Goal: Task Accomplishment & Management: Use online tool/utility

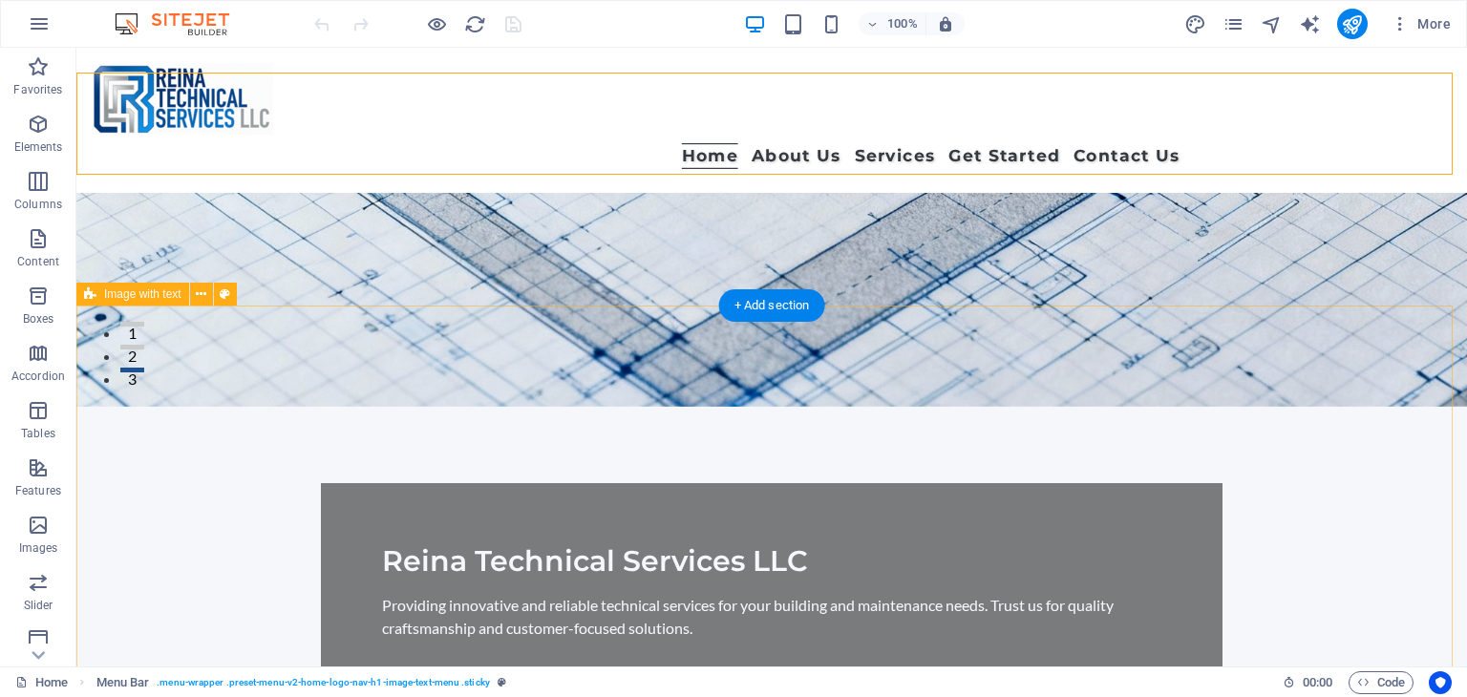
scroll to position [294, 0]
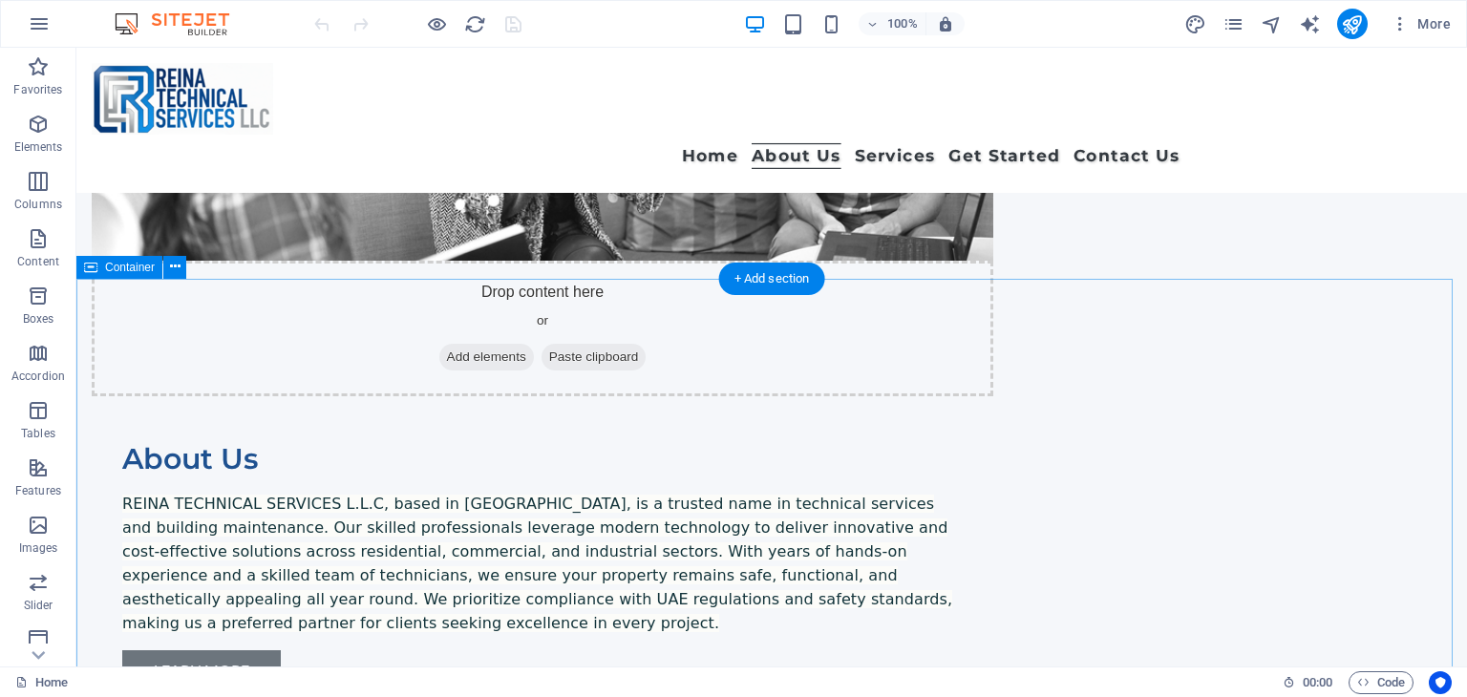
scroll to position [1337, 0]
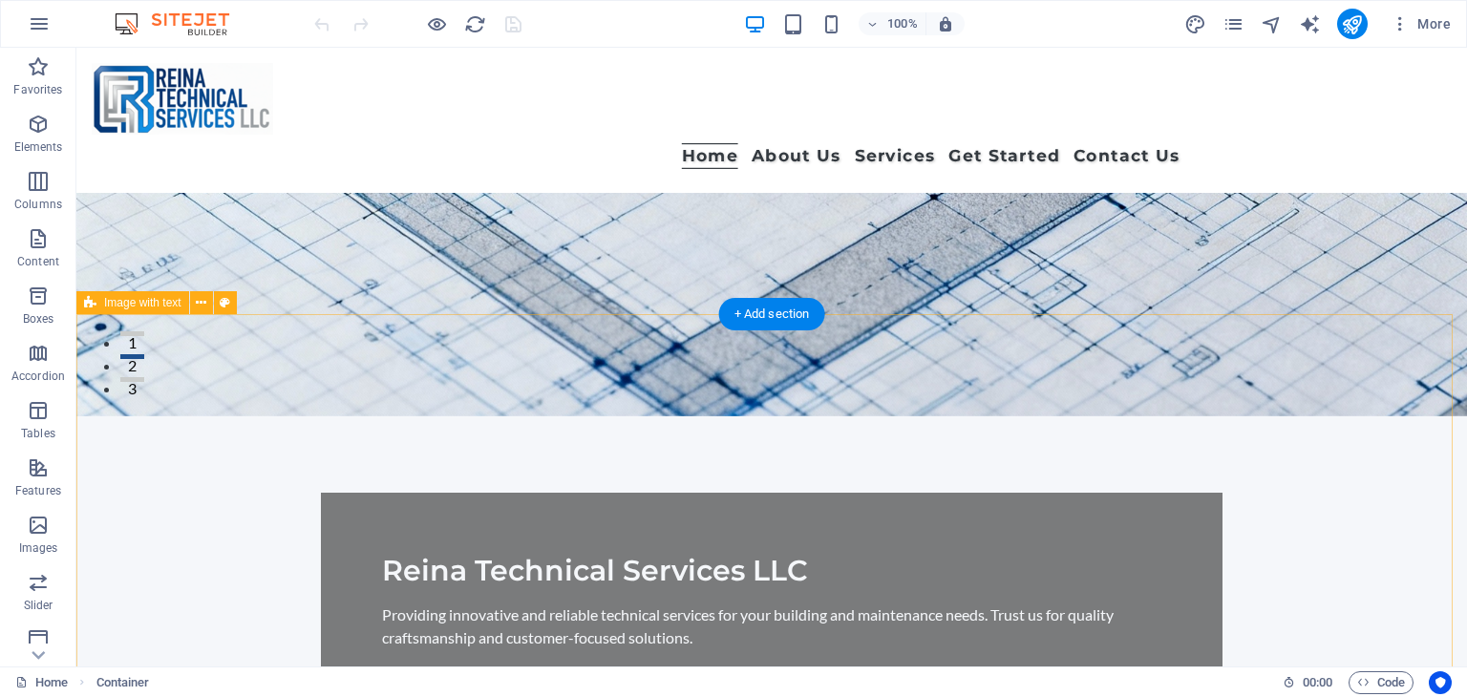
scroll to position [0, 0]
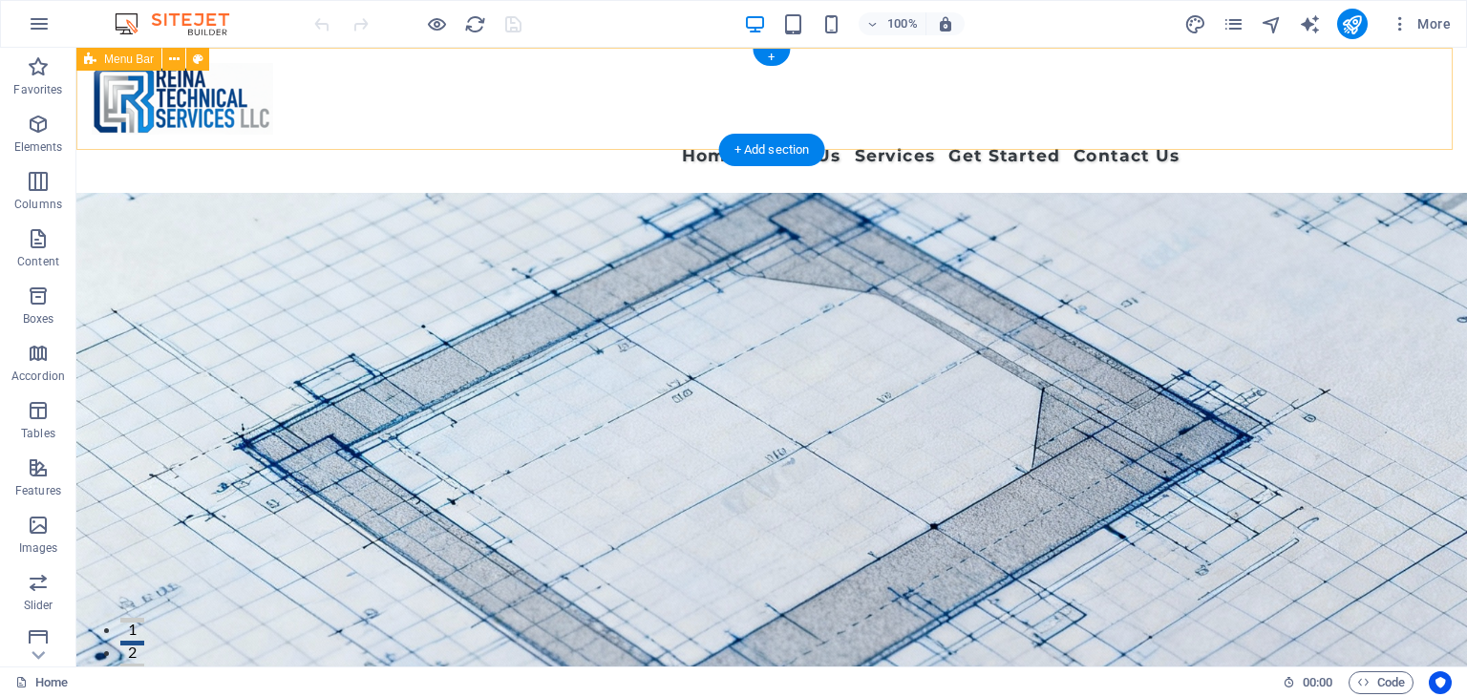
click at [355, 108] on div "Home About Us Services Get Started Contact Us" at bounding box center [771, 120] width 1390 height 145
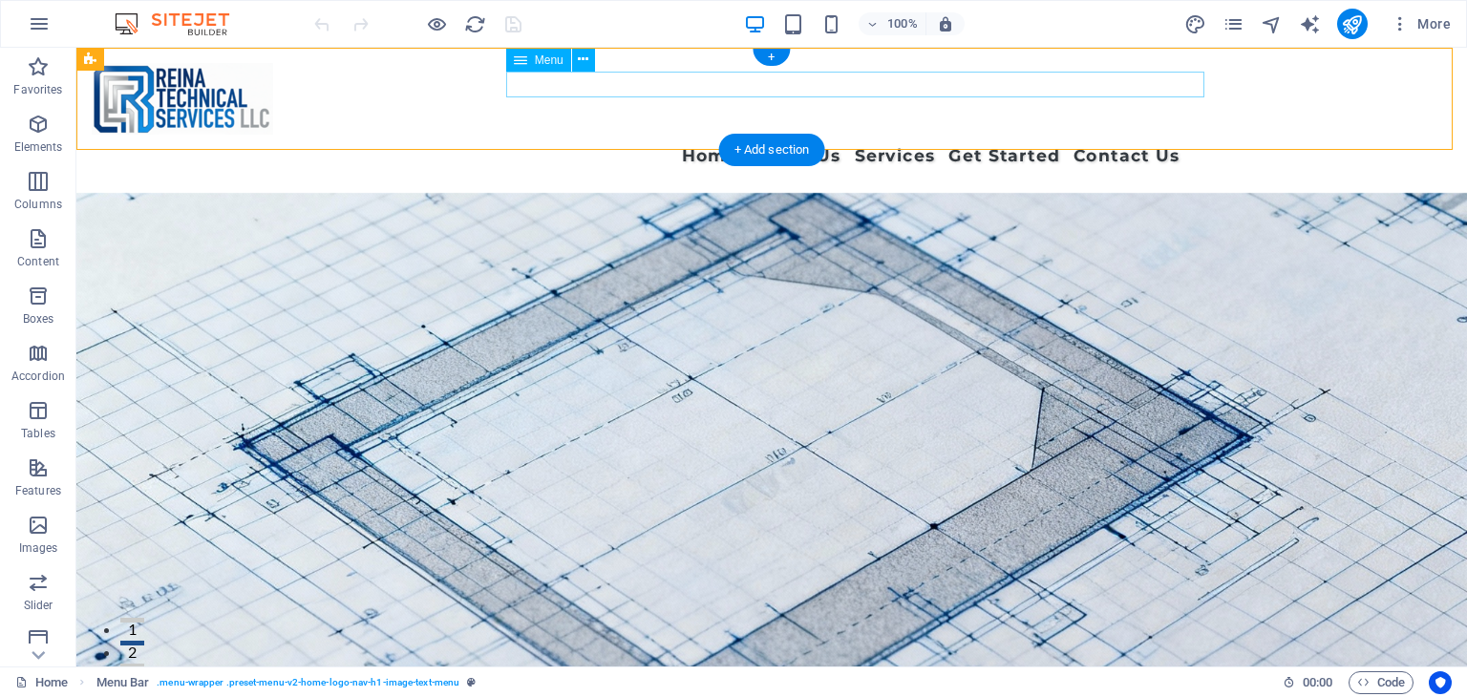
click at [795, 143] on nav "Home About Us Services Get Started Contact Us" at bounding box center [771, 156] width 815 height 26
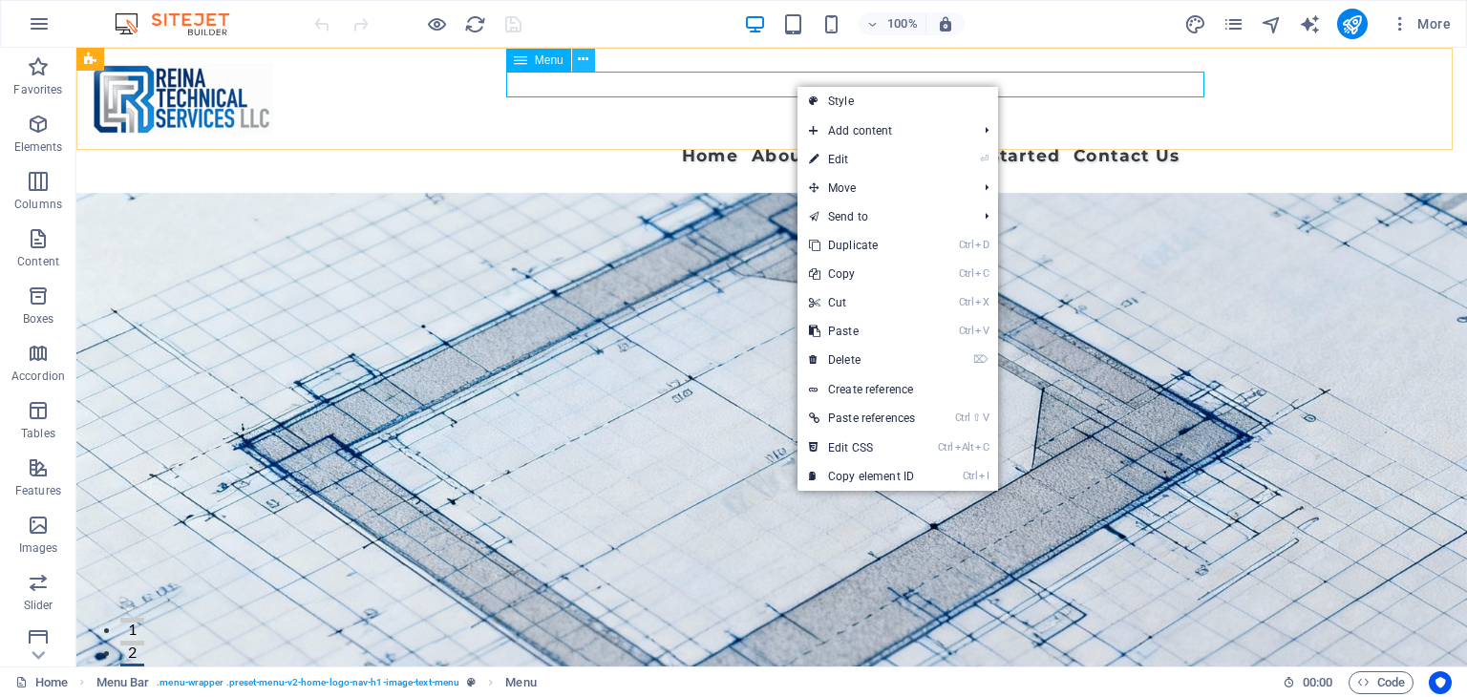
click at [582, 58] on icon at bounding box center [583, 60] width 11 height 20
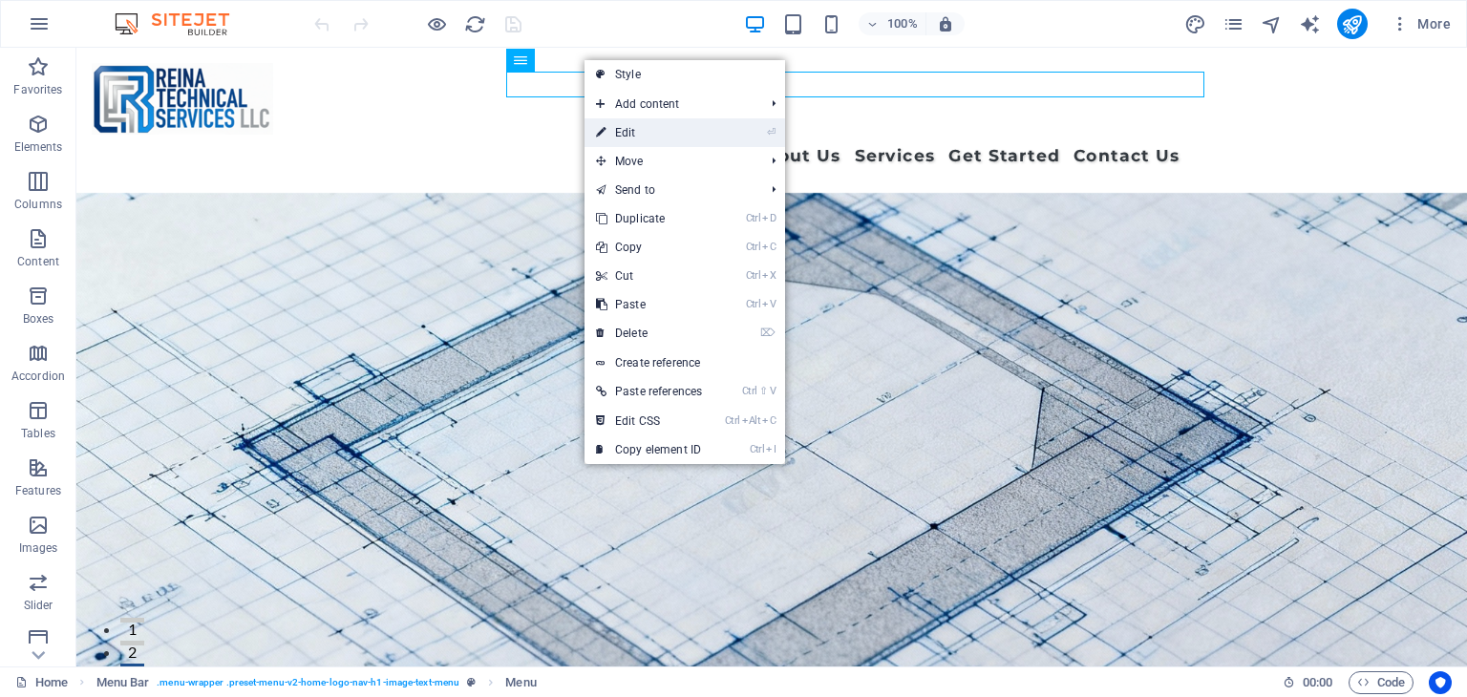
click at [707, 131] on link "⏎ Edit" at bounding box center [648, 132] width 129 height 29
select select
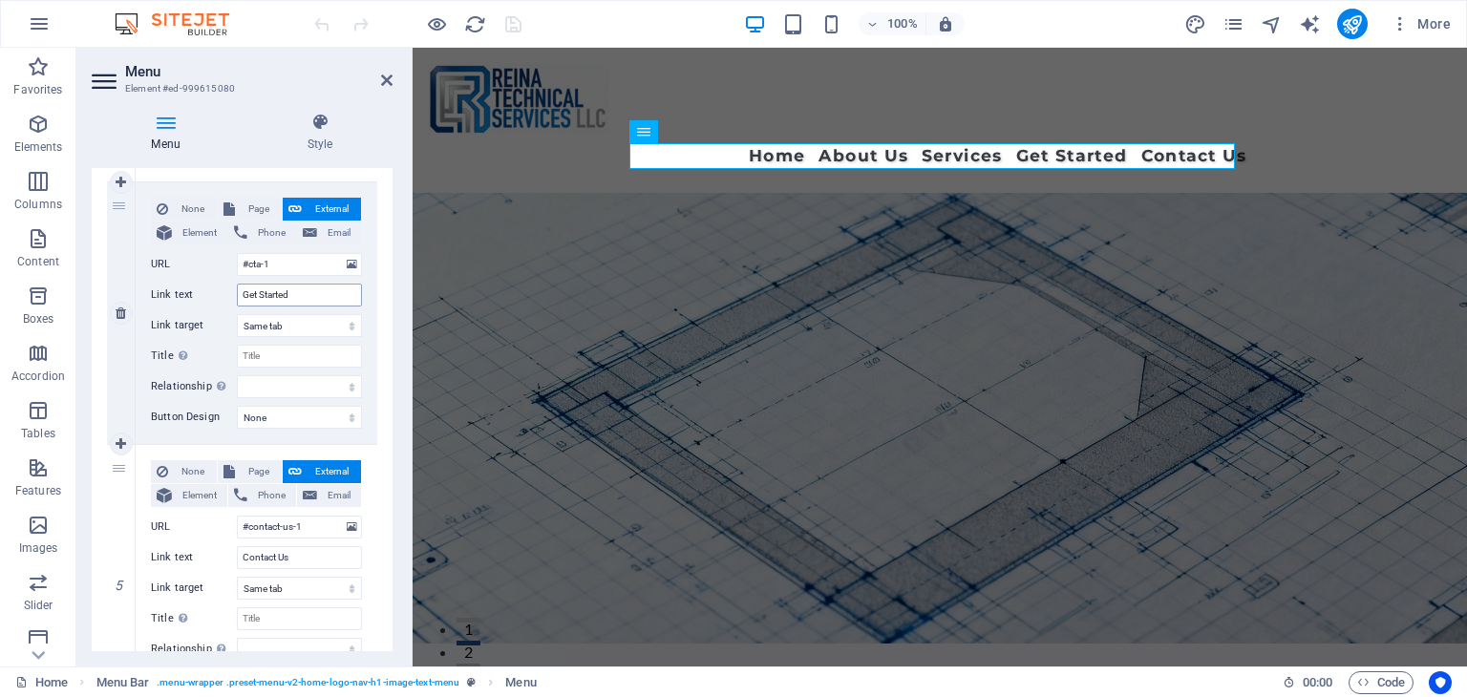
scroll to position [1063, 0]
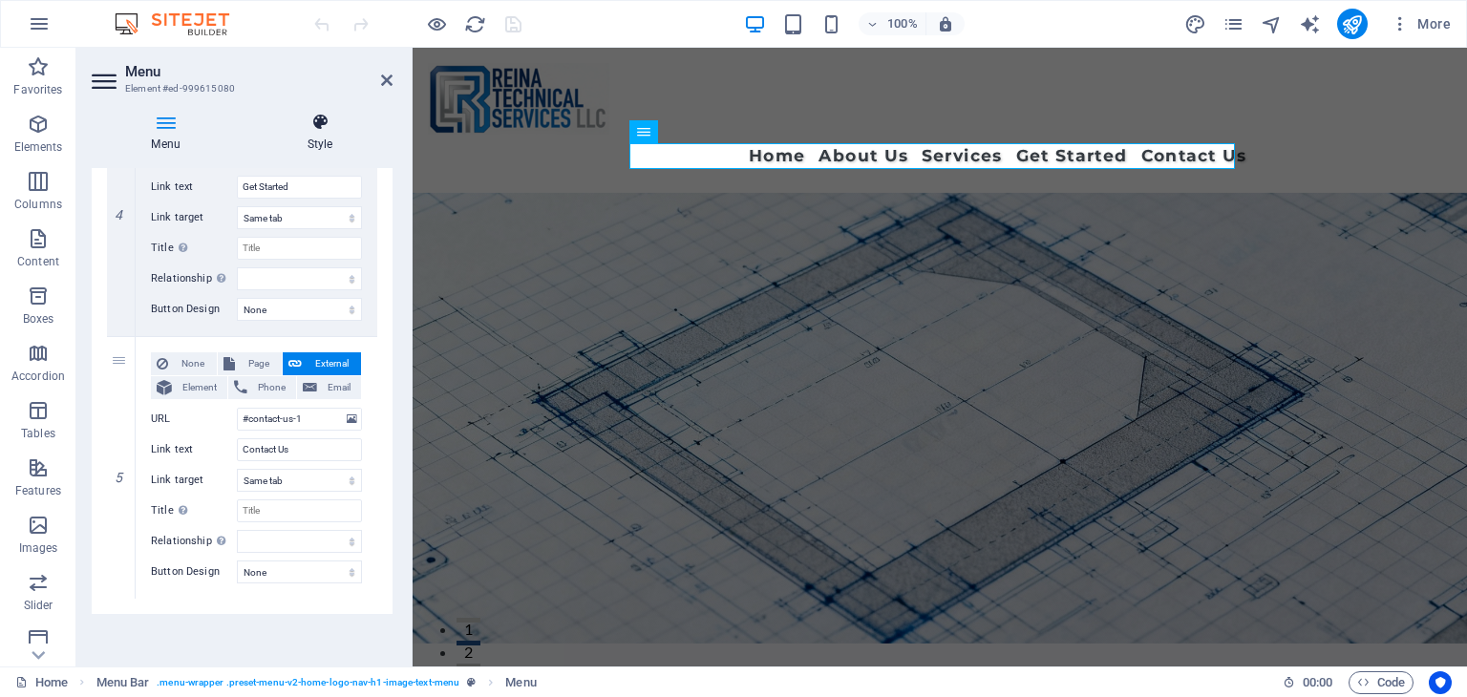
click at [313, 127] on icon at bounding box center [319, 122] width 145 height 19
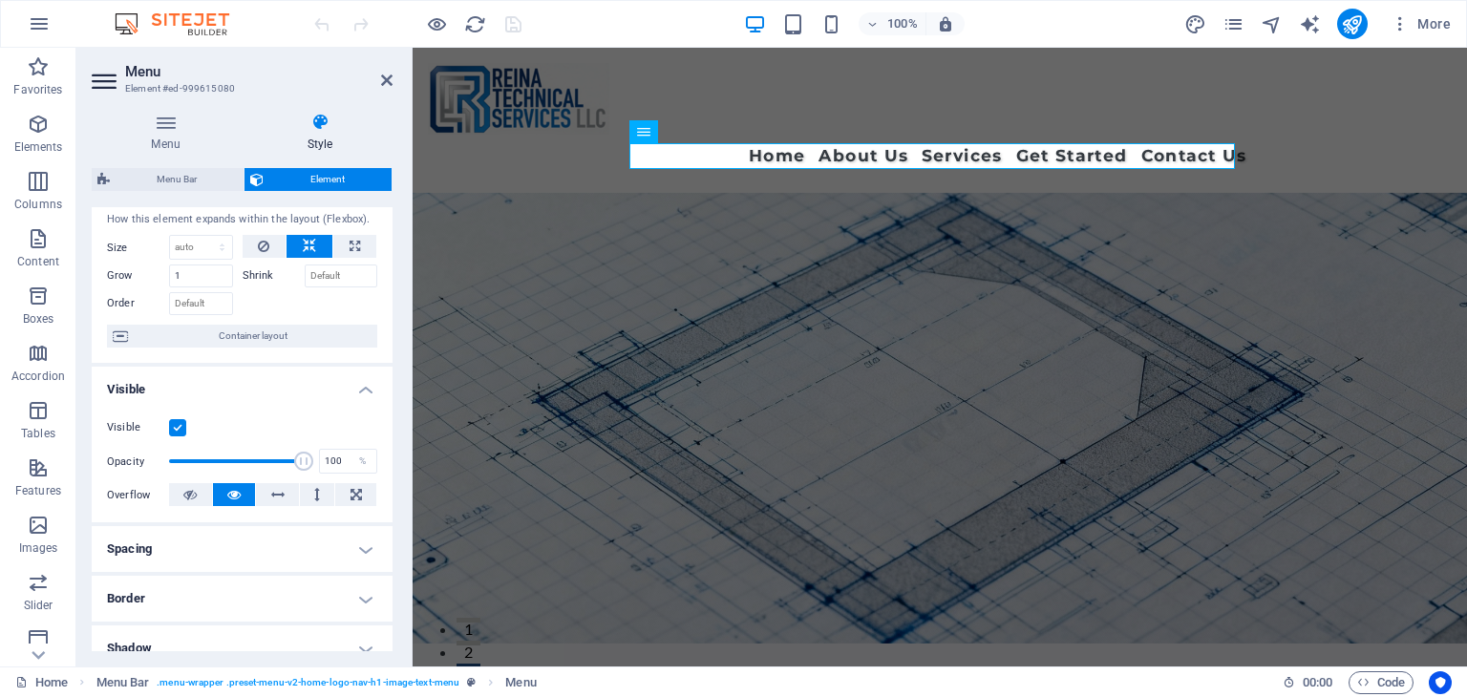
scroll to position [0, 0]
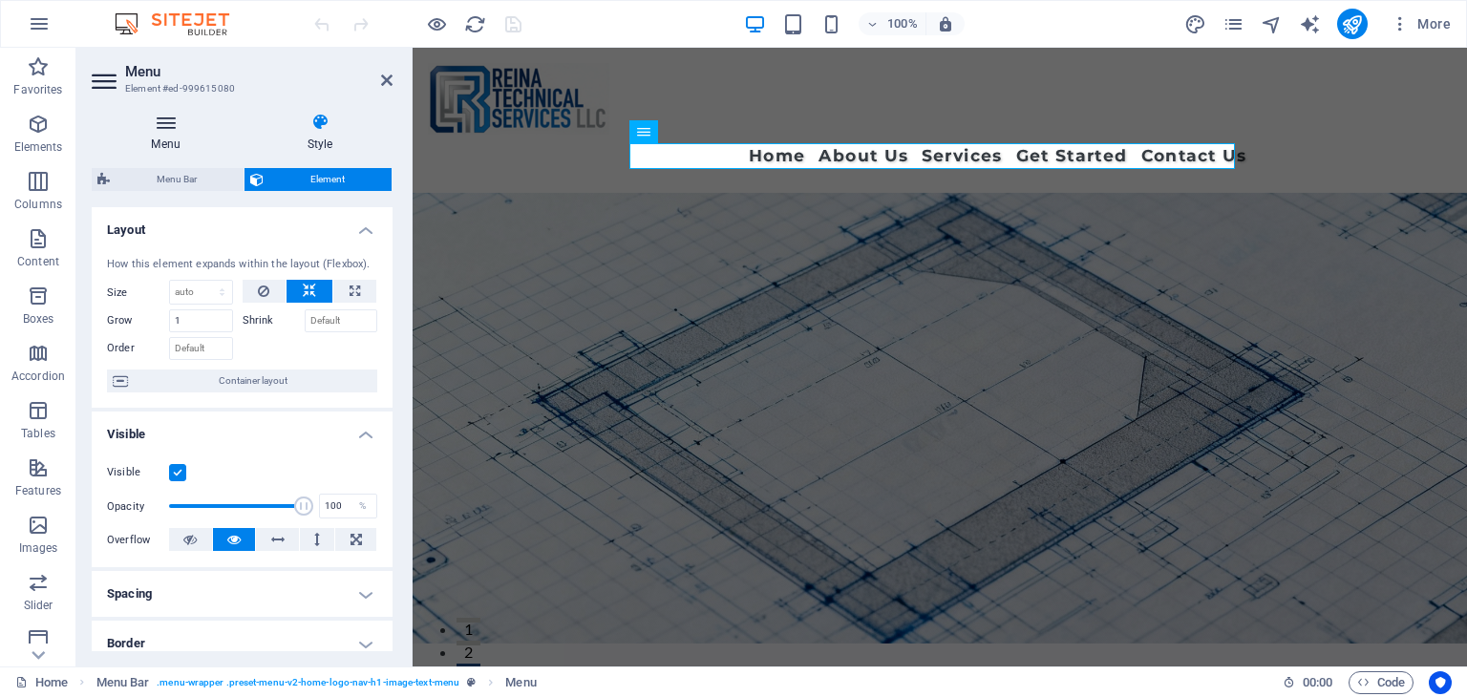
click at [168, 126] on icon at bounding box center [166, 122] width 148 height 19
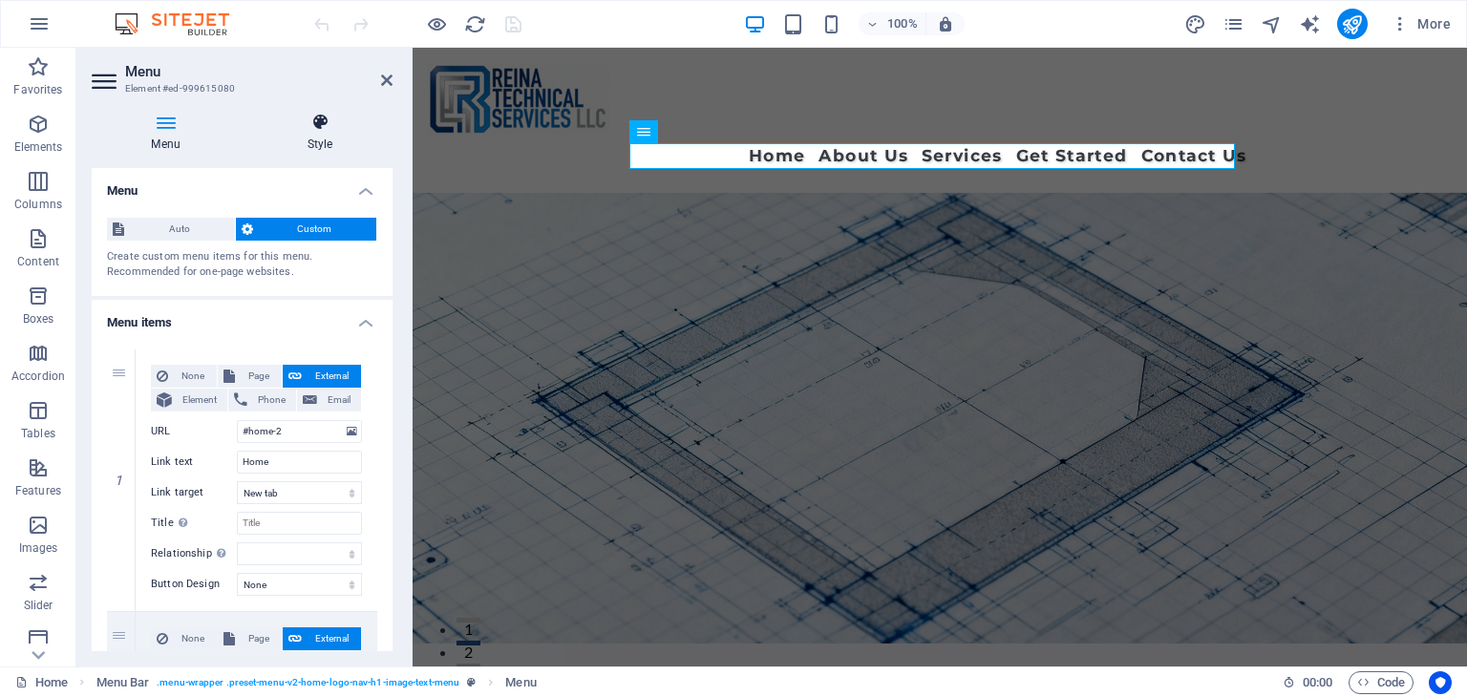
click at [320, 137] on h4 "Style" at bounding box center [319, 133] width 145 height 40
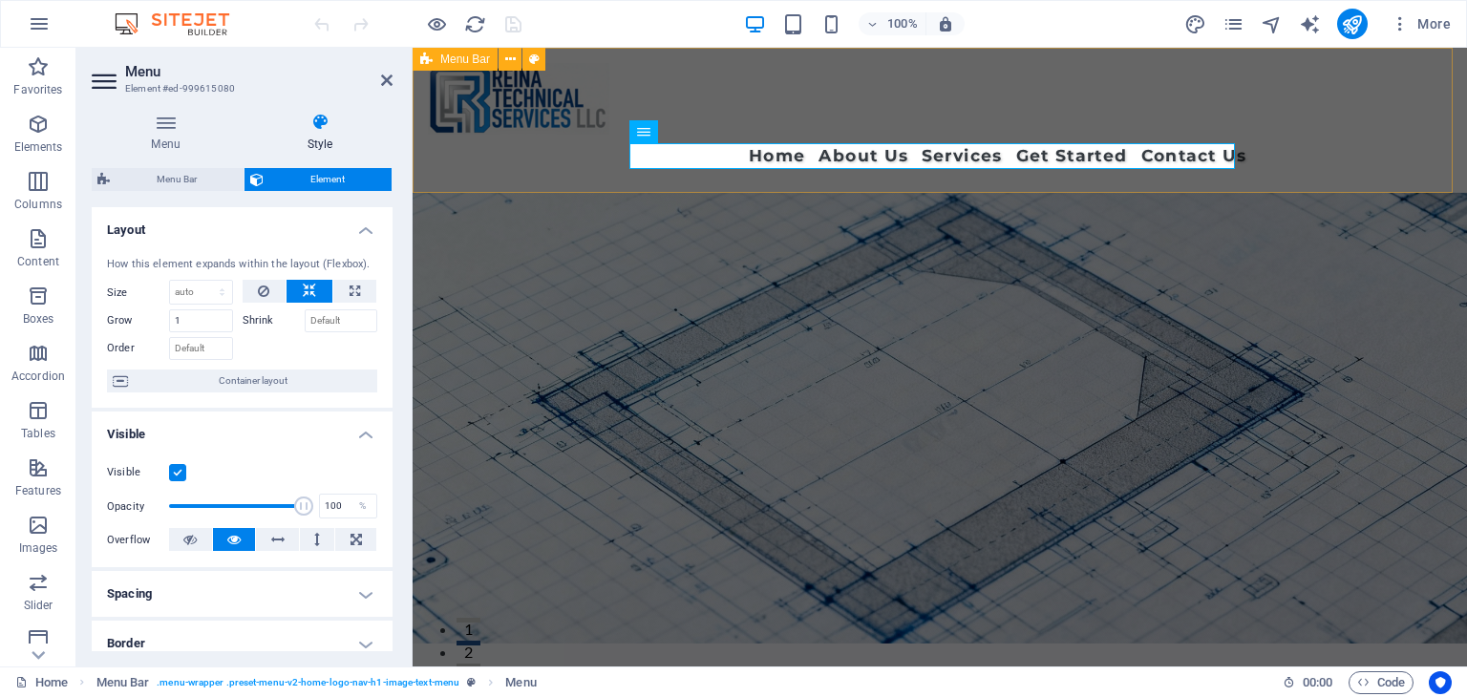
click at [665, 80] on div "Home About Us Services Get Started Contact Us" at bounding box center [939, 120] width 1054 height 145
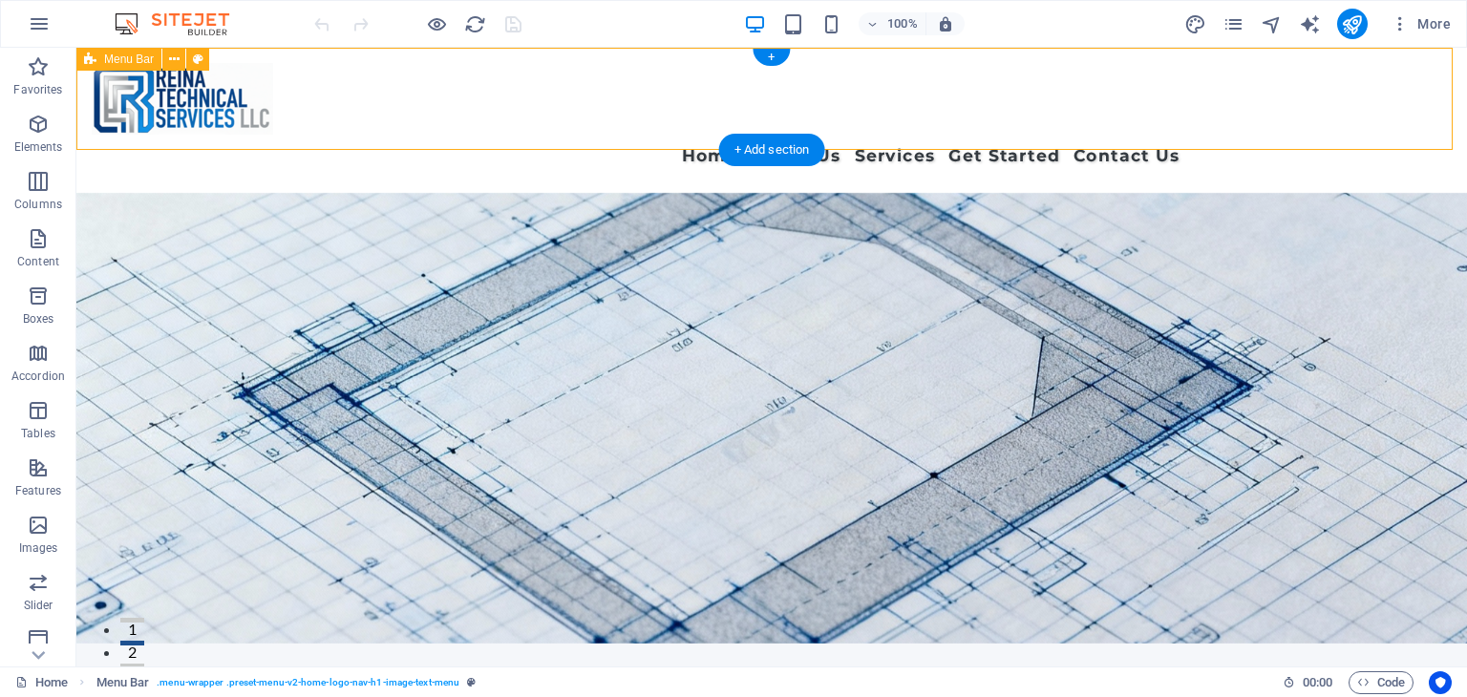
click at [307, 104] on div "Home About Us Services Get Started Contact Us" at bounding box center [771, 120] width 1390 height 145
click at [363, 94] on div "Home About Us Services Get Started Contact Us" at bounding box center [771, 120] width 1390 height 145
select select "header"
select select "rem"
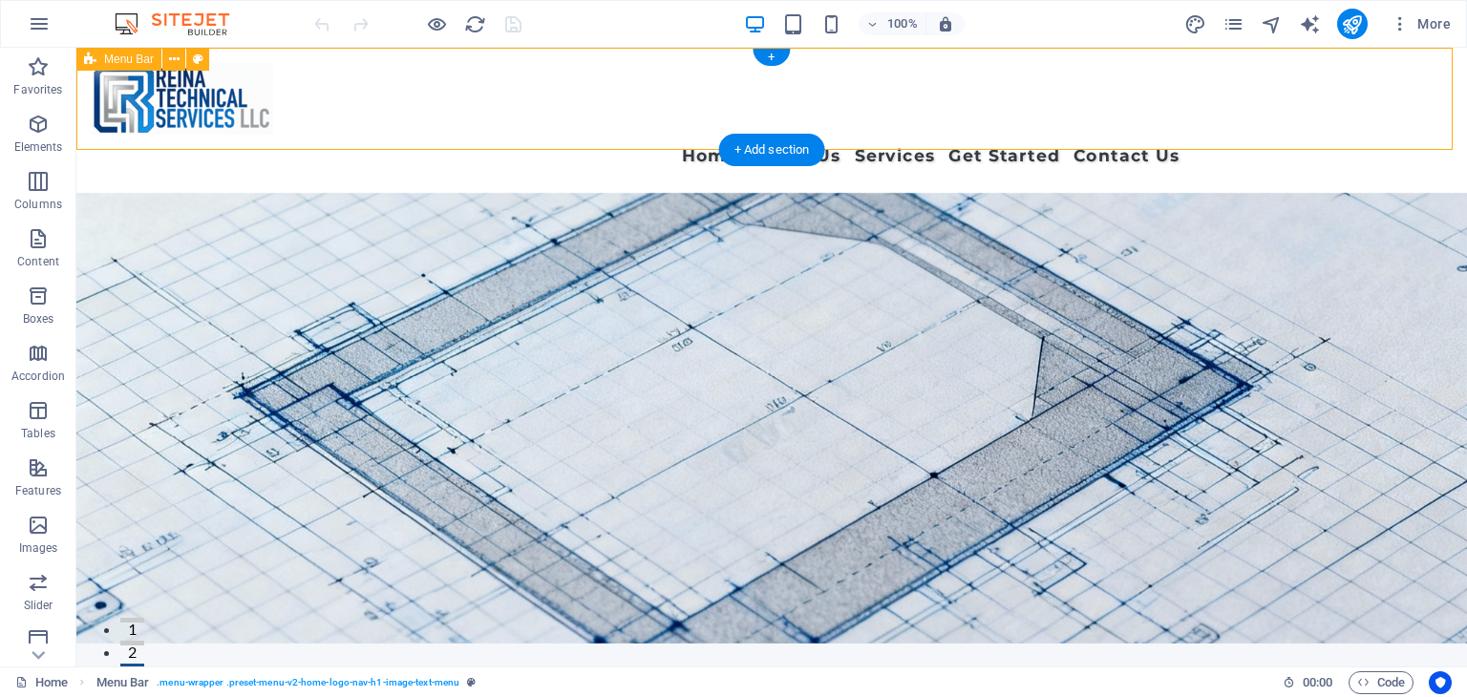
select select "preset-menu-v2-home-logo-nav-h1-image-text-menu"
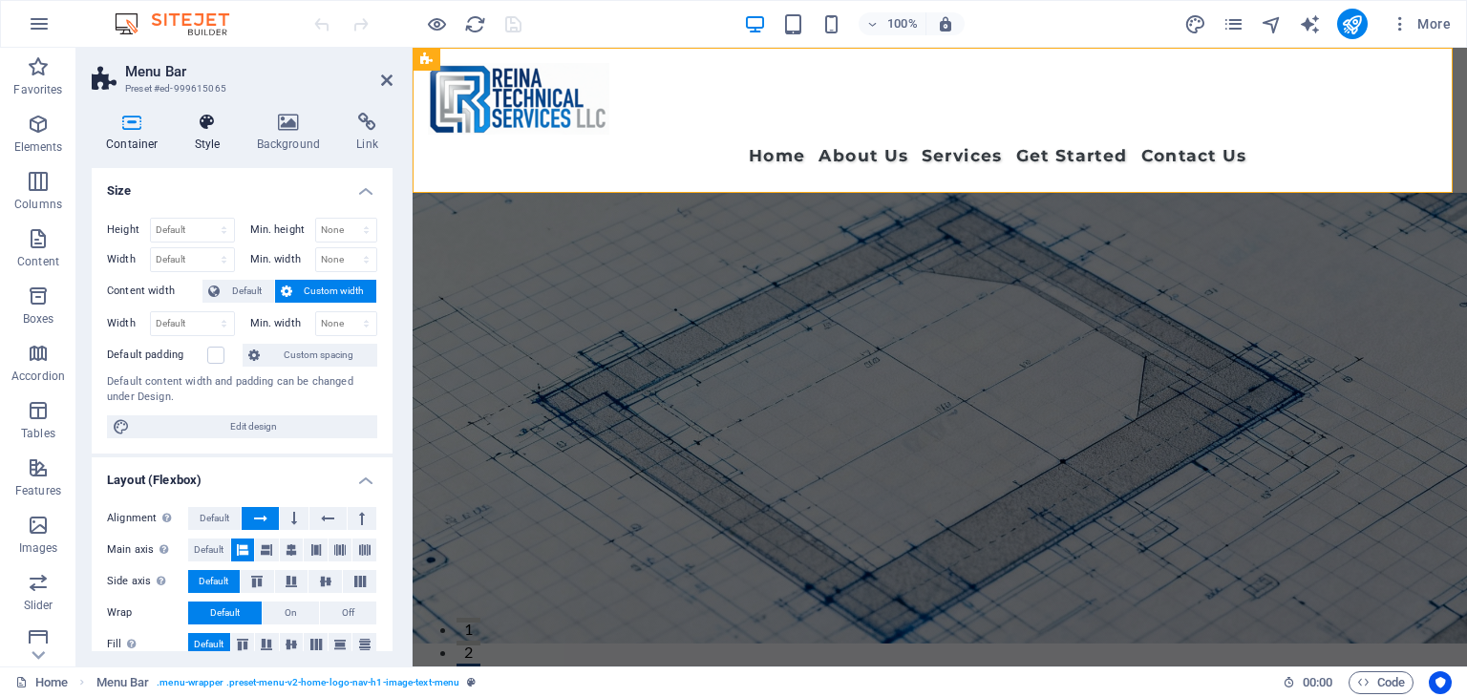
click at [203, 130] on icon at bounding box center [207, 122] width 54 height 19
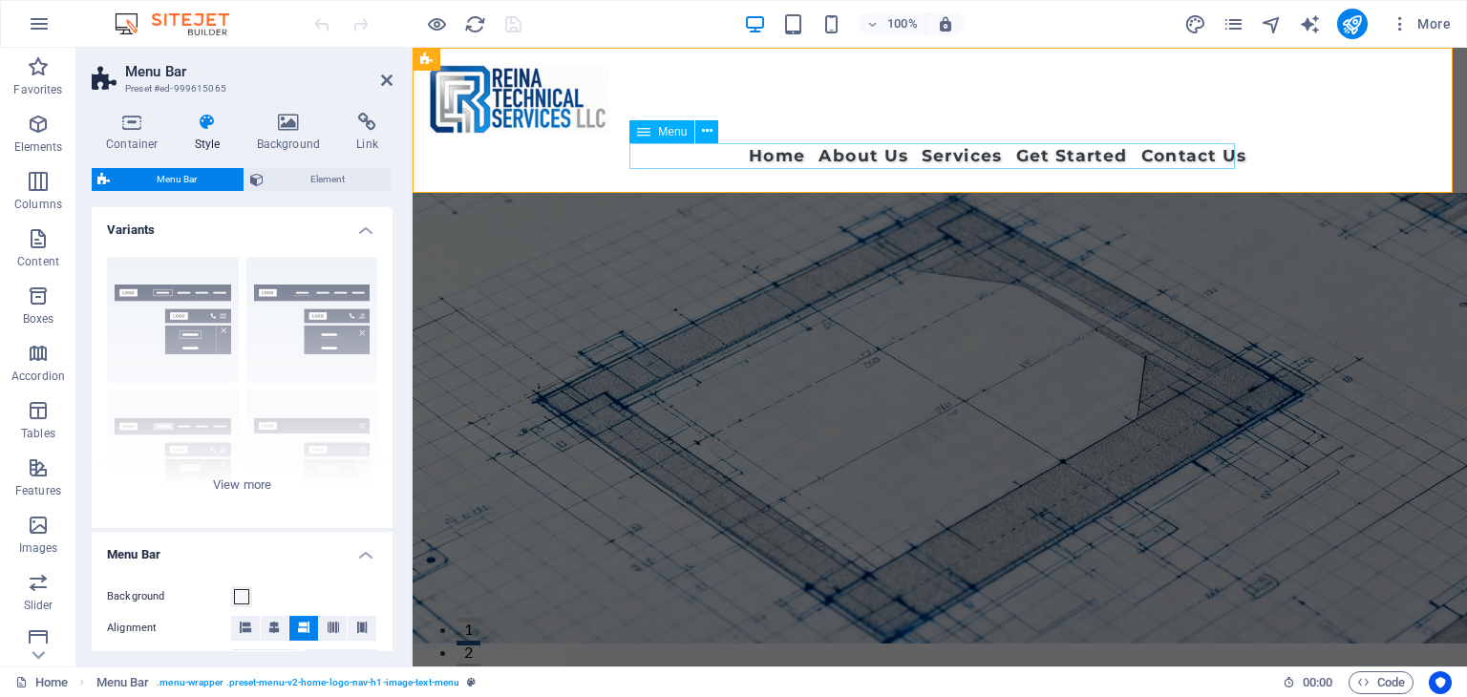
click at [687, 161] on nav "Home About Us Services Get Started Contact Us" at bounding box center [939, 156] width 614 height 26
click at [712, 135] on button at bounding box center [706, 131] width 23 height 23
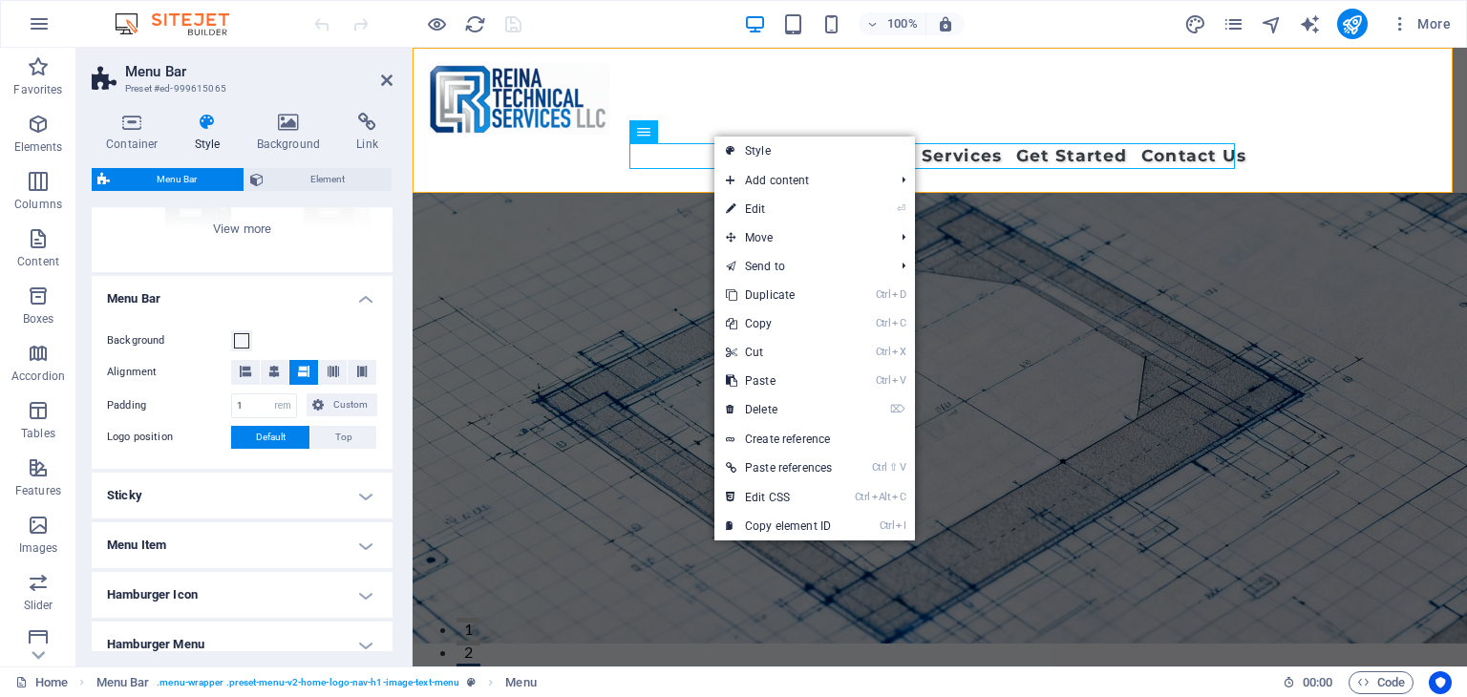
scroll to position [286, 0]
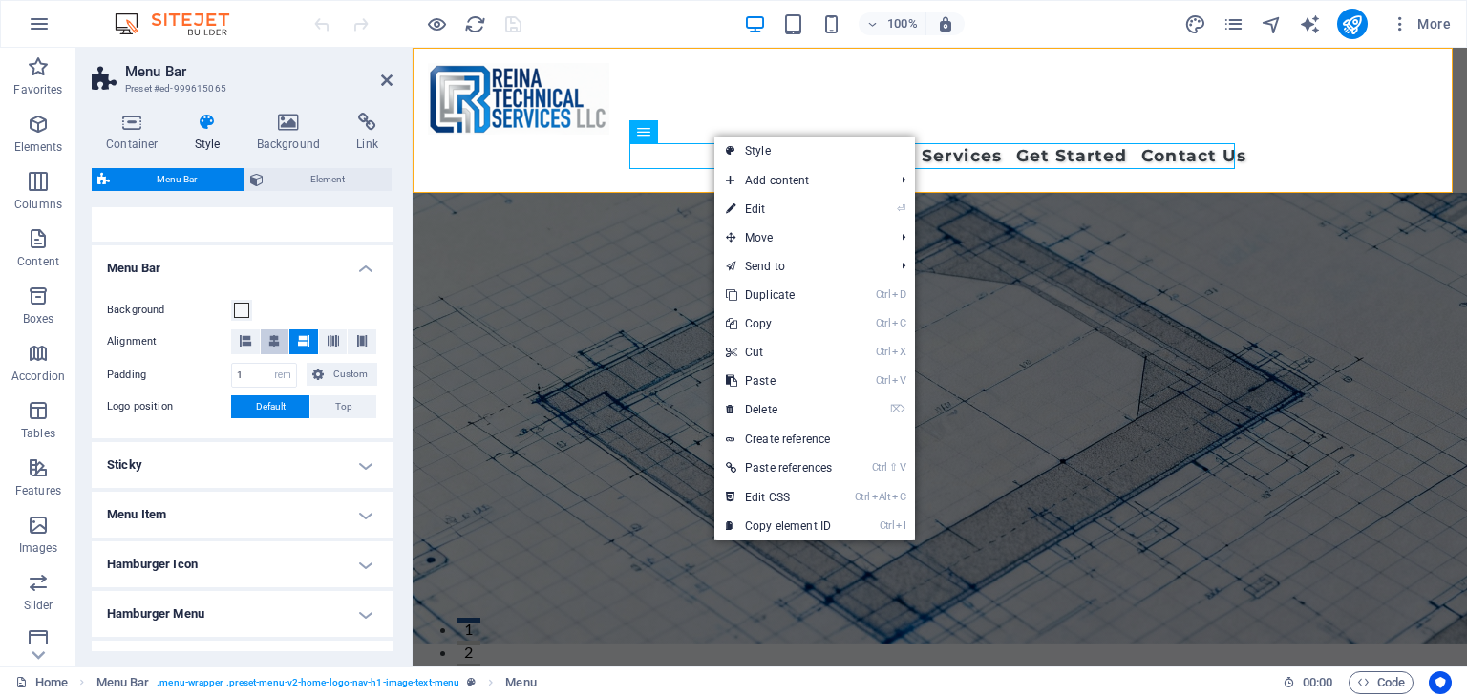
click at [273, 341] on icon at bounding box center [273, 340] width 11 height 11
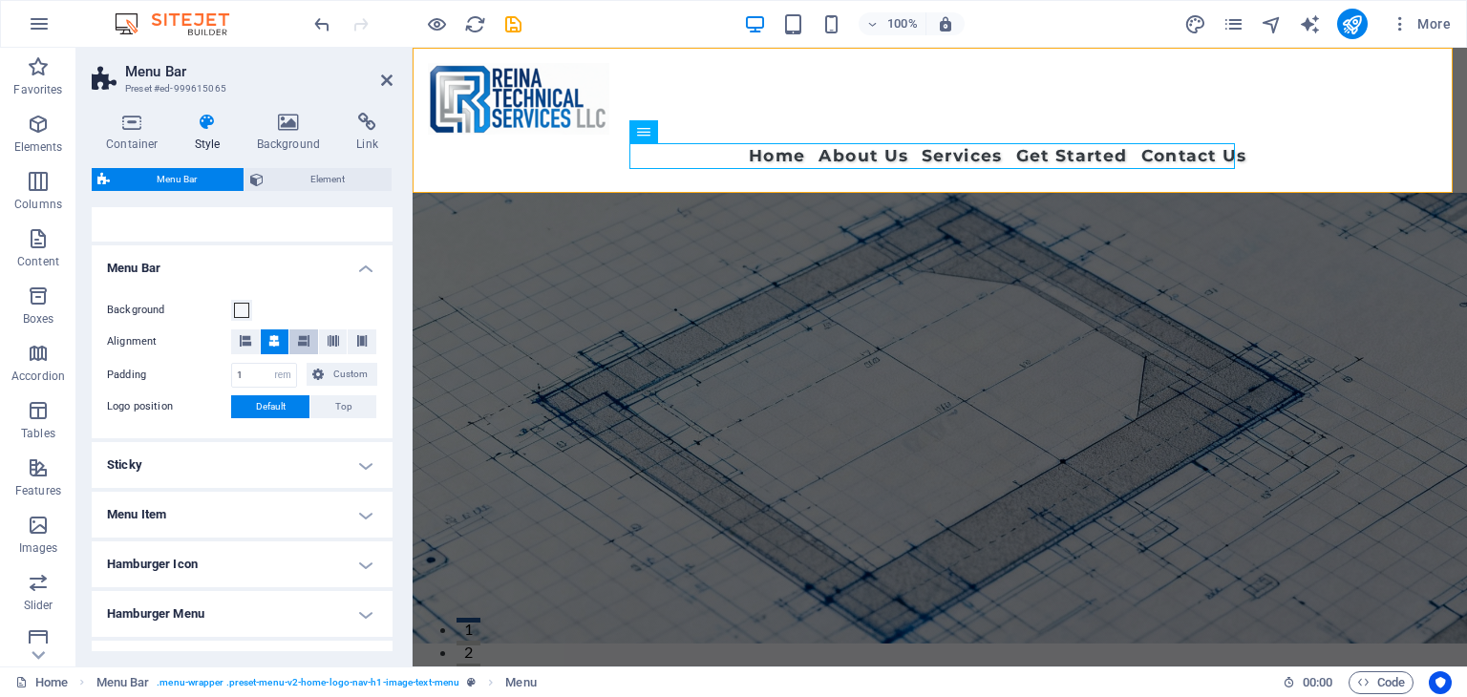
click at [303, 341] on icon at bounding box center [303, 340] width 11 height 11
click at [273, 339] on icon at bounding box center [273, 340] width 11 height 11
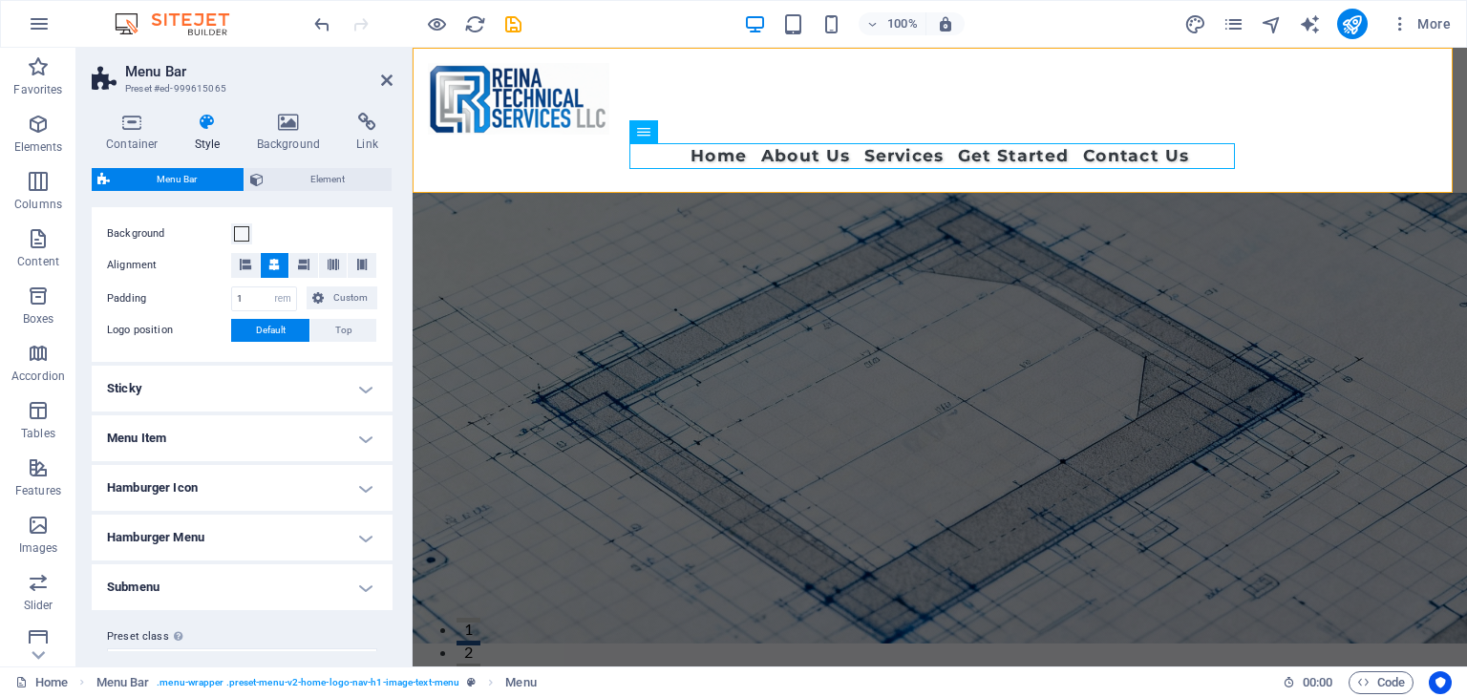
scroll to position [397, 0]
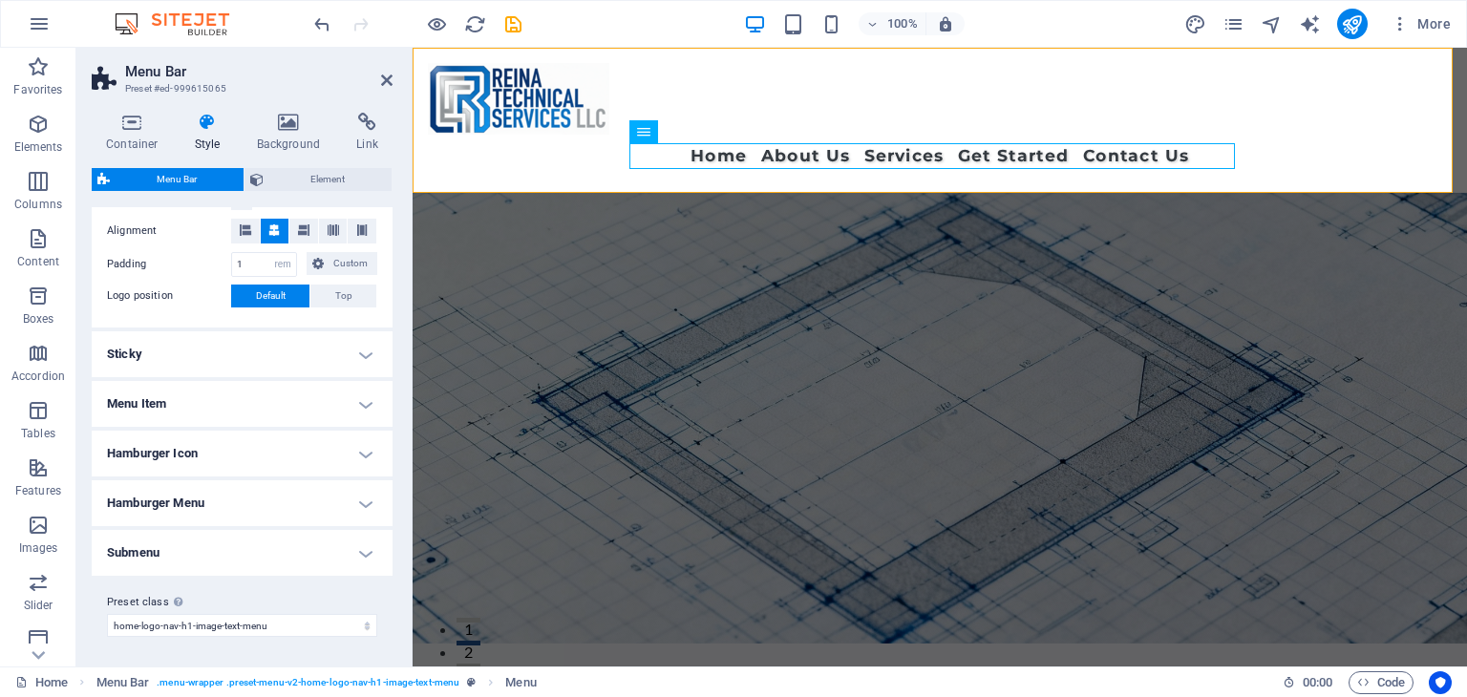
click at [252, 363] on h4 "Sticky" at bounding box center [242, 354] width 301 height 46
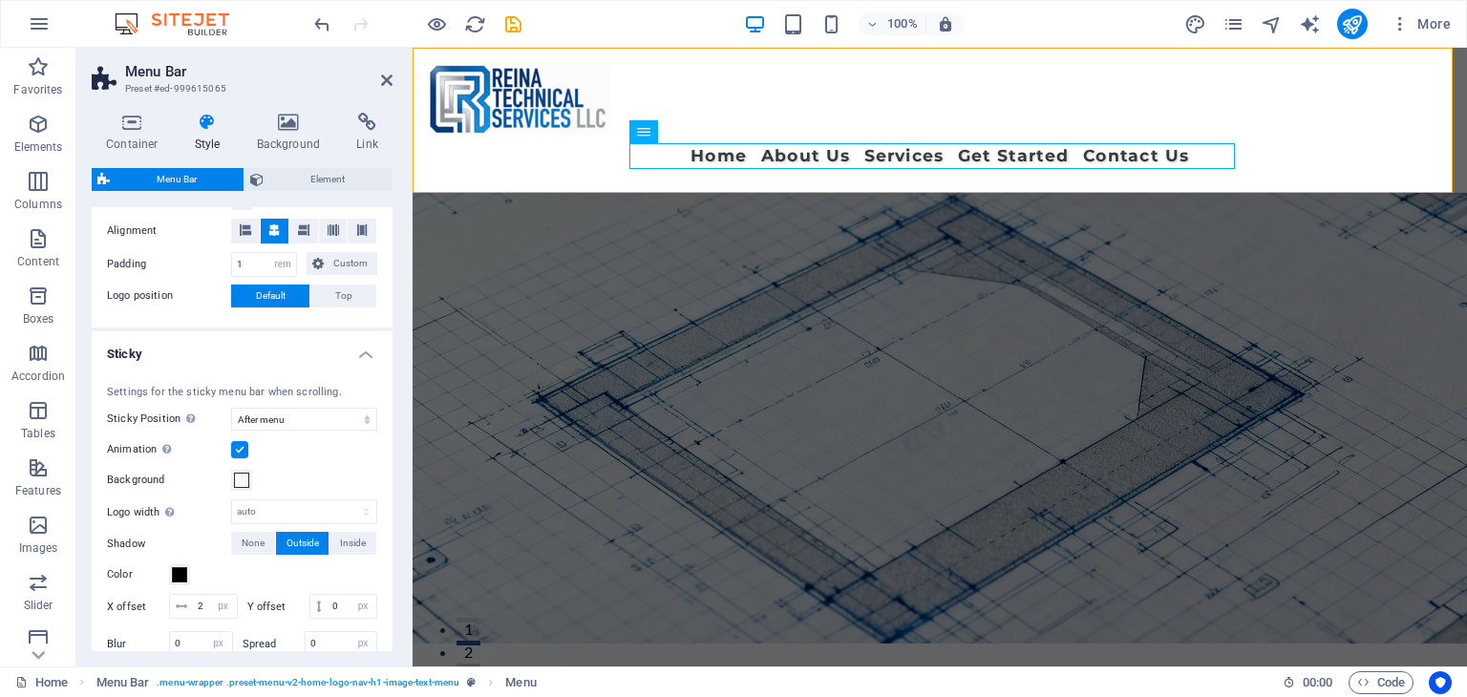
click at [244, 243] on div "Background Alignment Padding 1 px rem % vh vw Custom Custom 1 px rem % vh vw 1 …" at bounding box center [242, 248] width 308 height 158
click at [247, 226] on icon at bounding box center [245, 229] width 11 height 11
click at [358, 352] on h4 "Sticky" at bounding box center [242, 348] width 301 height 34
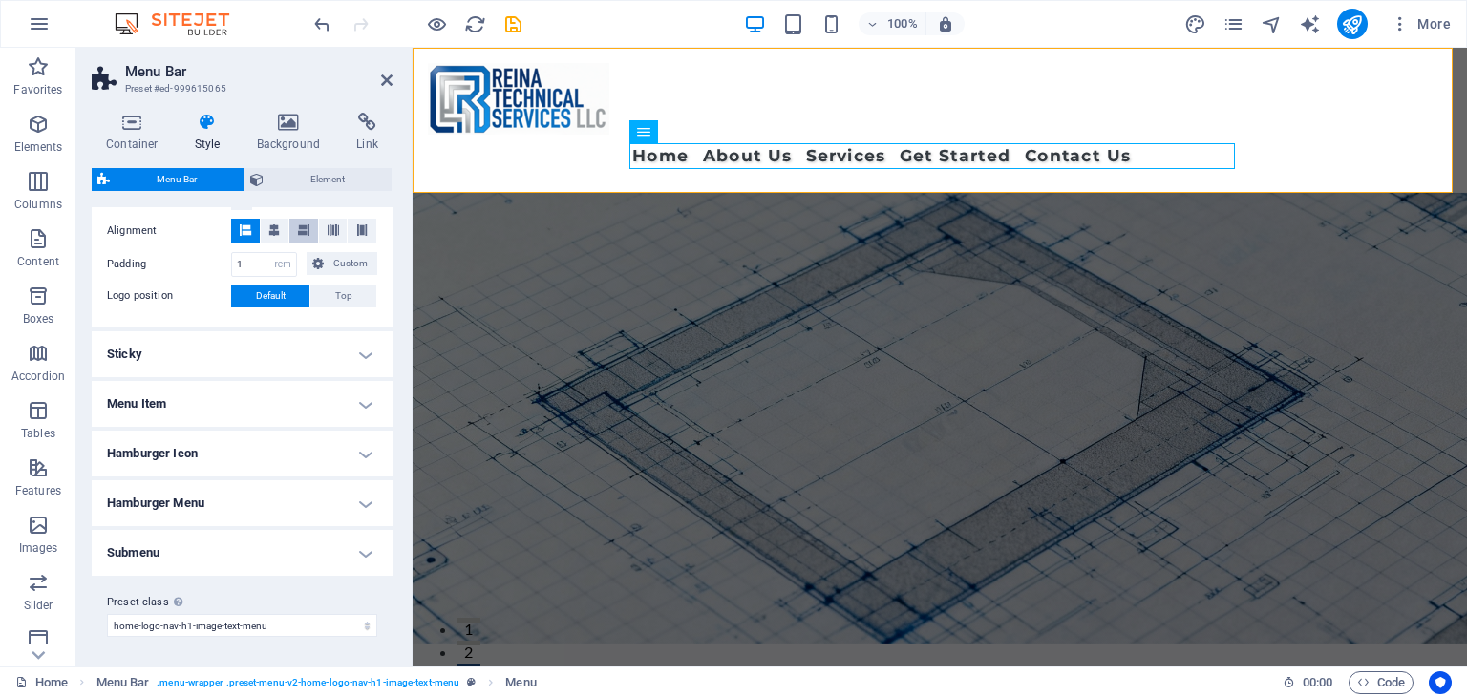
click at [303, 226] on icon at bounding box center [303, 229] width 11 height 11
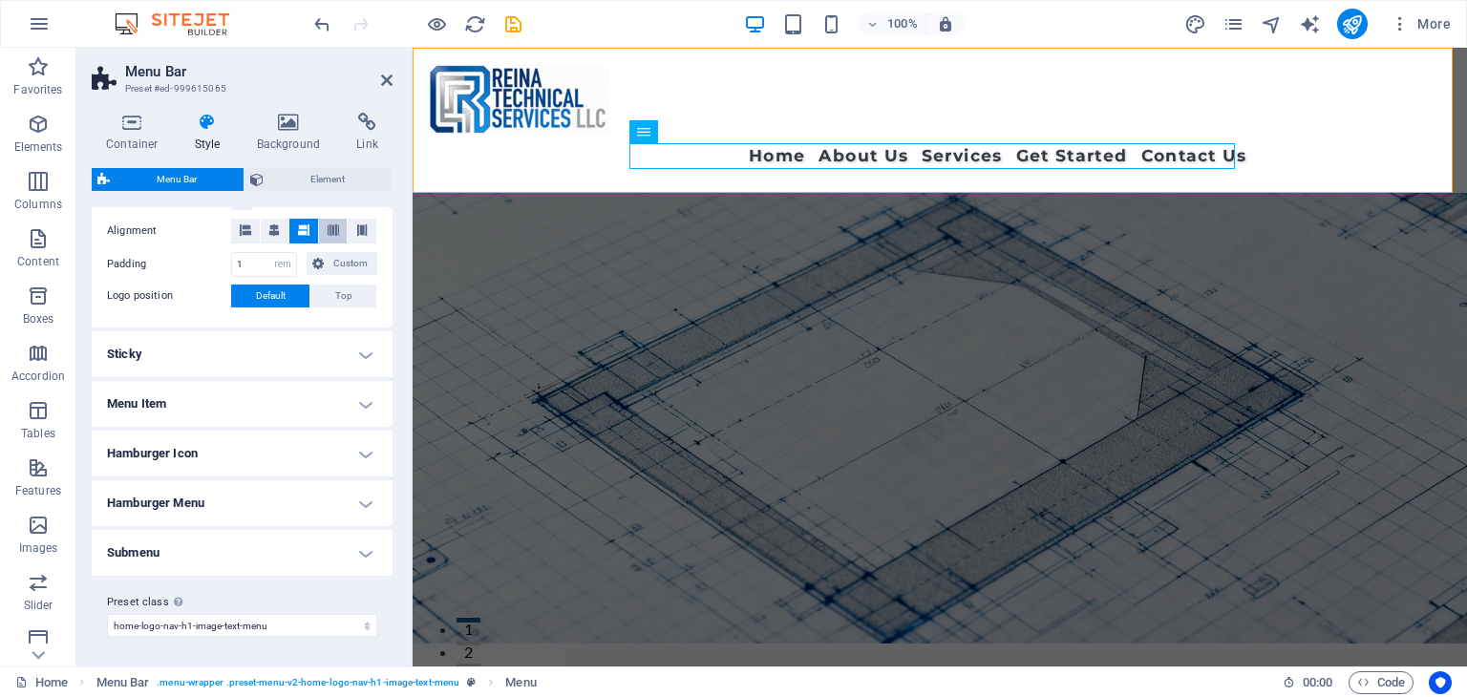
click at [331, 225] on icon at bounding box center [332, 229] width 11 height 11
click at [328, 355] on h4 "Sticky" at bounding box center [242, 354] width 301 height 46
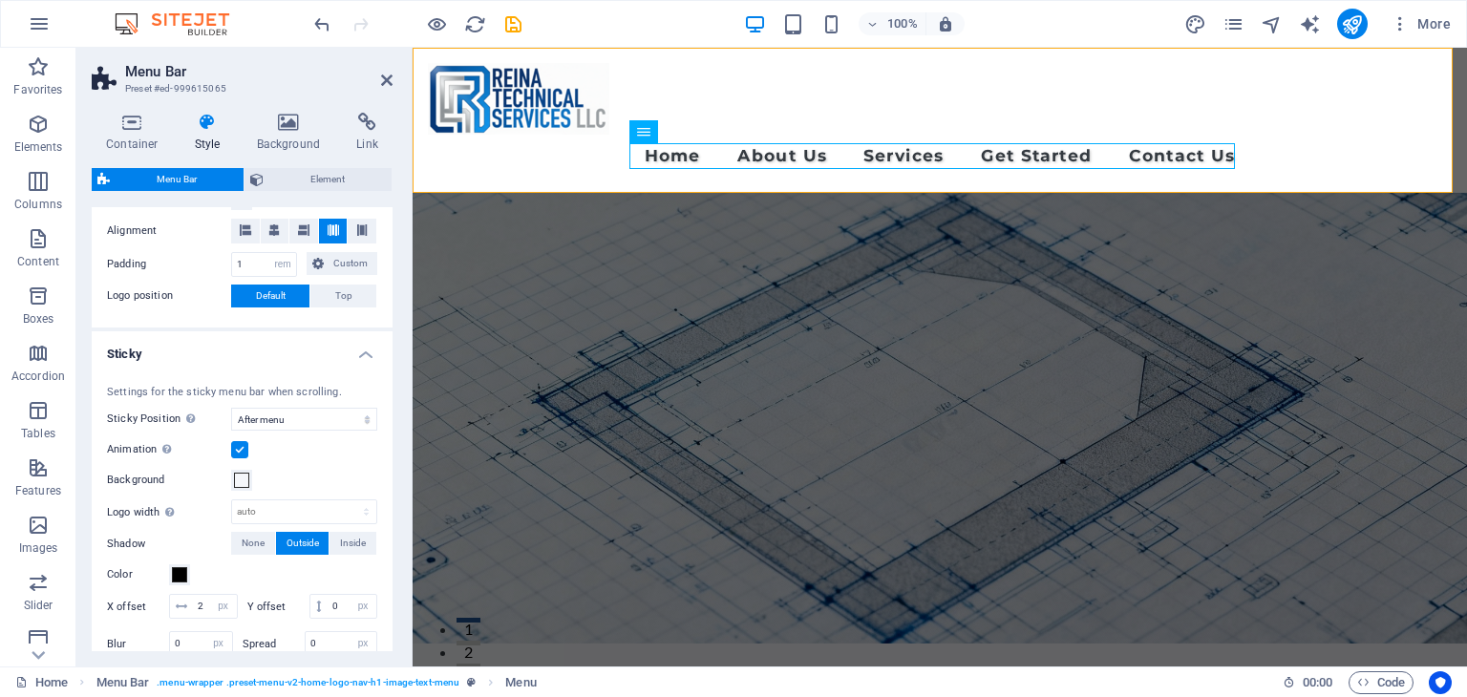
click at [337, 353] on h4 "Sticky" at bounding box center [242, 348] width 301 height 34
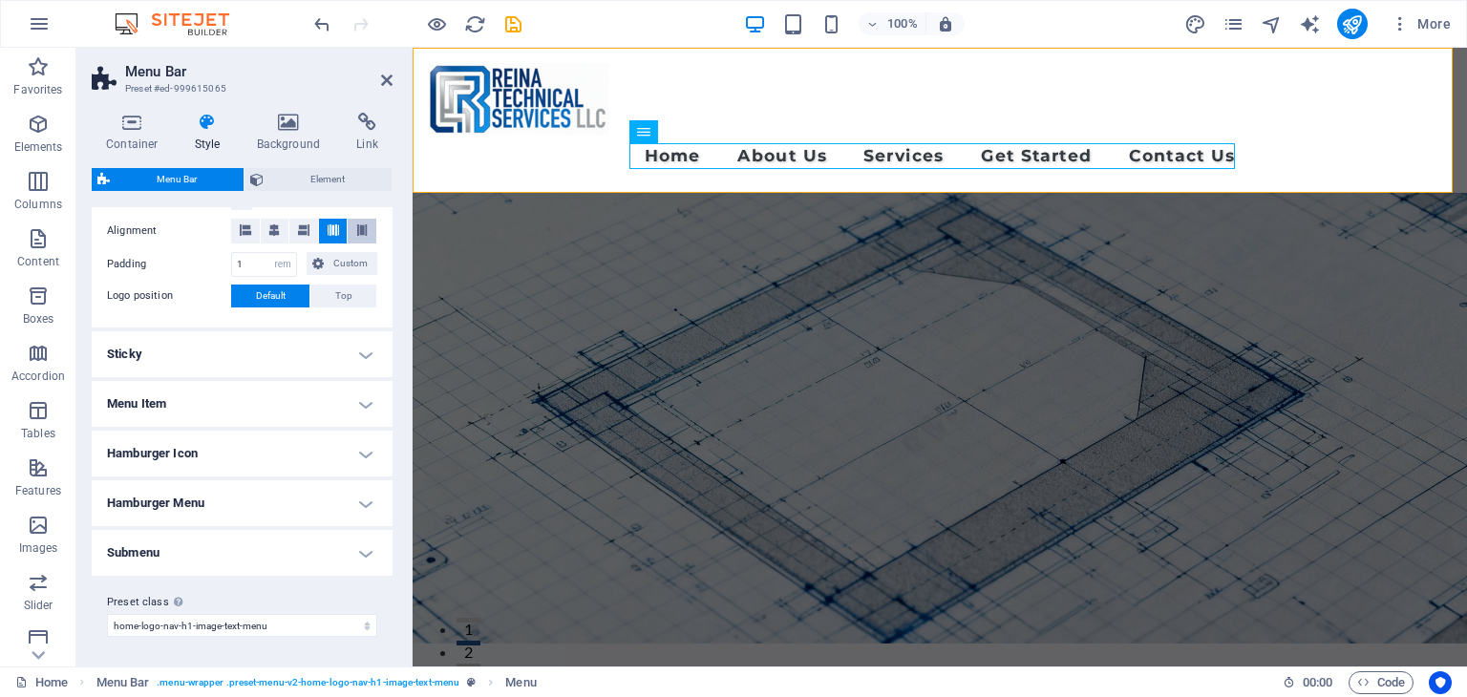
click at [356, 233] on icon at bounding box center [361, 229] width 11 height 11
click at [341, 391] on h4 "Menu Item" at bounding box center [242, 404] width 301 height 46
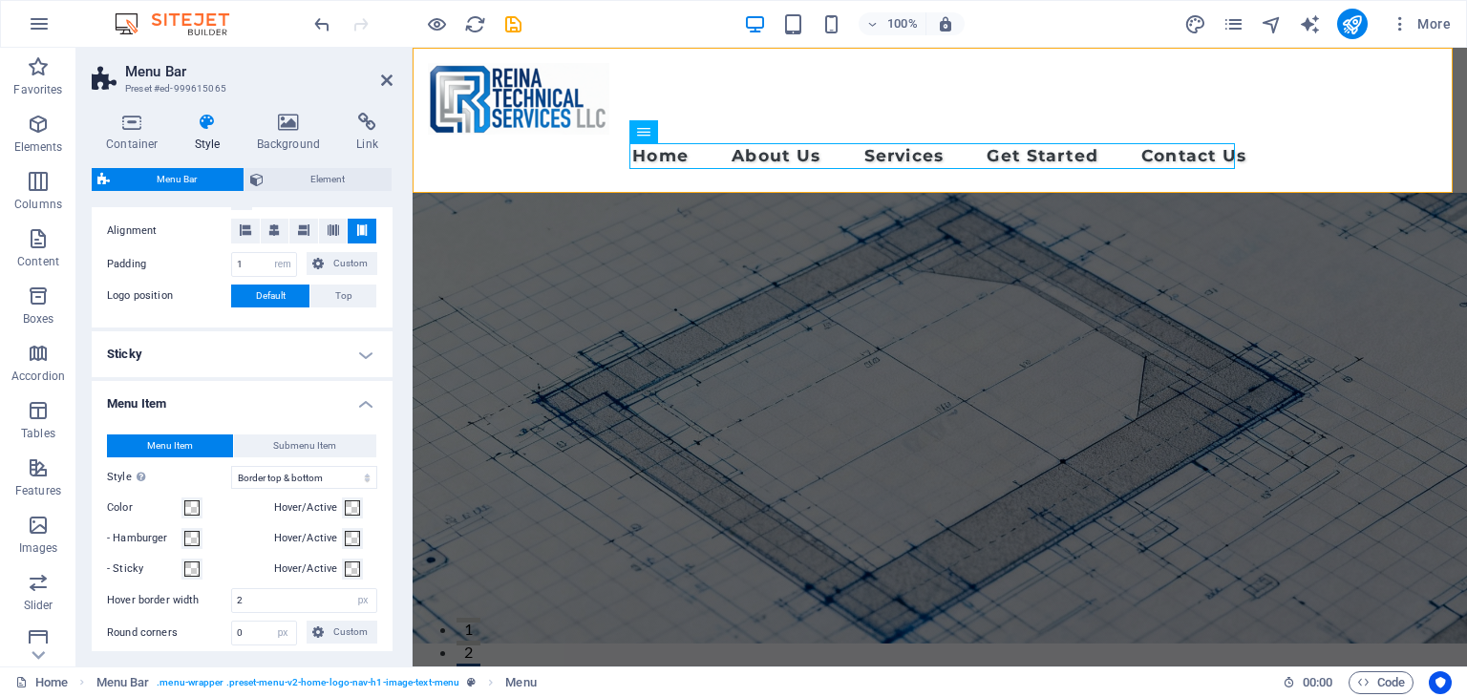
click at [341, 391] on h4 "Menu Item" at bounding box center [242, 398] width 301 height 34
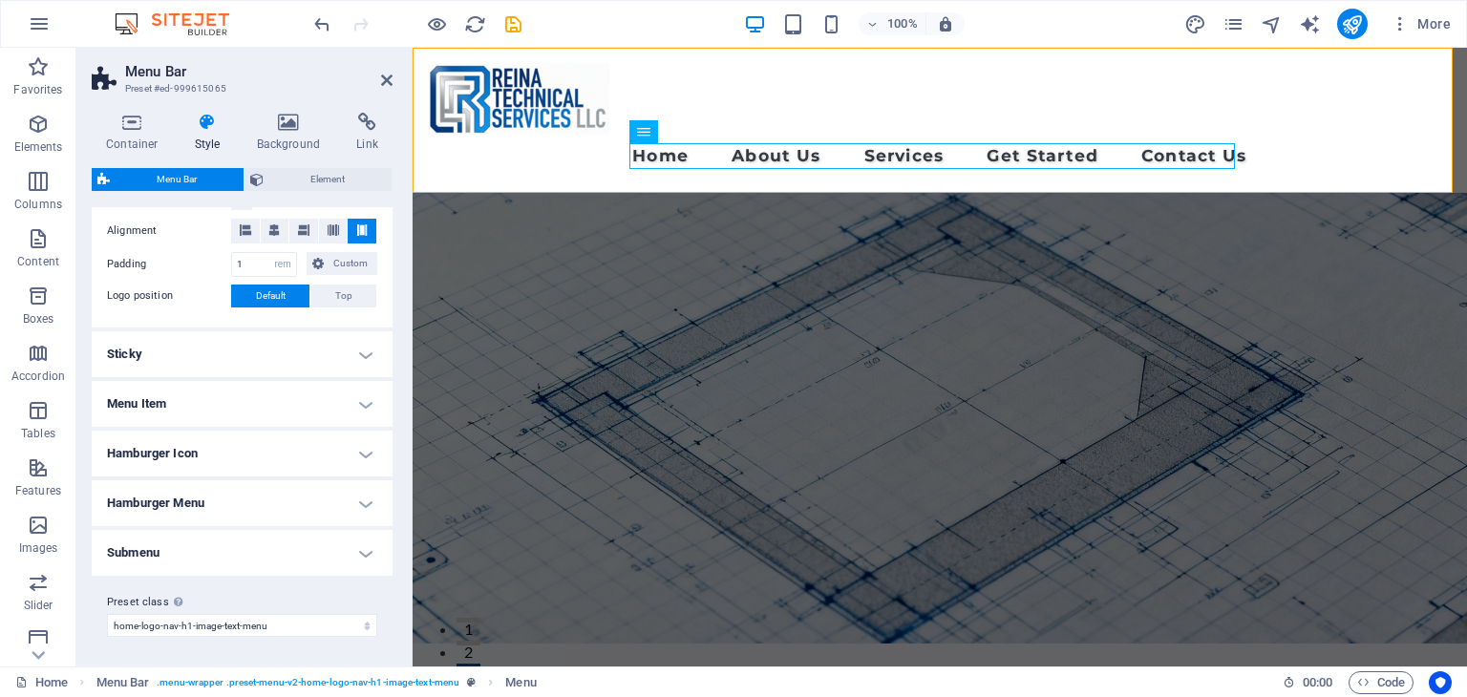
click at [347, 348] on h4 "Sticky" at bounding box center [242, 354] width 301 height 46
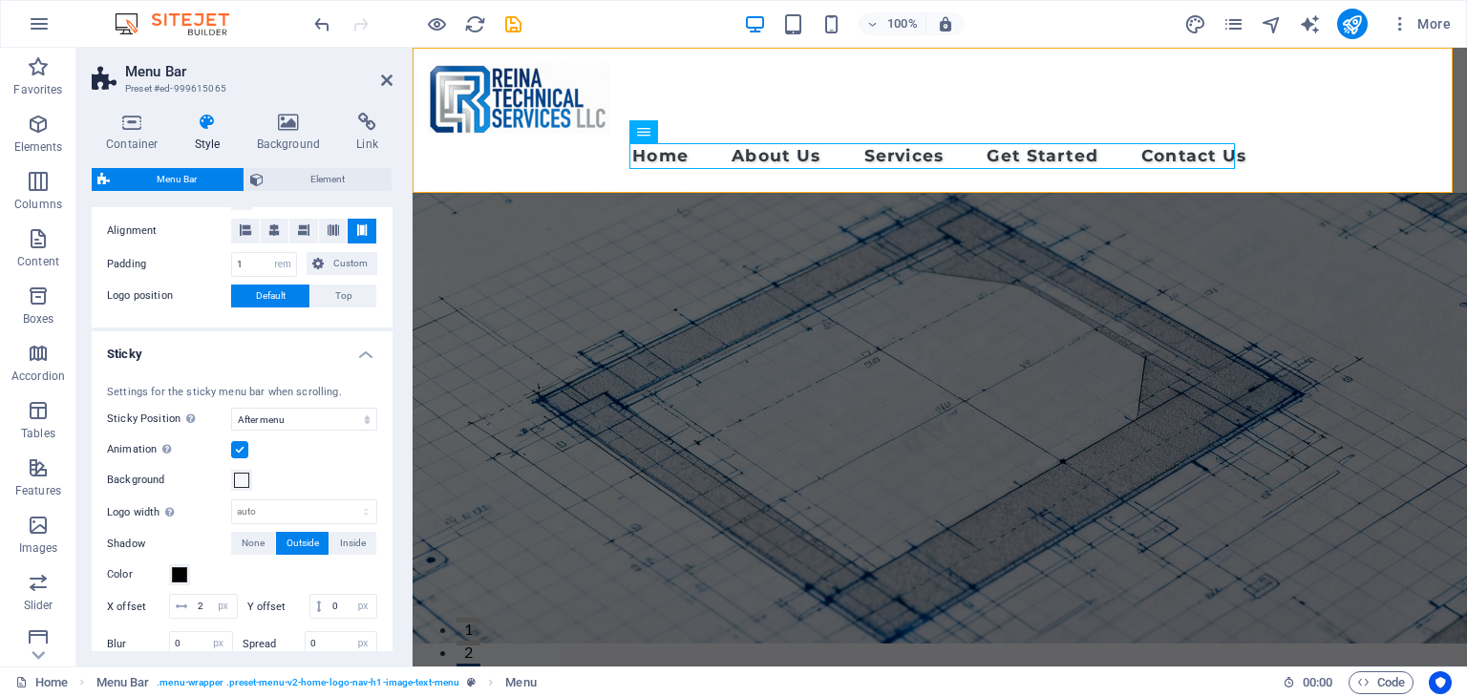
click at [347, 348] on h4 "Sticky" at bounding box center [242, 348] width 301 height 34
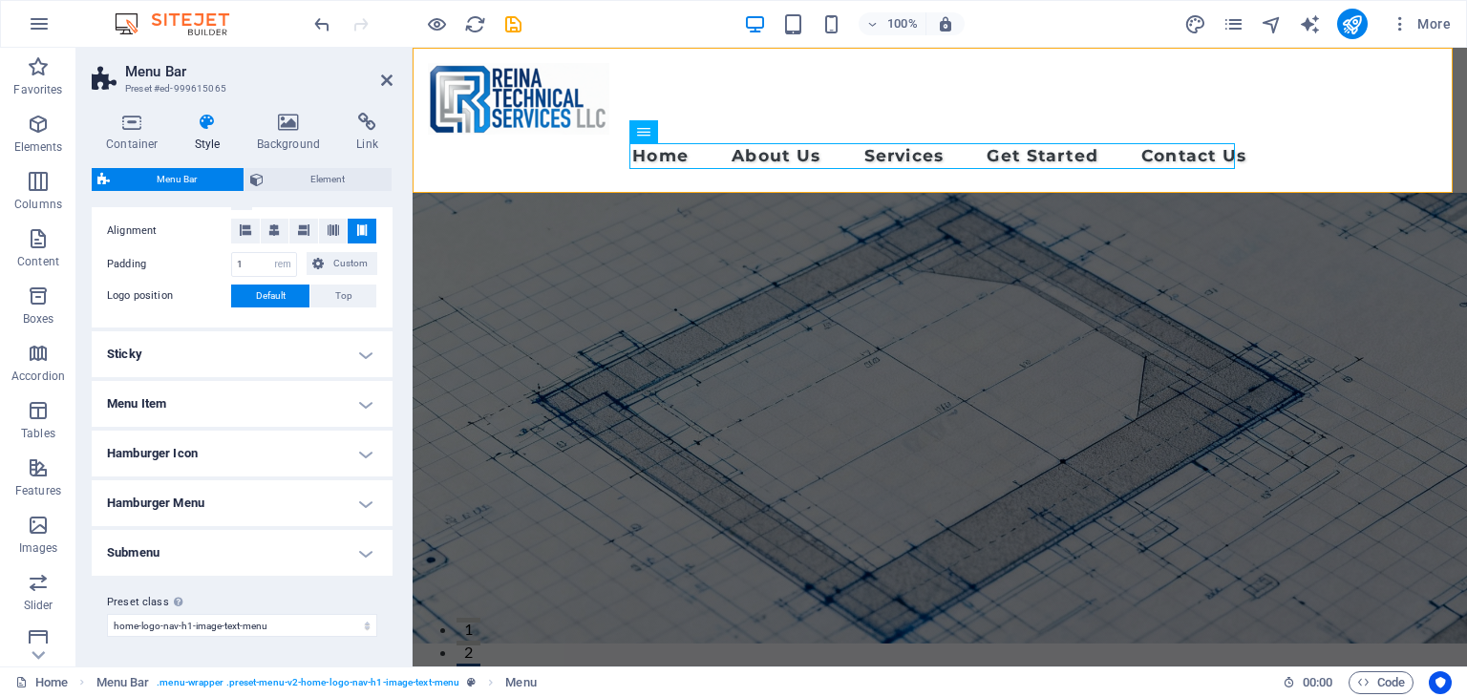
click at [343, 491] on h4 "Hamburger Menu" at bounding box center [242, 503] width 301 height 46
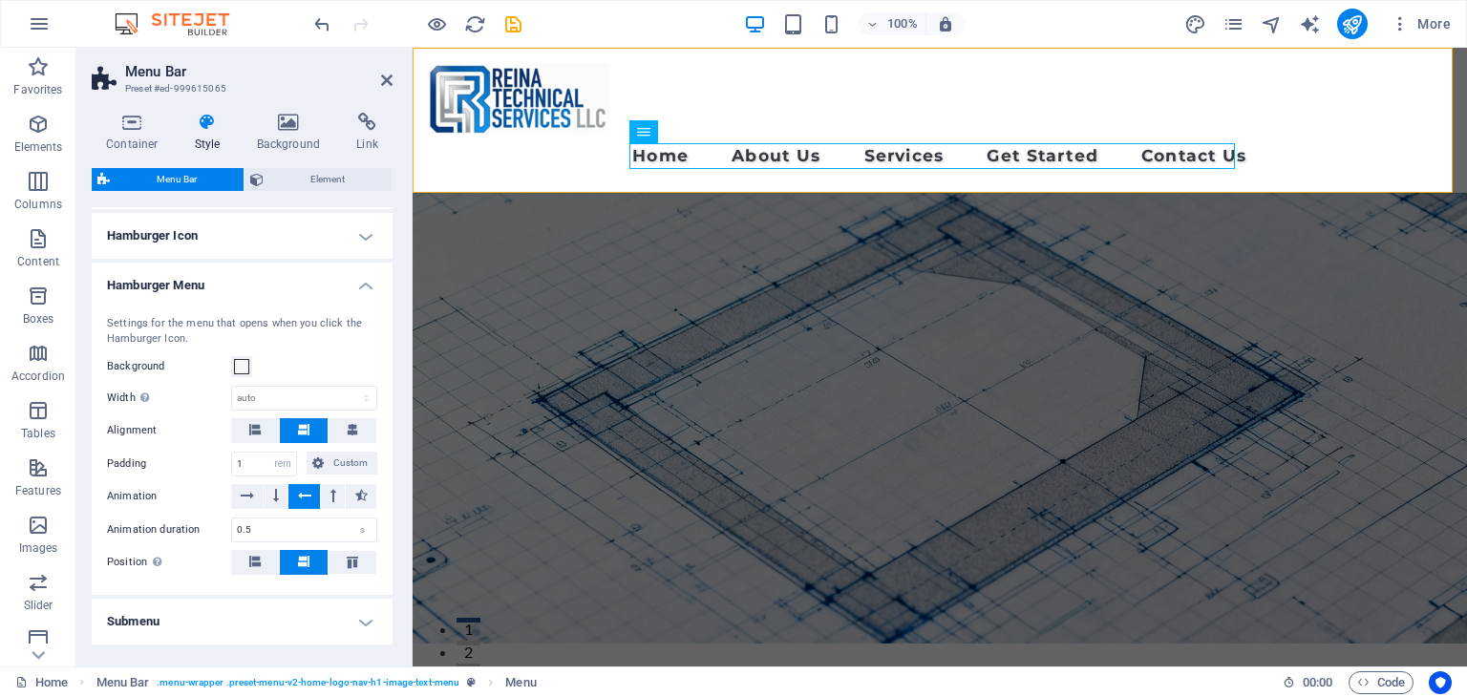
scroll to position [490, 0]
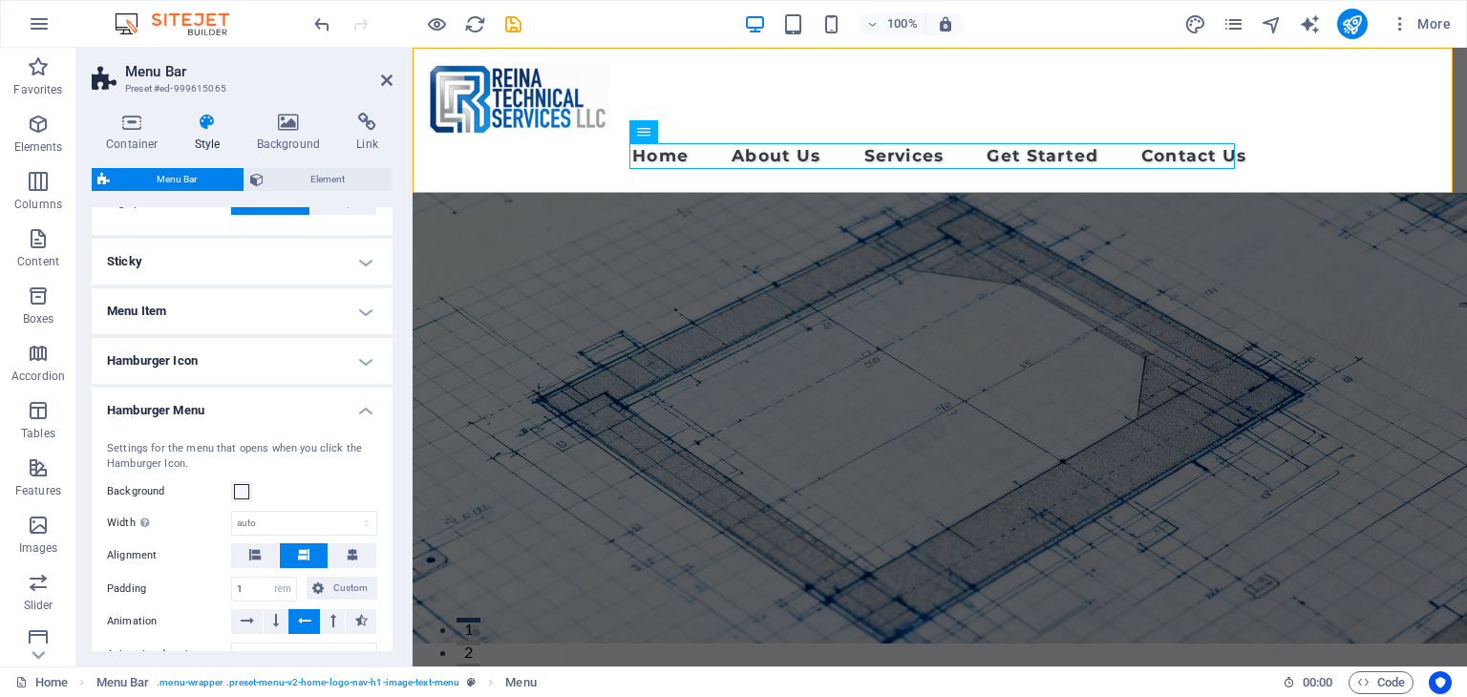
click at [337, 410] on h4 "Hamburger Menu" at bounding box center [242, 405] width 301 height 34
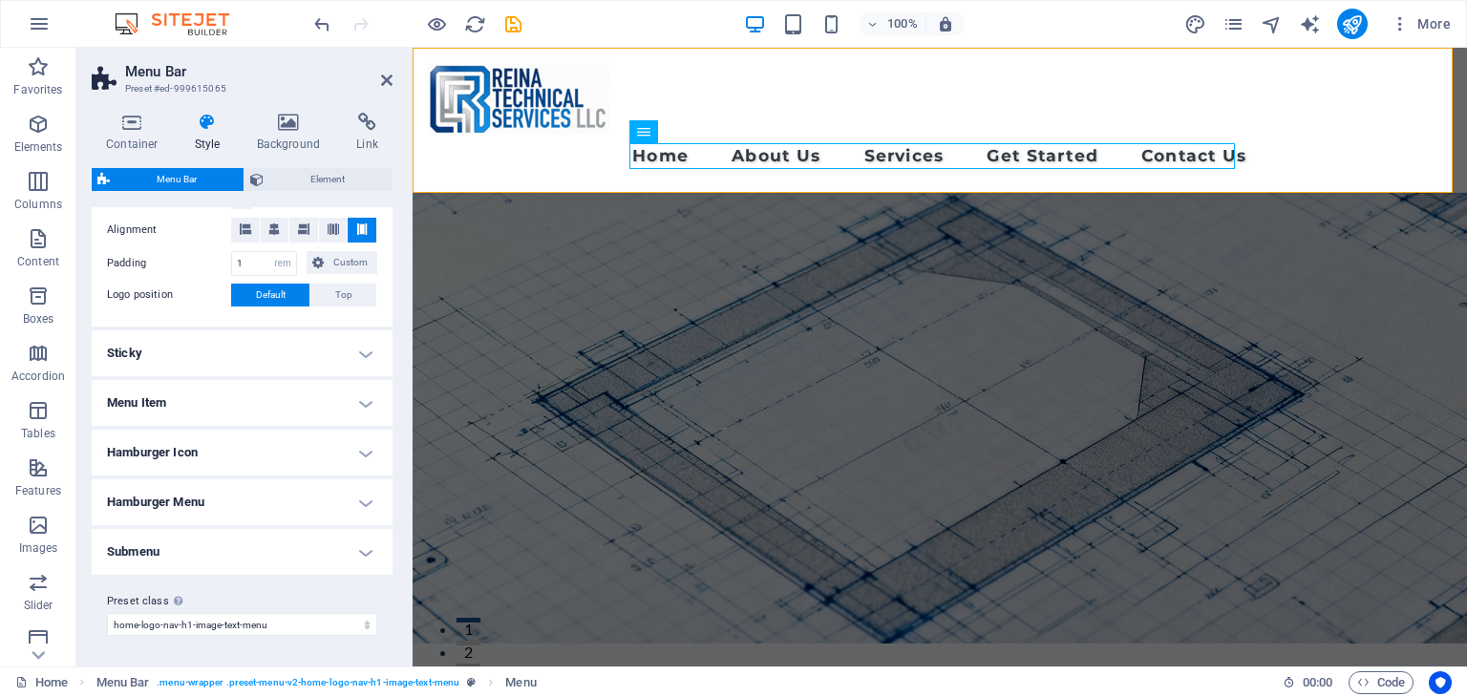
scroll to position [397, 0]
click at [316, 539] on h4 "Submenu" at bounding box center [242, 553] width 301 height 46
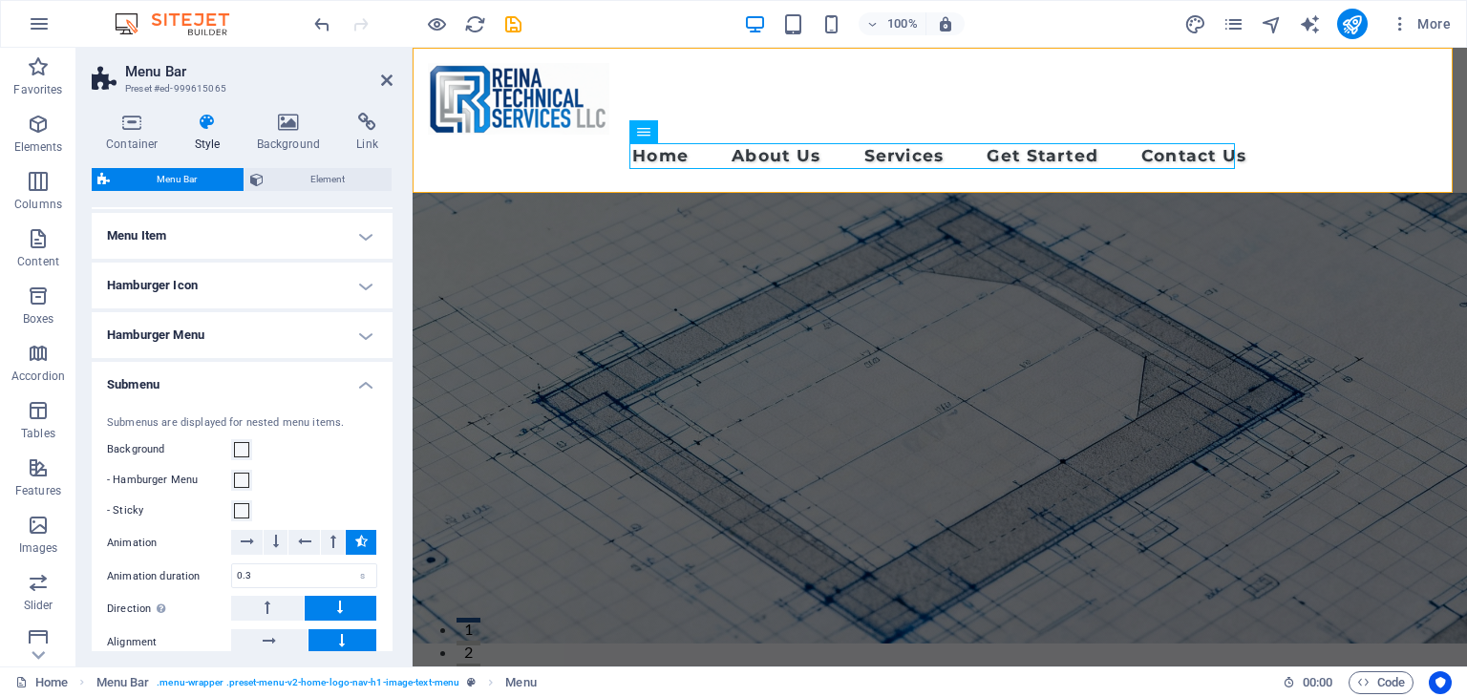
scroll to position [536, 0]
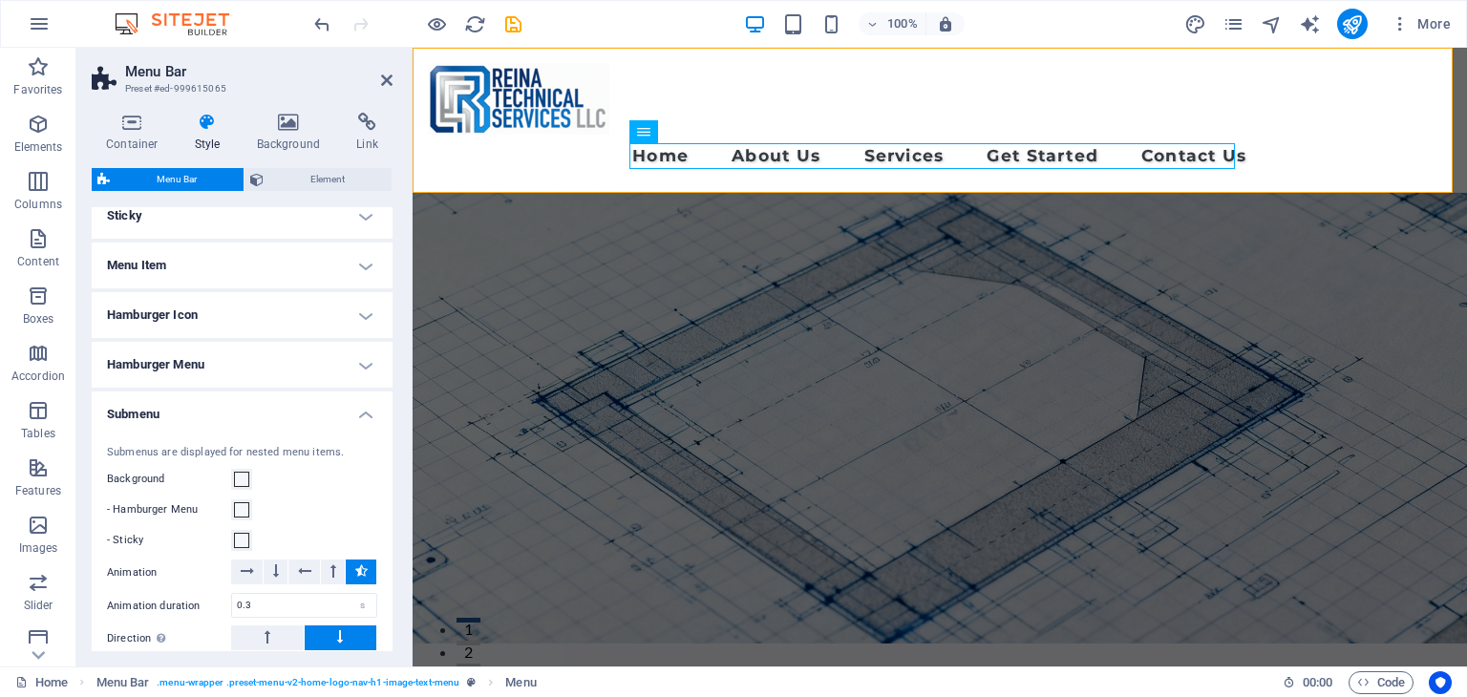
click at [356, 419] on h4 "Submenu" at bounding box center [242, 408] width 301 height 34
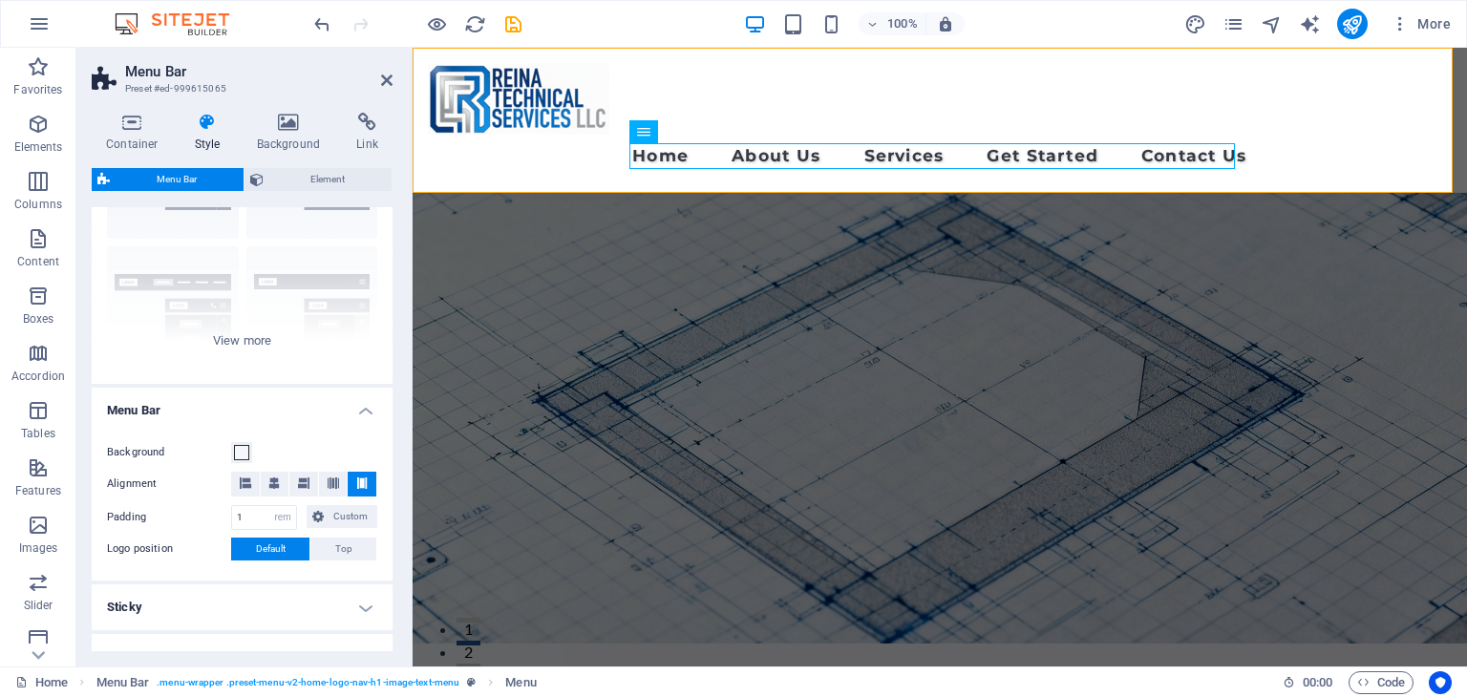
scroll to position [111, 0]
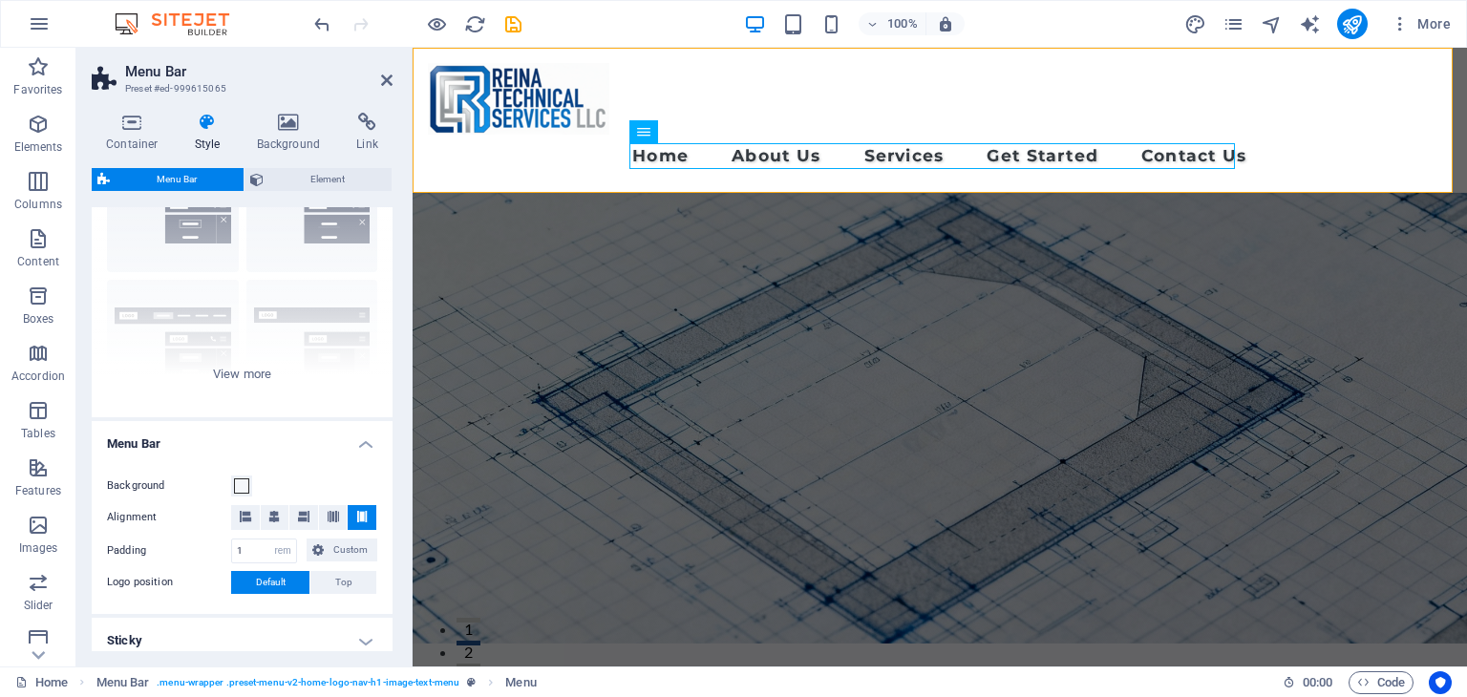
click at [362, 444] on h4 "Menu Bar" at bounding box center [242, 438] width 301 height 34
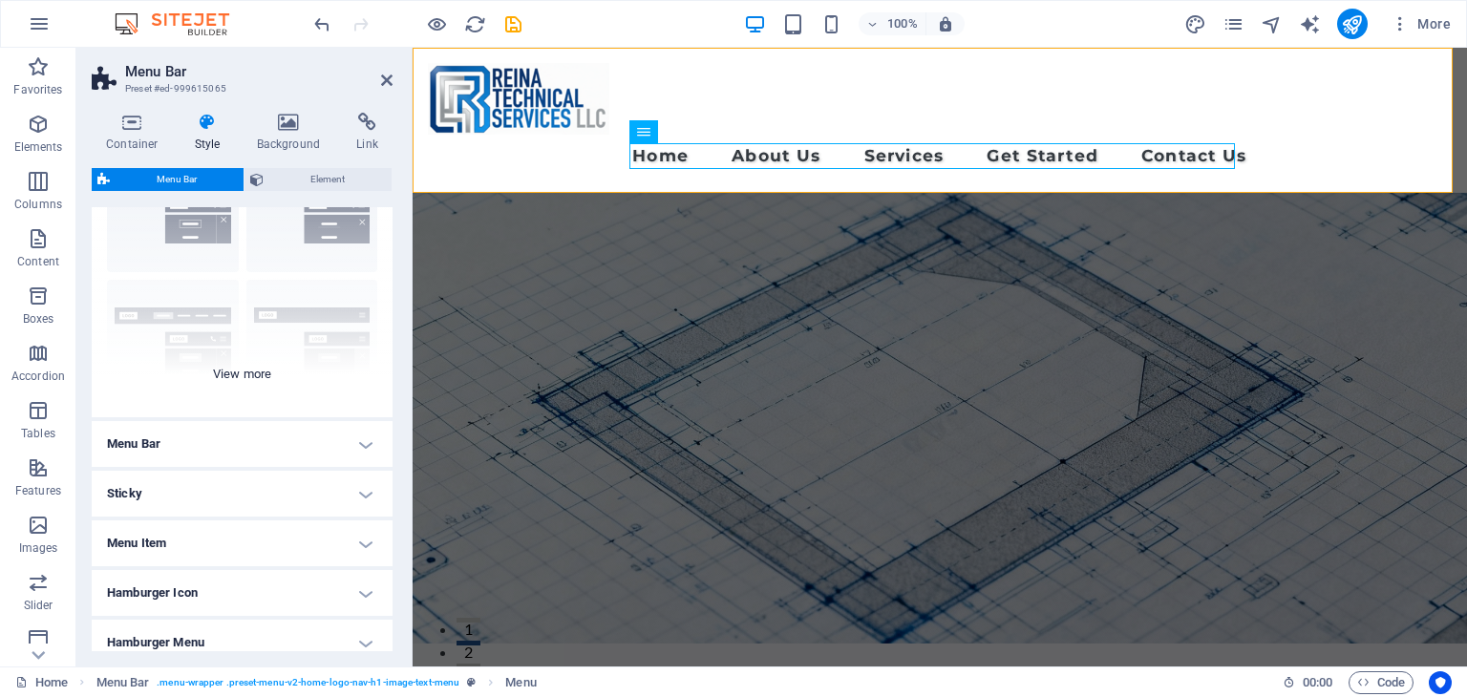
click at [243, 376] on div "Border Centered Default Fixed Loki Trigger Wide XXL" at bounding box center [242, 274] width 301 height 286
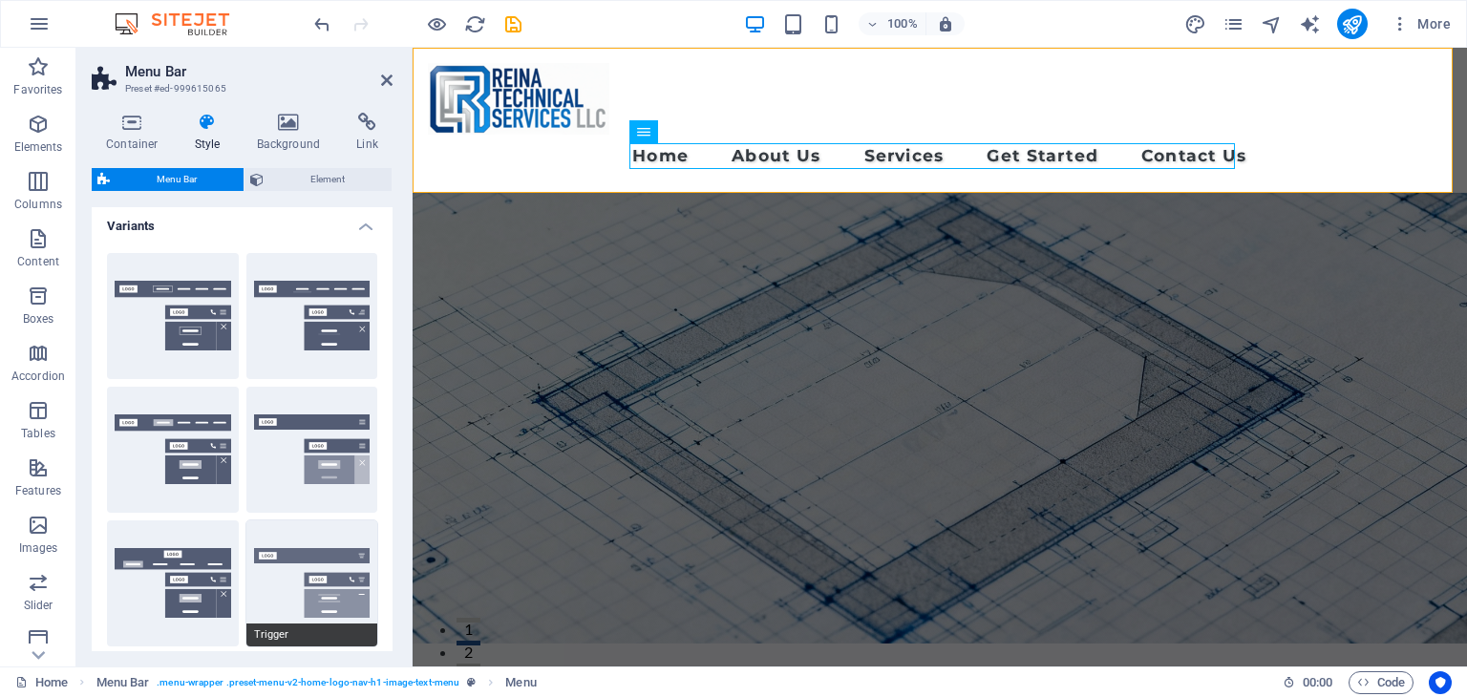
scroll to position [0, 0]
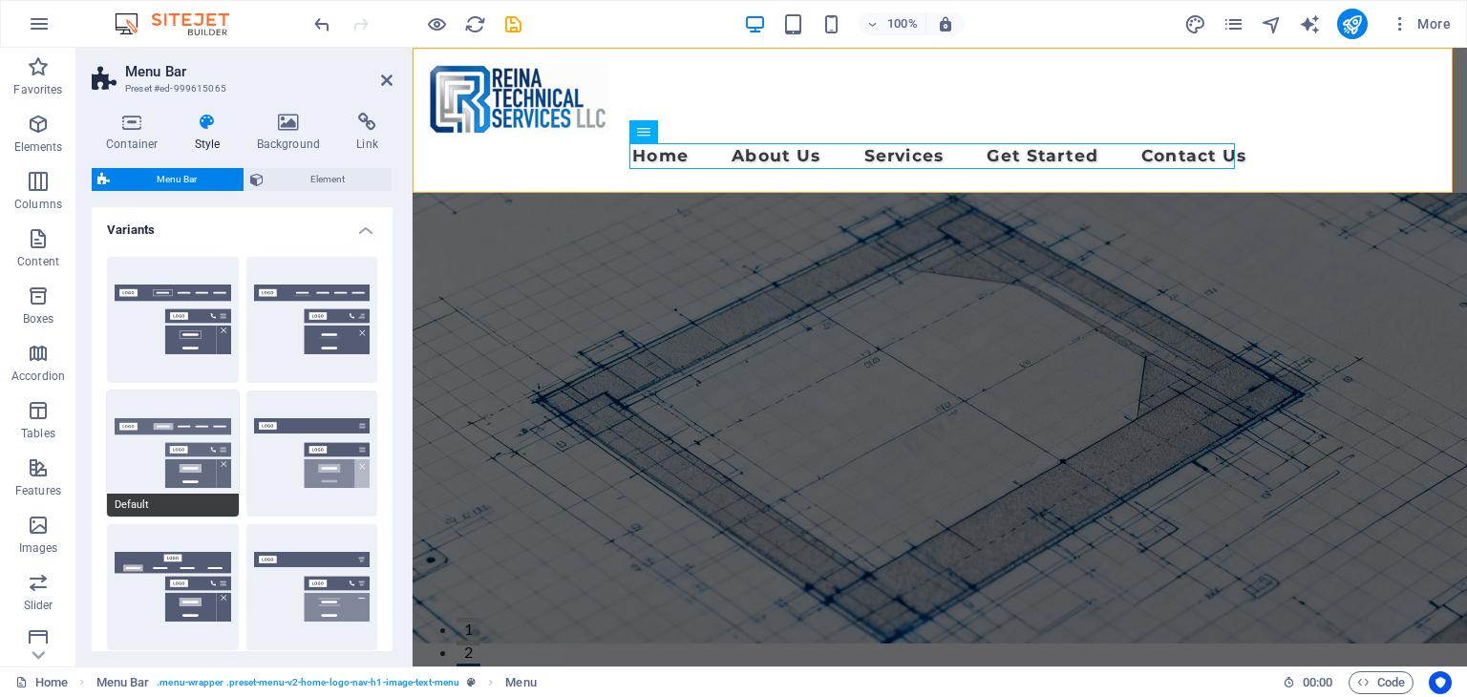
click at [135, 466] on button "Default" at bounding box center [173, 454] width 132 height 126
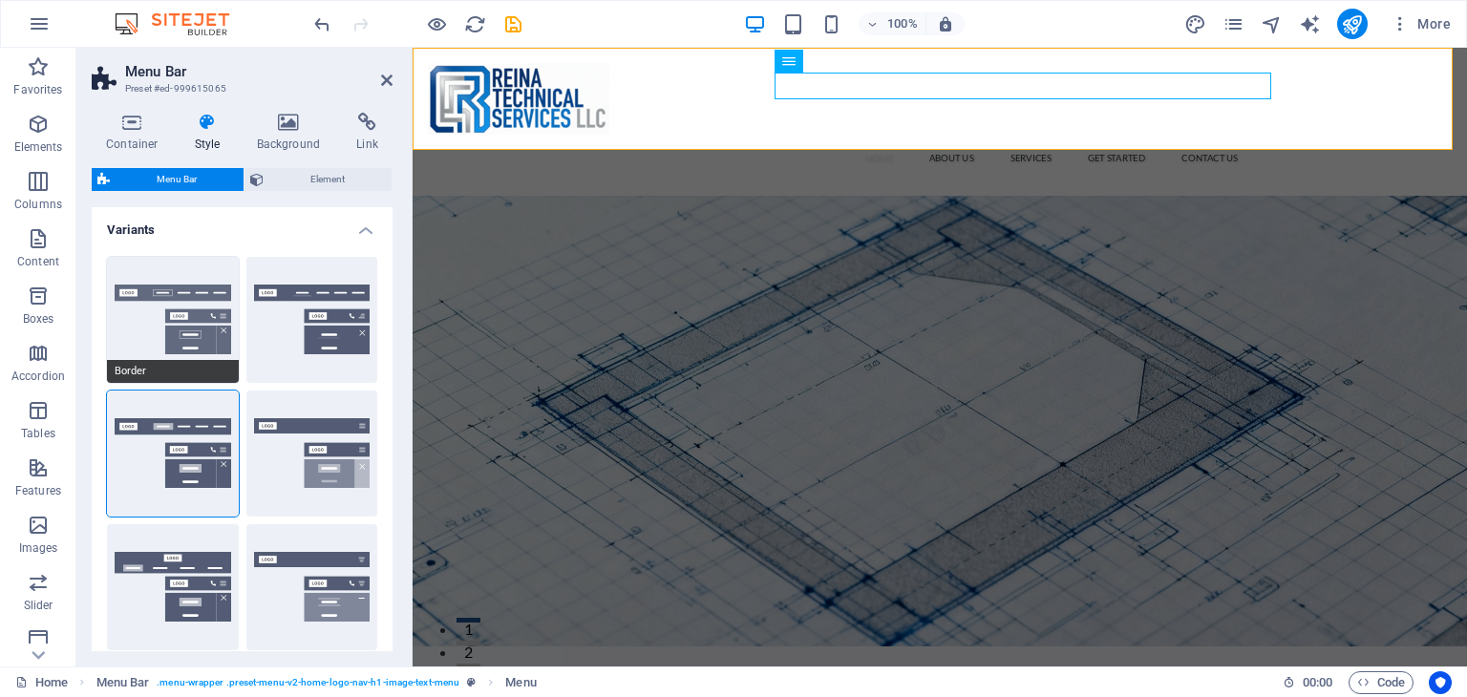
click at [135, 331] on button "Border" at bounding box center [173, 320] width 132 height 126
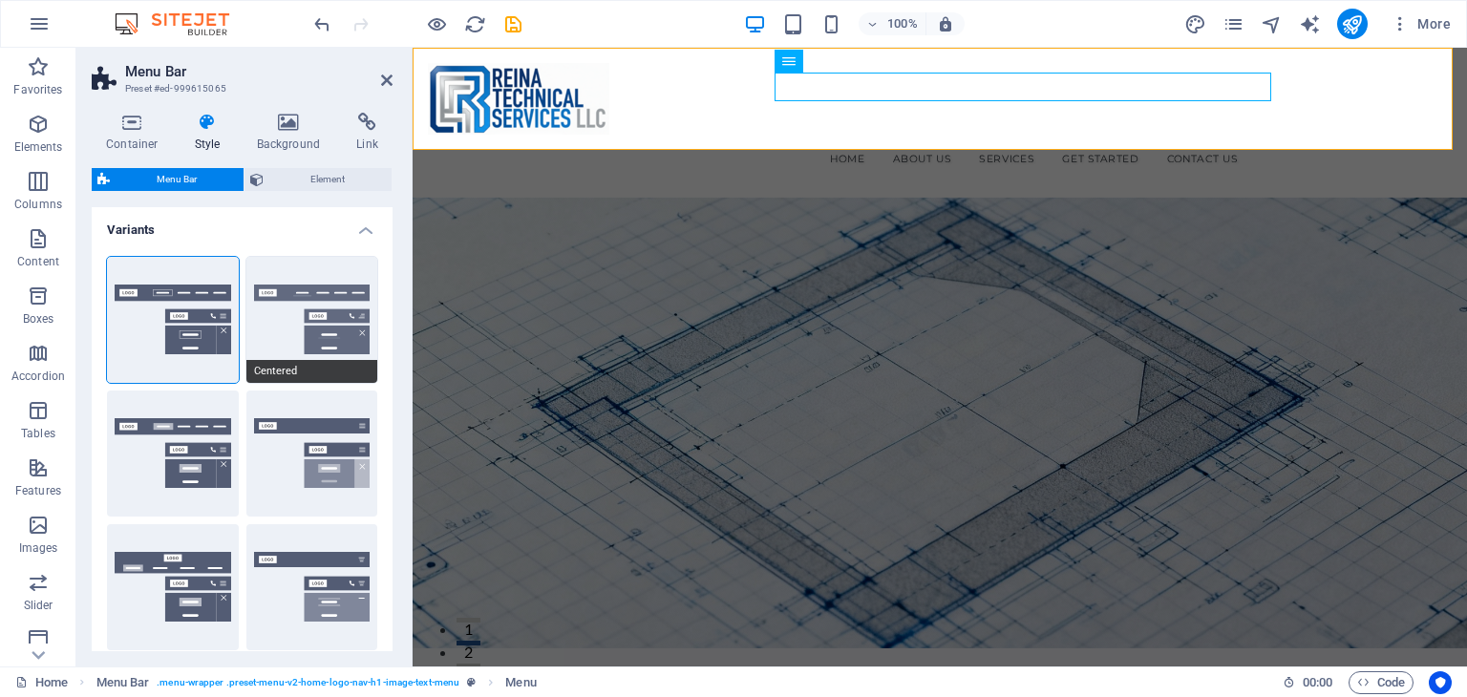
click at [259, 341] on button "Centered" at bounding box center [312, 320] width 132 height 126
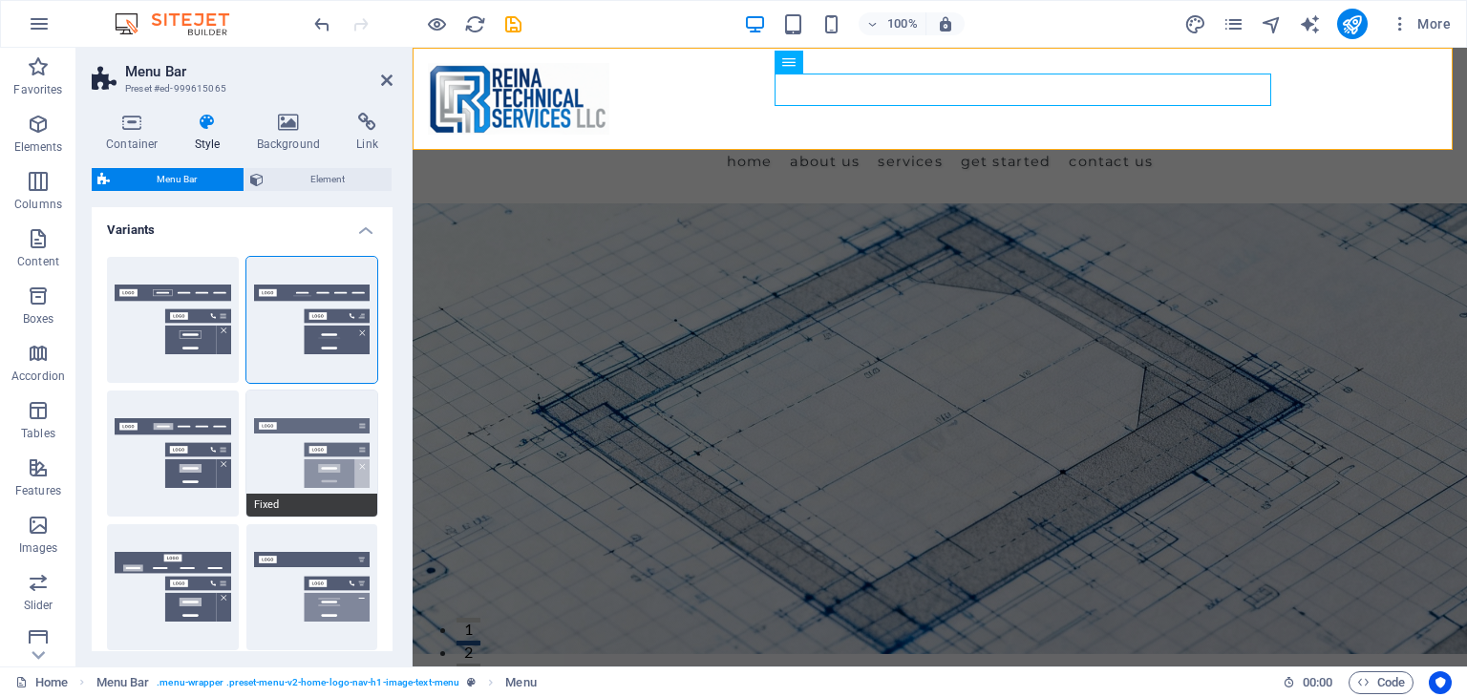
click at [275, 455] on button "Fixed" at bounding box center [312, 454] width 132 height 126
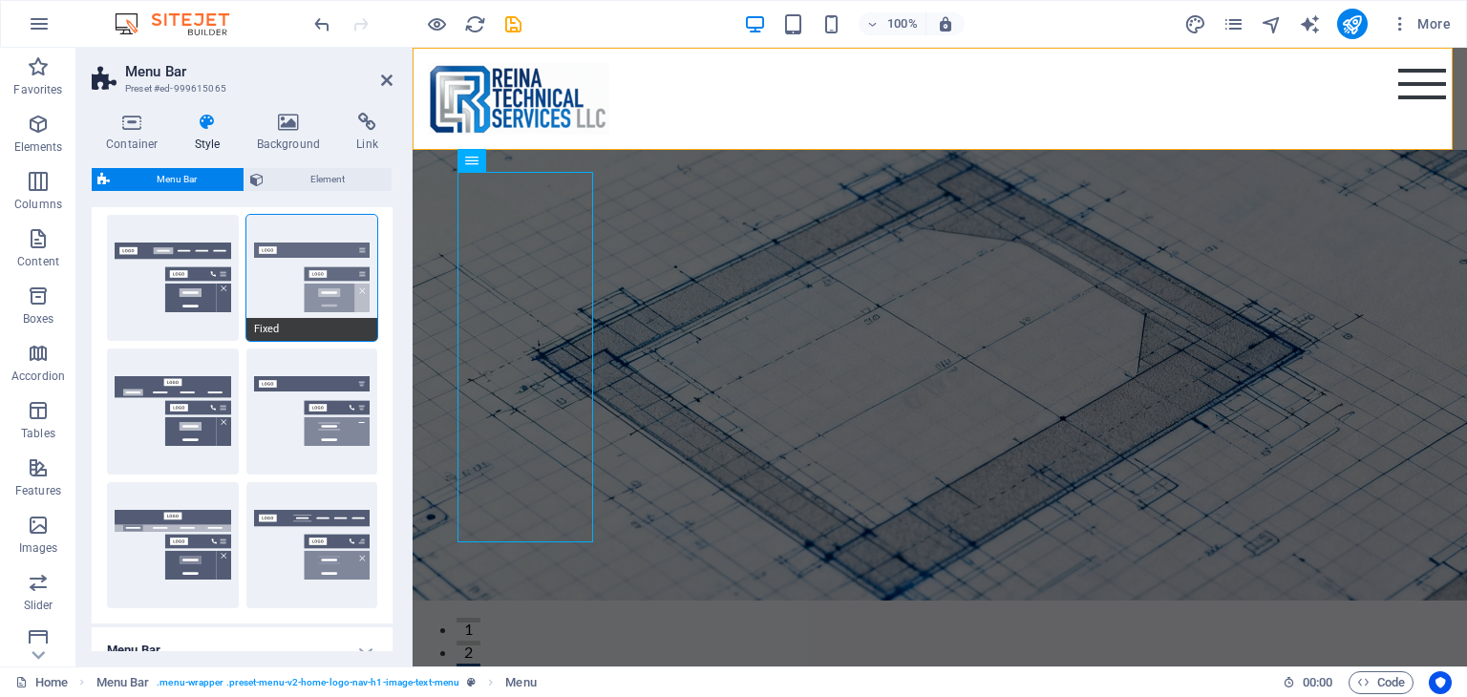
scroll to position [191, 0]
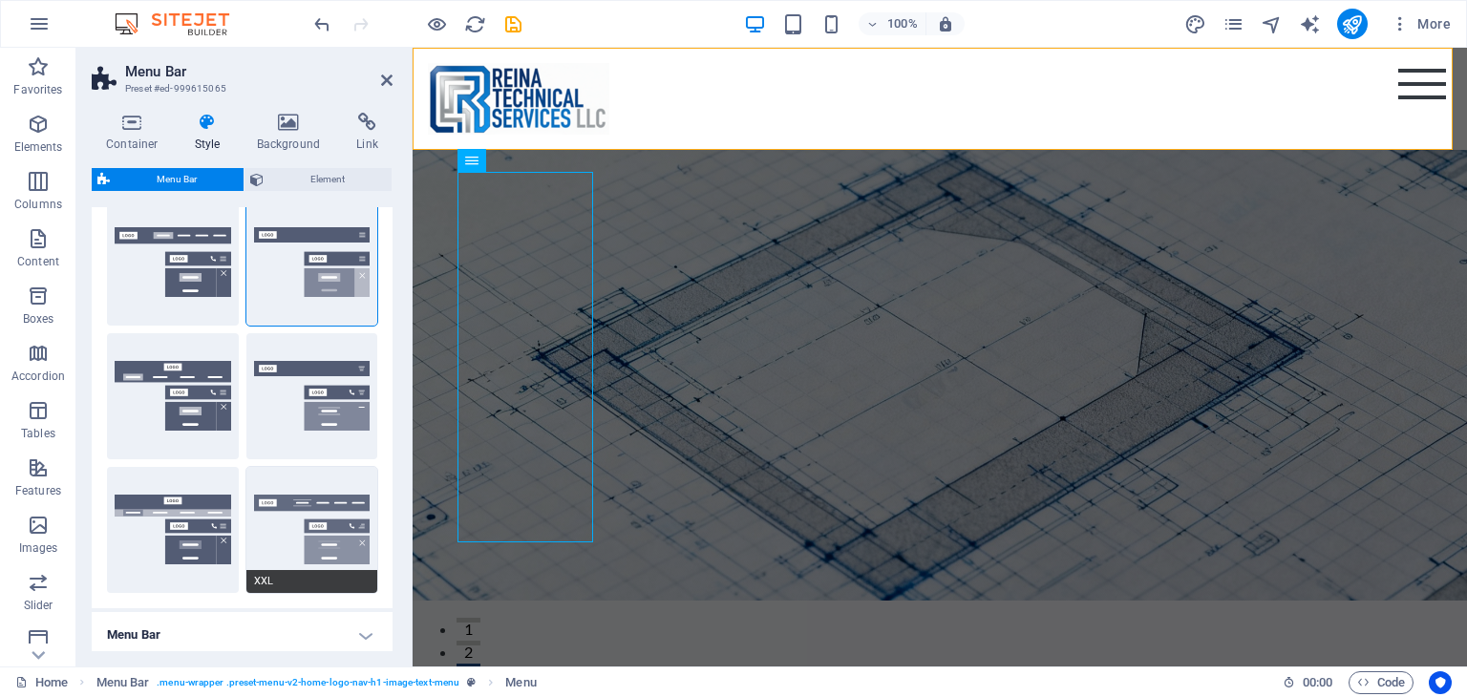
click at [266, 536] on button "XXL" at bounding box center [312, 530] width 132 height 126
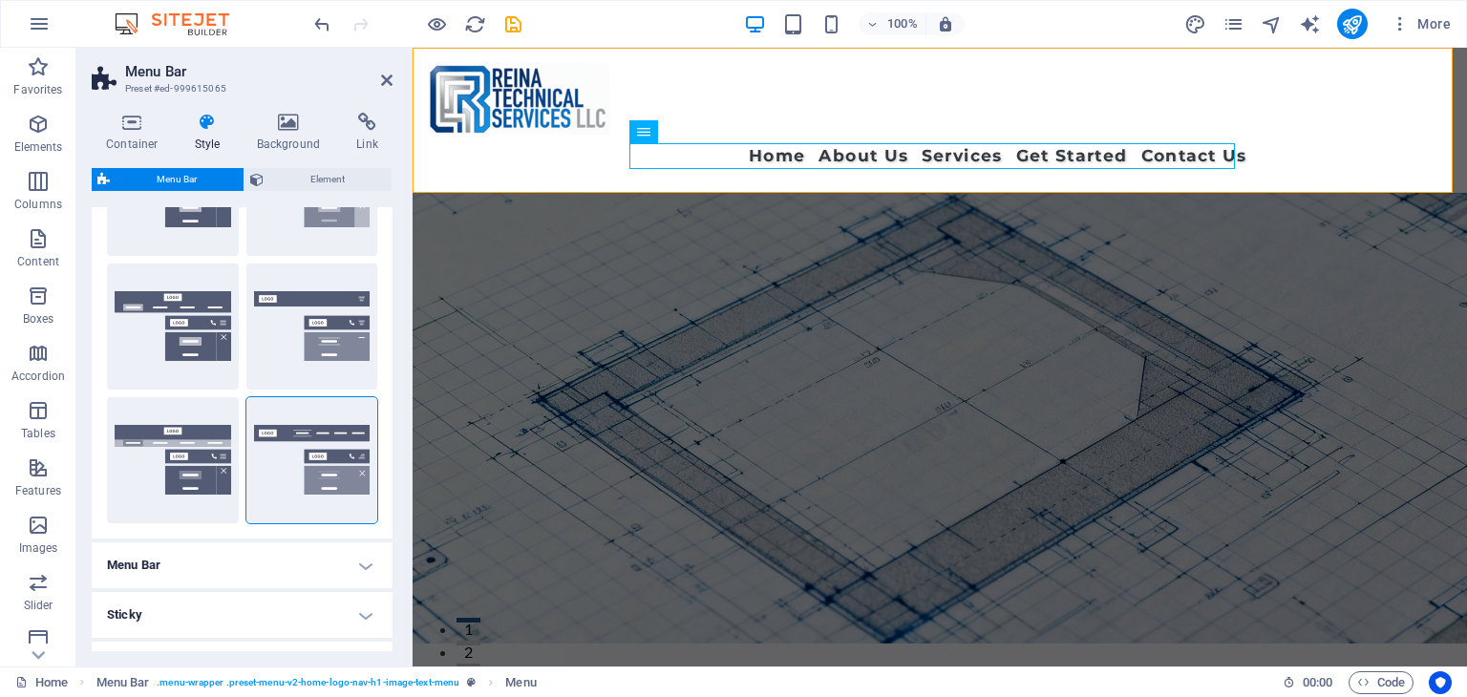
scroll to position [286, 0]
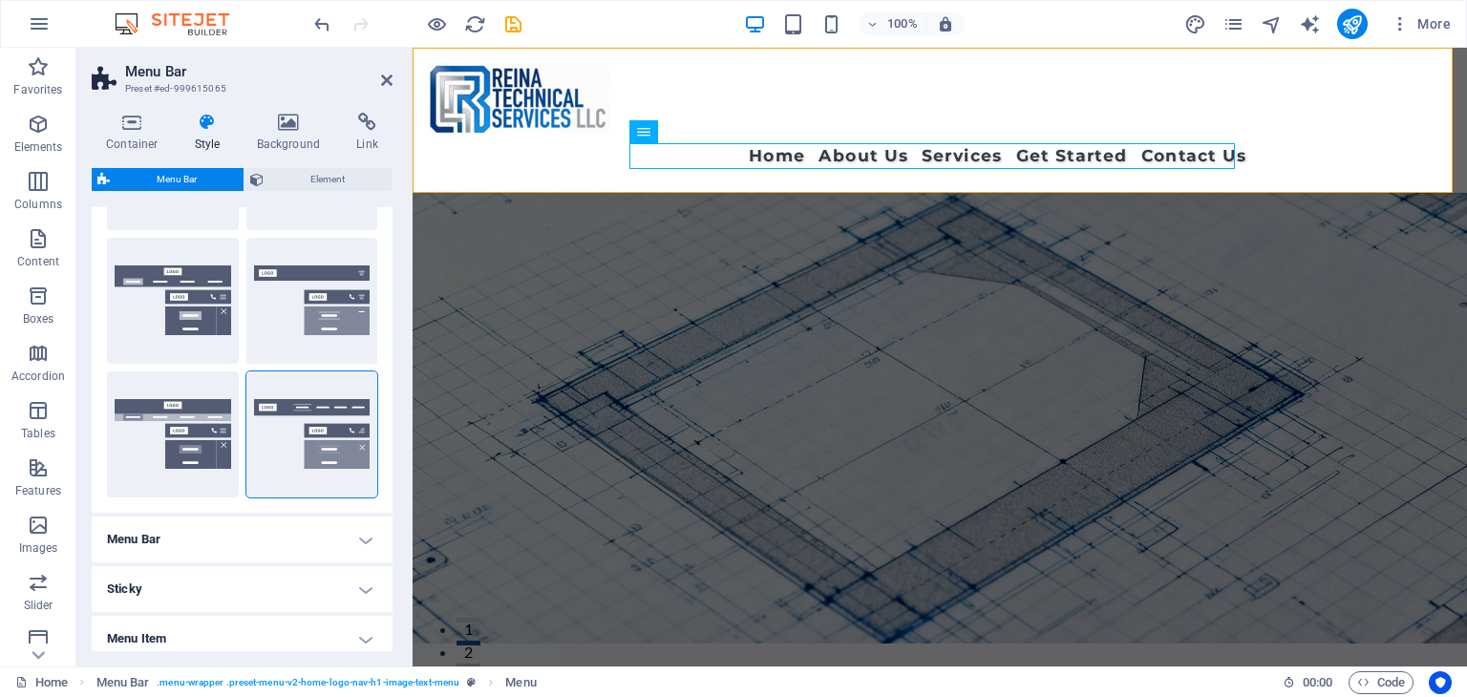
click at [306, 545] on h4 "Menu Bar" at bounding box center [242, 540] width 301 height 46
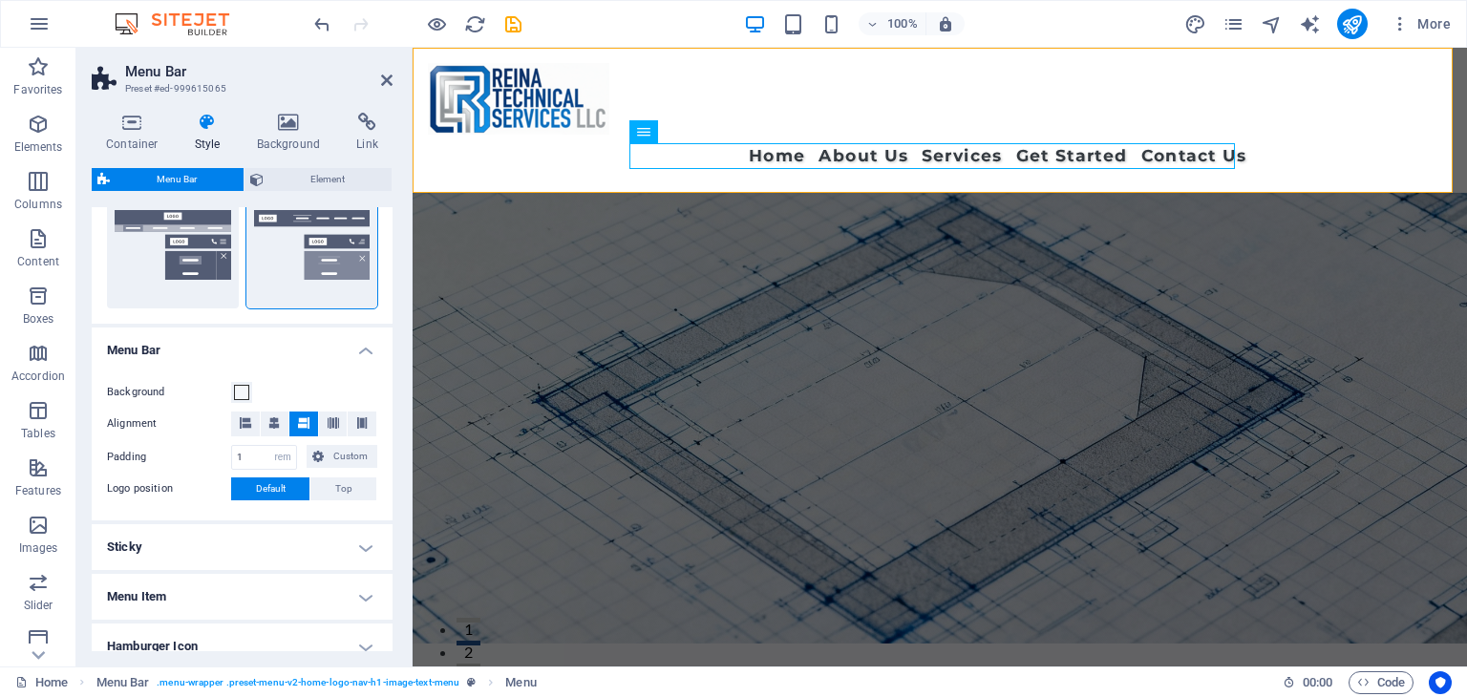
scroll to position [477, 0]
click at [335, 421] on icon at bounding box center [332, 420] width 11 height 11
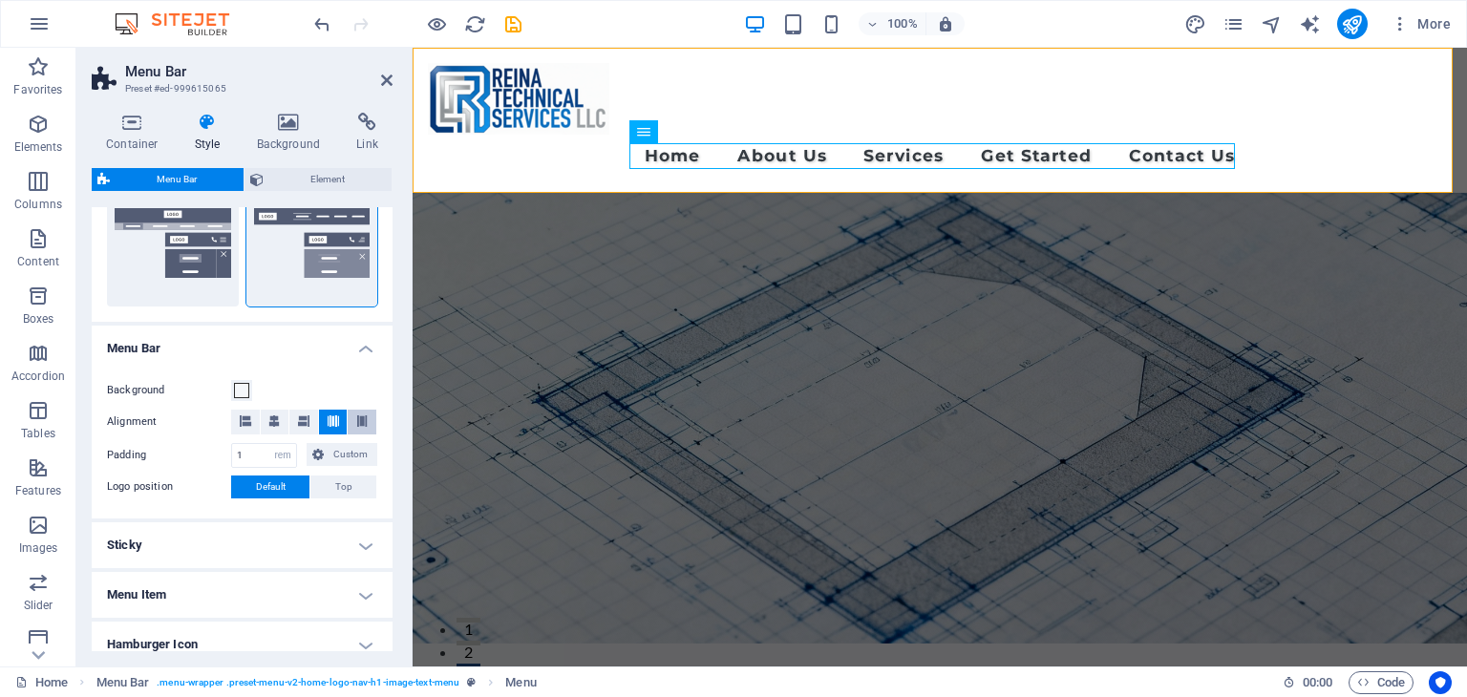
click at [360, 422] on icon at bounding box center [361, 420] width 11 height 11
click at [309, 543] on h4 "Sticky" at bounding box center [242, 545] width 301 height 46
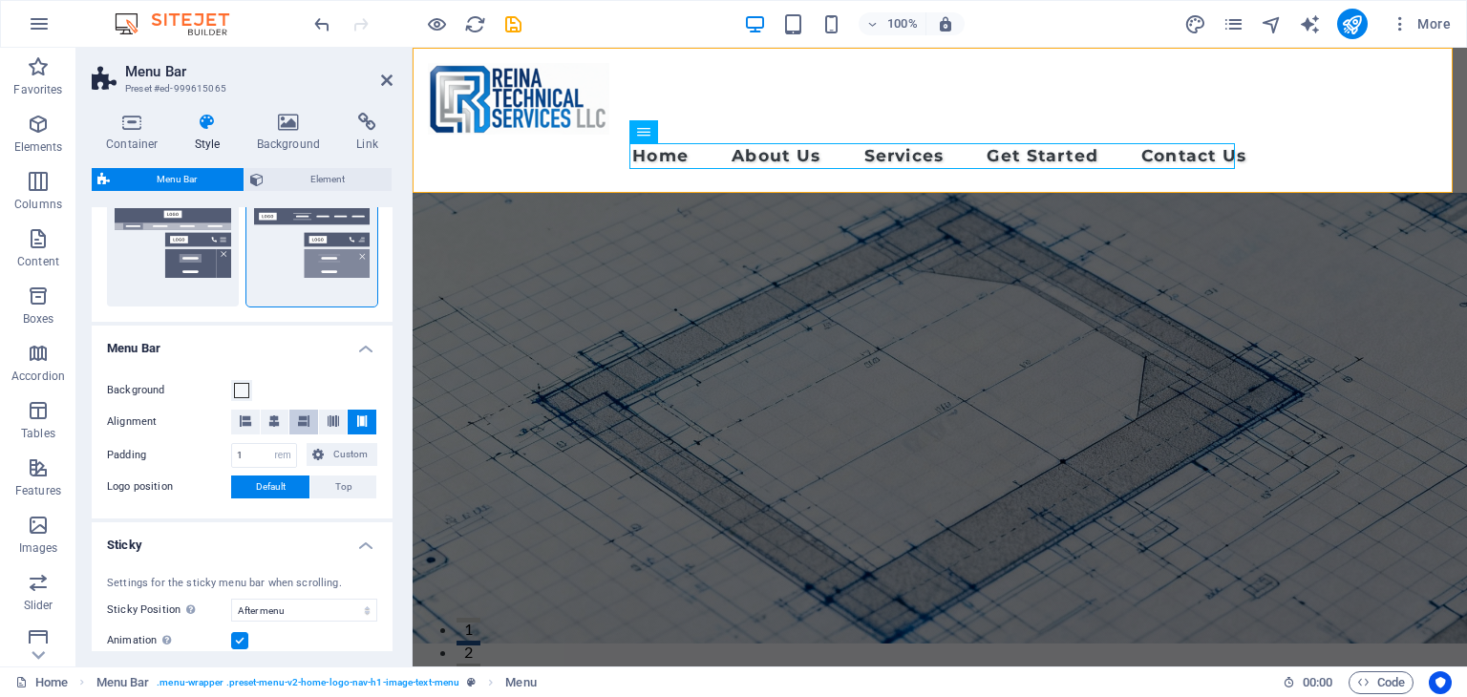
click at [298, 428] on span at bounding box center [303, 422] width 11 height 25
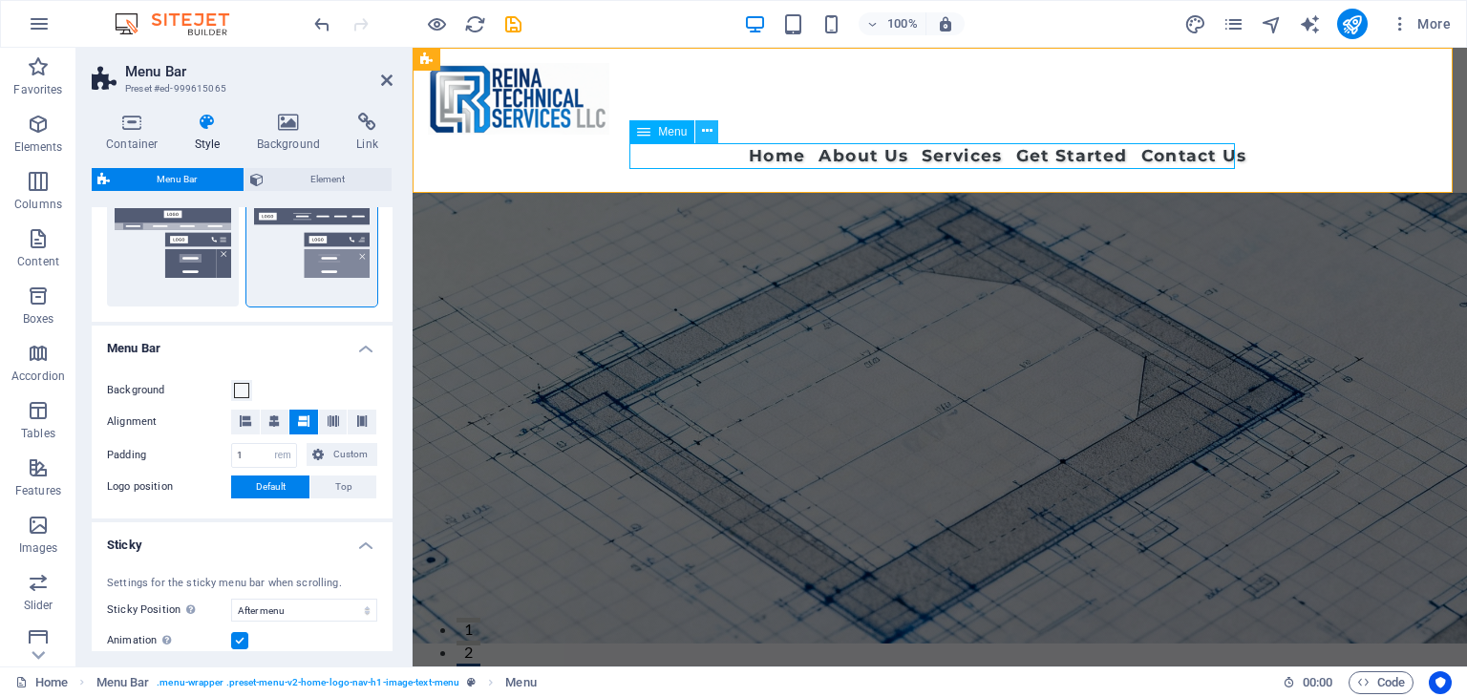
click at [703, 135] on icon at bounding box center [707, 131] width 11 height 20
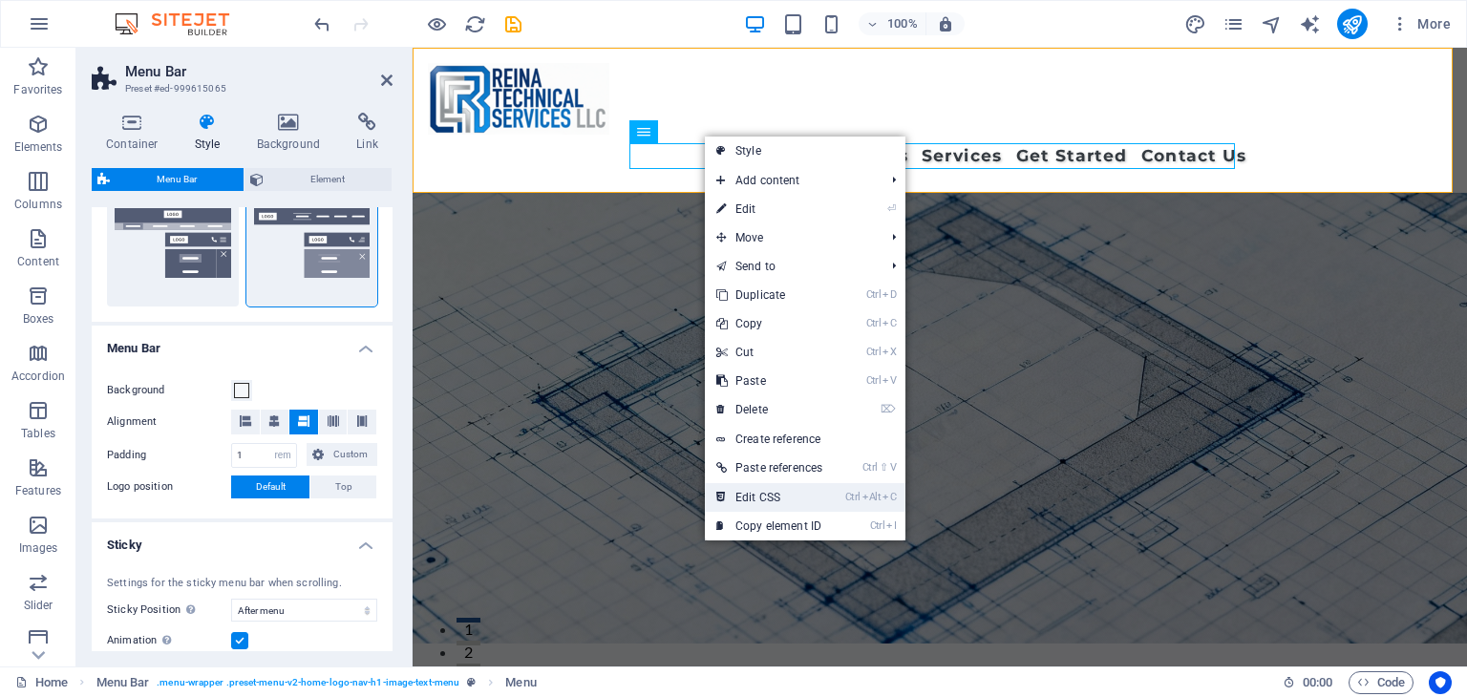
click at [795, 500] on link "Ctrl Alt C Edit CSS" at bounding box center [769, 497] width 129 height 29
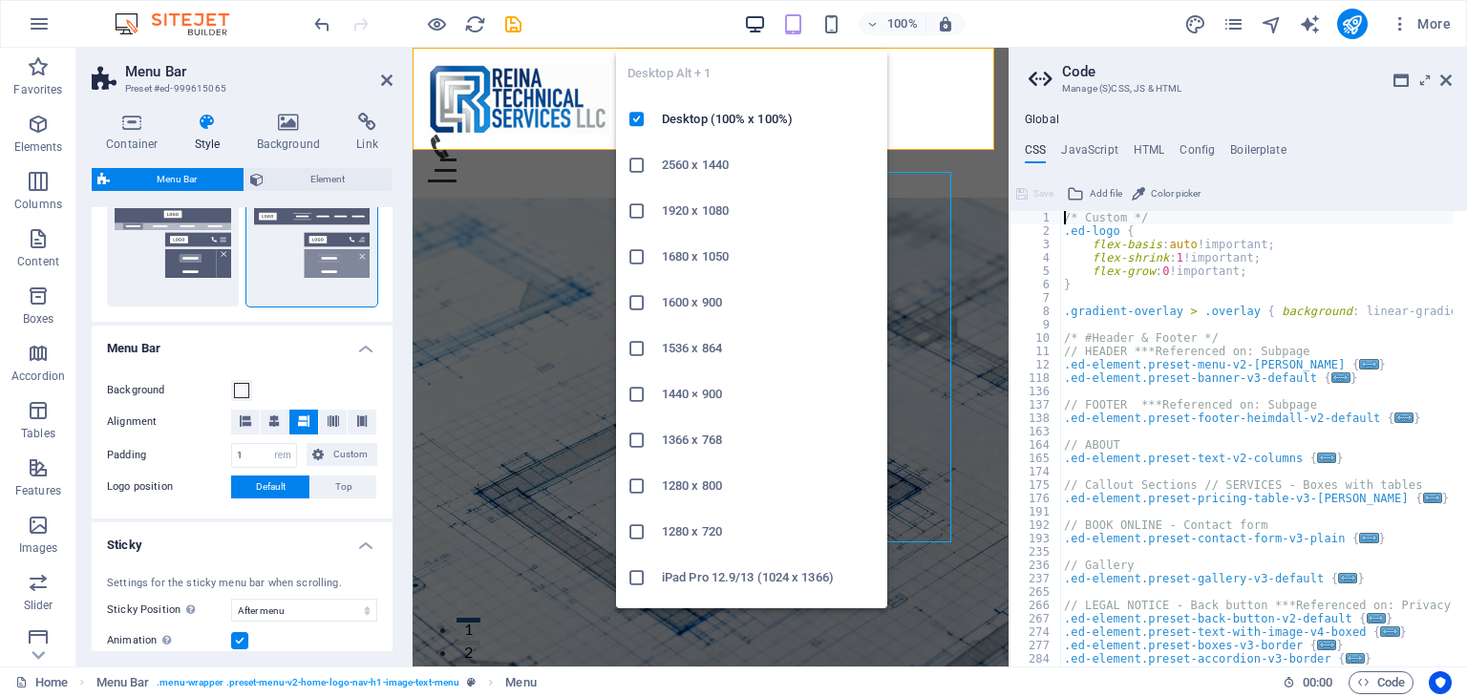
click at [759, 20] on icon "button" at bounding box center [755, 24] width 22 height 22
click at [735, 116] on h6 "Desktop (100% x 100%)" at bounding box center [769, 119] width 214 height 23
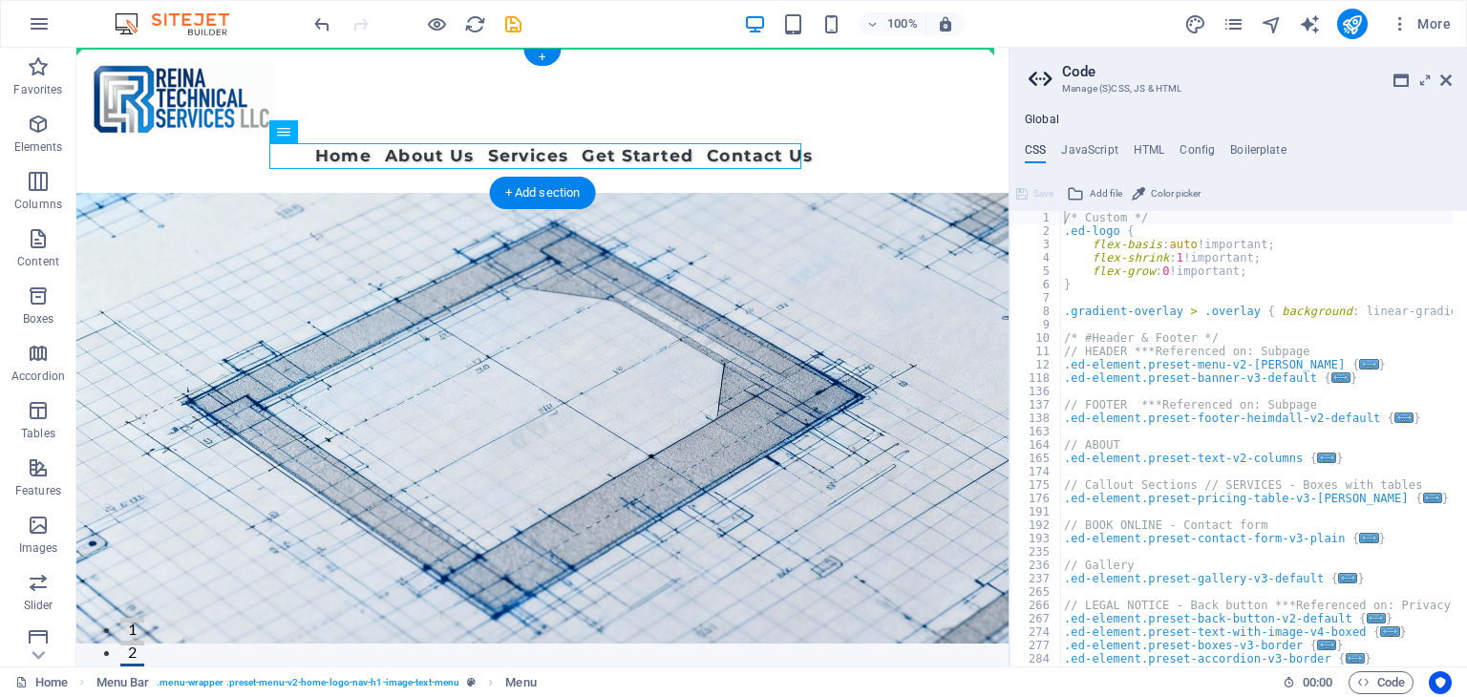
drag, startPoint x: 912, startPoint y: 210, endPoint x: 860, endPoint y: 112, distance: 111.0
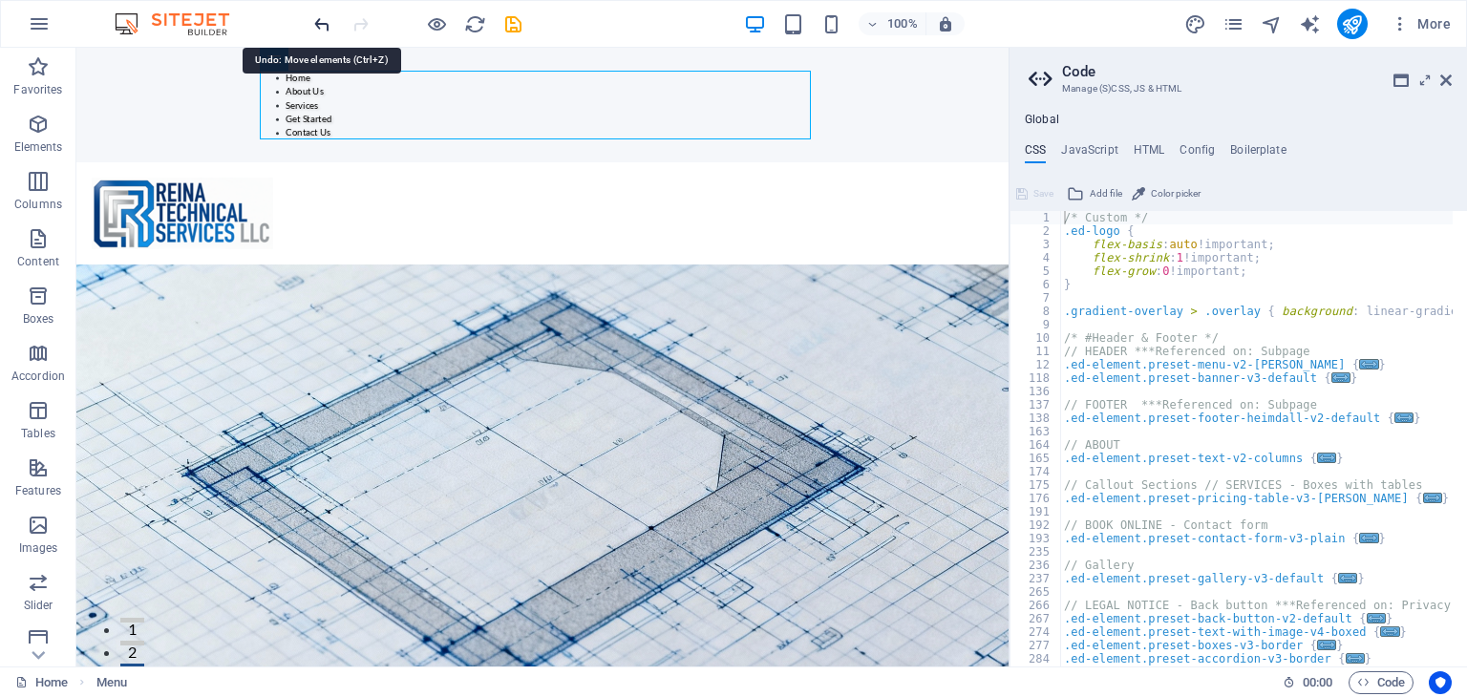
click at [329, 28] on icon "undo" at bounding box center [322, 24] width 22 height 22
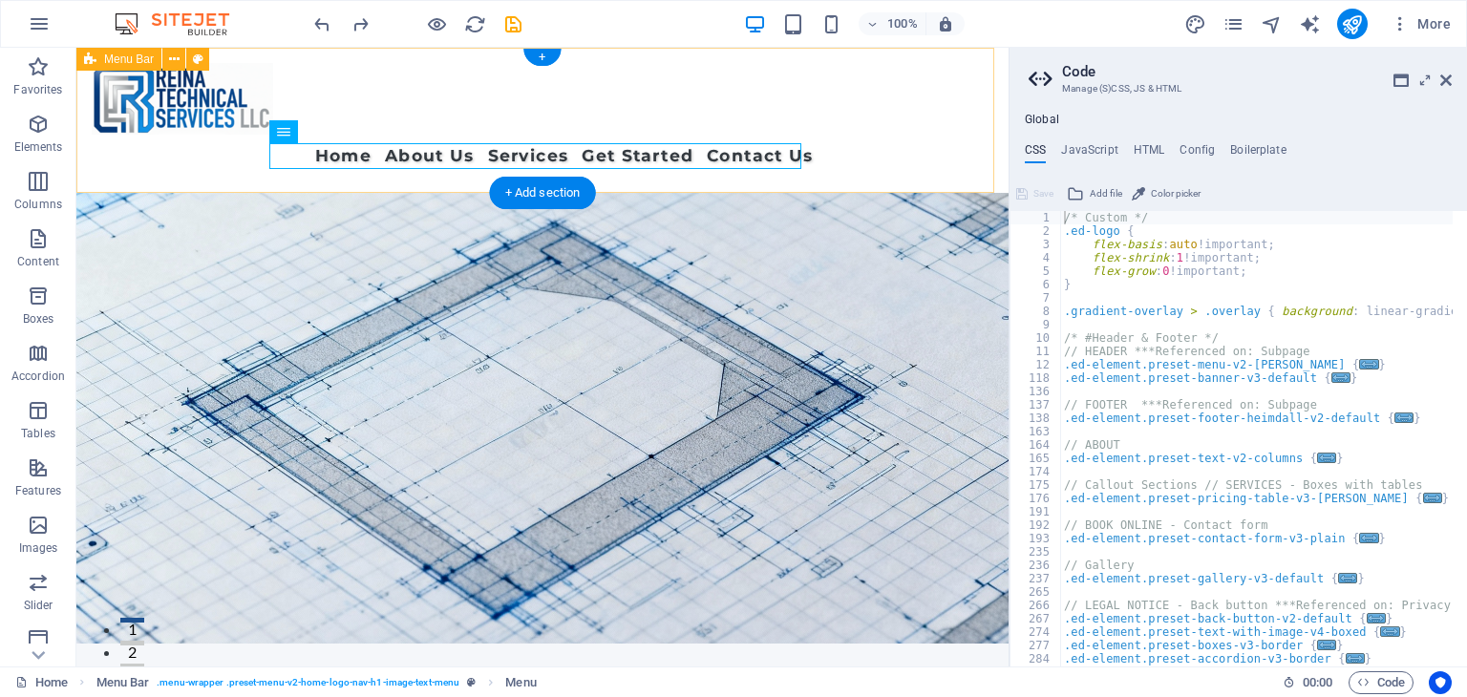
click at [393, 68] on div "Home About Us Services Get Started Contact Us" at bounding box center [542, 120] width 932 height 145
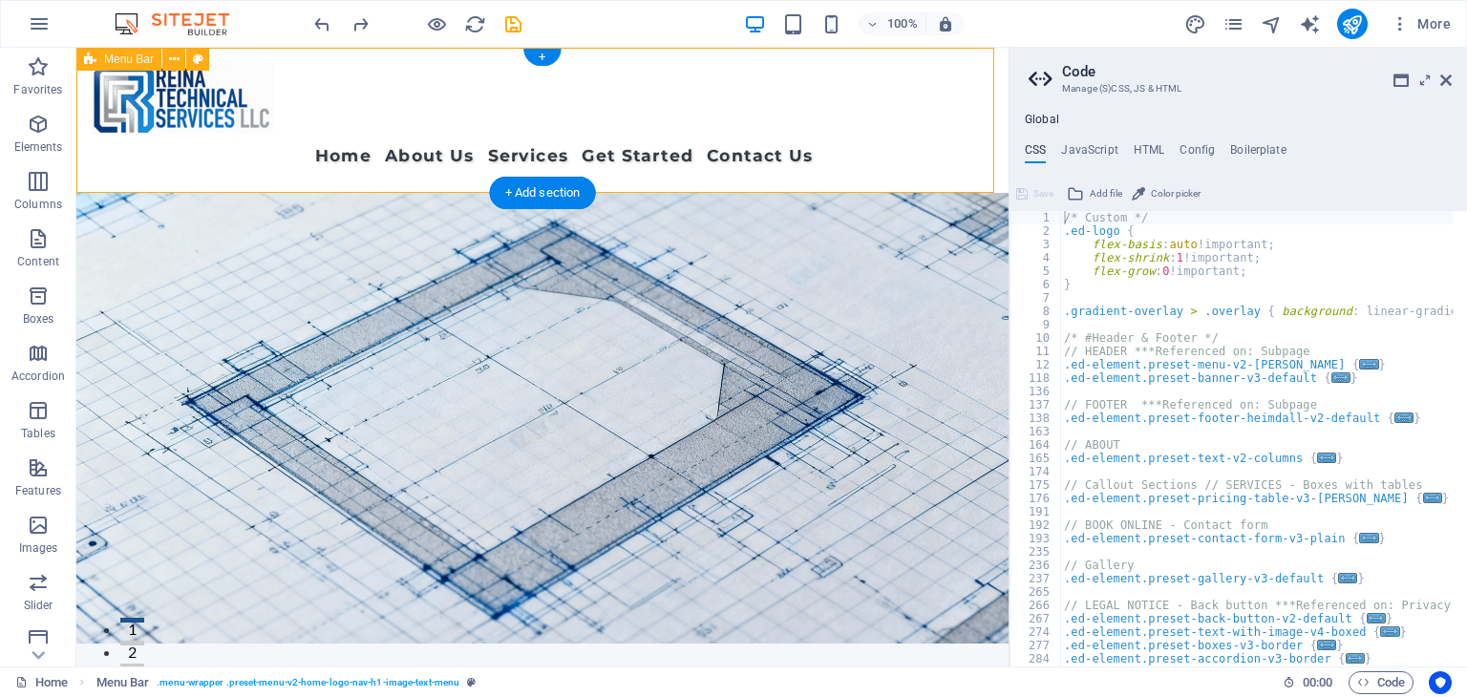
click at [393, 68] on div "Home About Us Services Get Started Contact Us" at bounding box center [542, 120] width 932 height 145
select select "rem"
select select "sticky_menu"
select select "px"
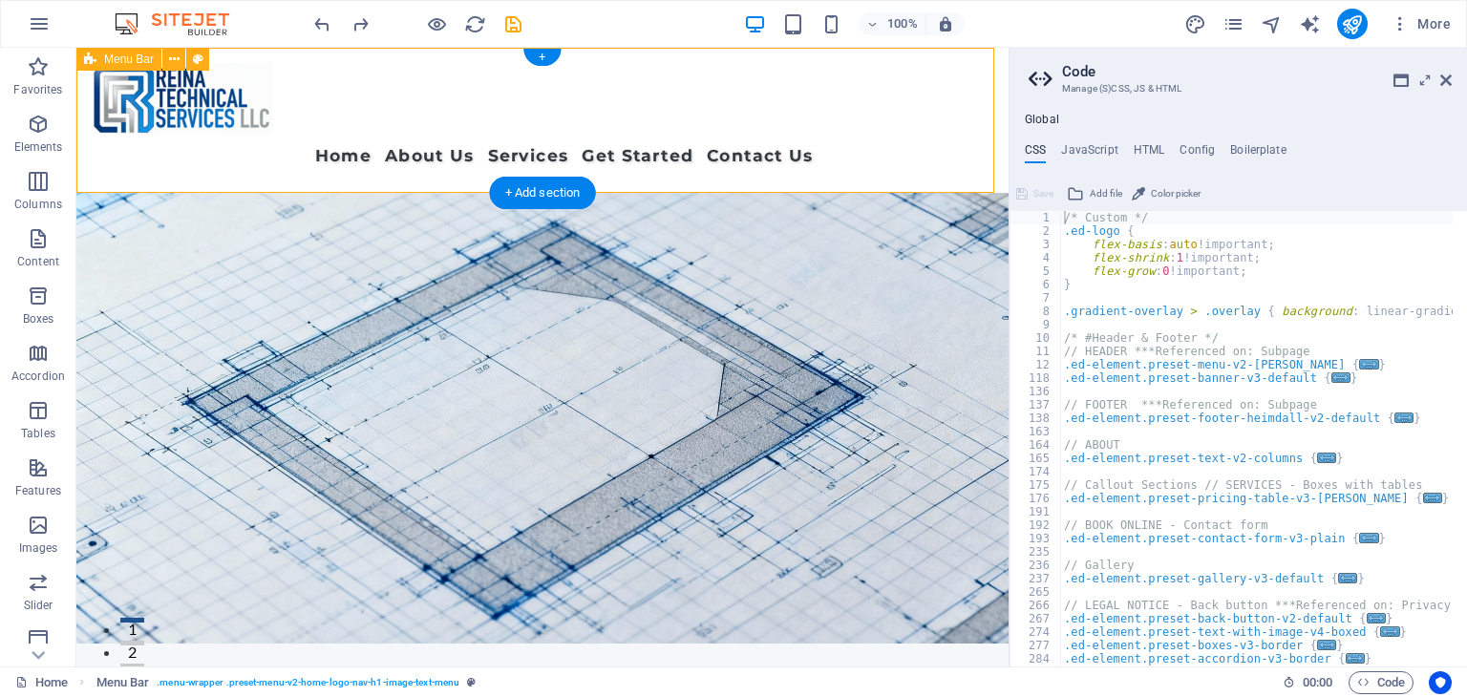
select select "px"
select select "preset-menu-v2-home-logo-nav-h1-image-text-menu"
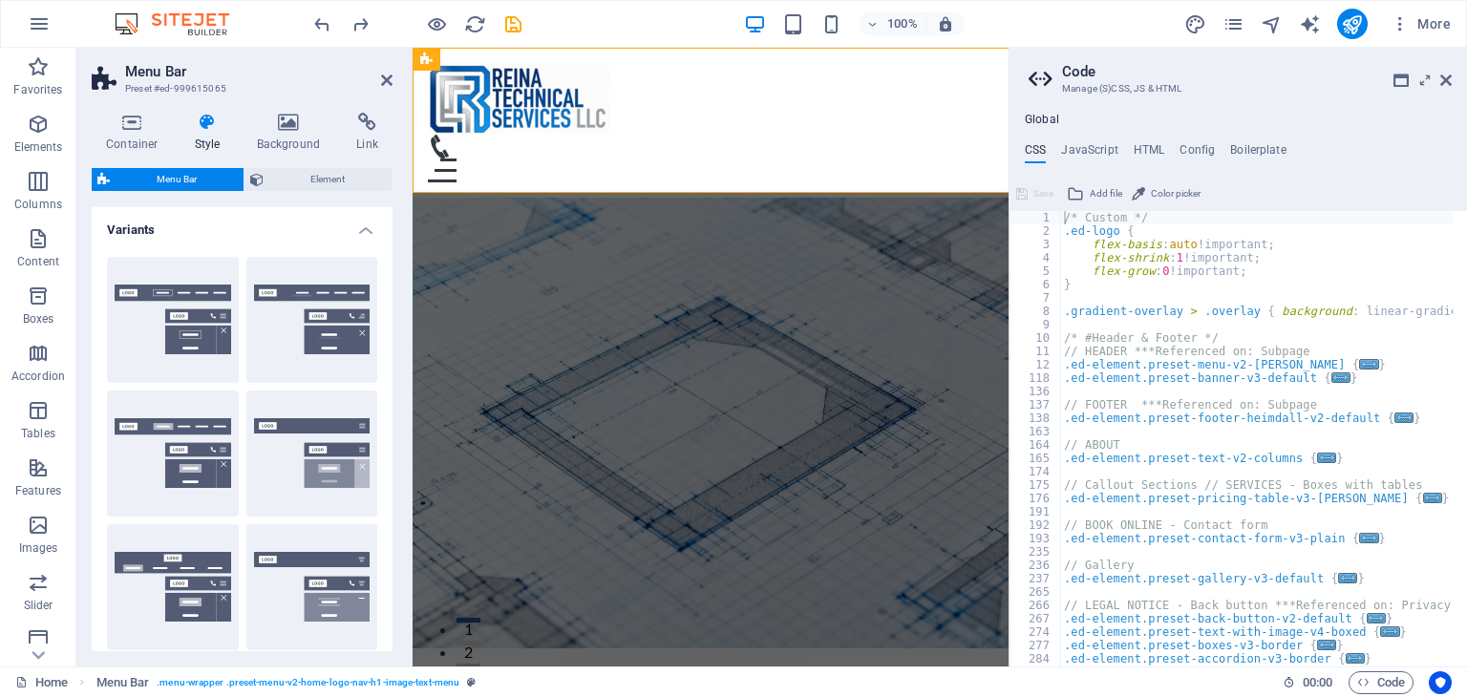
click at [393, 68] on aside "Menu Bar Preset #ed-999615065 Container Style Background Link Size Height Defau…" at bounding box center [244, 357] width 336 height 619
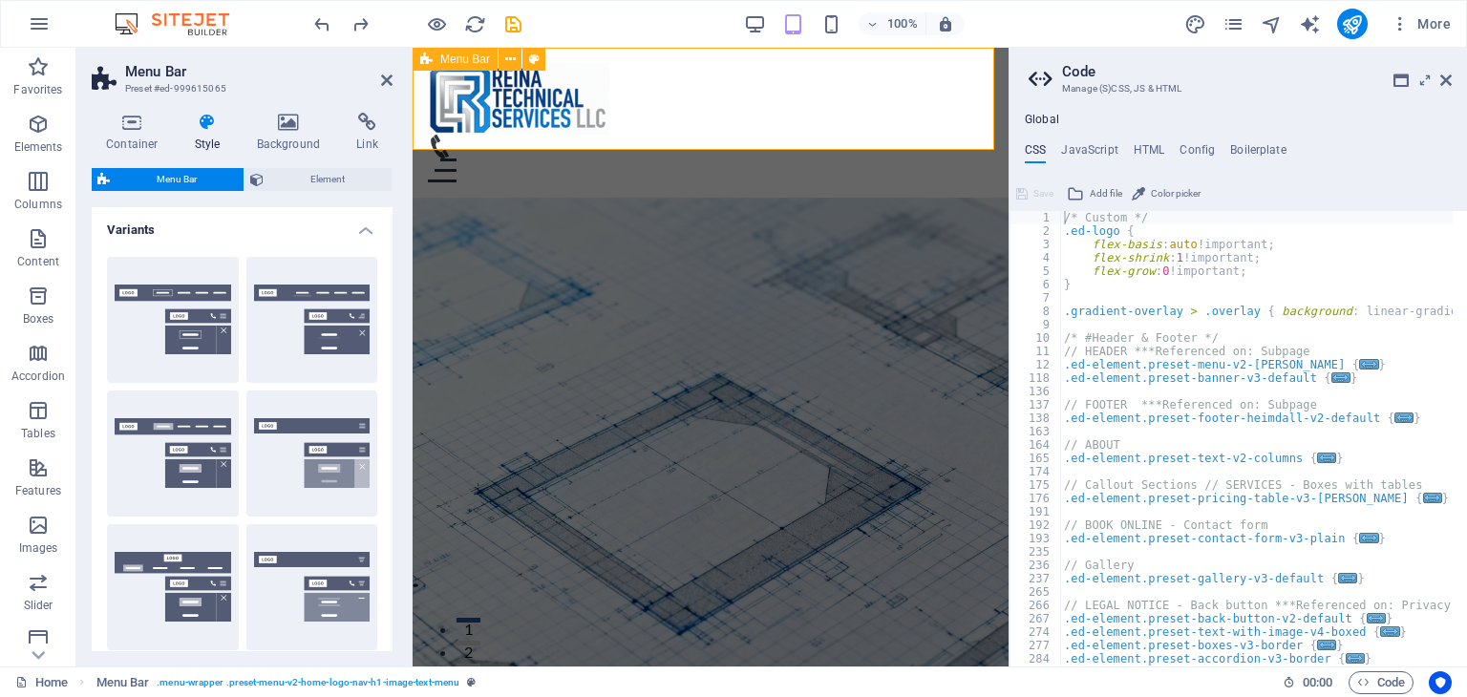
click at [802, 108] on div "Home About Us Services Get Started Contact Us" at bounding box center [710, 123] width 596 height 150
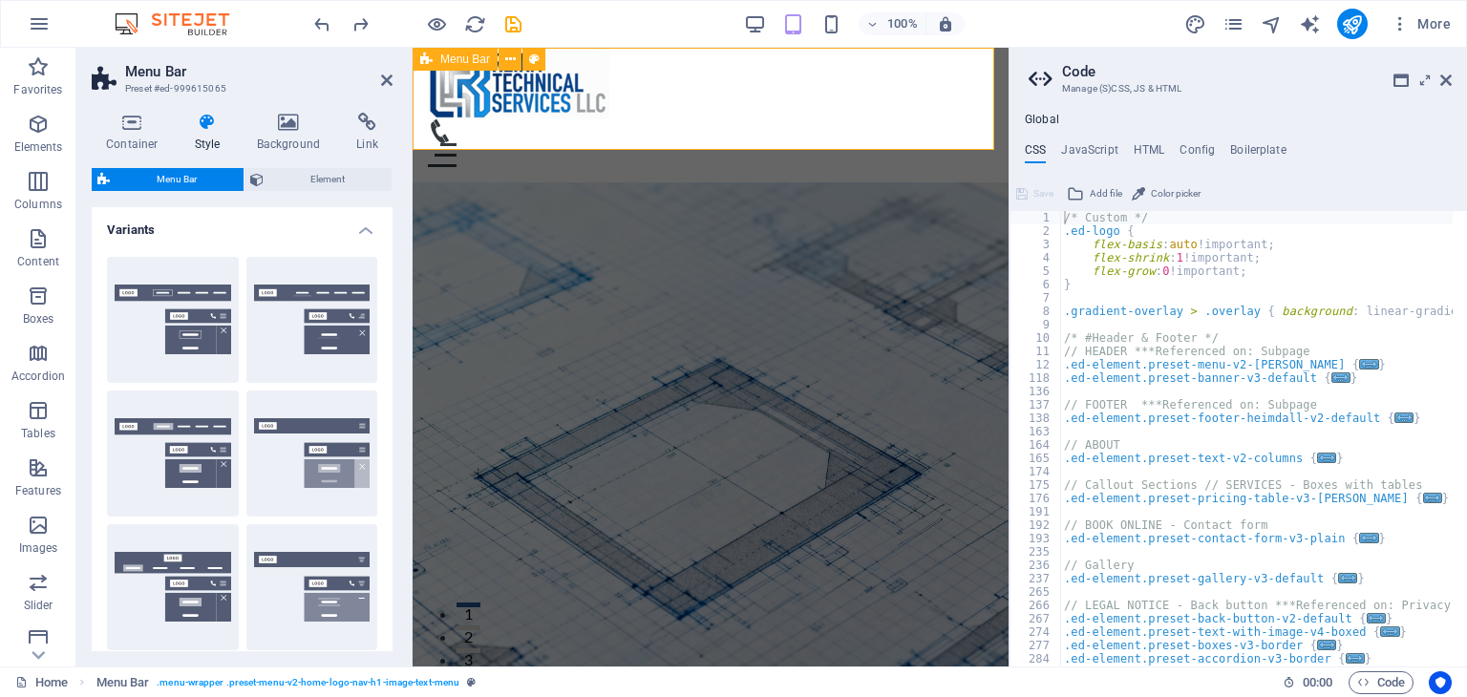
scroll to position [0, 0]
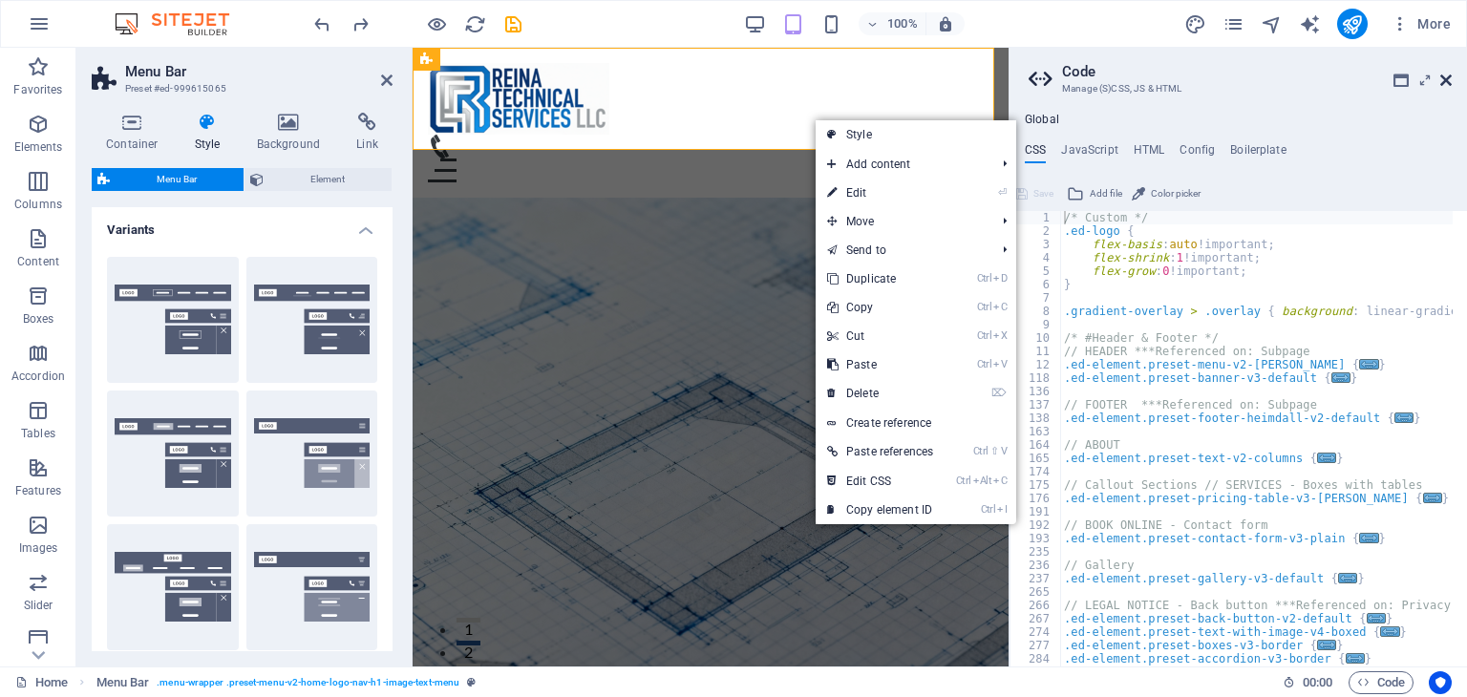
click at [1447, 81] on icon at bounding box center [1445, 80] width 11 height 15
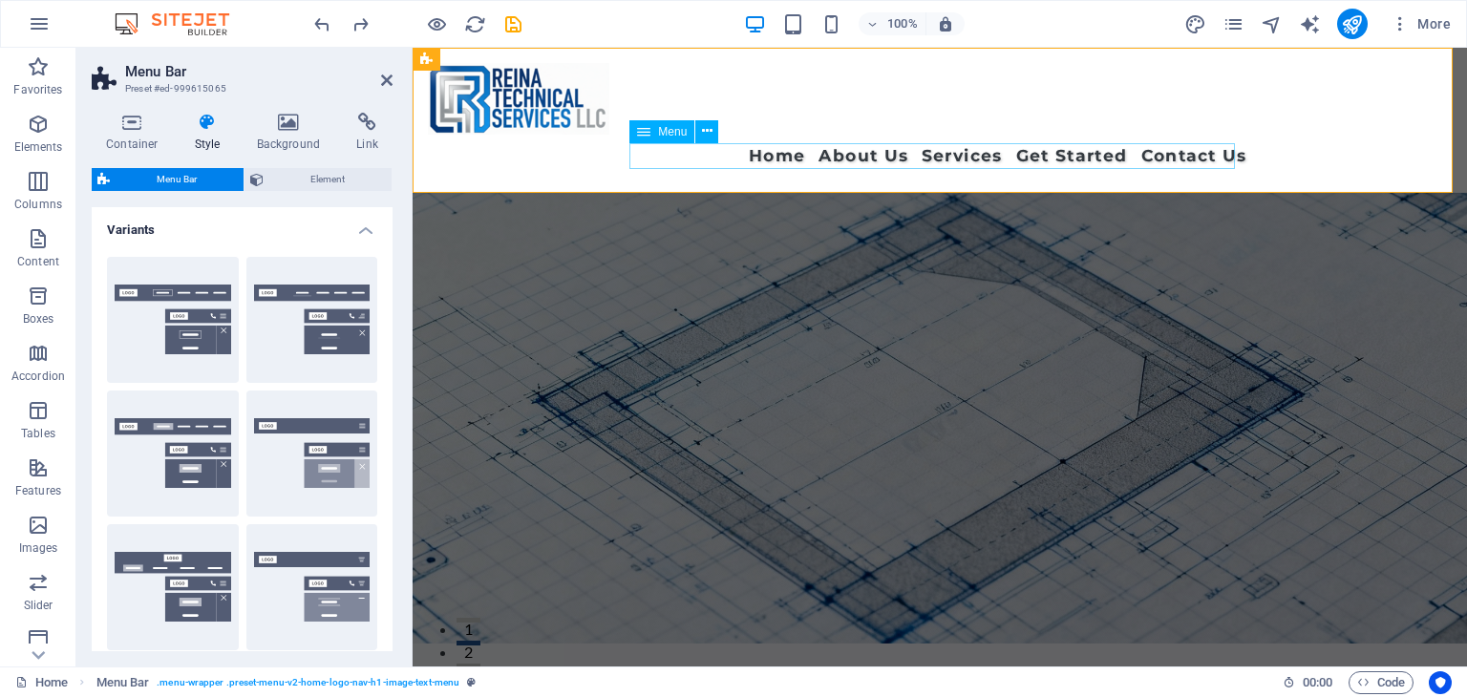
click at [924, 153] on nav "Home About Us Services Get Started Contact Us" at bounding box center [939, 156] width 614 height 26
click at [942, 100] on div "Home About Us Services Get Started Contact Us" at bounding box center [939, 120] width 1054 height 145
click at [489, 176] on div "Home About Us Services Get Started Contact Us" at bounding box center [939, 120] width 1054 height 145
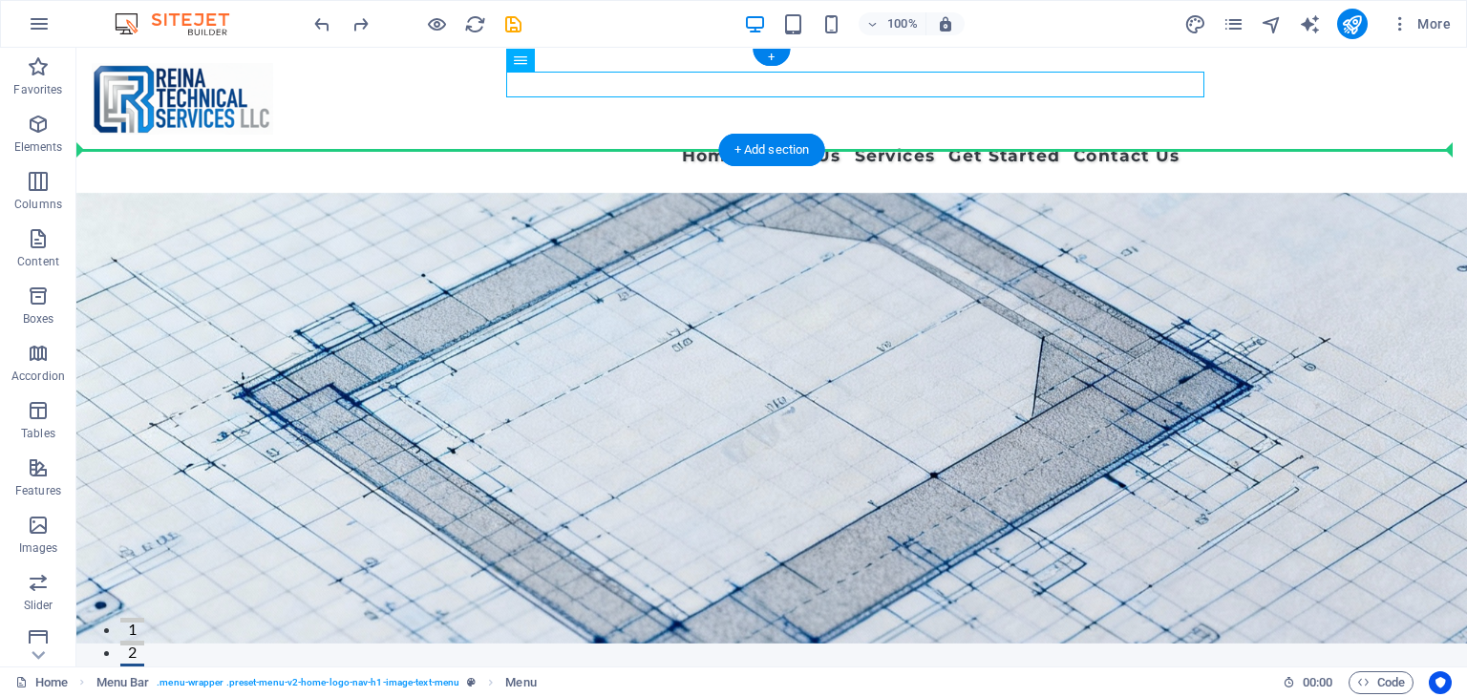
drag, startPoint x: 494, startPoint y: 158, endPoint x: 837, endPoint y: 135, distance: 344.5
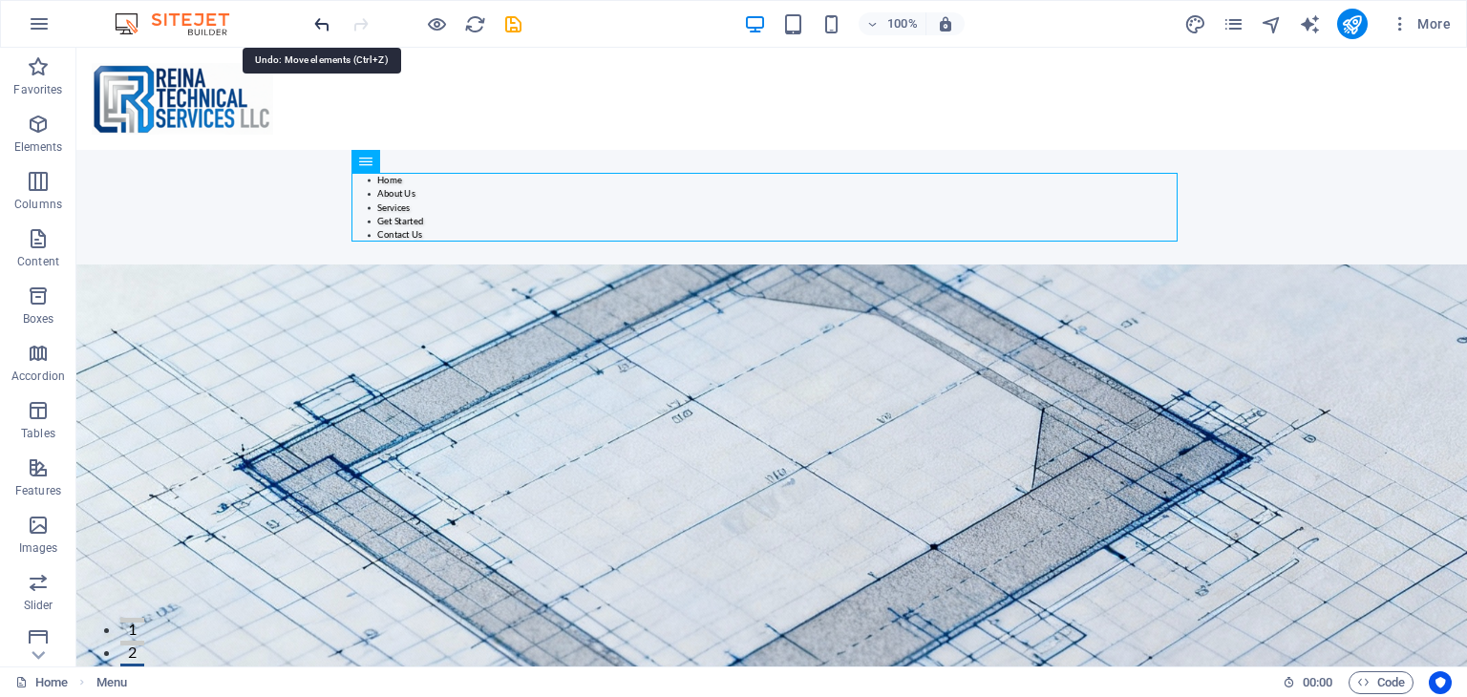
click at [330, 26] on icon "undo" at bounding box center [322, 24] width 22 height 22
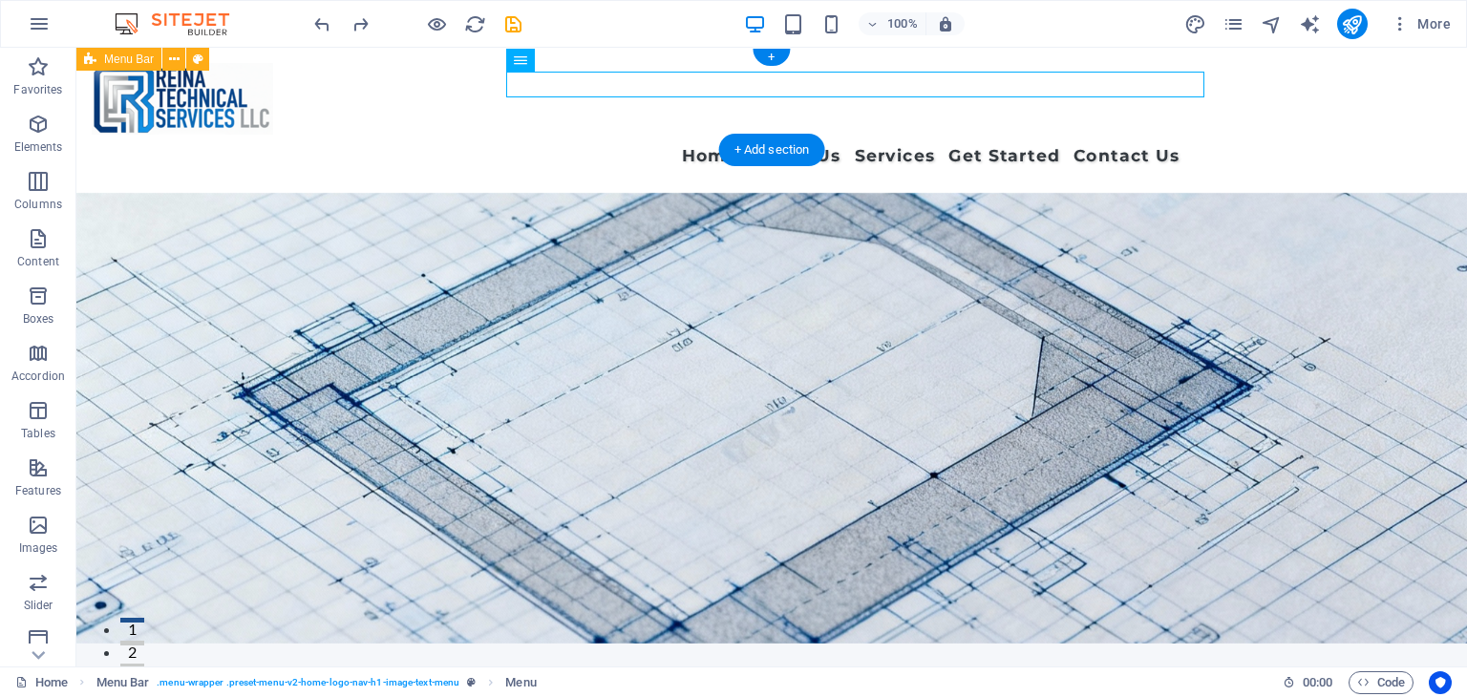
click at [390, 116] on div "Home About Us Services Get Started Contact Us" at bounding box center [771, 120] width 1390 height 145
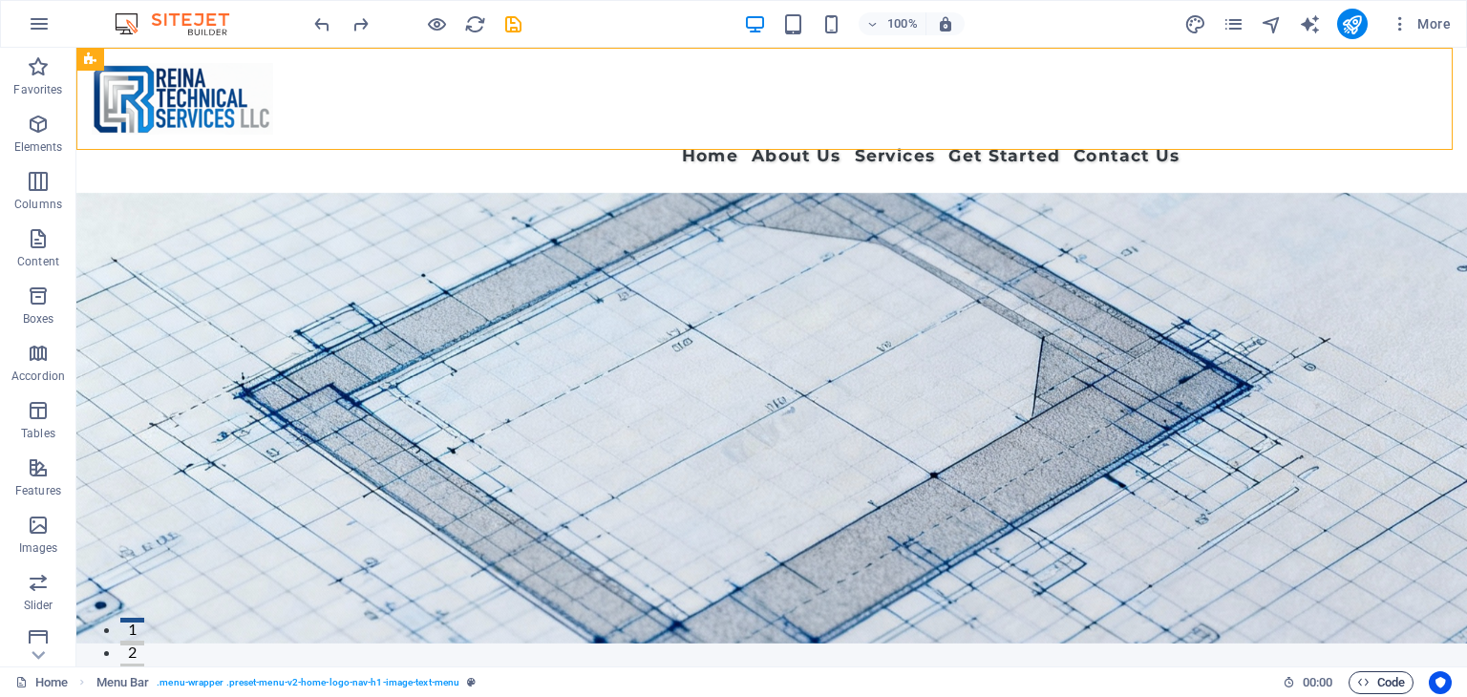
click at [1366, 685] on icon "button" at bounding box center [1363, 682] width 12 height 12
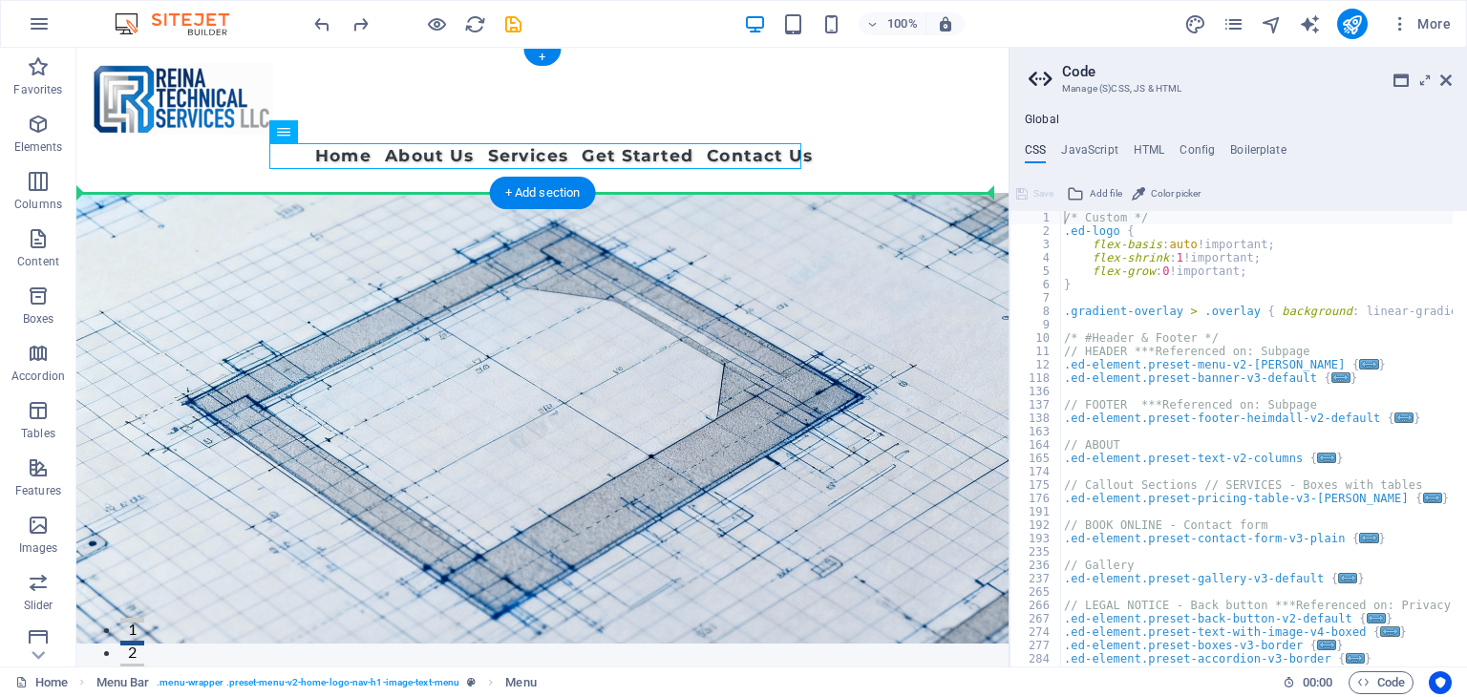
drag, startPoint x: 642, startPoint y: 154, endPoint x: 643, endPoint y: 137, distance: 16.3
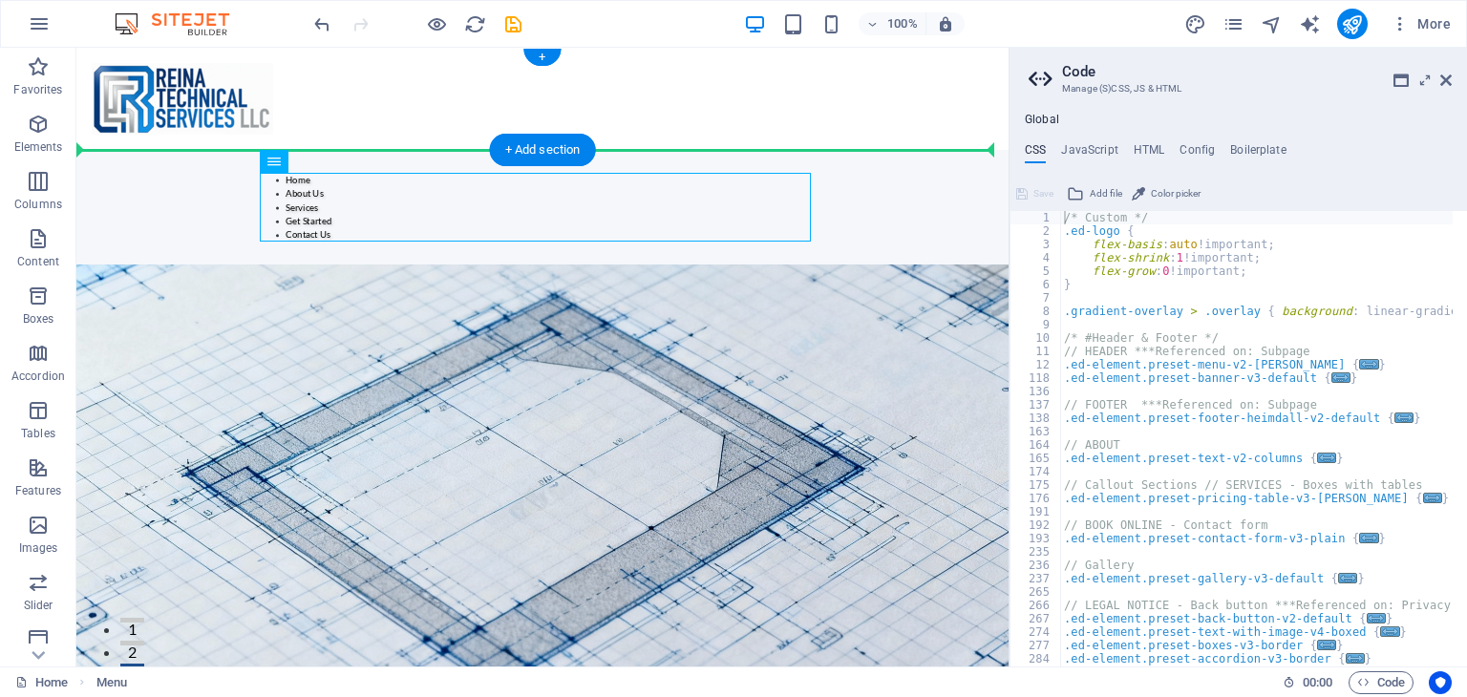
drag, startPoint x: 650, startPoint y: 203, endPoint x: 689, endPoint y: 108, distance: 103.2
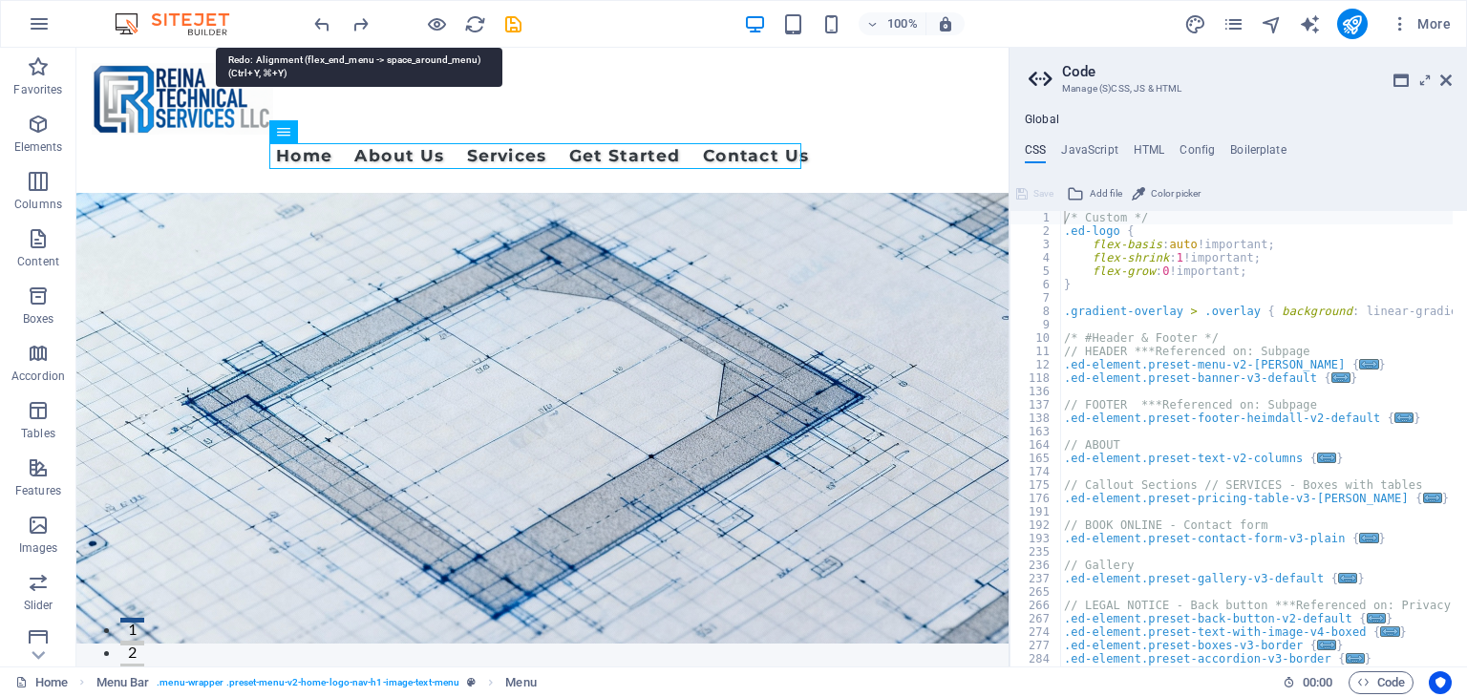
click at [355, 11] on div at bounding box center [417, 24] width 214 height 31
click at [359, 17] on icon "redo" at bounding box center [360, 24] width 22 height 22
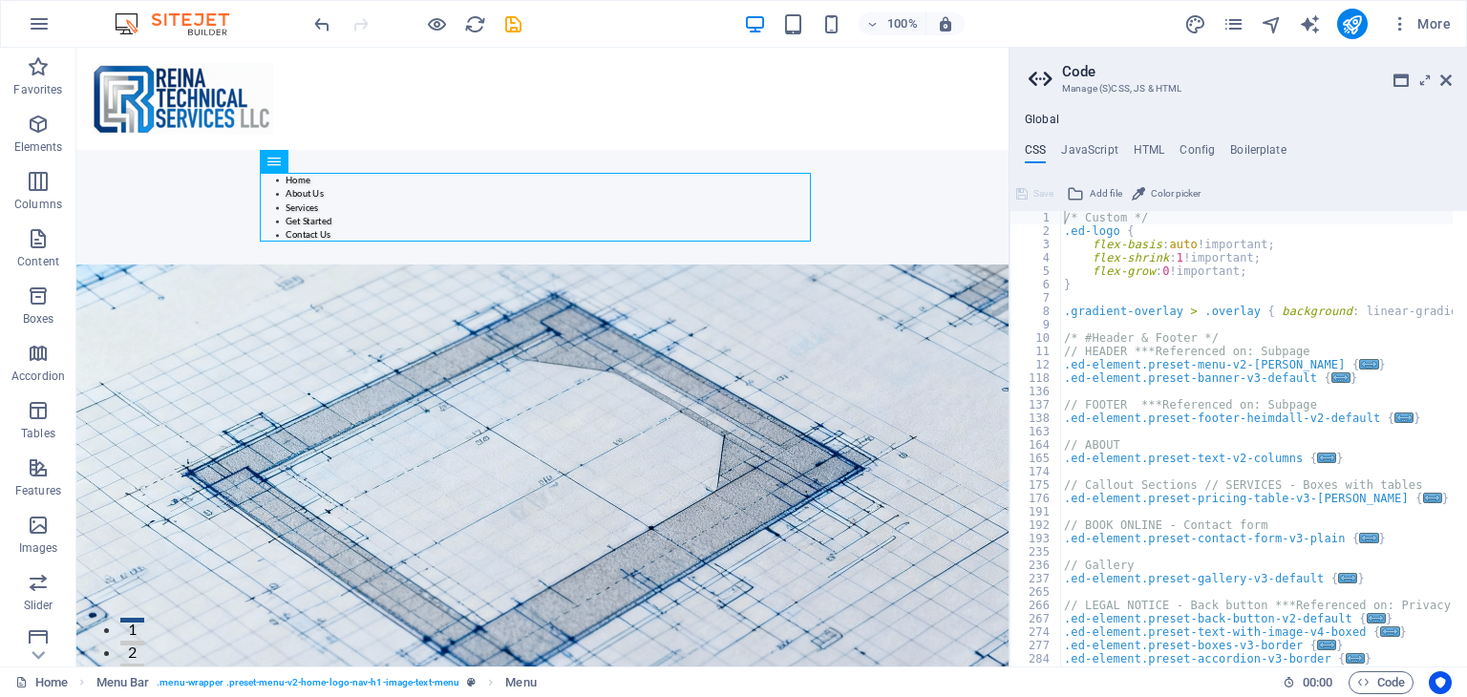
click at [359, 17] on div at bounding box center [417, 24] width 214 height 31
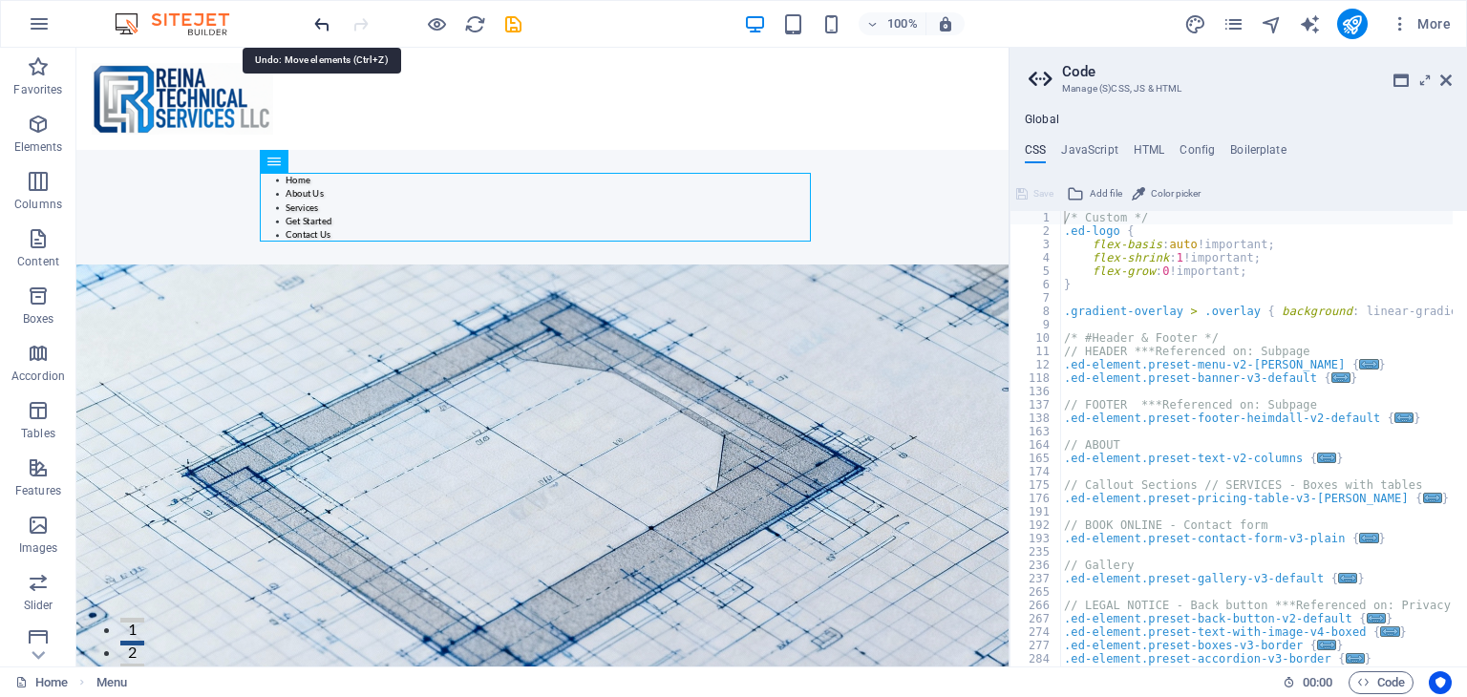
click at [323, 28] on icon "undo" at bounding box center [322, 24] width 22 height 22
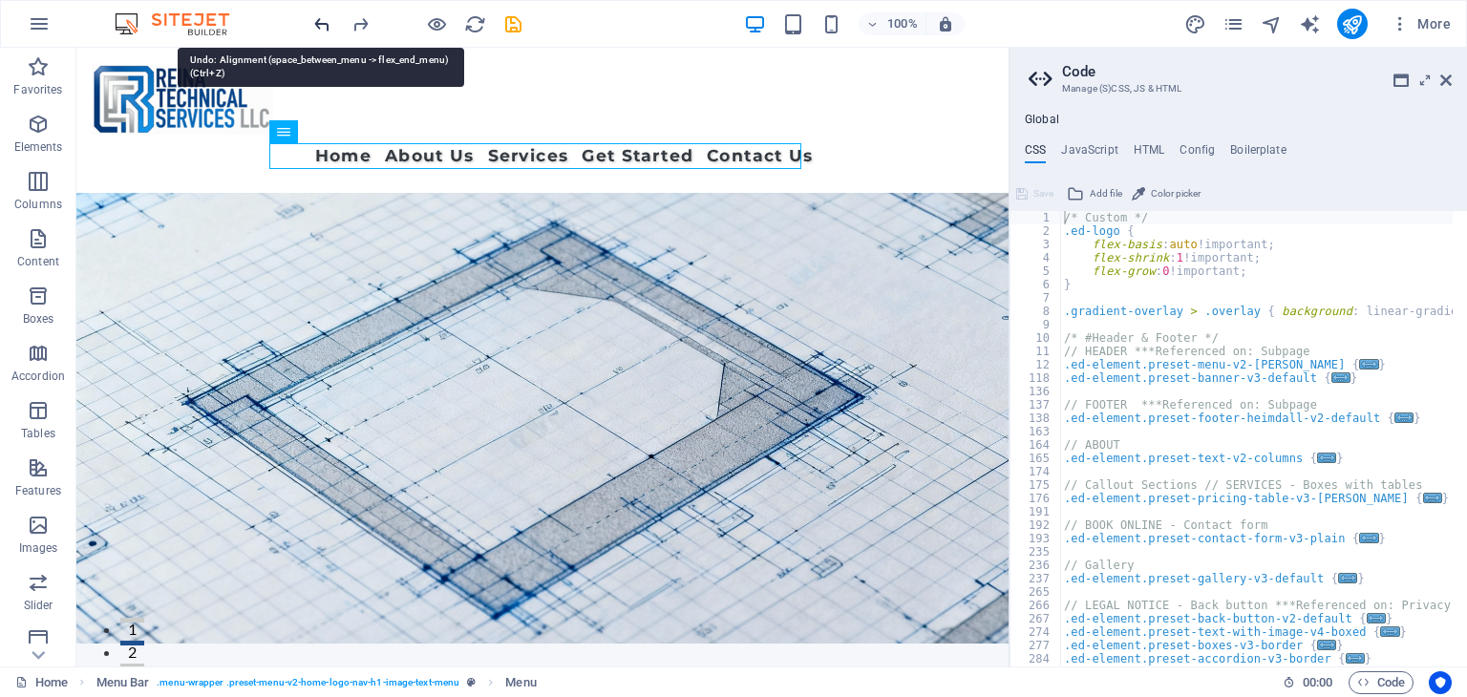
click at [327, 26] on icon "undo" at bounding box center [322, 24] width 22 height 22
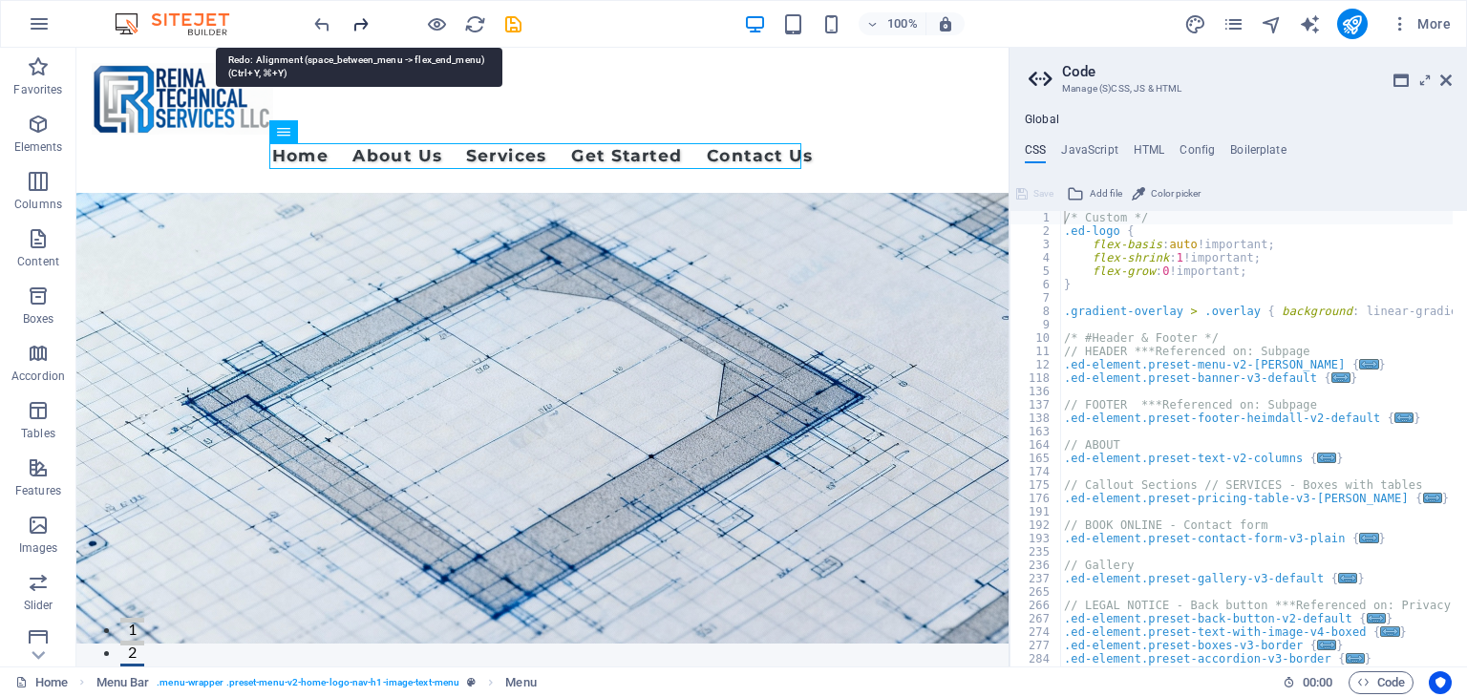
click at [357, 22] on icon "redo" at bounding box center [360, 24] width 22 height 22
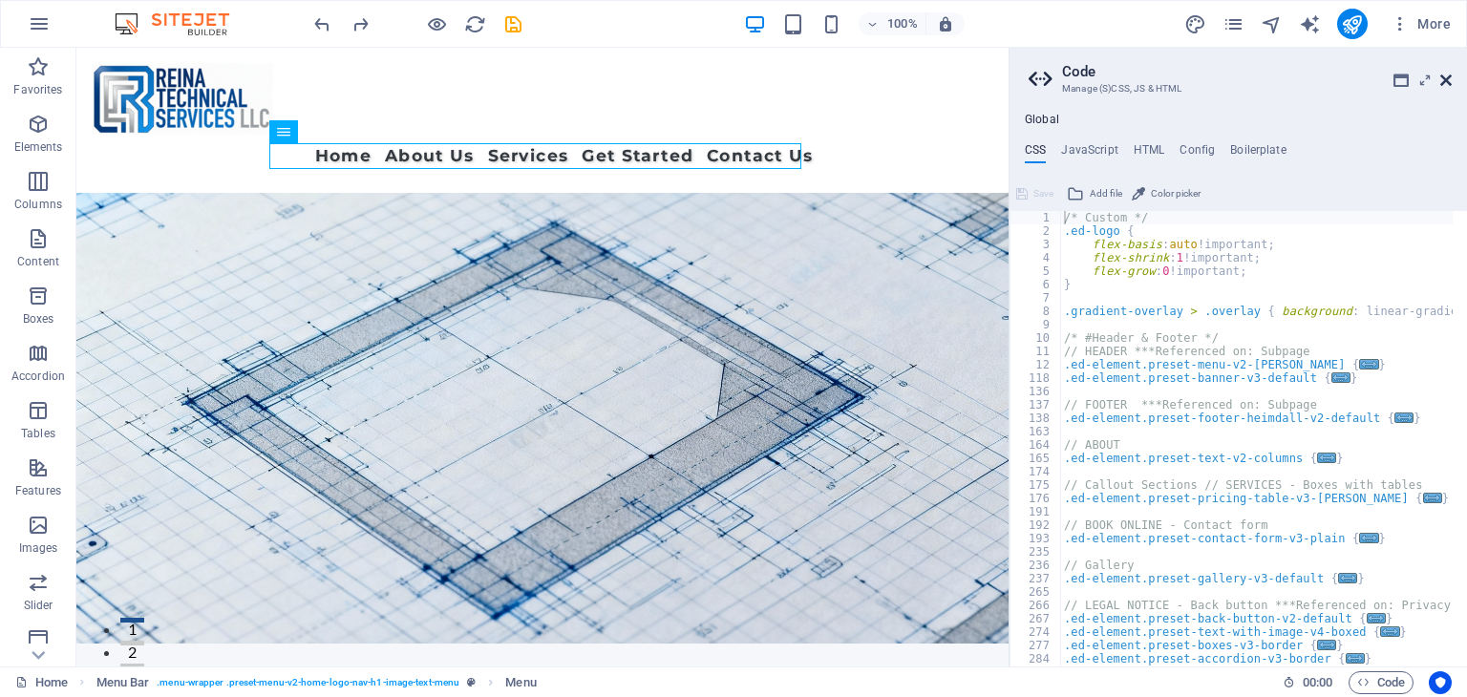
click at [1449, 73] on icon at bounding box center [1445, 80] width 11 height 15
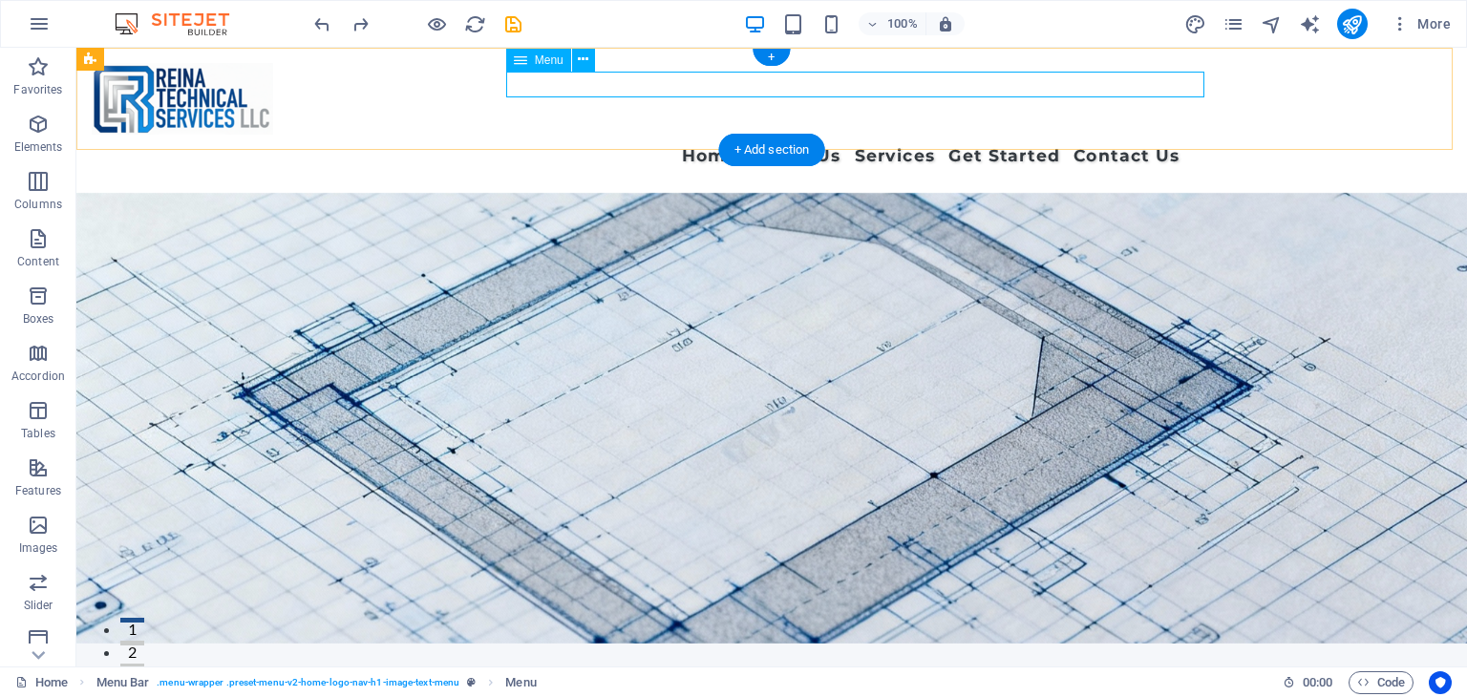
click at [599, 143] on nav "Home About Us Services Get Started Contact Us" at bounding box center [771, 156] width 815 height 26
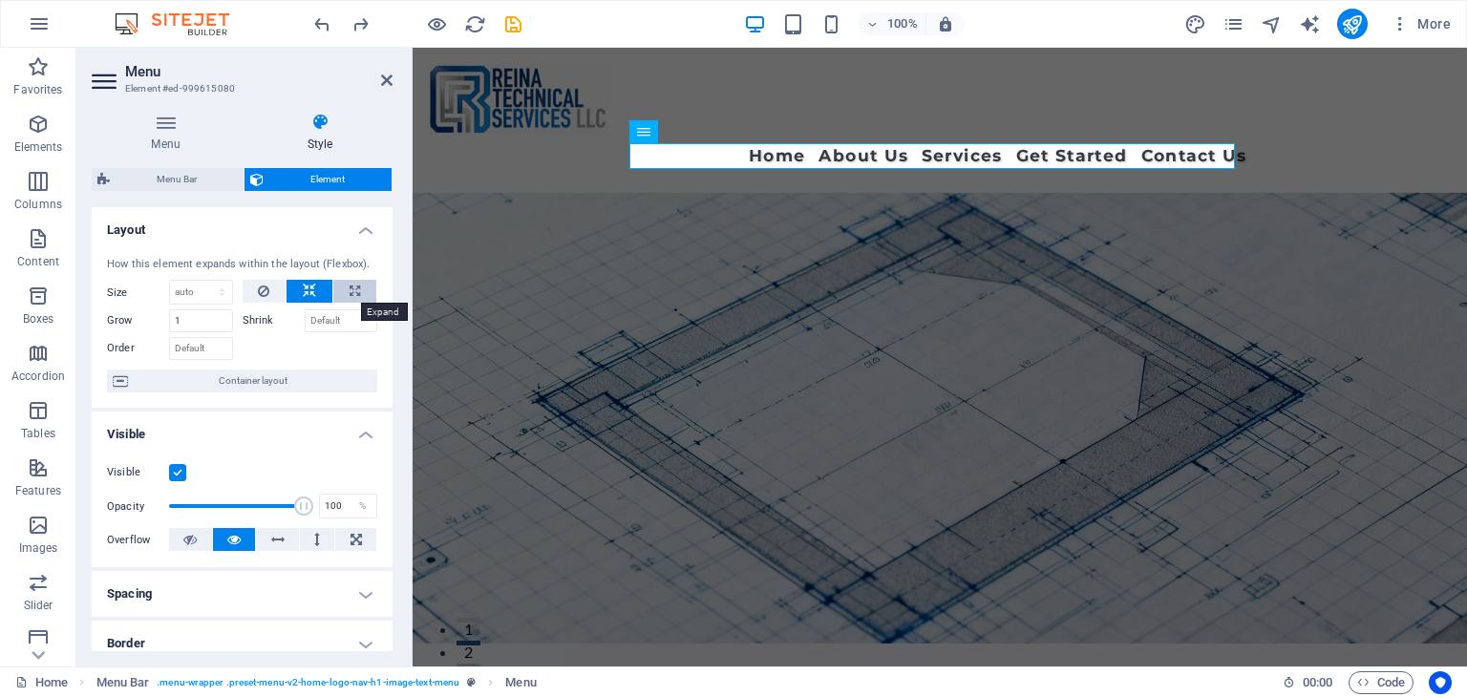
click at [358, 296] on button at bounding box center [354, 291] width 43 height 23
click at [303, 299] on icon at bounding box center [309, 291] width 13 height 23
click at [327, 291] on button at bounding box center [309, 291] width 46 height 23
click at [340, 291] on button at bounding box center [354, 291] width 43 height 23
click at [310, 293] on icon at bounding box center [309, 291] width 13 height 23
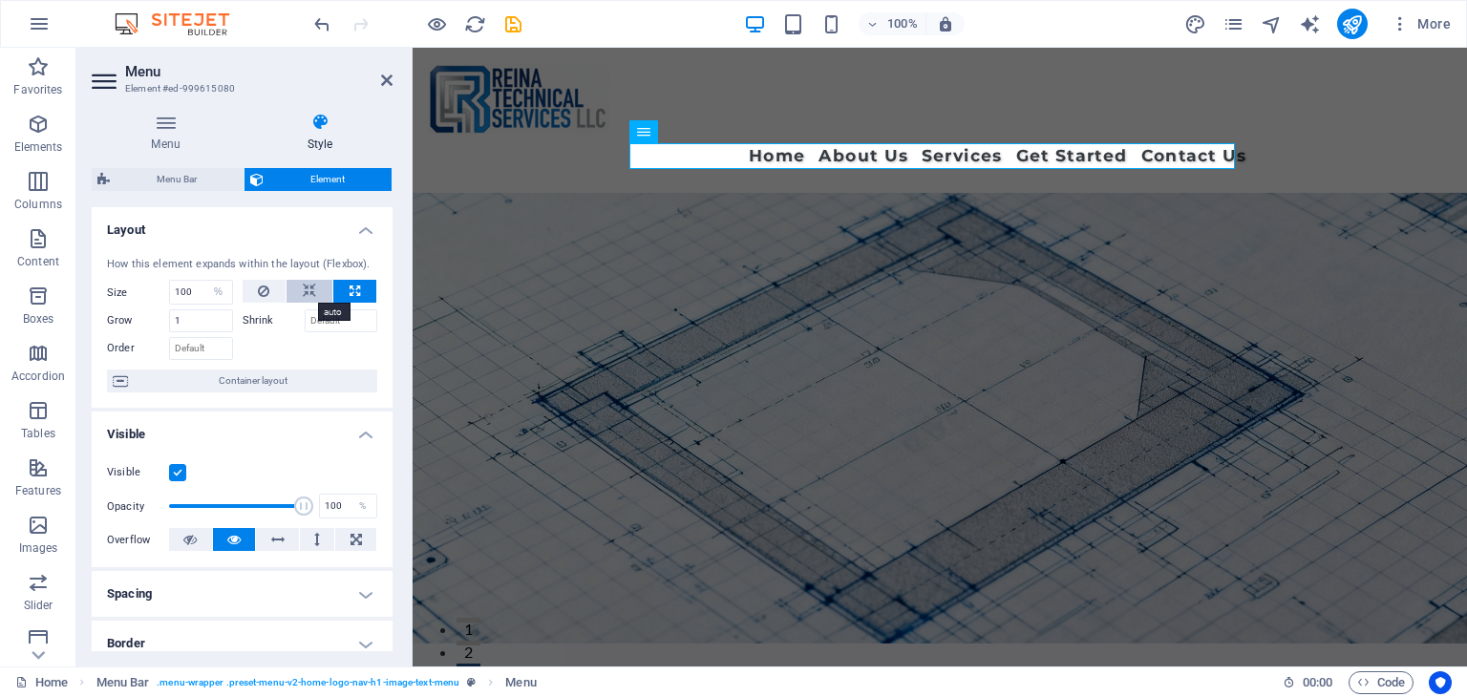
select select "DISABLED_OPTION_VALUE"
click at [208, 293] on select "Default auto px % 1/1 1/2 1/3 1/4 1/5 1/6 1/7 1/8 1/9 1/10" at bounding box center [201, 292] width 62 height 23
click at [210, 293] on select "Default auto px % 1/1 1/2 1/3 1/4 1/5 1/6 1/7 1/8 1/9 1/10" at bounding box center [201, 292] width 62 height 23
click at [204, 317] on input "1" at bounding box center [201, 320] width 64 height 23
click at [265, 386] on span "Container layout" at bounding box center [253, 381] width 238 height 23
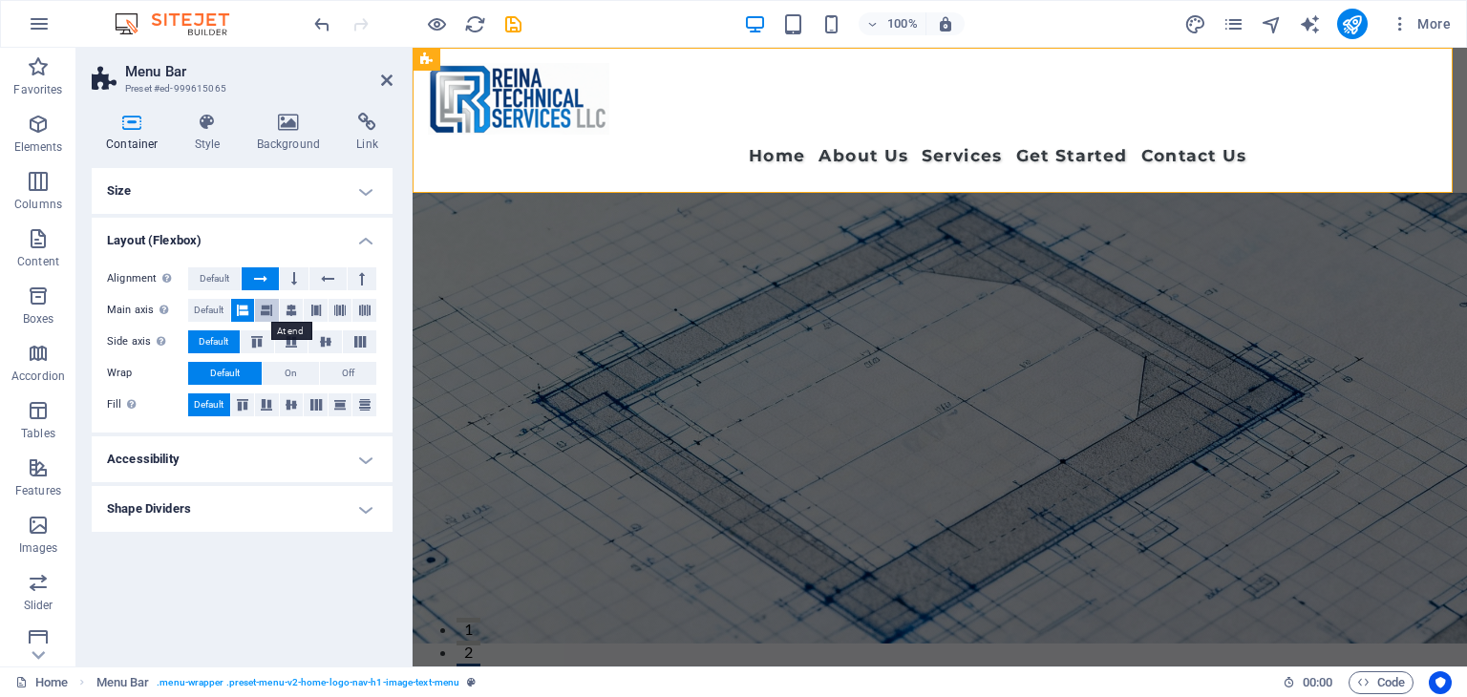
click at [263, 314] on icon at bounding box center [266, 310] width 11 height 23
click at [244, 314] on icon at bounding box center [242, 310] width 11 height 23
click at [297, 276] on icon at bounding box center [294, 278] width 6 height 23
click at [325, 280] on icon at bounding box center [327, 278] width 13 height 23
click at [355, 278] on button at bounding box center [362, 278] width 29 height 23
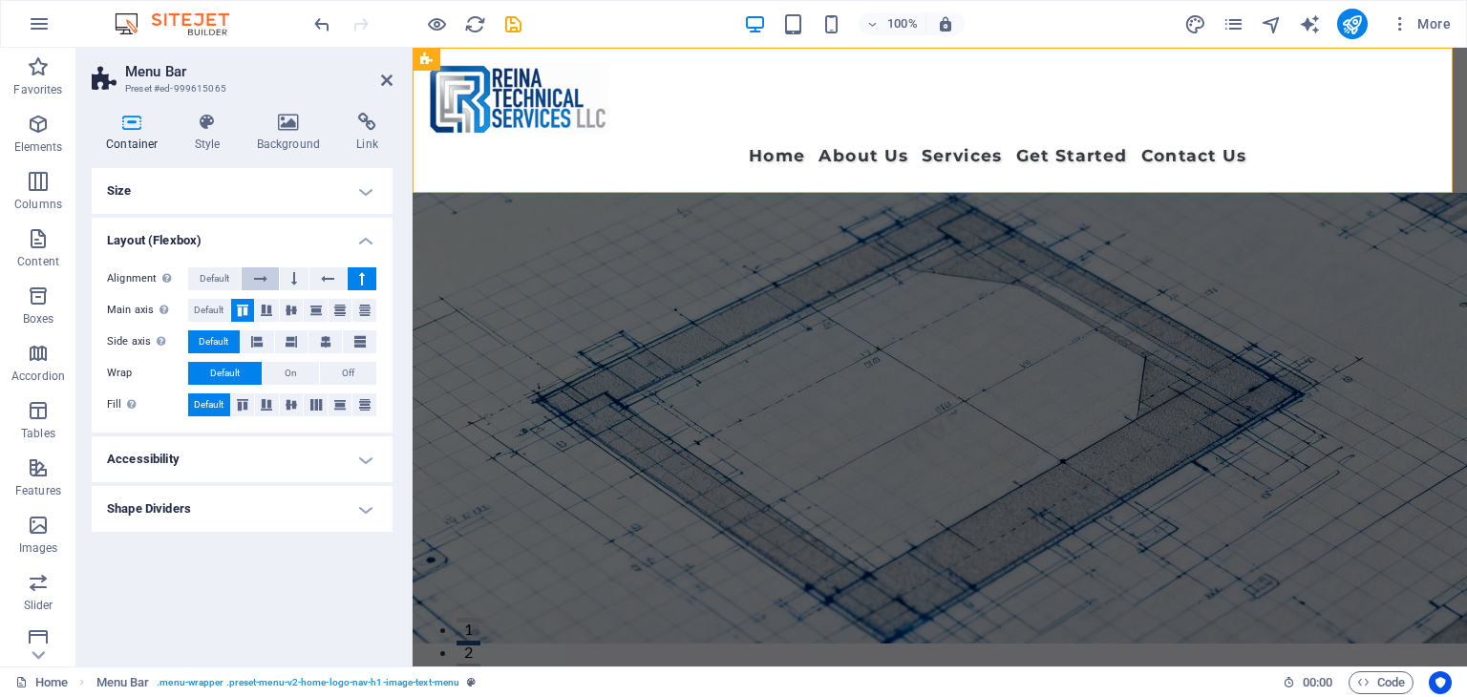
click at [261, 280] on icon at bounding box center [260, 278] width 13 height 23
click at [291, 307] on icon at bounding box center [290, 310] width 11 height 23
click at [247, 306] on icon at bounding box center [242, 310] width 11 height 23
click at [311, 306] on icon at bounding box center [315, 310] width 11 height 23
click at [348, 310] on button at bounding box center [340, 310] width 24 height 23
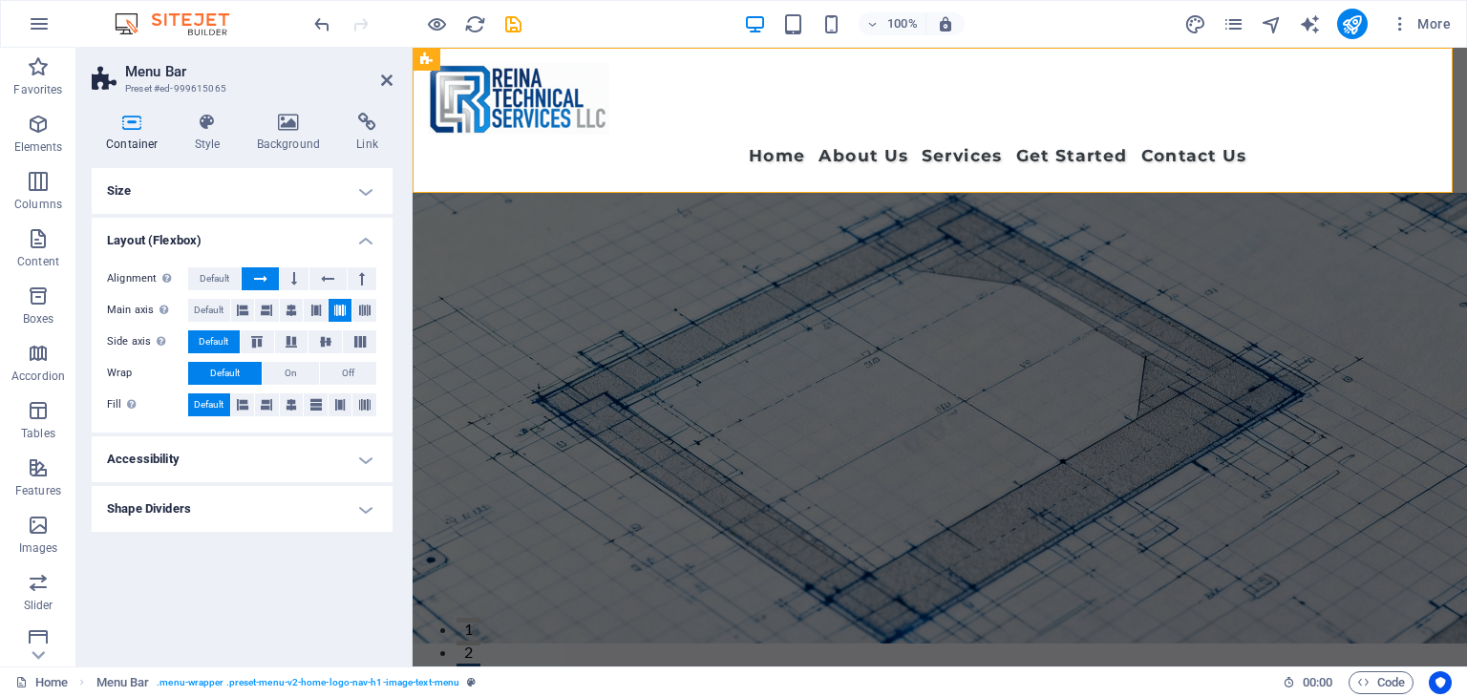
click at [377, 307] on div "Alignment Determines the flex direction. Default Main axis Determine how elemen…" at bounding box center [242, 342] width 301 height 180
click at [363, 309] on icon at bounding box center [364, 310] width 11 height 23
click at [244, 312] on icon at bounding box center [242, 310] width 11 height 23
click at [214, 310] on span "Default" at bounding box center [209, 310] width 30 height 23
click at [217, 284] on span "Default" at bounding box center [215, 278] width 30 height 23
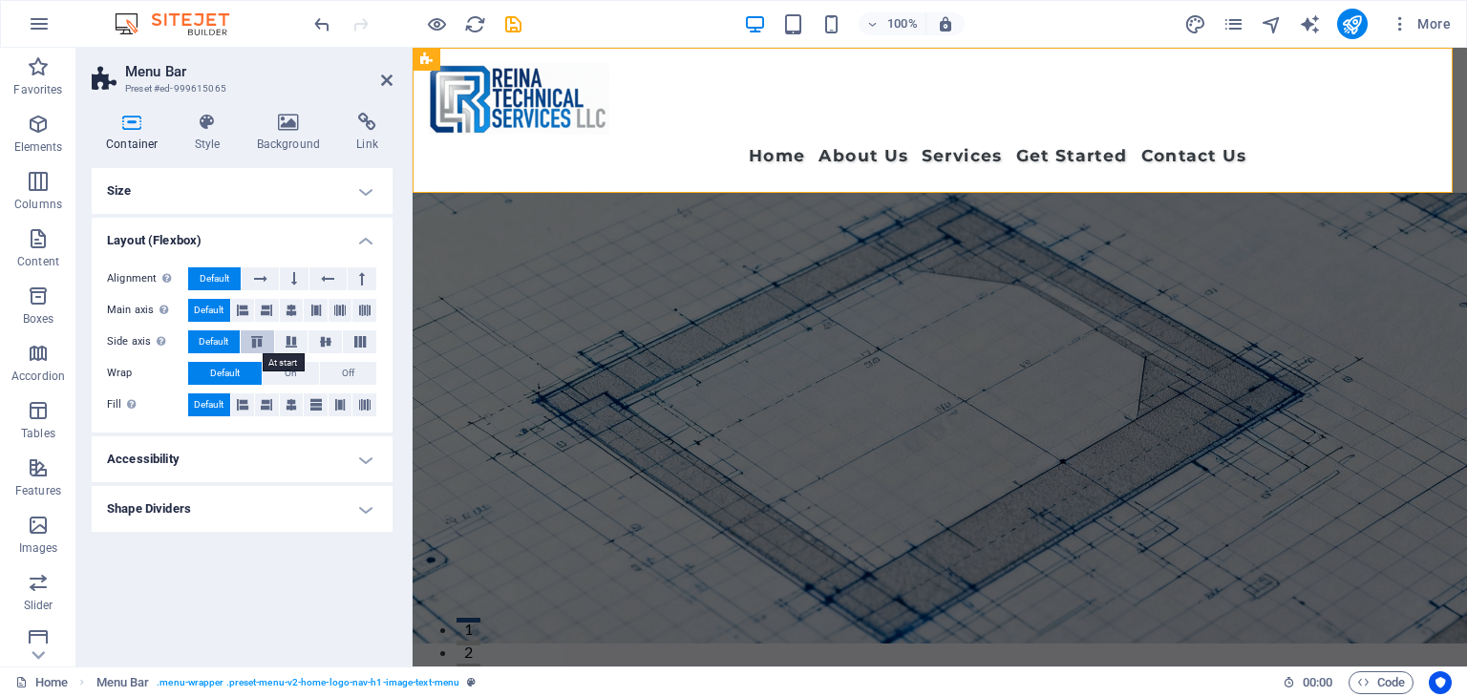
click at [254, 337] on icon at bounding box center [256, 341] width 23 height 11
click at [285, 344] on icon at bounding box center [291, 341] width 23 height 11
click at [329, 339] on icon at bounding box center [325, 341] width 23 height 11
click at [359, 341] on icon at bounding box center [359, 341] width 23 height 11
click at [207, 341] on span "Default" at bounding box center [214, 341] width 30 height 23
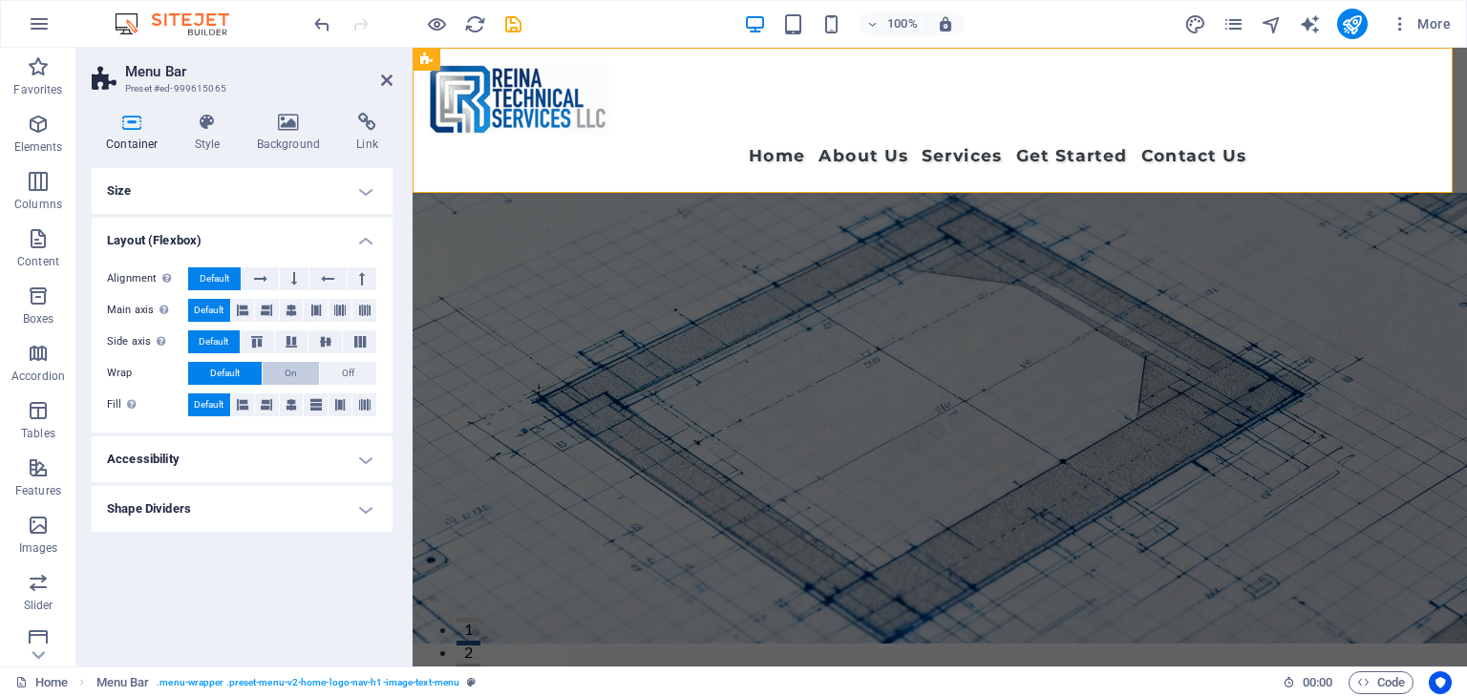
click at [304, 370] on button "On" at bounding box center [291, 373] width 56 height 23
click at [342, 375] on span "Off" at bounding box center [348, 373] width 12 height 23
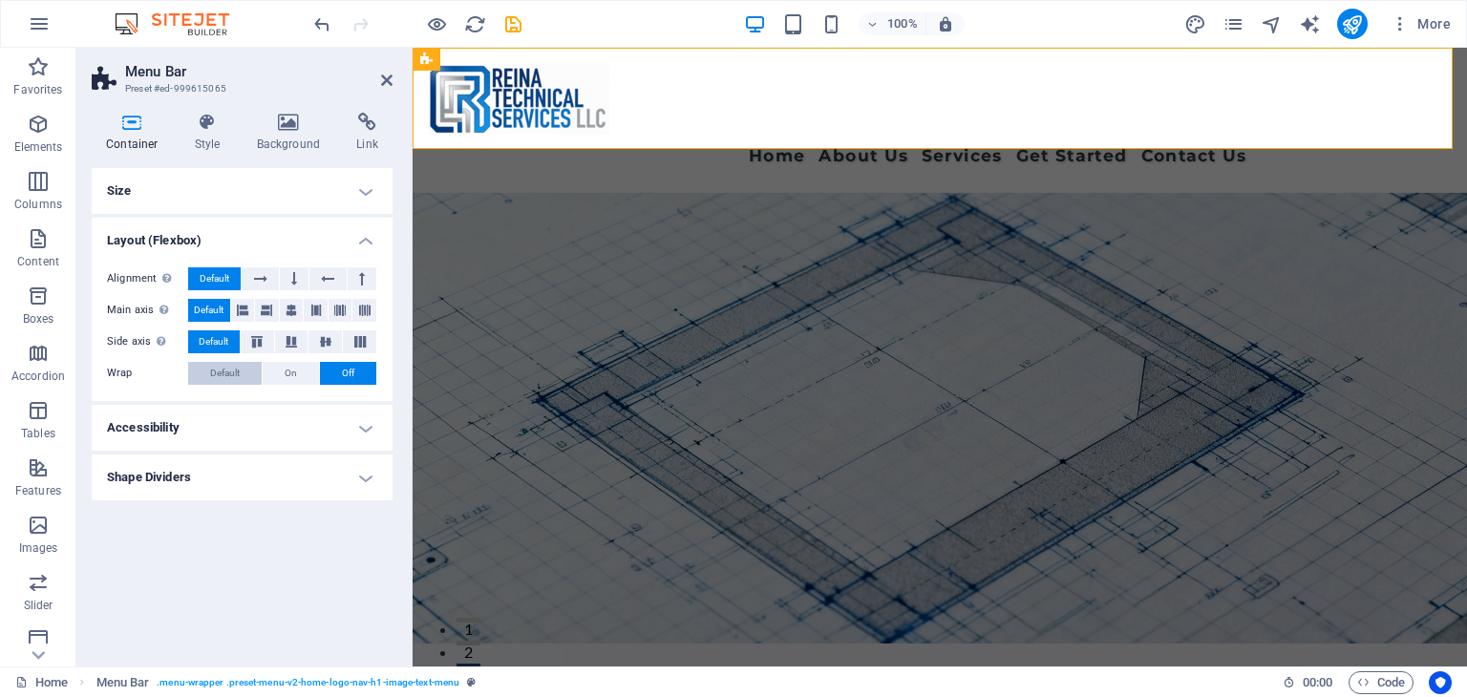
click at [235, 380] on span "Default" at bounding box center [225, 373] width 30 height 23
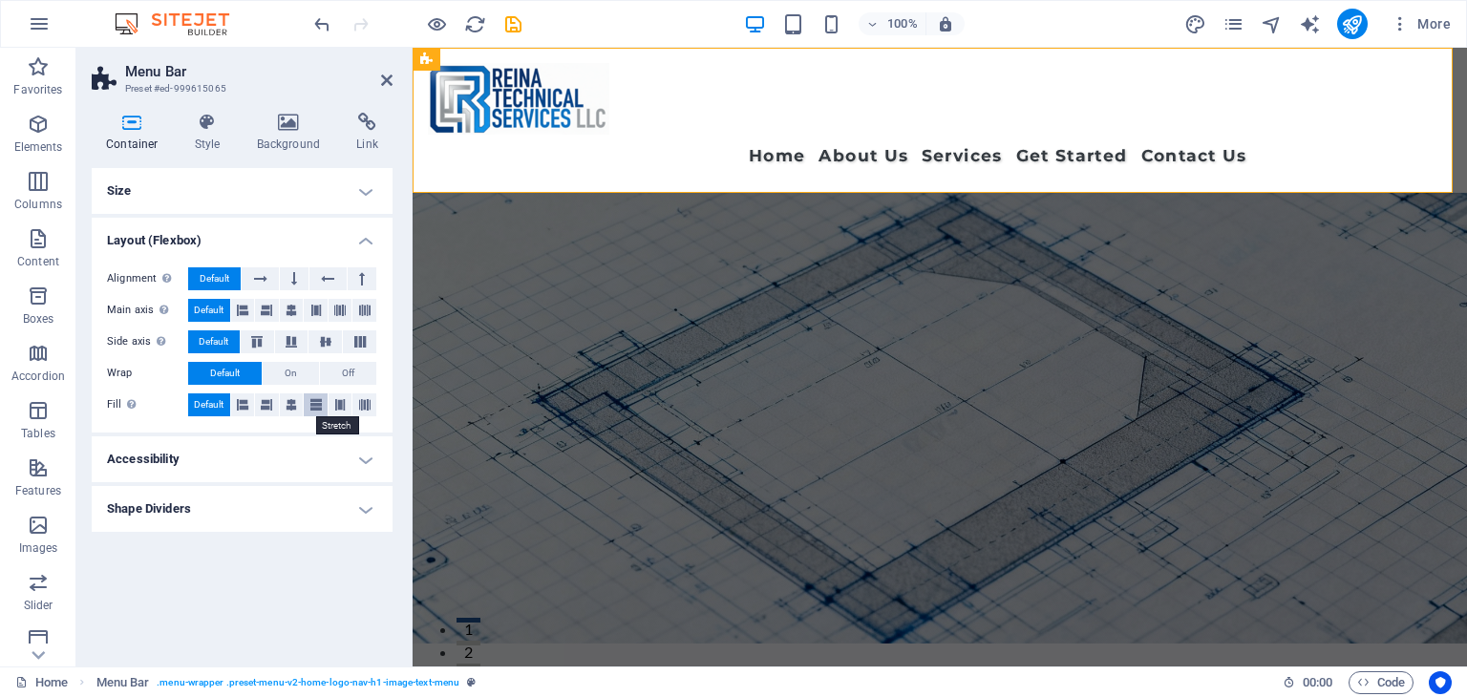
click at [313, 404] on icon at bounding box center [315, 404] width 11 height 23
click at [292, 402] on icon at bounding box center [290, 404] width 11 height 23
click at [267, 402] on icon at bounding box center [266, 404] width 11 height 23
click at [246, 407] on icon at bounding box center [242, 404] width 11 height 23
click at [342, 409] on icon at bounding box center [339, 404] width 11 height 23
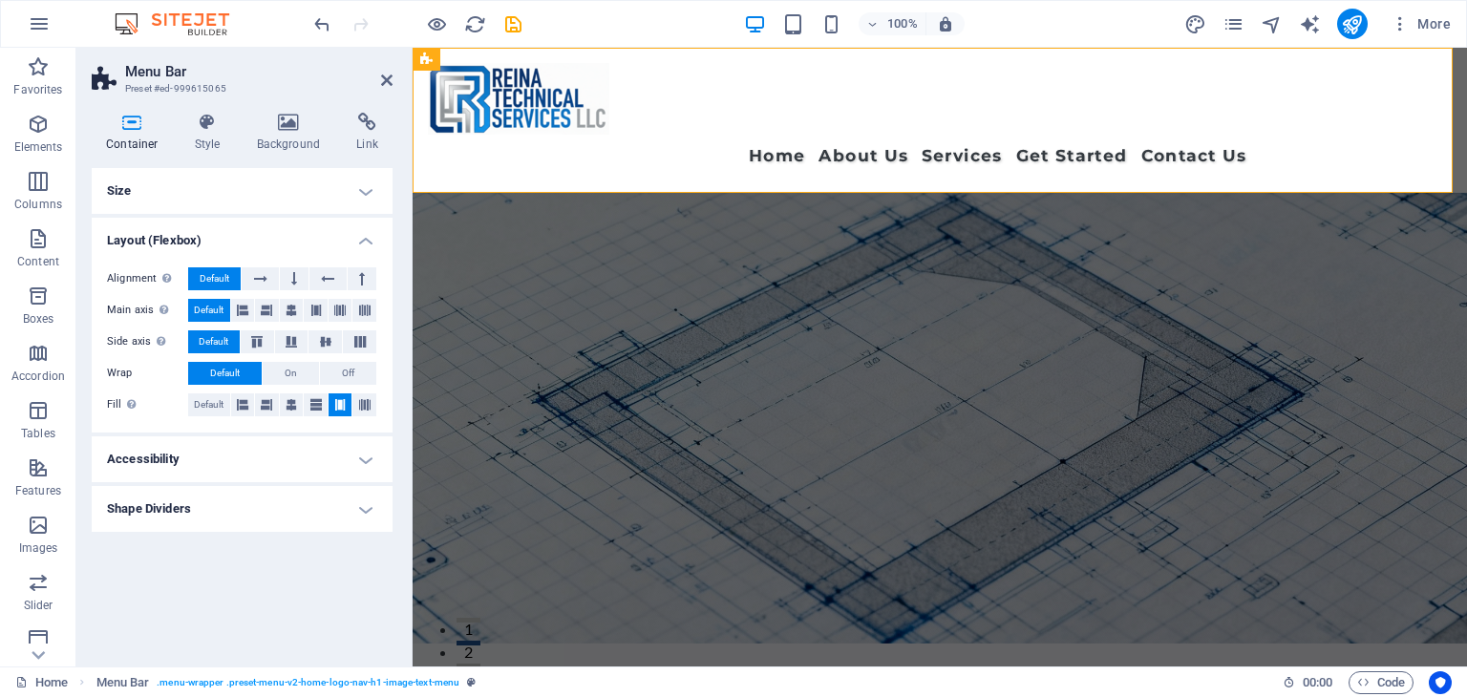
click at [283, 447] on h4 "Accessibility" at bounding box center [242, 459] width 301 height 46
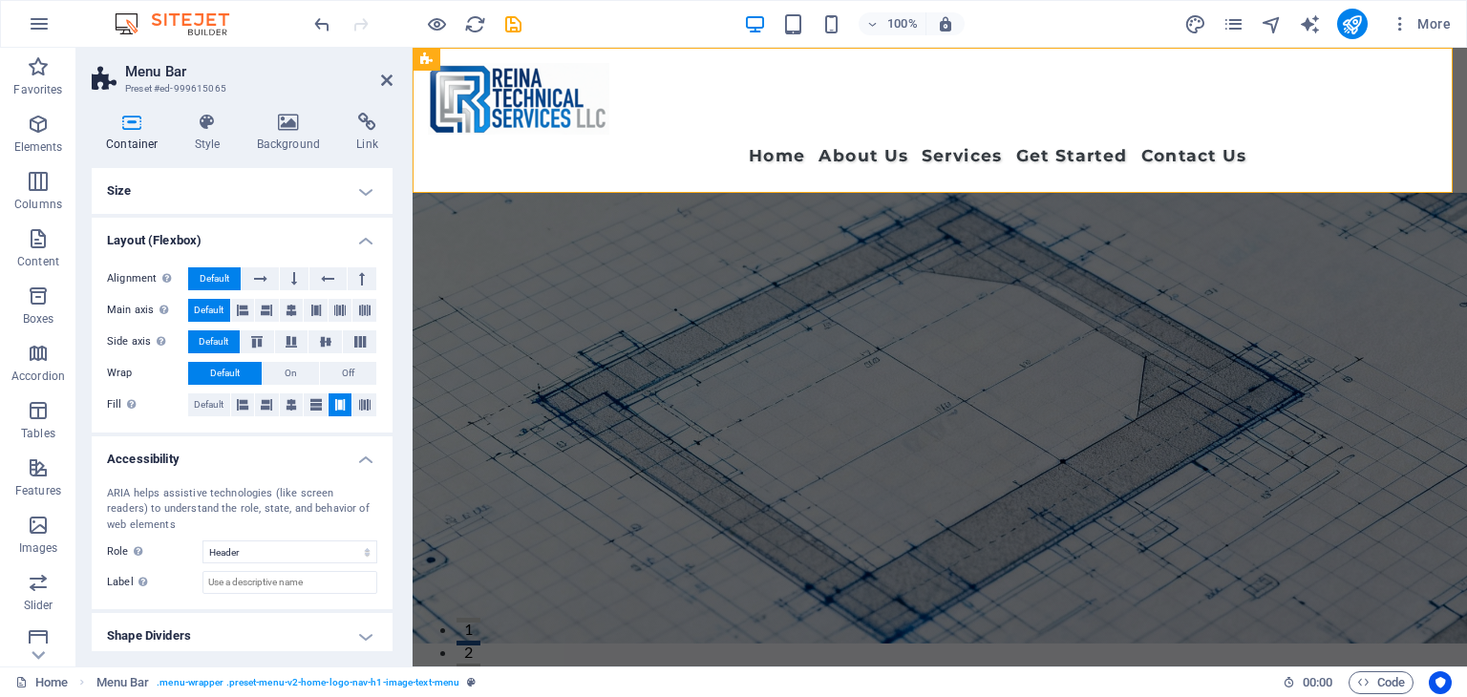
click at [302, 450] on h4 "Accessibility" at bounding box center [242, 453] width 301 height 34
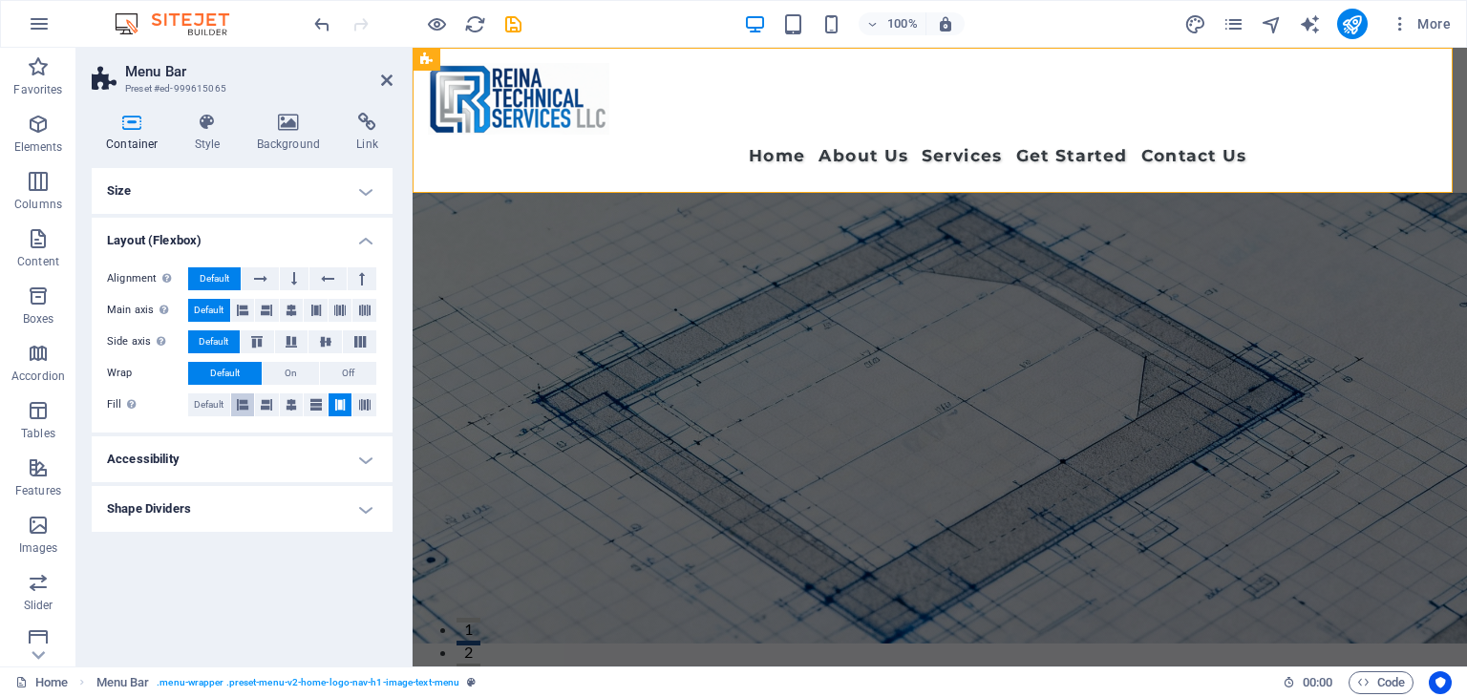
click at [241, 405] on icon at bounding box center [242, 404] width 11 height 23
click at [293, 375] on span "On" at bounding box center [291, 373] width 12 height 23
click at [249, 374] on button "Default" at bounding box center [225, 373] width 74 height 23
click at [270, 411] on icon at bounding box center [266, 404] width 11 height 23
click at [296, 379] on span "On" at bounding box center [291, 373] width 12 height 23
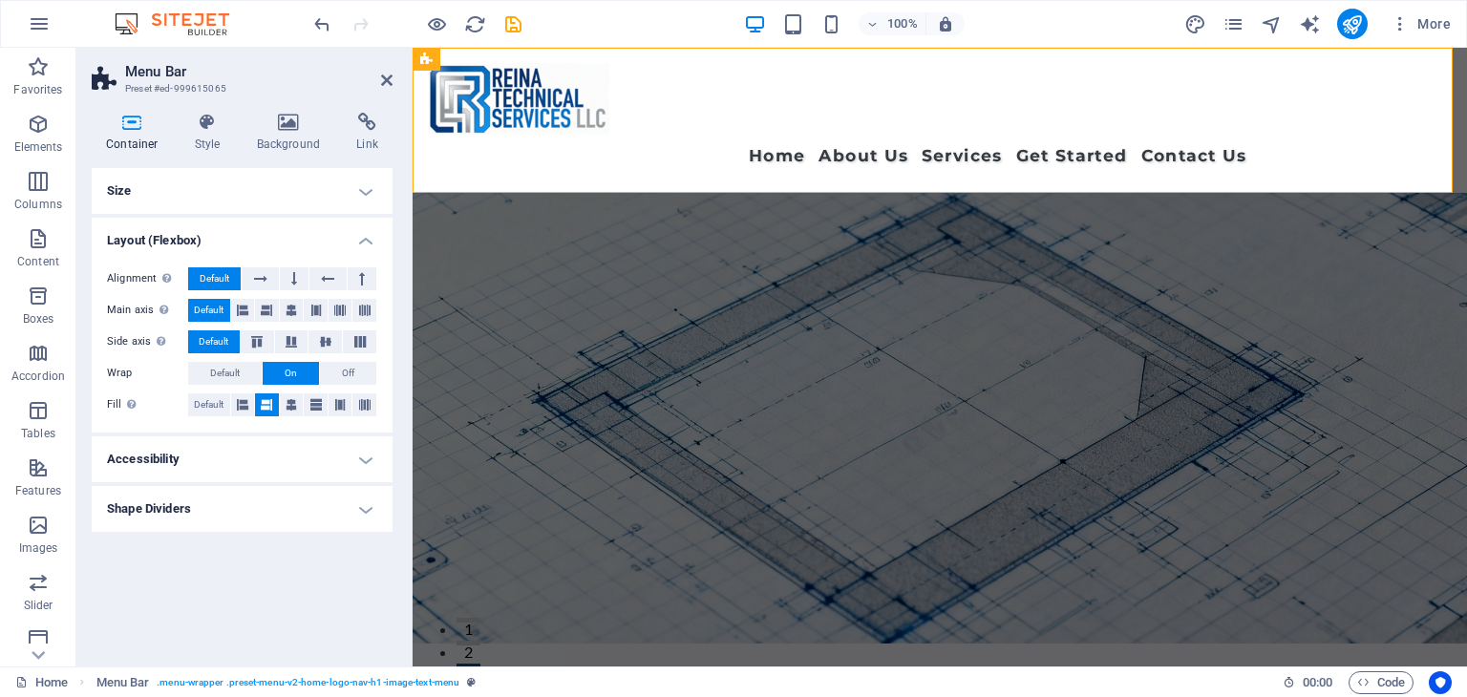
drag, startPoint x: 237, startPoint y: 402, endPoint x: 258, endPoint y: 401, distance: 21.0
click at [238, 402] on icon at bounding box center [242, 404] width 11 height 23
click at [366, 370] on button "Off" at bounding box center [348, 373] width 56 height 23
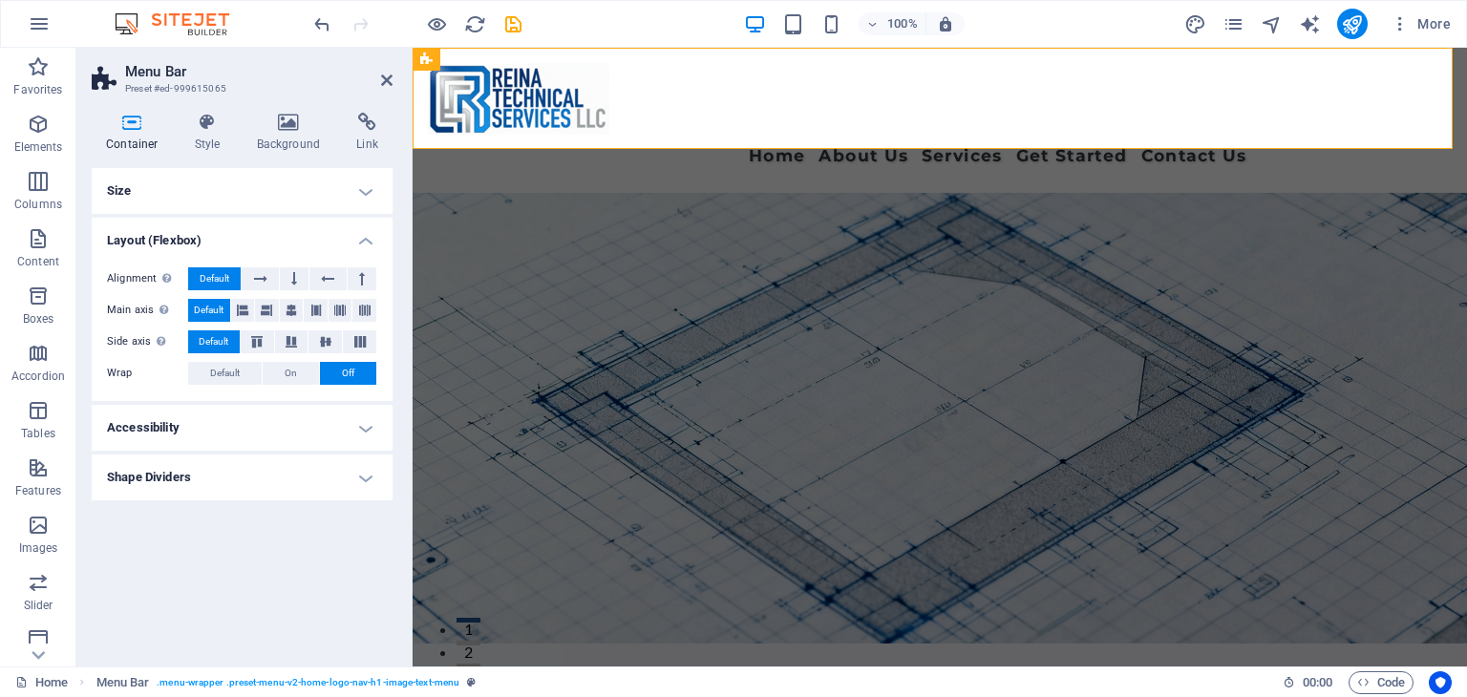
click at [367, 424] on h4 "Accessibility" at bounding box center [242, 428] width 301 height 46
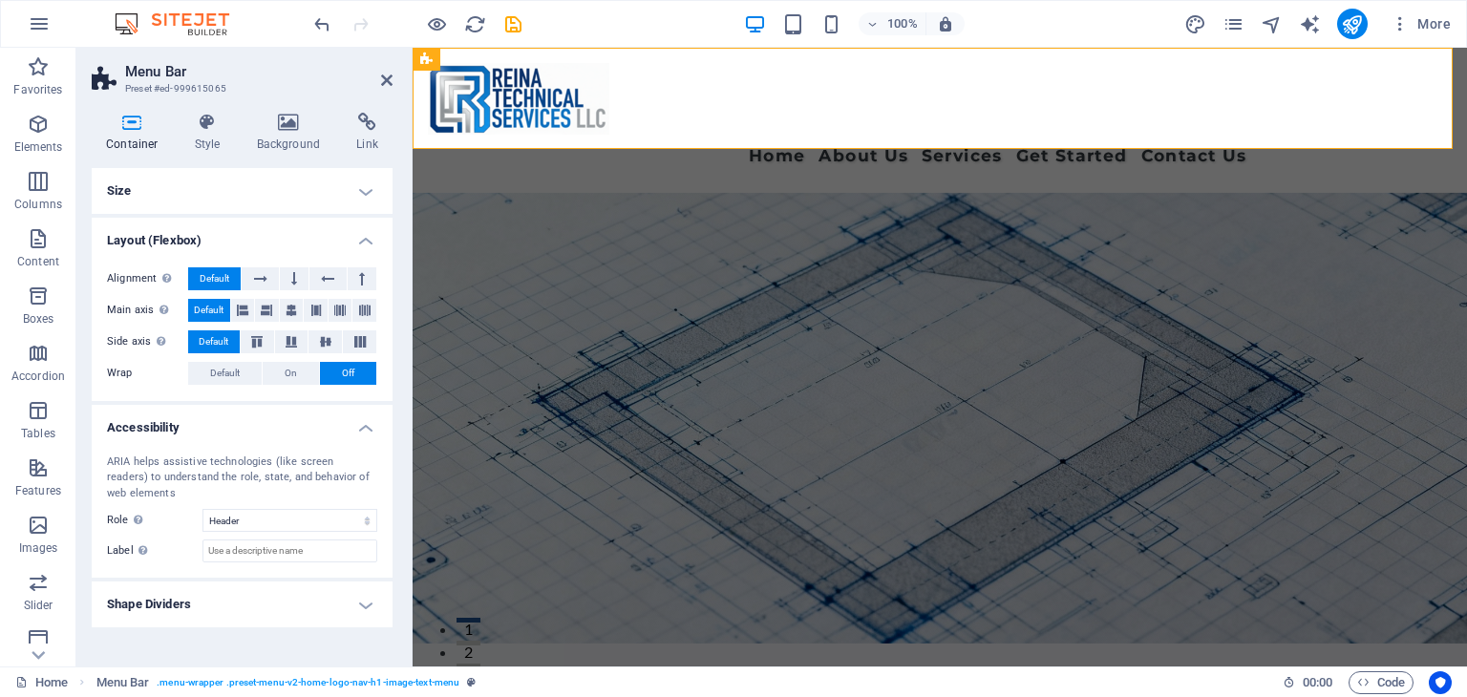
click at [369, 423] on h4 "Accessibility" at bounding box center [242, 422] width 301 height 34
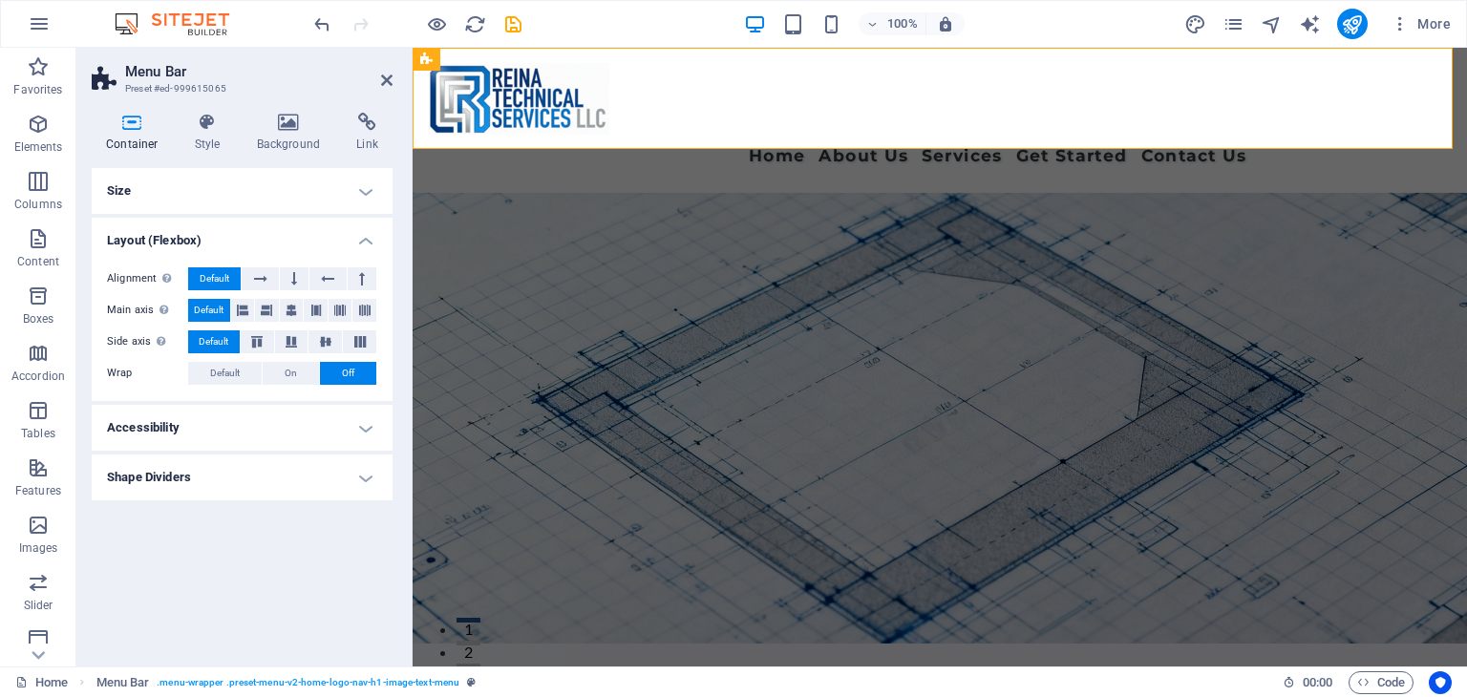
click at [364, 478] on h4 "Shape Dividers" at bounding box center [242, 477] width 301 height 46
click at [370, 476] on h4 "Shape Dividers" at bounding box center [242, 471] width 301 height 34
click at [516, 32] on icon "save" at bounding box center [513, 24] width 22 height 22
checkbox input "false"
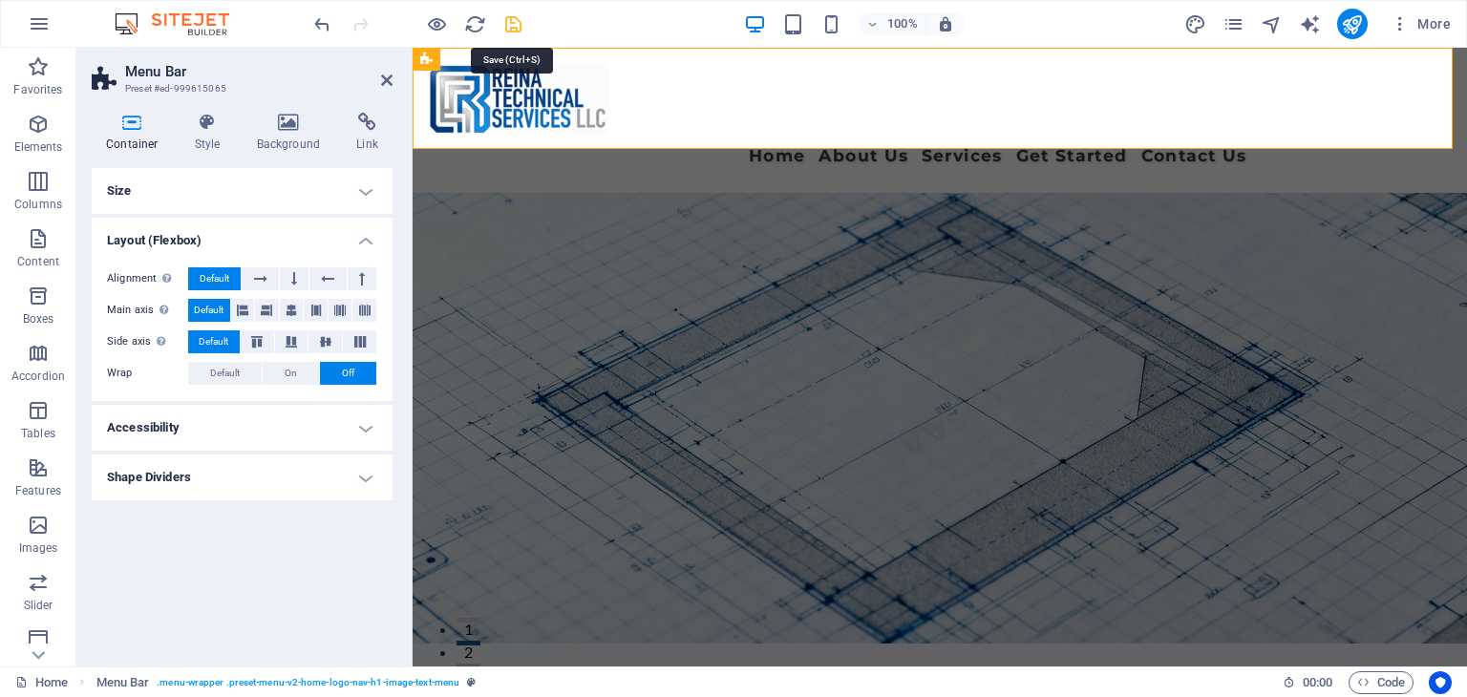
checkbox input "false"
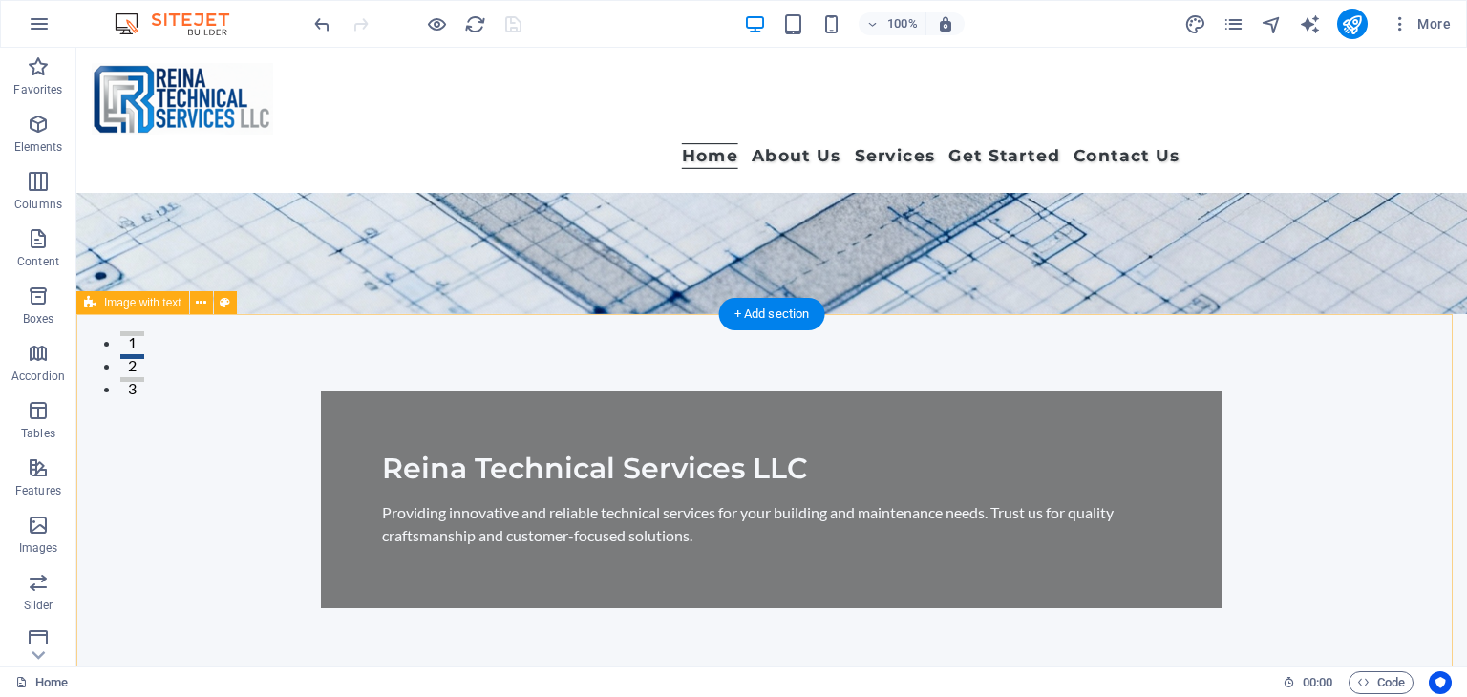
scroll to position [477, 0]
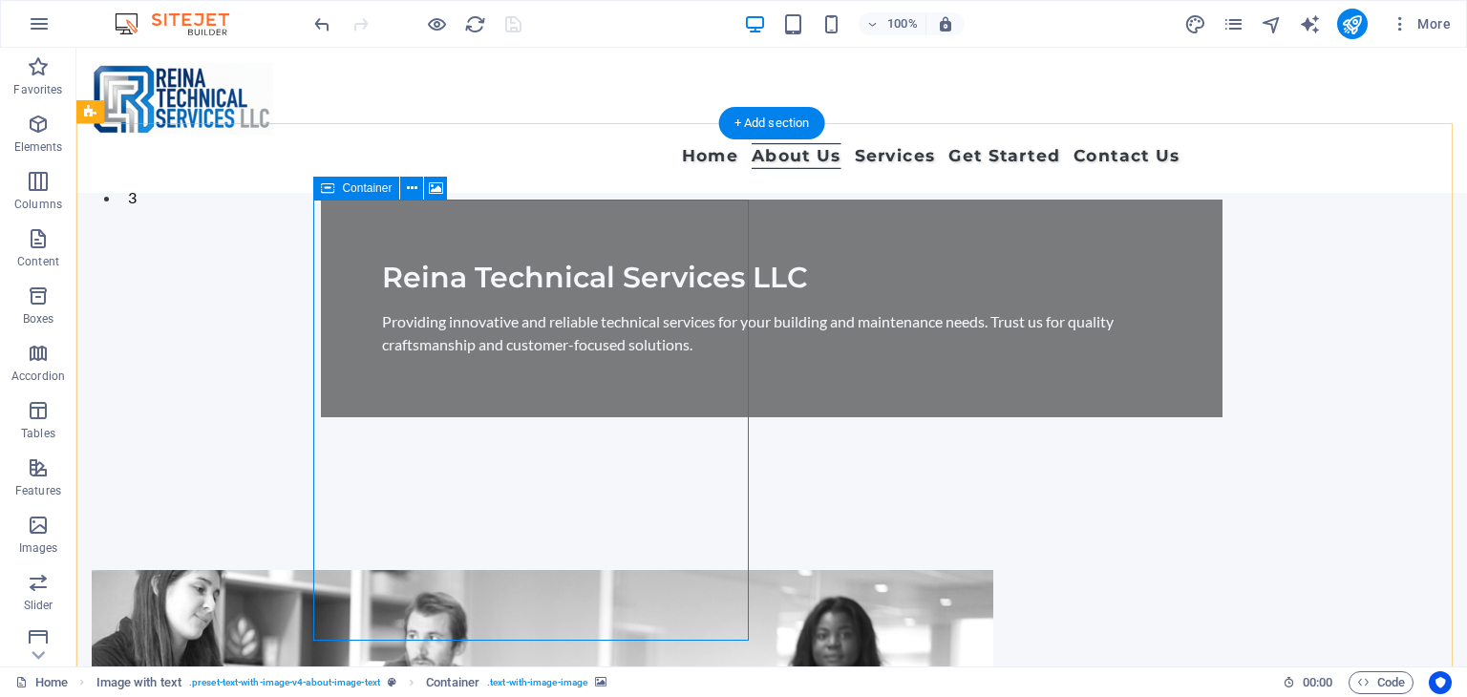
drag, startPoint x: 549, startPoint y: 239, endPoint x: 1121, endPoint y: 404, distance: 595.3
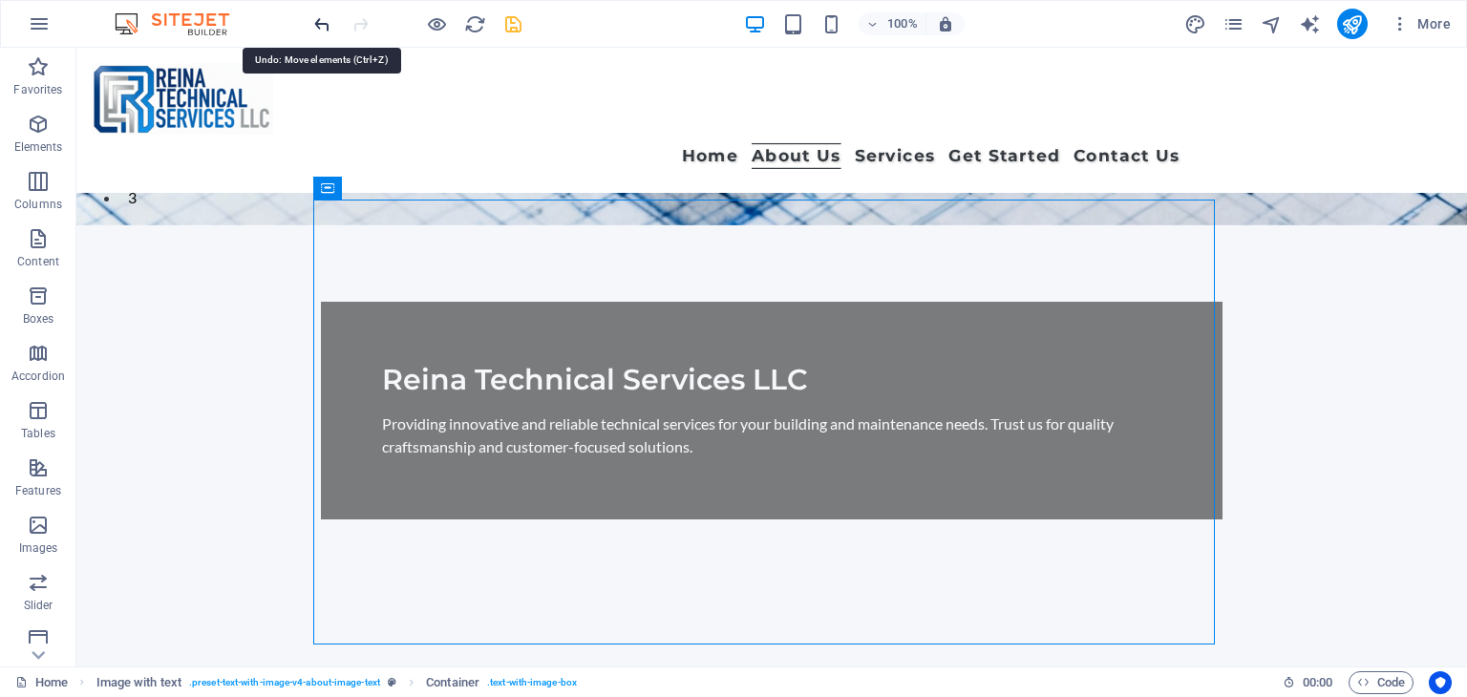
click at [317, 27] on icon "undo" at bounding box center [322, 24] width 22 height 22
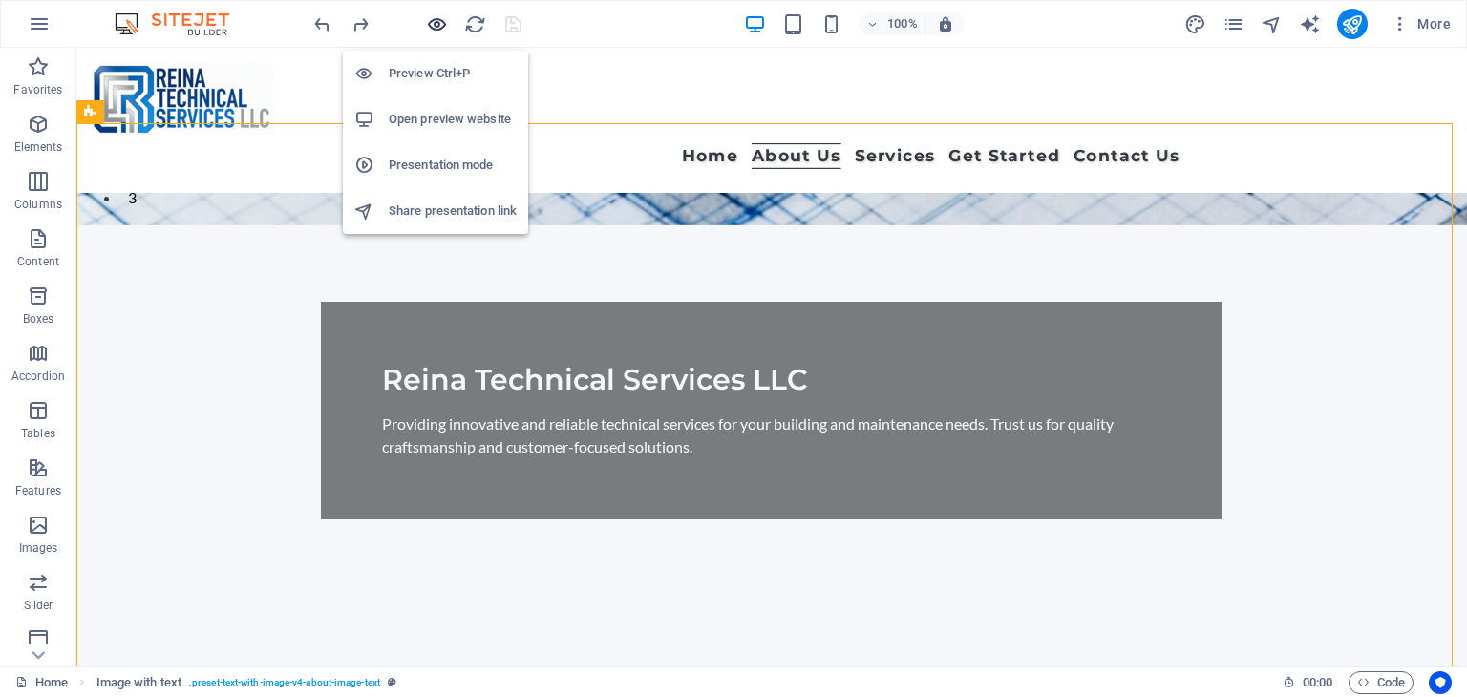
click at [444, 16] on icon "button" at bounding box center [437, 24] width 22 height 22
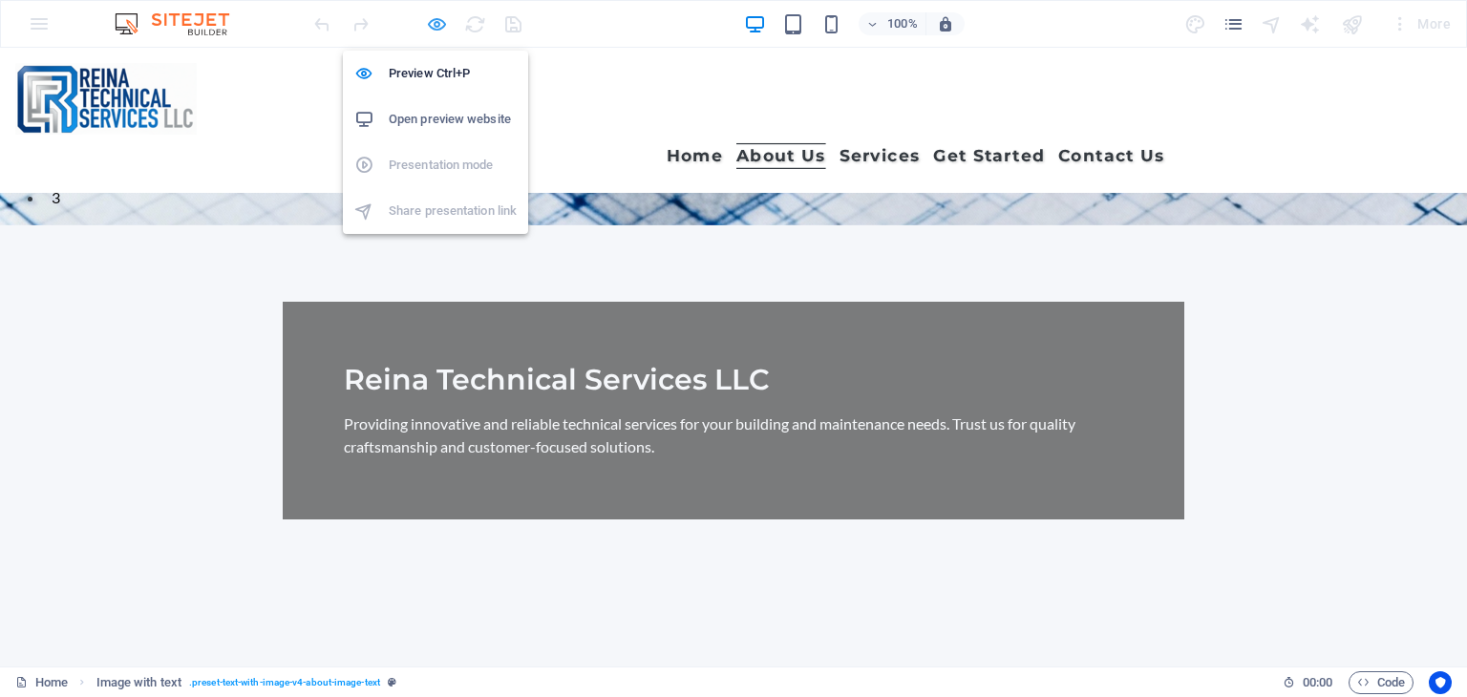
click at [435, 16] on icon "button" at bounding box center [437, 24] width 22 height 22
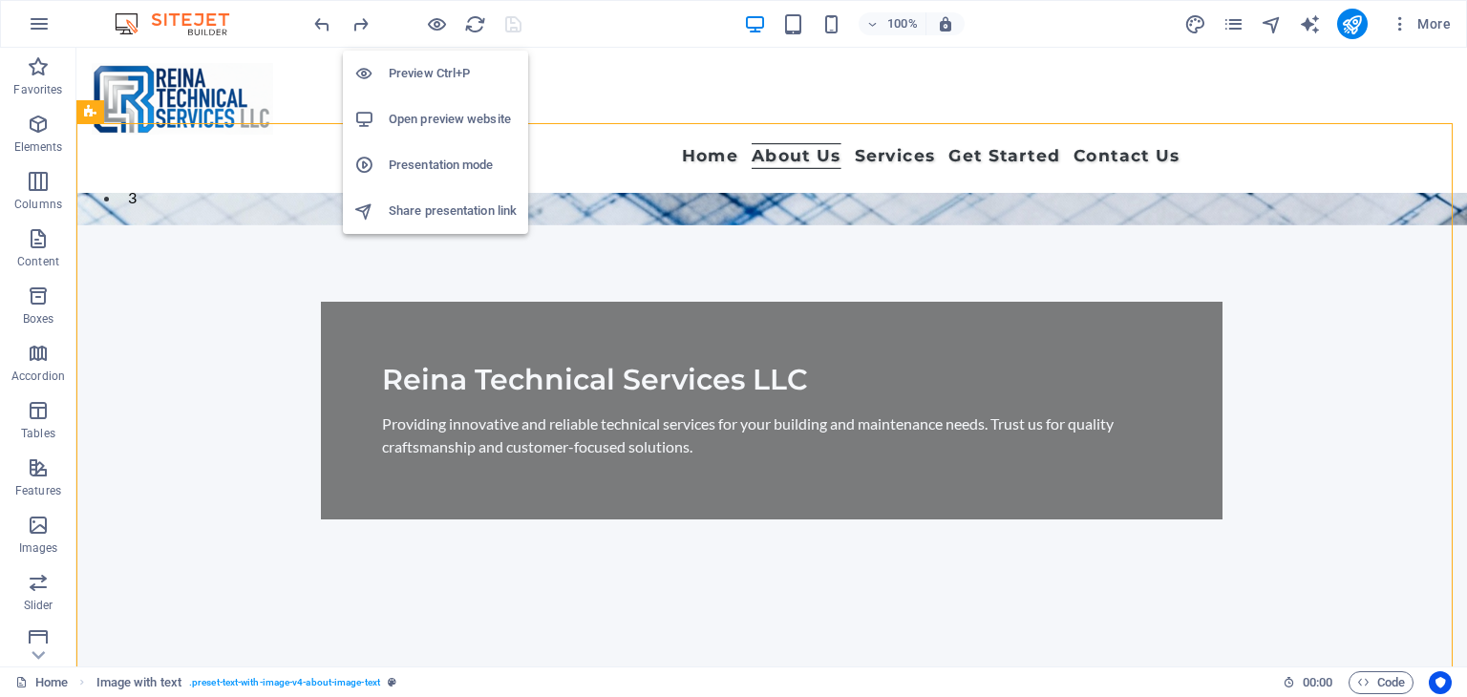
click at [452, 112] on h6 "Open preview website" at bounding box center [453, 119] width 128 height 23
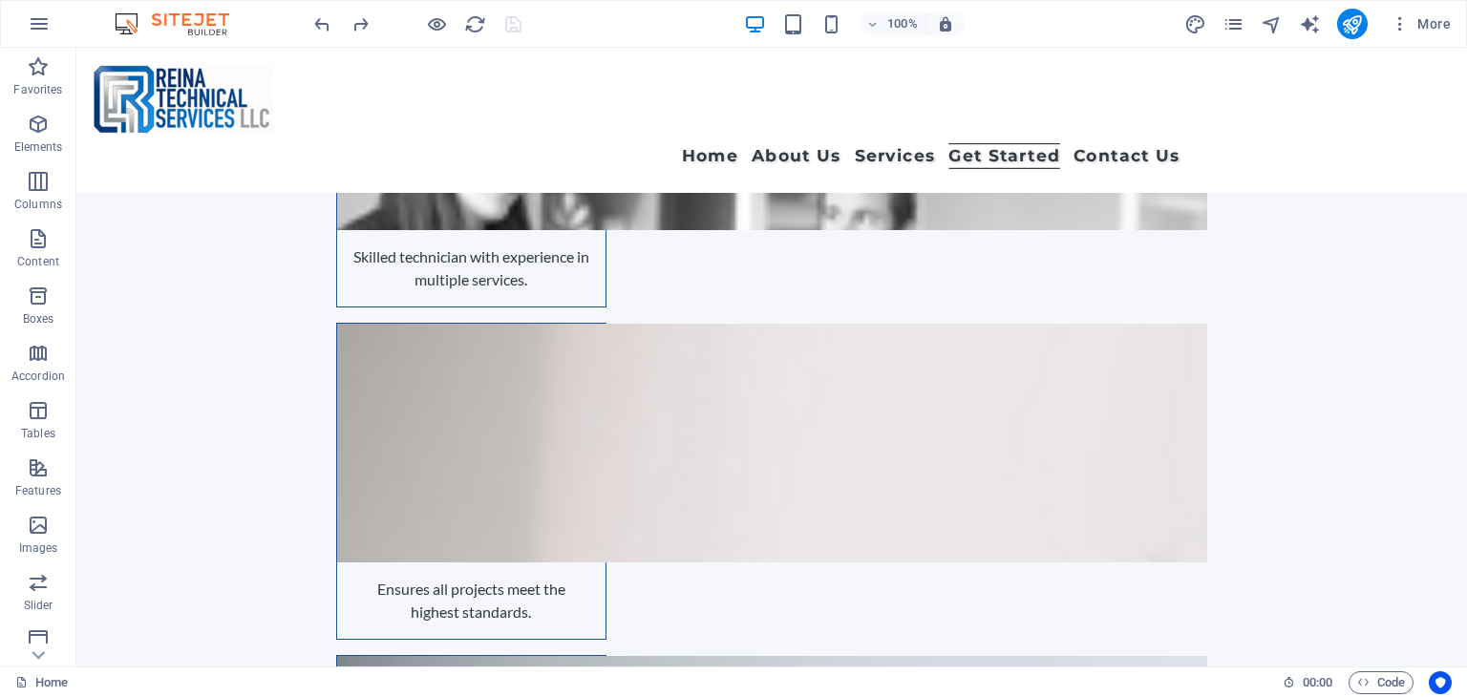
scroll to position [11759, 0]
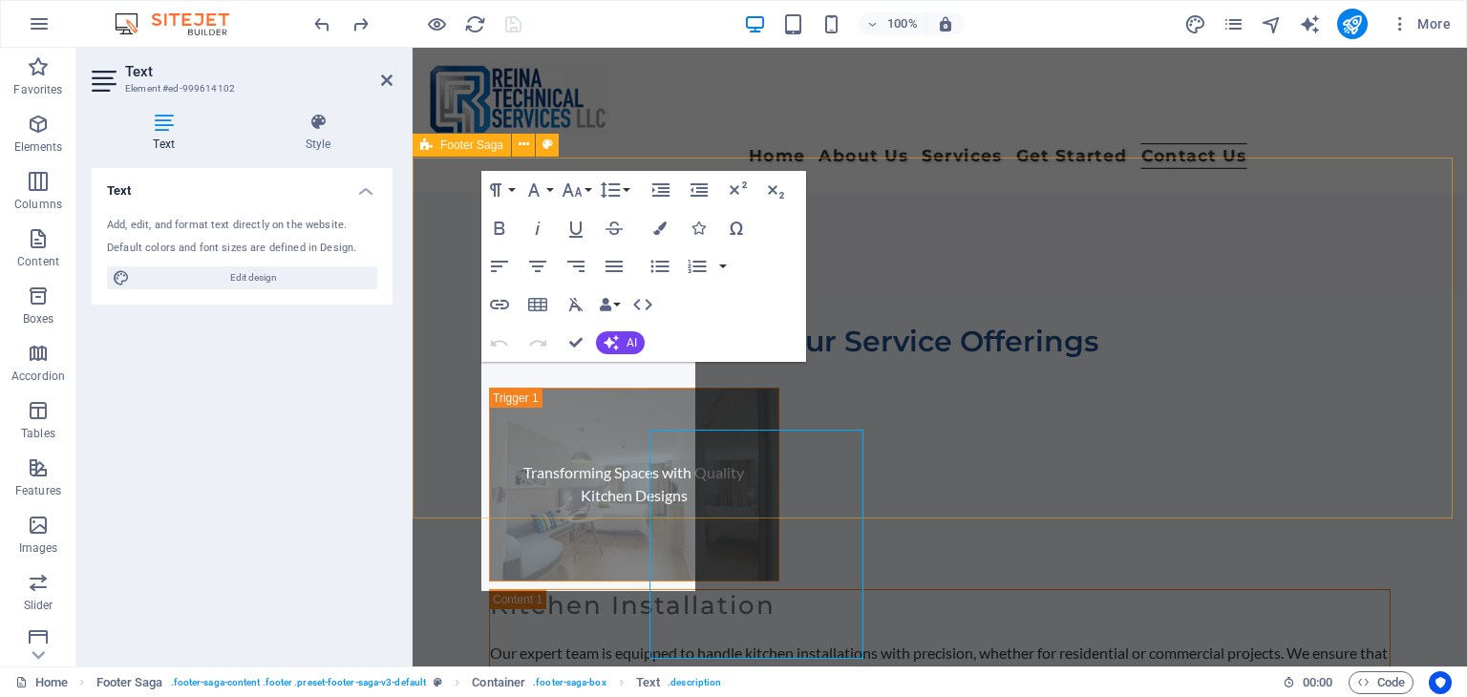
scroll to position [11690, 0]
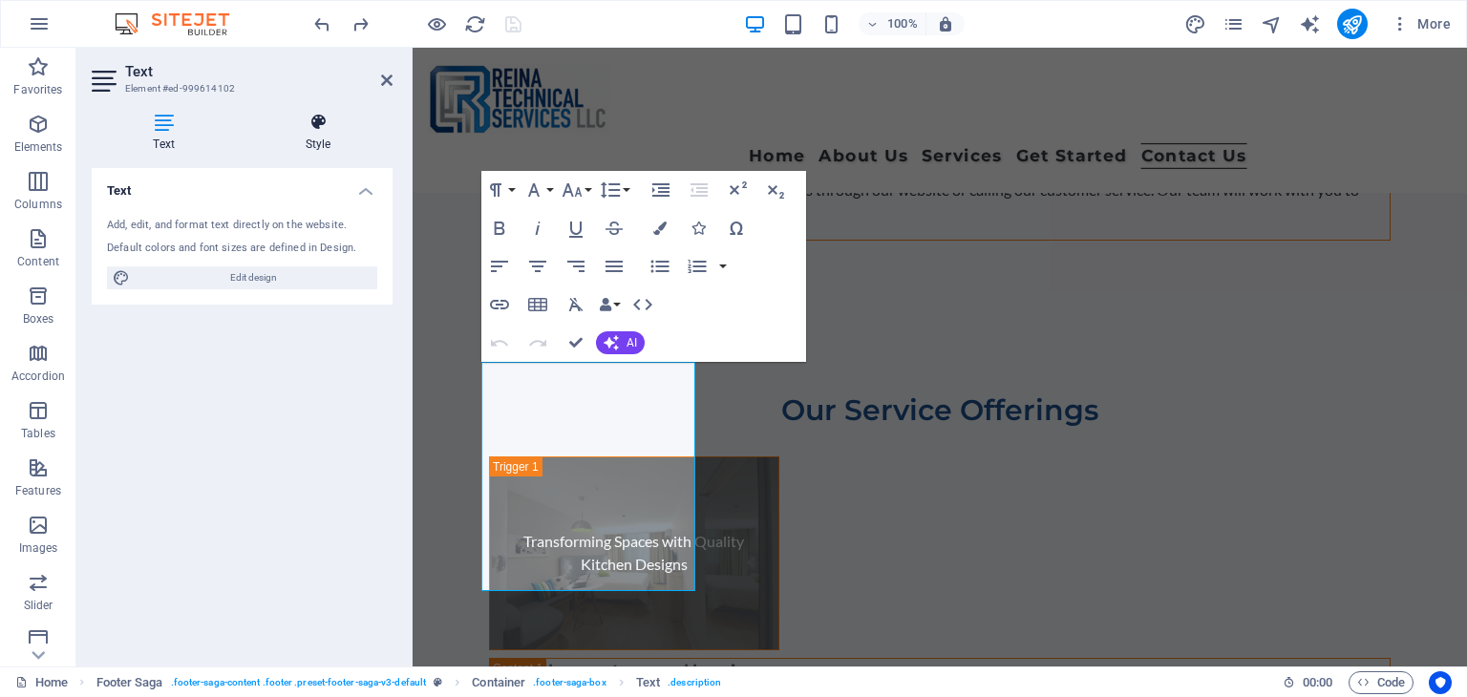
click at [324, 131] on icon at bounding box center [317, 122] width 149 height 19
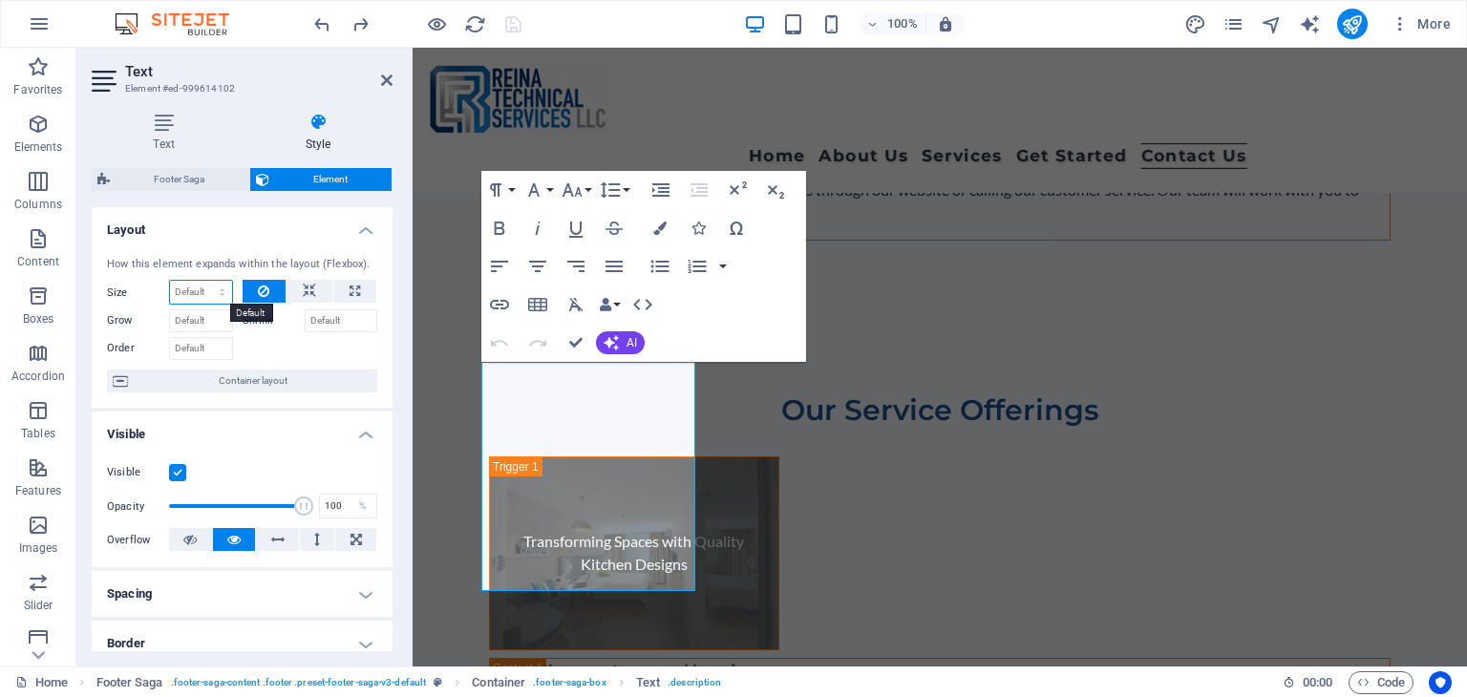
click at [189, 295] on select "Default auto px % 1/1 1/2 1/3 1/4 1/5 1/6 1/7 1/8 1/9 1/10" at bounding box center [201, 292] width 62 height 23
click at [309, 286] on icon at bounding box center [309, 291] width 13 height 23
click at [264, 285] on icon at bounding box center [263, 291] width 11 height 23
drag, startPoint x: 303, startPoint y: 505, endPoint x: 161, endPoint y: 504, distance: 141.3
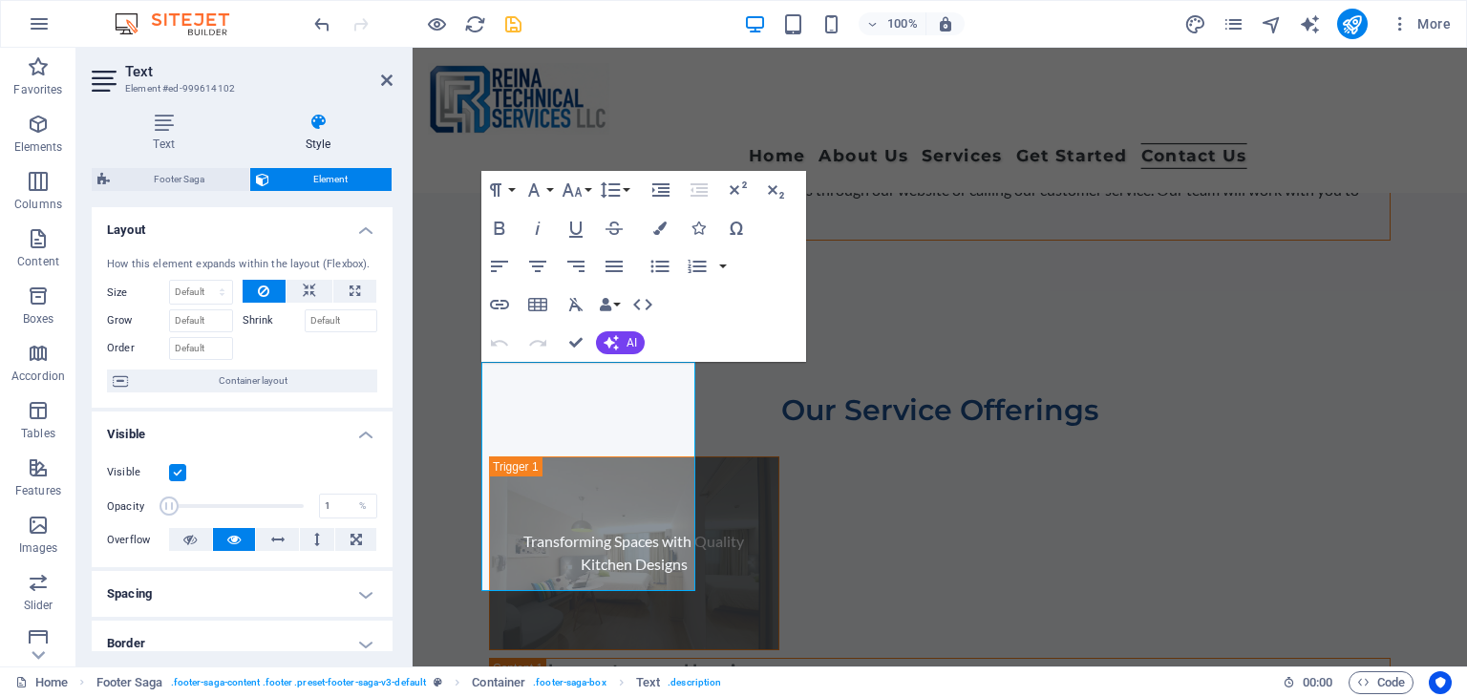
click at [161, 504] on span at bounding box center [168, 505] width 19 height 19
type input "1"
drag, startPoint x: 164, startPoint y: 504, endPoint x: 132, endPoint y: 513, distance: 33.6
click at [132, 513] on div "Opacity 1 %" at bounding box center [242, 506] width 270 height 29
click at [179, 470] on label at bounding box center [177, 472] width 17 height 17
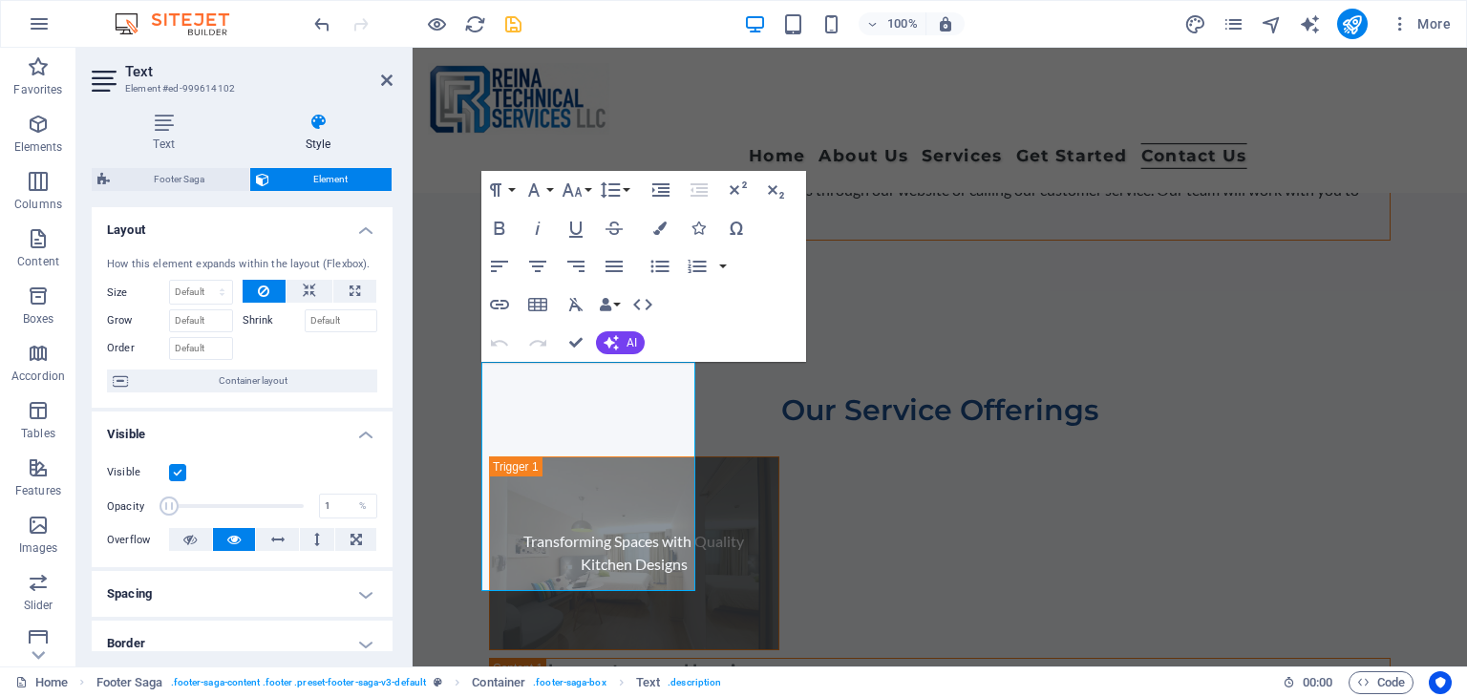
click at [0, 0] on input "Visible" at bounding box center [0, 0] width 0 height 0
click at [179, 469] on label at bounding box center [177, 472] width 17 height 17
click at [0, 0] on input "Visible" at bounding box center [0, 0] width 0 height 0
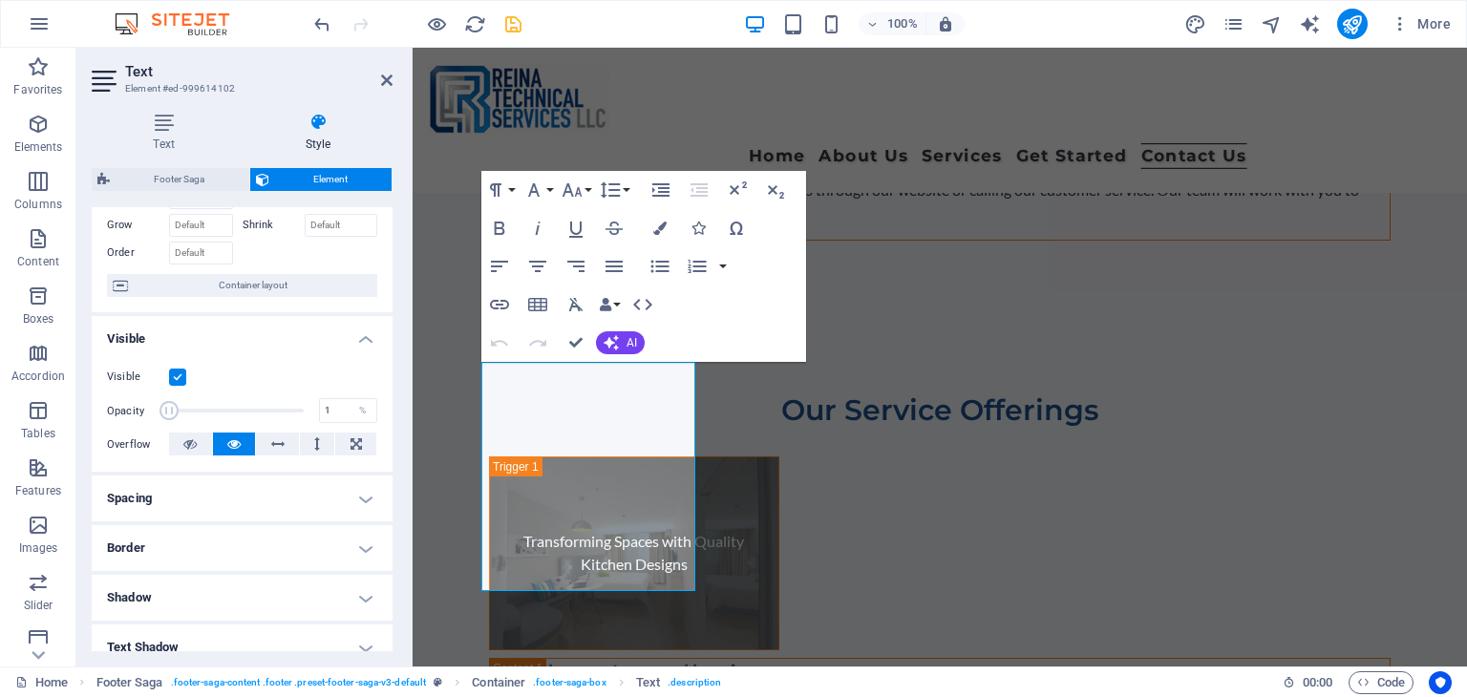
scroll to position [191, 0]
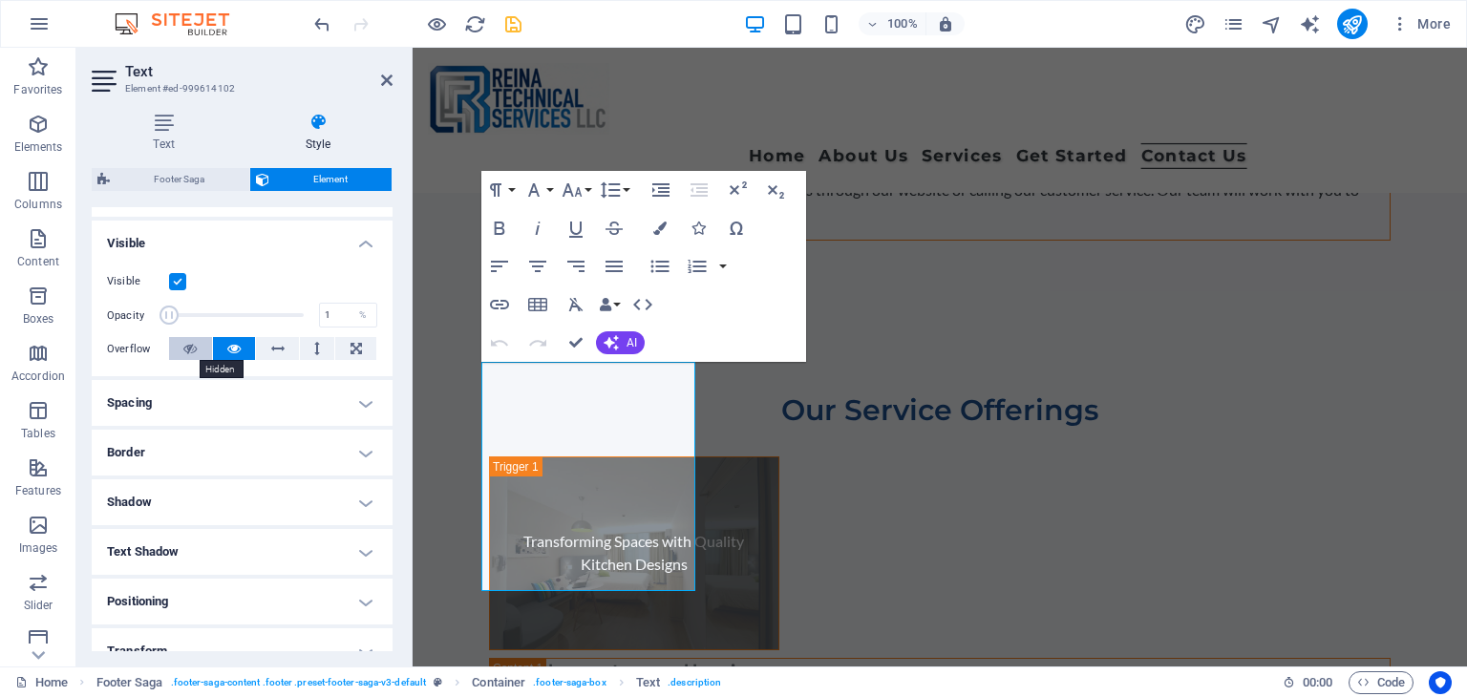
click at [191, 343] on icon at bounding box center [189, 348] width 13 height 23
click at [227, 347] on icon at bounding box center [233, 348] width 13 height 23
click at [270, 393] on h4 "Spacing" at bounding box center [242, 403] width 301 height 46
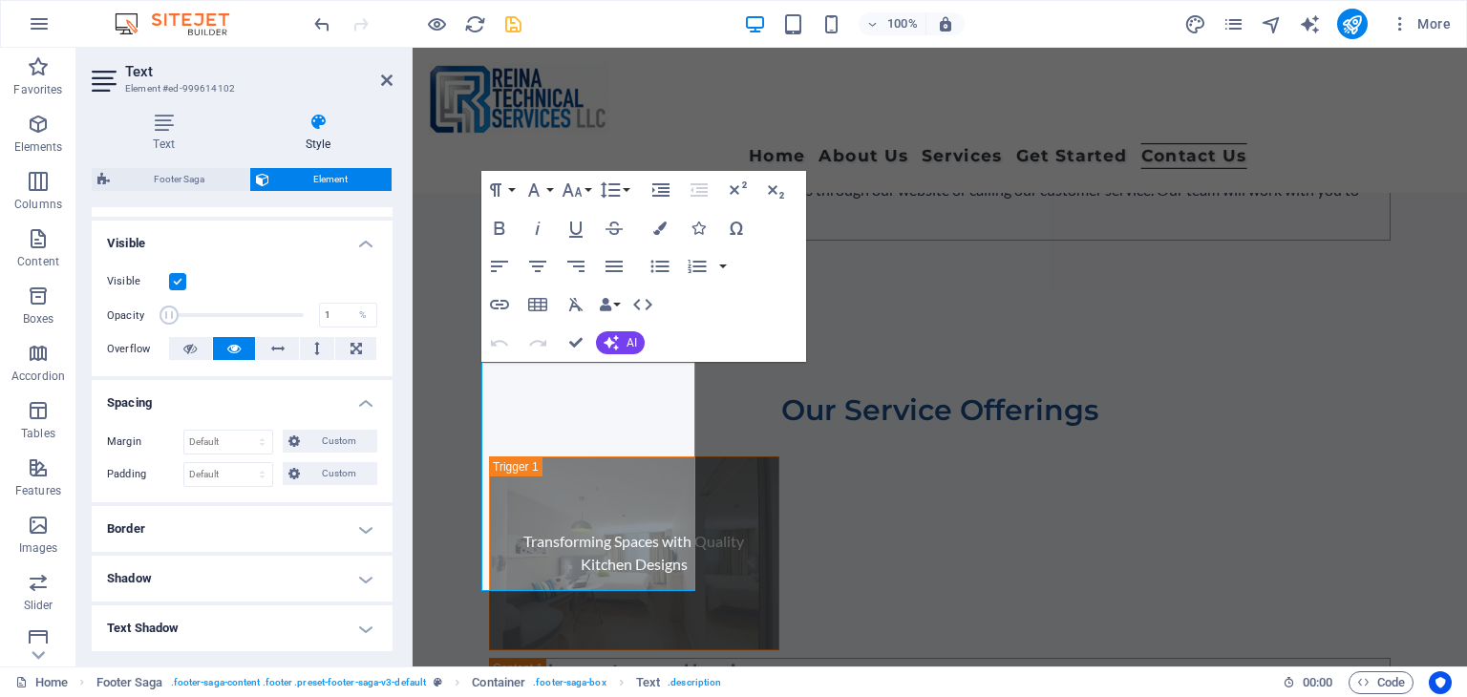
click at [271, 393] on h4 "Spacing" at bounding box center [242, 397] width 301 height 34
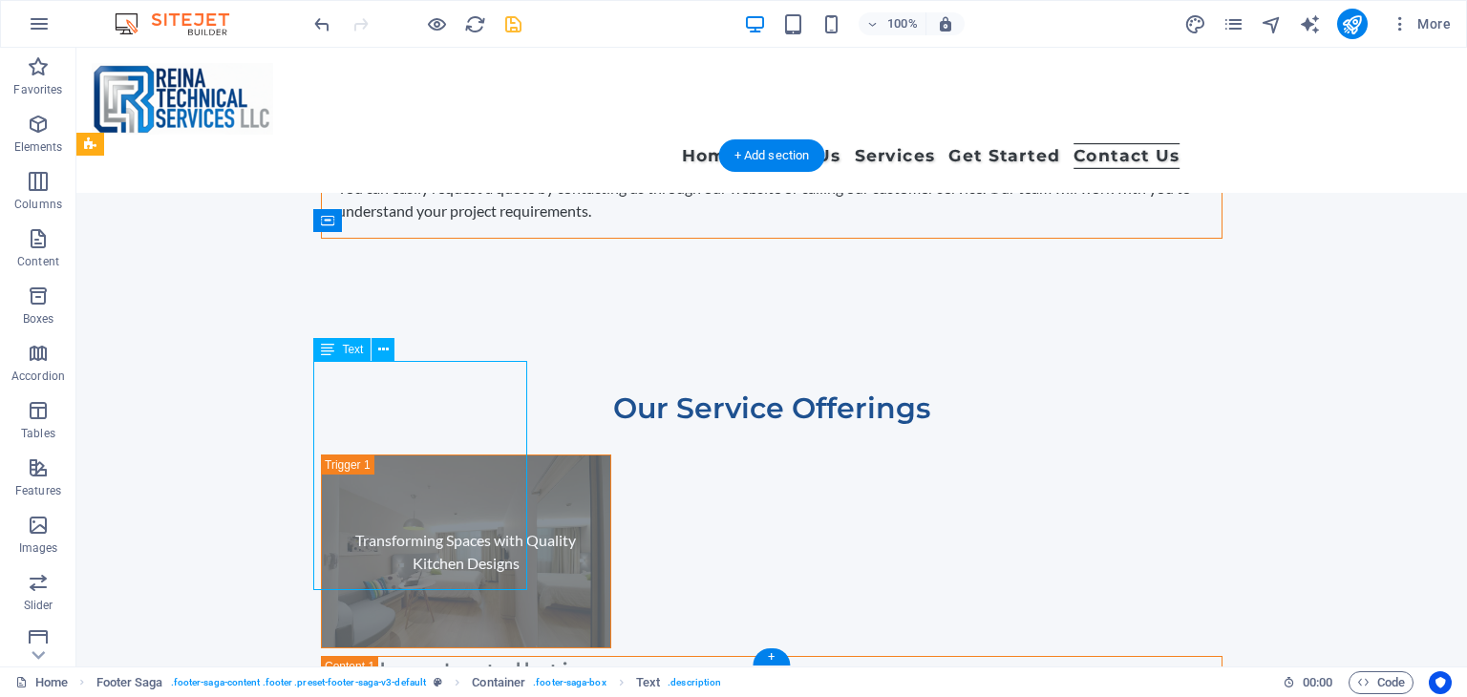
scroll to position [11690, 0]
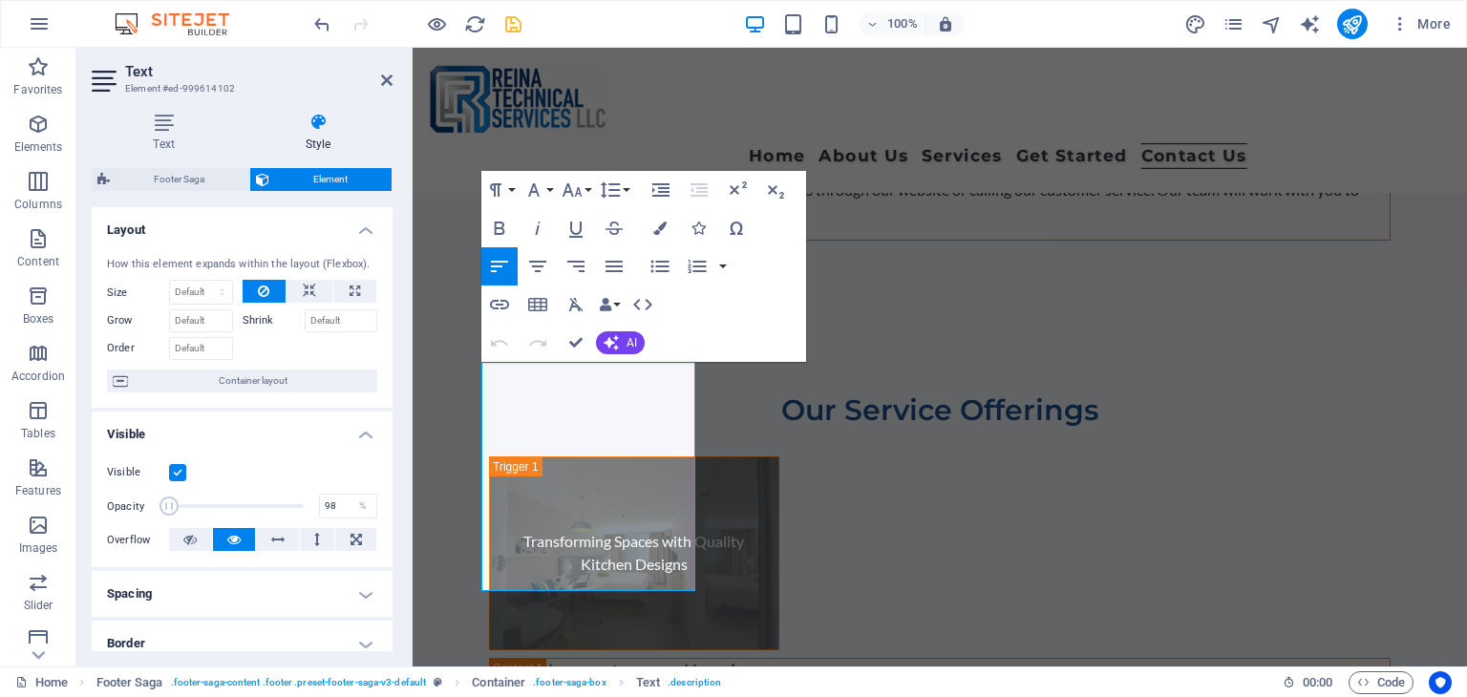
type input "100"
drag, startPoint x: 173, startPoint y: 505, endPoint x: 306, endPoint y: 510, distance: 132.8
click at [306, 510] on span at bounding box center [303, 505] width 19 height 19
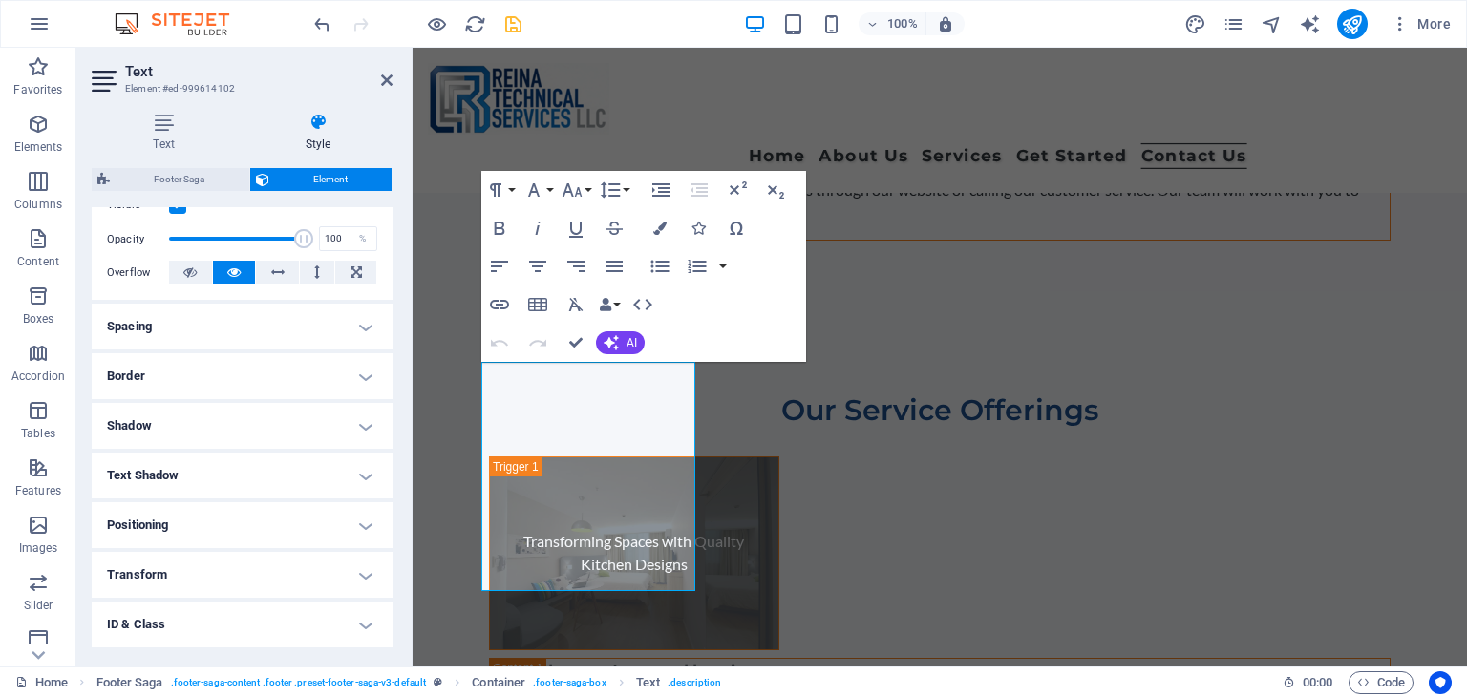
scroll to position [363, 0]
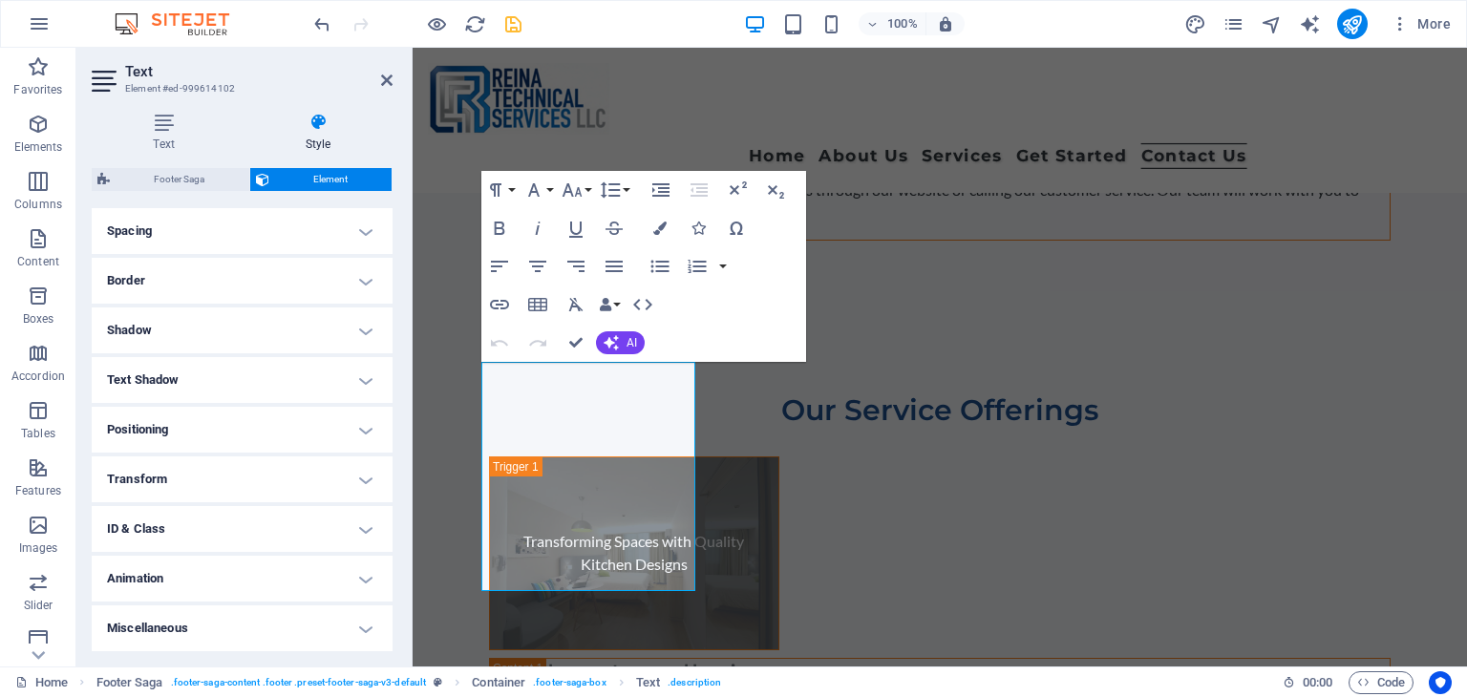
click at [325, 391] on h4 "Text Shadow" at bounding box center [242, 380] width 301 height 46
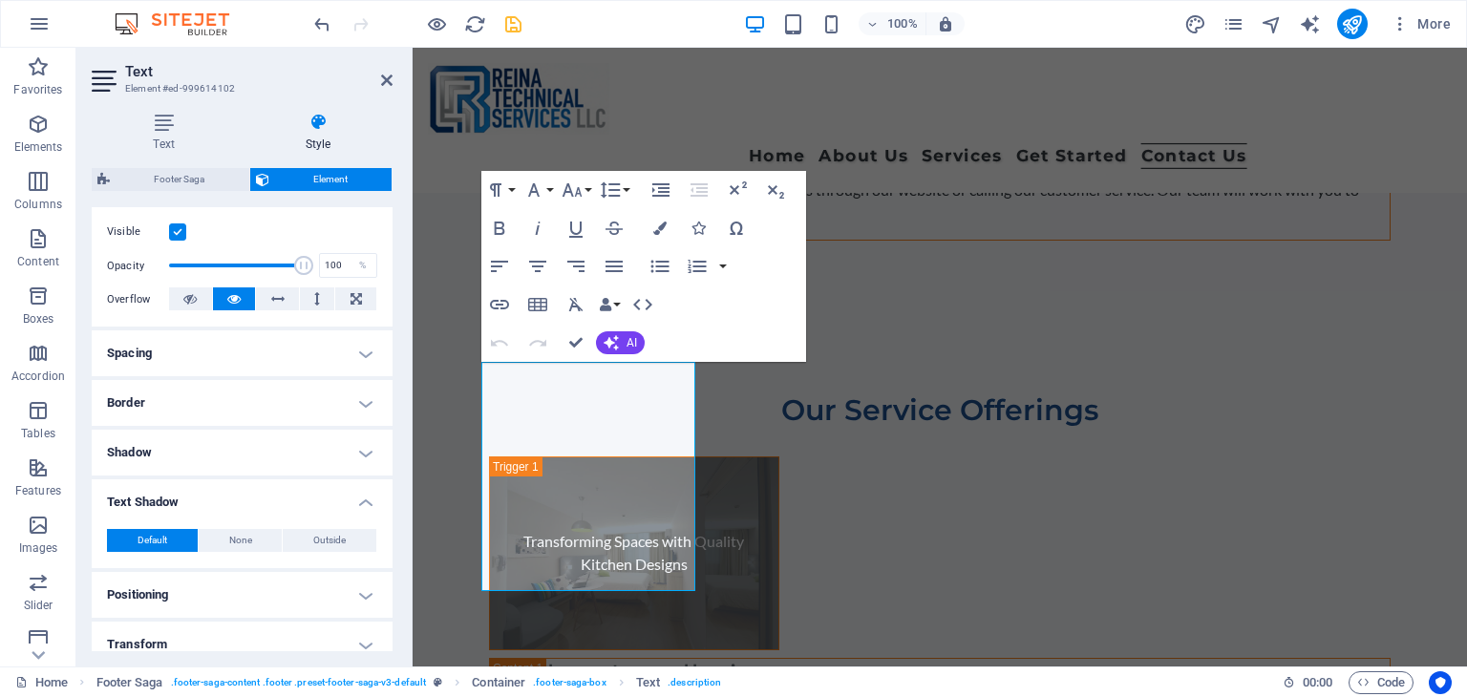
scroll to position [172, 0]
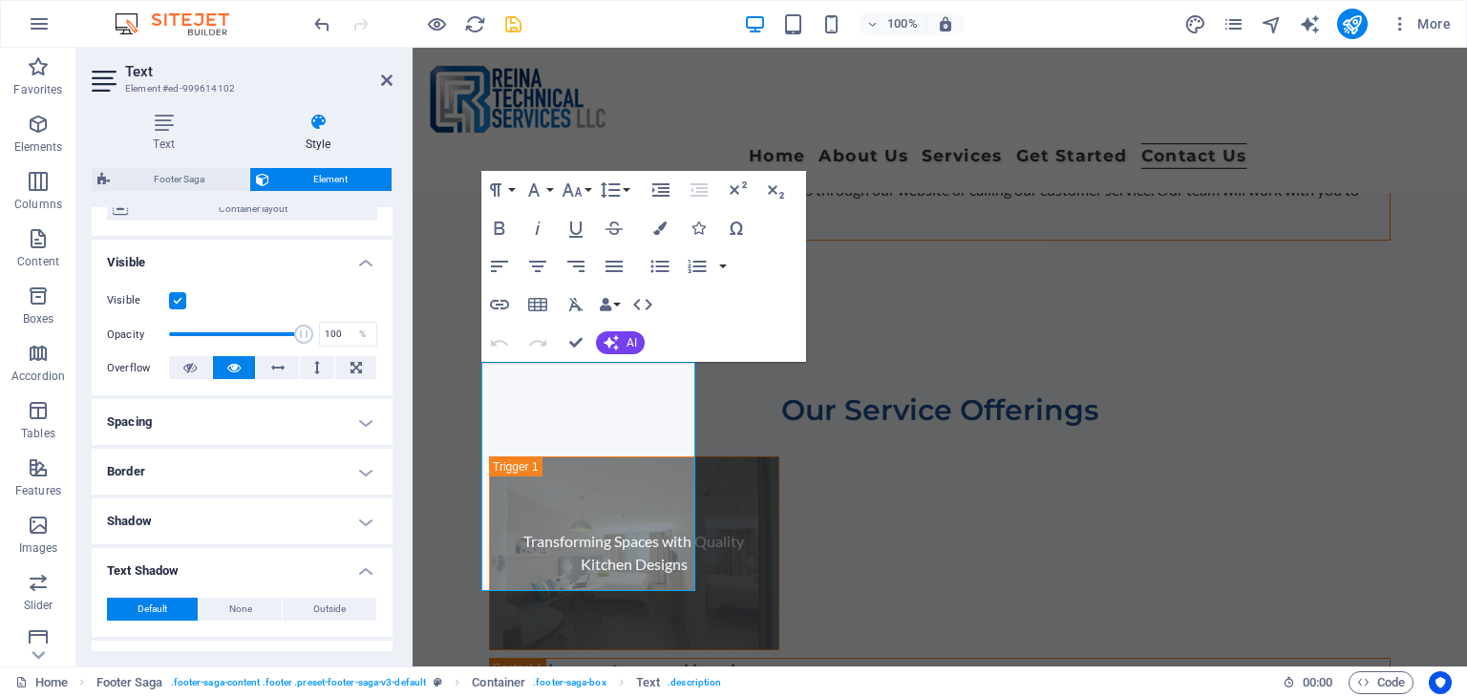
click at [327, 475] on h4 "Border" at bounding box center [242, 472] width 301 height 46
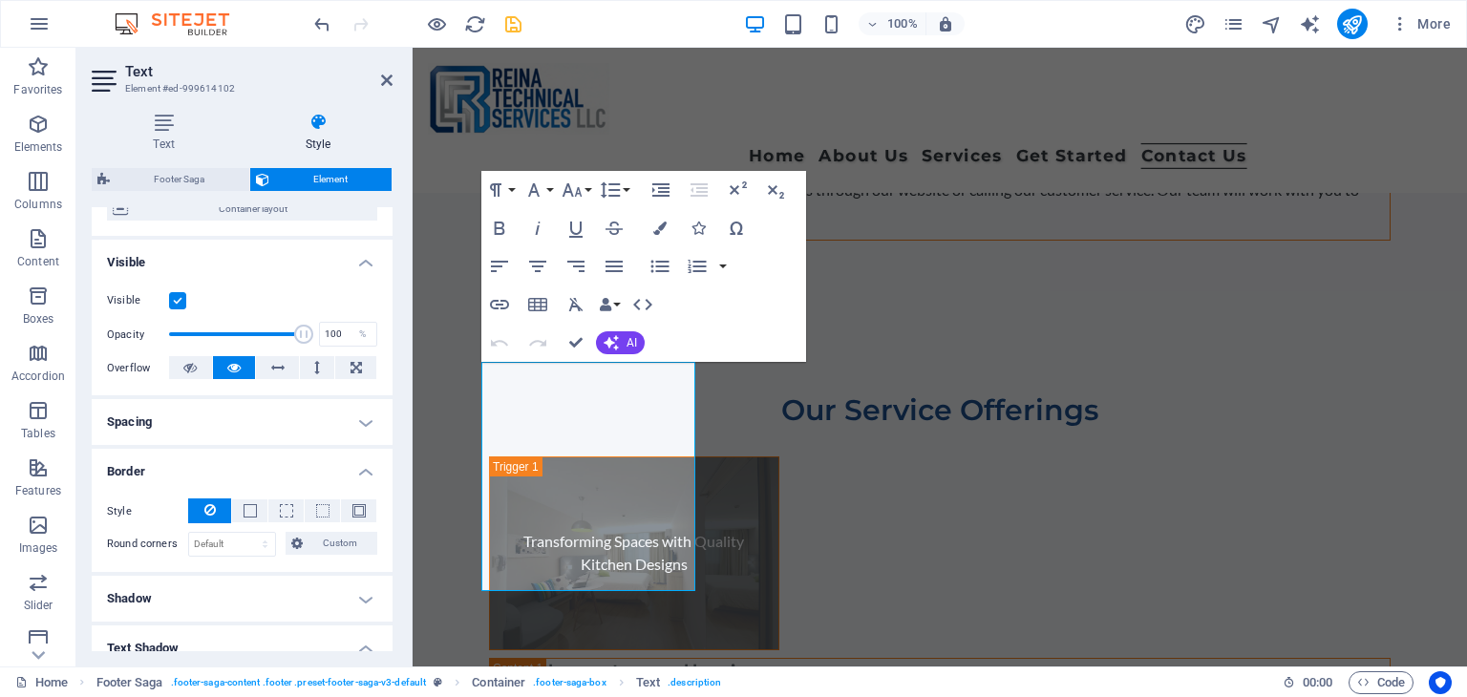
click at [321, 434] on h4 "Spacing" at bounding box center [242, 422] width 301 height 46
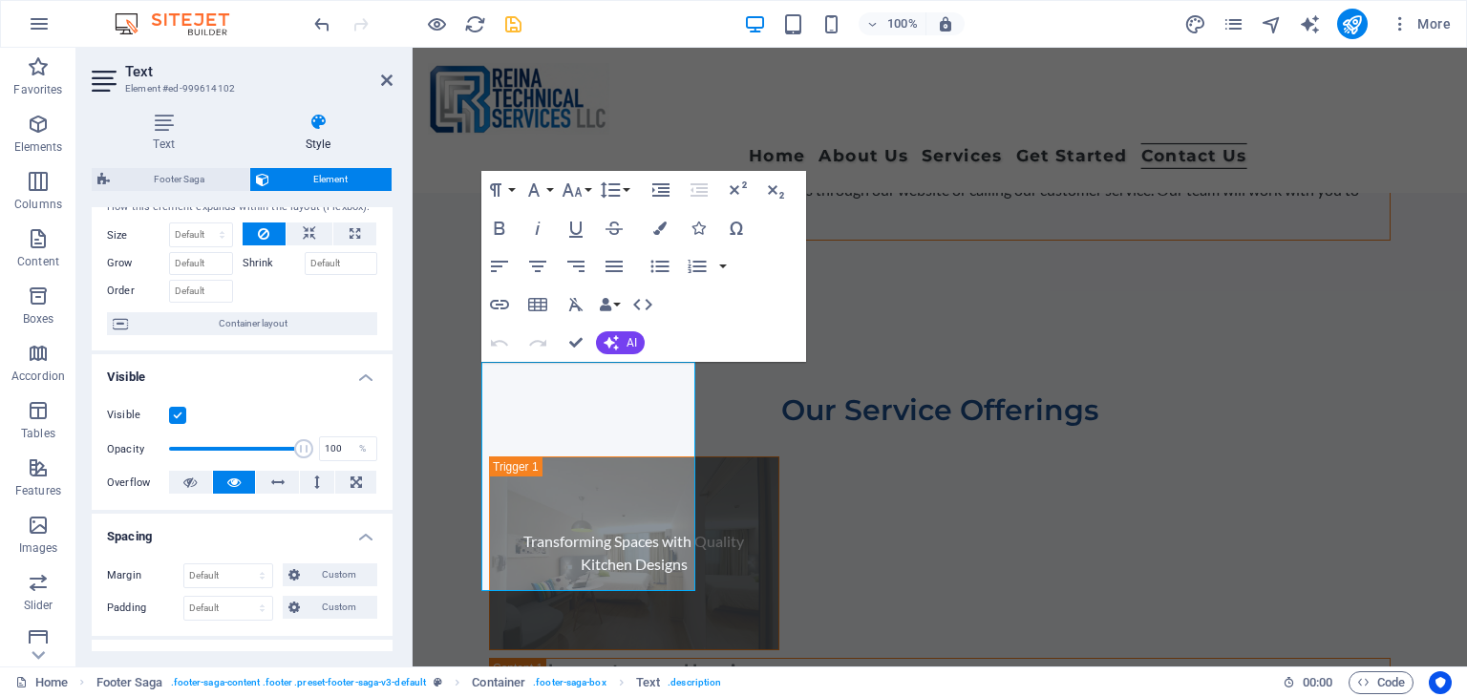
scroll to position [0, 0]
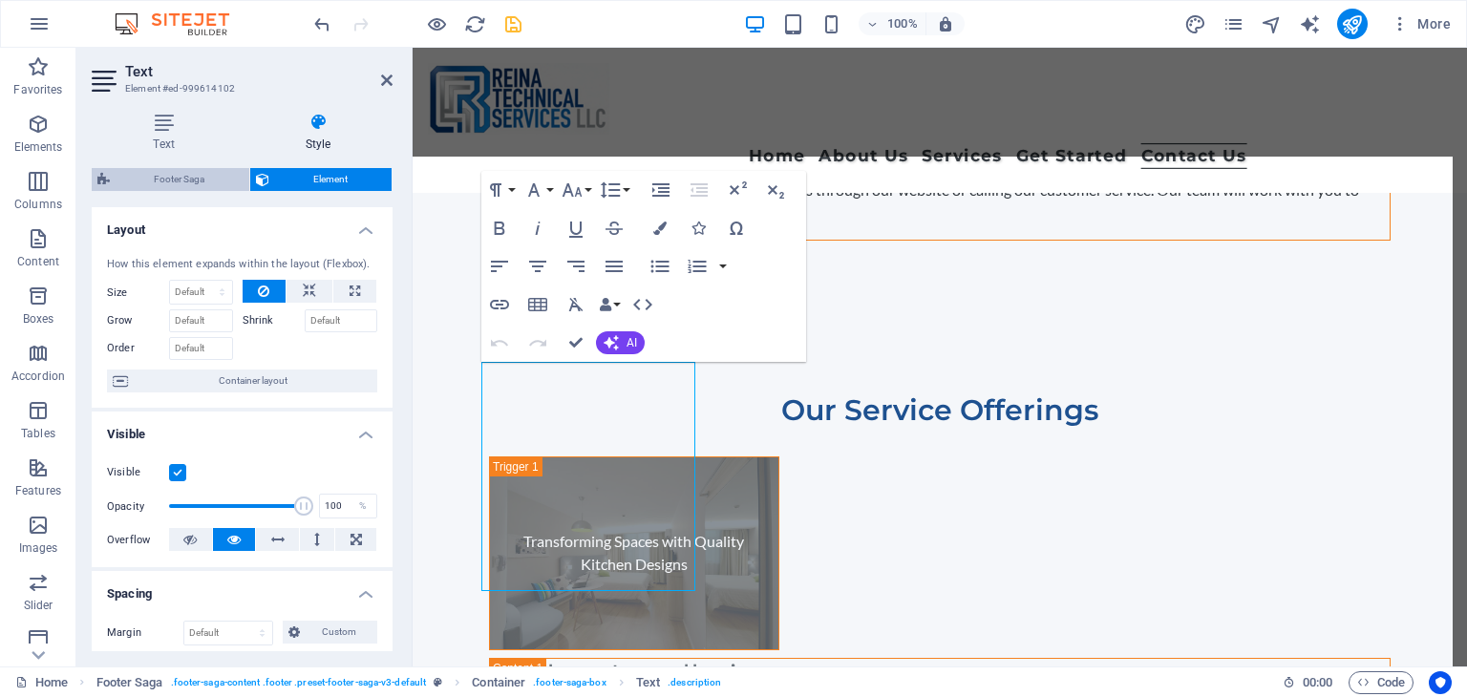
click at [202, 184] on span "Footer Saga" at bounding box center [180, 179] width 128 height 23
select select "rem"
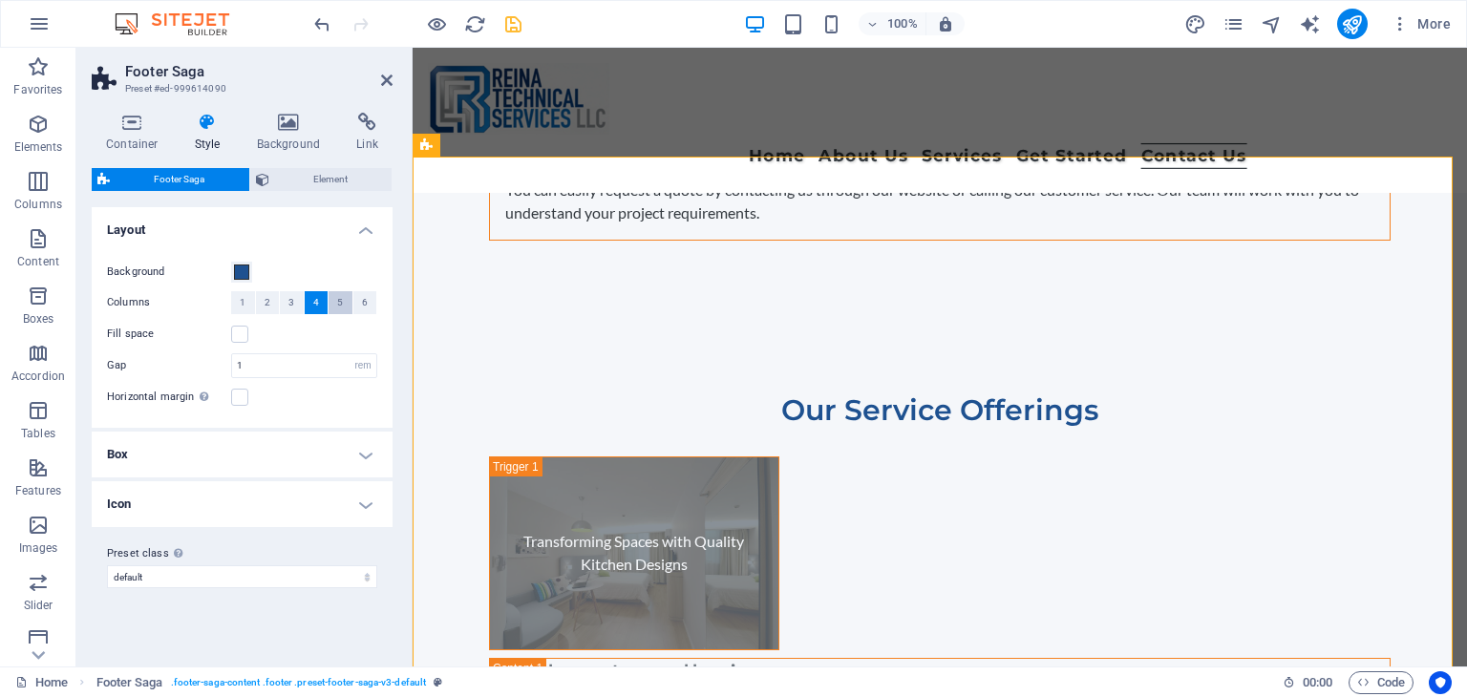
click at [334, 299] on button "5" at bounding box center [340, 302] width 24 height 23
click at [308, 334] on div "Fill space" at bounding box center [242, 334] width 270 height 23
click at [319, 304] on button "4" at bounding box center [317, 302] width 24 height 23
click at [241, 333] on label at bounding box center [239, 334] width 17 height 17
click at [0, 0] on input "Fill space" at bounding box center [0, 0] width 0 height 0
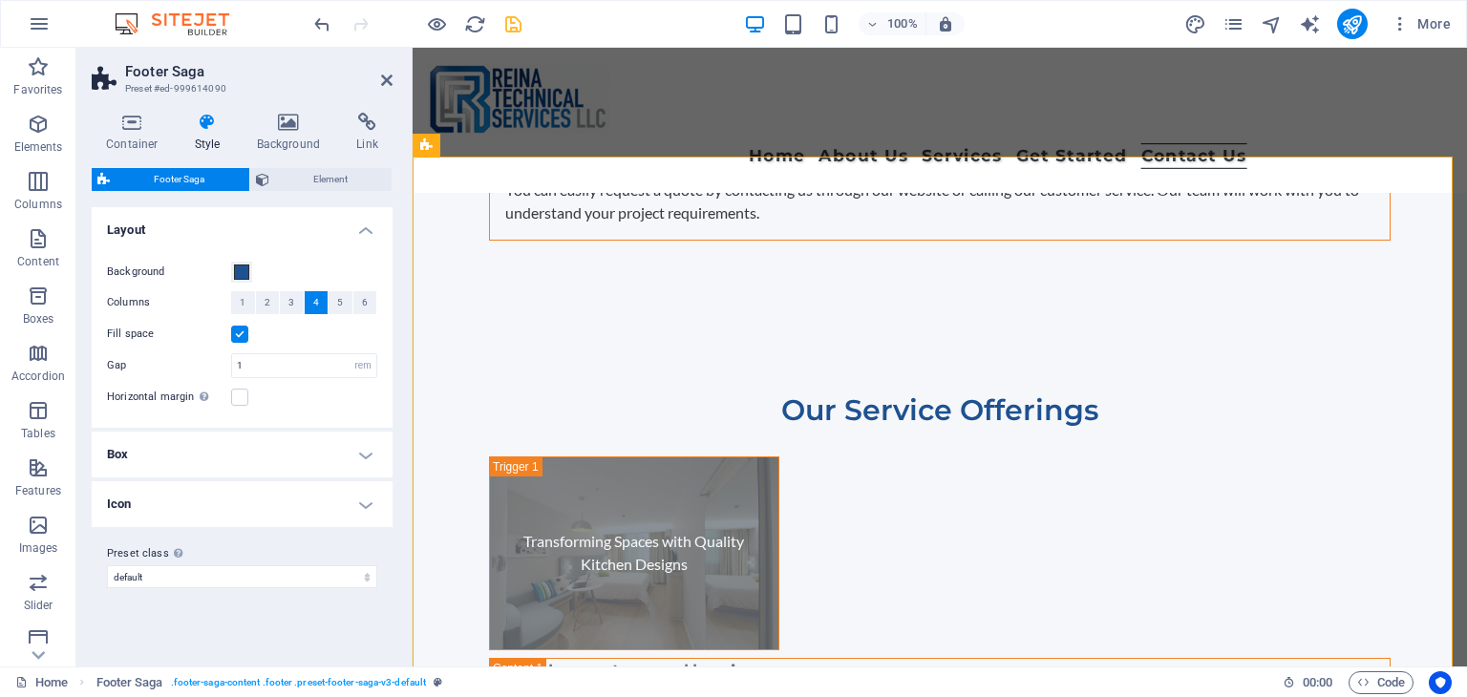
click at [240, 334] on label at bounding box center [239, 334] width 17 height 17
click at [0, 0] on input "Fill space" at bounding box center [0, 0] width 0 height 0
click at [302, 366] on input "1" at bounding box center [304, 365] width 144 height 23
click at [293, 434] on h4 "Box" at bounding box center [242, 455] width 301 height 46
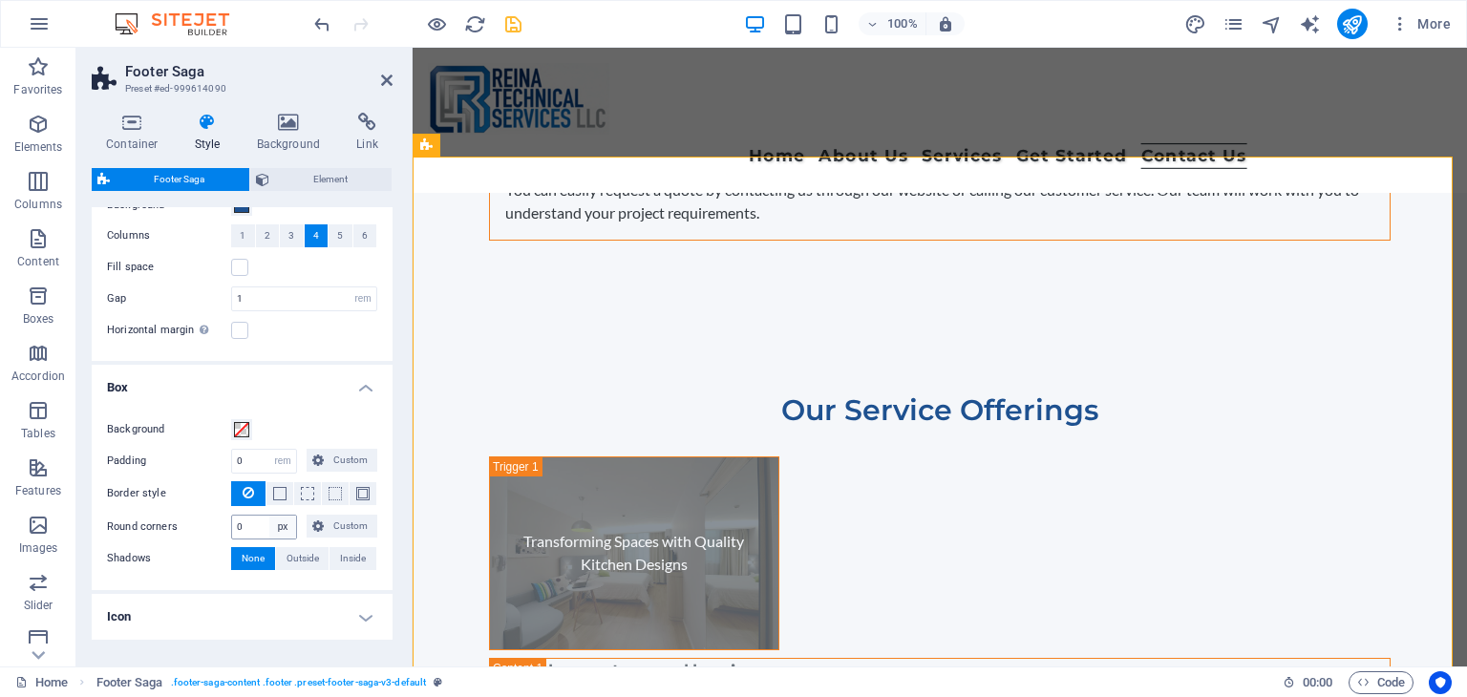
scroll to position [130, 0]
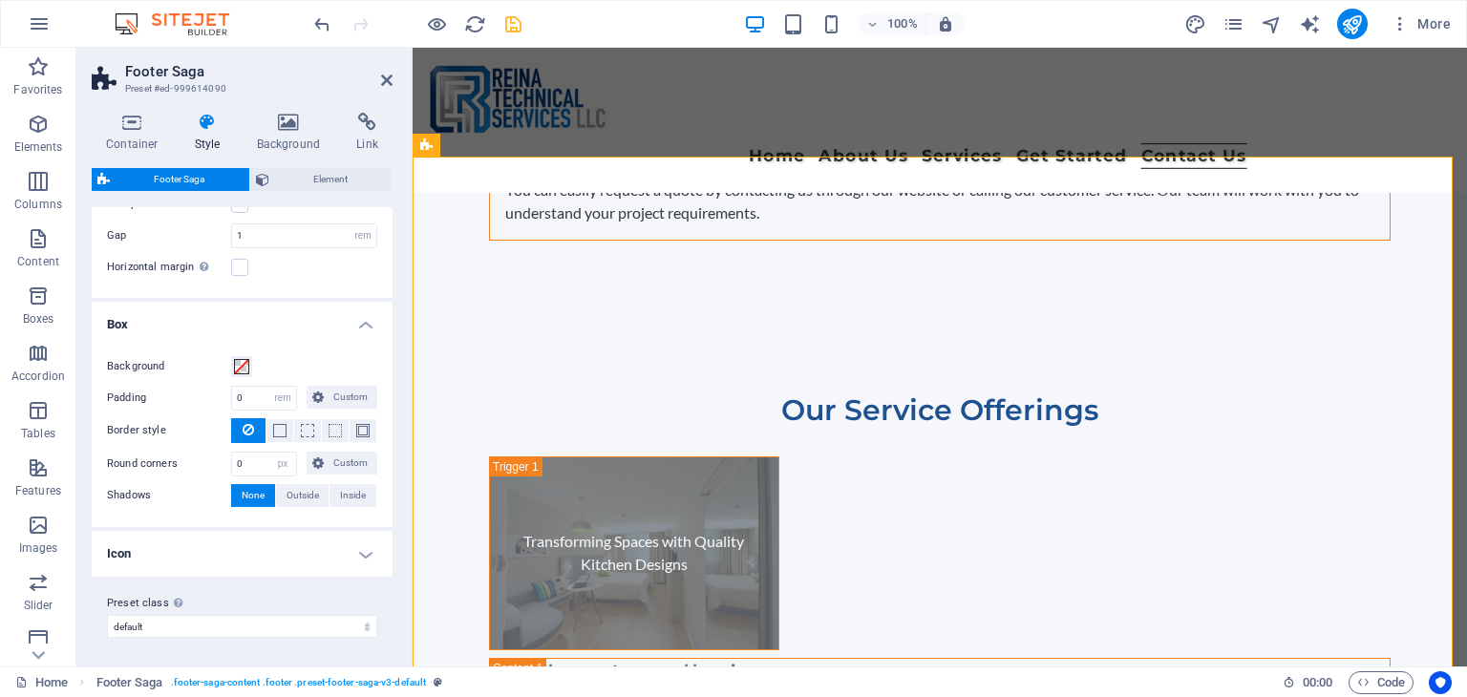
click at [283, 542] on h4 "Icon" at bounding box center [242, 554] width 301 height 46
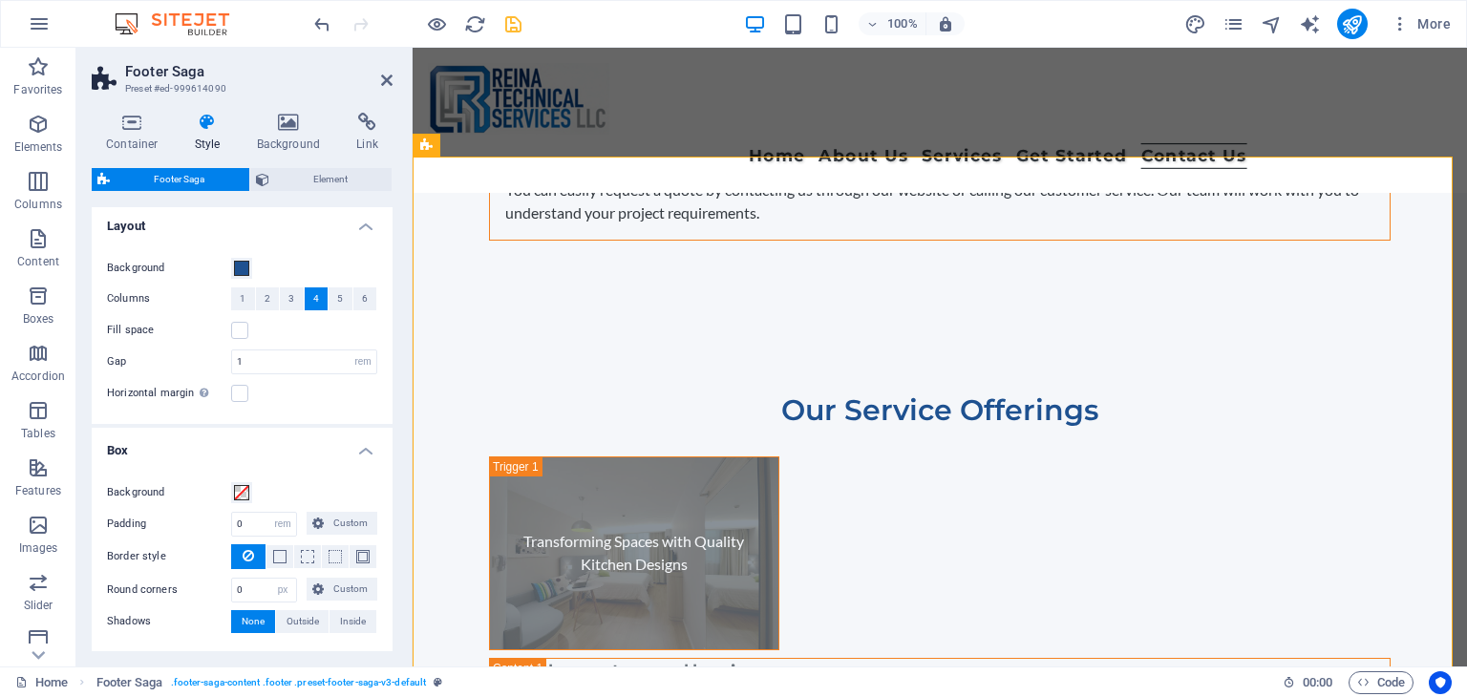
scroll to position [0, 0]
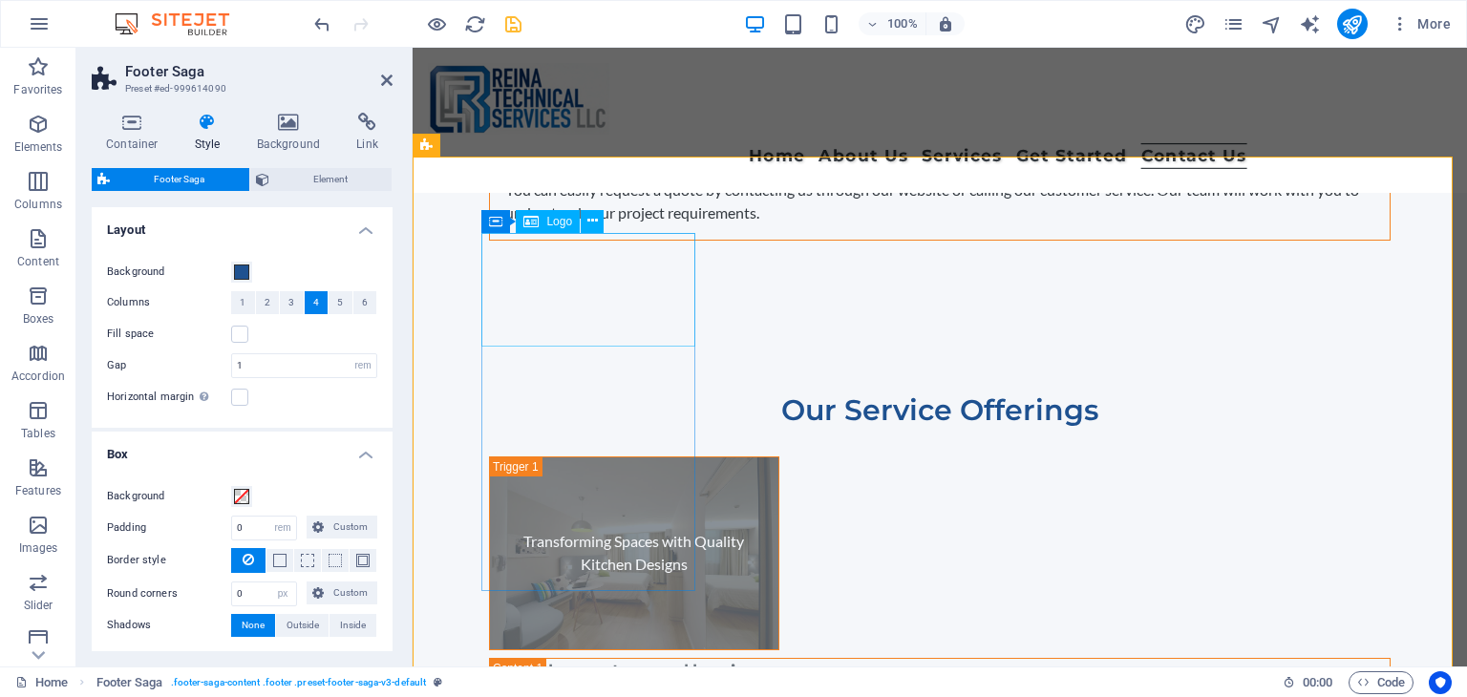
click at [547, 217] on span "Logo" at bounding box center [559, 221] width 26 height 11
click at [126, 130] on icon at bounding box center [132, 122] width 81 height 19
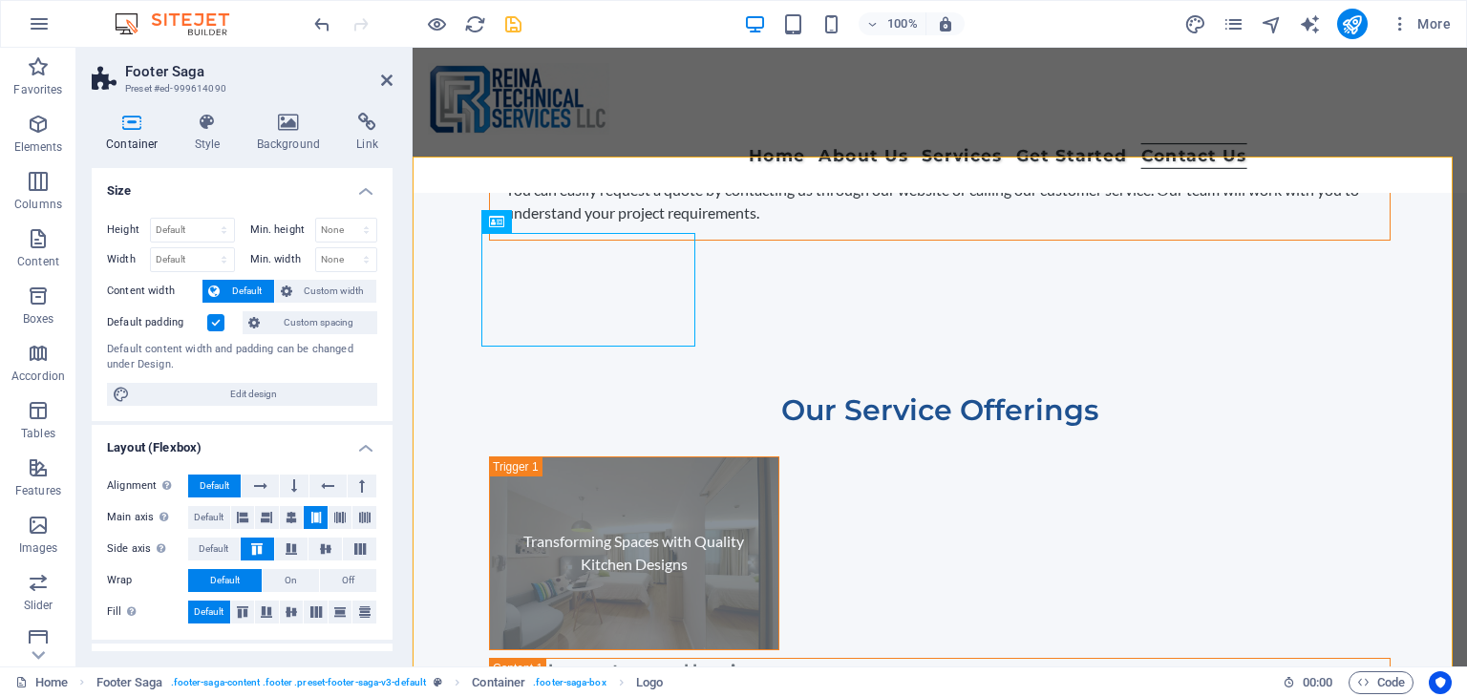
scroll to position [95, 0]
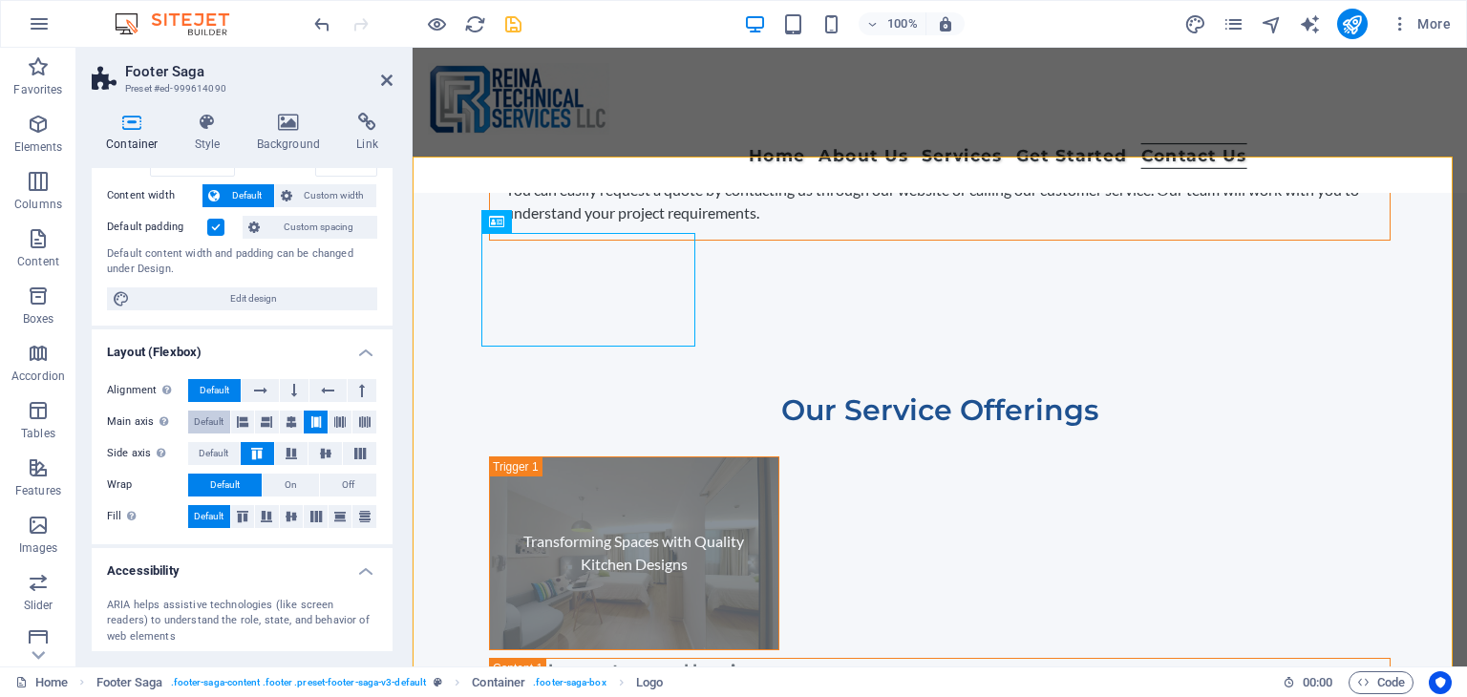
click at [207, 421] on span "Default" at bounding box center [209, 422] width 30 height 23
click at [217, 453] on span "Default" at bounding box center [214, 453] width 30 height 23
click at [328, 487] on button "Off" at bounding box center [348, 485] width 56 height 23
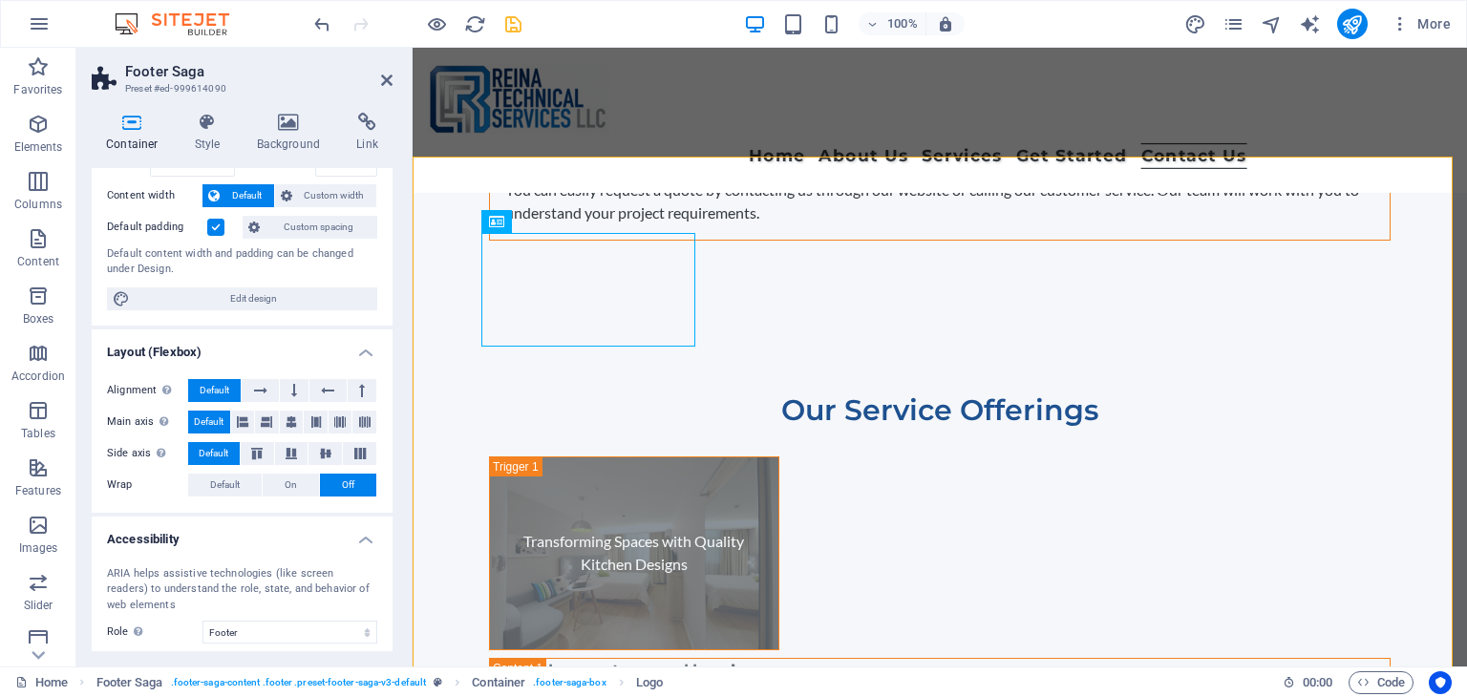
click at [328, 486] on button "Off" at bounding box center [348, 485] width 56 height 23
click at [218, 481] on span "Default" at bounding box center [225, 485] width 30 height 23
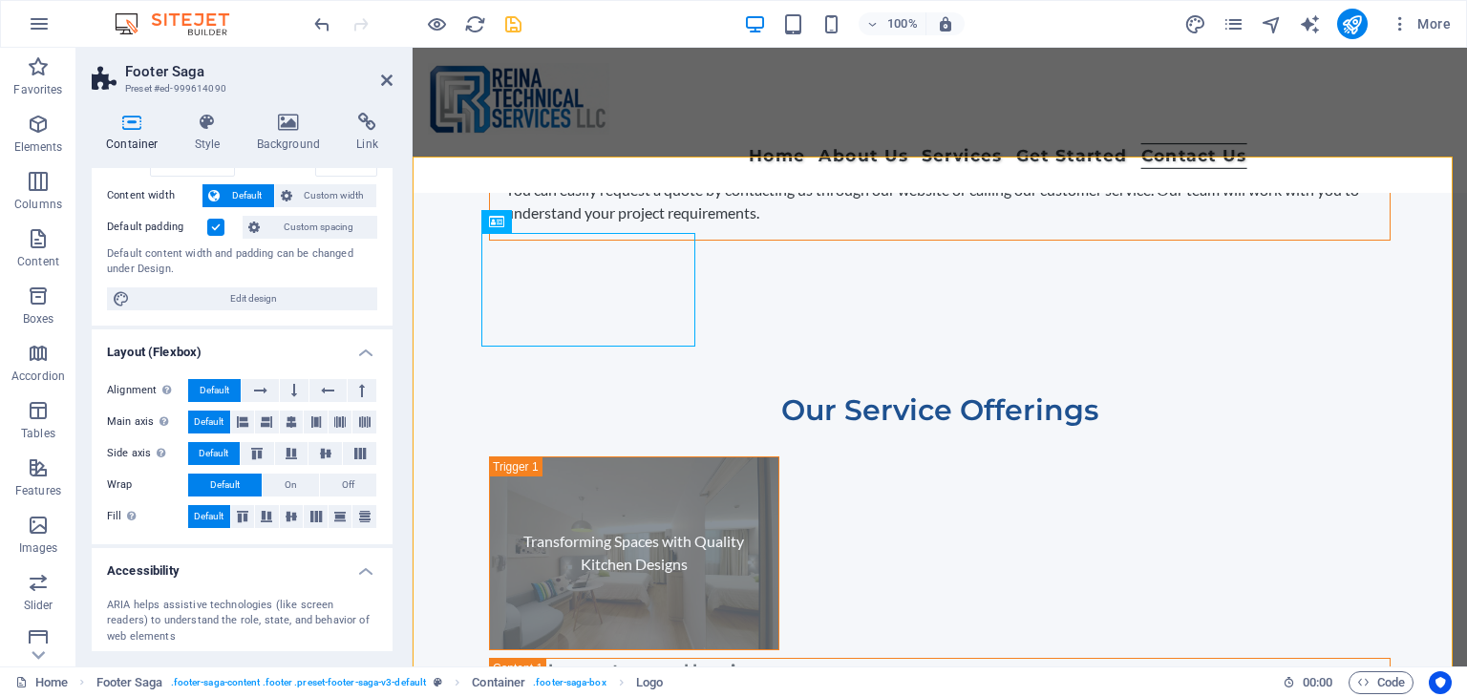
click at [341, 351] on h4 "Layout (Flexbox)" at bounding box center [242, 346] width 301 height 34
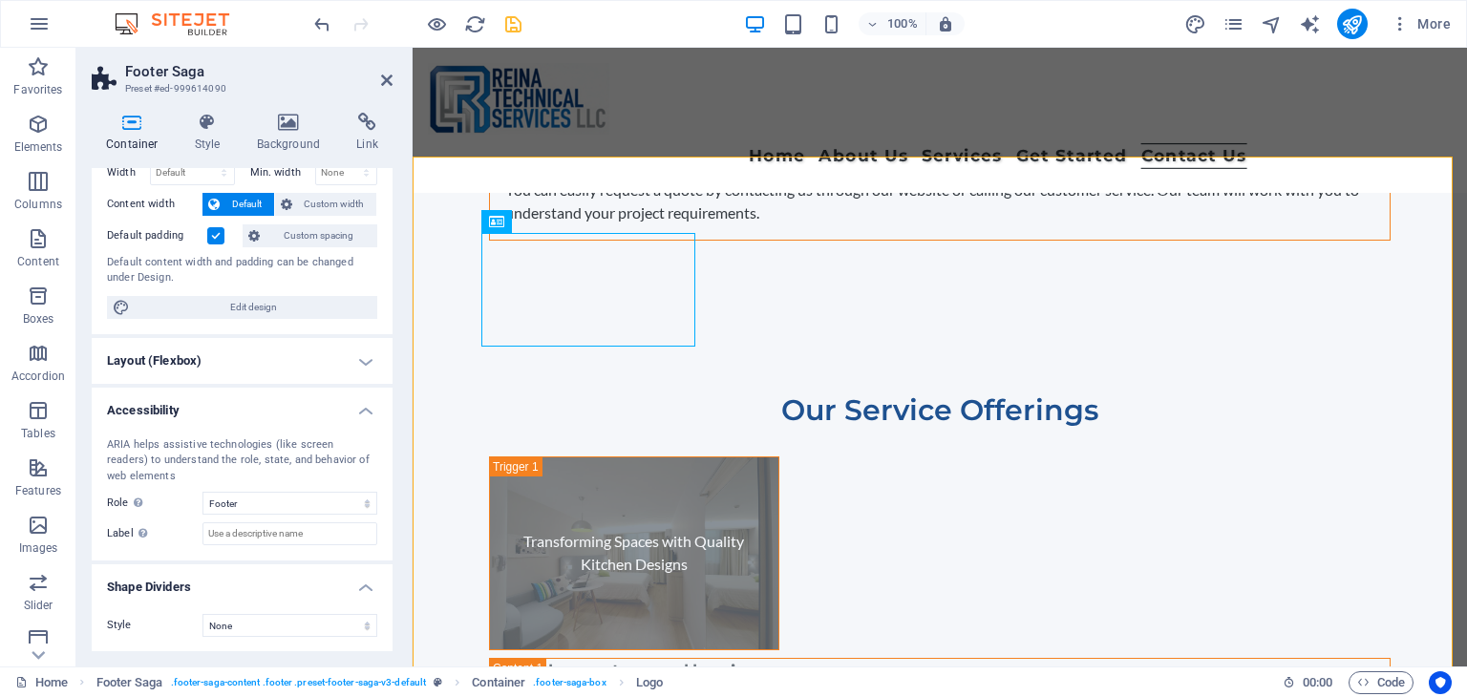
click at [344, 404] on h4 "Accessibility" at bounding box center [242, 405] width 301 height 34
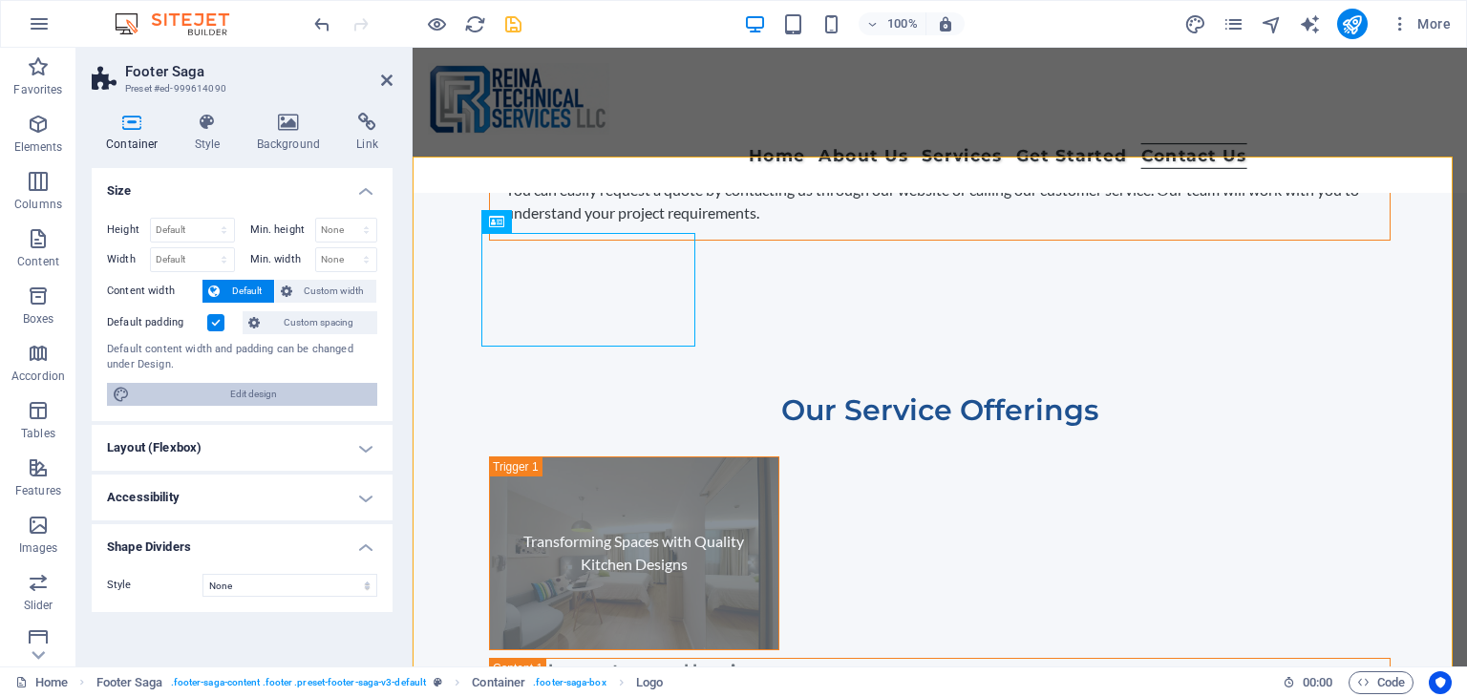
scroll to position [0, 0]
click at [363, 541] on h4 "Shape Dividers" at bounding box center [242, 541] width 301 height 34
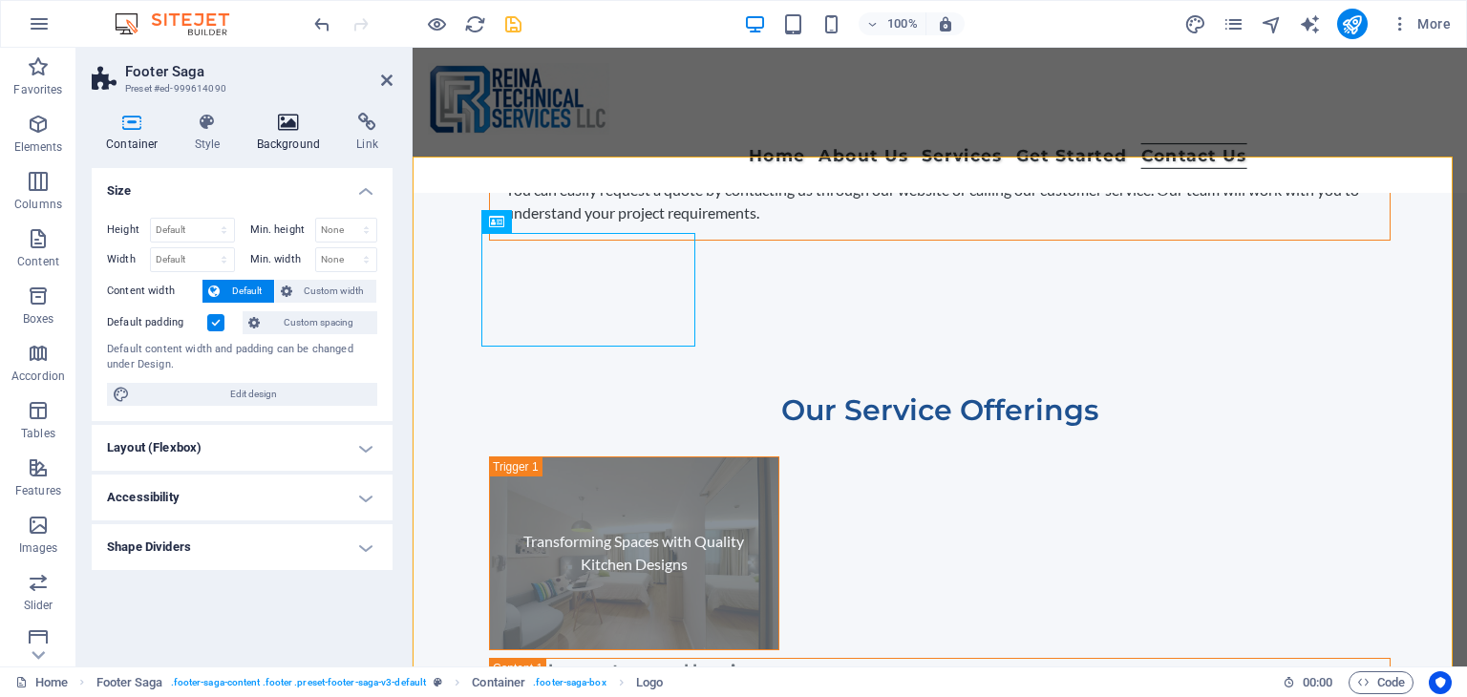
click at [286, 119] on icon at bounding box center [289, 122] width 93 height 19
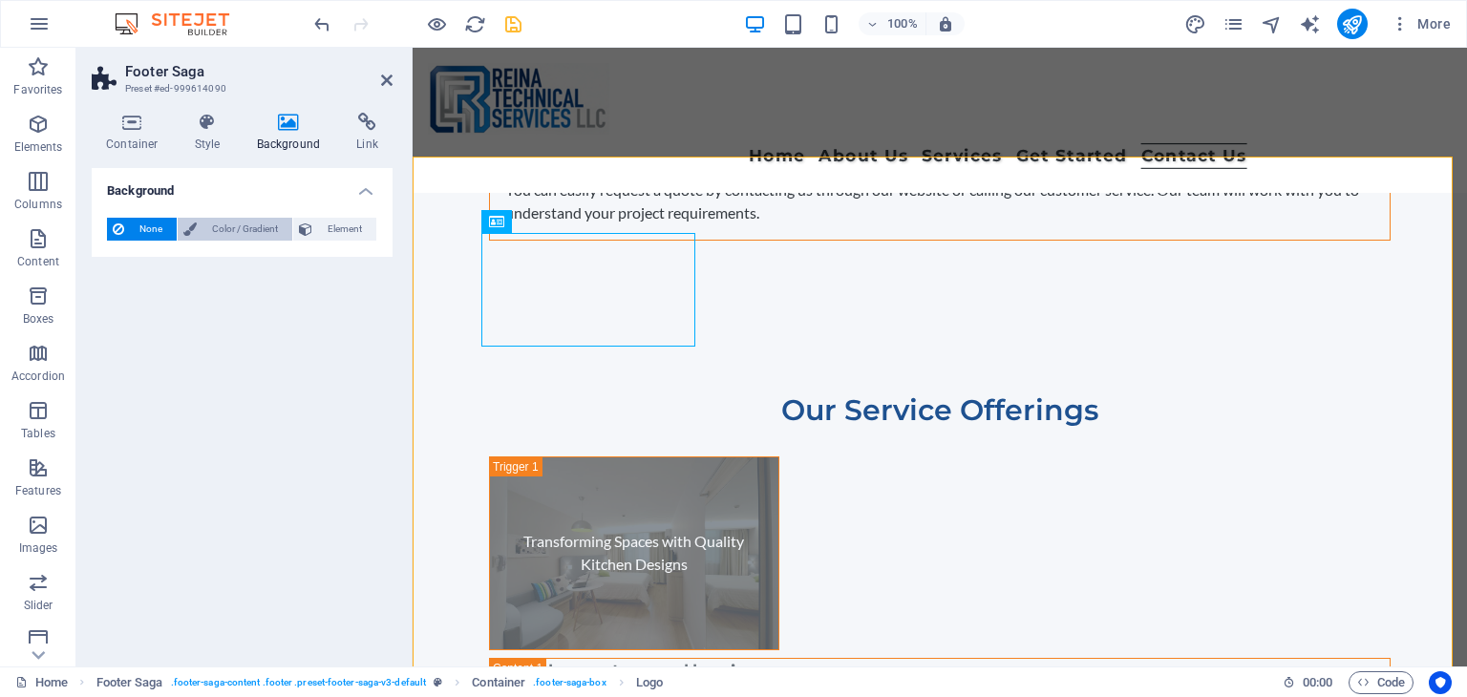
click at [253, 226] on span "Color / Gradient" at bounding box center [244, 229] width 84 height 23
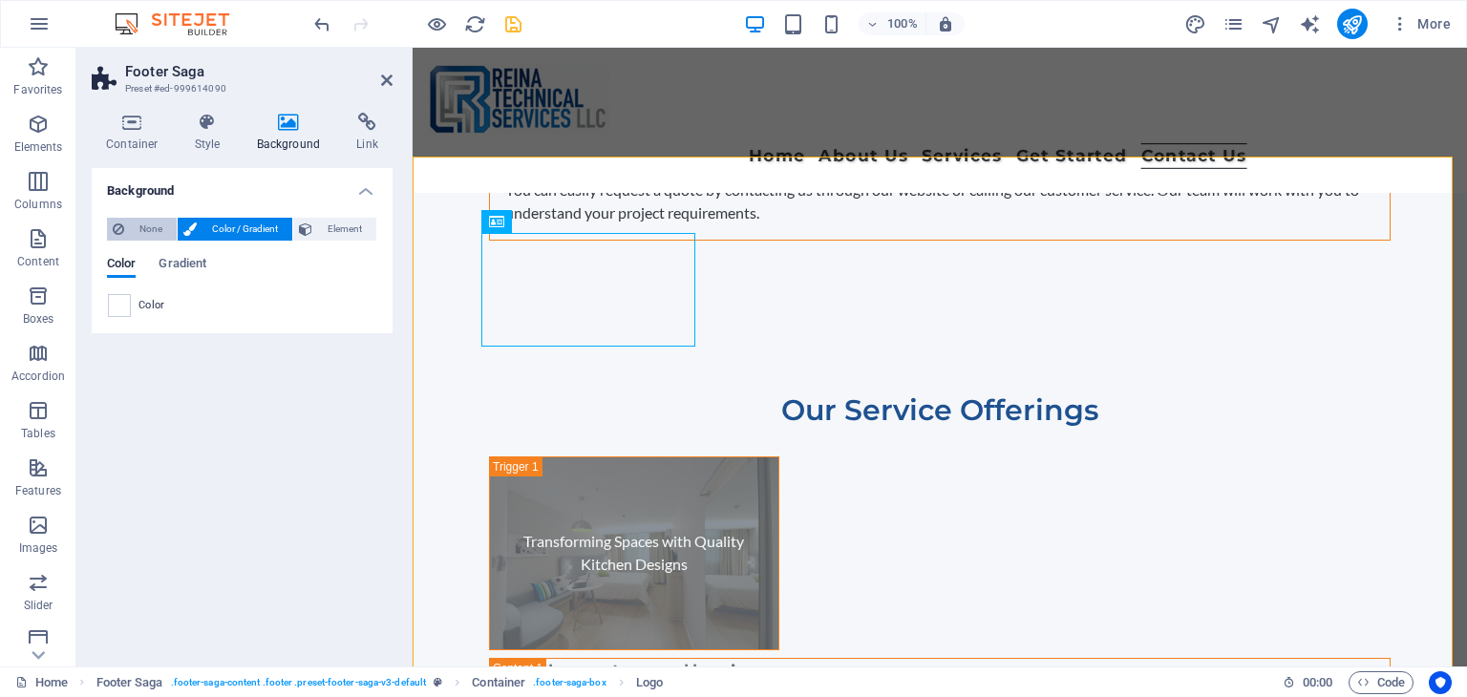
click at [135, 230] on span "None" at bounding box center [150, 229] width 41 height 23
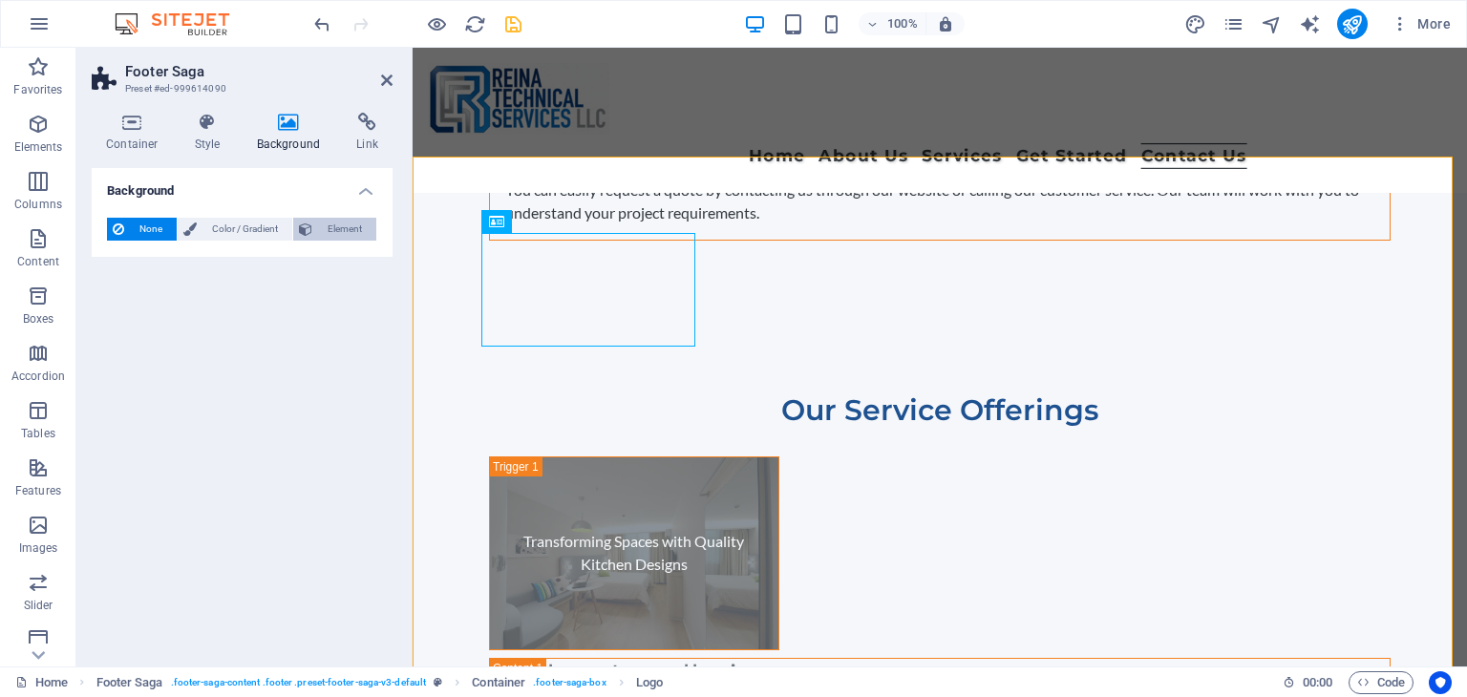
click at [308, 230] on icon at bounding box center [305, 229] width 13 height 23
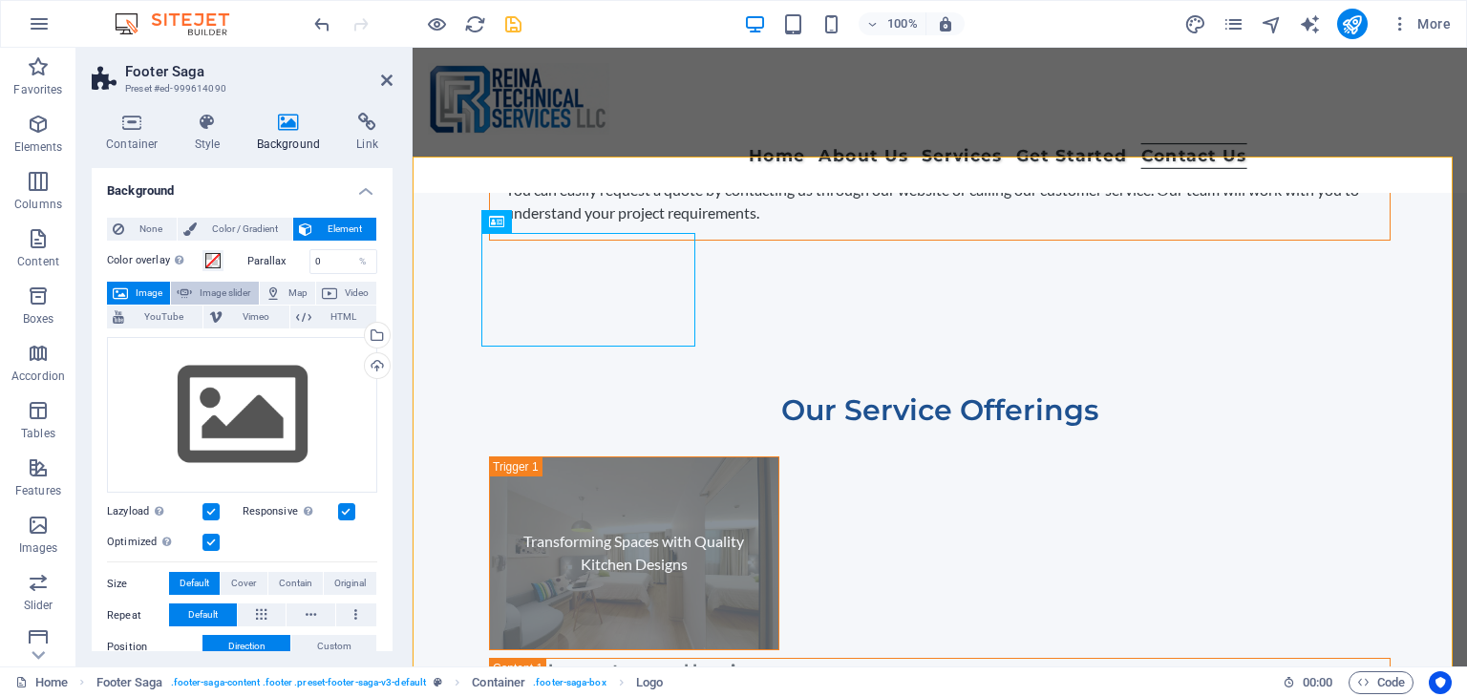
click at [233, 287] on span "Image slider" at bounding box center [225, 293] width 54 height 23
select select "ms"
select select "s"
select select "progressive"
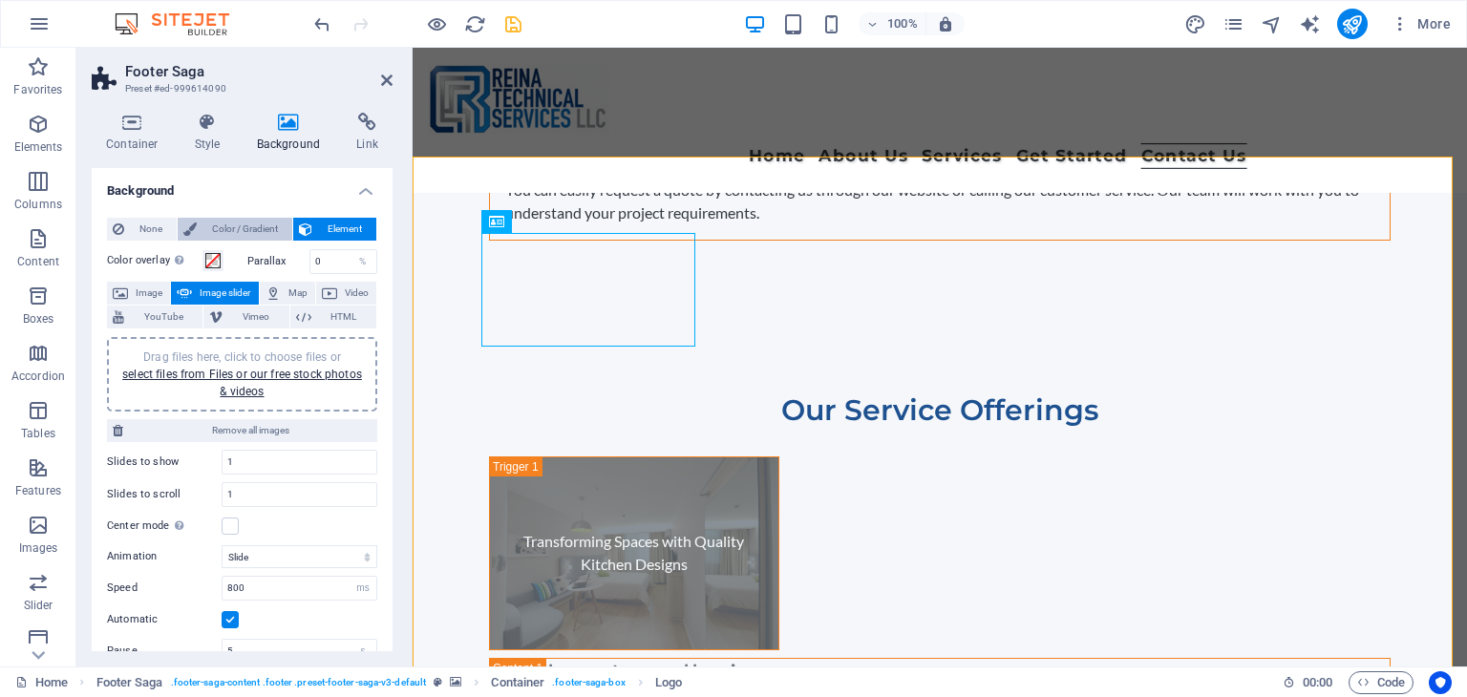
drag, startPoint x: 234, startPoint y: 229, endPoint x: 243, endPoint y: 226, distance: 10.0
click at [235, 229] on span "Color / Gradient" at bounding box center [244, 229] width 84 height 23
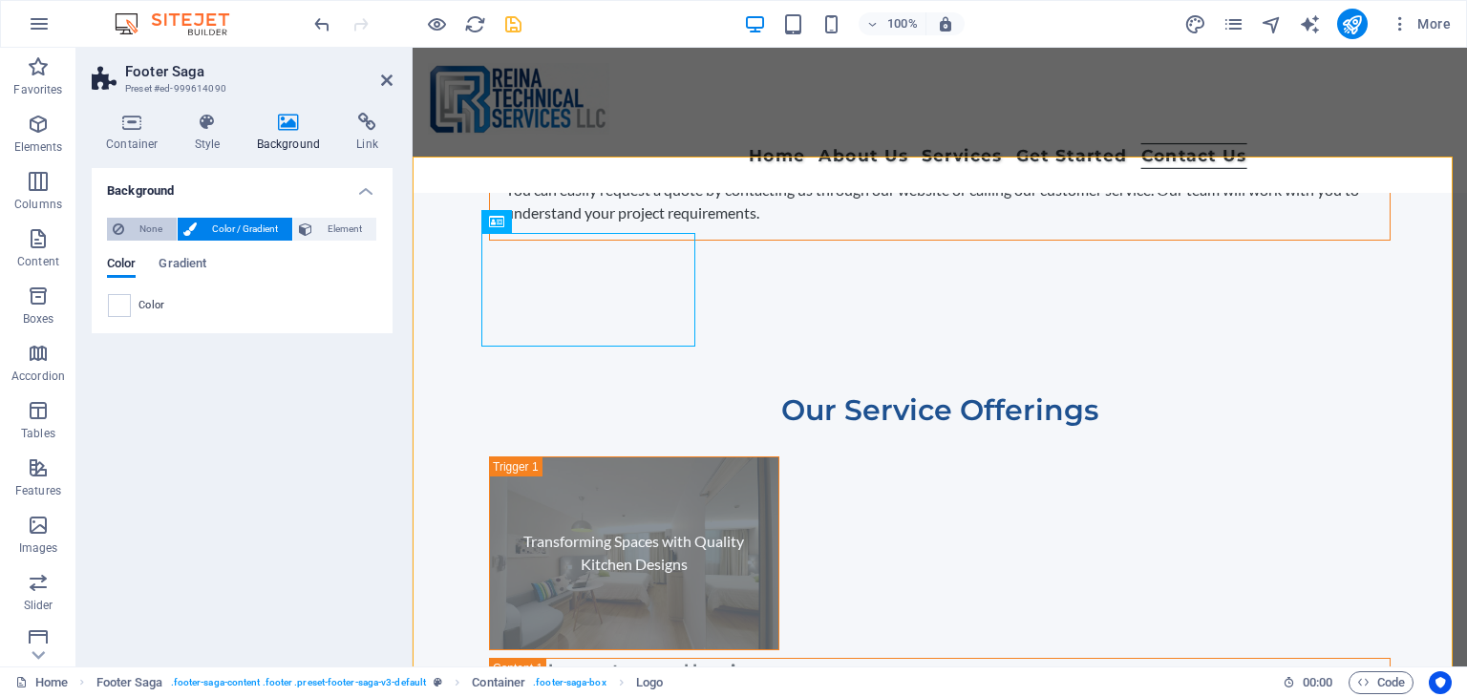
click at [146, 232] on span "None" at bounding box center [150, 229] width 41 height 23
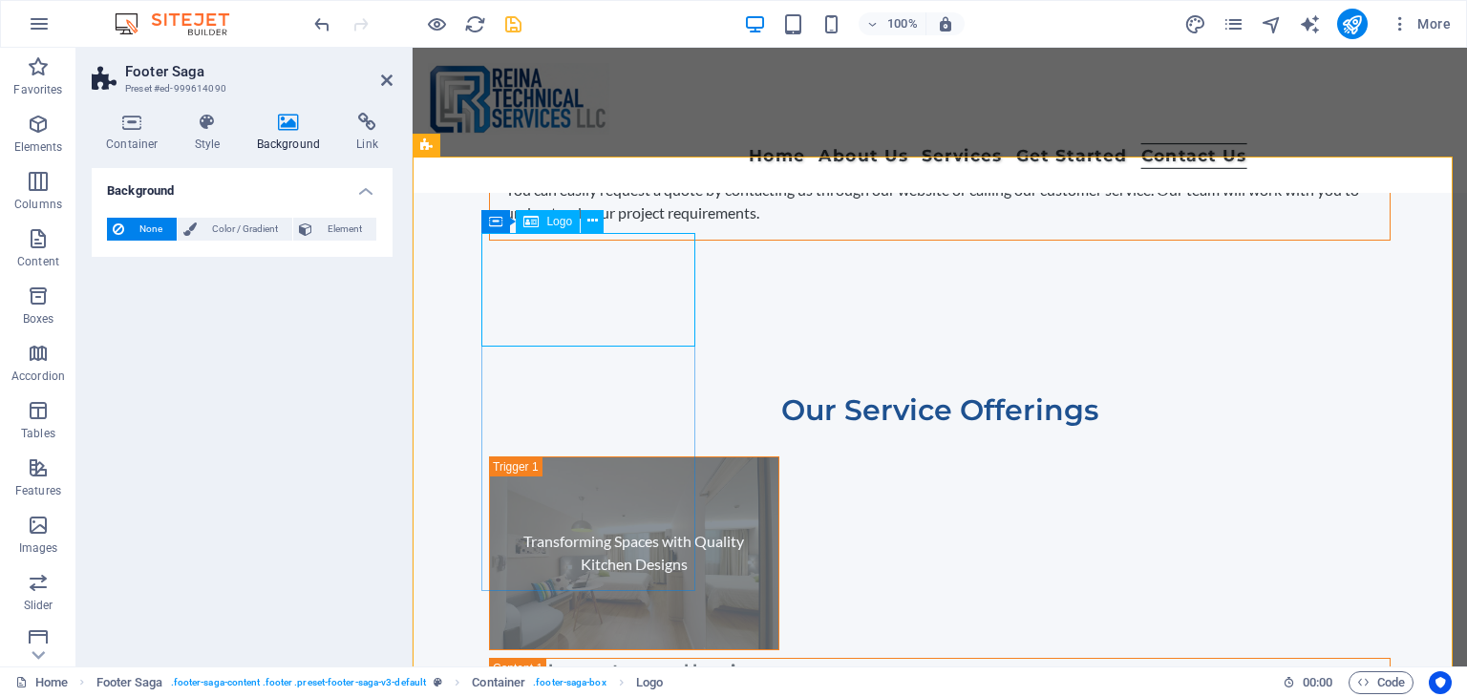
drag, startPoint x: 523, startPoint y: 287, endPoint x: 859, endPoint y: 286, distance: 336.1
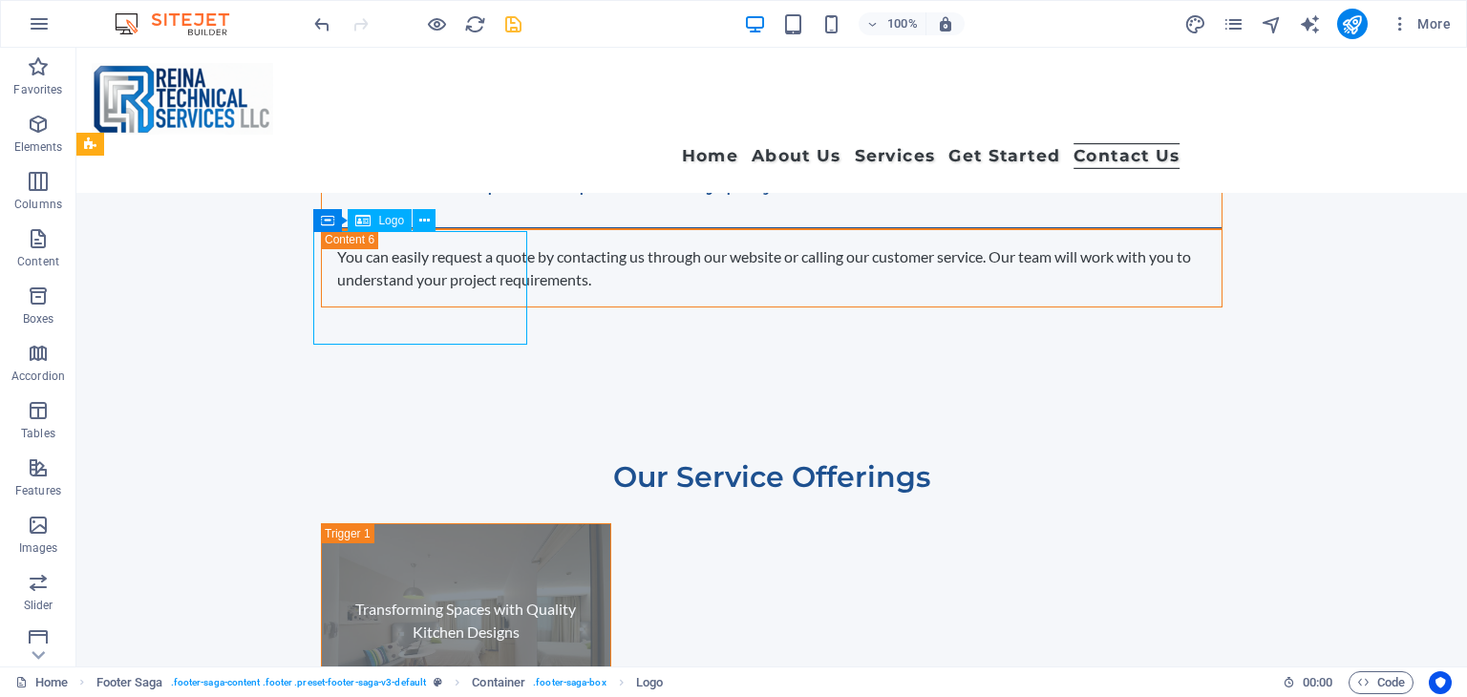
scroll to position [11759, 0]
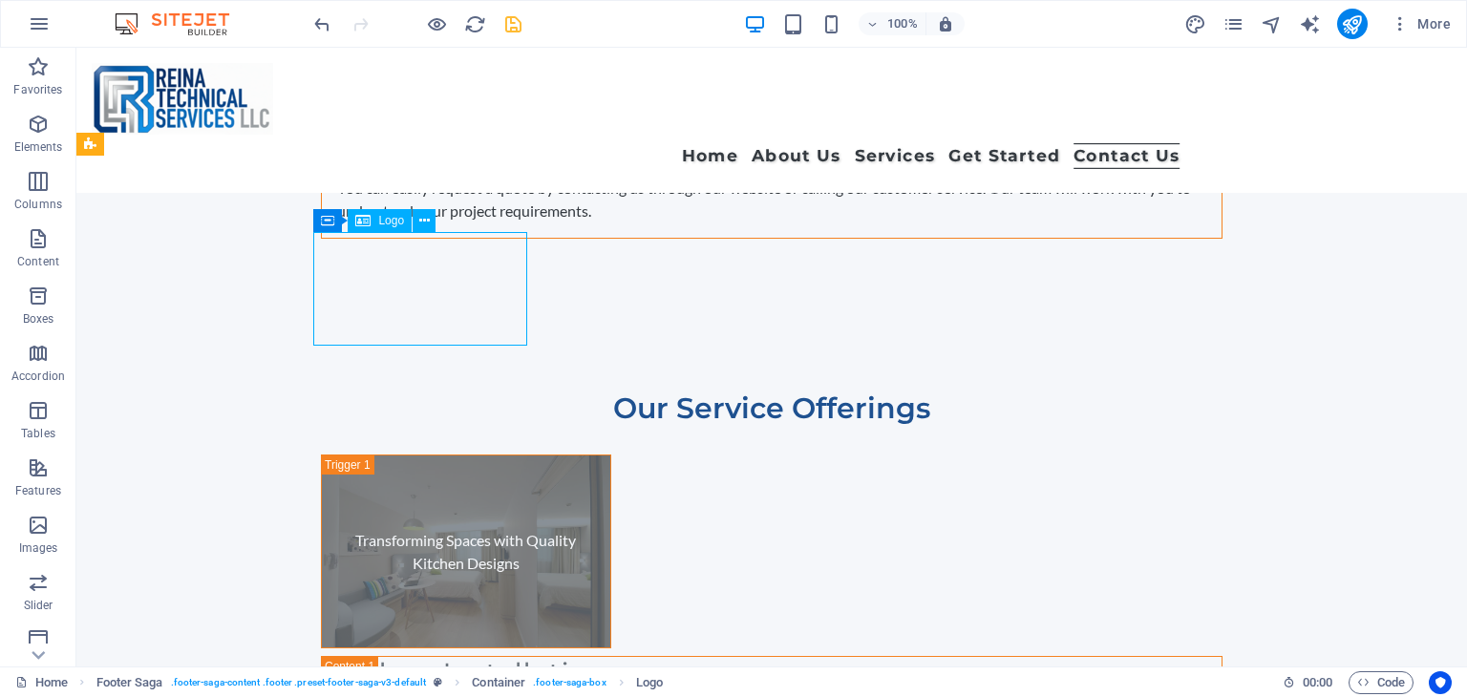
scroll to position [11690, 0]
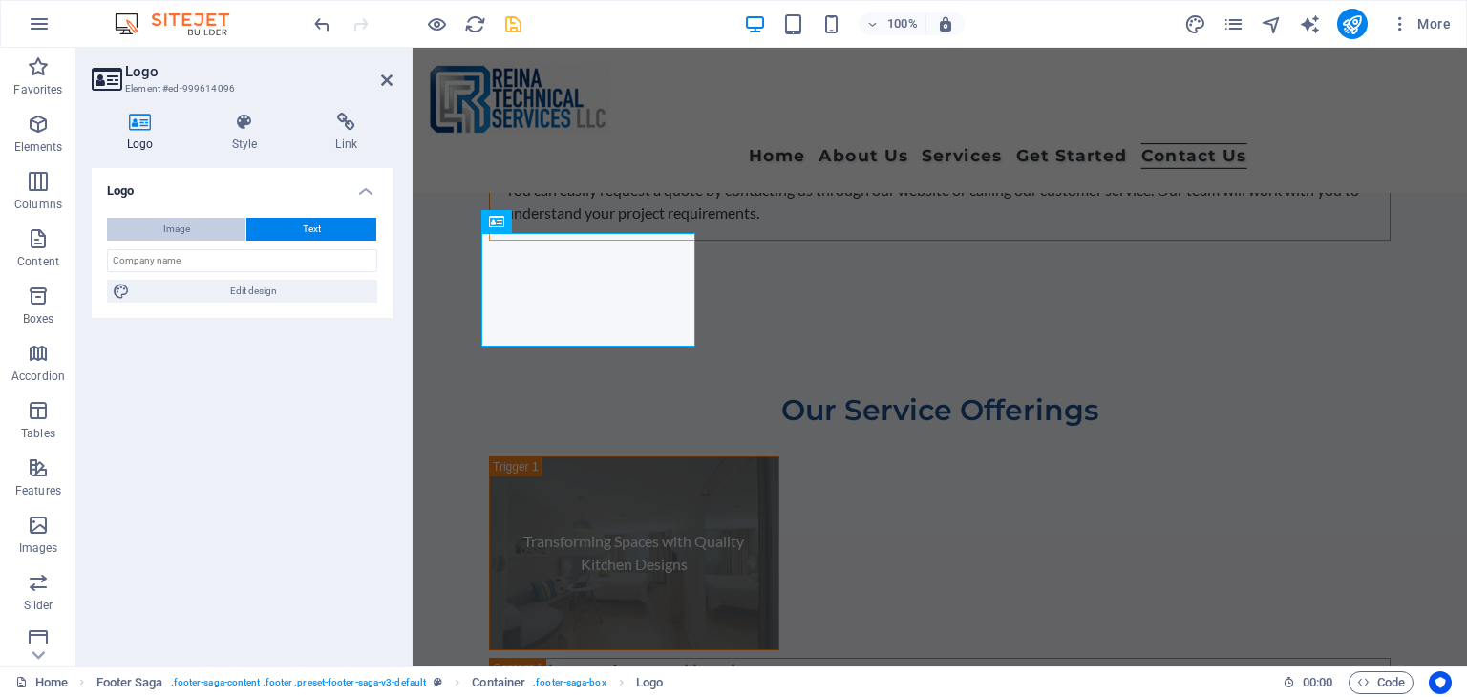
click at [168, 222] on span "Image" at bounding box center [176, 229] width 27 height 23
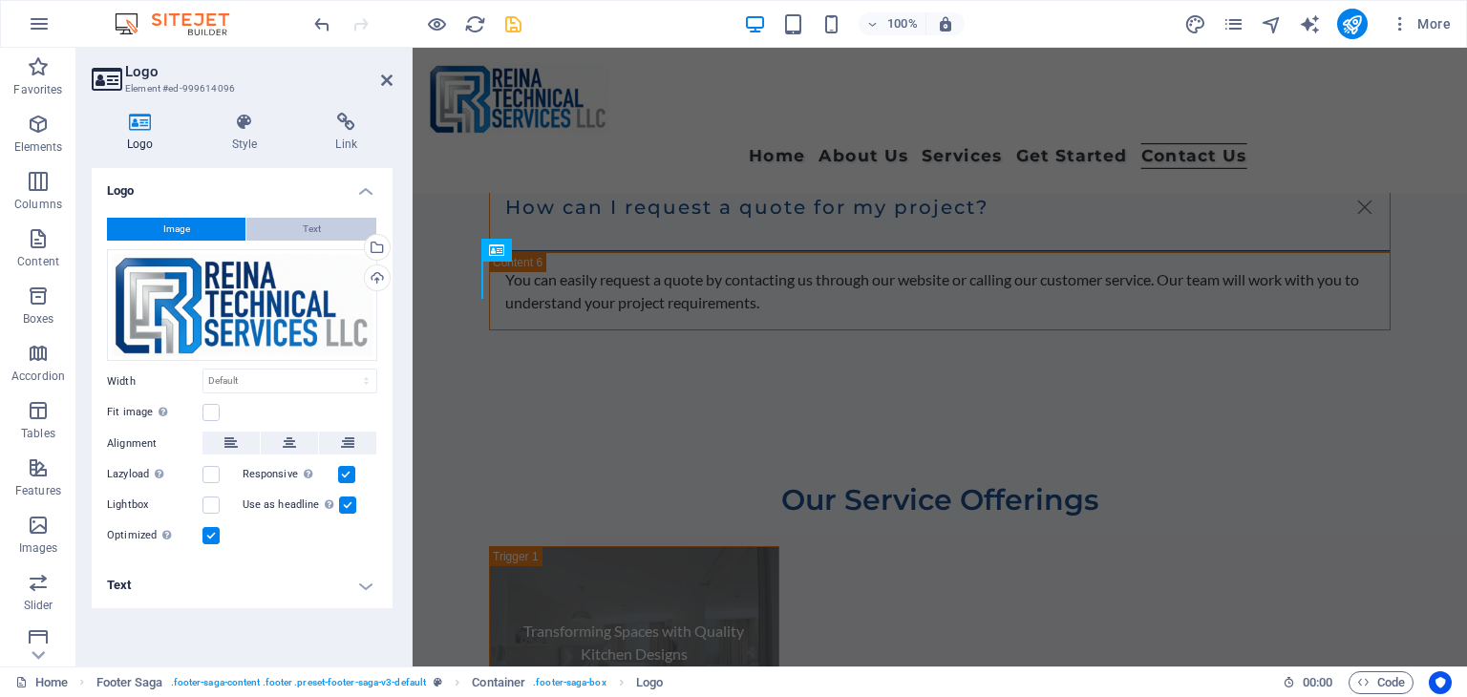
scroll to position [11663, 0]
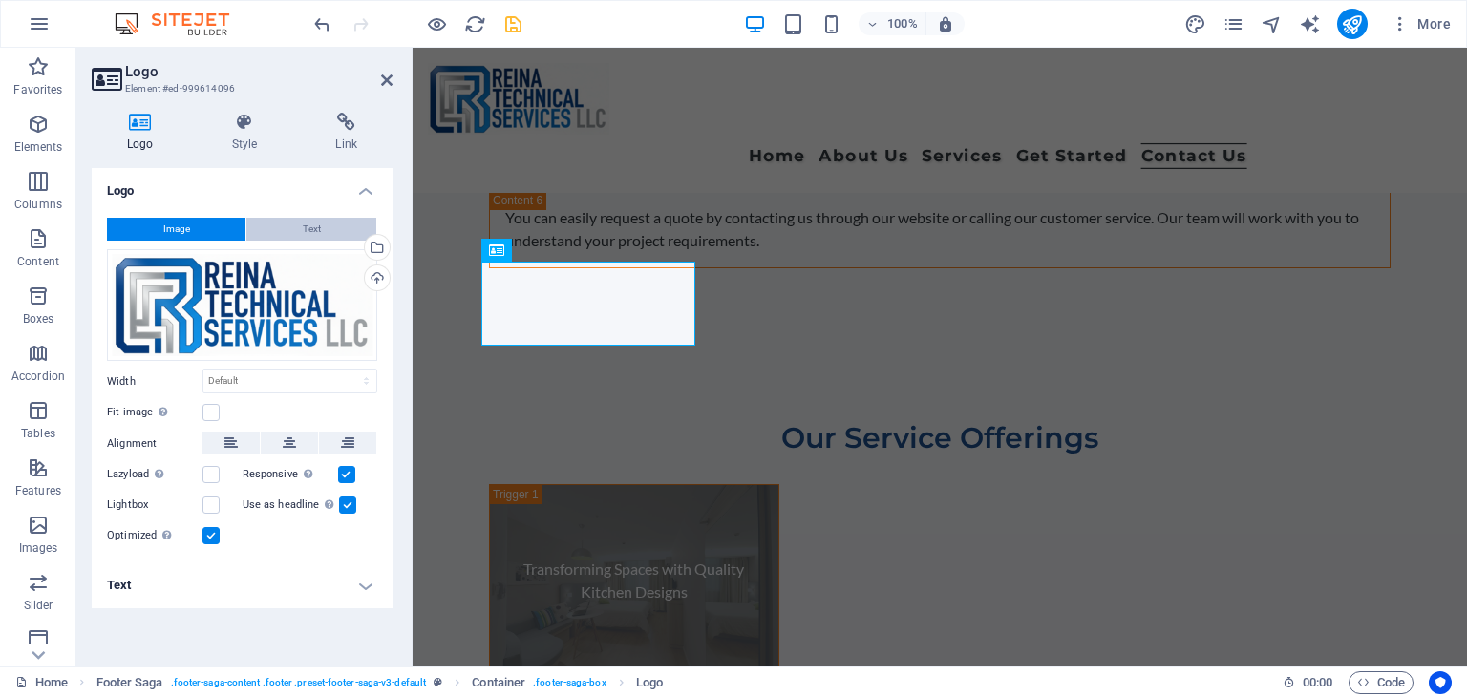
click at [315, 224] on span "Text" at bounding box center [312, 229] width 18 height 23
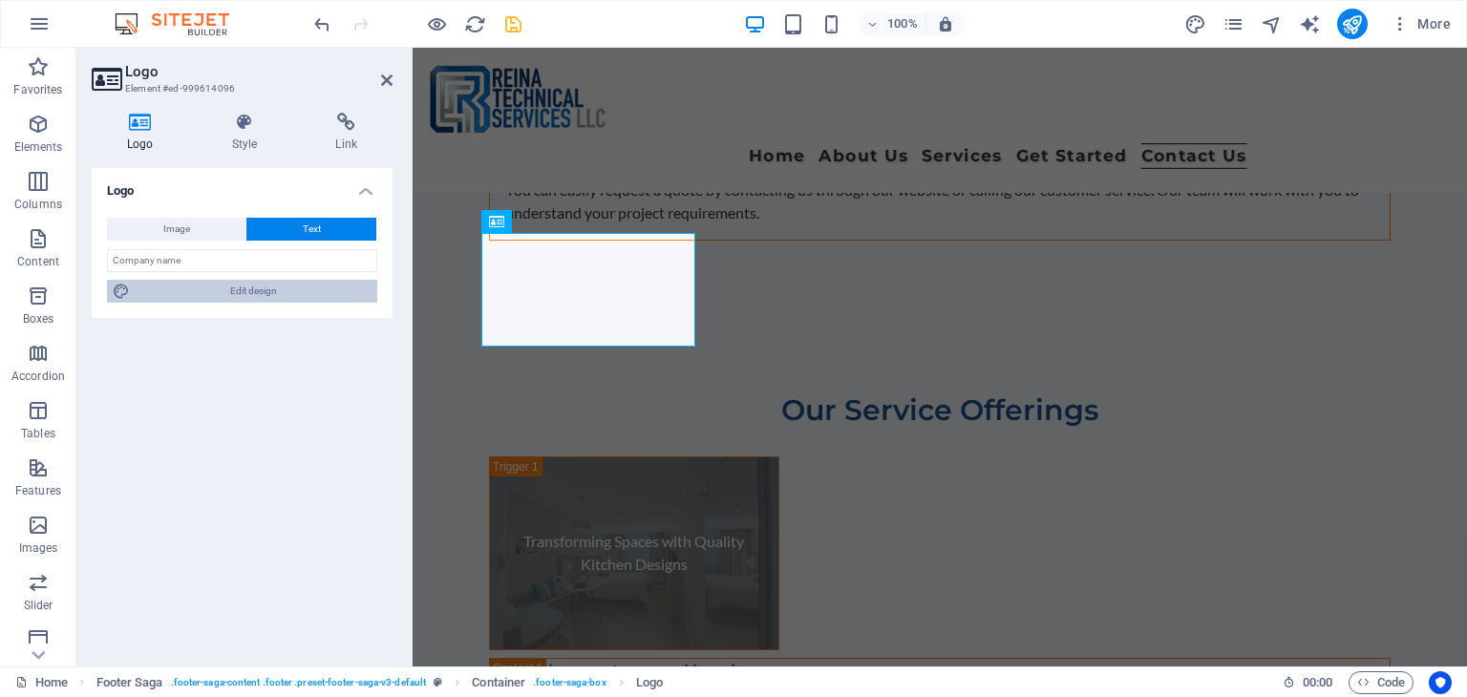
click at [262, 291] on span "Edit design" at bounding box center [254, 291] width 236 height 23
select select "px"
select select "400"
select select "px"
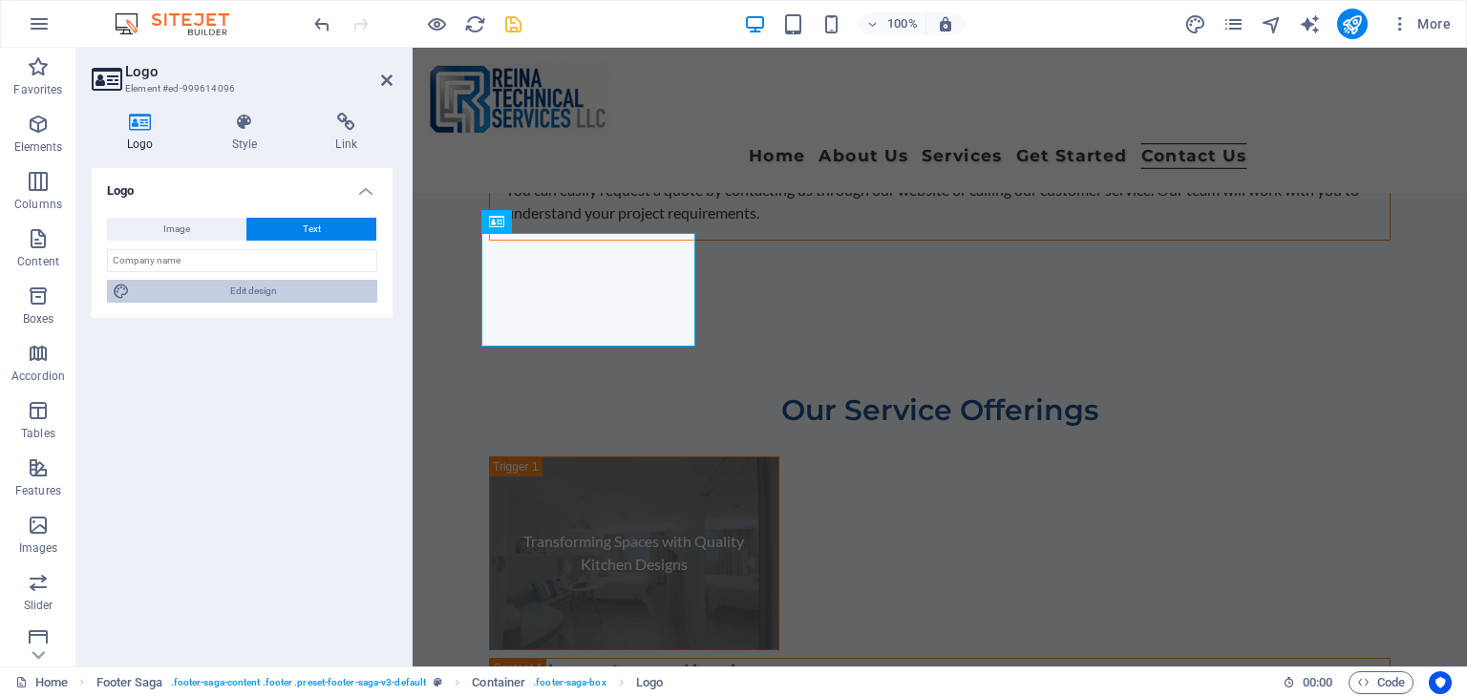
select select "800"
select select "px"
select select "rem"
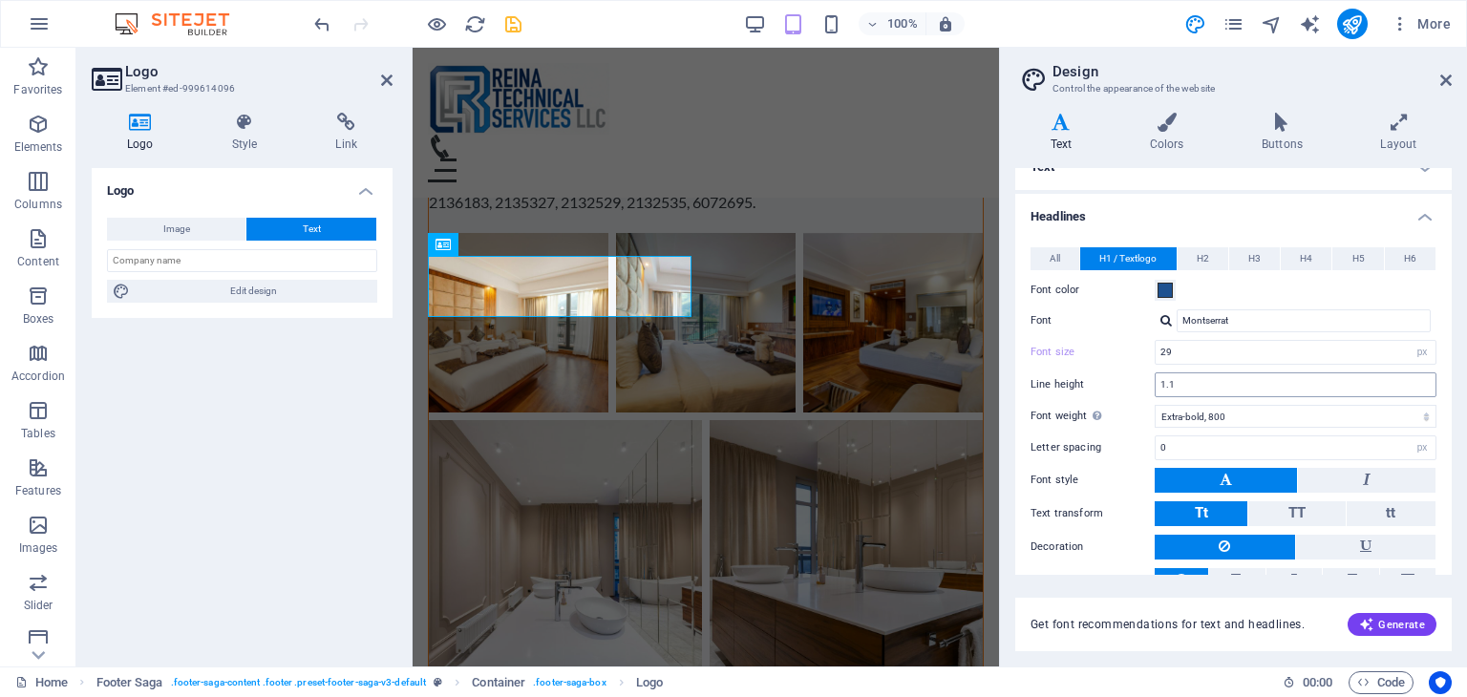
scroll to position [0, 0]
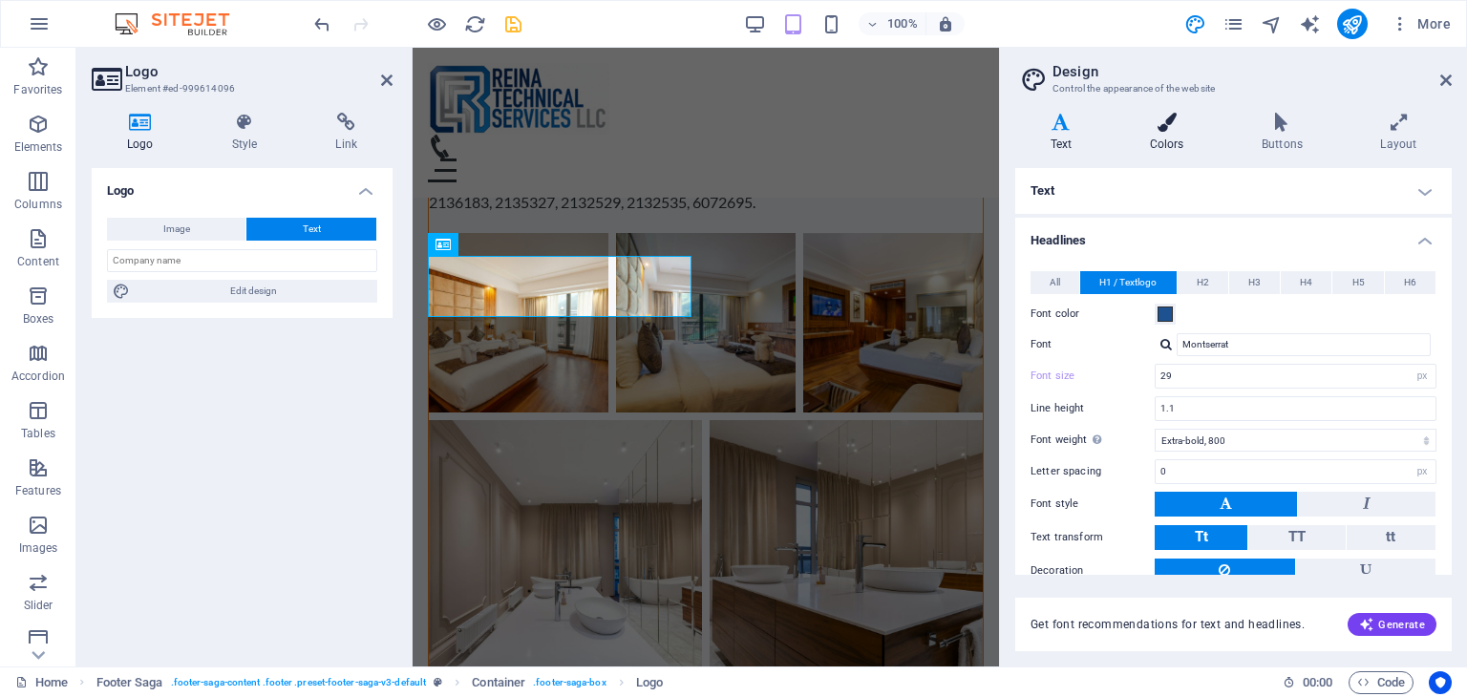
click at [1165, 116] on icon at bounding box center [1166, 122] width 104 height 19
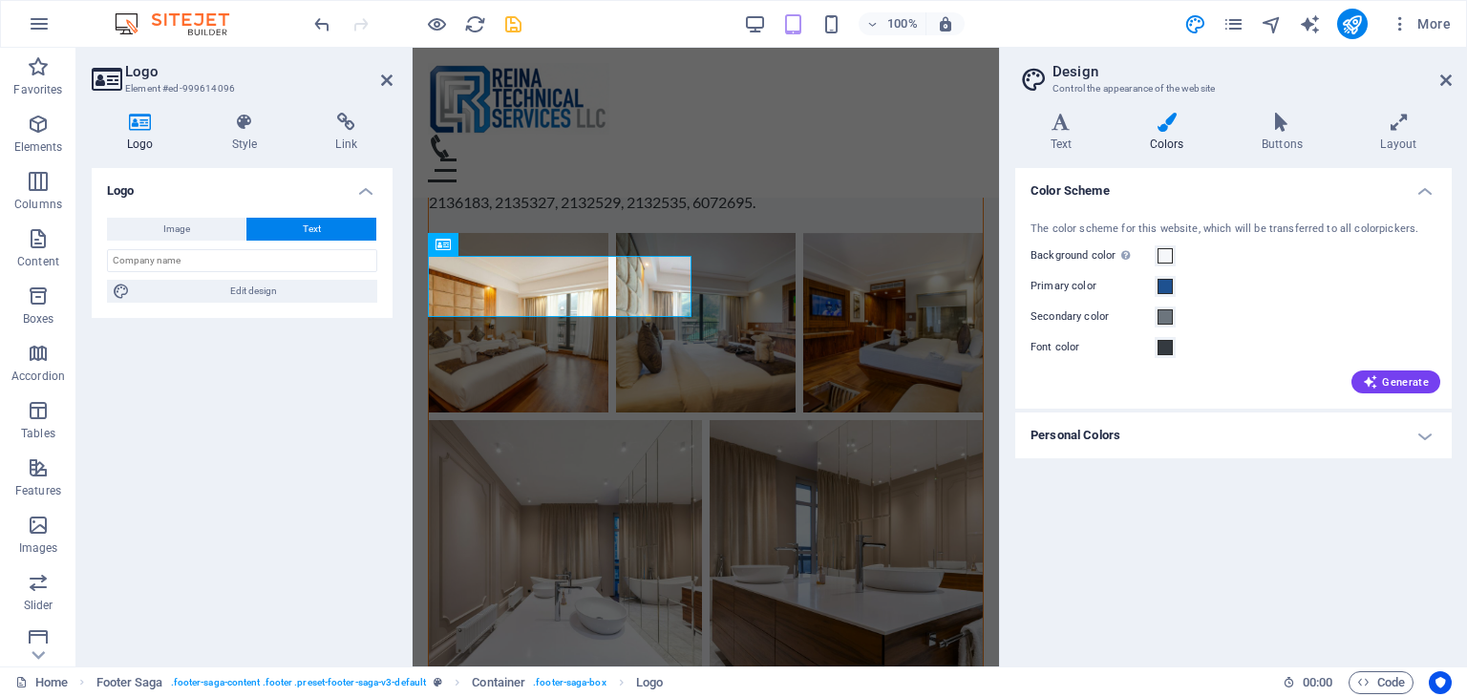
click at [1423, 440] on h4 "Personal Colors" at bounding box center [1233, 435] width 436 height 46
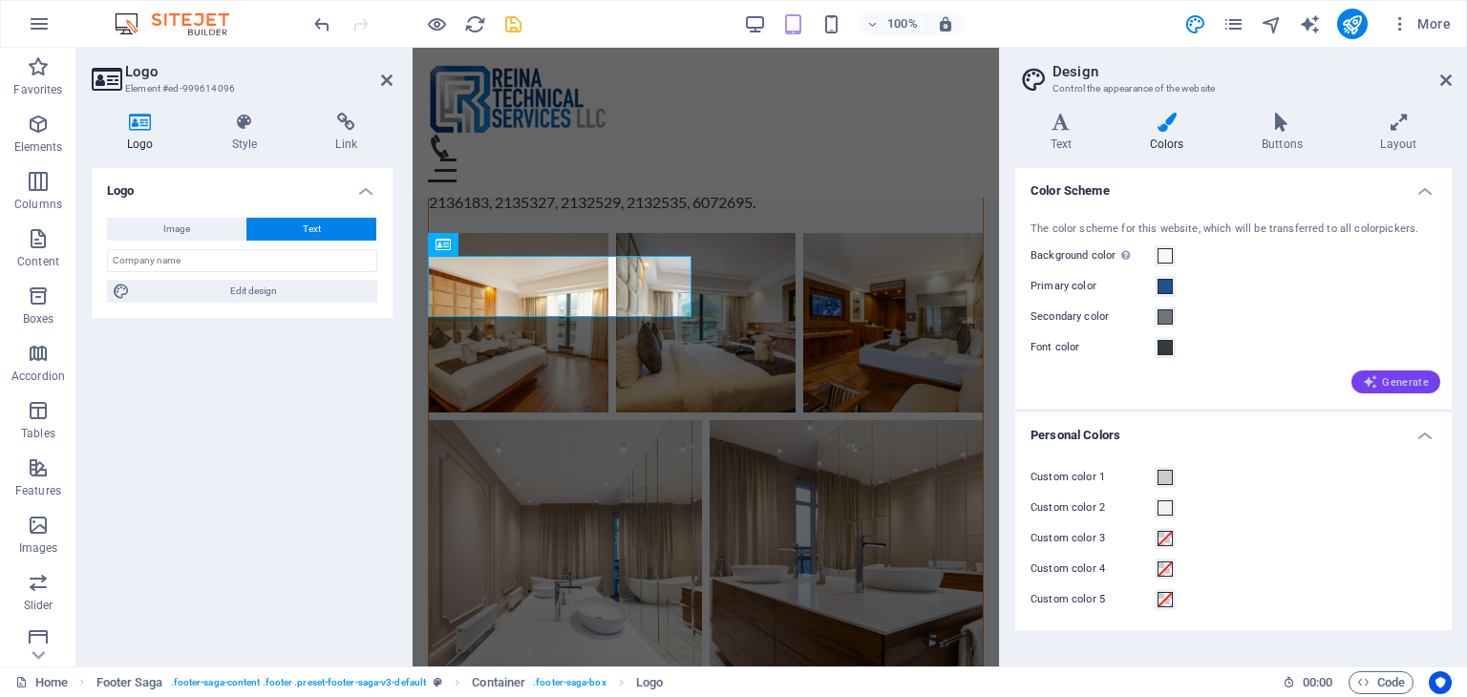
click at [1394, 383] on span "Generate" at bounding box center [1395, 381] width 66 height 15
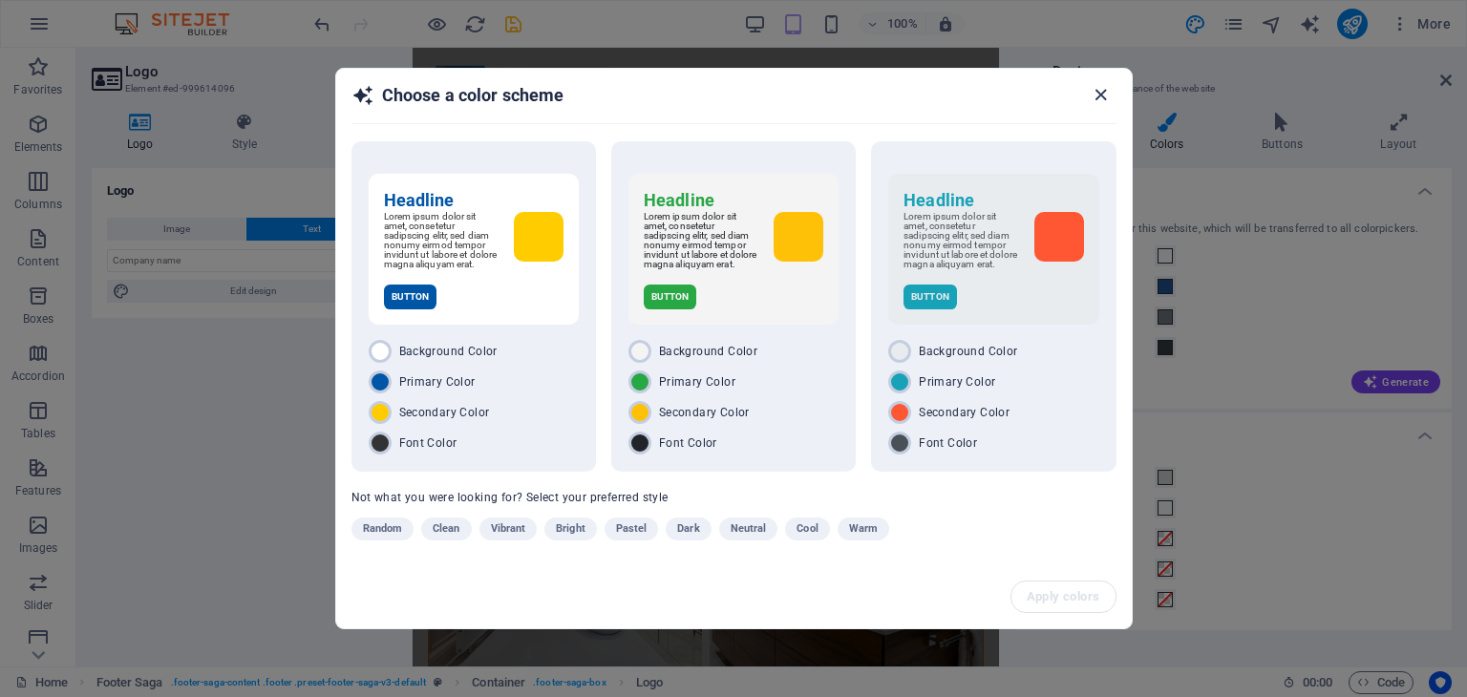
click at [1092, 93] on icon "button" at bounding box center [1100, 95] width 22 height 22
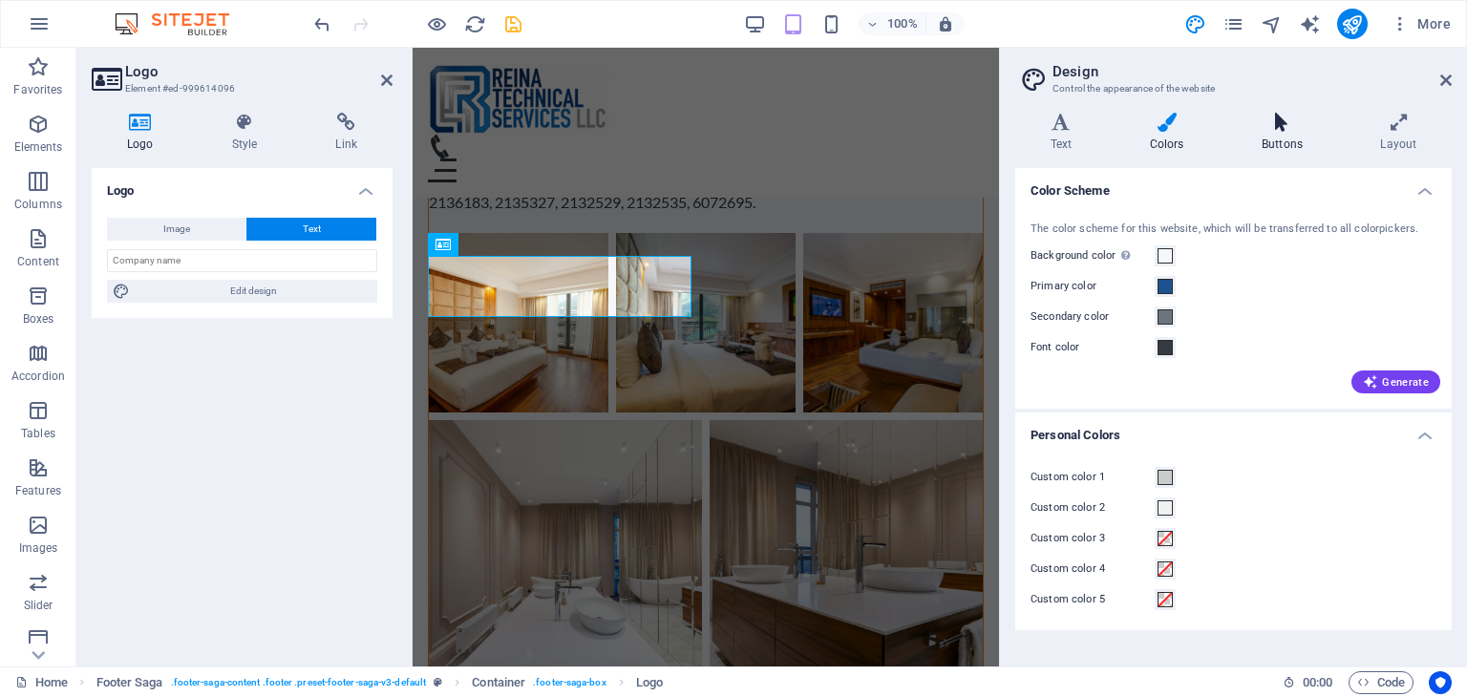
click at [1280, 131] on icon at bounding box center [1281, 122] width 111 height 19
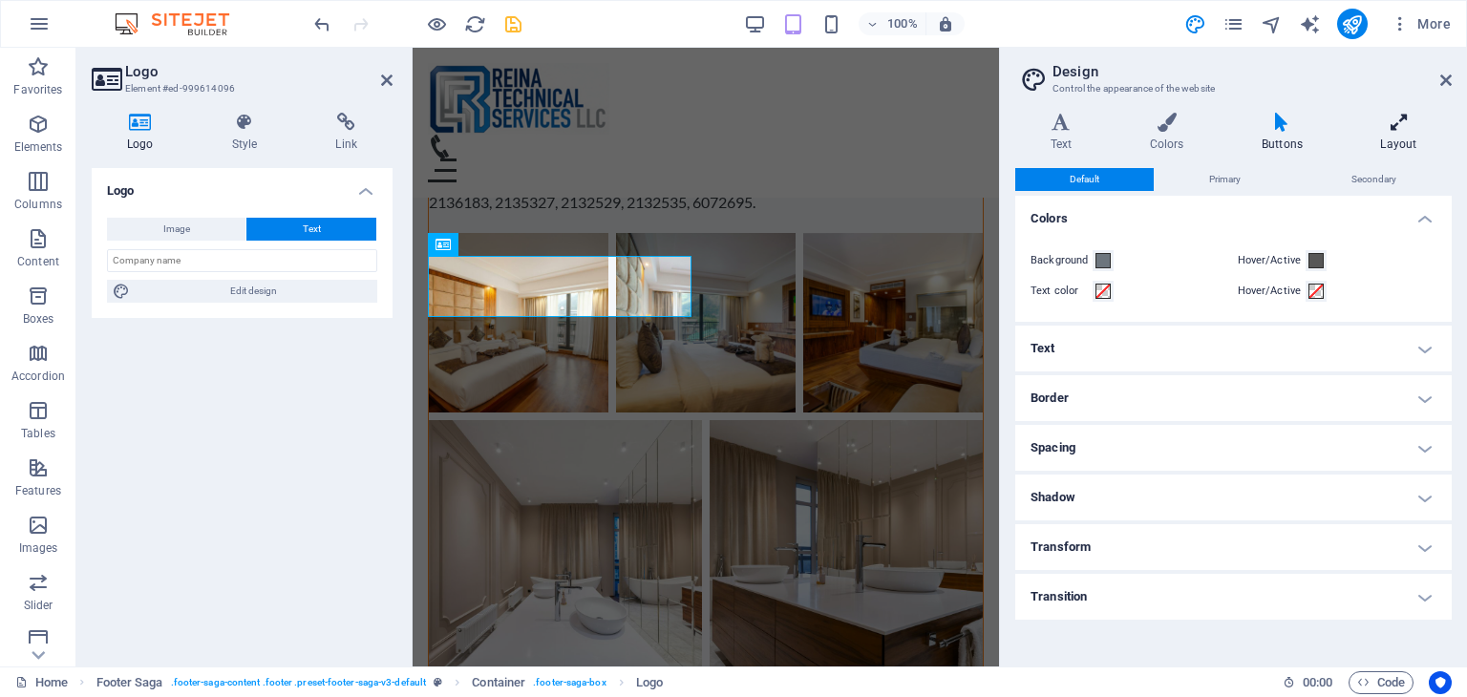
click at [1409, 119] on icon at bounding box center [1398, 122] width 106 height 19
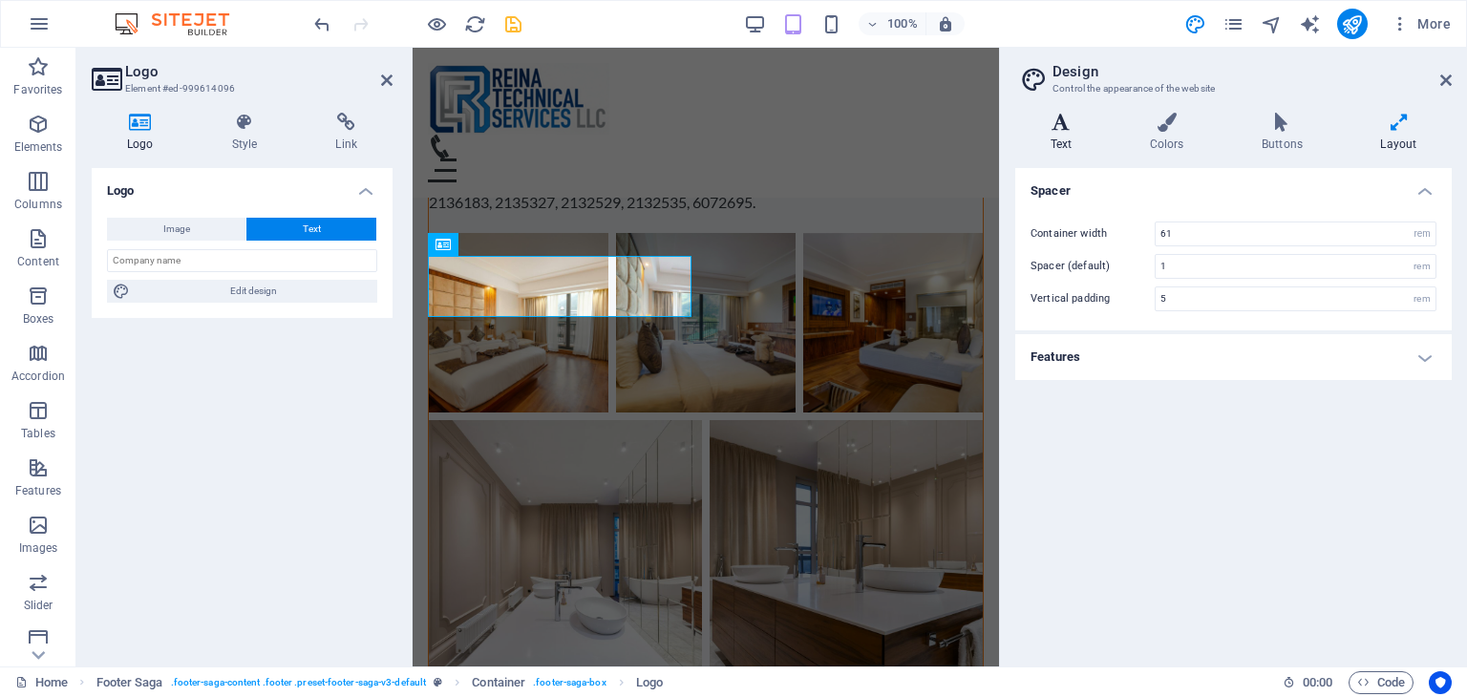
click at [1062, 140] on h4 "Text" at bounding box center [1064, 133] width 99 height 40
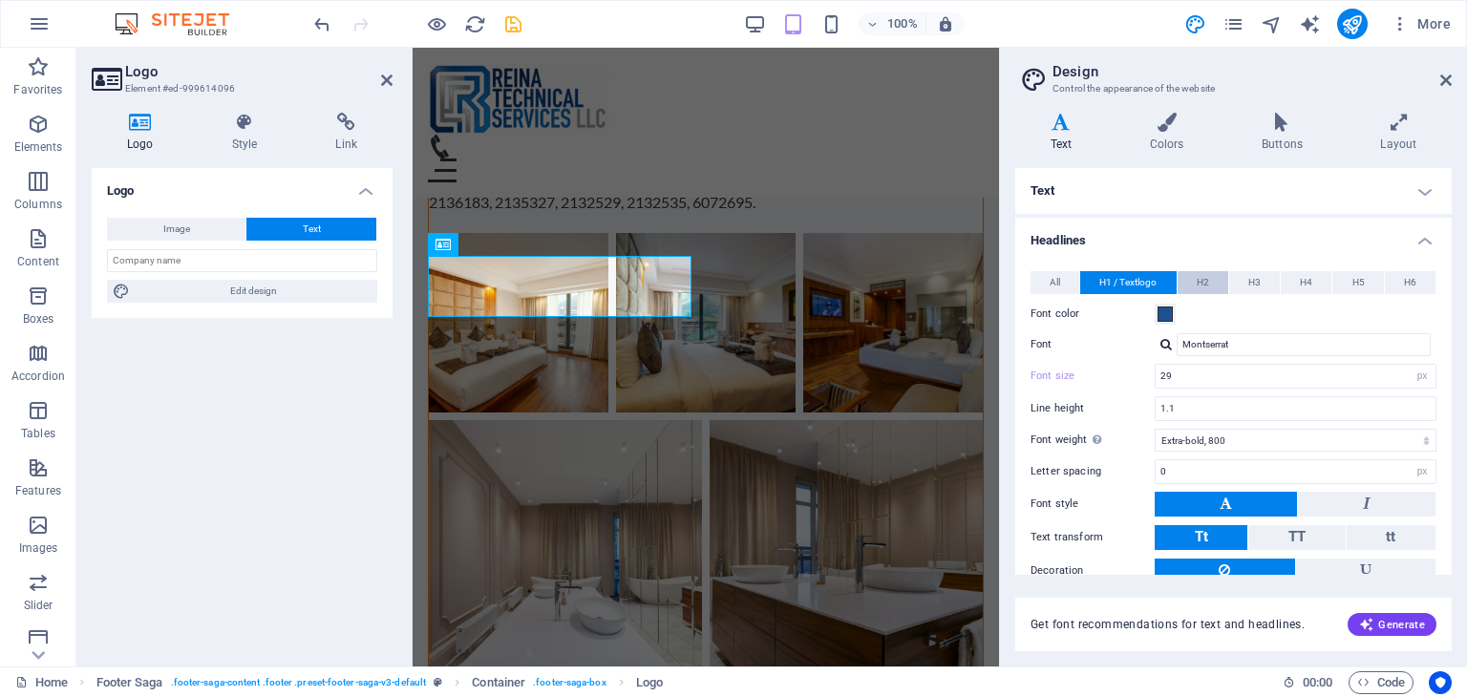
click at [1200, 282] on span "H2" at bounding box center [1202, 282] width 12 height 23
click at [1134, 282] on span "H1 / Textlogo" at bounding box center [1127, 282] width 57 height 23
click at [1055, 285] on span "All" at bounding box center [1054, 282] width 11 height 23
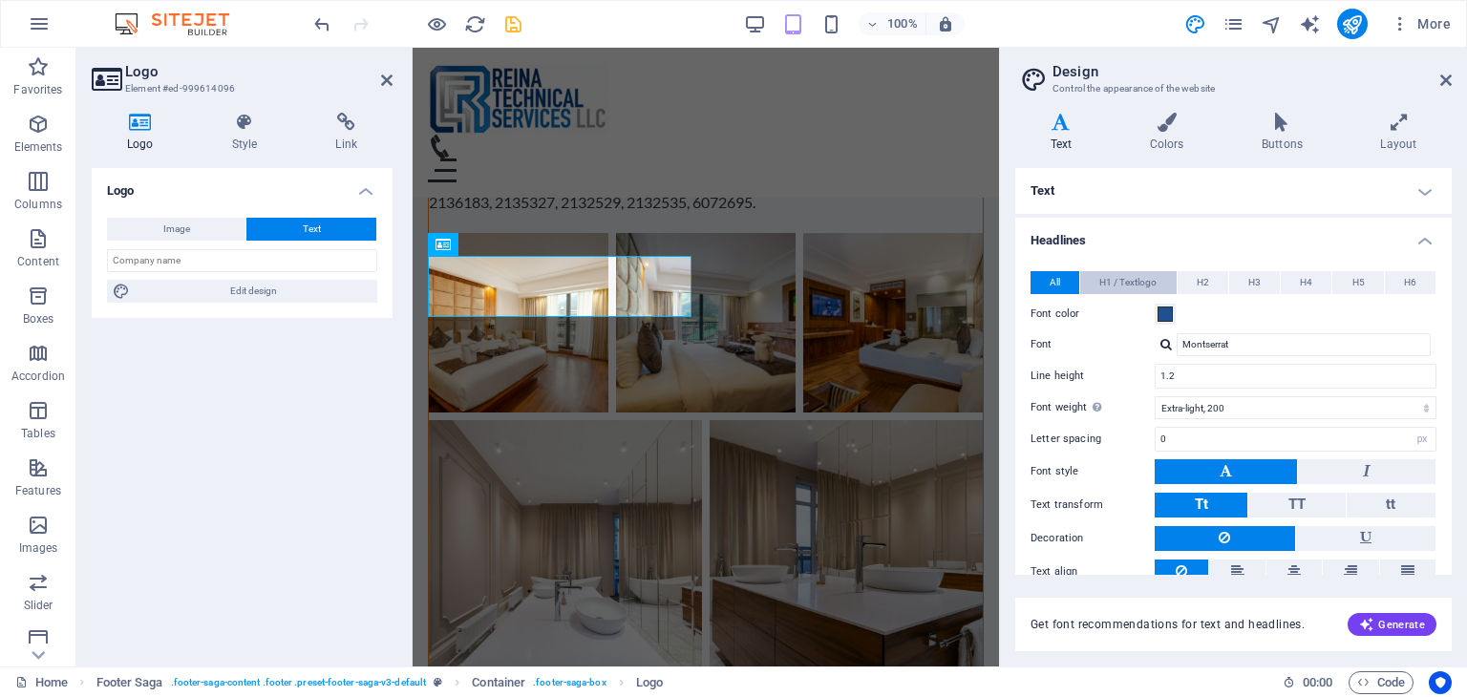
click at [1123, 279] on span "H1 / Textlogo" at bounding box center [1127, 282] width 57 height 23
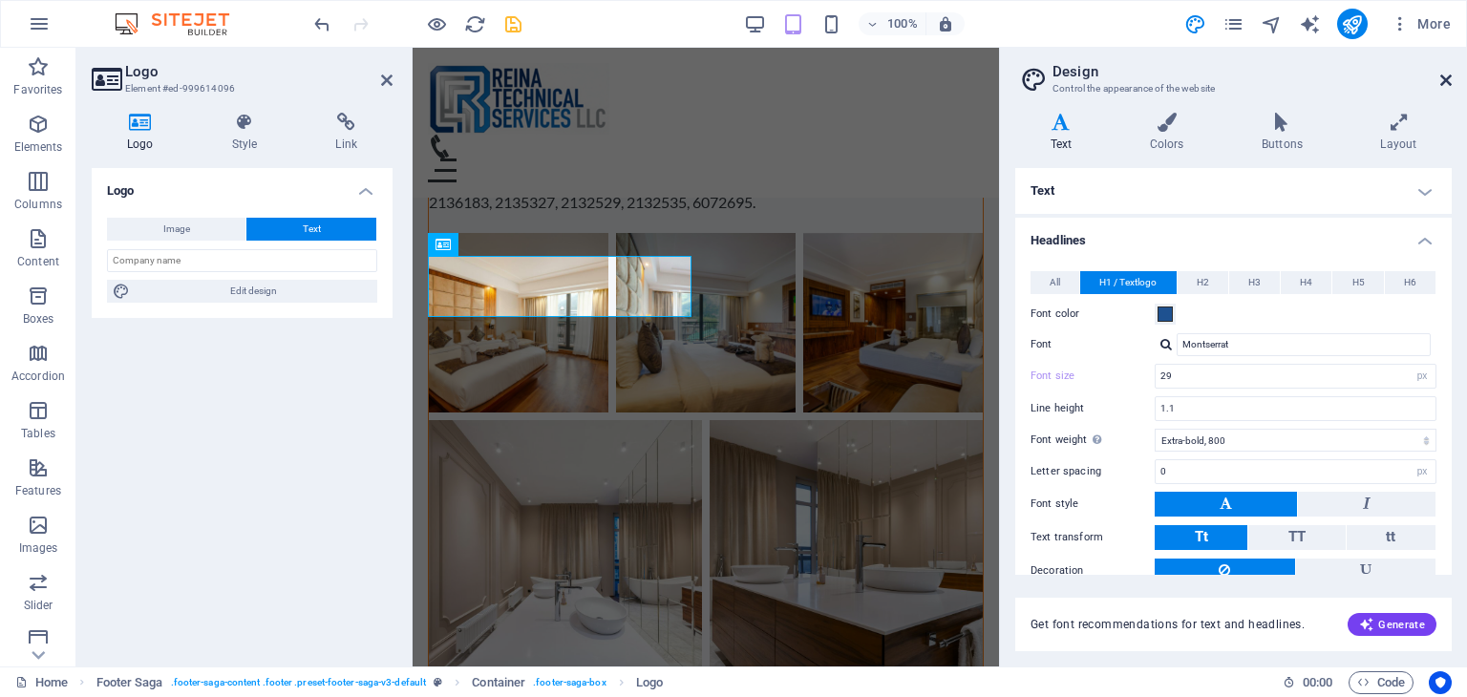
click at [1439, 81] on header "Design Control the appearance of the website" at bounding box center [1235, 73] width 433 height 50
click at [1447, 78] on icon at bounding box center [1445, 80] width 11 height 15
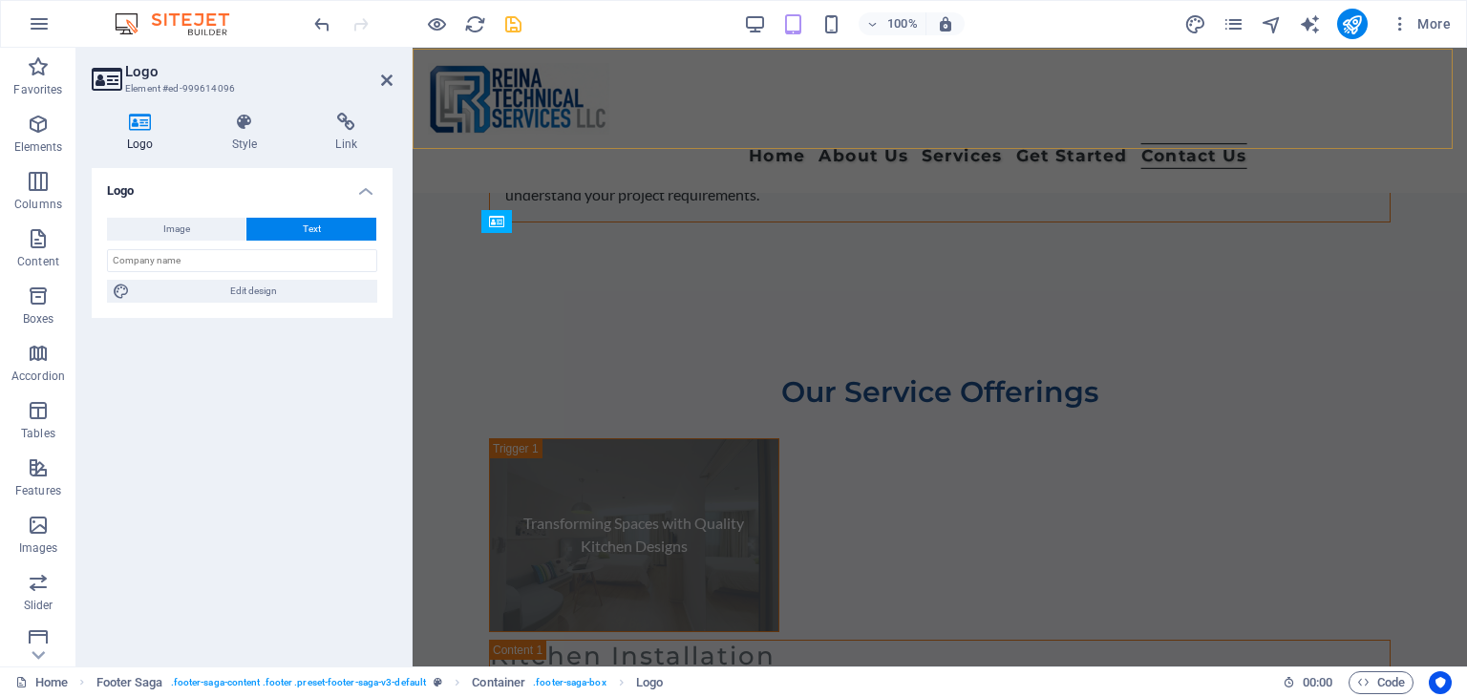
scroll to position [11690, 0]
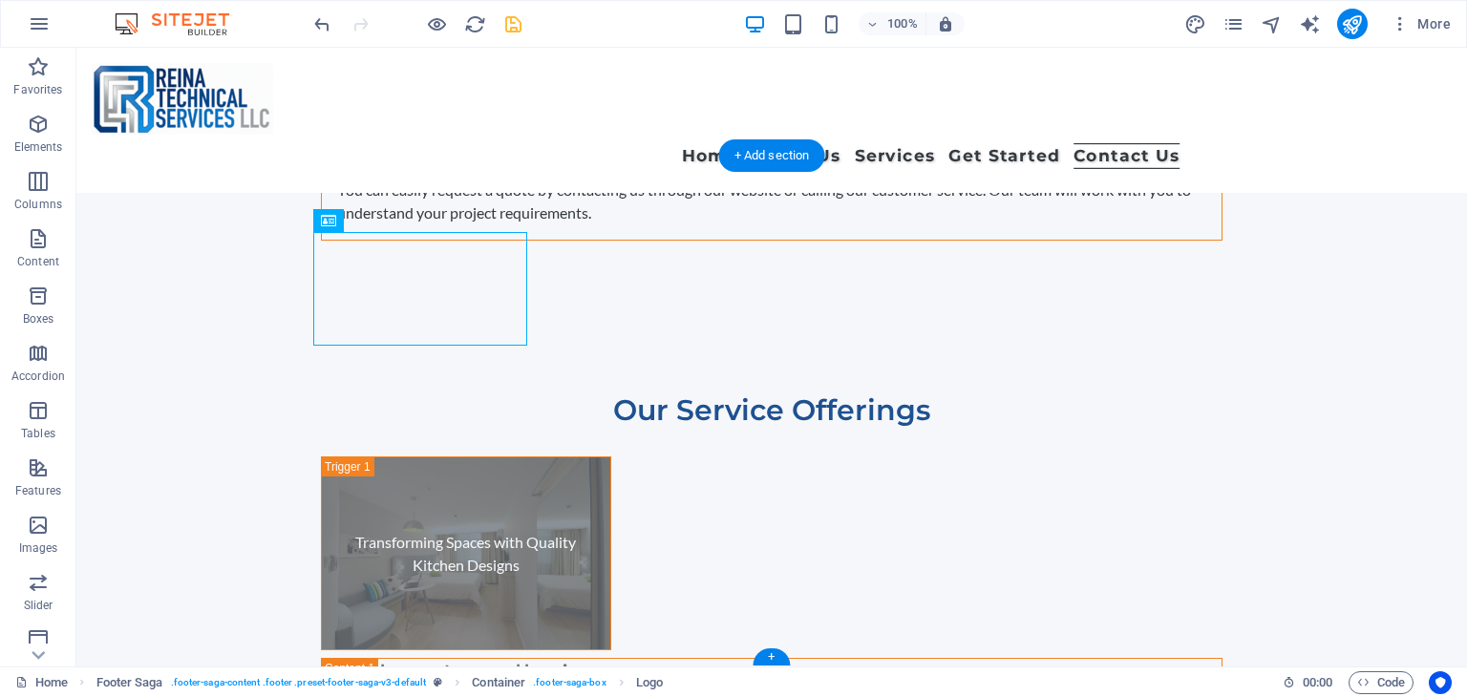
drag, startPoint x: 437, startPoint y: 279, endPoint x: 351, endPoint y: 277, distance: 86.0
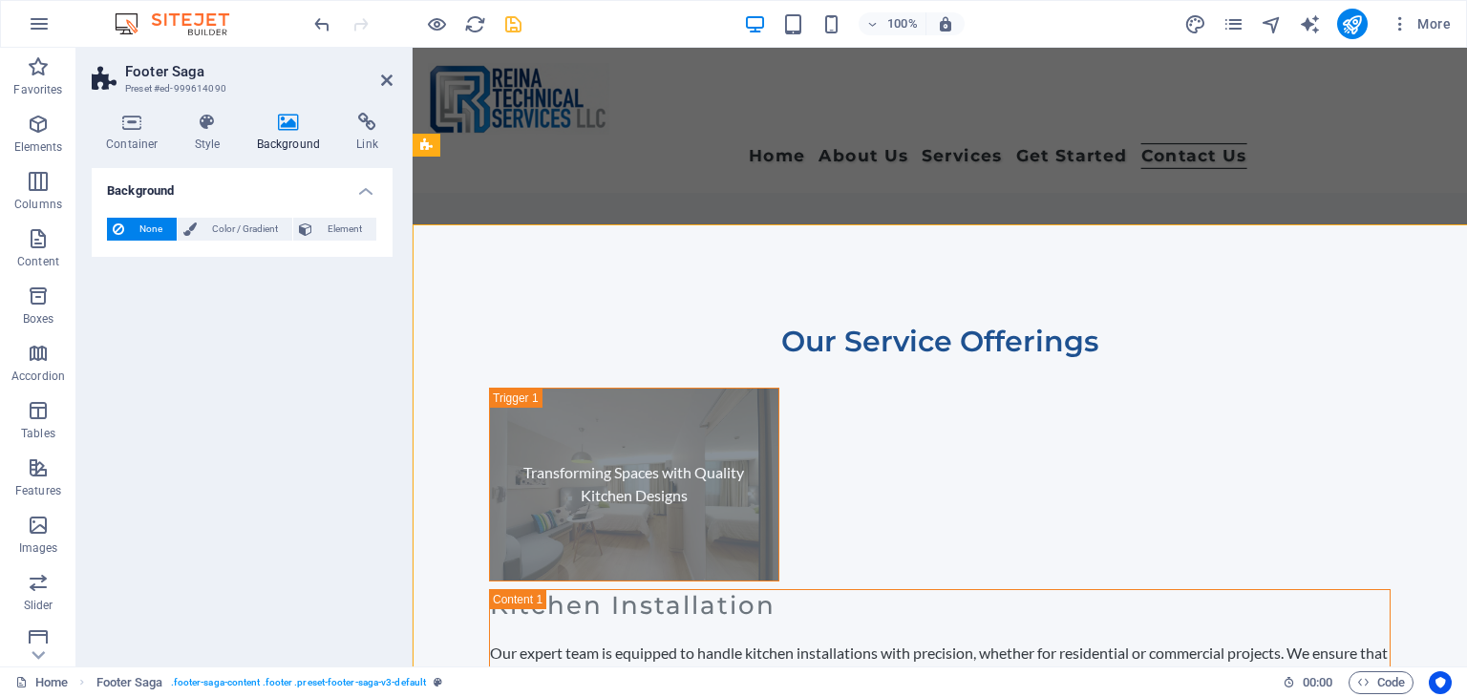
scroll to position [11690, 0]
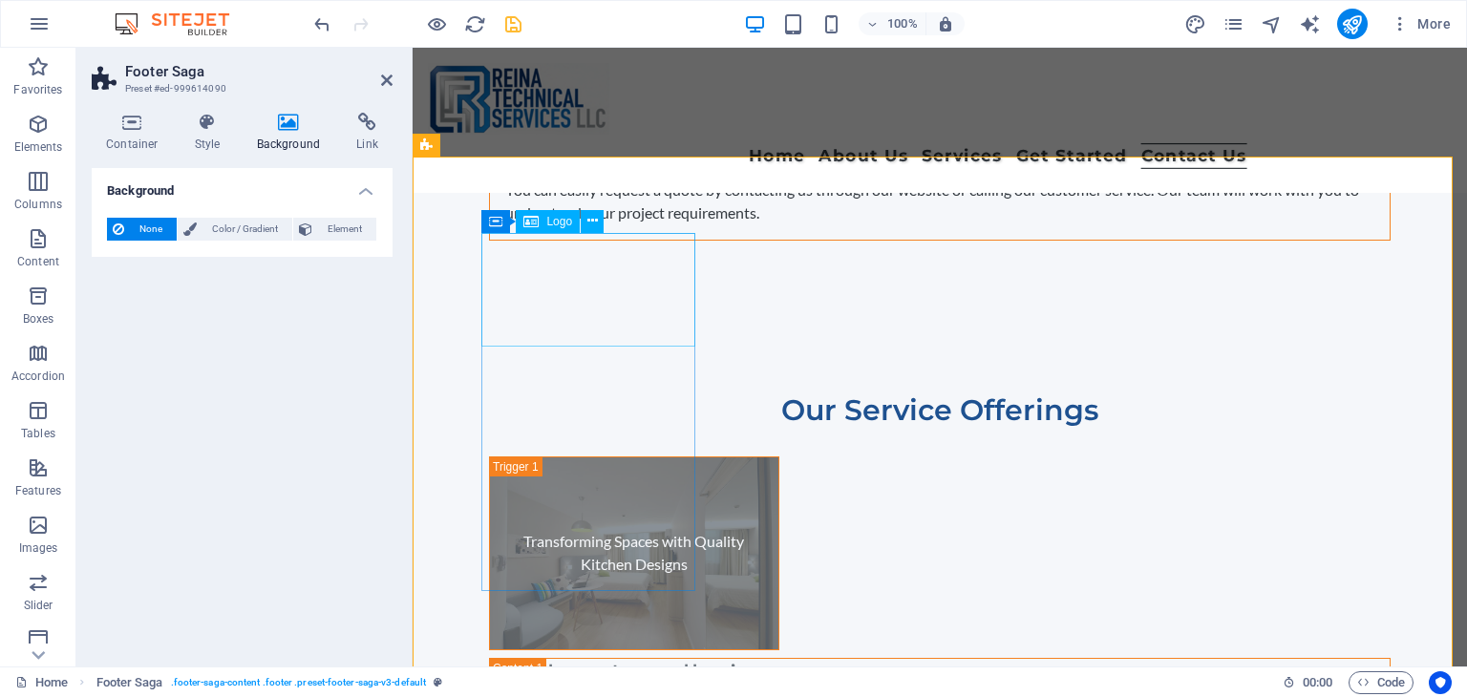
click at [587, 225] on icon at bounding box center [592, 221] width 11 height 20
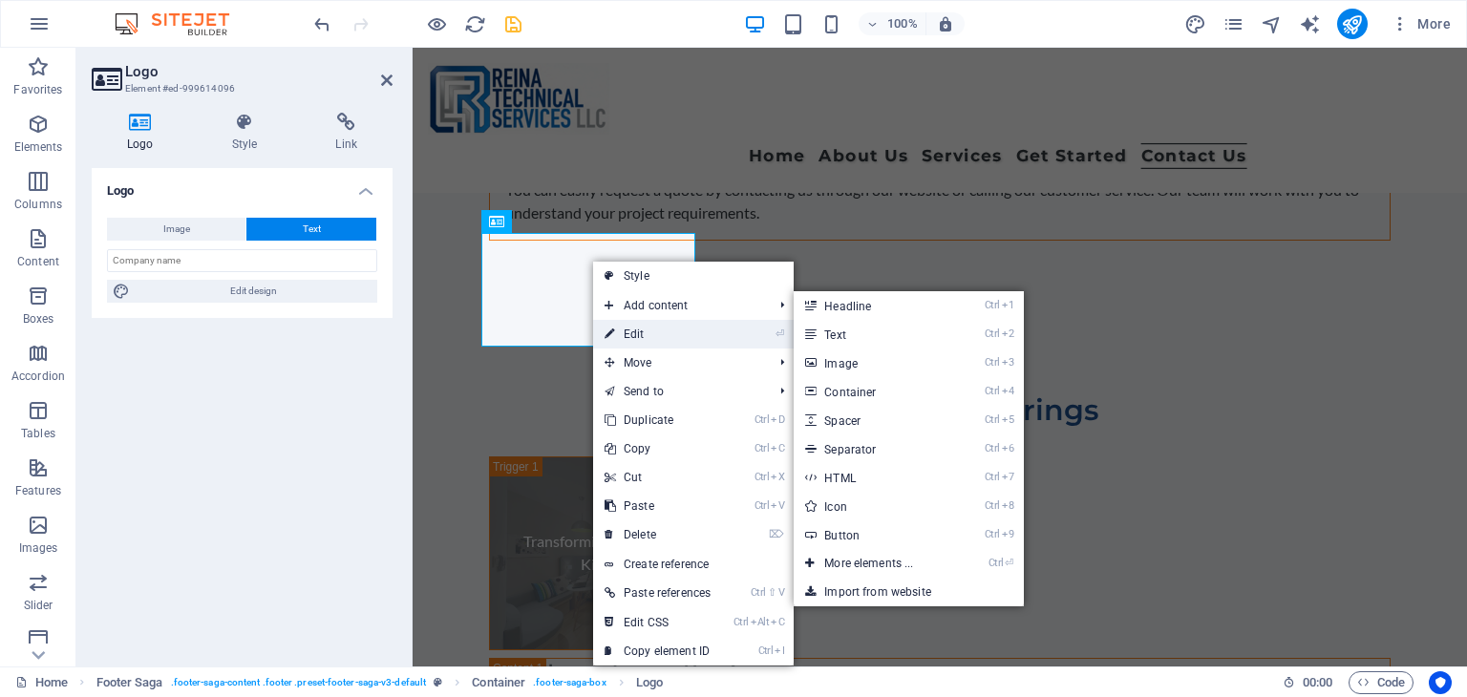
click at [666, 328] on link "⏎ Edit" at bounding box center [657, 334] width 129 height 29
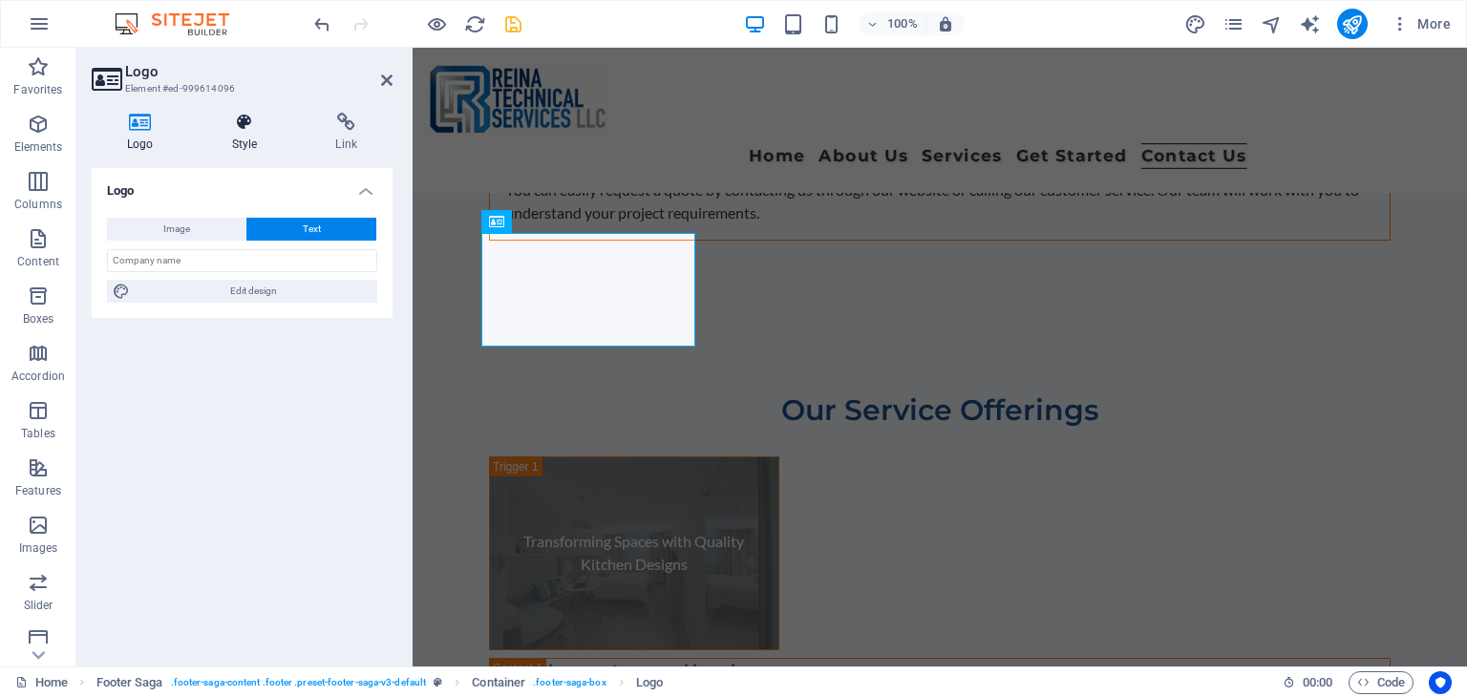
click at [243, 137] on h4 "Style" at bounding box center [249, 133] width 104 height 40
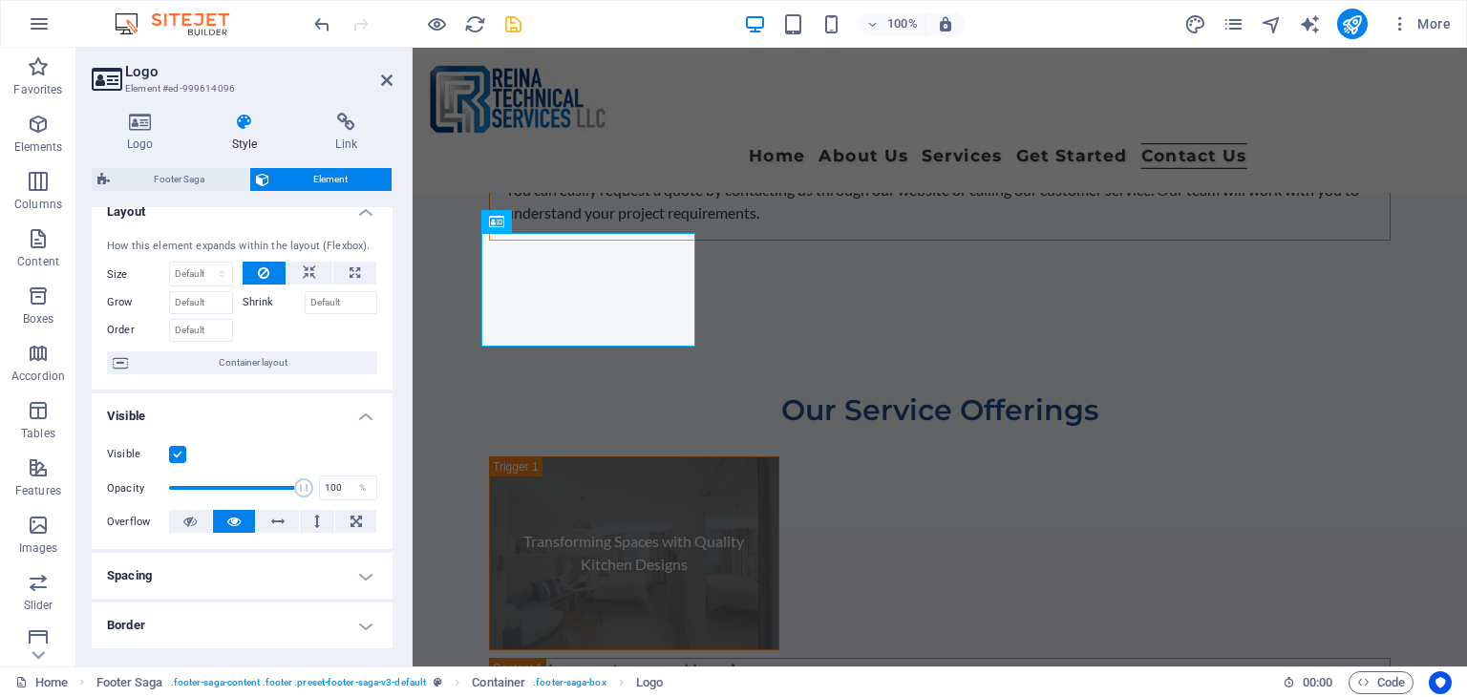
scroll to position [0, 0]
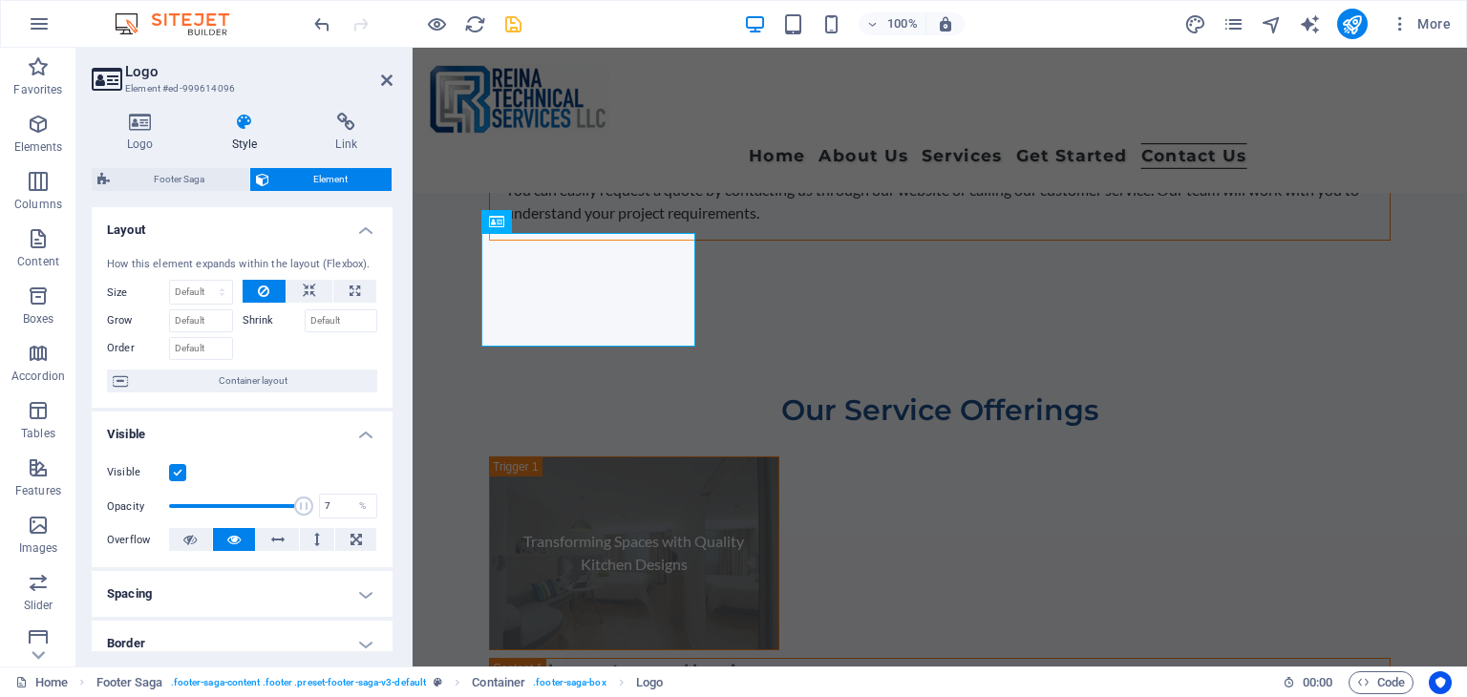
type input "1"
drag, startPoint x: 225, startPoint y: 501, endPoint x: 38, endPoint y: 488, distance: 187.6
click at [38, 488] on section "Favorites Elements Columns Content Boxes Accordion Tables Features Images Slide…" at bounding box center [733, 357] width 1467 height 619
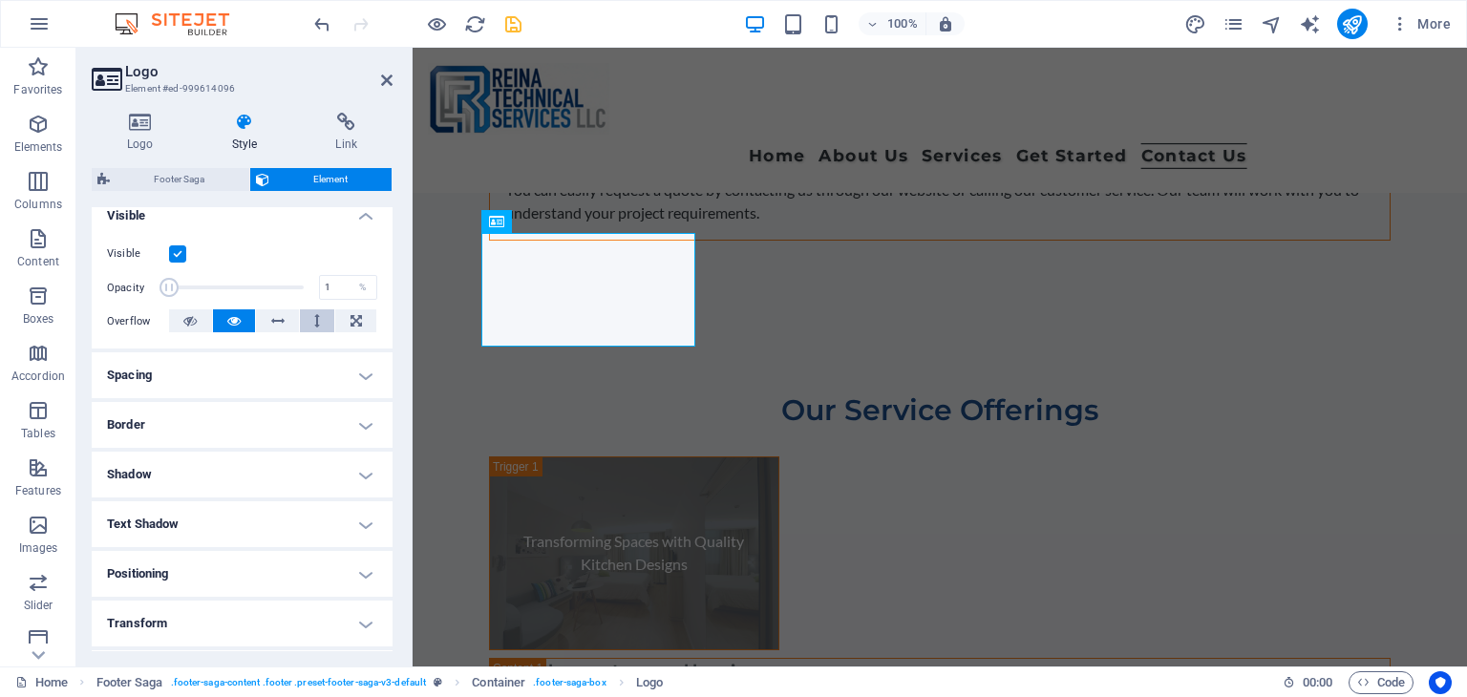
scroll to position [191, 0]
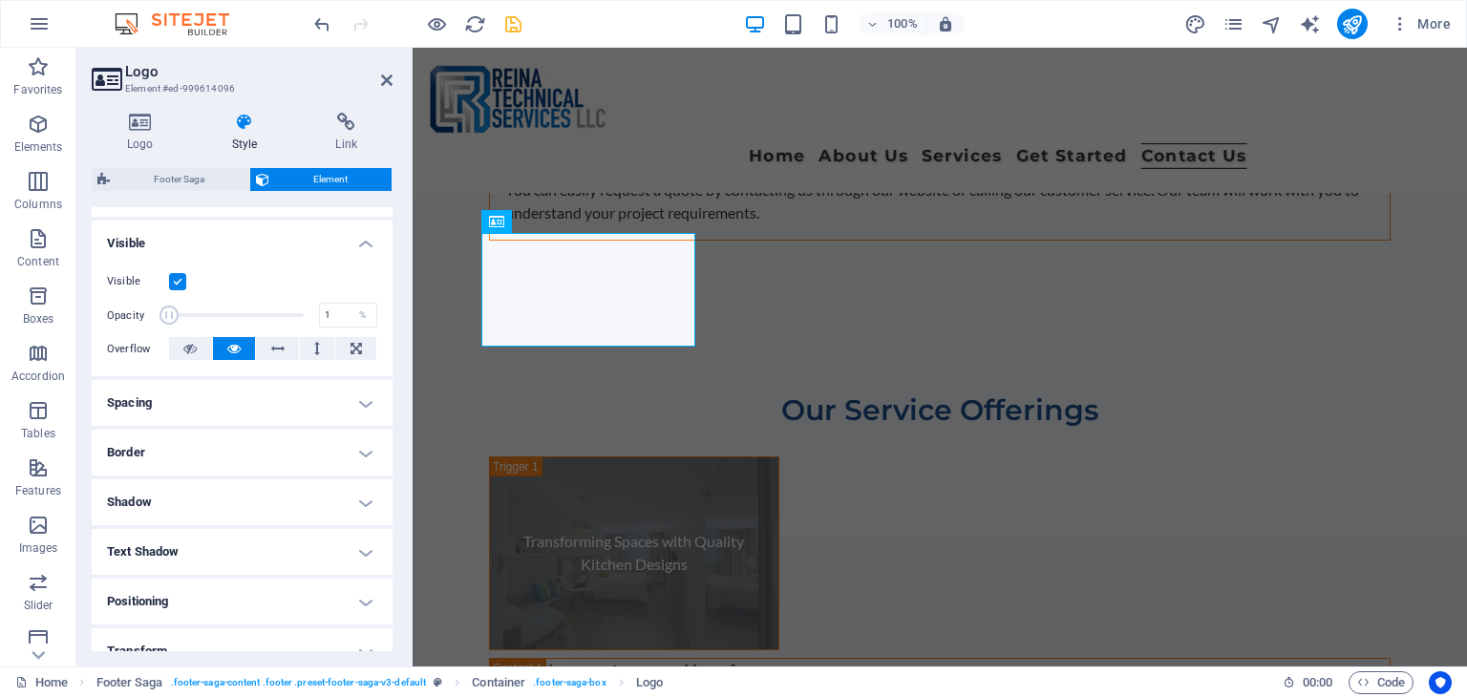
click at [352, 244] on h4 "Visible" at bounding box center [242, 238] width 301 height 34
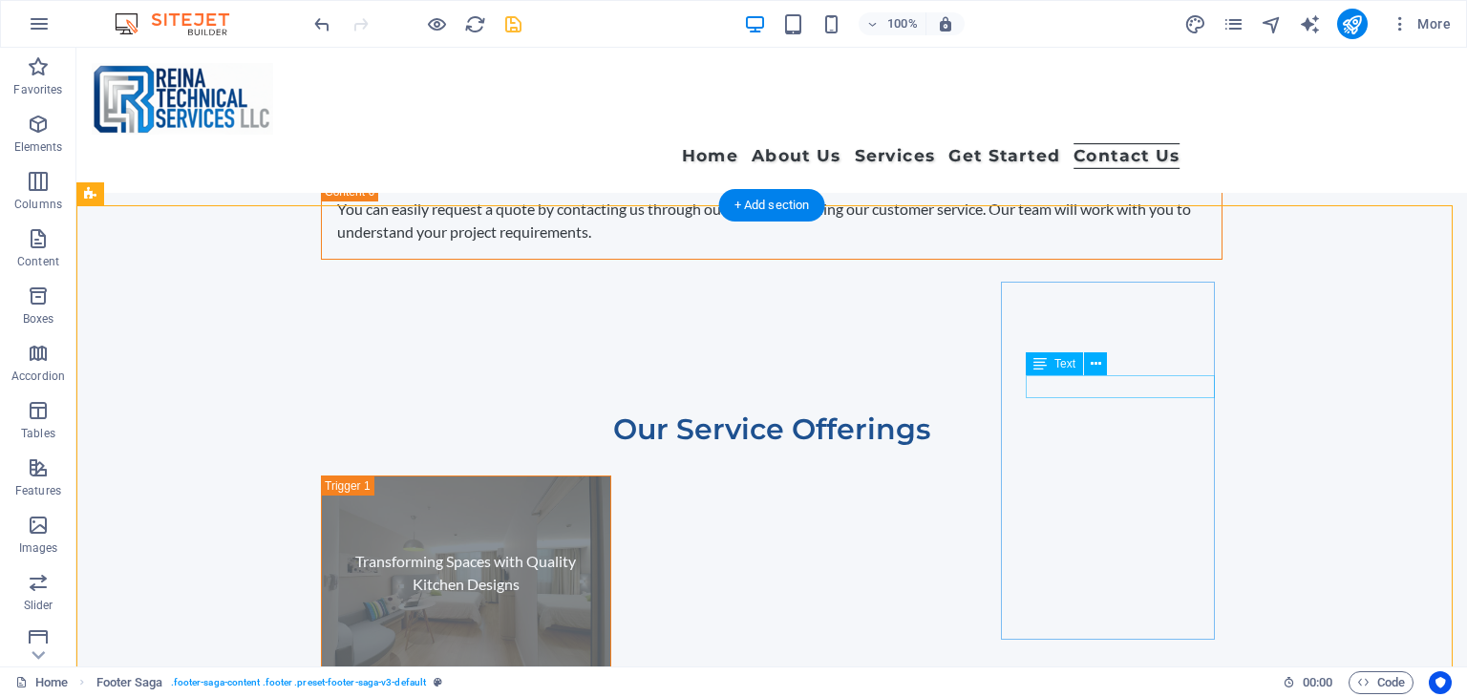
scroll to position [11759, 0]
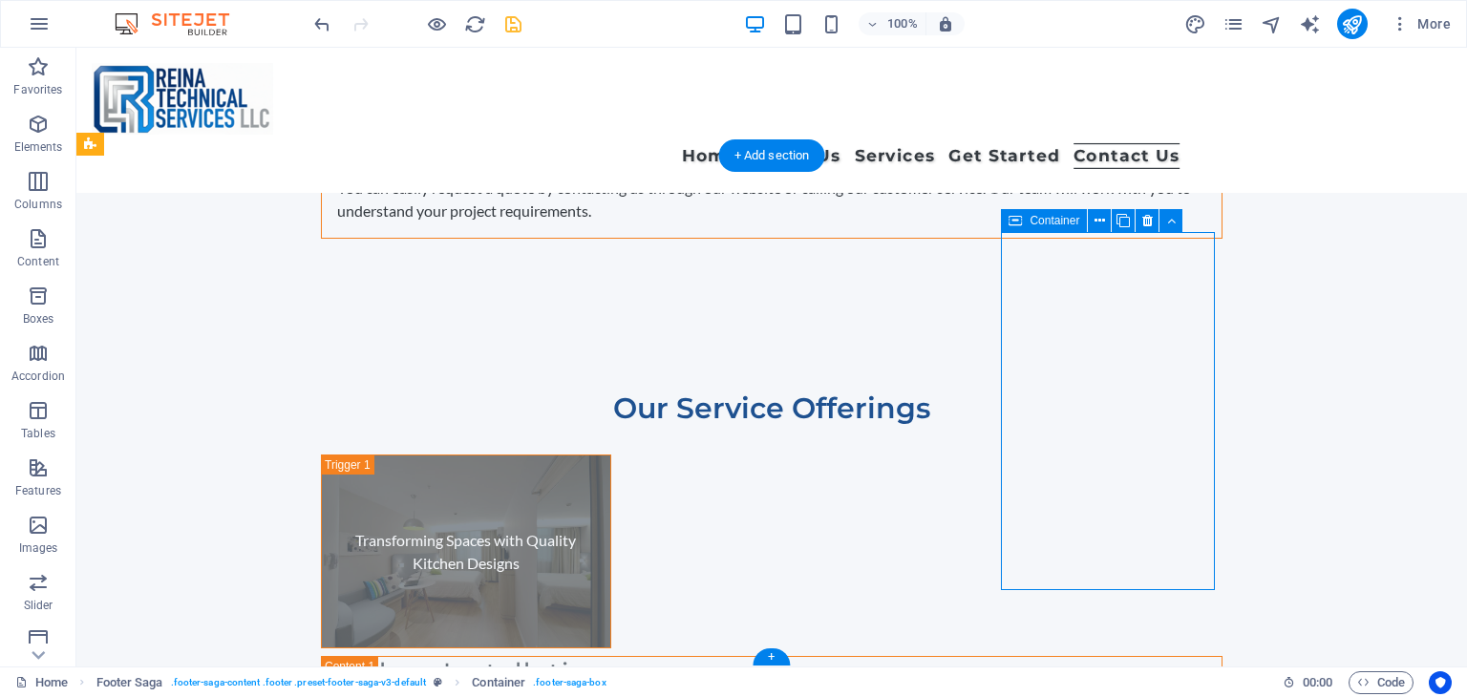
scroll to position [11690, 0]
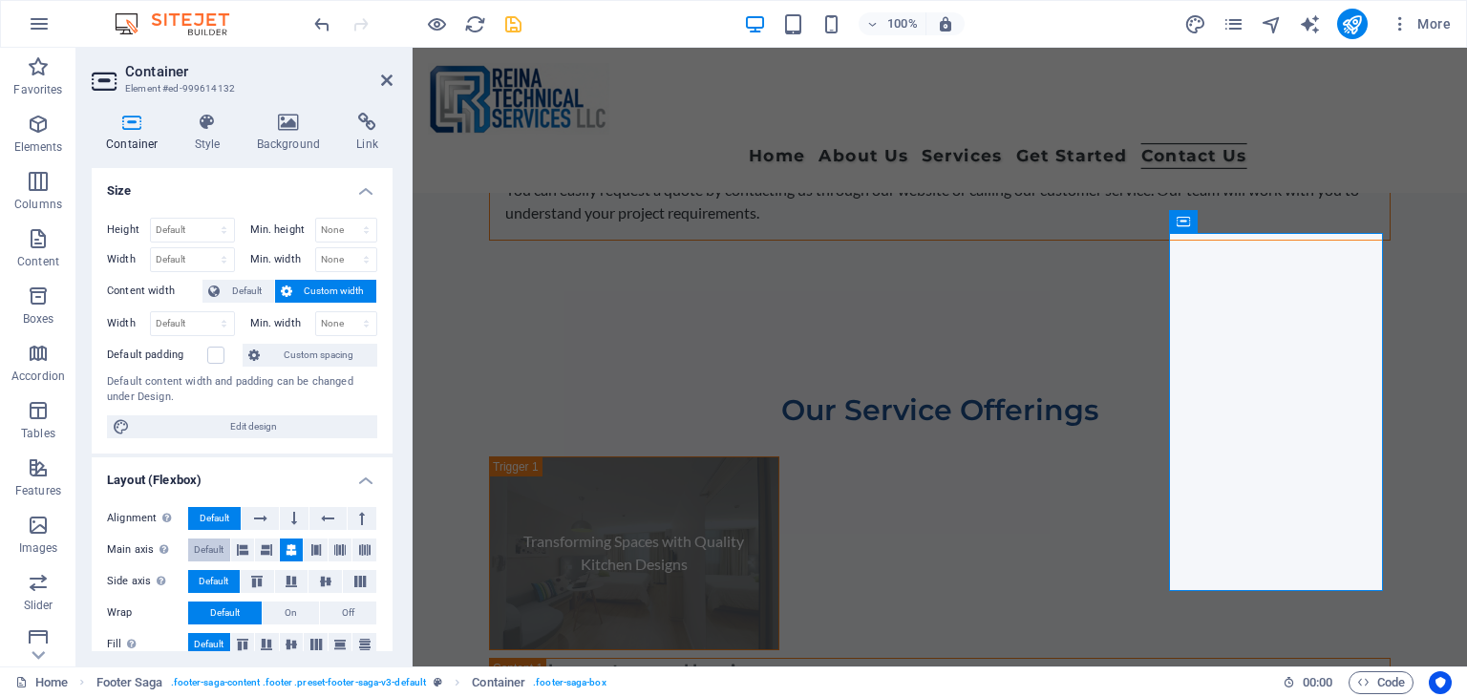
click at [210, 544] on span "Default" at bounding box center [209, 550] width 30 height 23
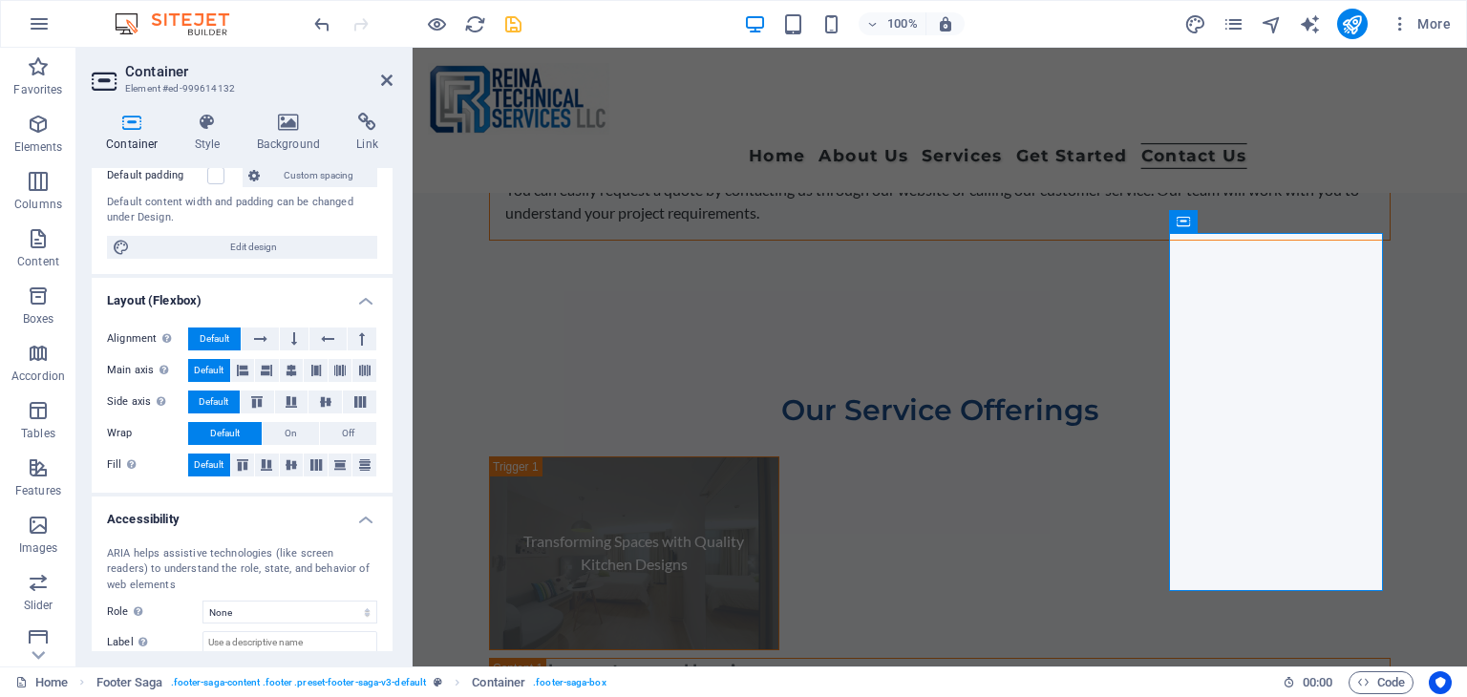
scroll to position [191, 0]
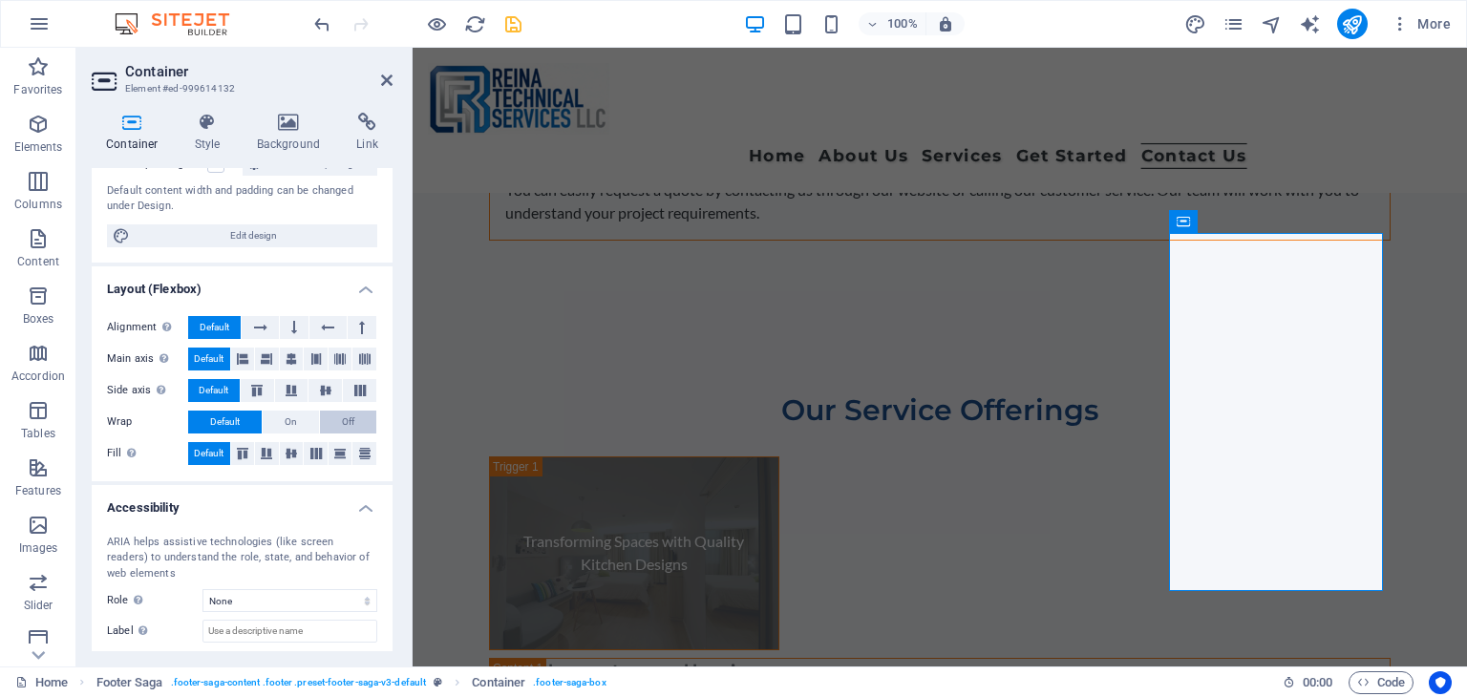
click at [355, 419] on button "Off" at bounding box center [348, 422] width 56 height 23
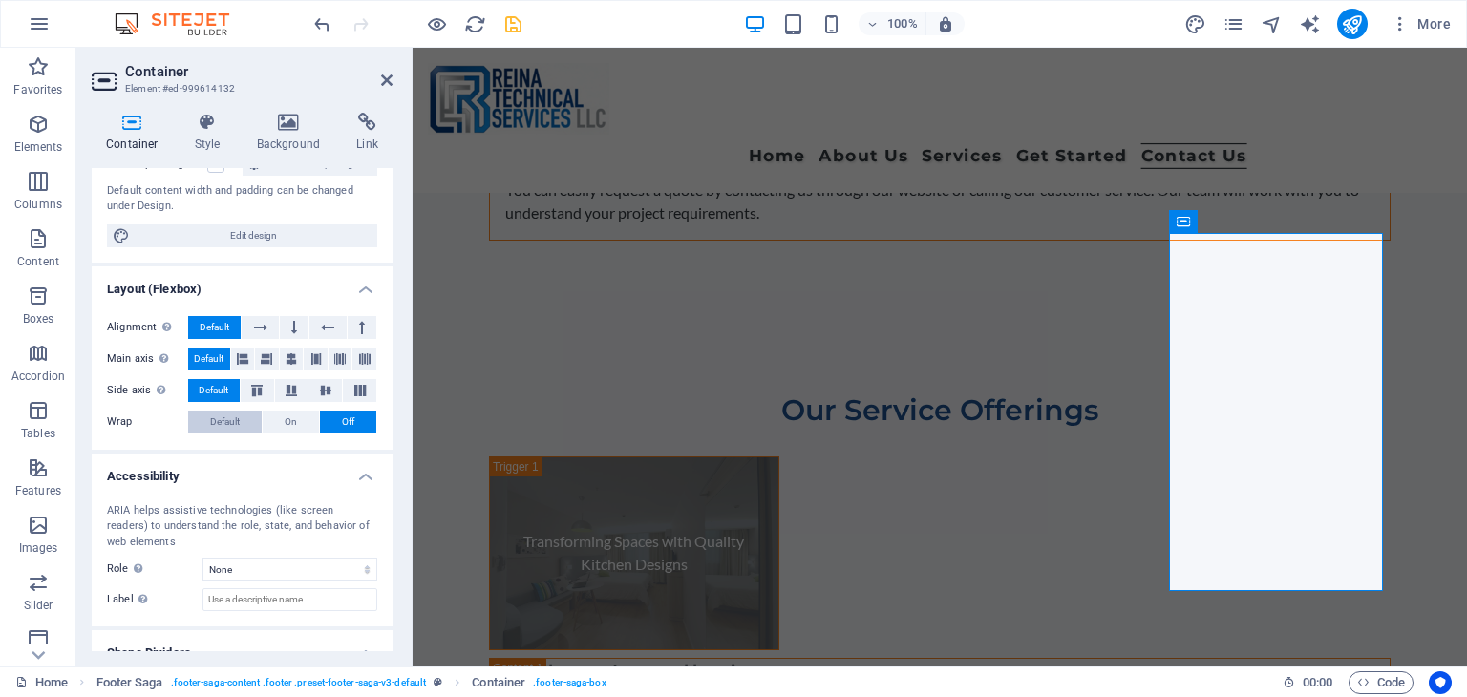
click at [215, 421] on span "Default" at bounding box center [225, 422] width 30 height 23
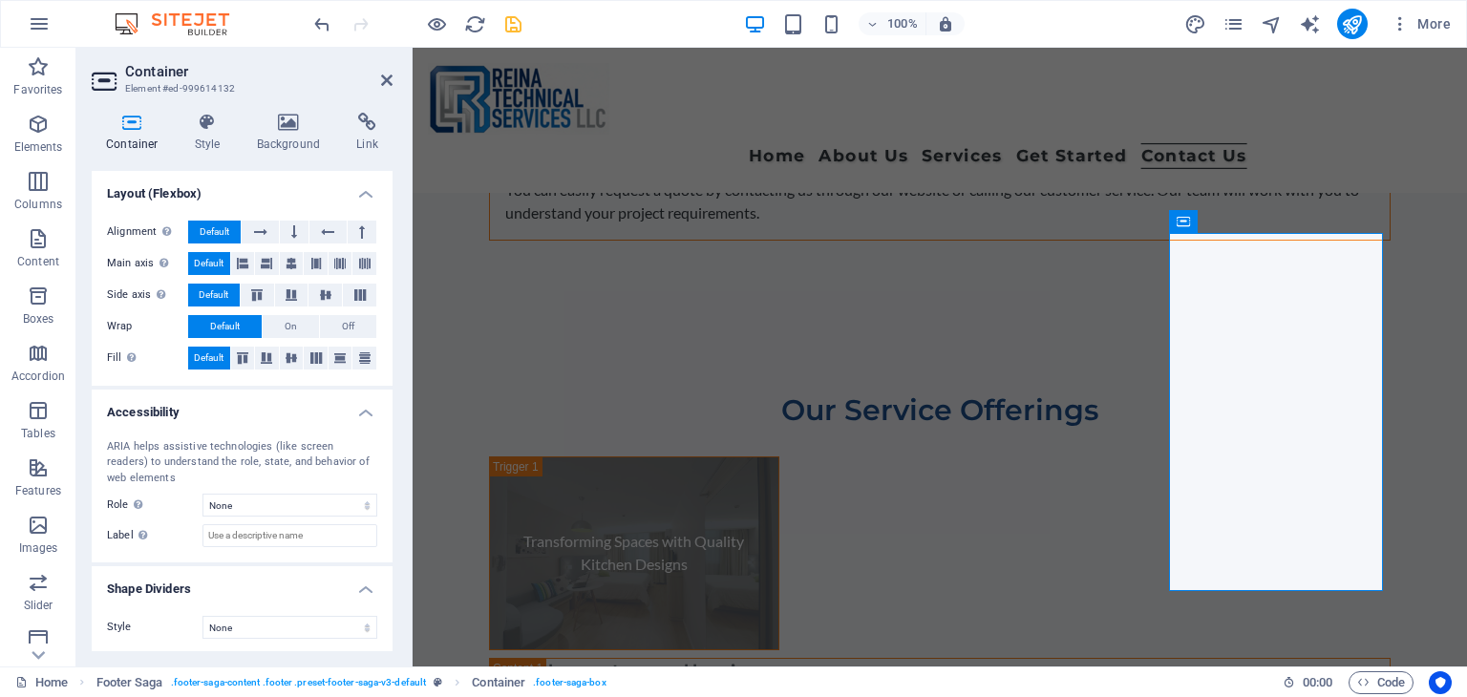
scroll to position [287, 0]
click at [222, 137] on h4 "Style" at bounding box center [211, 133] width 62 height 40
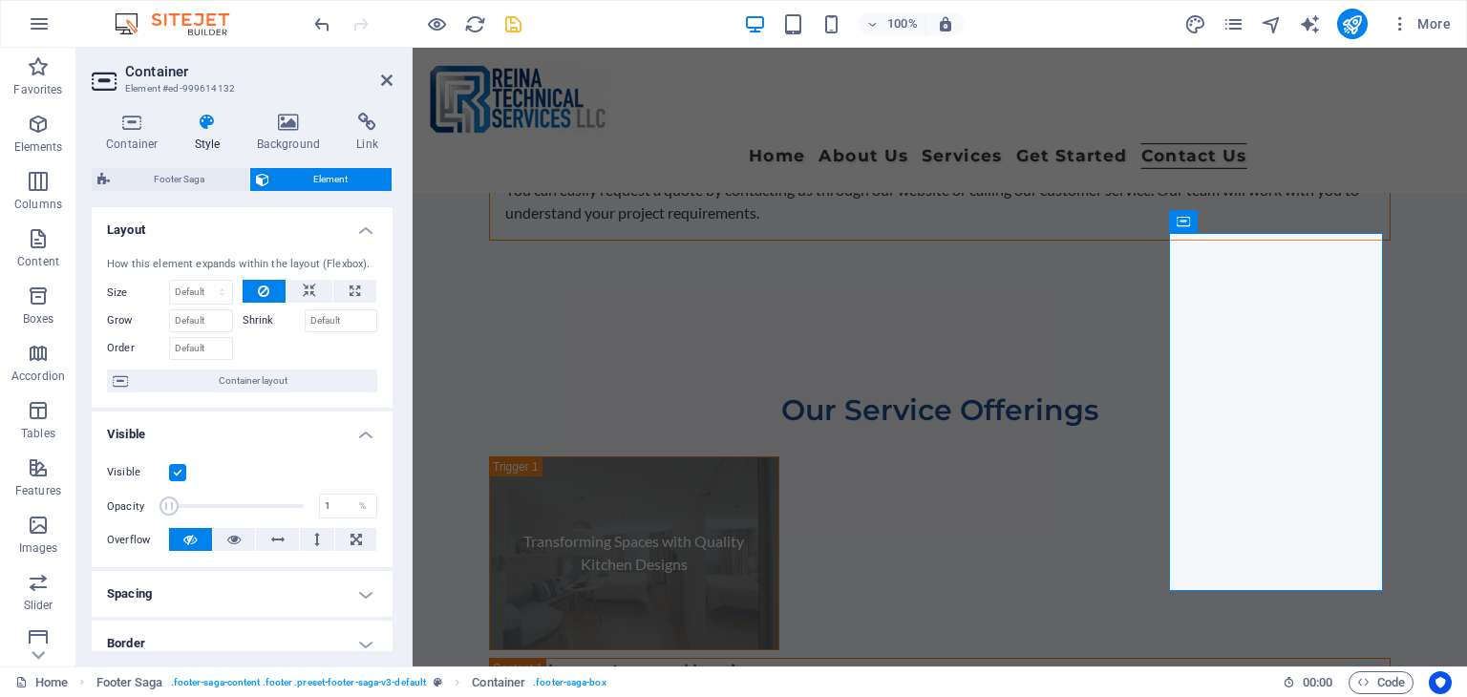
drag, startPoint x: 218, startPoint y: 509, endPoint x: 204, endPoint y: 516, distance: 14.9
click at [160, 509] on span at bounding box center [168, 505] width 19 height 19
drag, startPoint x: 171, startPoint y: 505, endPoint x: 301, endPoint y: 511, distance: 130.0
click at [301, 511] on span at bounding box center [303, 505] width 19 height 19
type input "1"
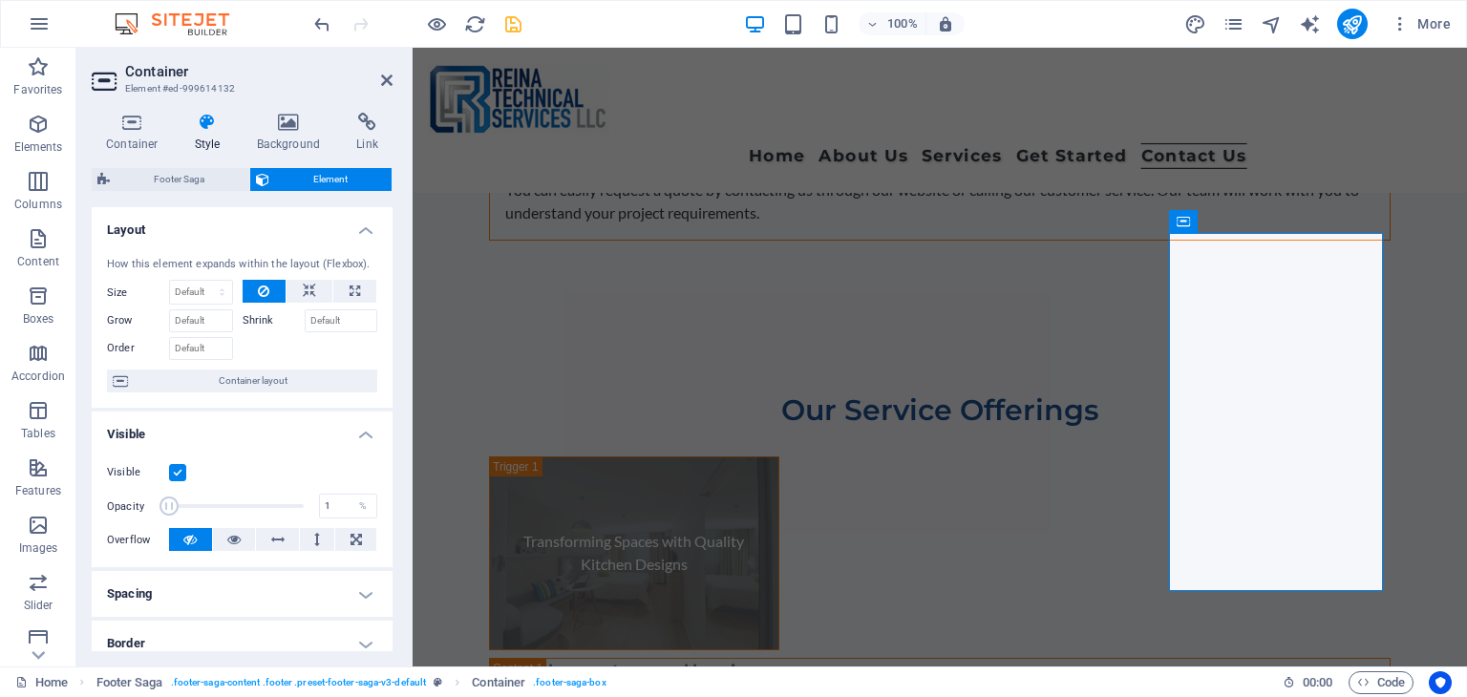
drag, startPoint x: 275, startPoint y: 508, endPoint x: 115, endPoint y: 509, distance: 160.4
click at [115, 509] on div "Opacity 1 %" at bounding box center [242, 506] width 270 height 29
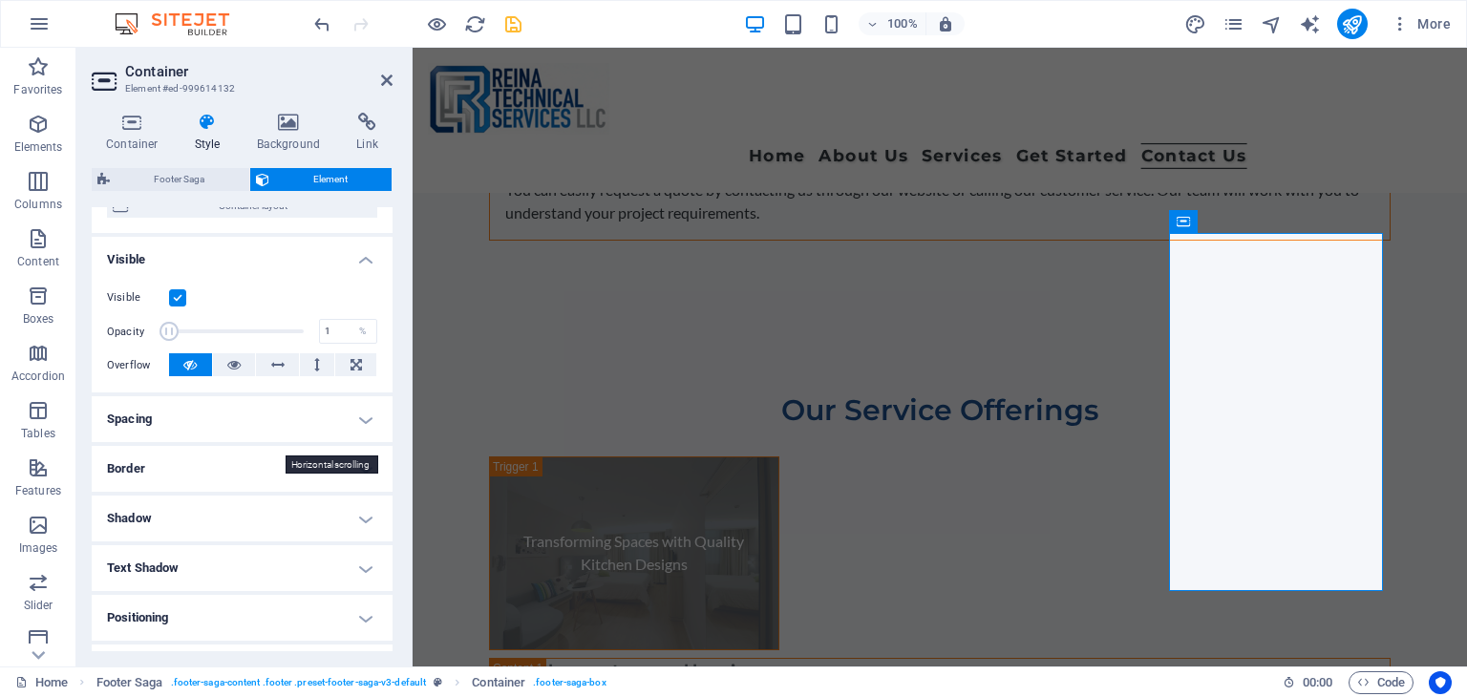
scroll to position [172, 0]
click at [169, 300] on label at bounding box center [177, 300] width 17 height 17
click at [0, 0] on input "Visible" at bounding box center [0, 0] width 0 height 0
click at [180, 300] on label at bounding box center [177, 300] width 17 height 17
click at [0, 0] on input "Visible" at bounding box center [0, 0] width 0 height 0
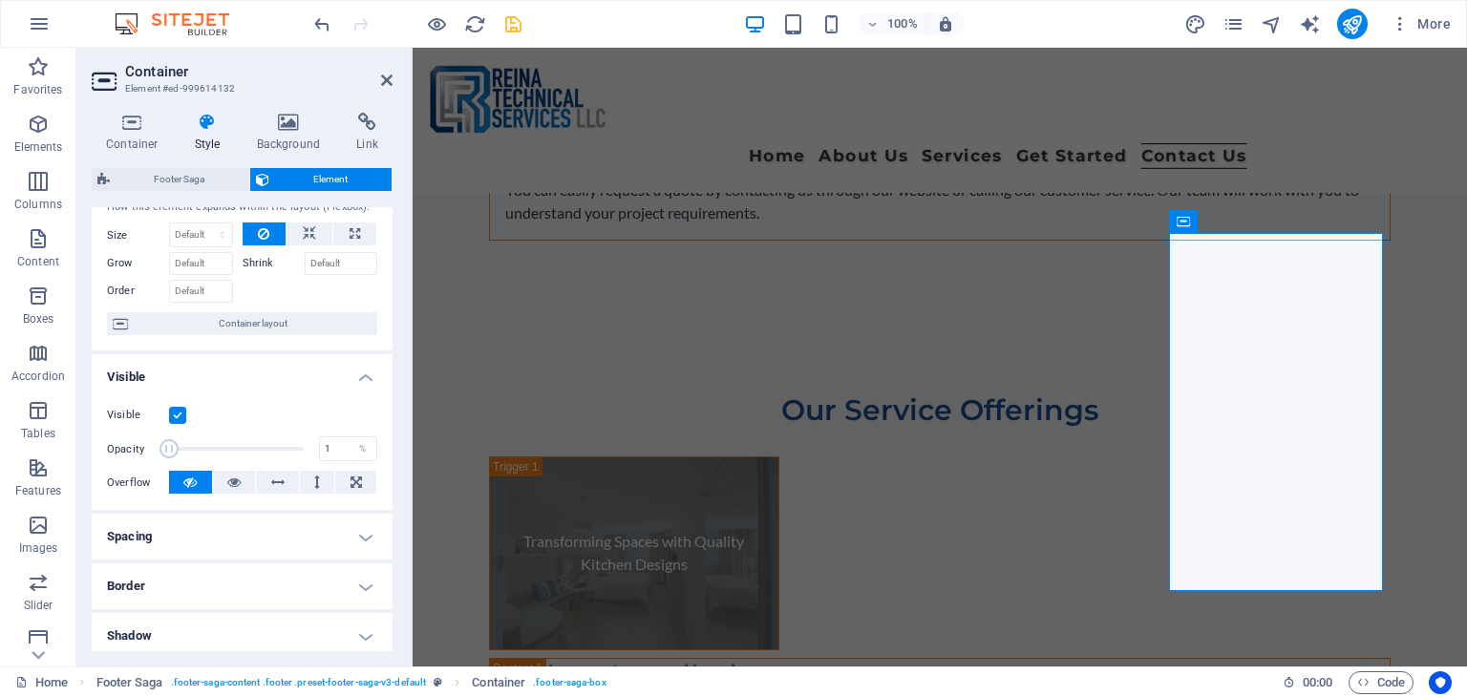
scroll to position [0, 0]
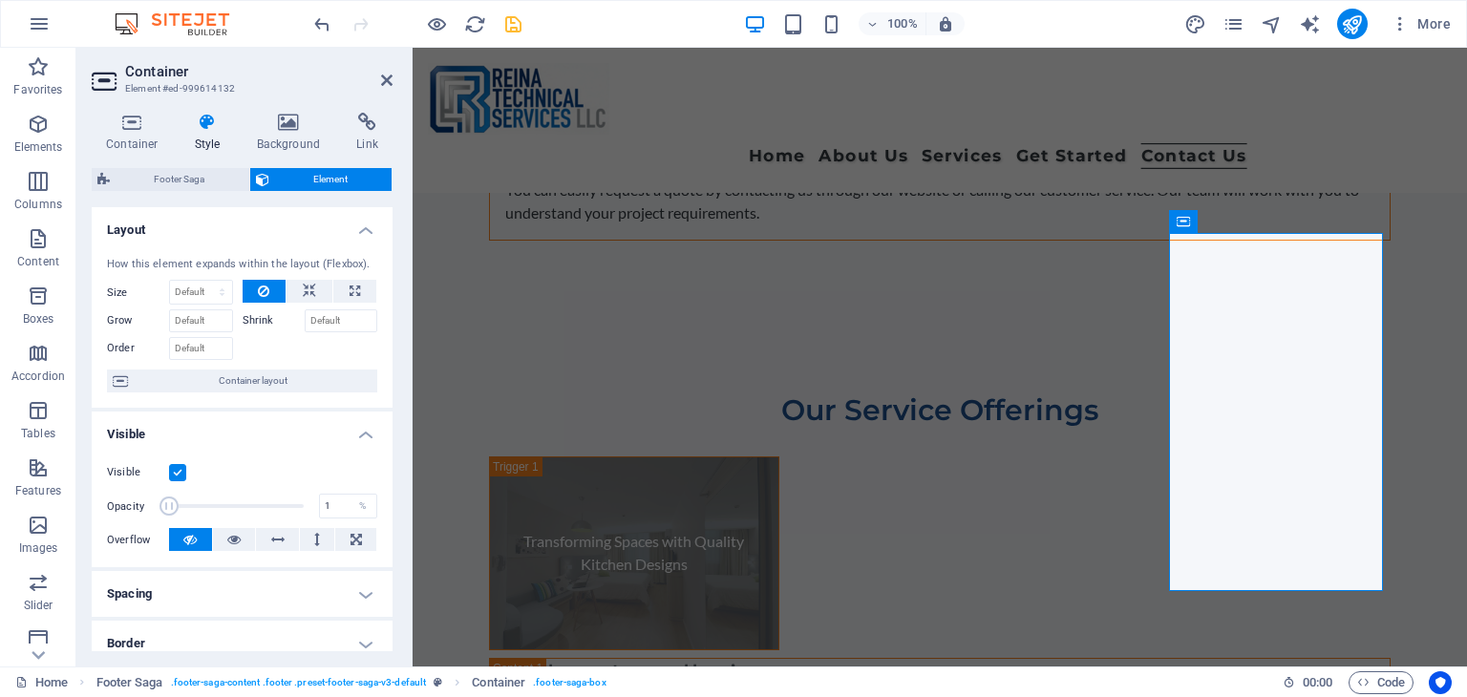
click at [361, 436] on h4 "Visible" at bounding box center [242, 429] width 301 height 34
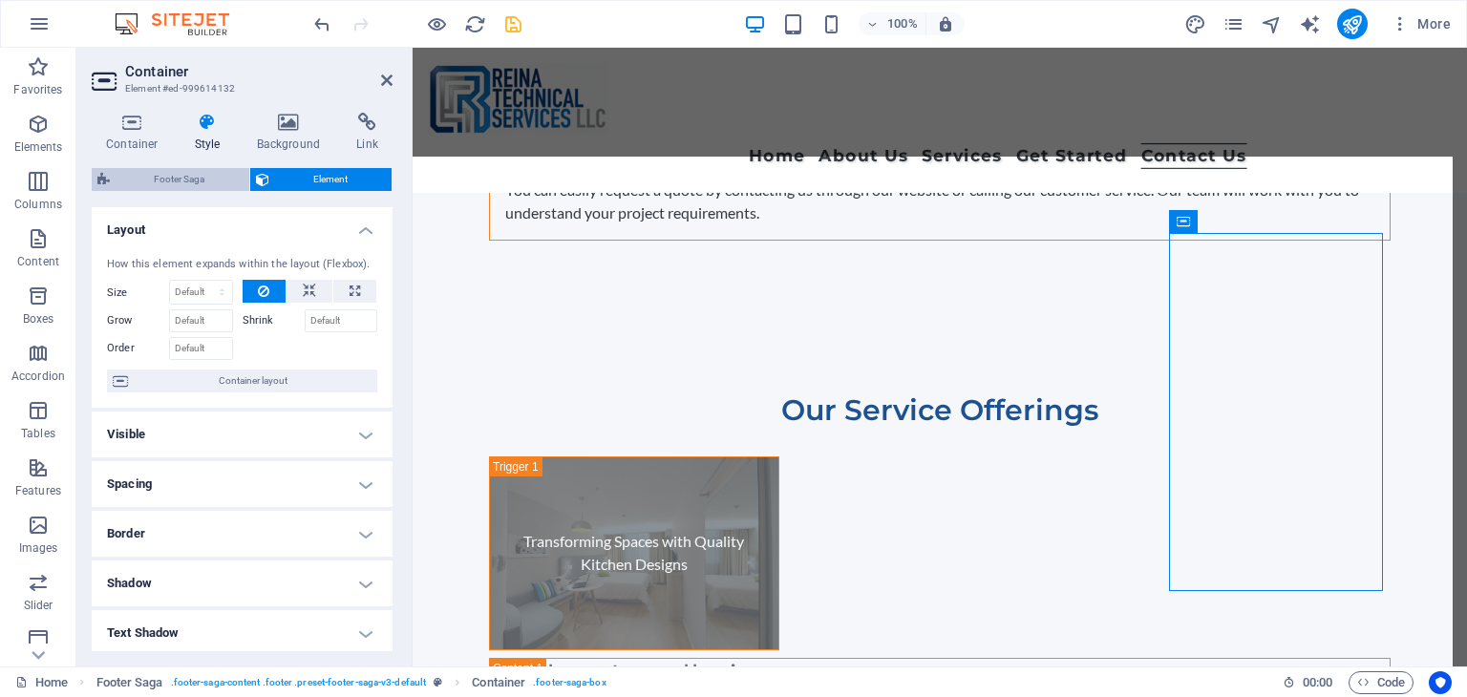
click at [195, 184] on span "Footer Saga" at bounding box center [180, 179] width 128 height 23
select select "rem"
select select "px"
select select "rem"
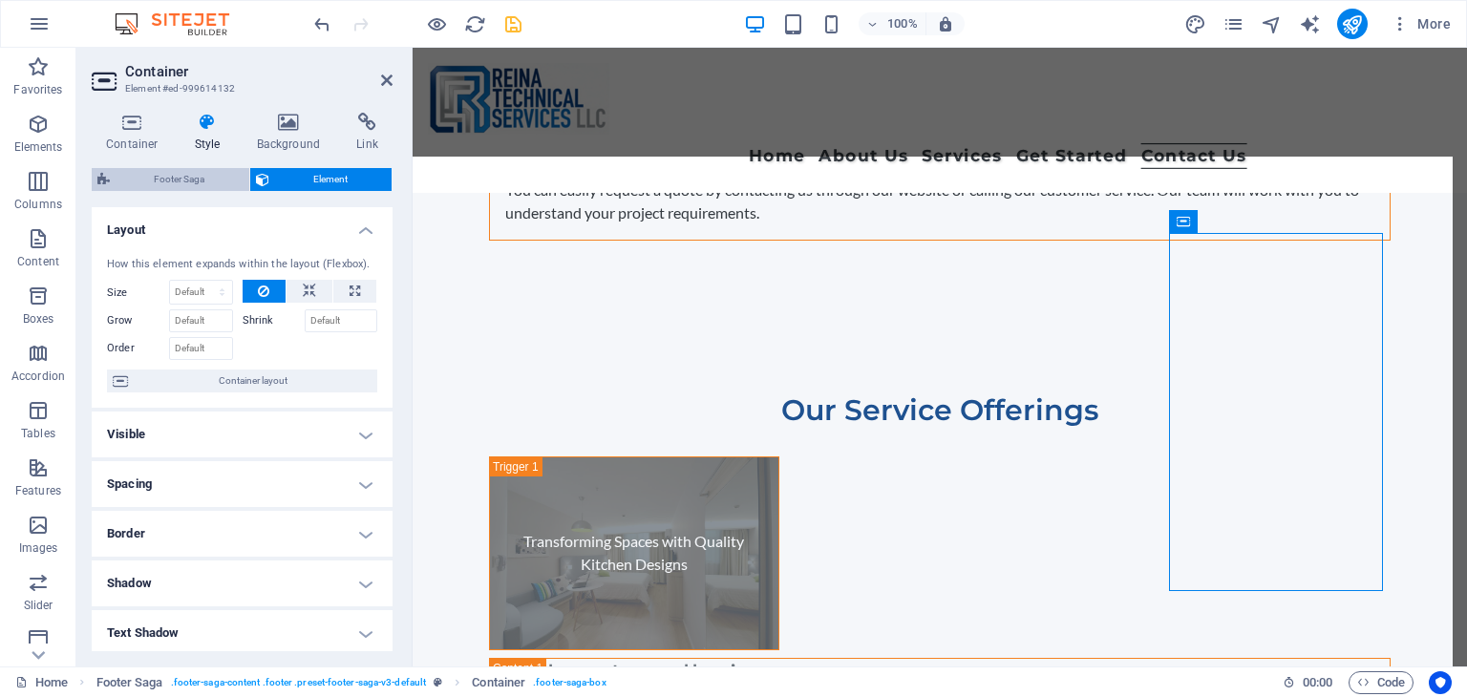
select select "rem"
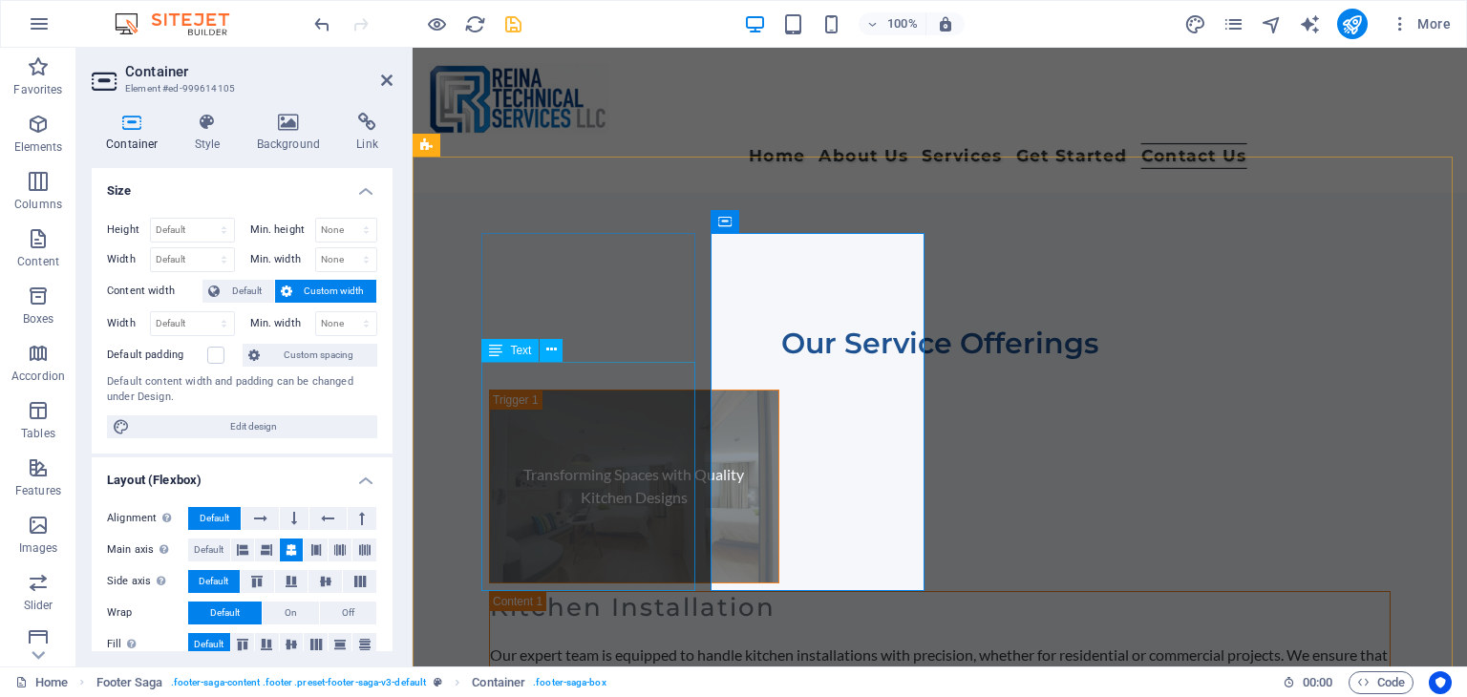
scroll to position [11690, 0]
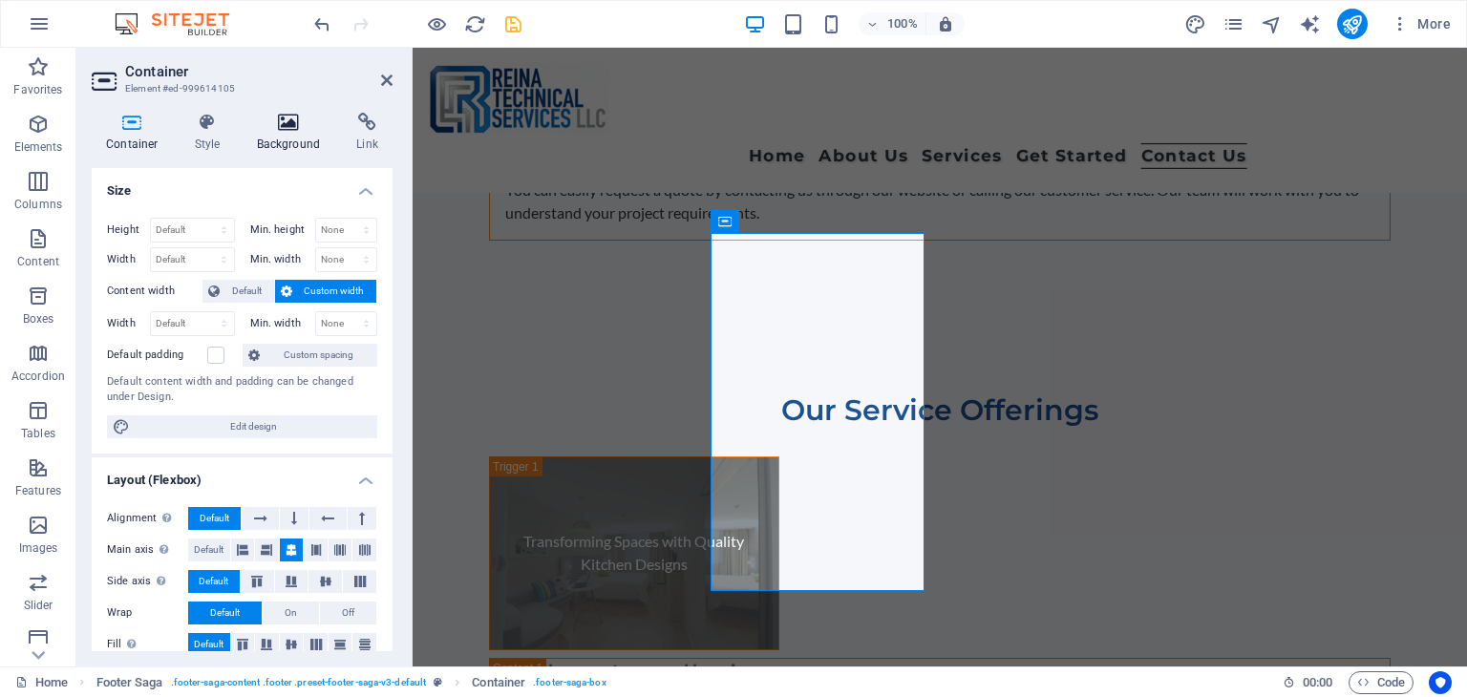
drag, startPoint x: 205, startPoint y: 134, endPoint x: 248, endPoint y: 129, distance: 43.2
click at [210, 134] on h4 "Style" at bounding box center [211, 133] width 62 height 40
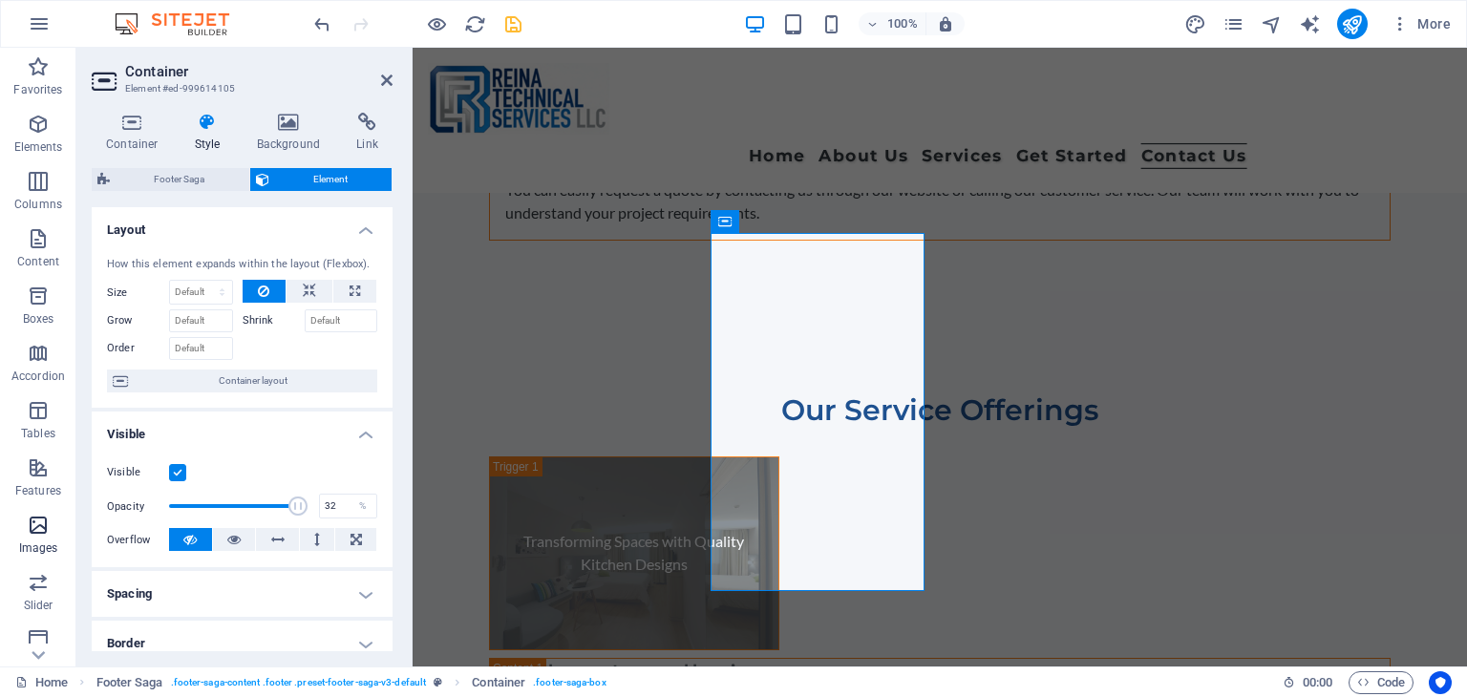
type input "1"
drag, startPoint x: 294, startPoint y: 505, endPoint x: 0, endPoint y: 515, distance: 294.2
click at [0, 515] on section "Favorites Elements Columns Content Boxes Accordion Tables Features Images Slide…" at bounding box center [733, 357] width 1467 height 619
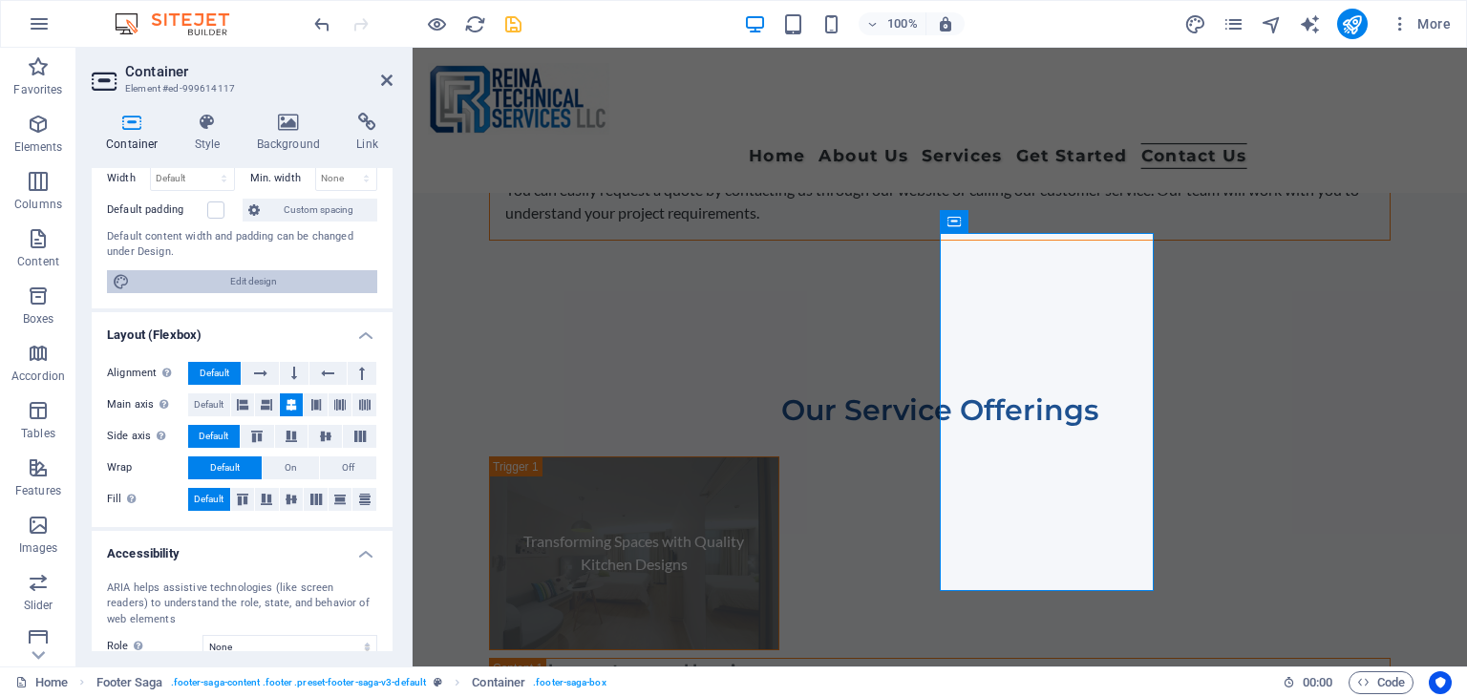
scroll to position [287, 0]
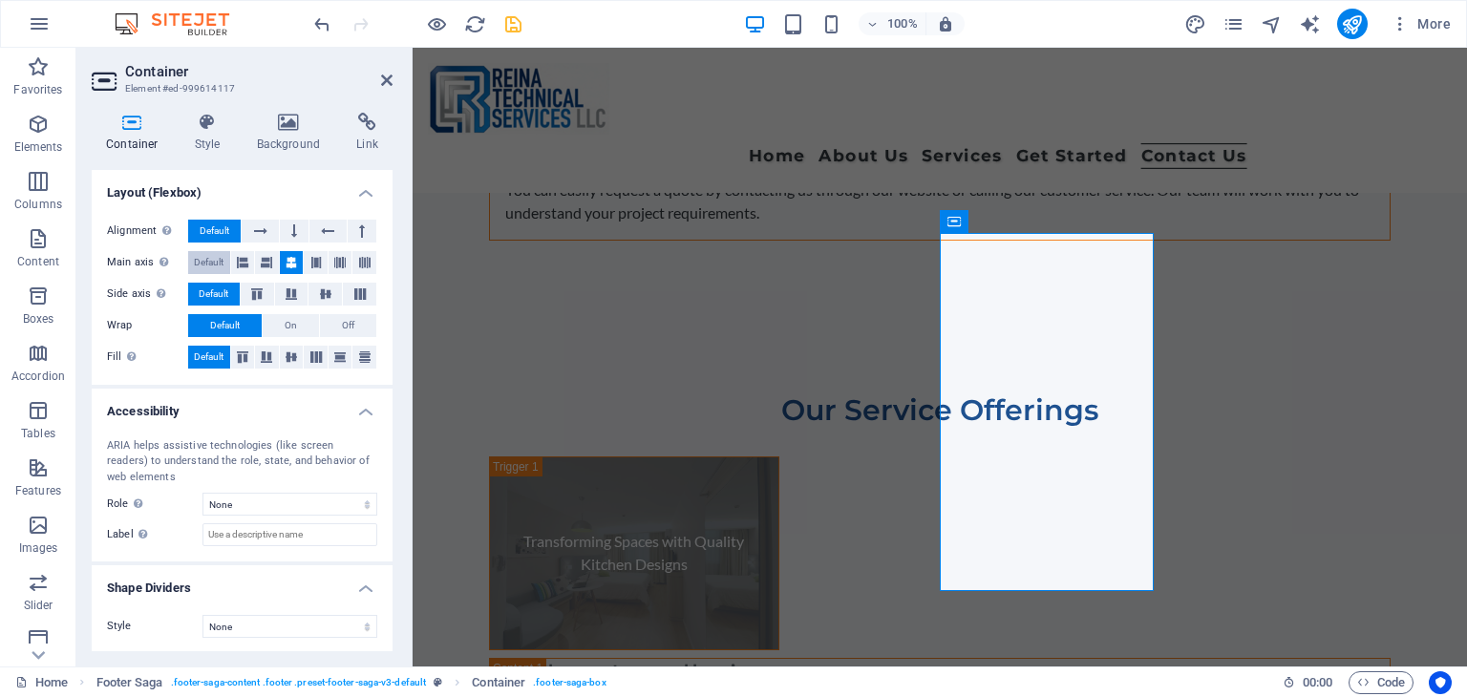
click at [219, 256] on span "Default" at bounding box center [209, 262] width 30 height 23
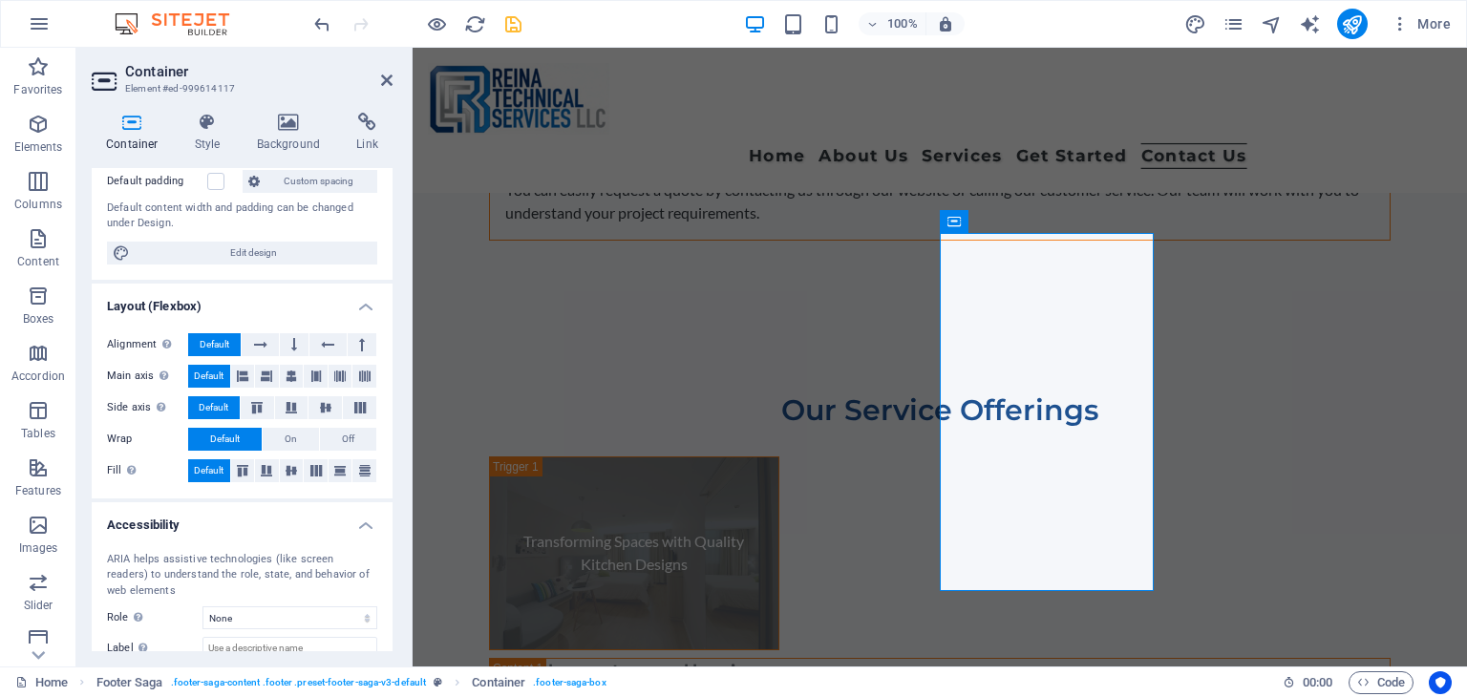
scroll to position [0, 0]
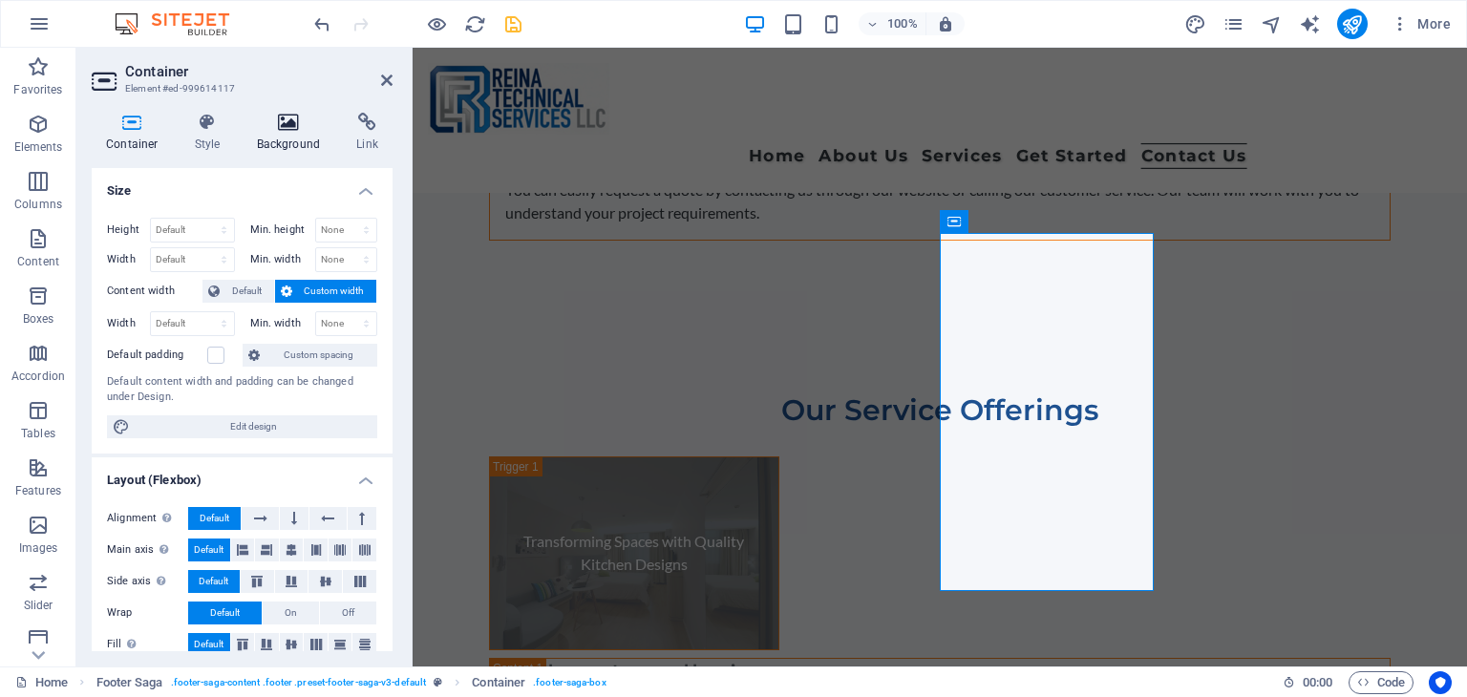
click at [290, 140] on h4 "Background" at bounding box center [293, 133] width 100 height 40
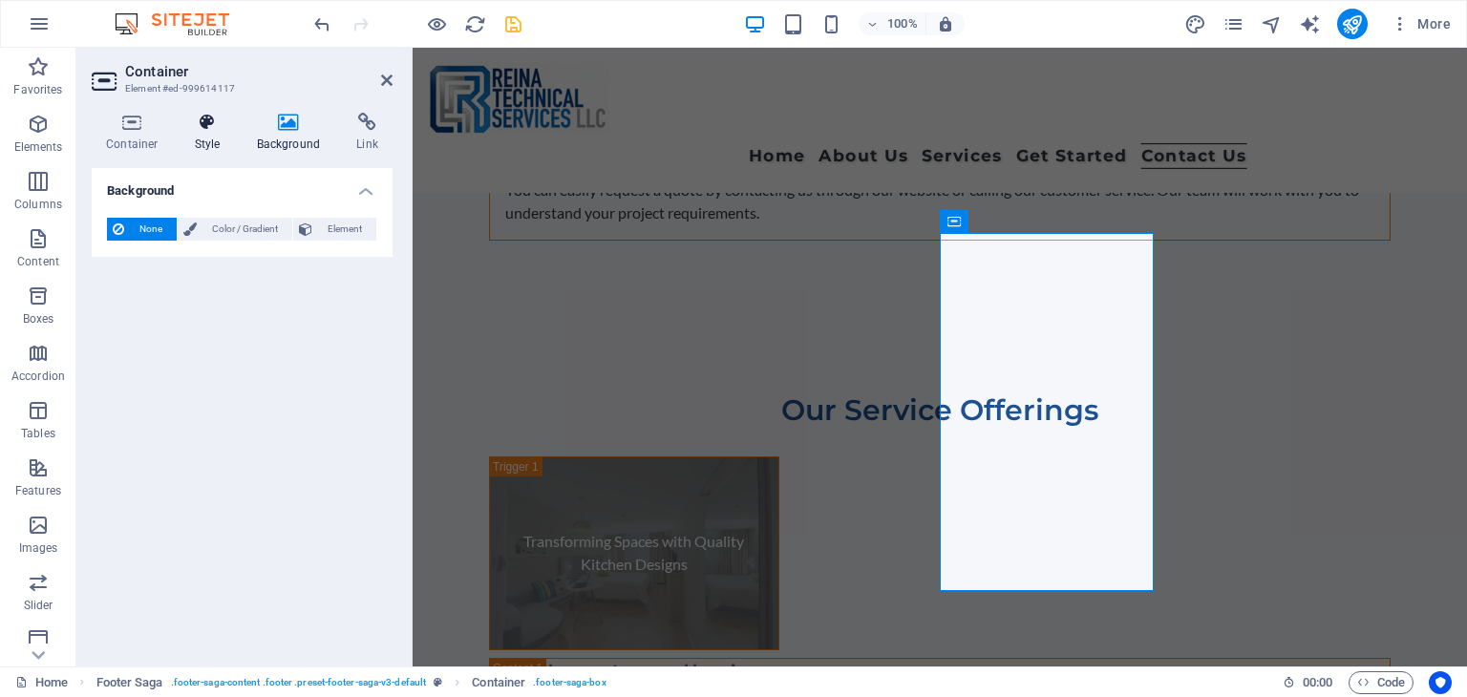
click at [197, 127] on icon at bounding box center [207, 122] width 54 height 19
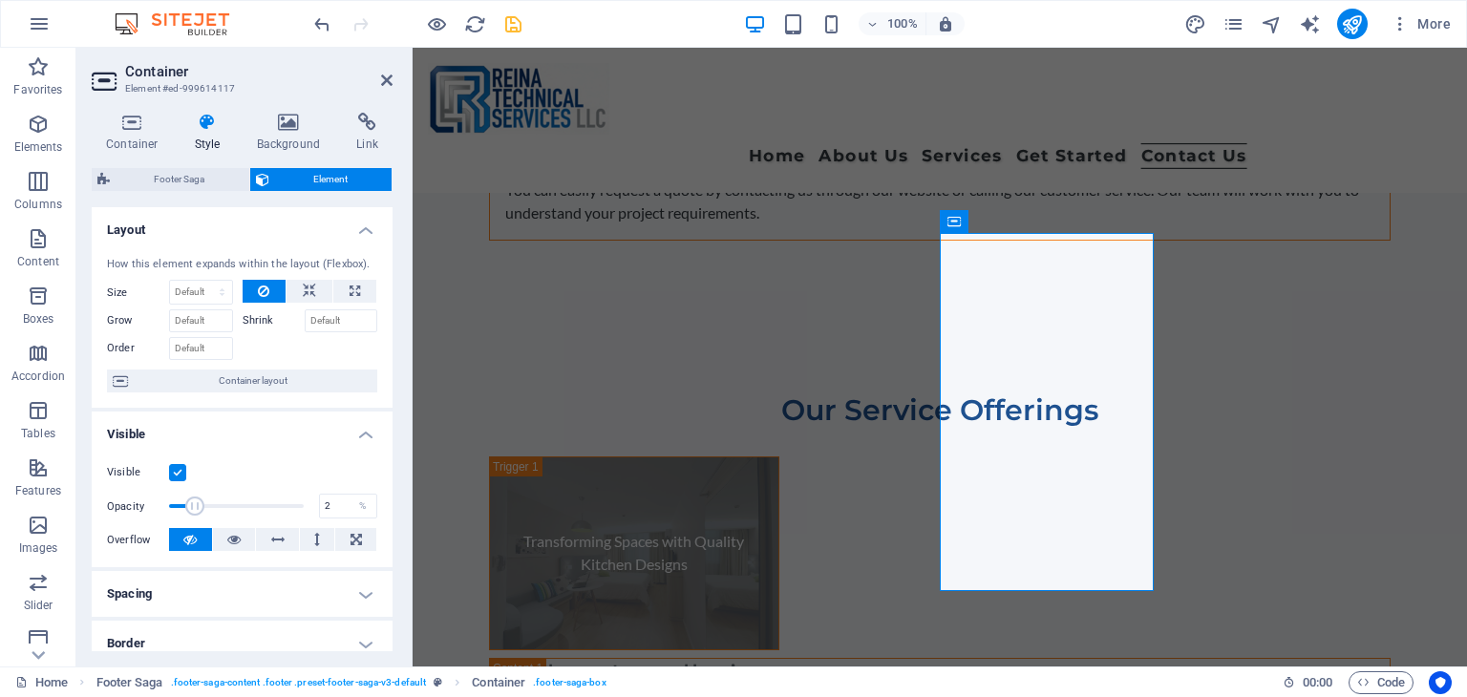
type input "1"
drag, startPoint x: 289, startPoint y: 501, endPoint x: 157, endPoint y: 463, distance: 138.1
click at [96, 478] on div "Visible Opacity 1 % Overflow" at bounding box center [242, 506] width 301 height 121
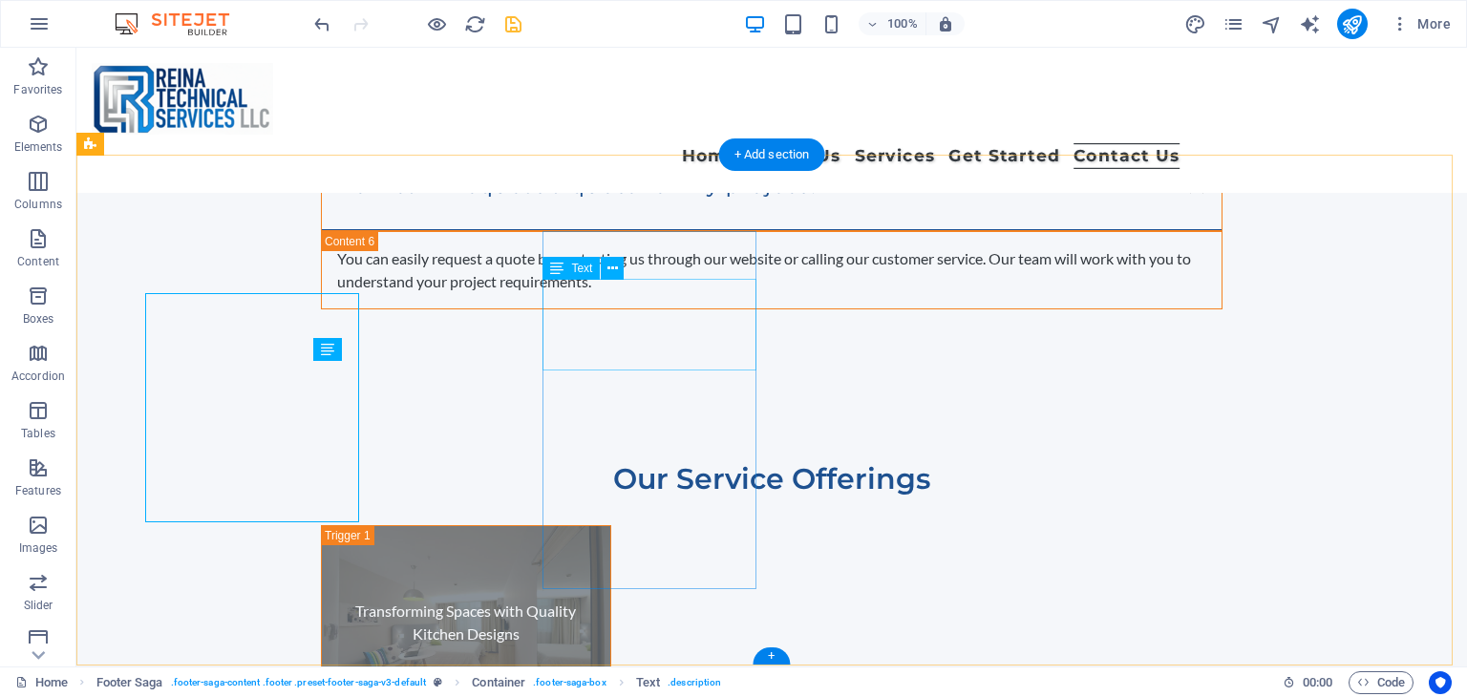
scroll to position [11759, 0]
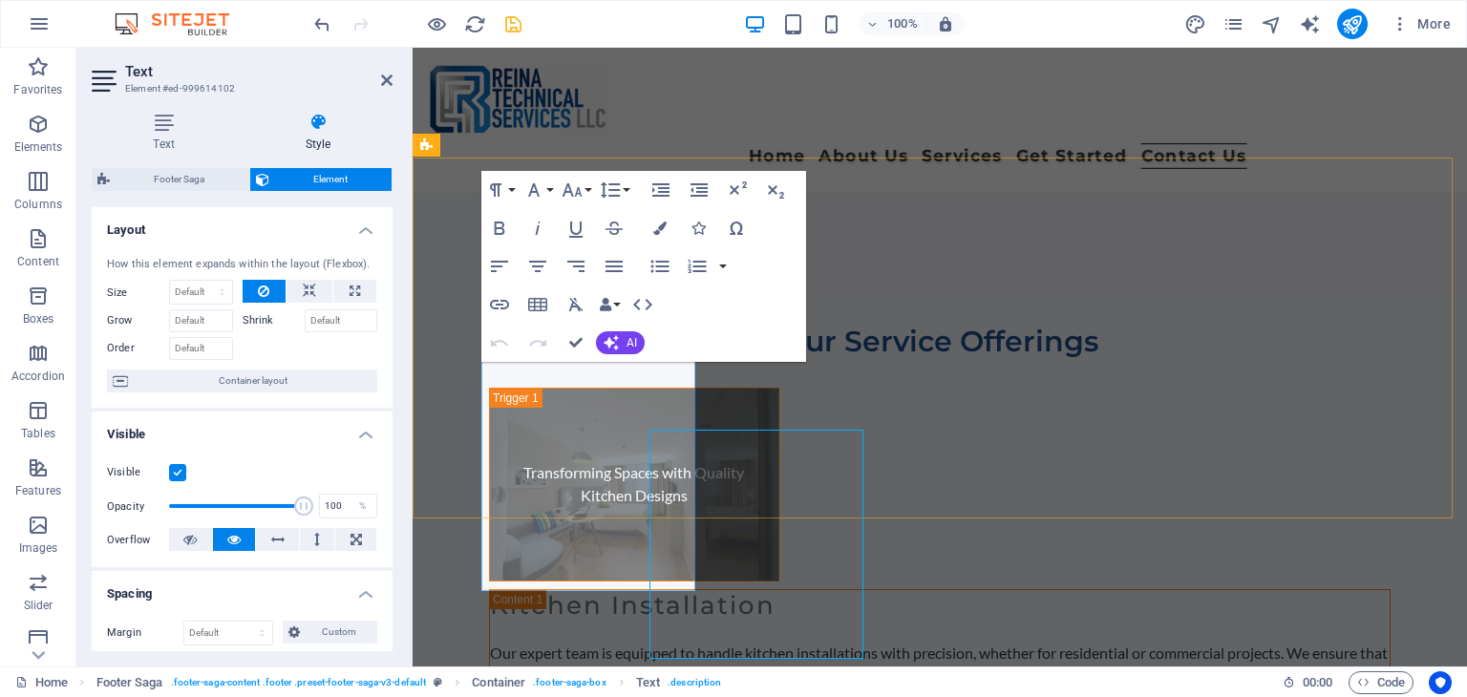
scroll to position [11690, 0]
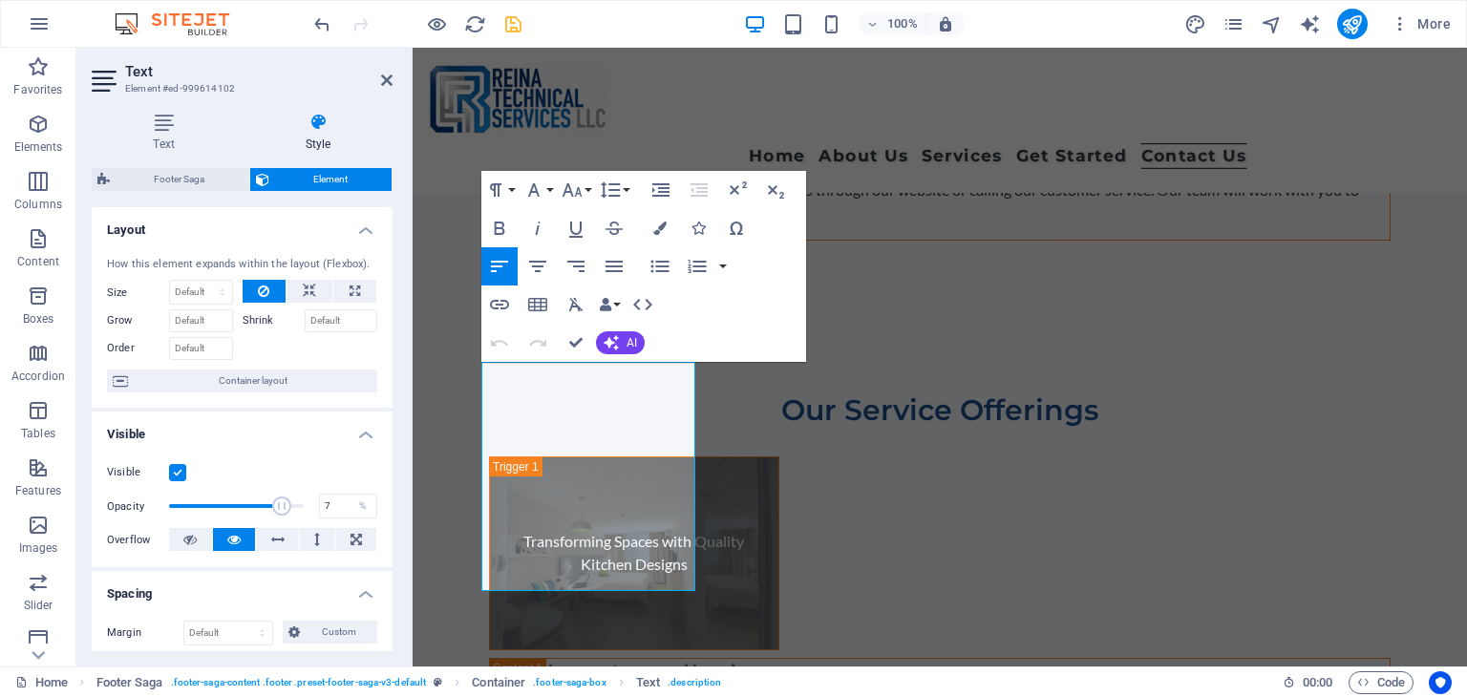
type input "1"
drag, startPoint x: 279, startPoint y: 507, endPoint x: 2, endPoint y: 491, distance: 277.4
click at [0, 497] on section "Favorites Elements Columns Content Boxes Accordion Tables Features Images Slide…" at bounding box center [733, 357] width 1467 height 619
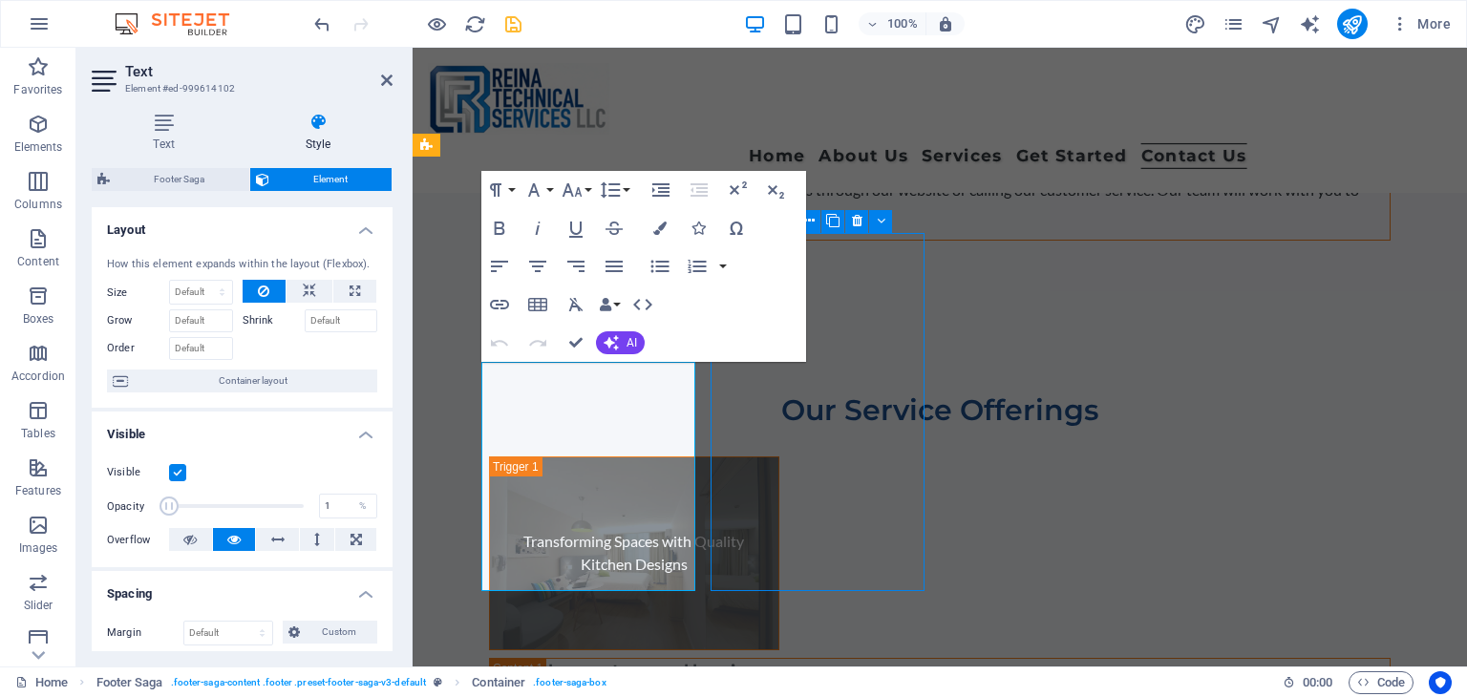
scroll to position [11759, 0]
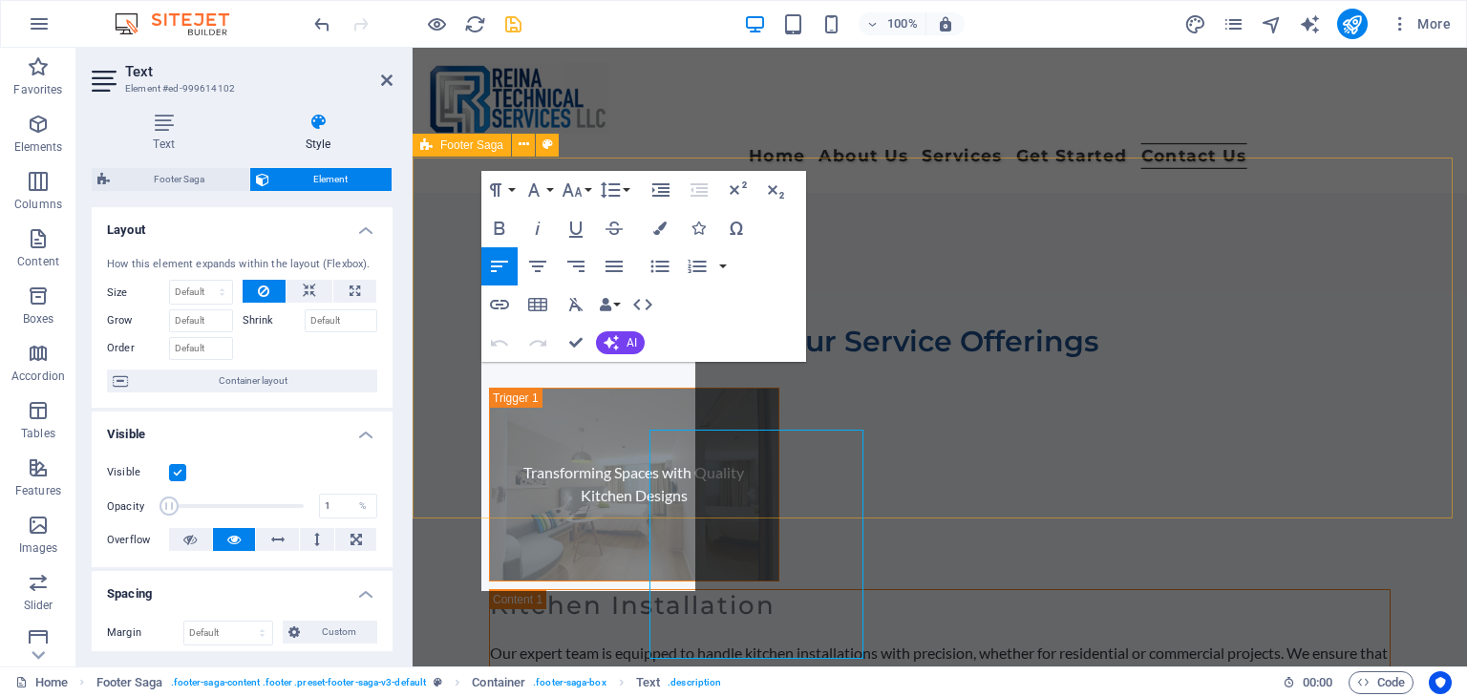
scroll to position [11690, 0]
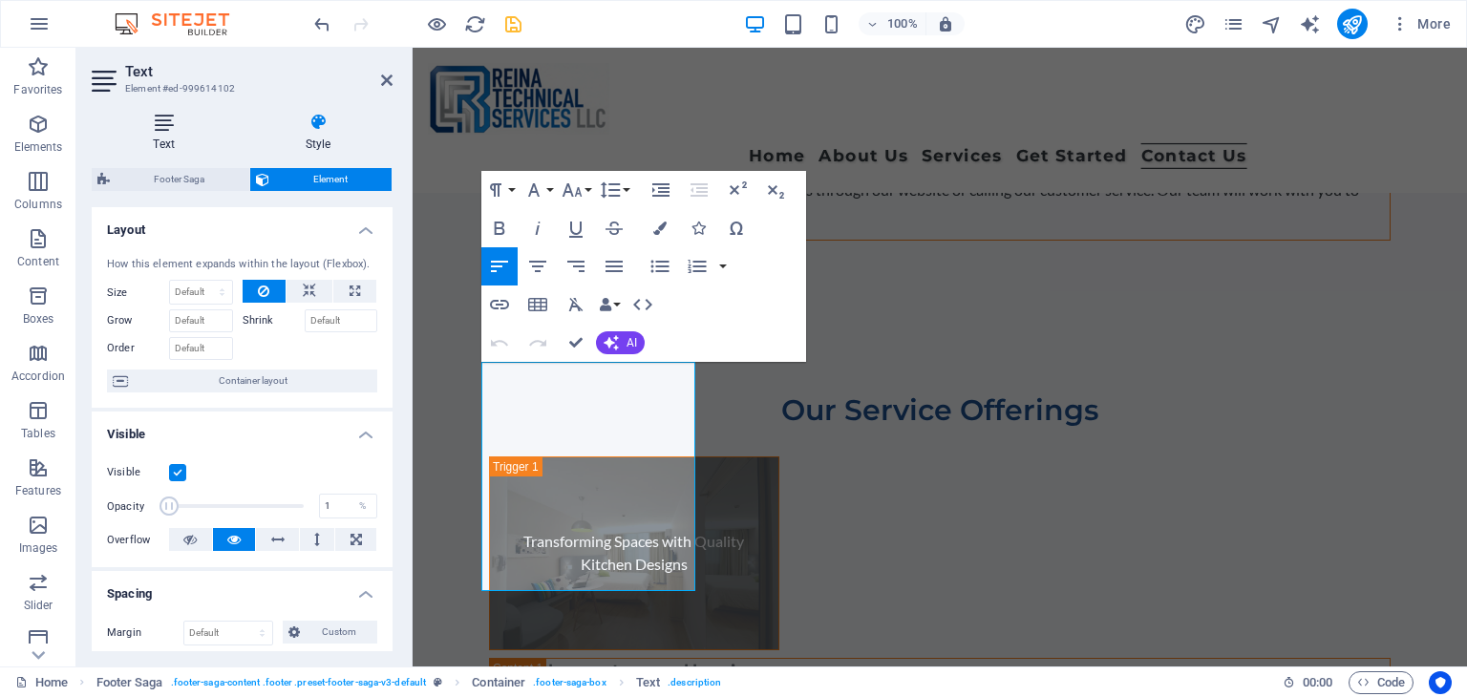
click at [178, 133] on h4 "Text" at bounding box center [168, 133] width 152 height 40
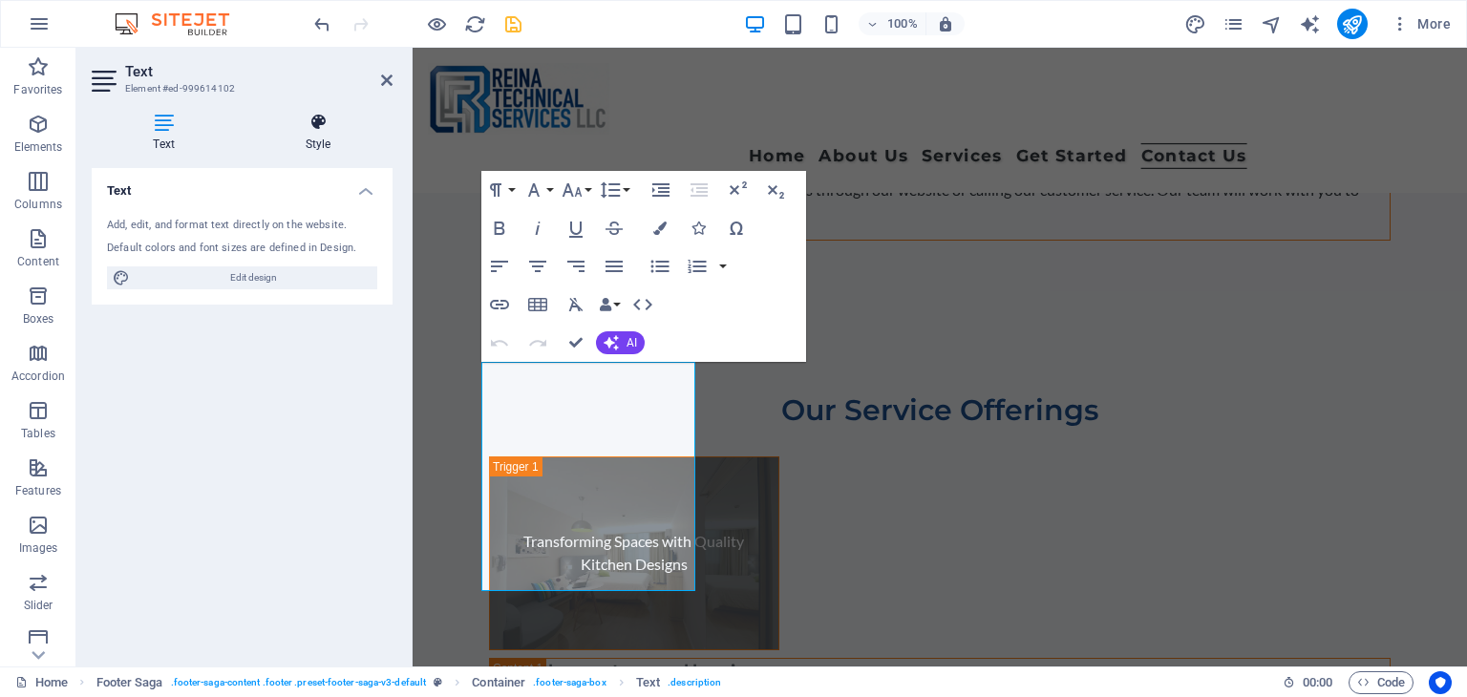
click at [313, 121] on icon at bounding box center [317, 122] width 149 height 19
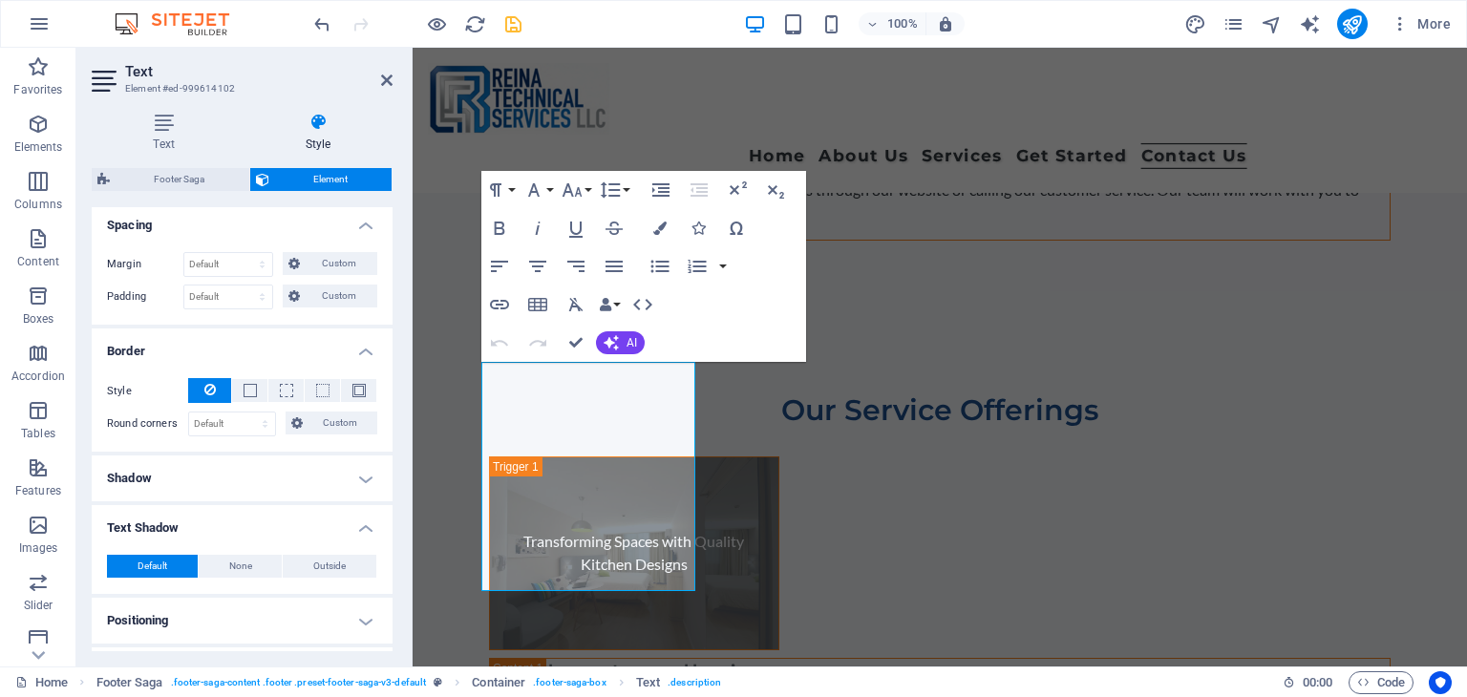
scroll to position [0, 0]
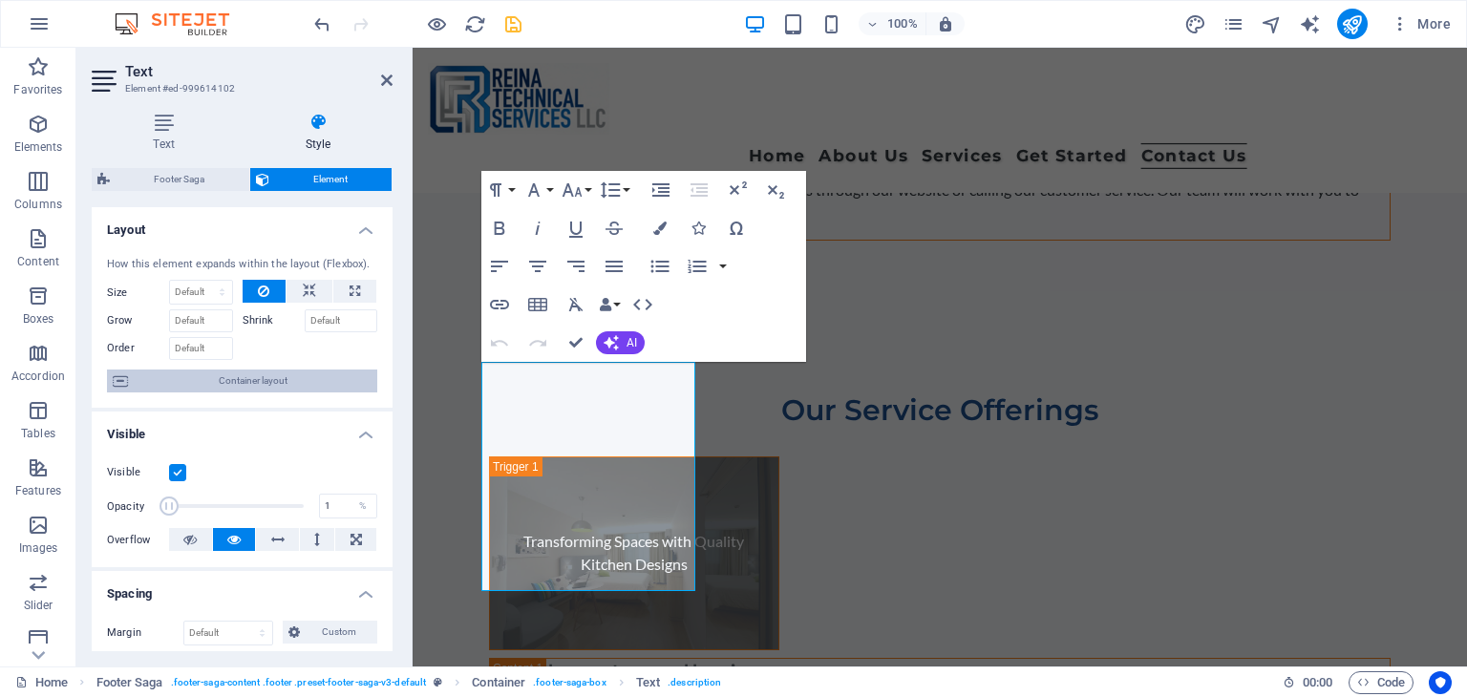
click at [267, 381] on span "Container layout" at bounding box center [253, 381] width 238 height 23
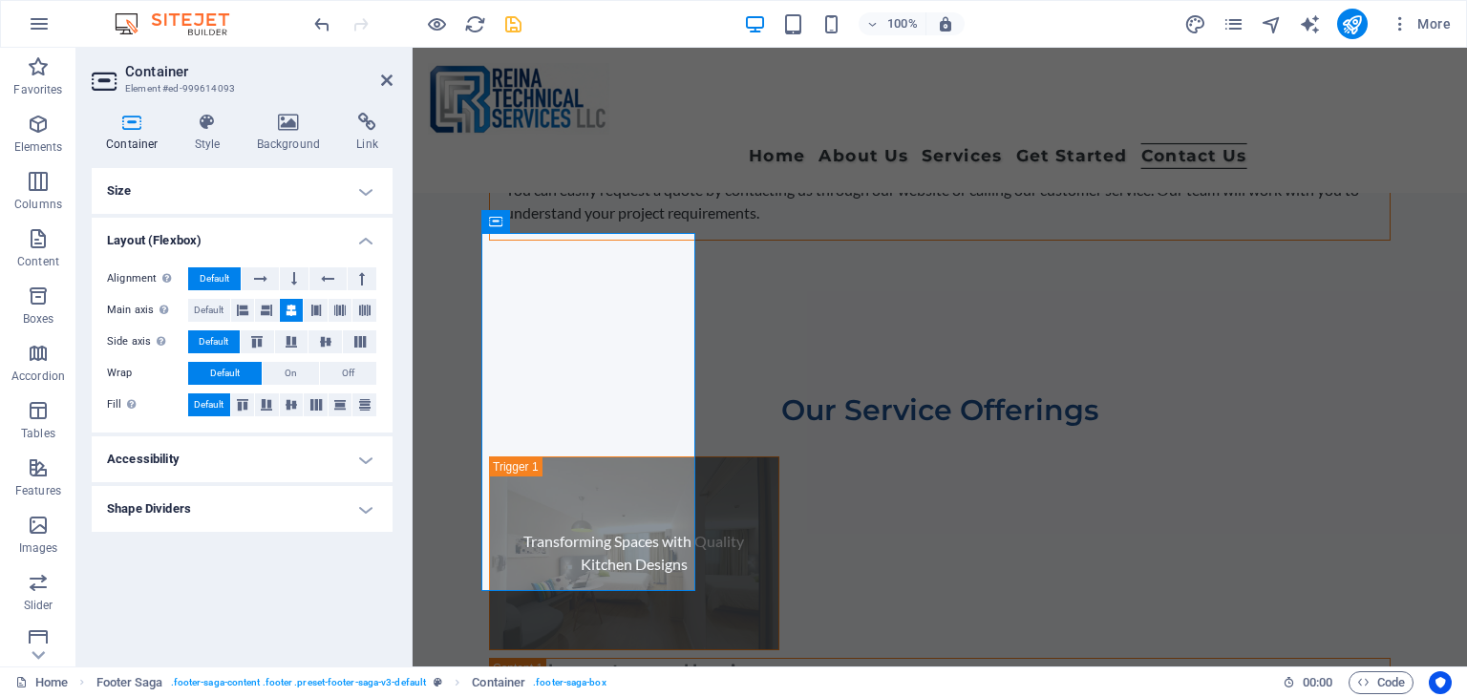
click at [283, 460] on h4 "Accessibility" at bounding box center [242, 459] width 301 height 46
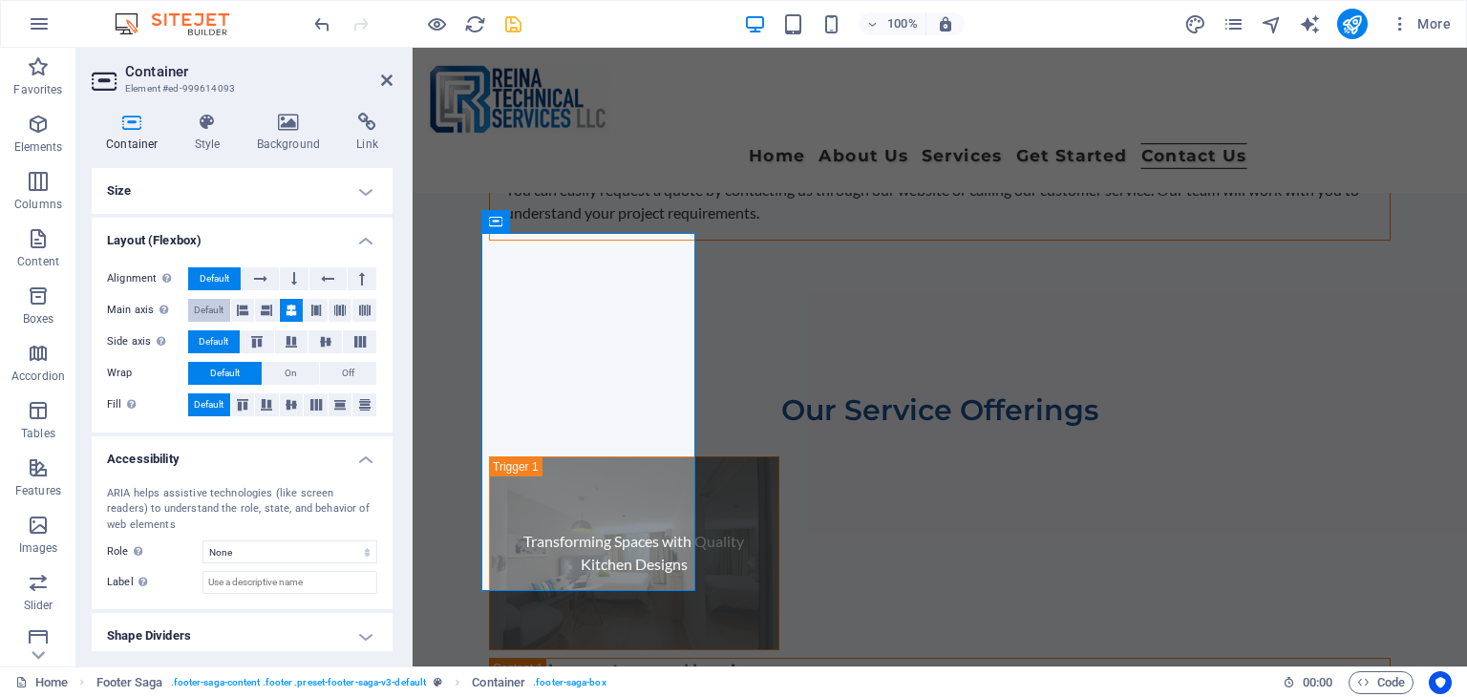
click at [202, 312] on span "Default" at bounding box center [209, 310] width 30 height 23
click at [328, 188] on h4 "Size" at bounding box center [242, 191] width 301 height 46
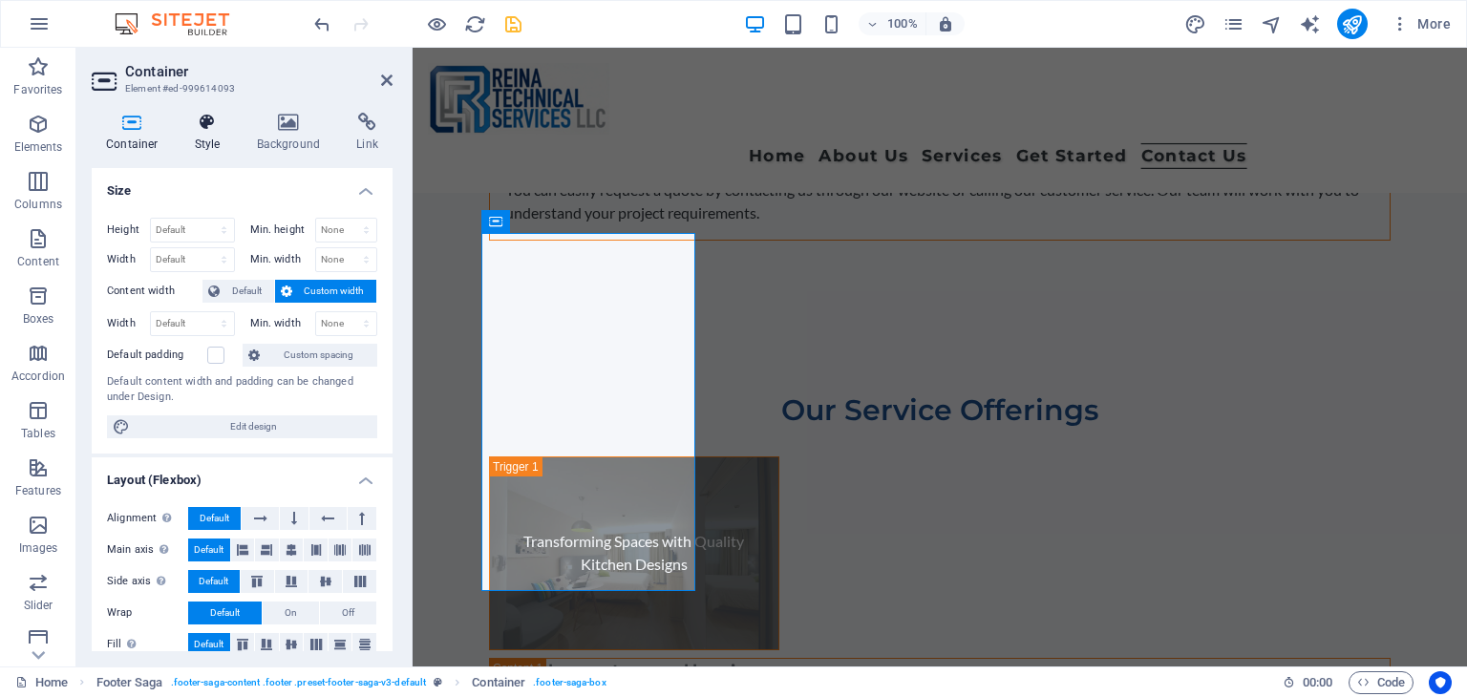
click at [210, 126] on icon at bounding box center [207, 122] width 54 height 19
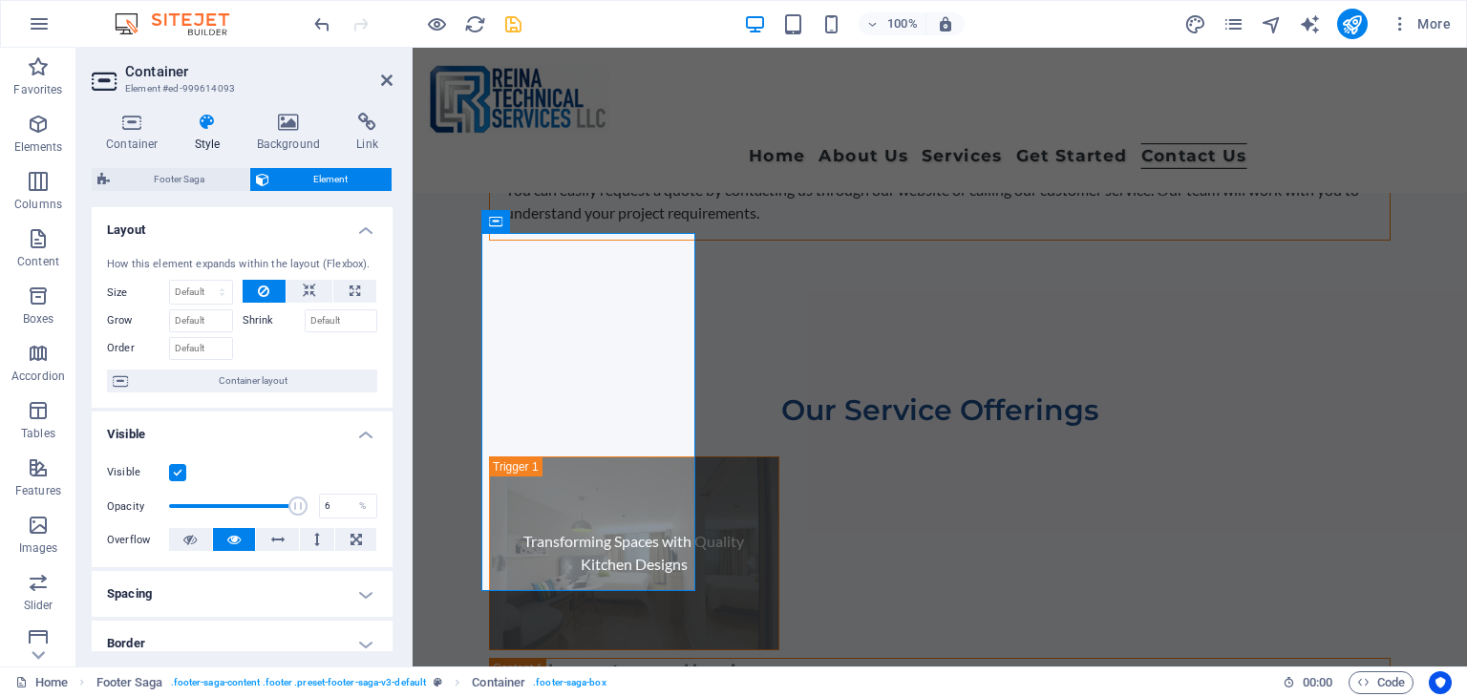
type input "1"
drag, startPoint x: 294, startPoint y: 503, endPoint x: 120, endPoint y: 507, distance: 173.8
click at [120, 507] on div "Opacity 1 %" at bounding box center [242, 506] width 270 height 29
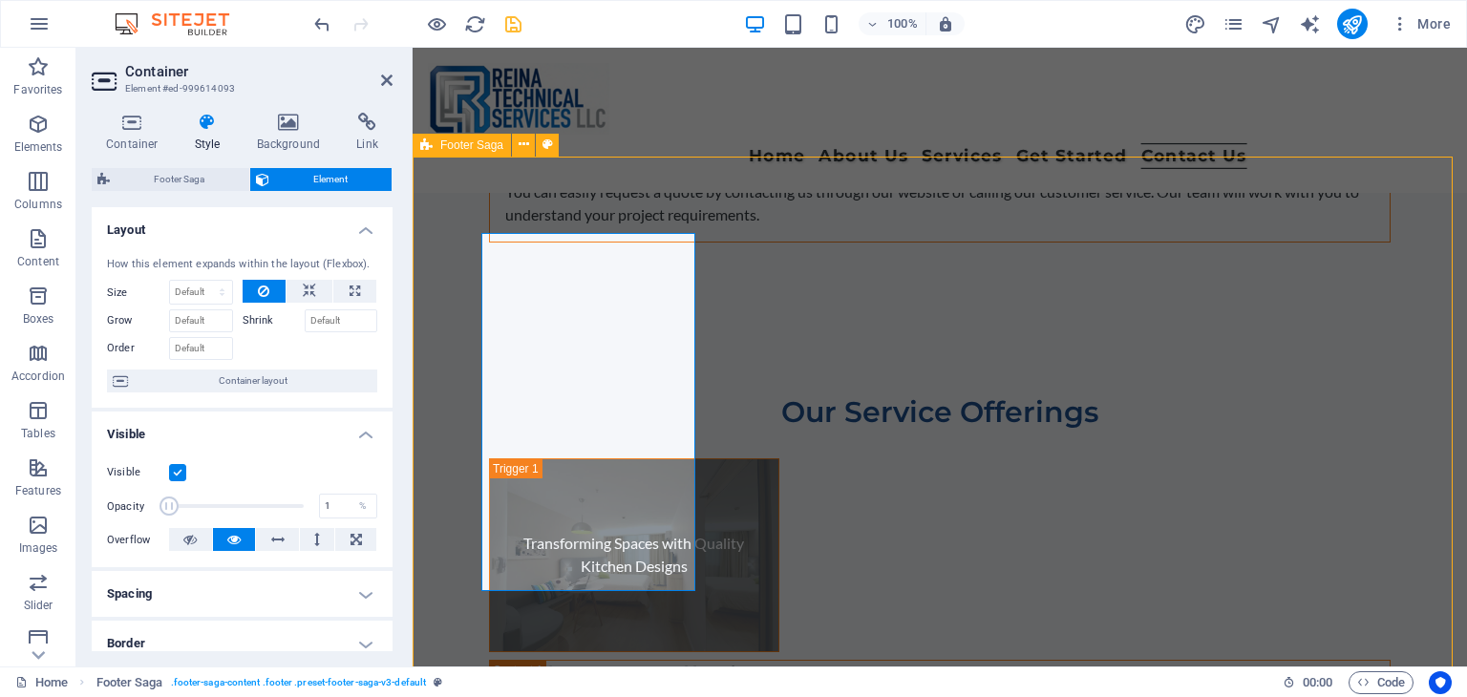
scroll to position [11759, 0]
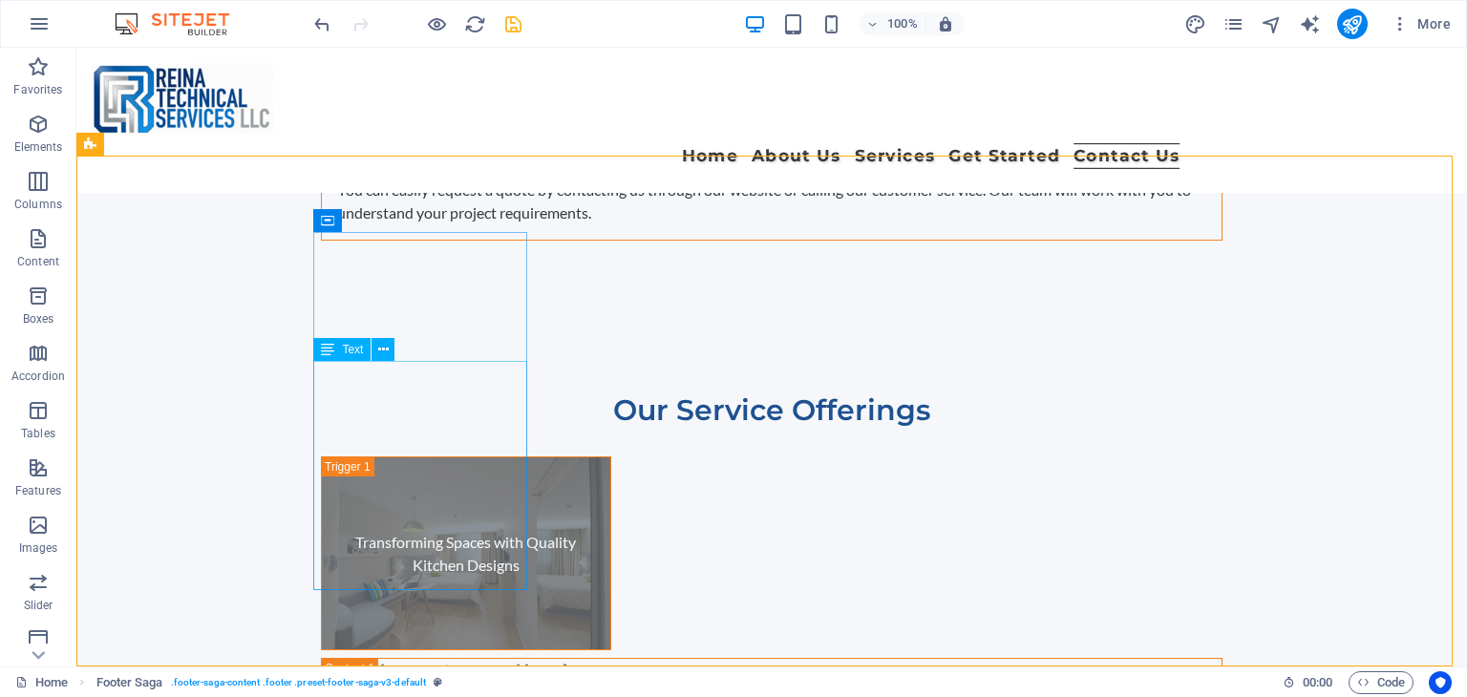
click at [348, 348] on span "Text" at bounding box center [352, 349] width 21 height 11
click at [344, 353] on span "Text" at bounding box center [352, 349] width 21 height 11
click at [344, 352] on span "Text" at bounding box center [352, 349] width 21 height 11
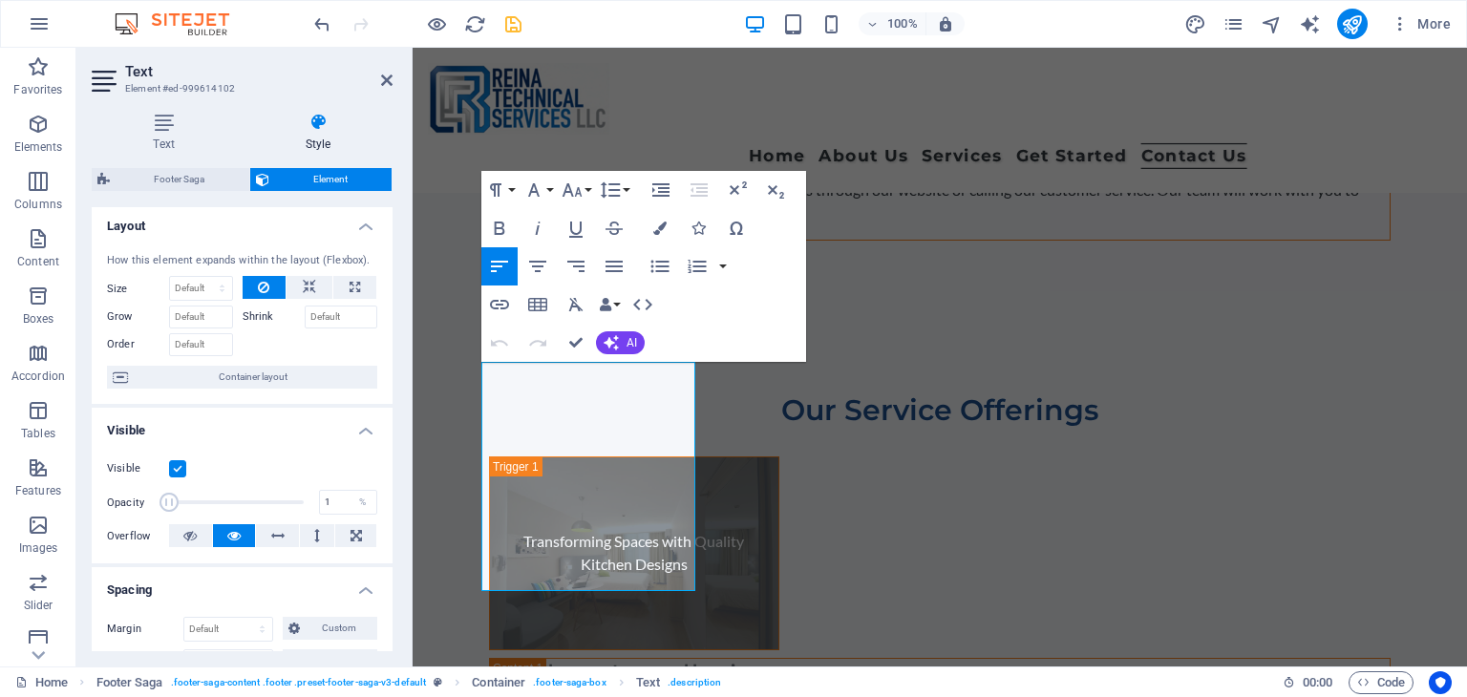
scroll to position [0, 0]
click at [169, 135] on h4 "Text" at bounding box center [168, 133] width 152 height 40
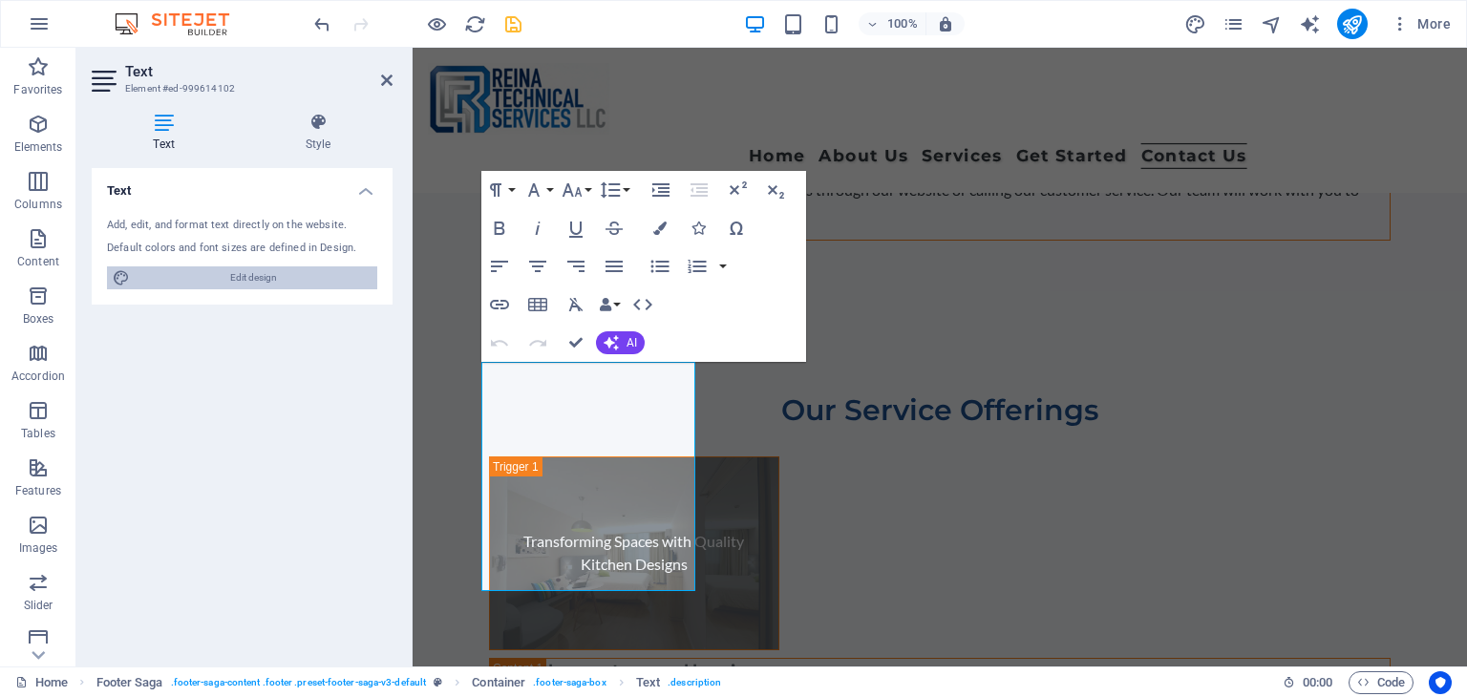
click at [237, 281] on span "Edit design" at bounding box center [254, 277] width 236 height 23
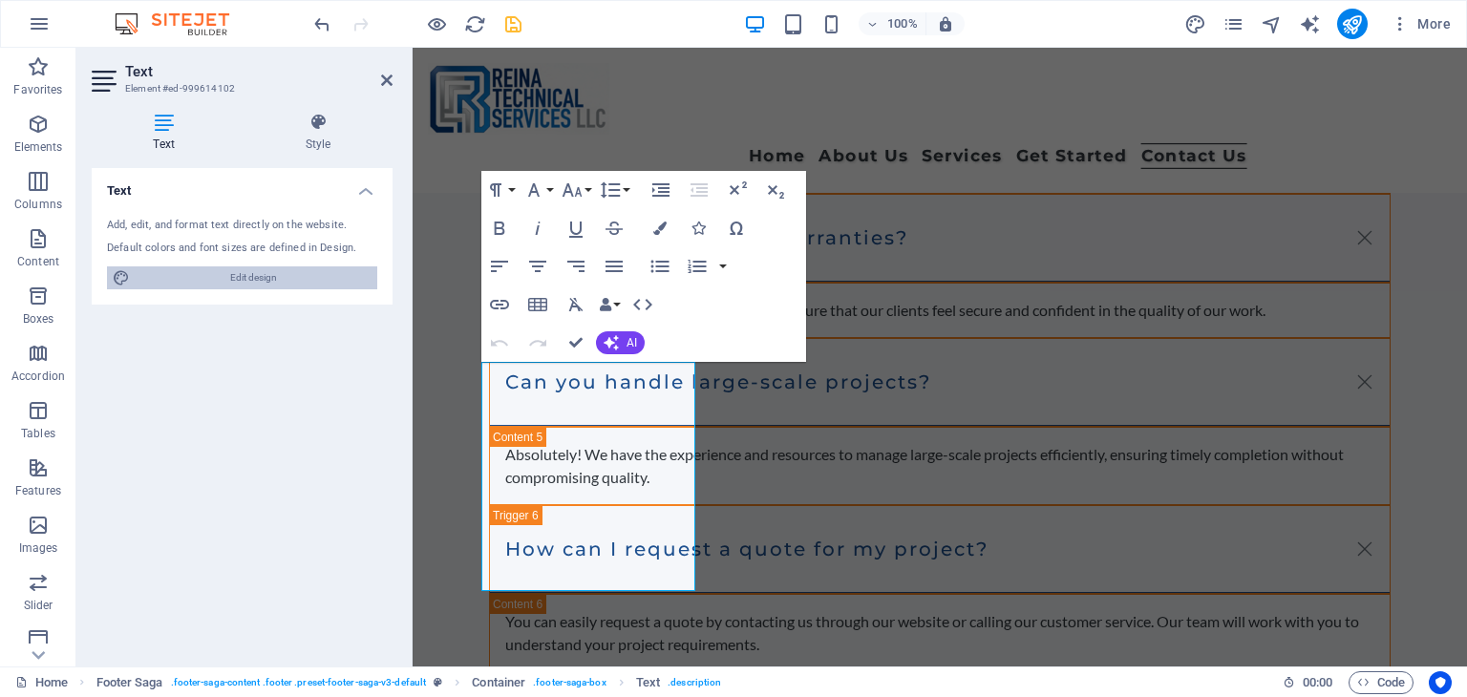
scroll to position [14832, 0]
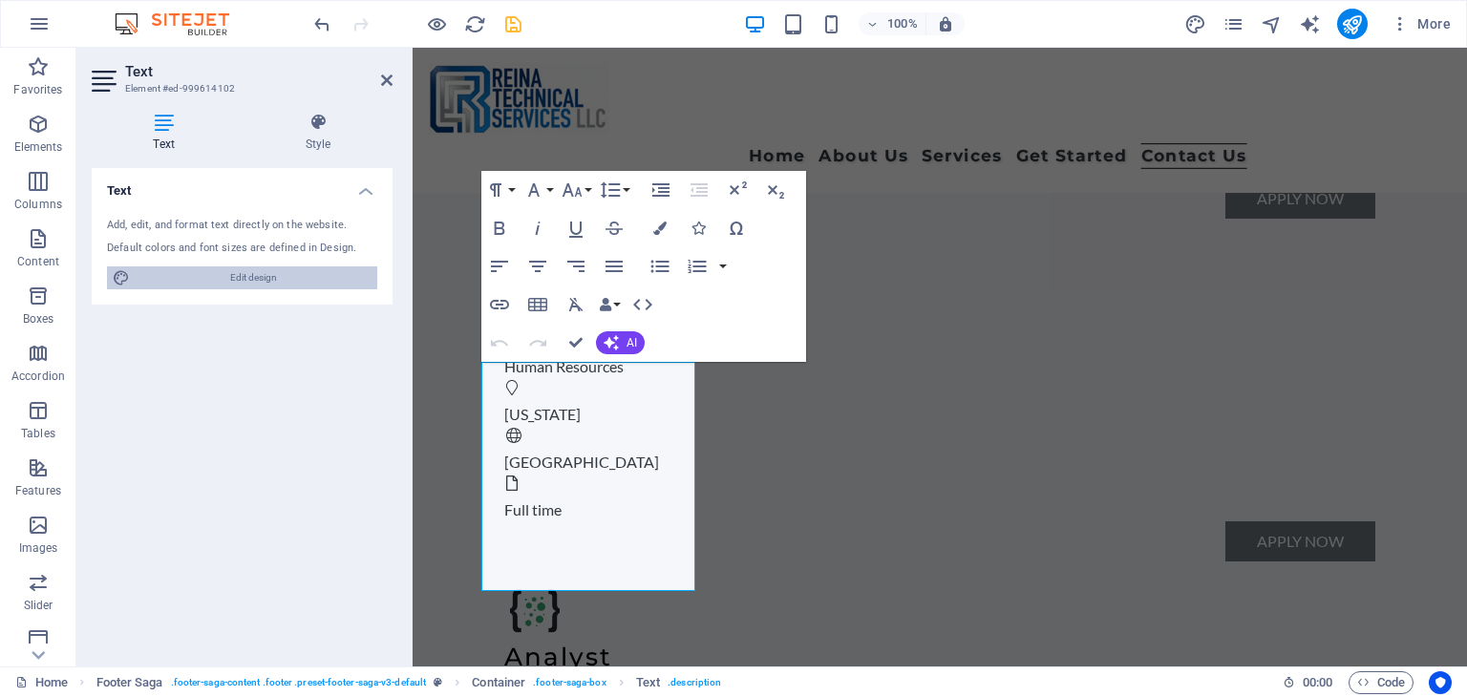
select select "px"
select select "800"
select select "px"
select select "rem"
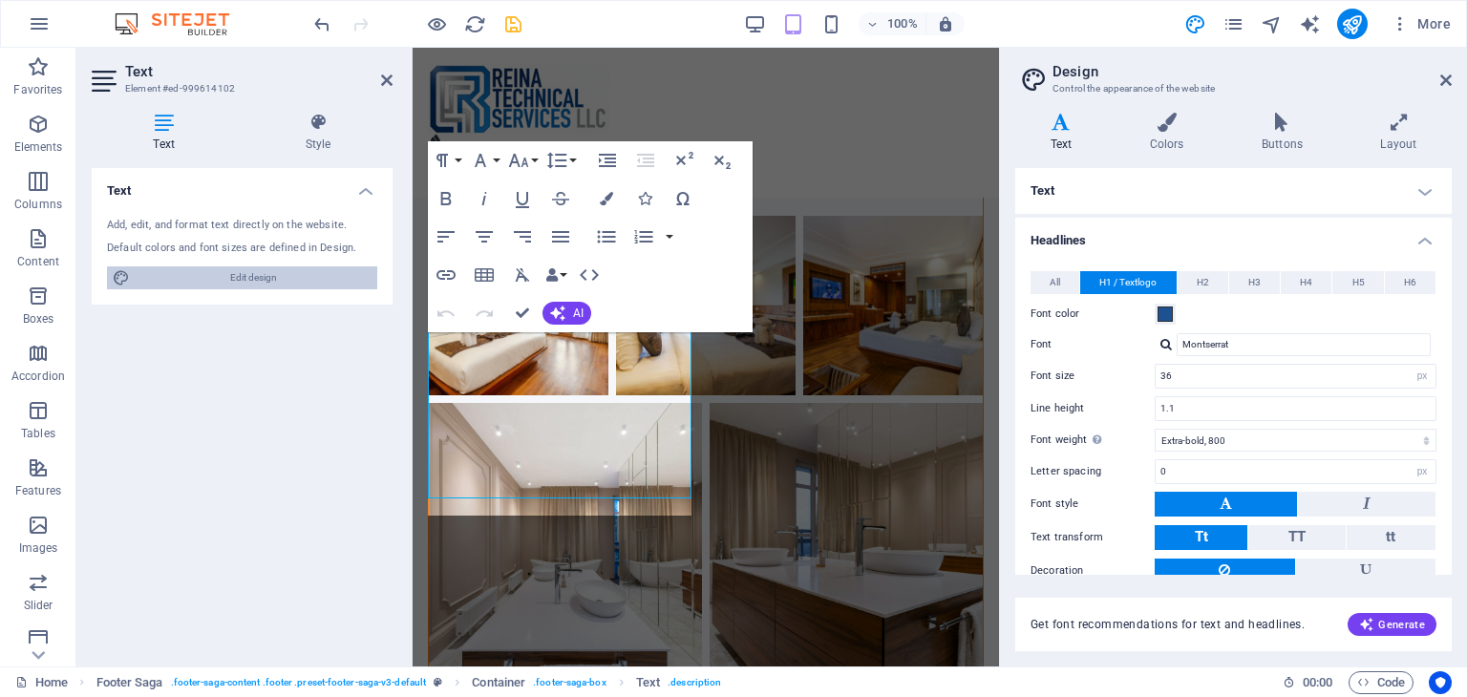
type input "29"
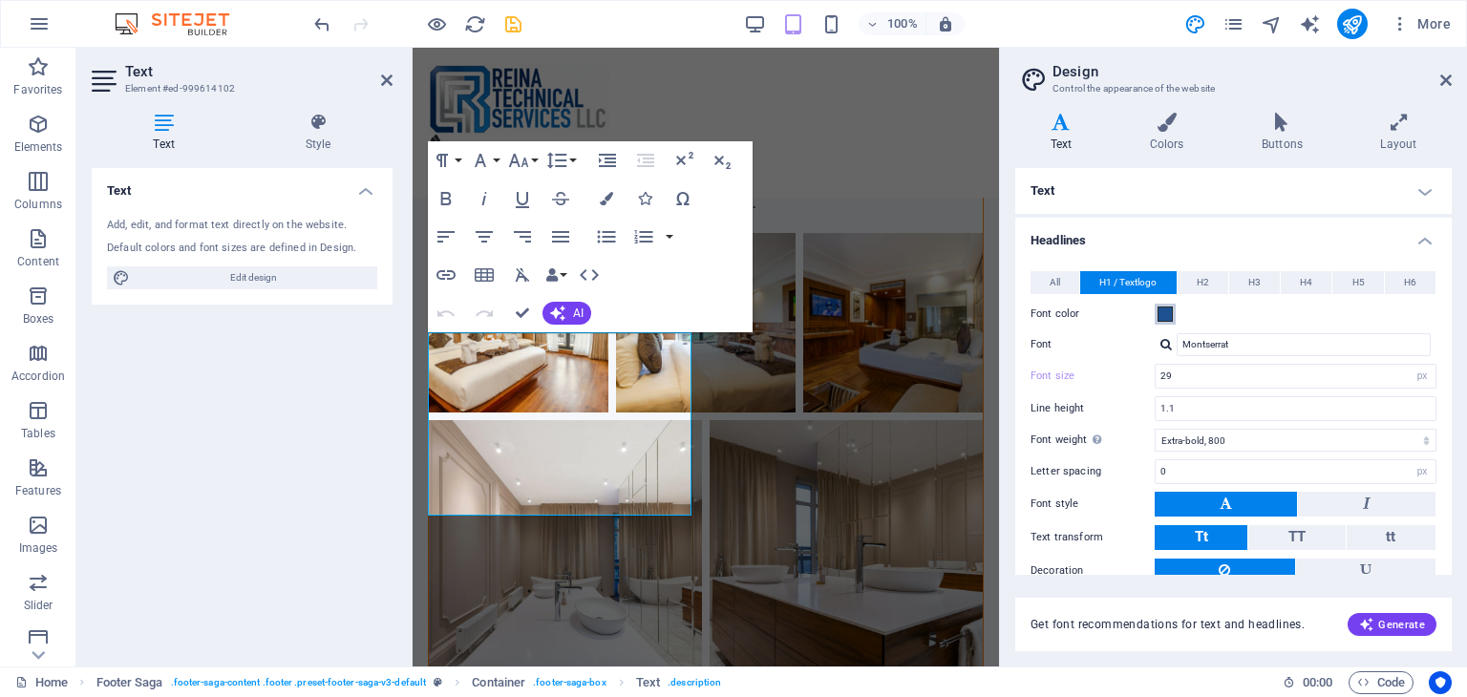
click at [1165, 314] on span at bounding box center [1164, 313] width 15 height 15
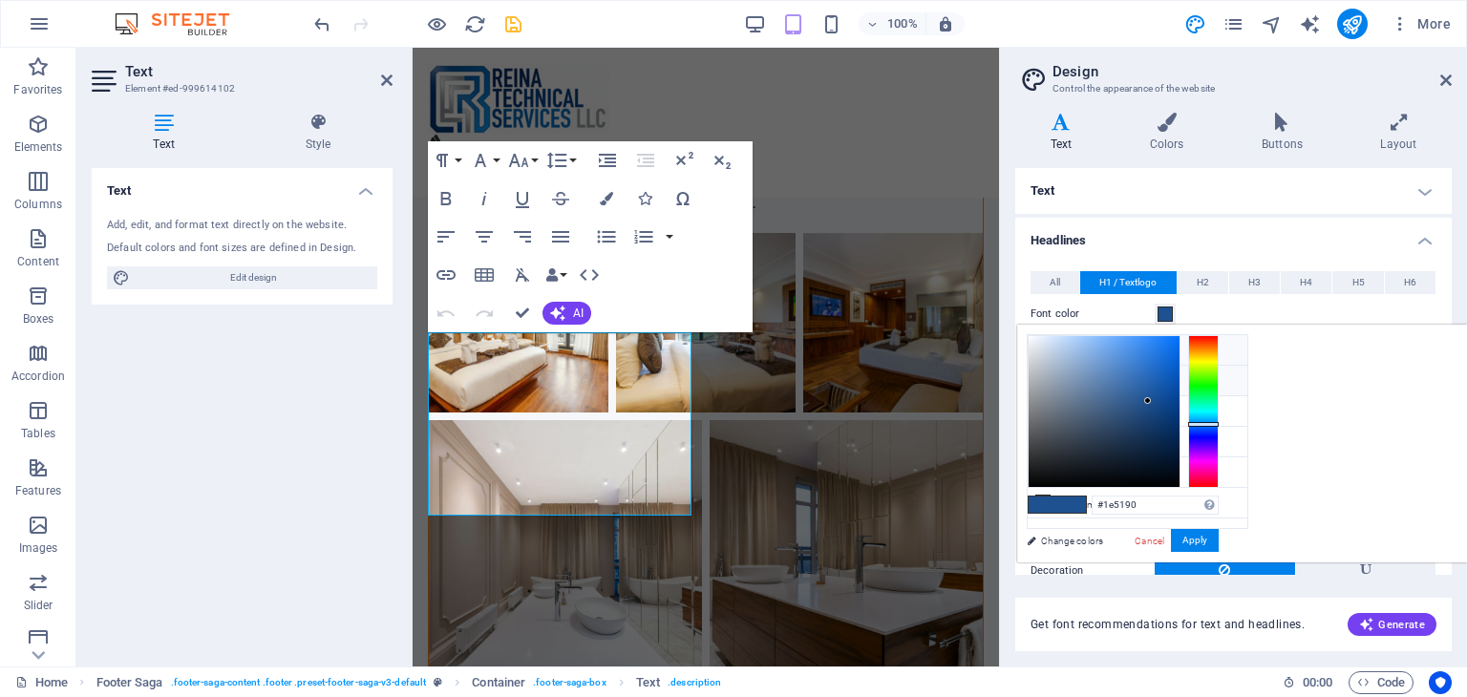
click at [1048, 348] on icon at bounding box center [1042, 349] width 13 height 13
type input "#f5f7fa"
click at [1048, 348] on icon at bounding box center [1042, 349] width 13 height 13
click at [1218, 539] on button "Apply" at bounding box center [1195, 540] width 48 height 23
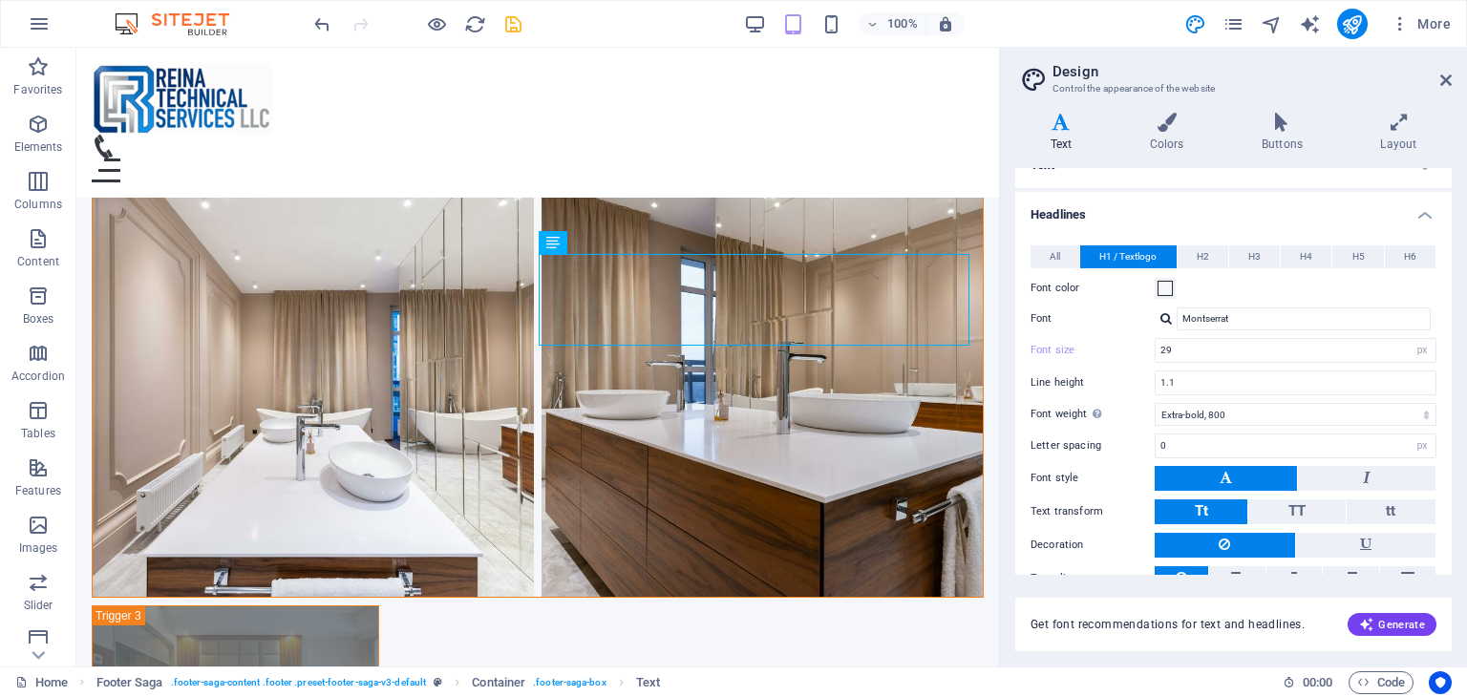
scroll to position [0, 0]
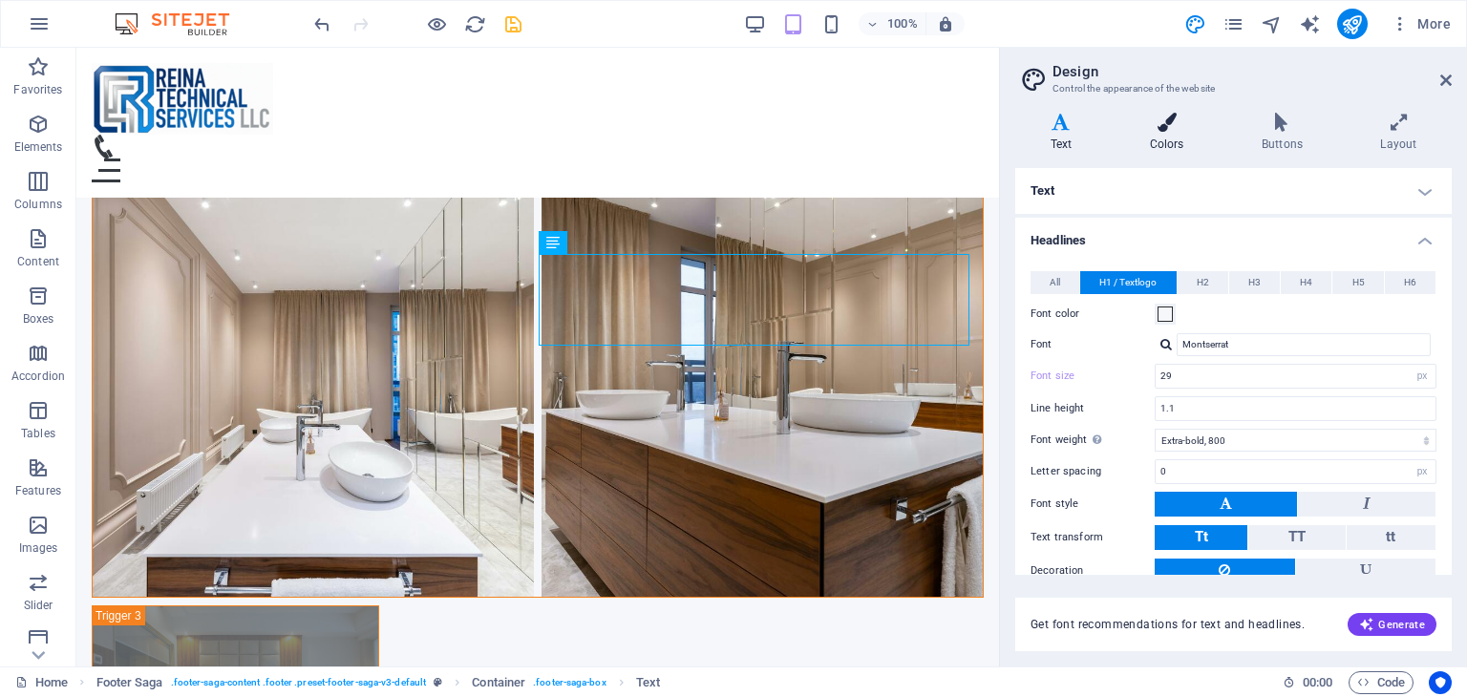
click at [1160, 126] on icon at bounding box center [1166, 122] width 104 height 19
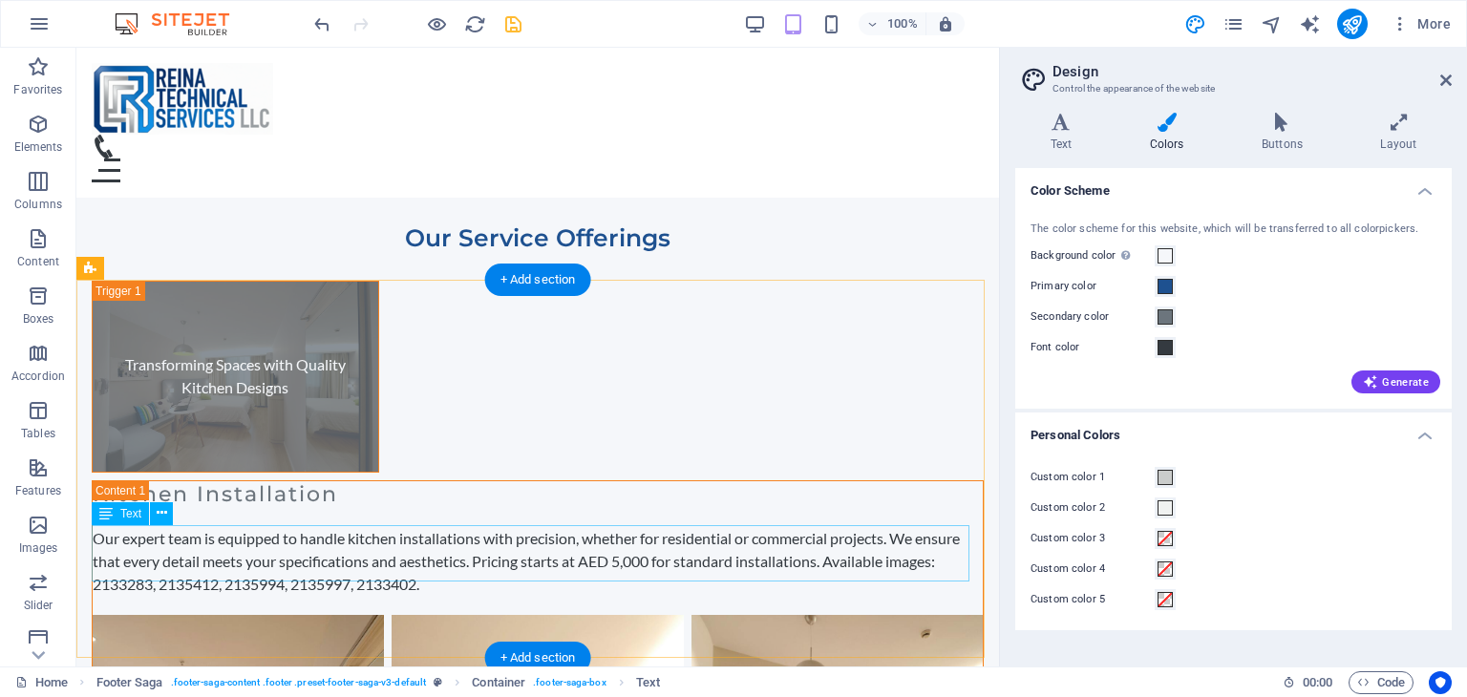
scroll to position [11505, 0]
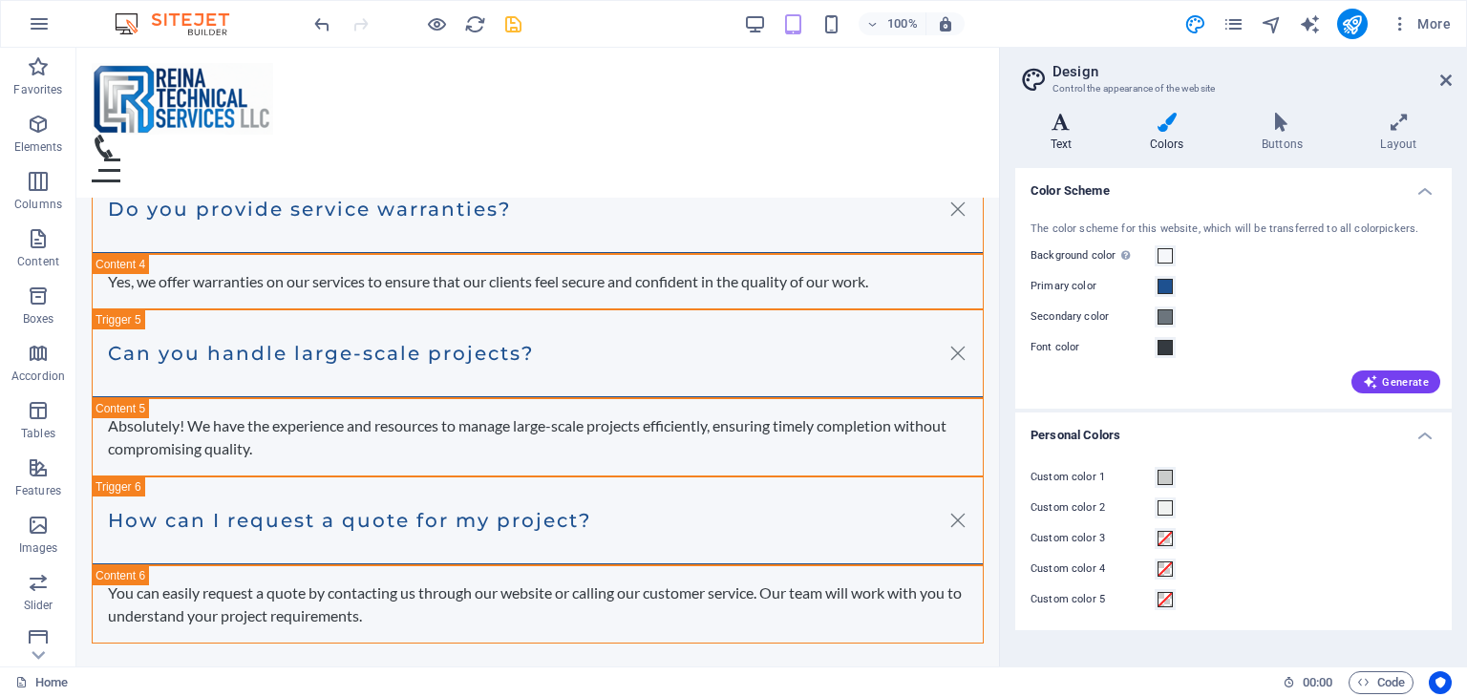
click at [1053, 138] on h4 "Text" at bounding box center [1064, 133] width 99 height 40
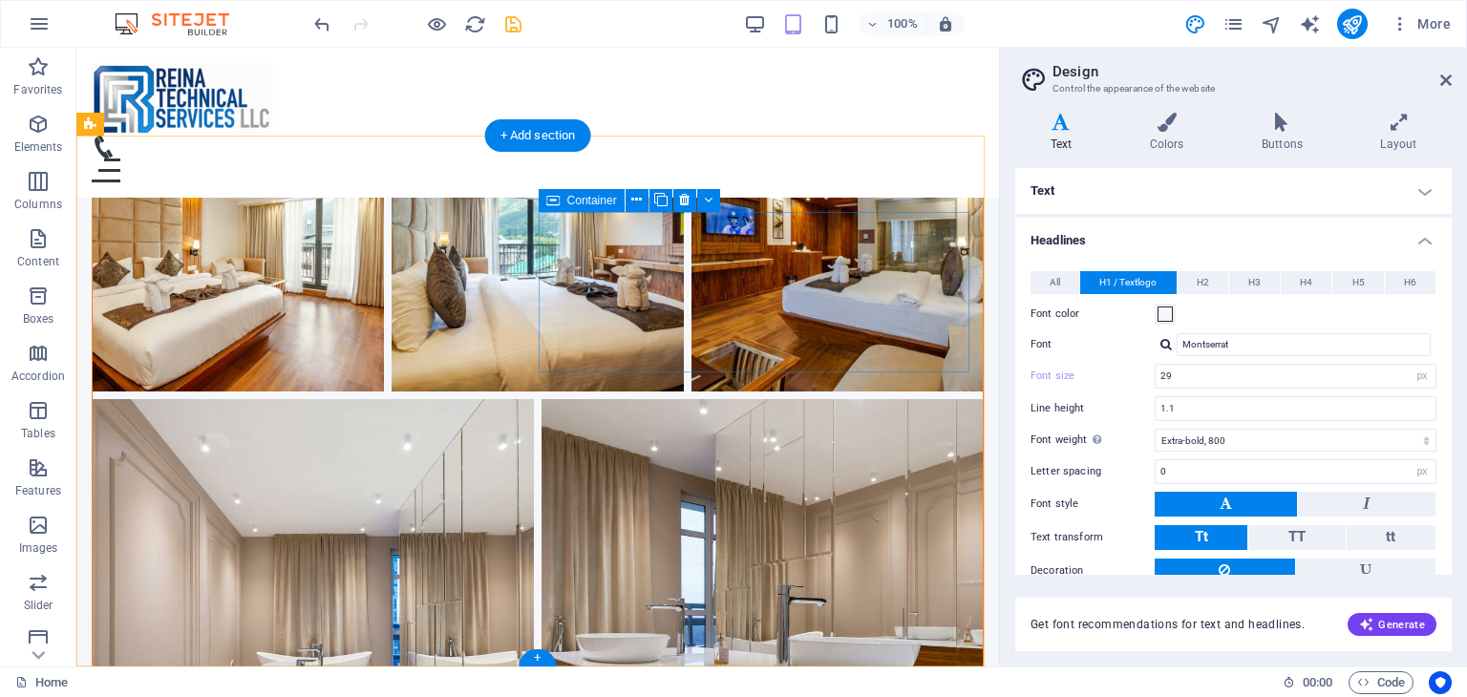
scroll to position [14370, 0]
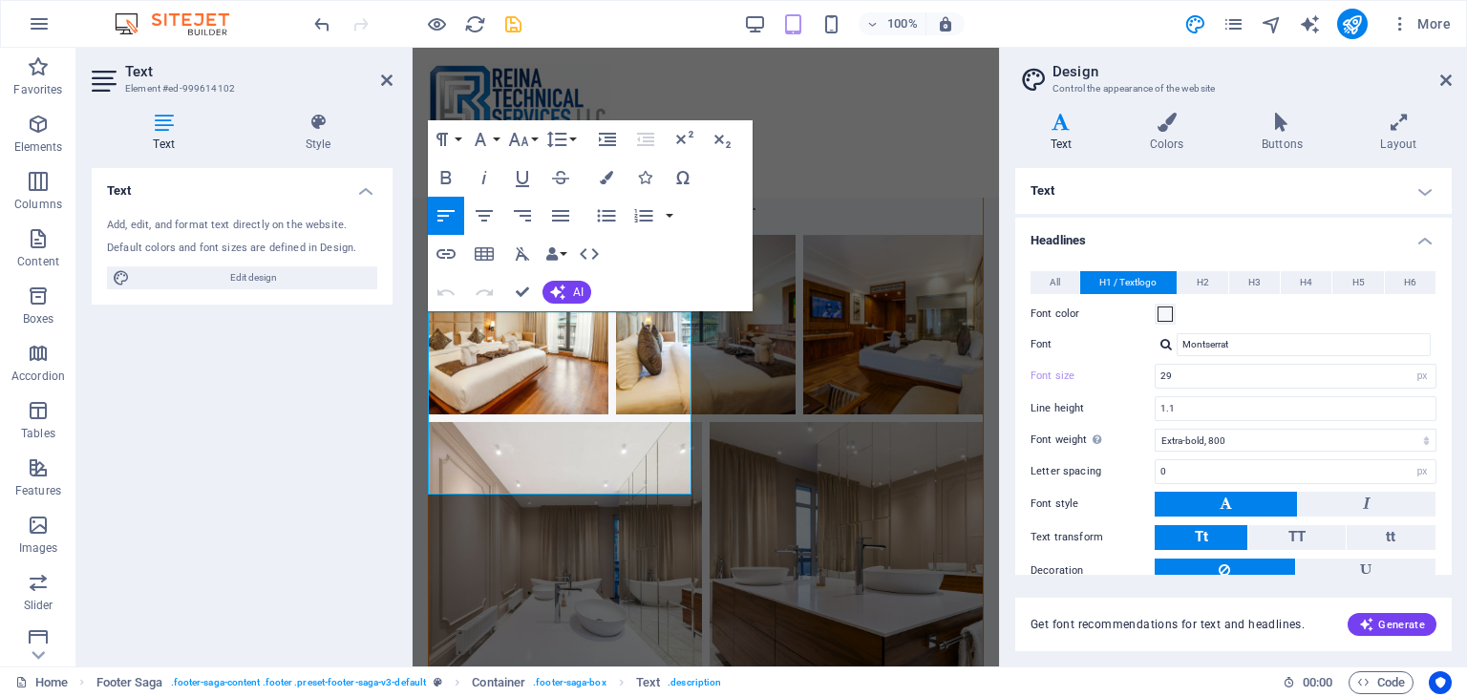
scroll to position [14853, 0]
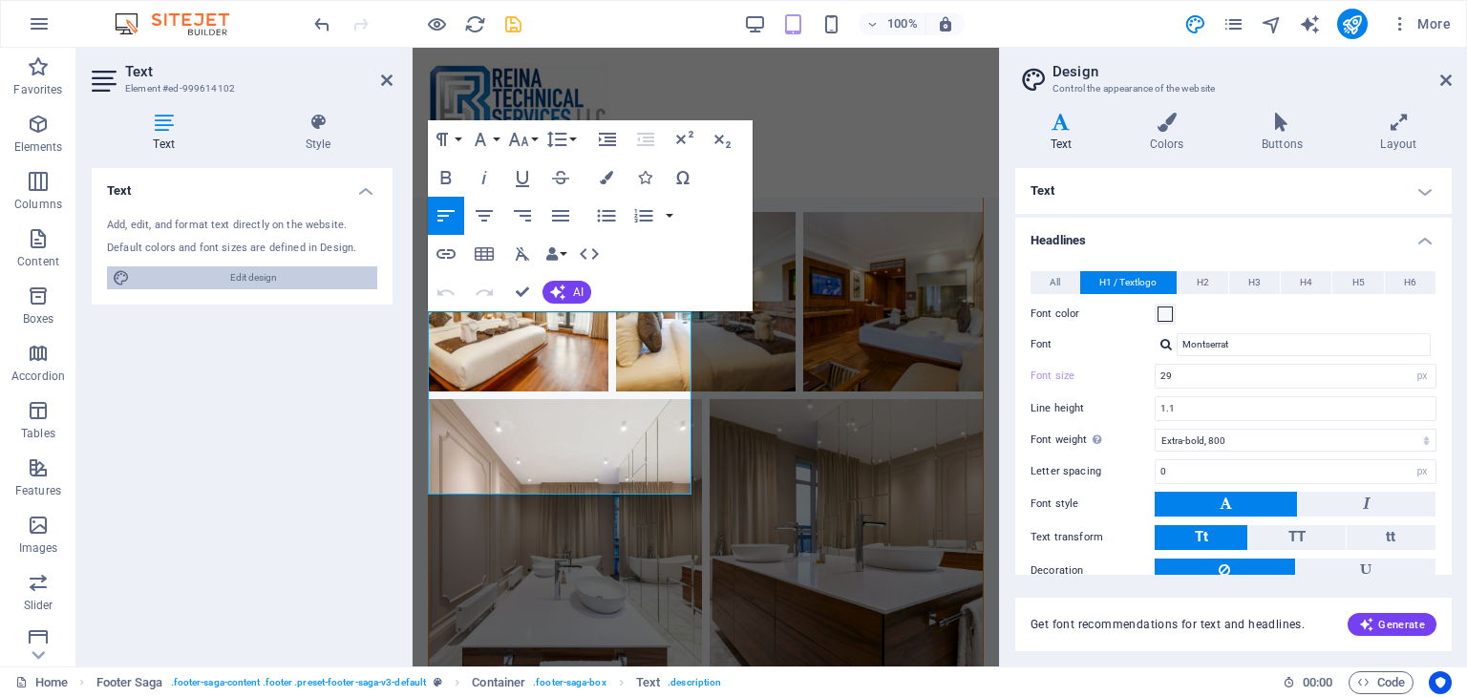
click at [329, 276] on span "Edit design" at bounding box center [254, 277] width 236 height 23
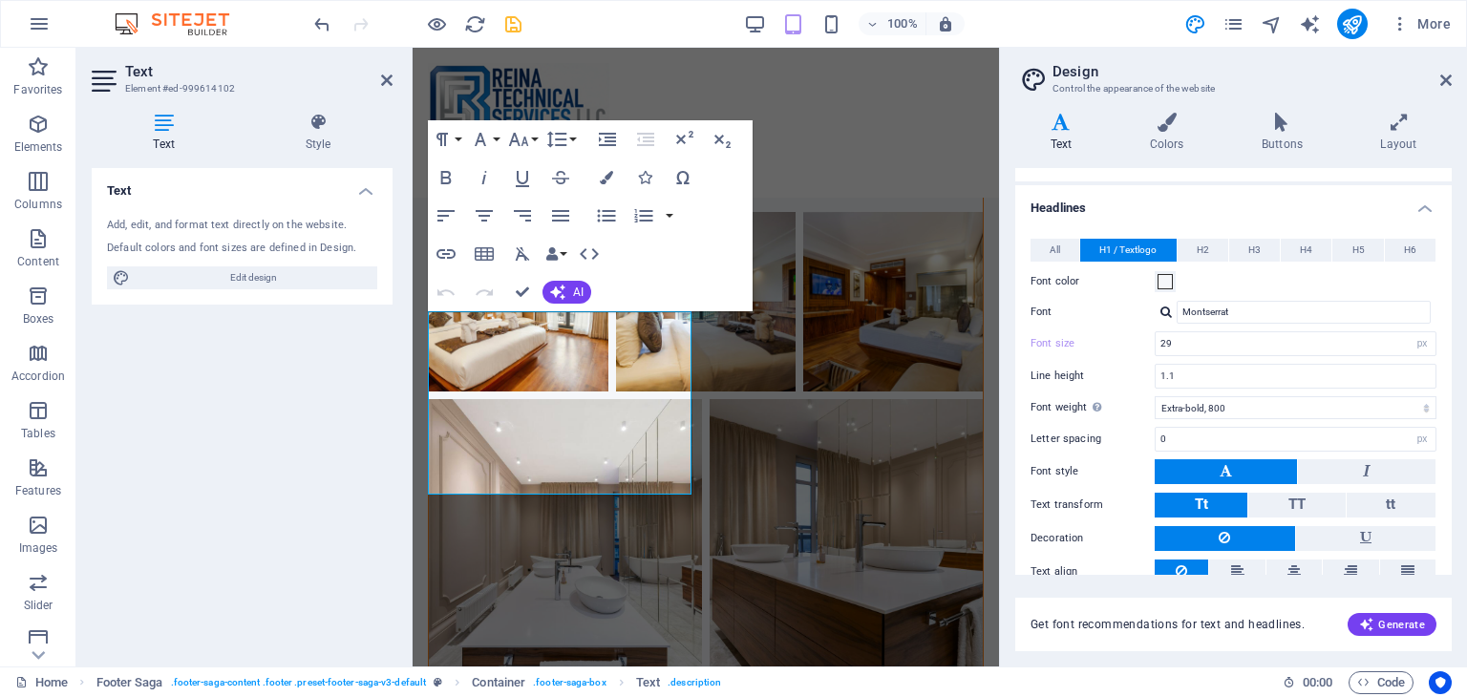
scroll to position [0, 0]
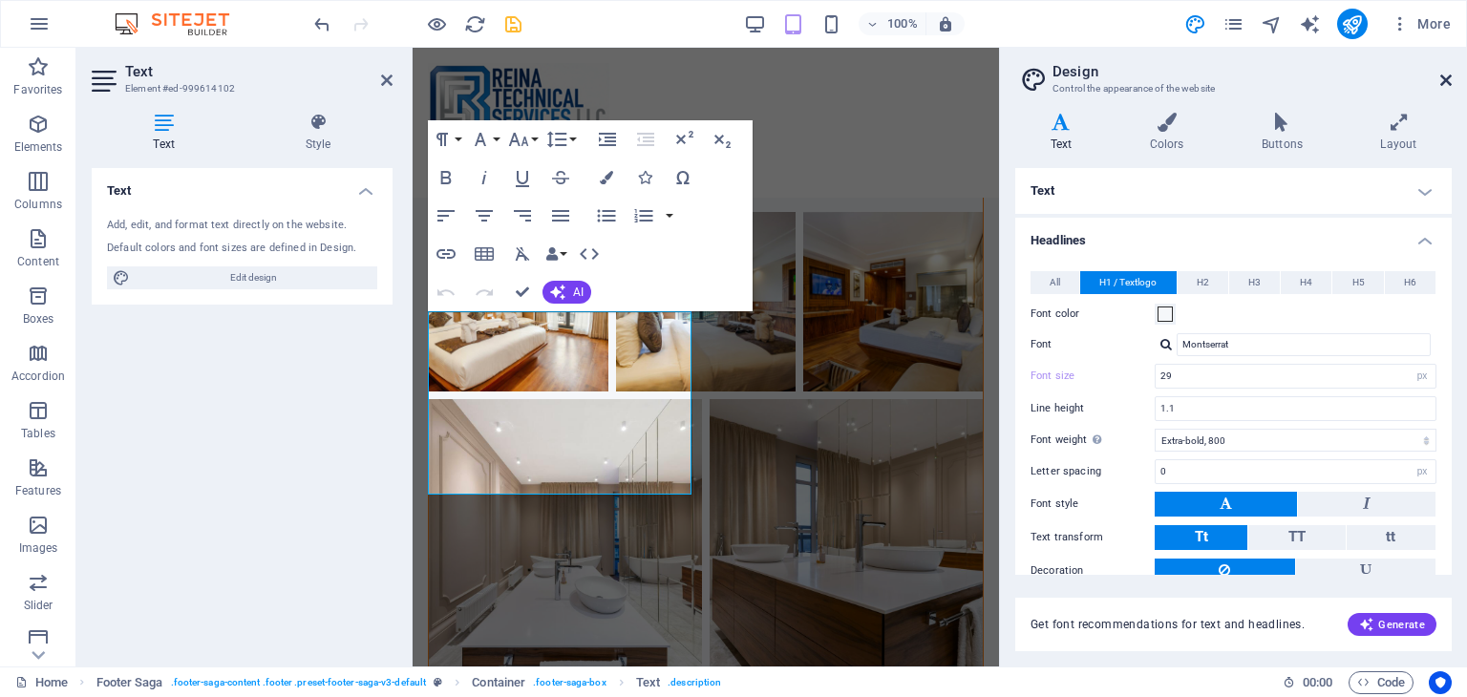
drag, startPoint x: 1446, startPoint y: 80, endPoint x: 1033, endPoint y: 31, distance: 415.4
click at [1446, 80] on icon at bounding box center [1445, 80] width 11 height 15
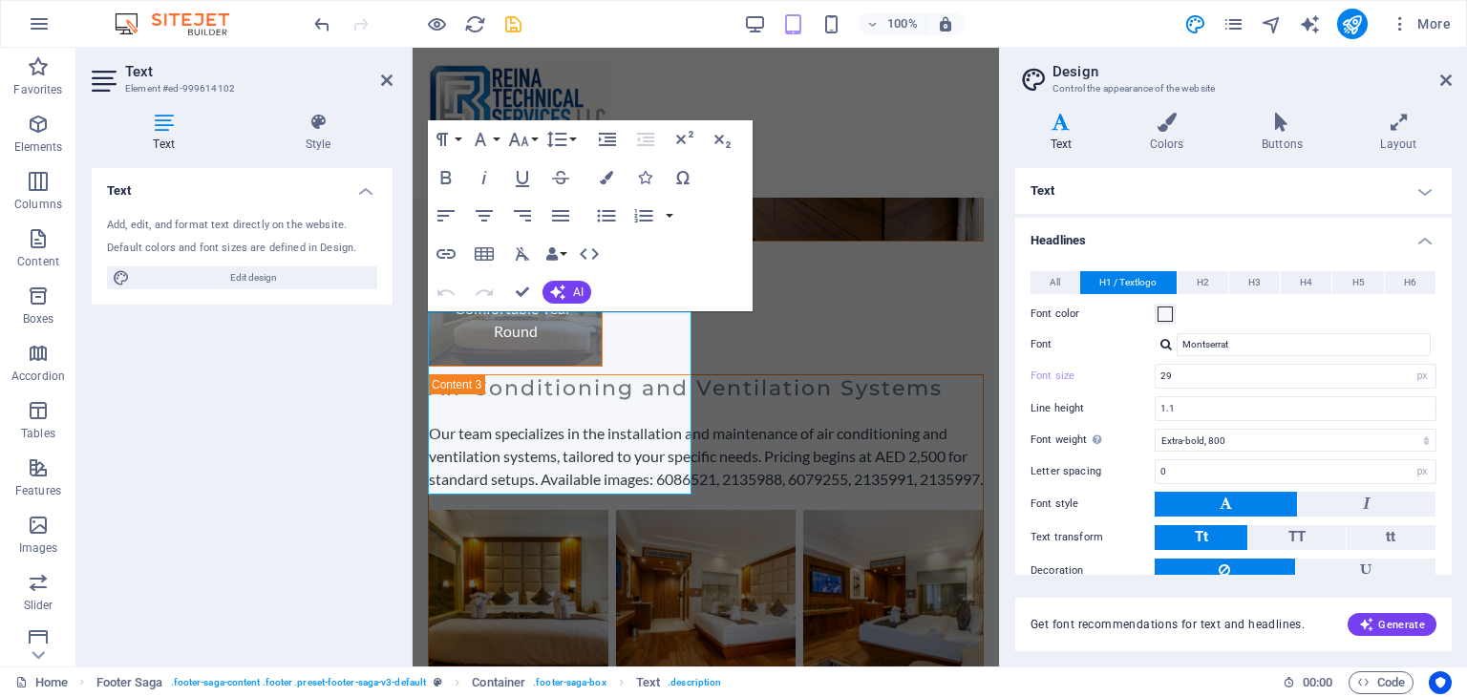
scroll to position [11691, 0]
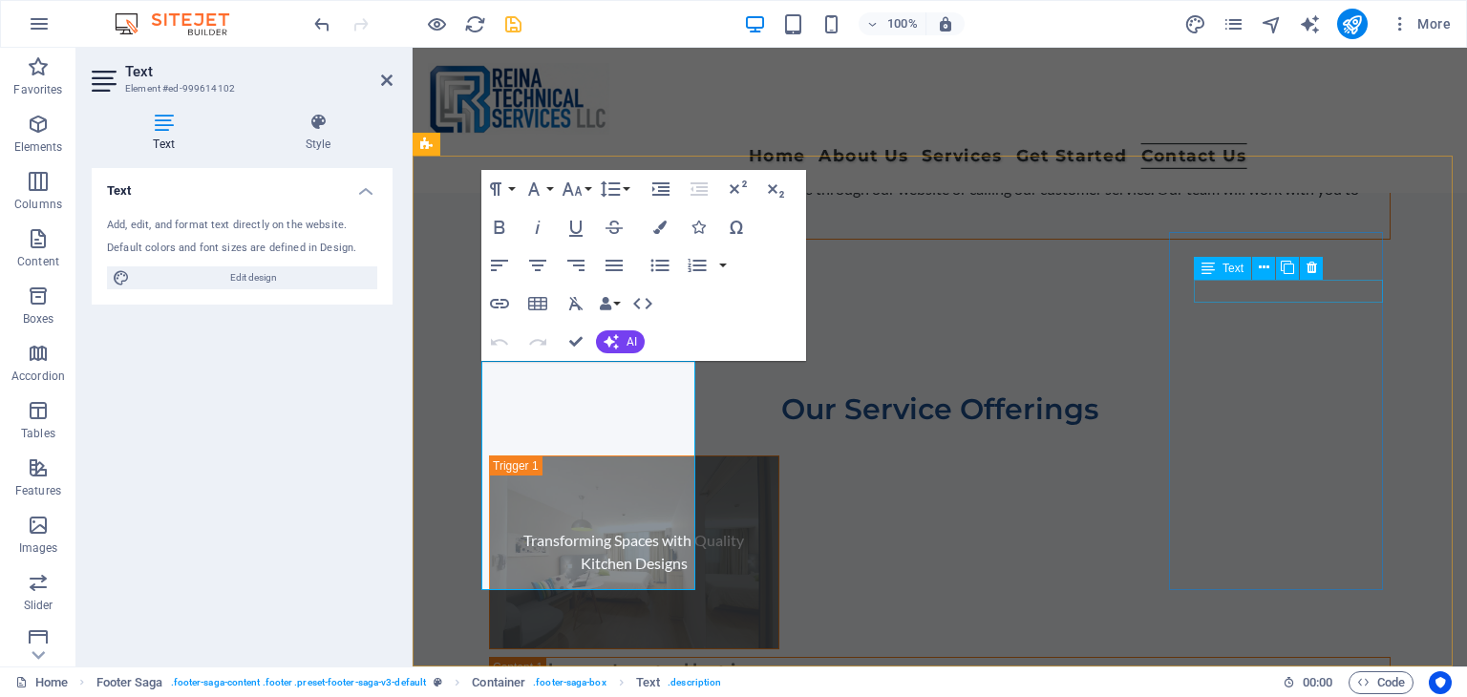
drag, startPoint x: 1265, startPoint y: 292, endPoint x: 1596, endPoint y: 290, distance: 331.3
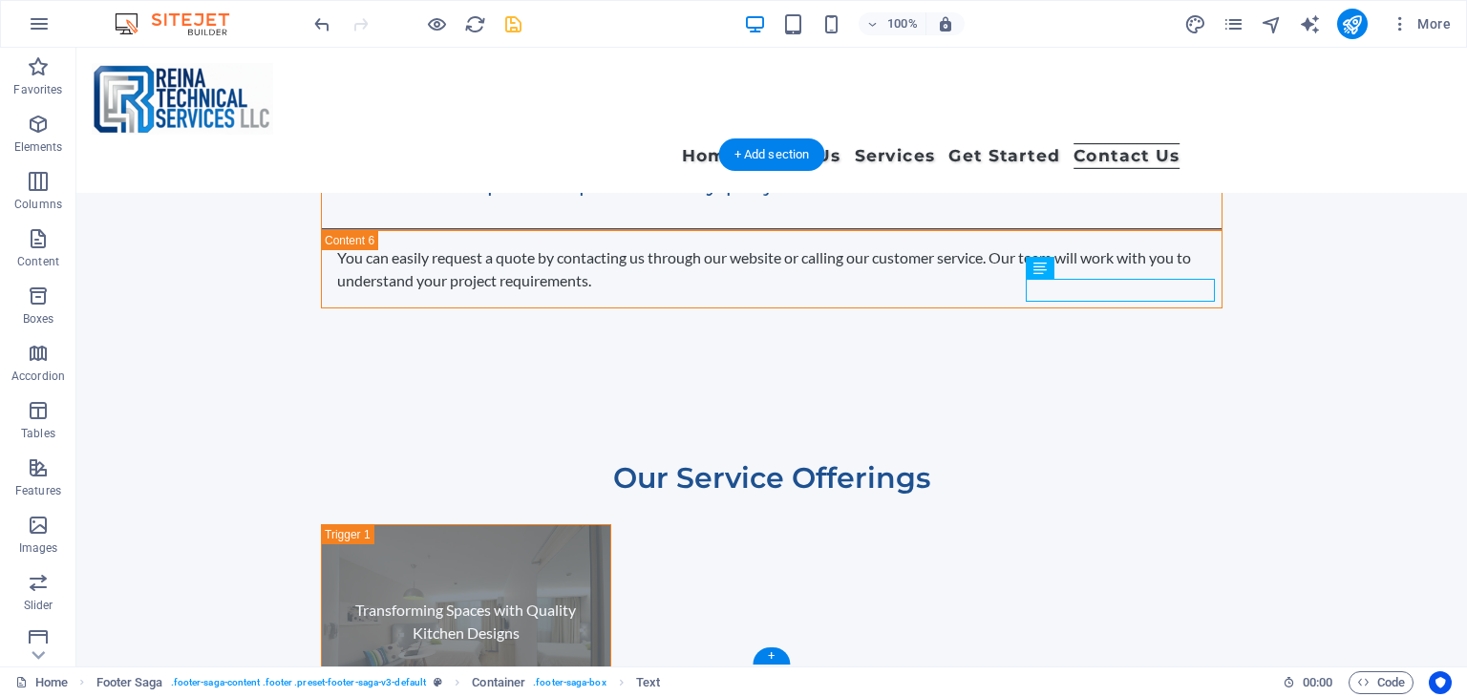
scroll to position [11759, 0]
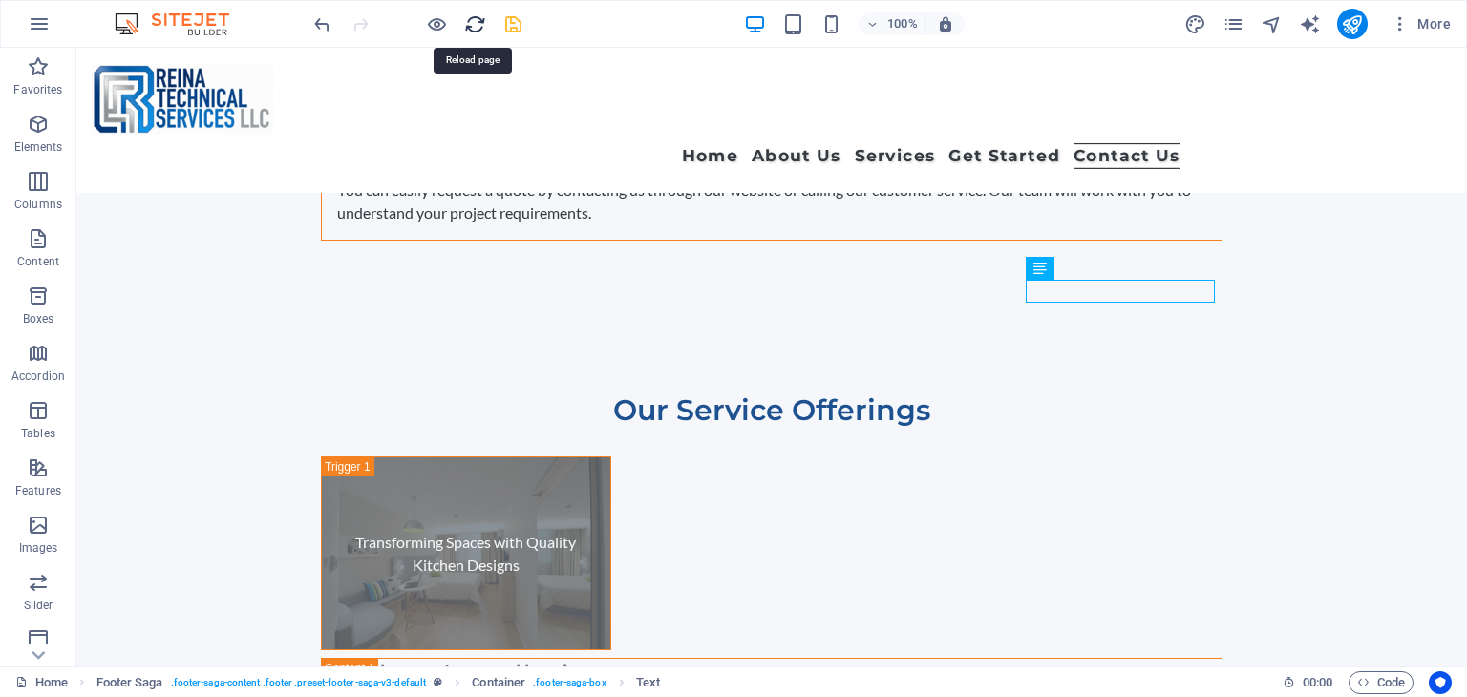
click at [477, 21] on icon "reload" at bounding box center [475, 24] width 22 height 22
click at [505, 32] on icon "save" at bounding box center [513, 24] width 22 height 22
checkbox input "false"
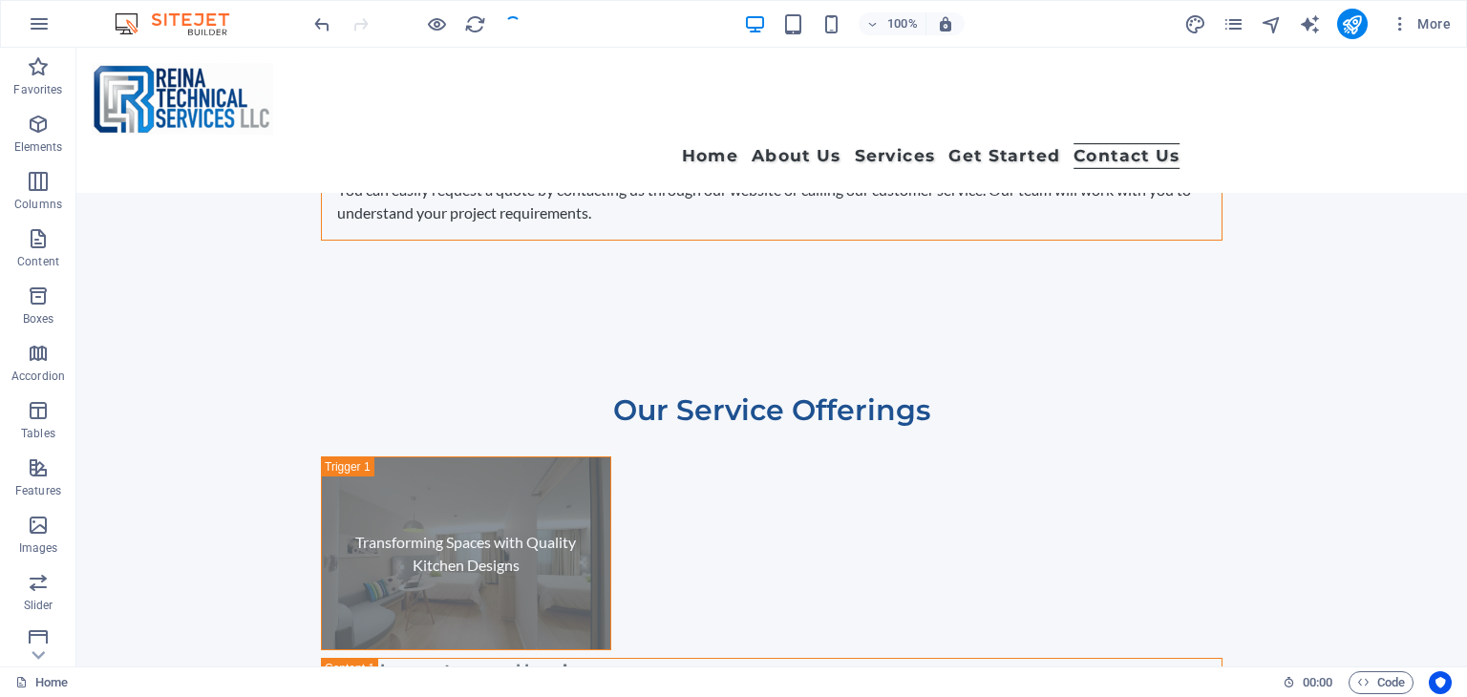
click at [489, 27] on div at bounding box center [417, 24] width 214 height 31
click at [474, 25] on icon "reload" at bounding box center [475, 24] width 22 height 22
click at [479, 32] on icon "reload" at bounding box center [475, 24] width 22 height 22
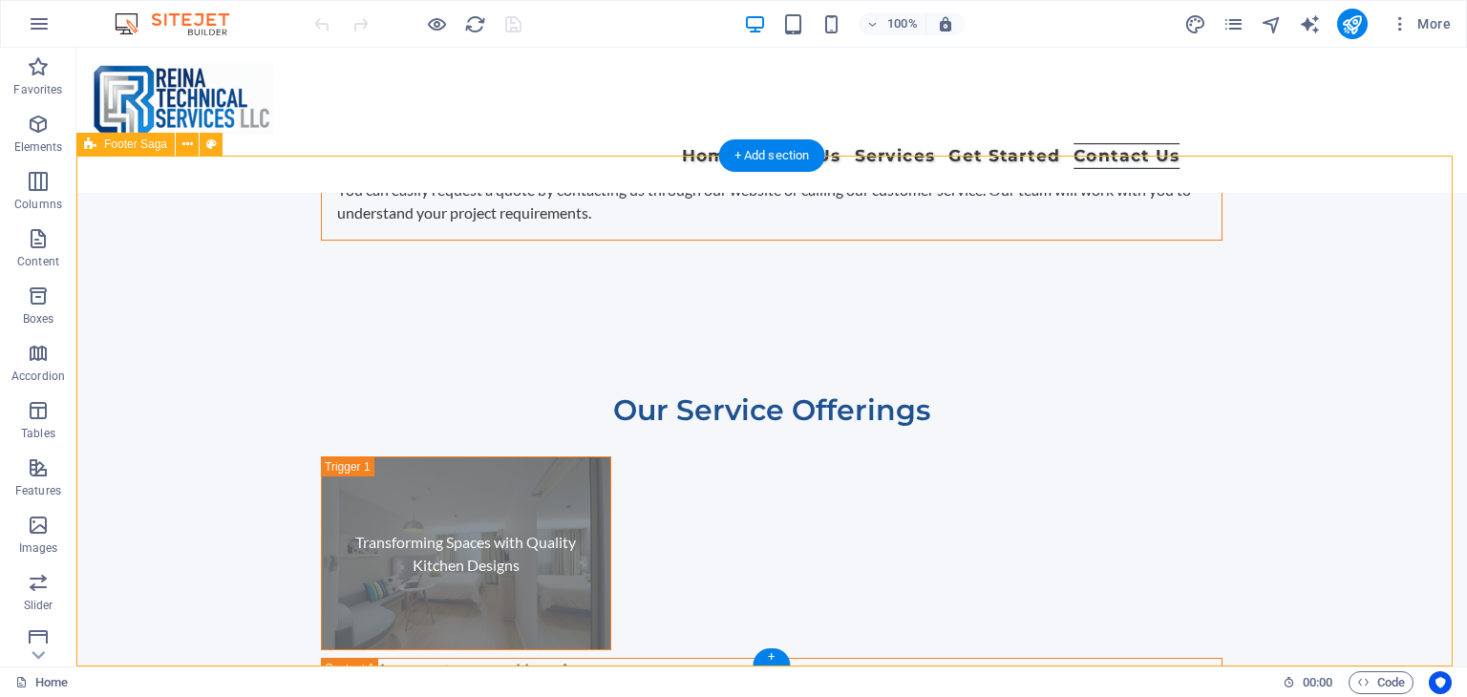
select select "footer"
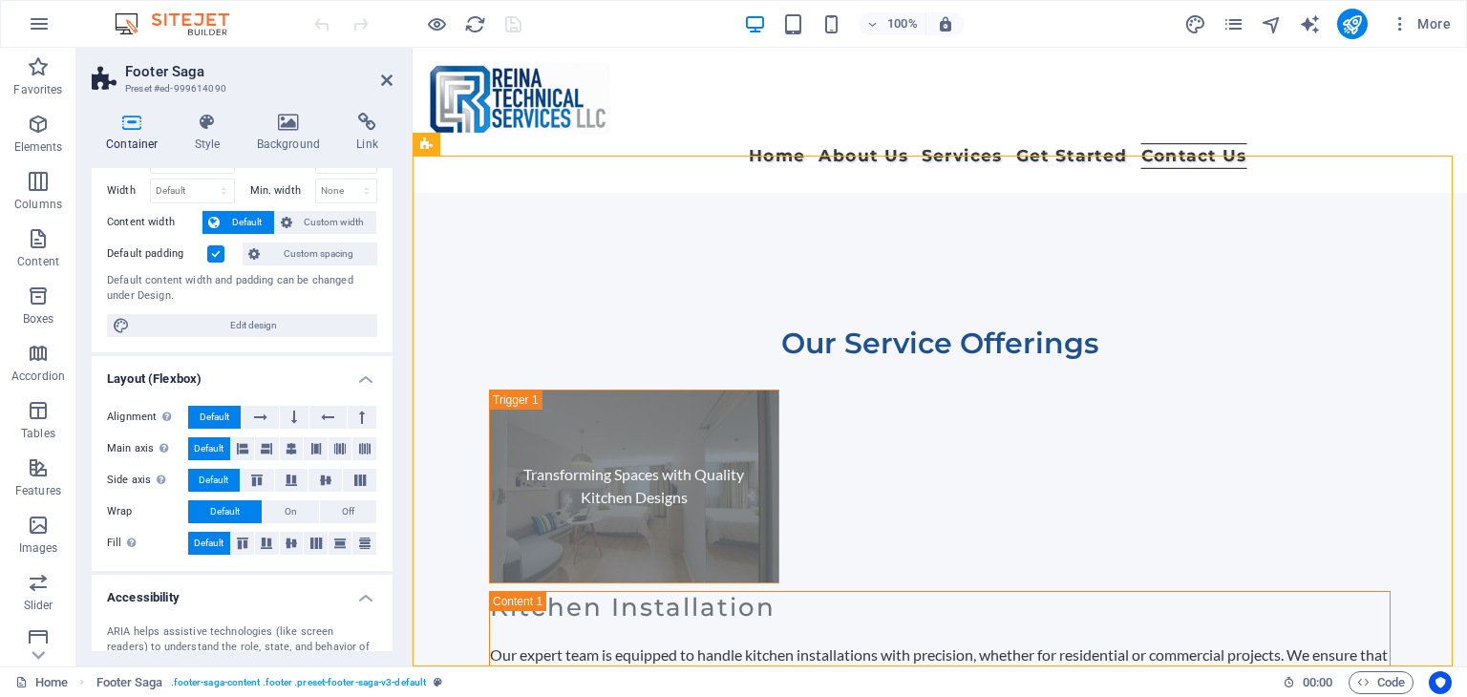
scroll to position [0, 0]
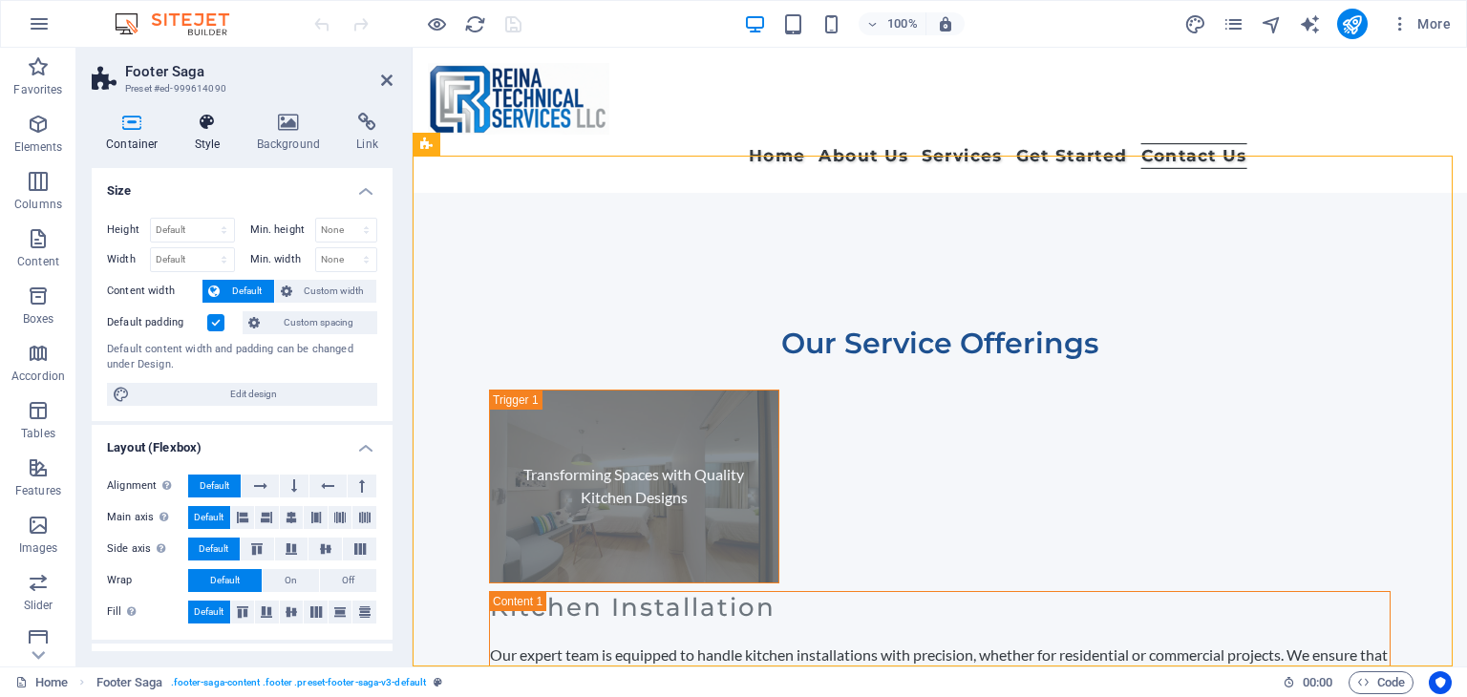
click at [199, 120] on icon at bounding box center [207, 122] width 54 height 19
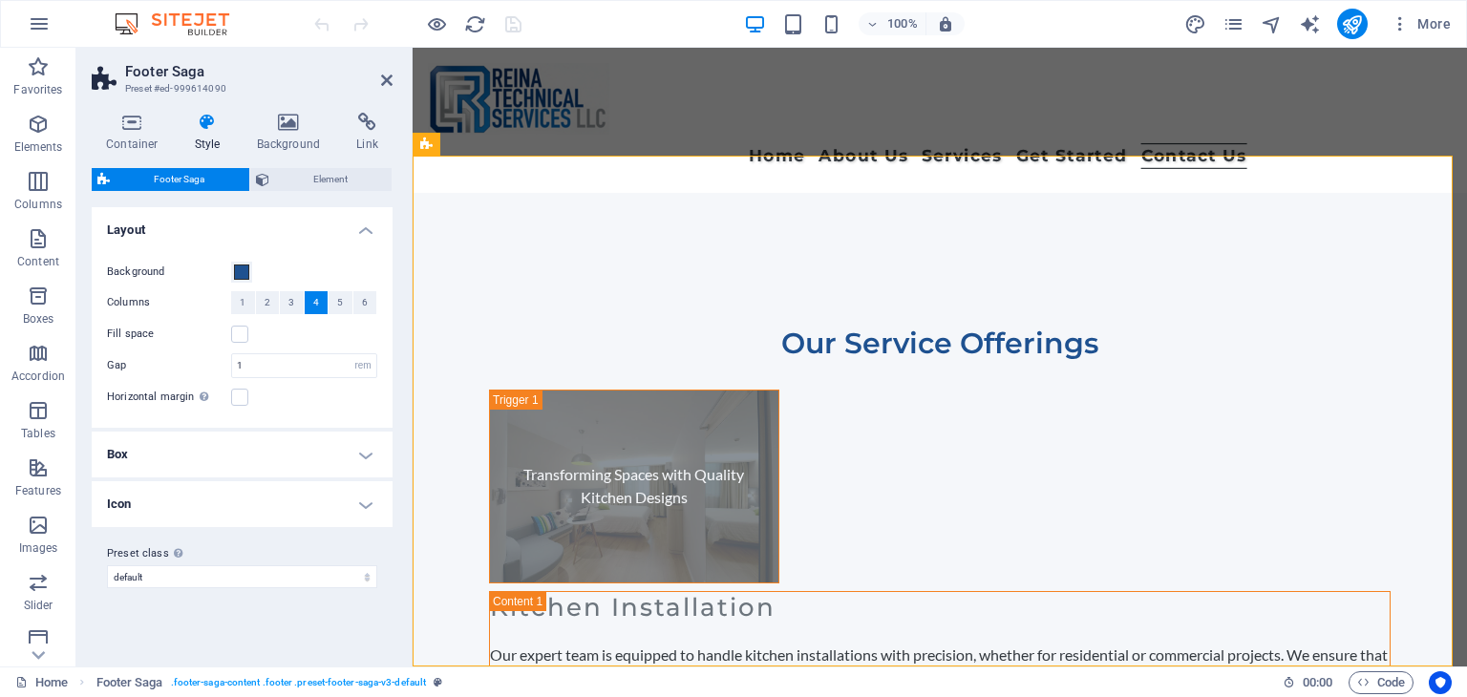
click at [312, 444] on h4 "Box" at bounding box center [242, 455] width 301 height 46
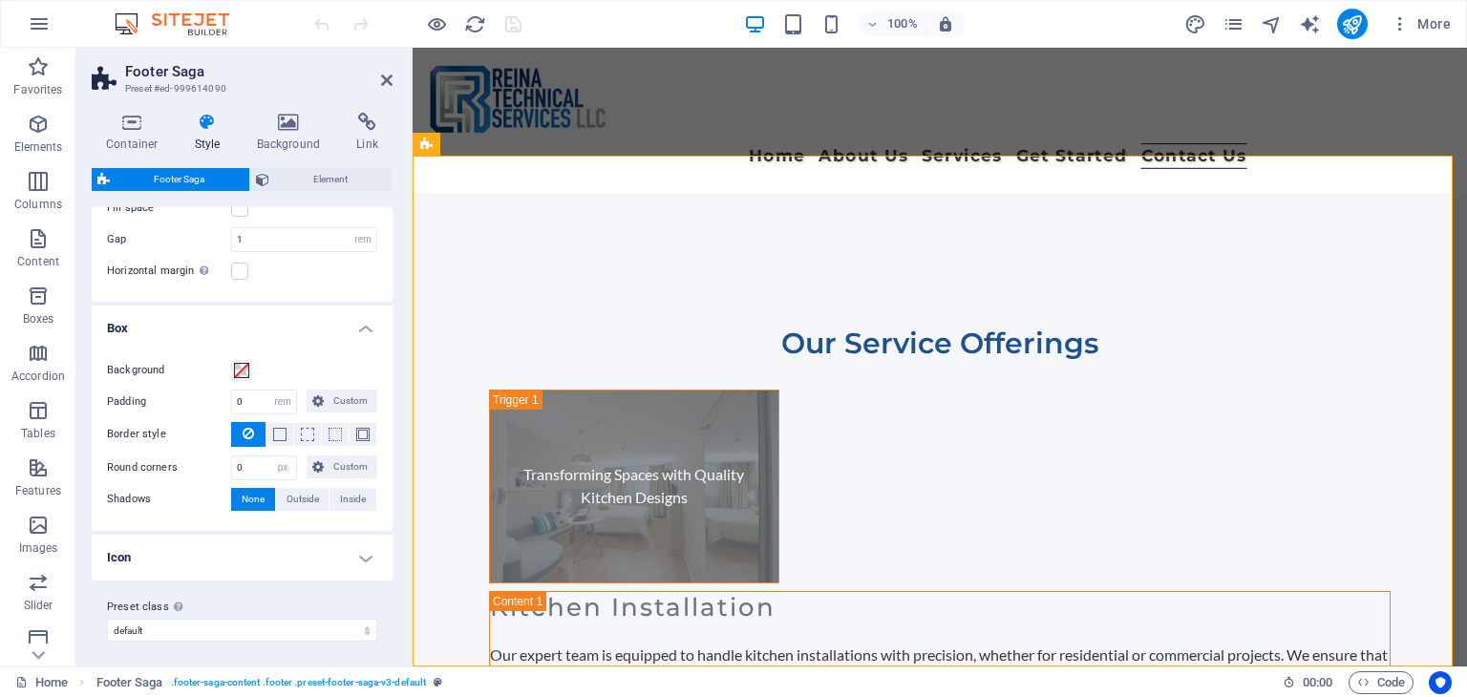
scroll to position [130, 0]
click at [287, 534] on h4 "Icon" at bounding box center [242, 554] width 301 height 46
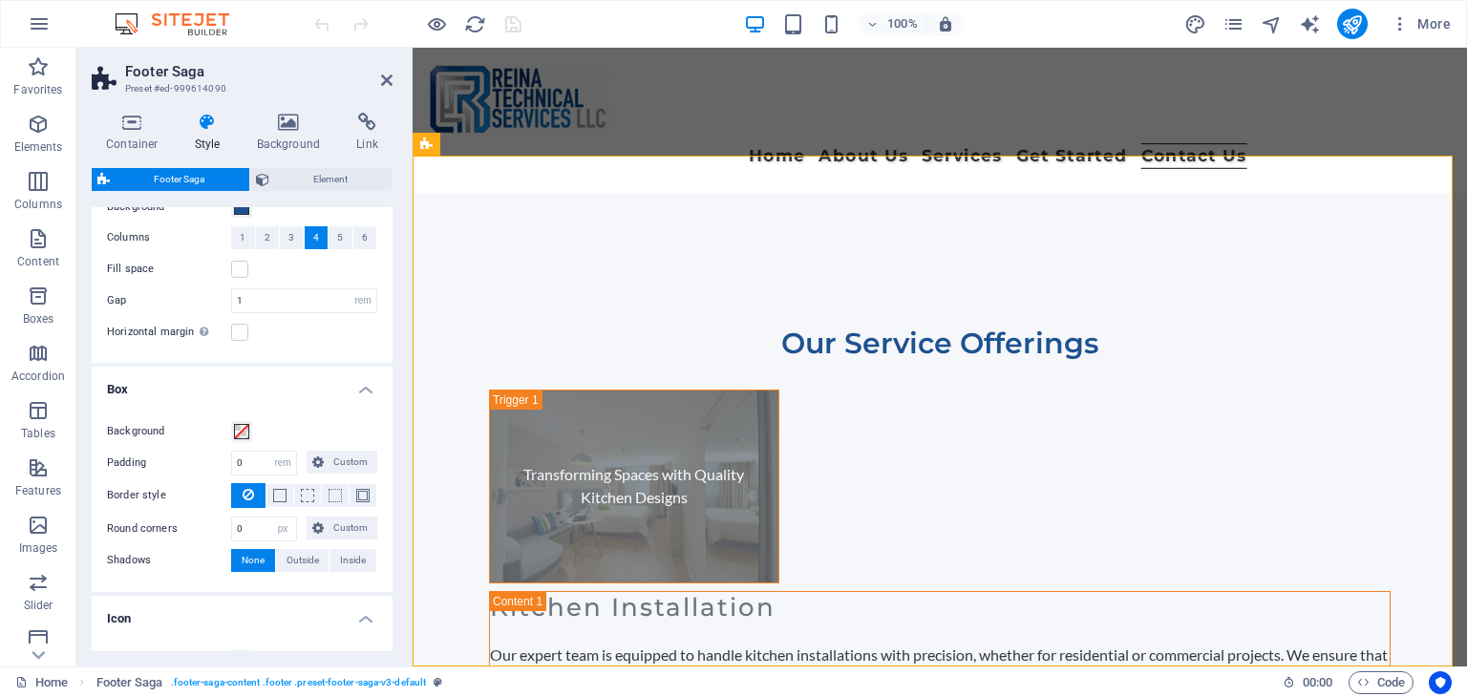
scroll to position [0, 0]
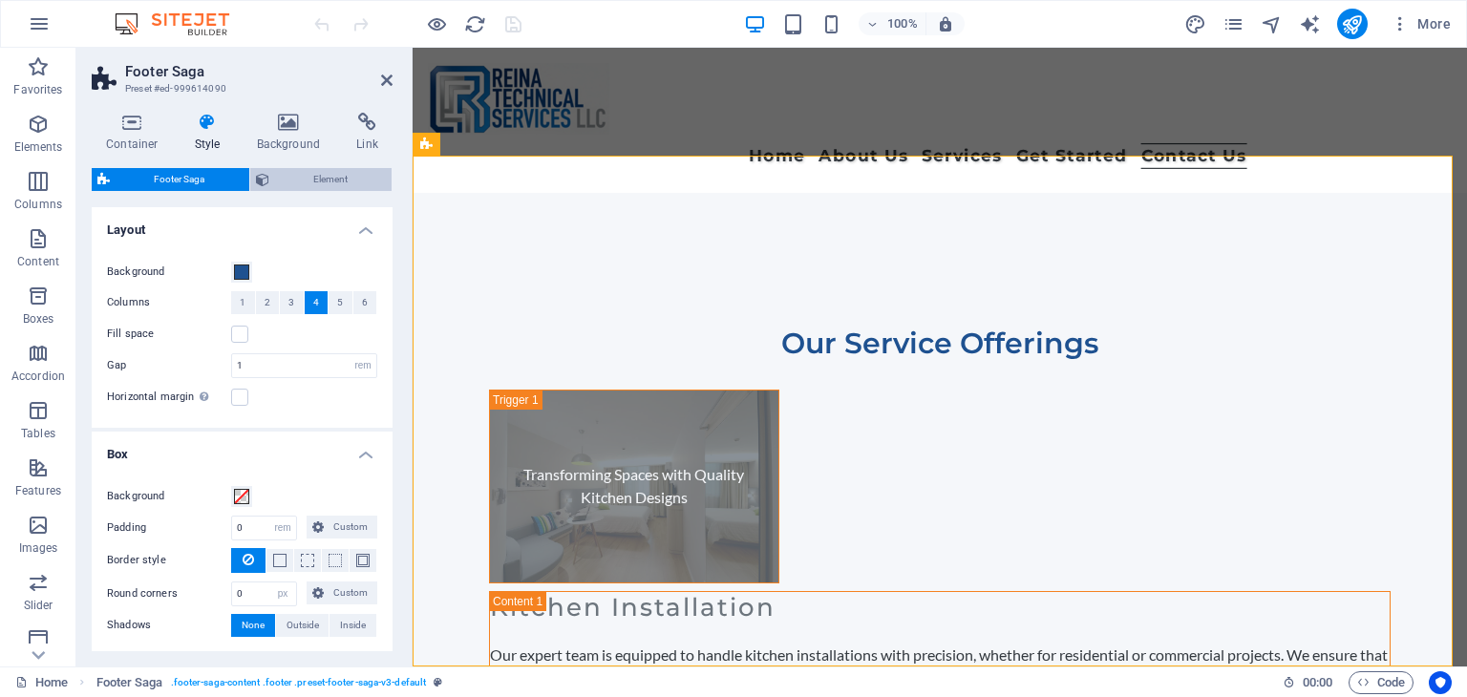
click at [295, 180] on span "Element" at bounding box center [331, 179] width 112 height 23
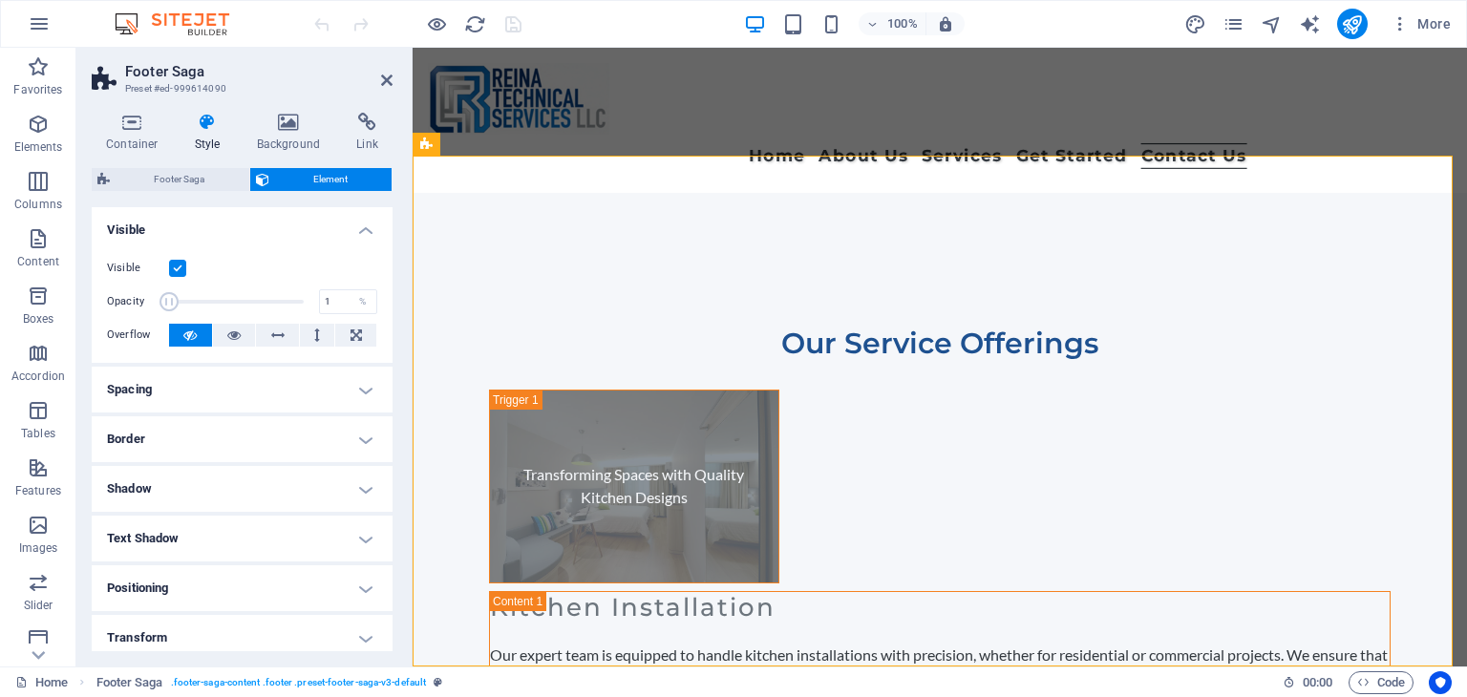
drag, startPoint x: 298, startPoint y: 301, endPoint x: 141, endPoint y: 313, distance: 157.1
click at [141, 313] on div "Opacity 1 %" at bounding box center [242, 301] width 270 height 29
type input "100"
drag, startPoint x: 168, startPoint y: 302, endPoint x: 332, endPoint y: 310, distance: 164.4
click at [332, 310] on div "Opacity 100 %" at bounding box center [242, 301] width 270 height 29
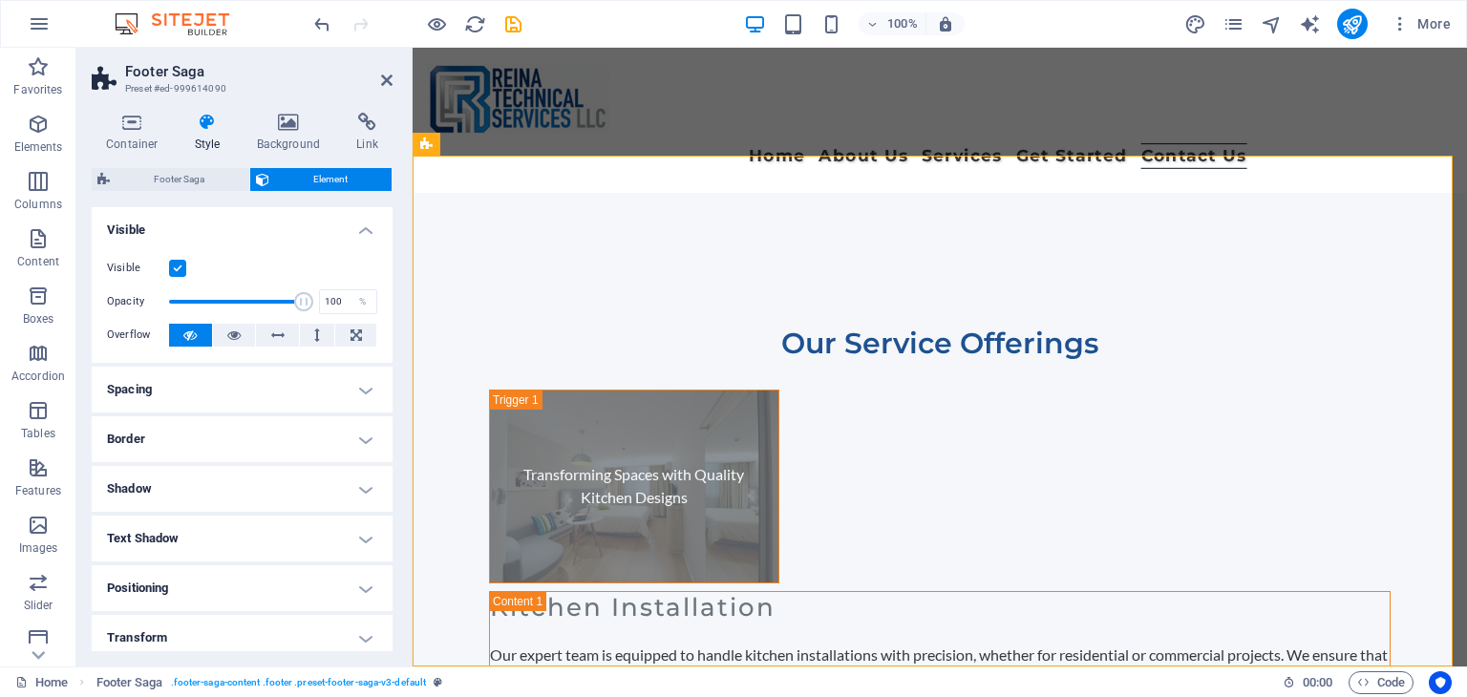
click at [275, 391] on h4 "Spacing" at bounding box center [242, 390] width 301 height 46
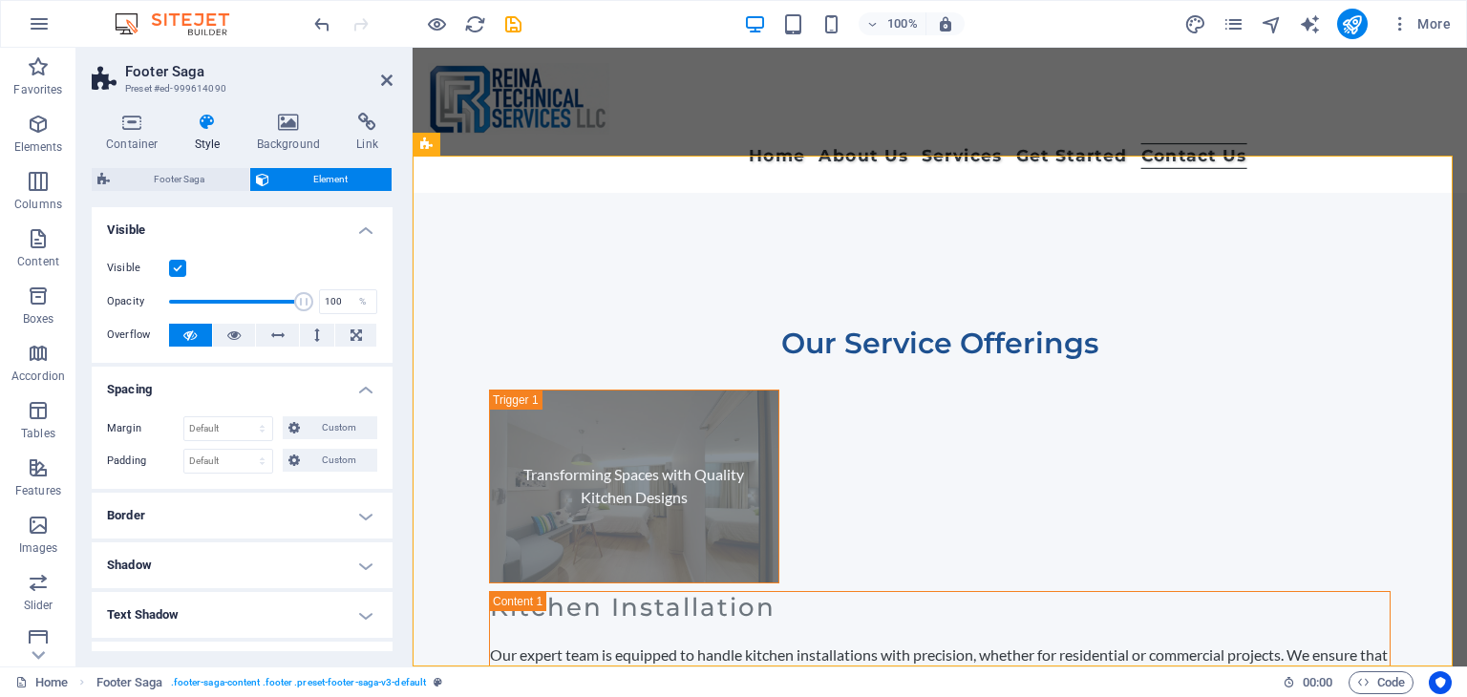
scroll to position [191, 0]
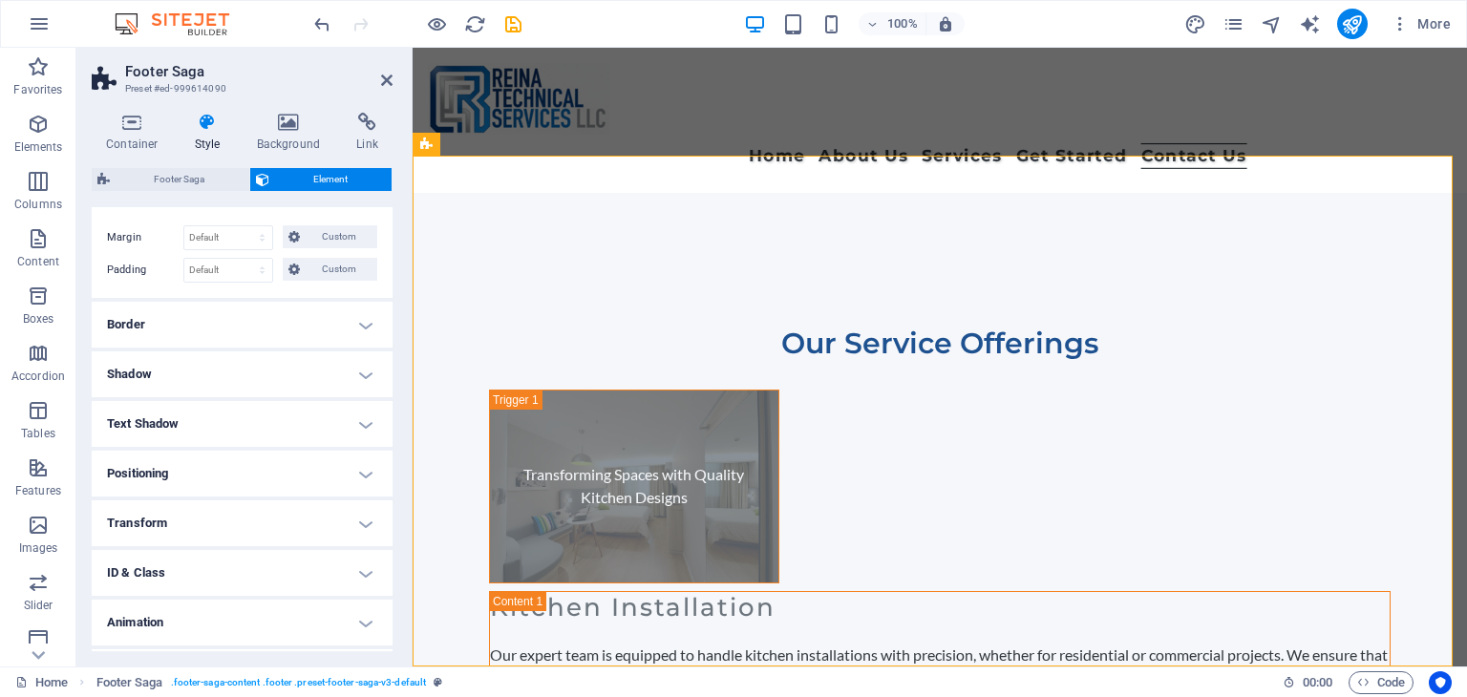
click at [291, 319] on h4 "Border" at bounding box center [242, 325] width 301 height 46
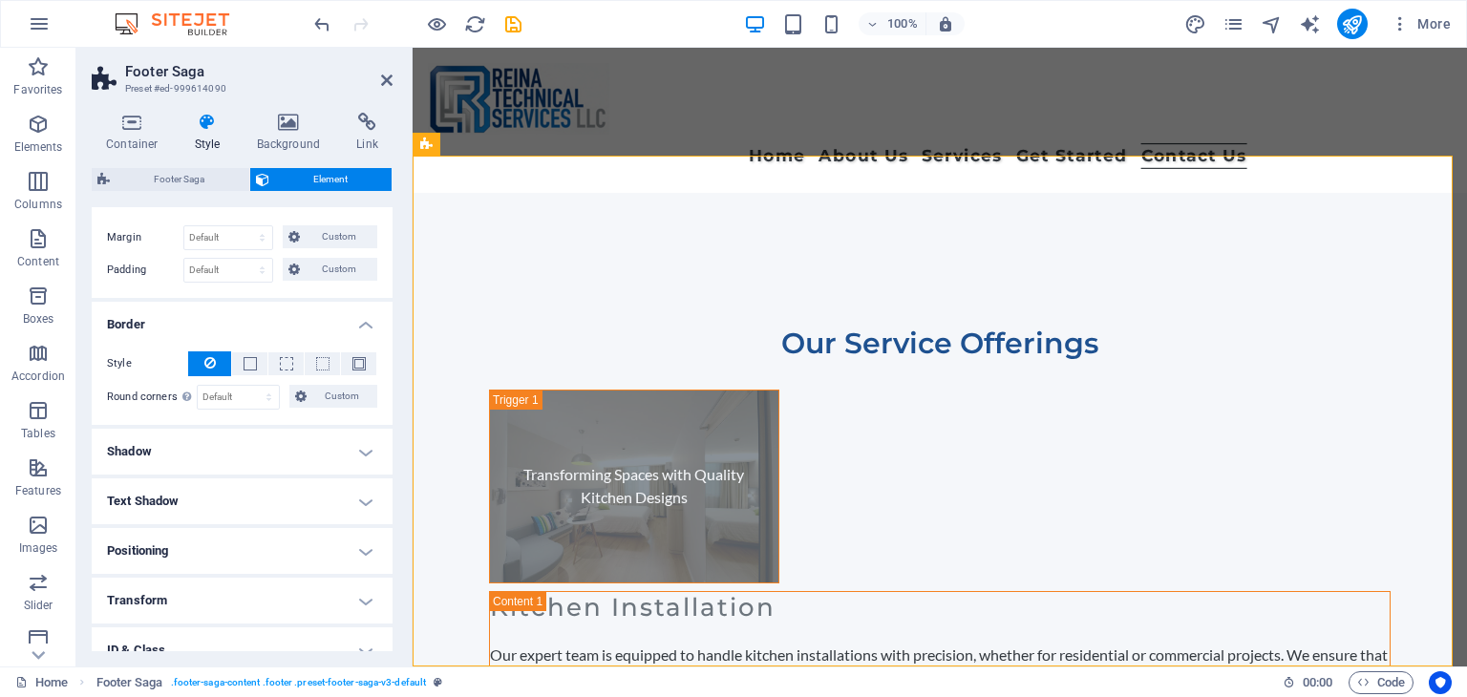
click at [306, 447] on h4 "Shadow" at bounding box center [242, 452] width 301 height 46
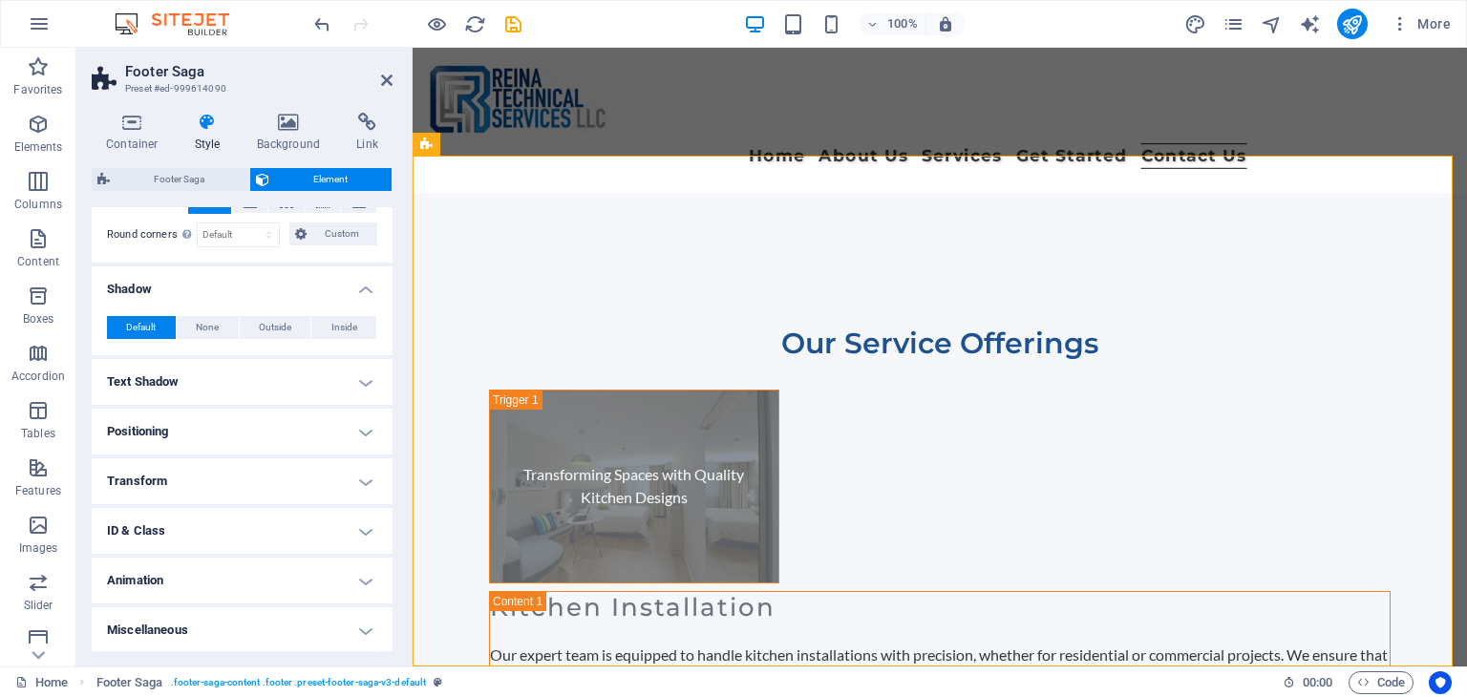
click at [298, 388] on h4 "Text Shadow" at bounding box center [242, 382] width 301 height 46
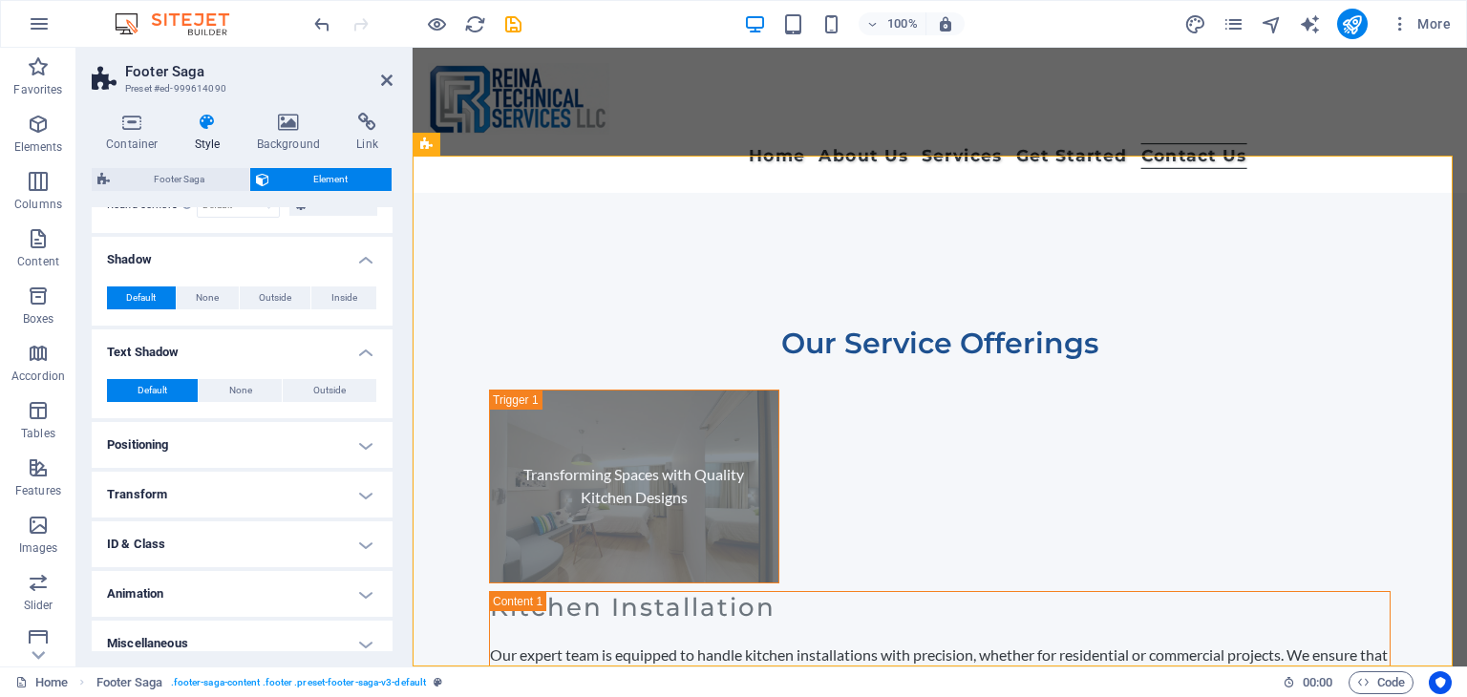
scroll to position [396, 0]
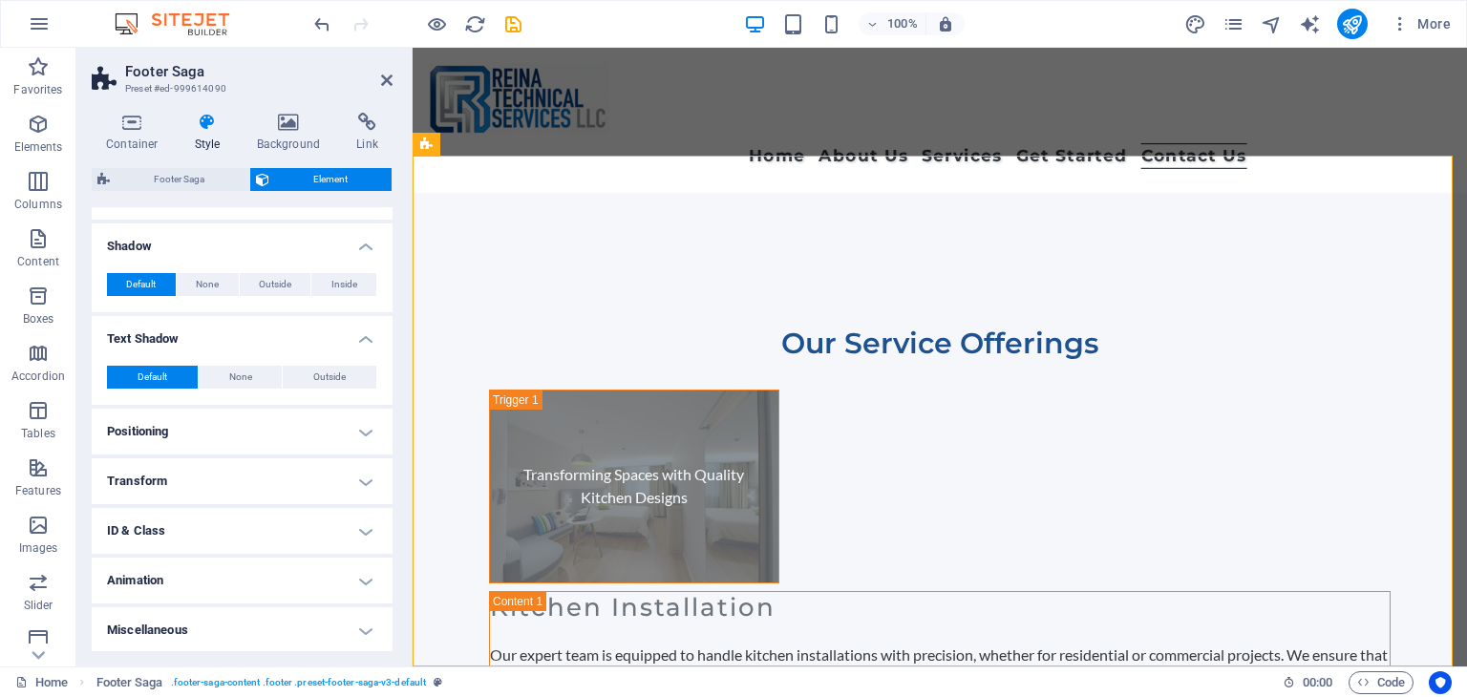
click at [295, 419] on h4 "Positioning" at bounding box center [242, 432] width 301 height 46
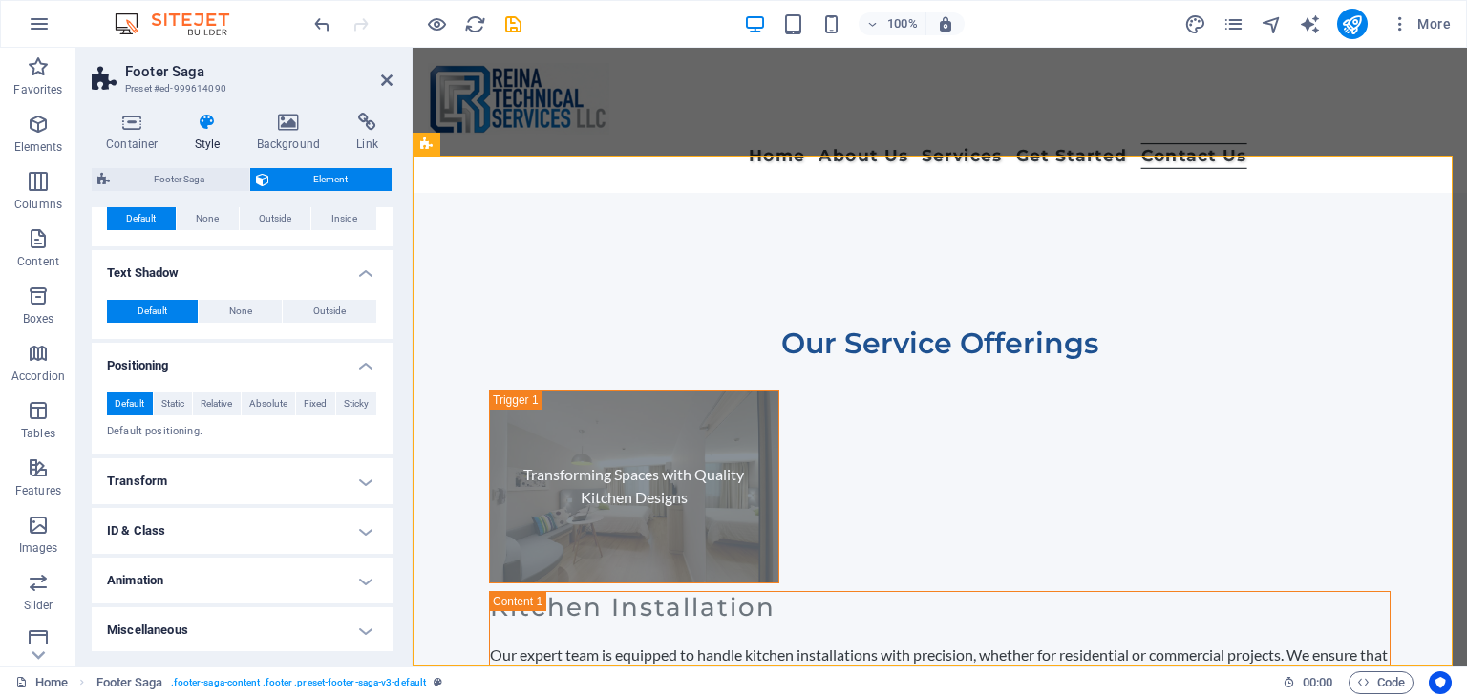
click at [308, 475] on h4 "Transform" at bounding box center [242, 481] width 301 height 46
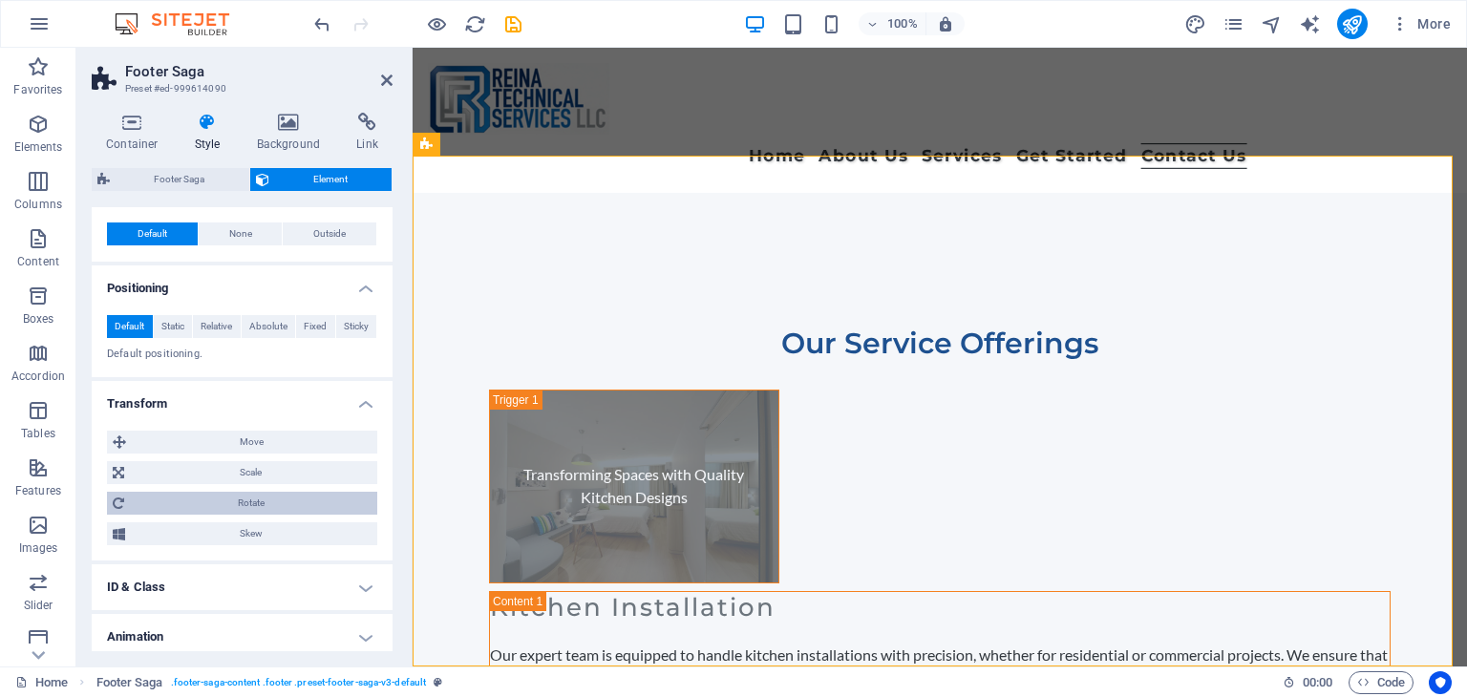
scroll to position [596, 0]
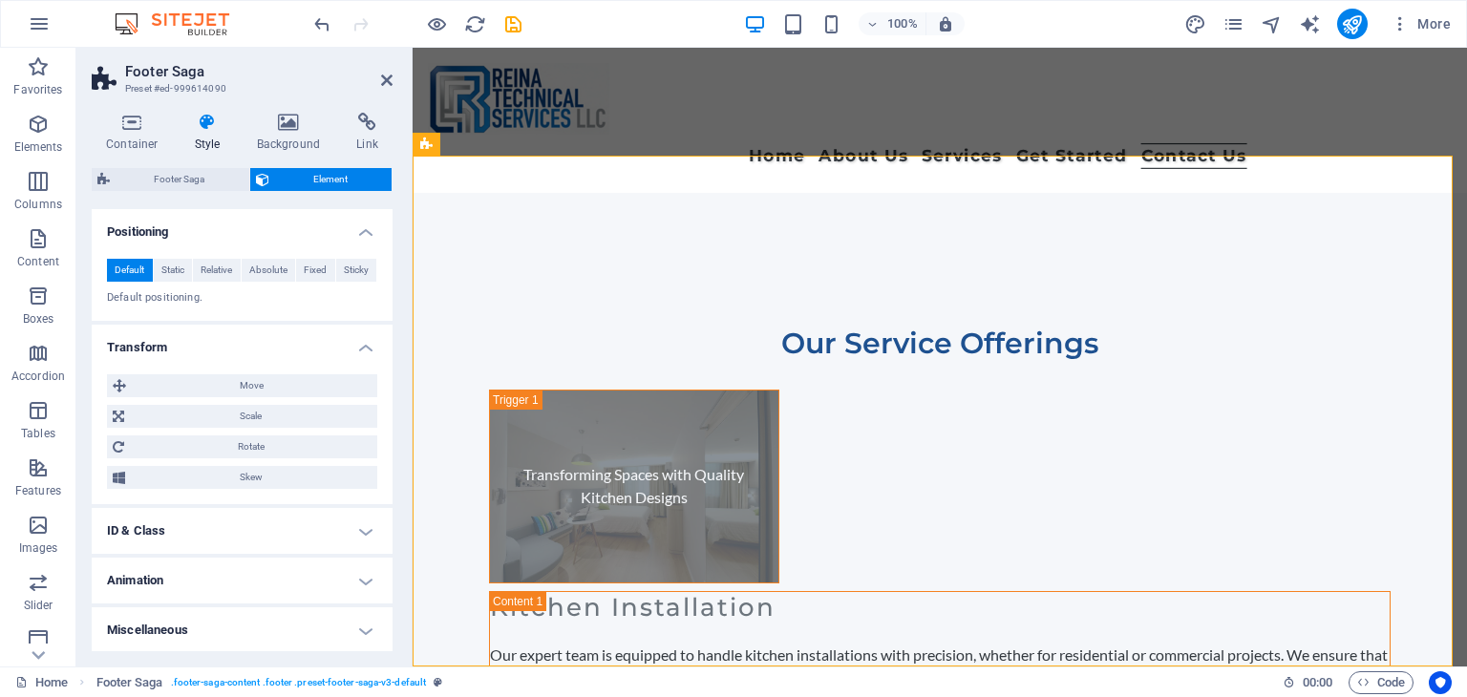
click at [301, 519] on h4 "ID & Class" at bounding box center [242, 531] width 301 height 46
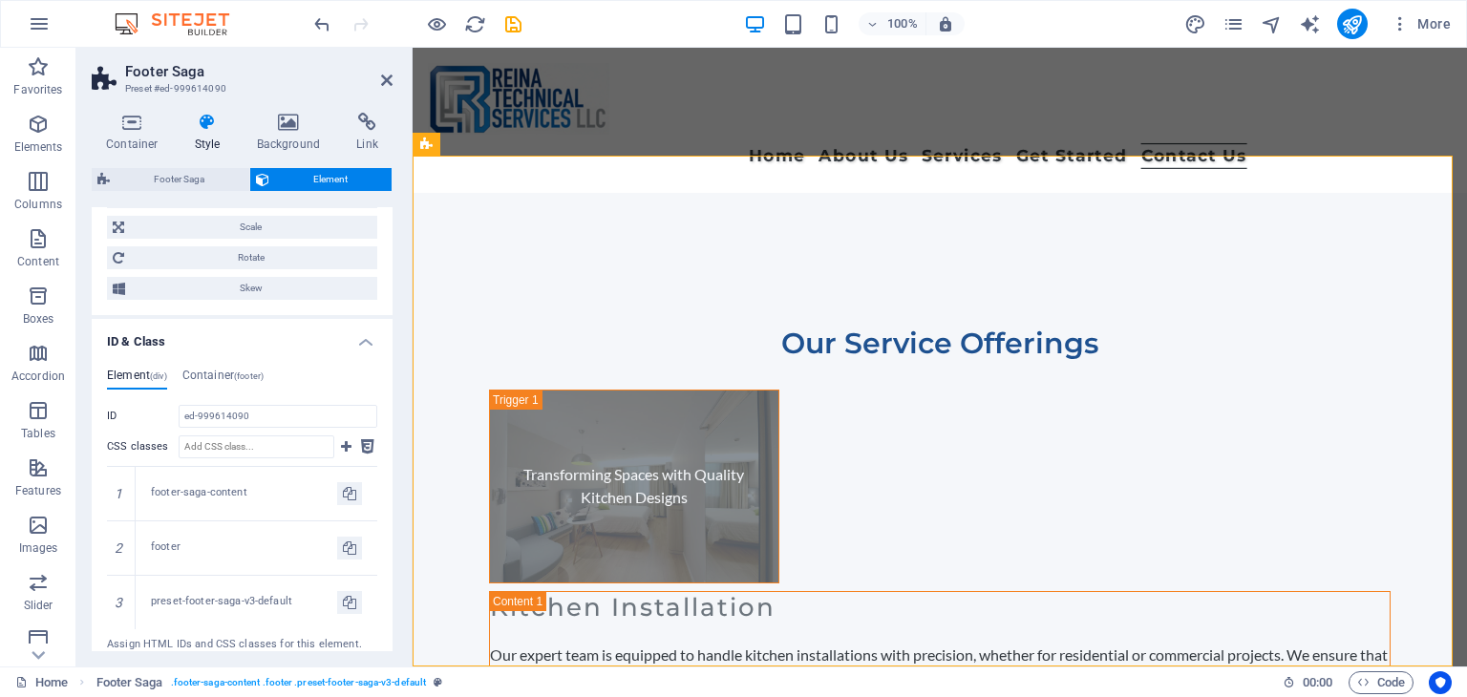
scroll to position [930, 0]
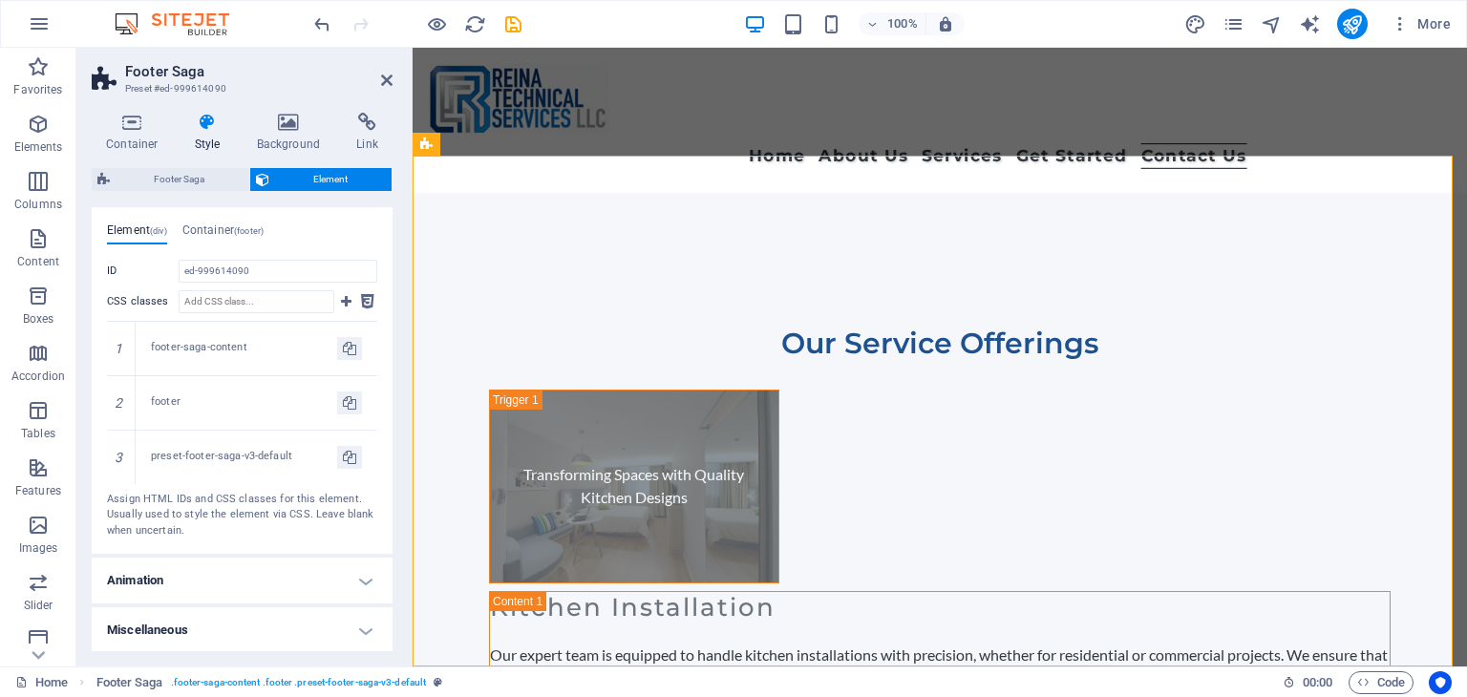
click at [312, 570] on h4 "Animation" at bounding box center [242, 581] width 301 height 46
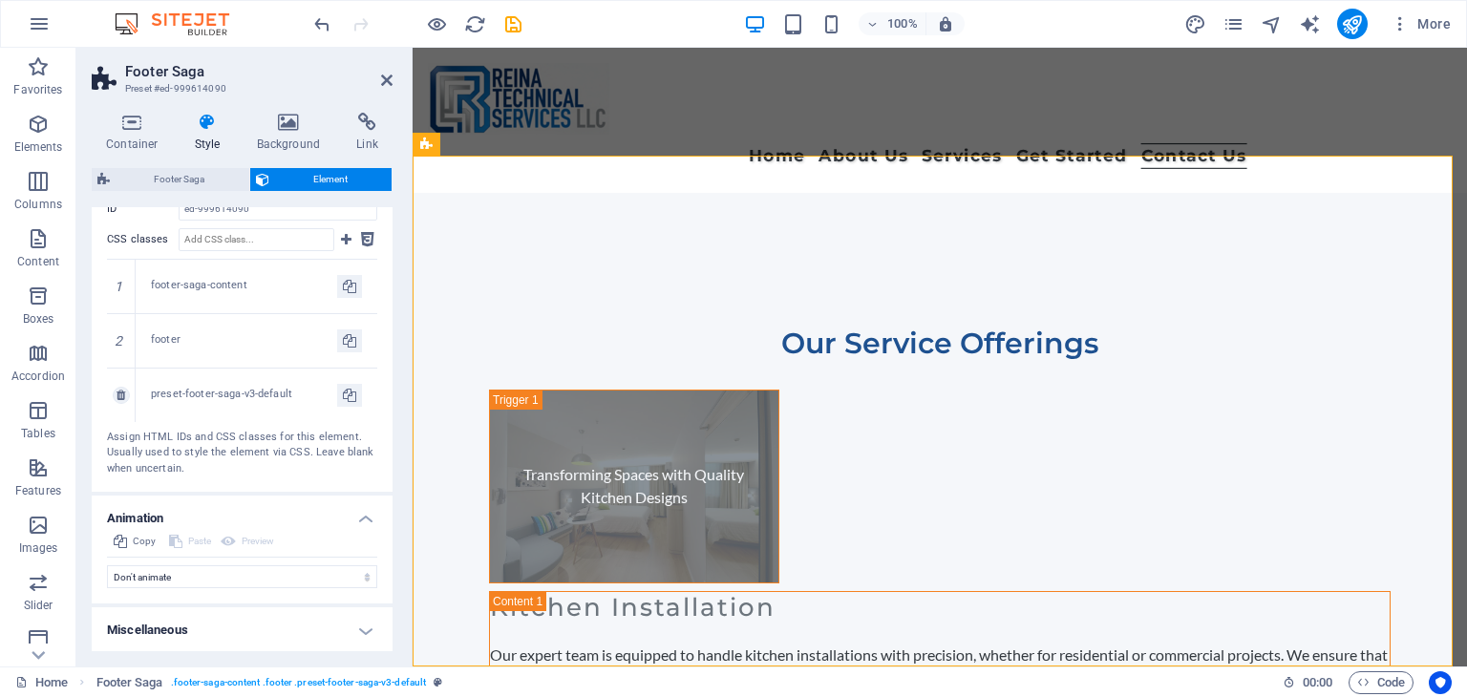
scroll to position [706, 0]
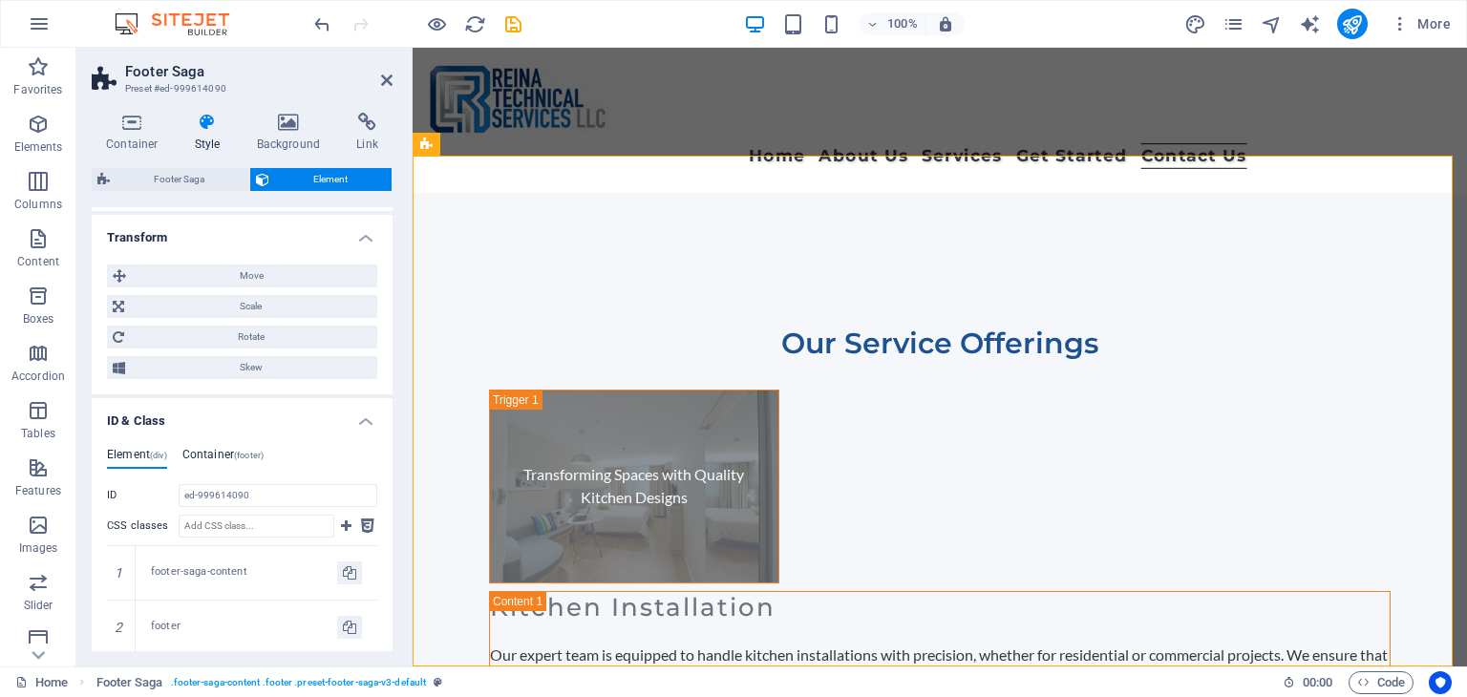
click at [226, 448] on h4 "Container (footer)" at bounding box center [222, 458] width 81 height 21
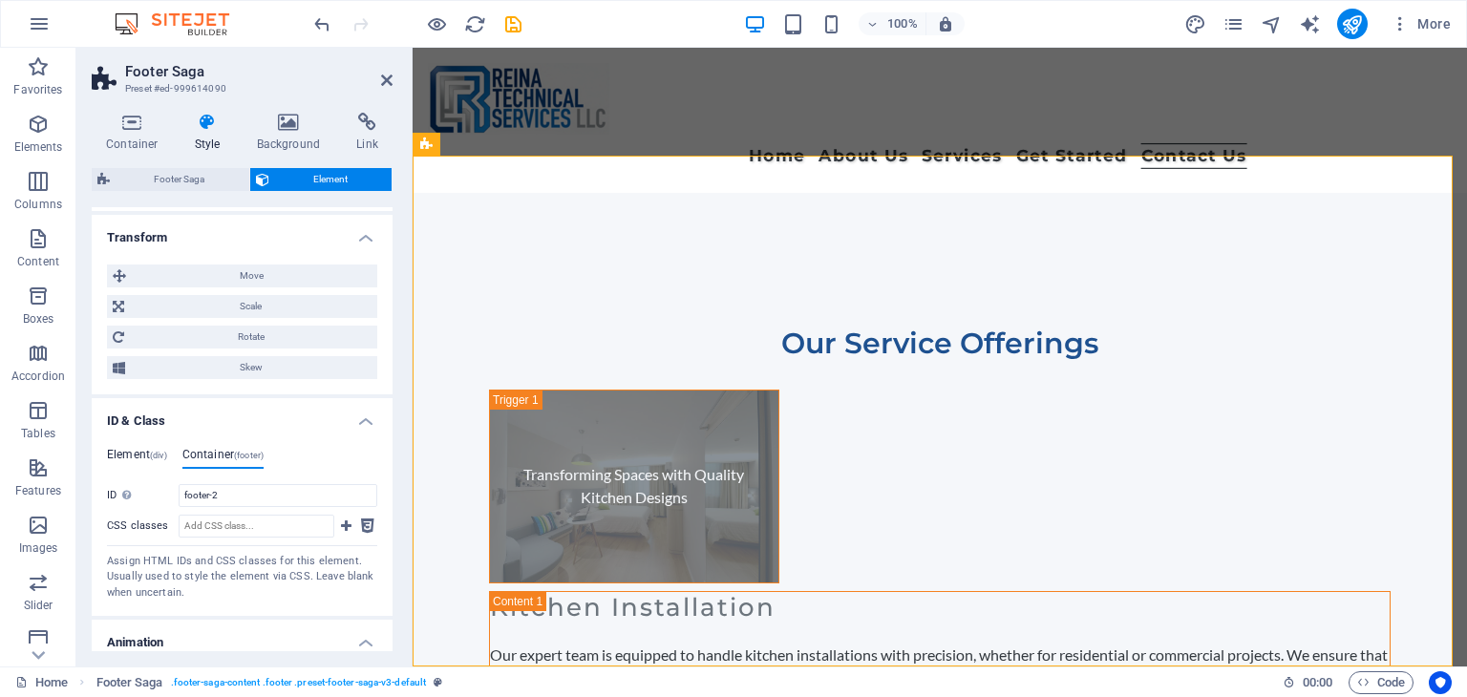
click at [134, 452] on h4 "Element (div)" at bounding box center [137, 458] width 60 height 21
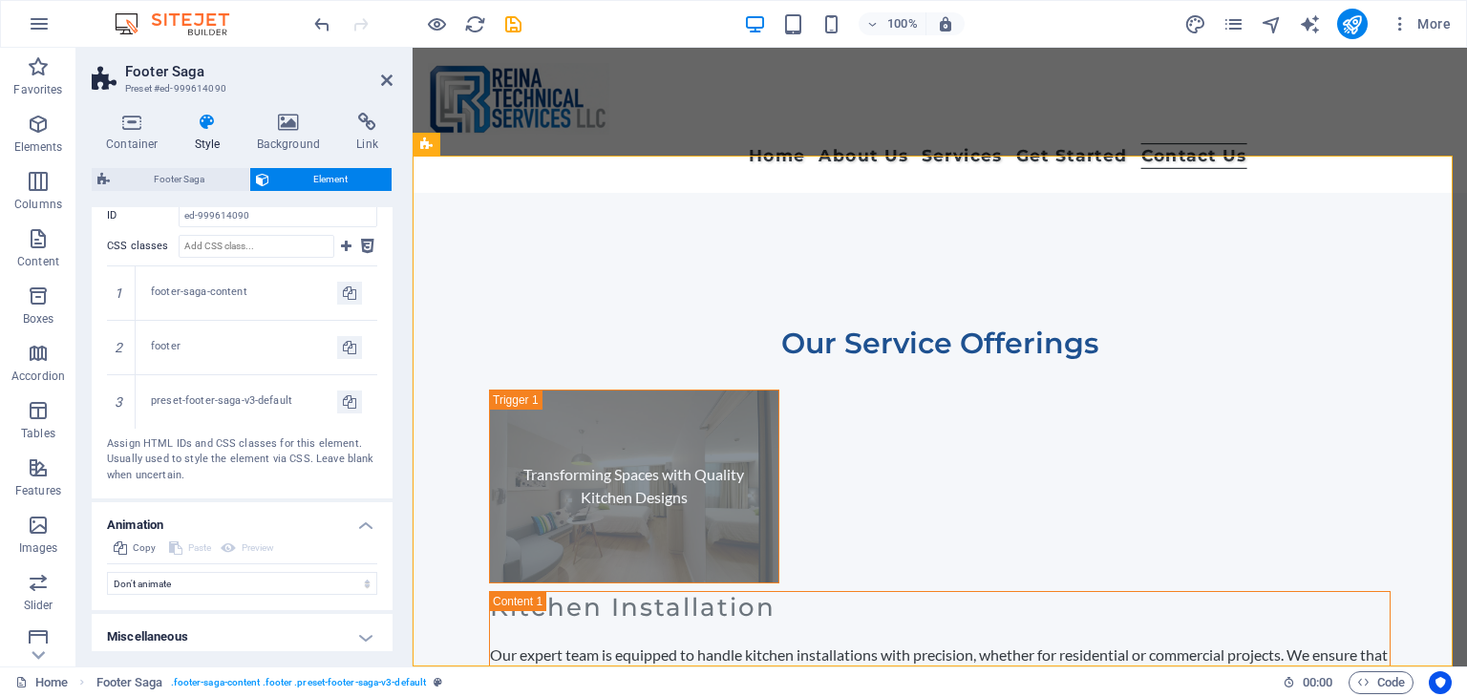
scroll to position [992, 0]
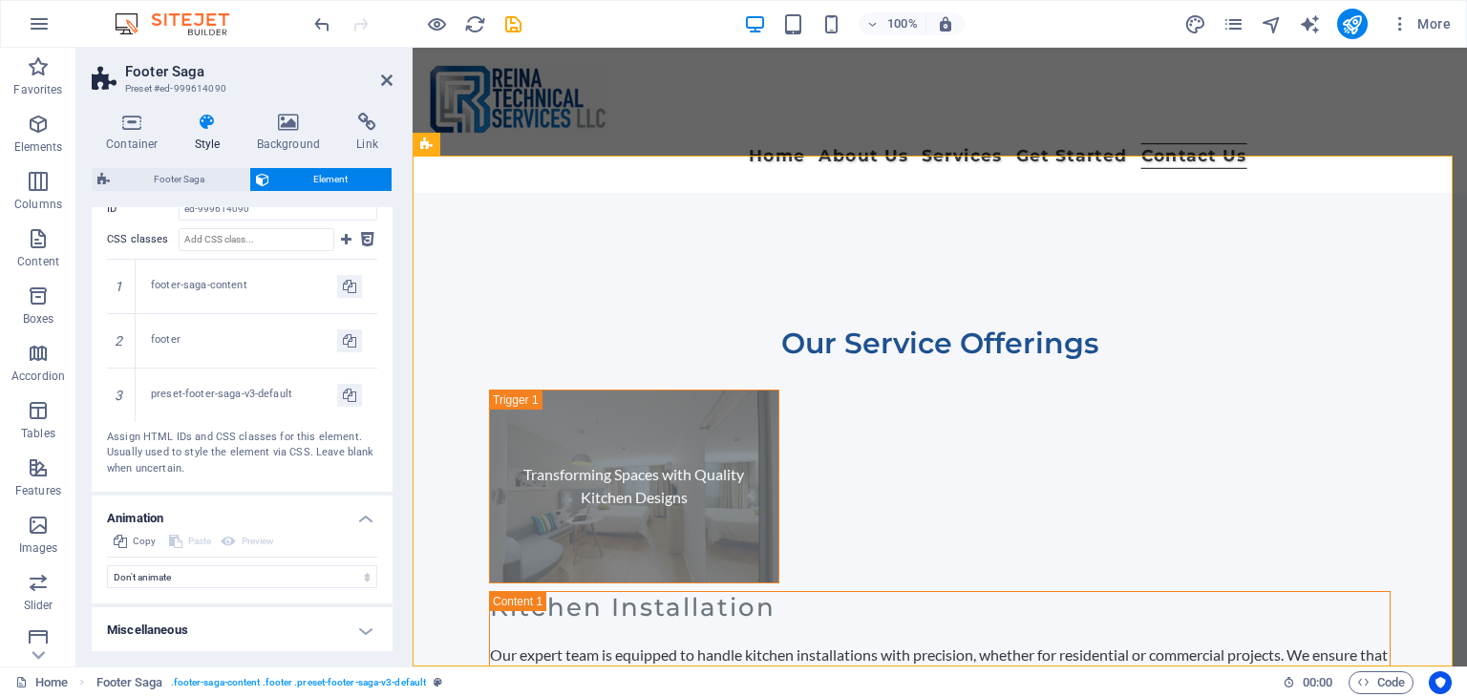
click at [286, 631] on h4 "Miscellaneous" at bounding box center [242, 630] width 301 height 46
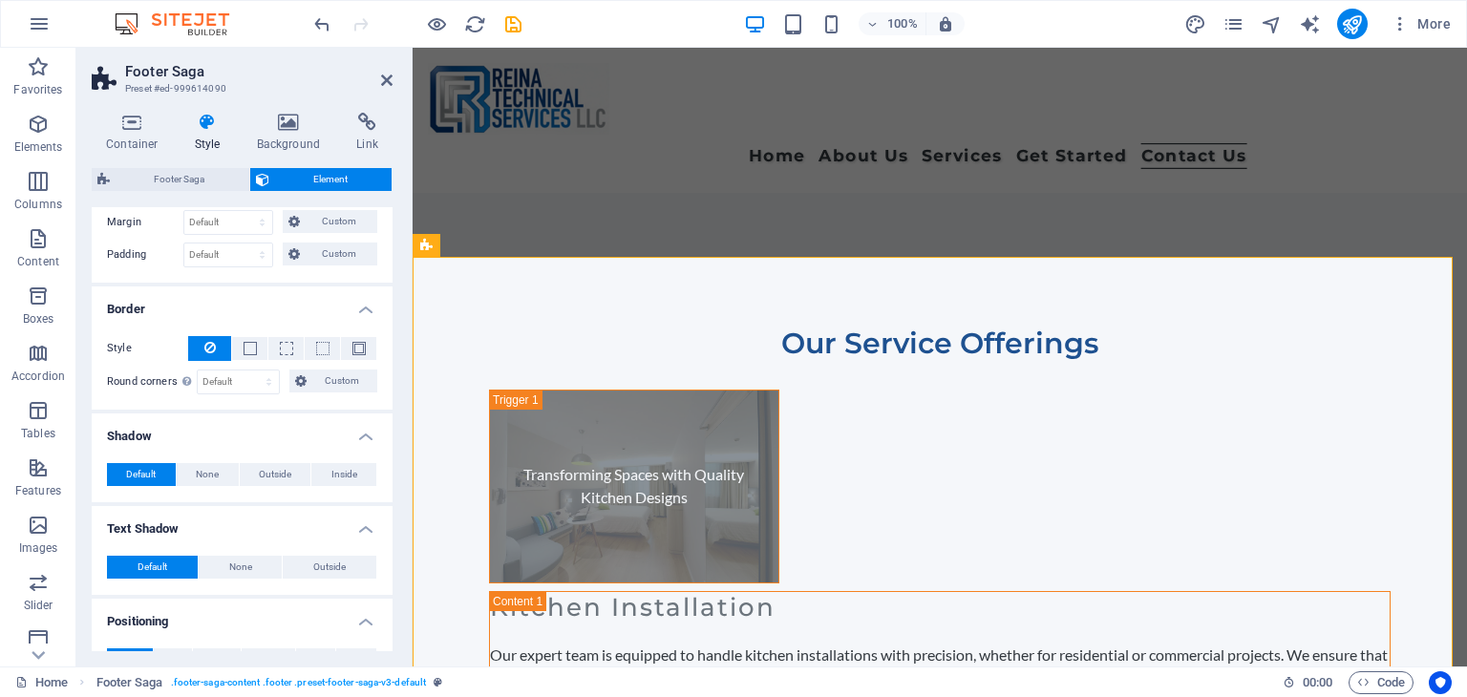
scroll to position [0, 0]
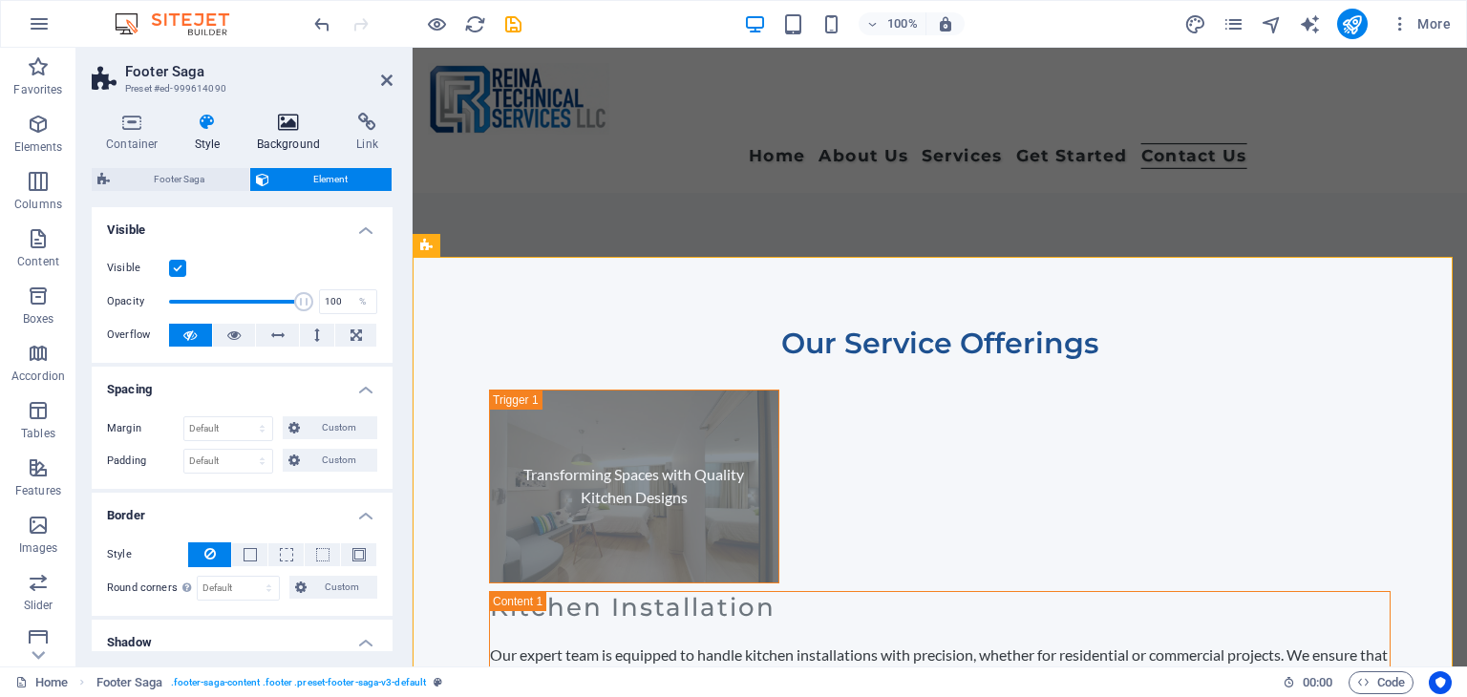
click at [274, 128] on icon at bounding box center [289, 122] width 93 height 19
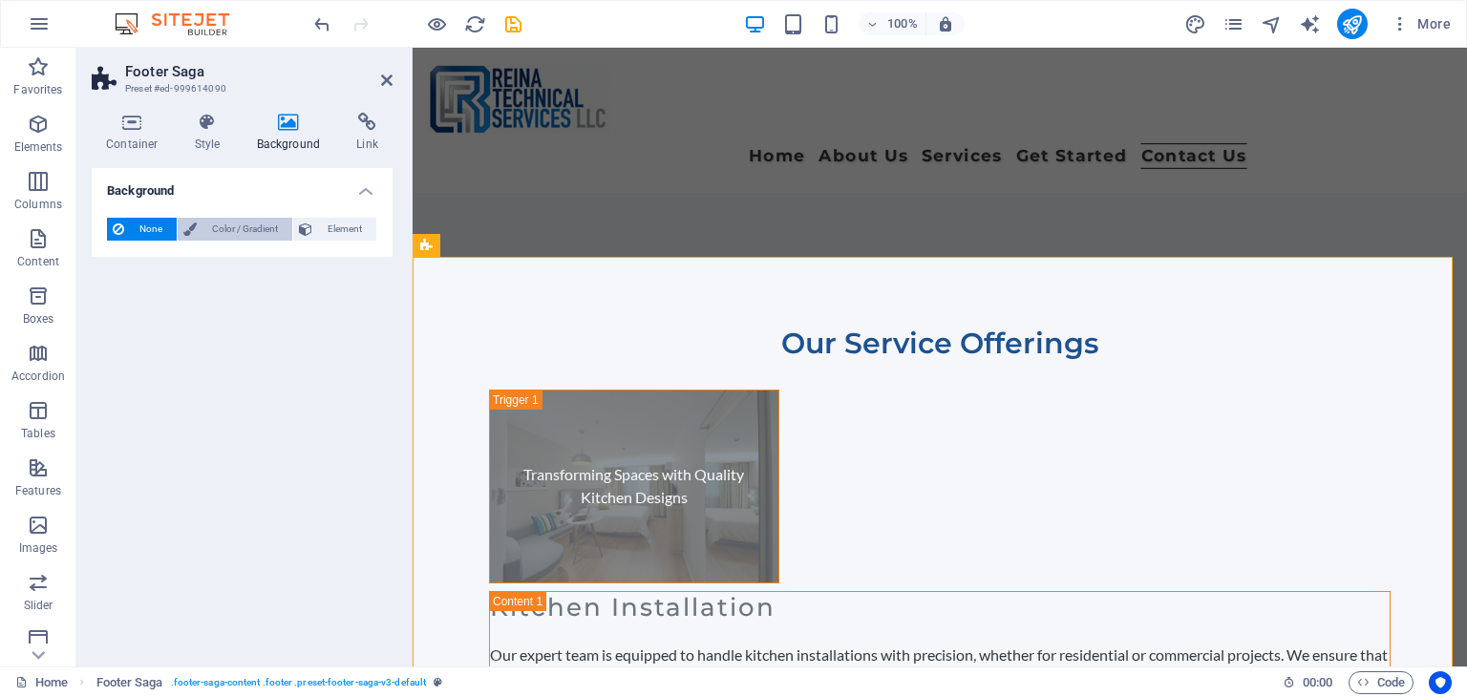
click at [242, 226] on span "Color / Gradient" at bounding box center [244, 229] width 84 height 23
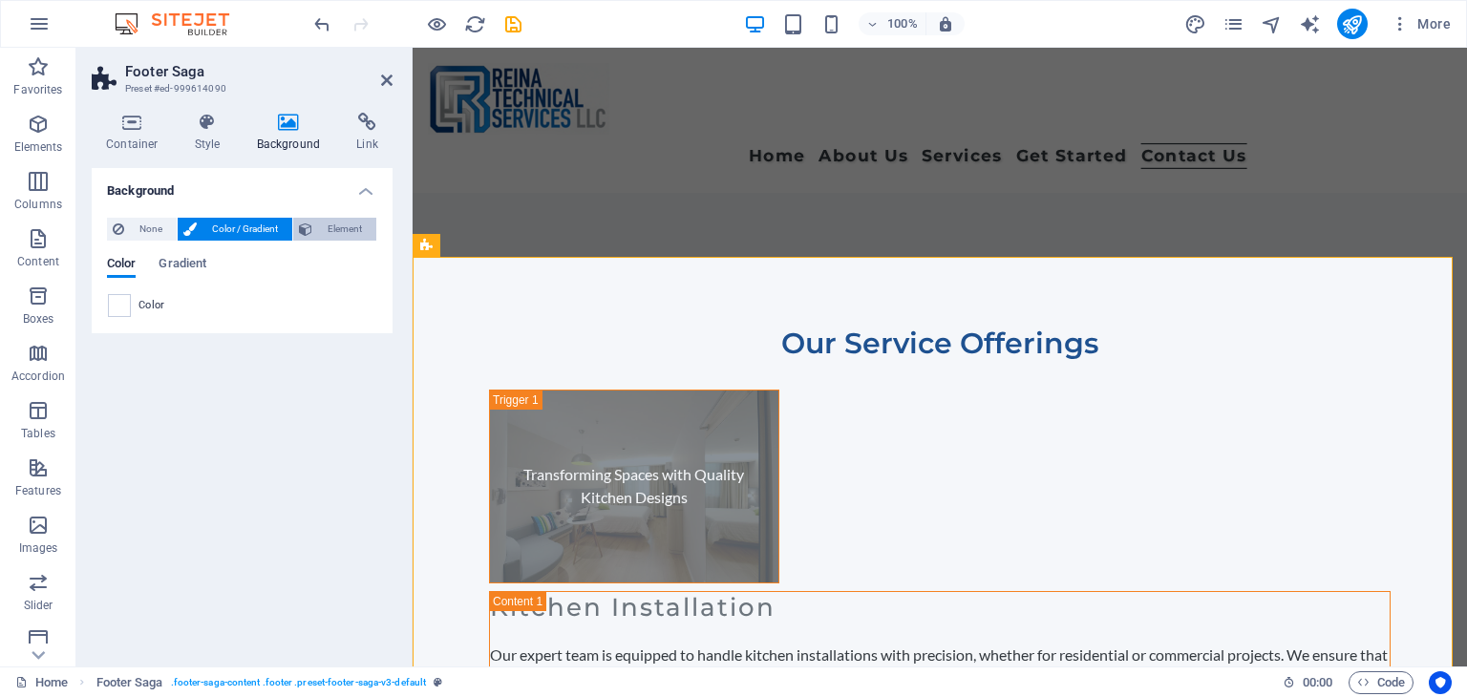
click at [336, 224] on span "Element" at bounding box center [344, 229] width 53 height 23
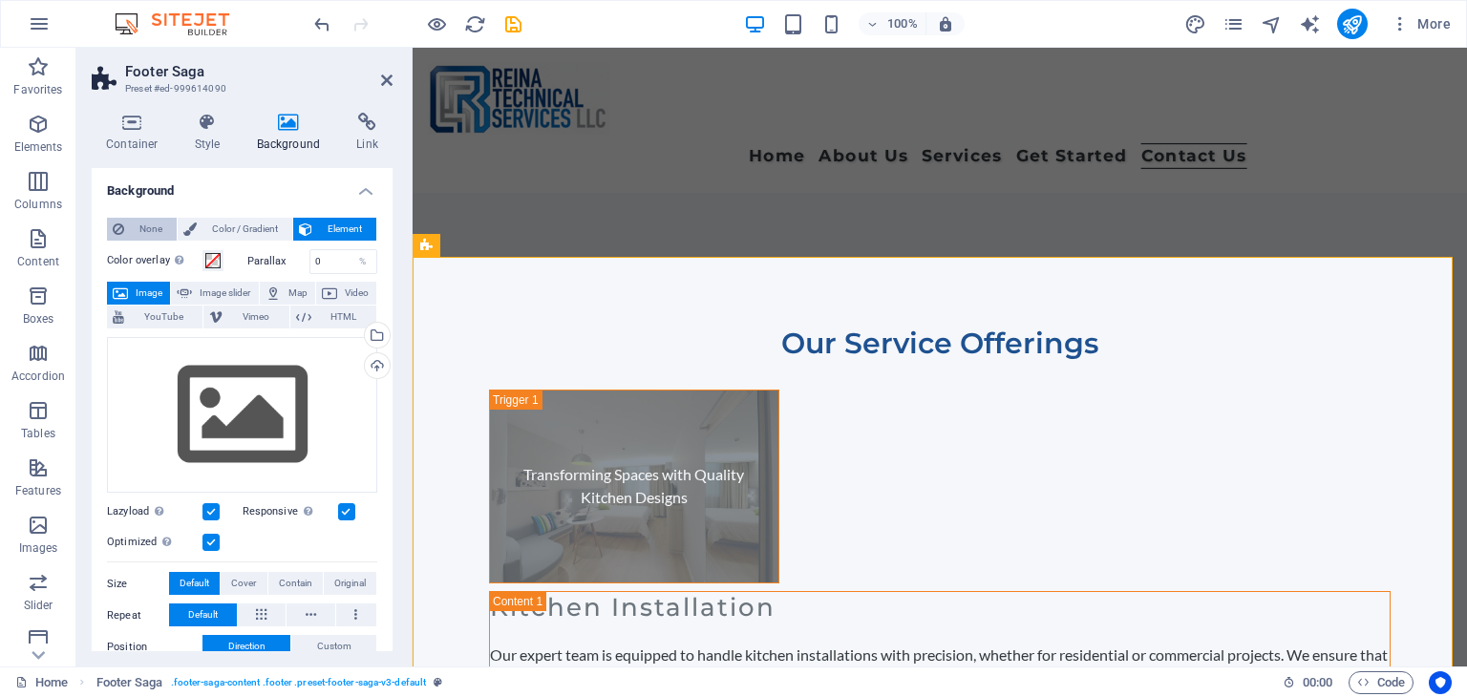
click at [144, 229] on span "None" at bounding box center [150, 229] width 41 height 23
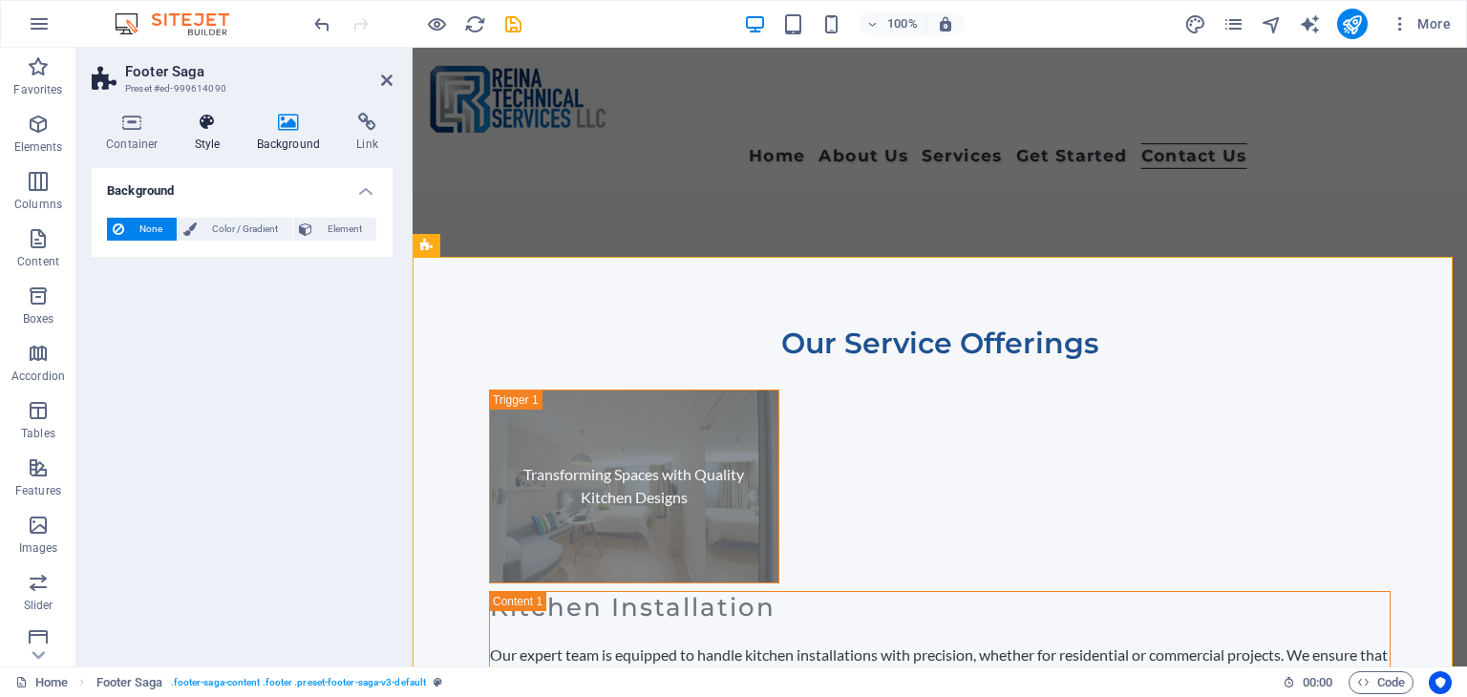
click at [199, 134] on h4 "Style" at bounding box center [211, 133] width 62 height 40
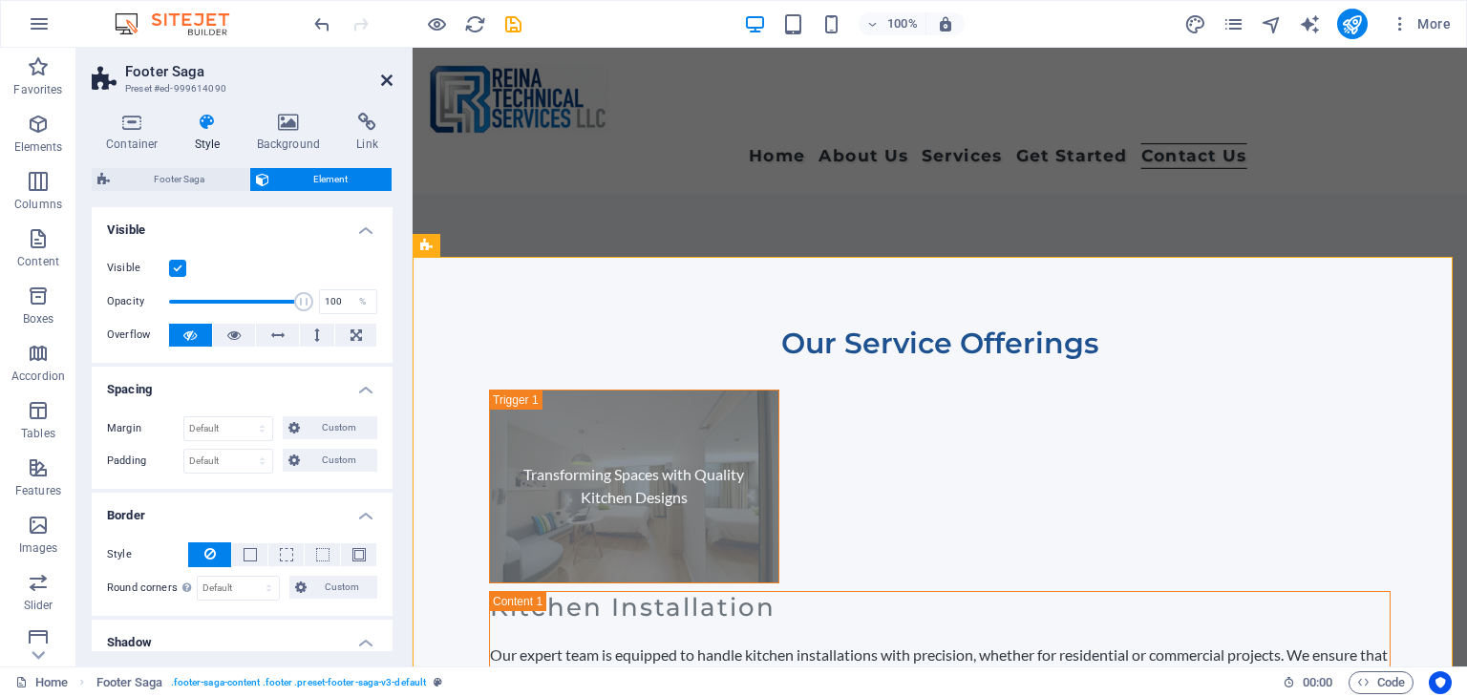
click at [386, 81] on icon at bounding box center [386, 80] width 11 height 15
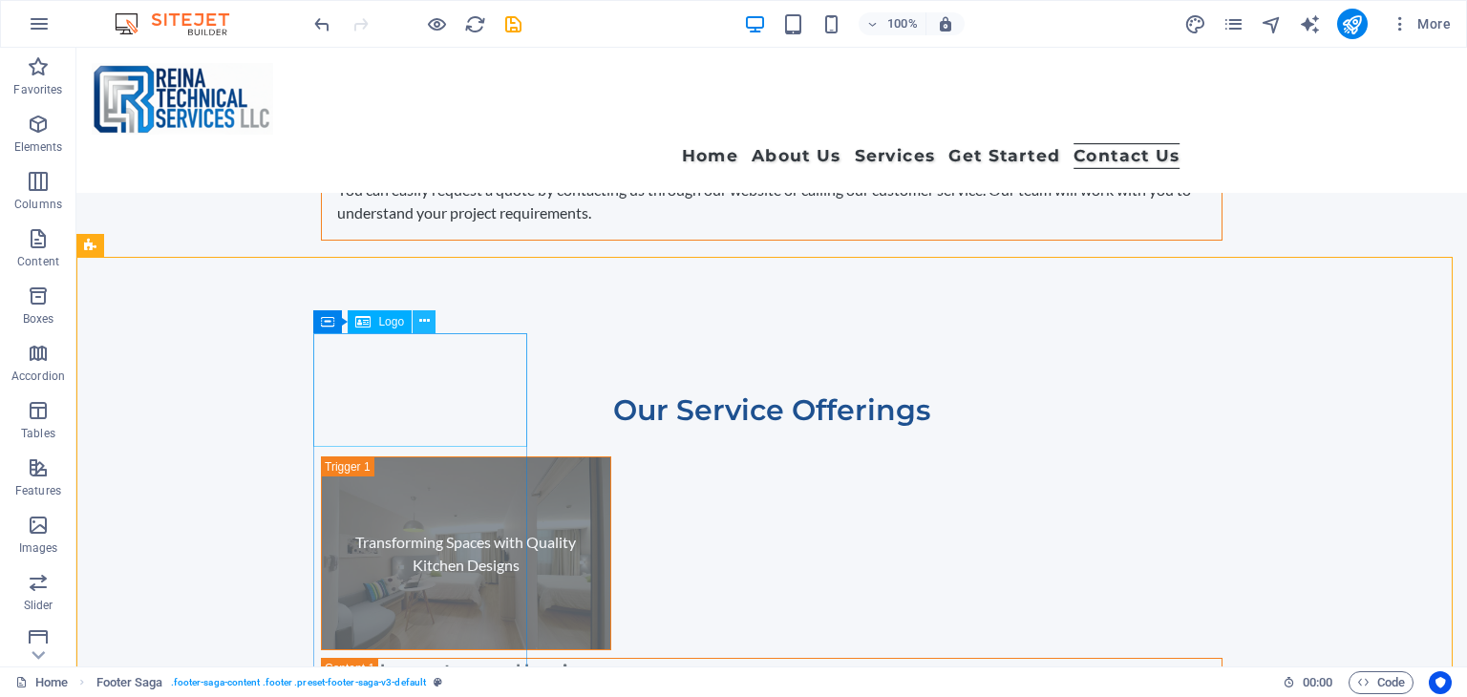
click at [424, 326] on icon at bounding box center [424, 321] width 11 height 20
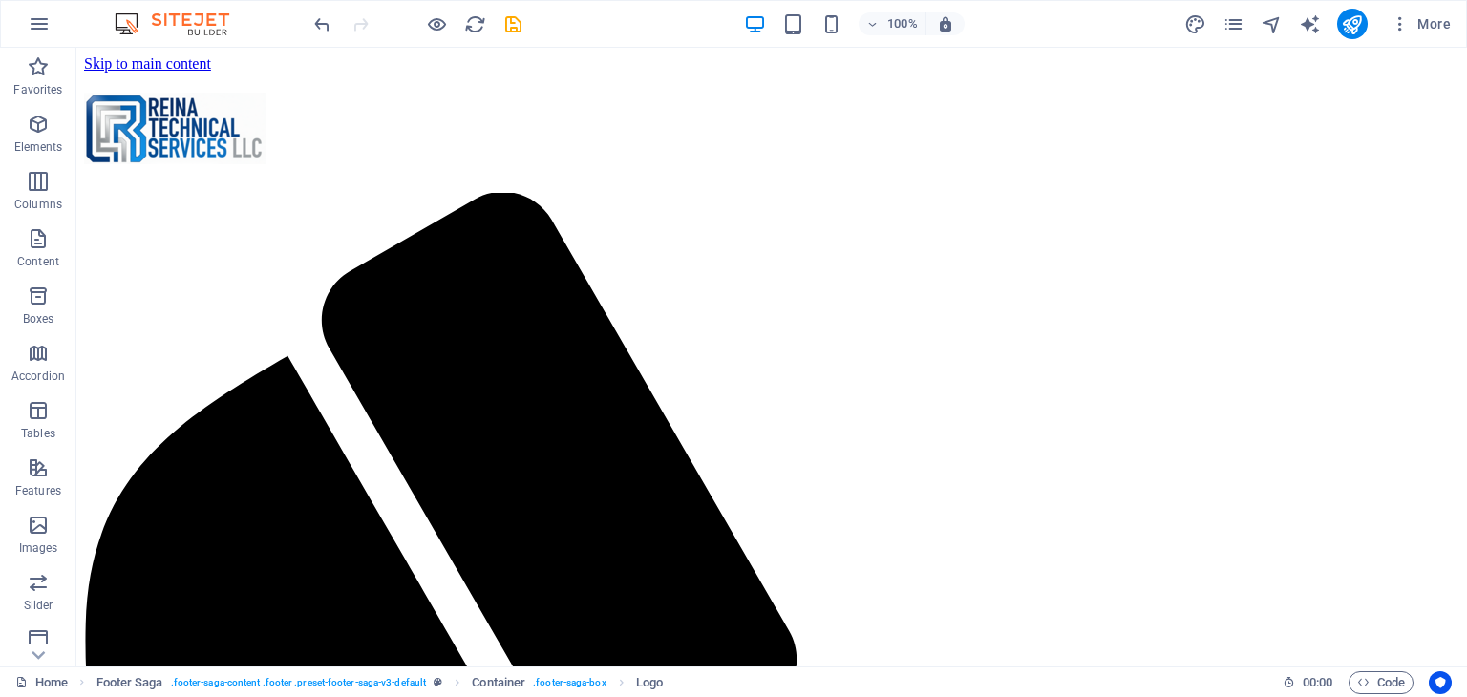
scroll to position [2578, 0]
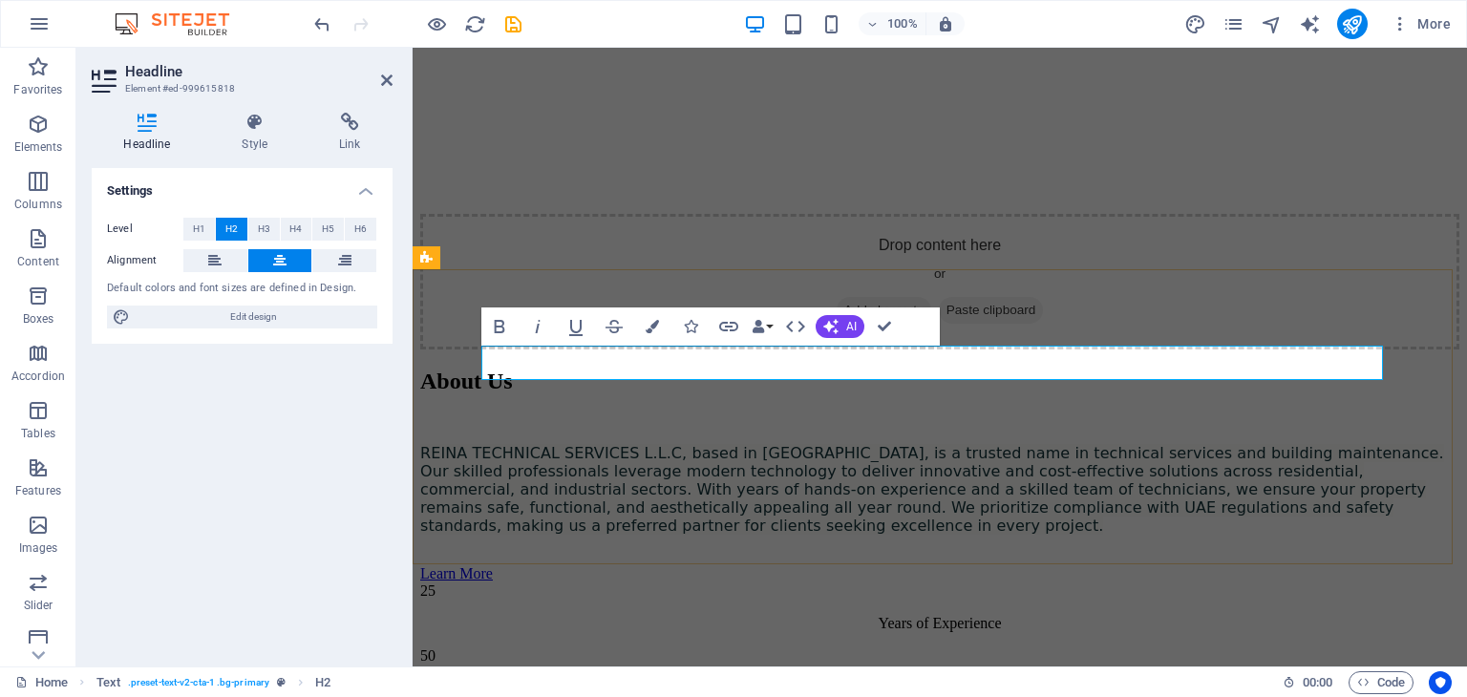
scroll to position [2576, 0]
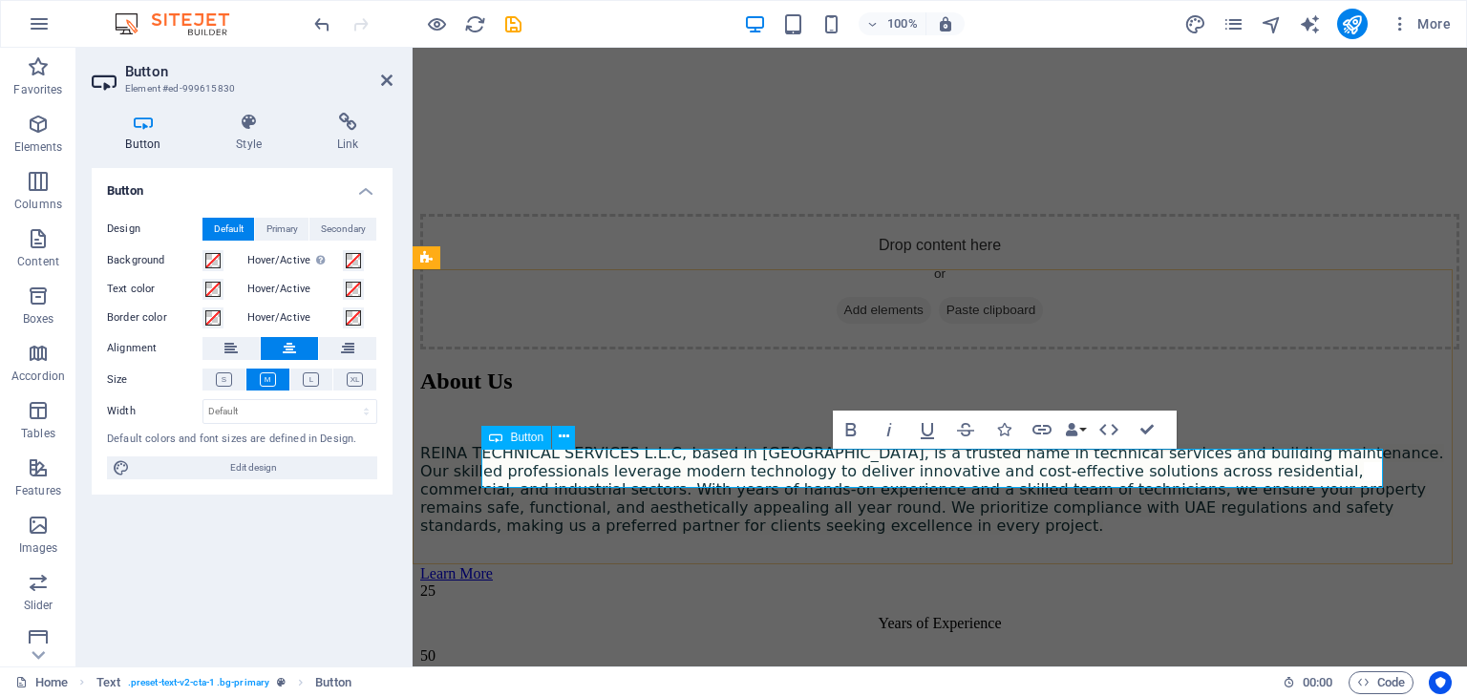
scroll to position [2576, 0]
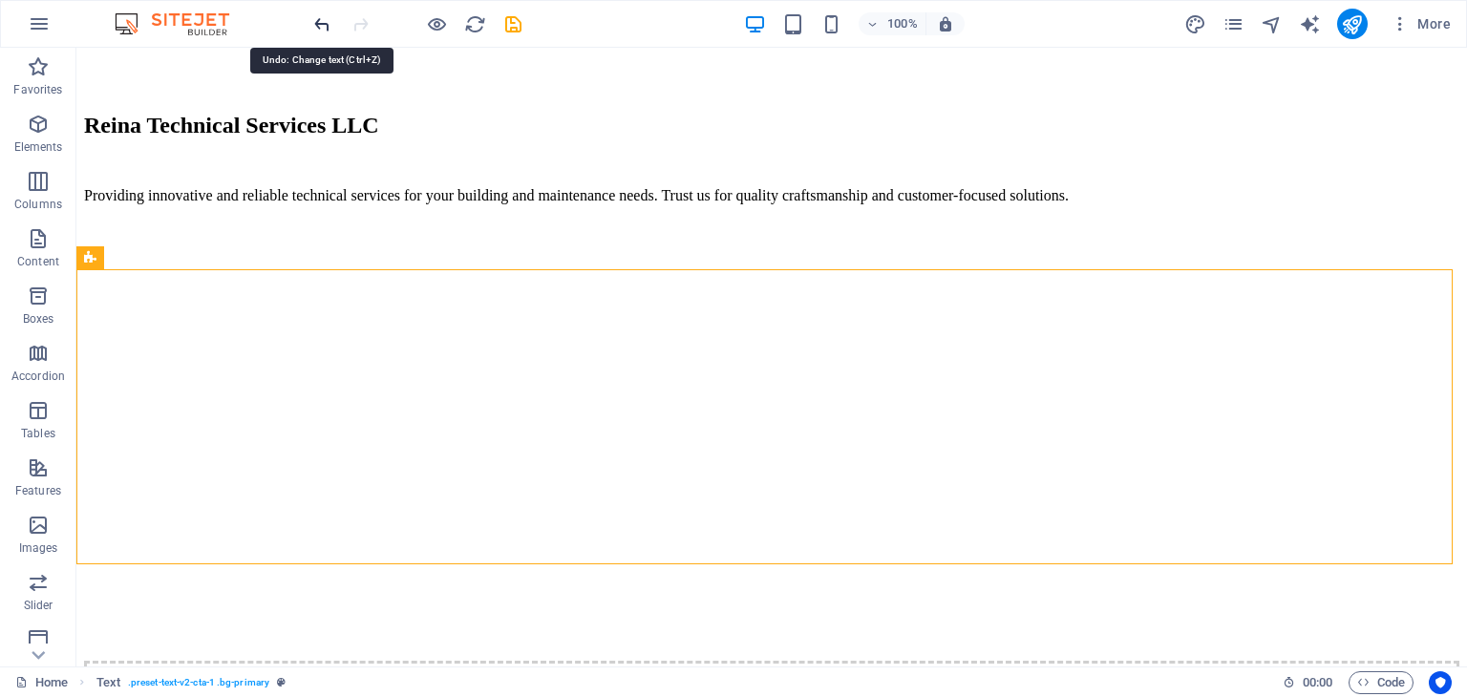
click at [326, 32] on icon "undo" at bounding box center [322, 24] width 22 height 22
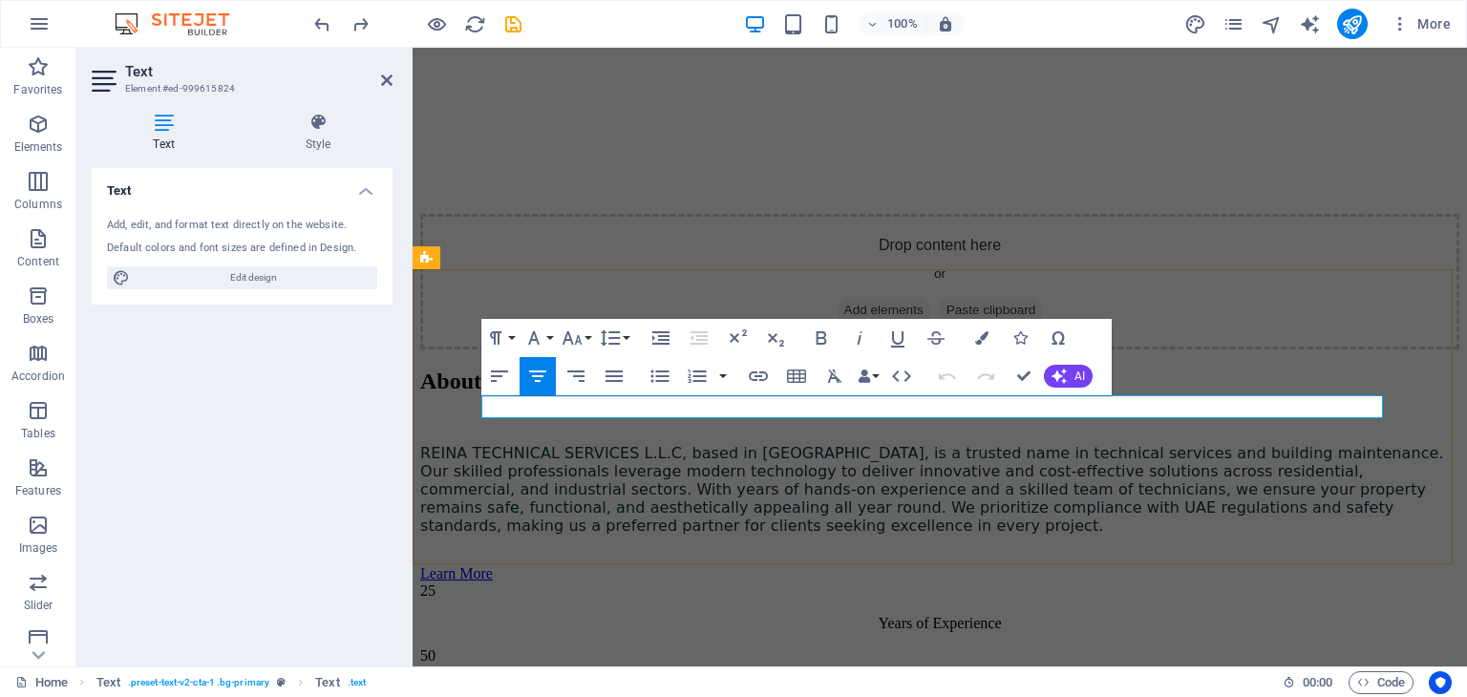
scroll to position [2576, 0]
drag, startPoint x: 1117, startPoint y: 406, endPoint x: 716, endPoint y: 408, distance: 401.0
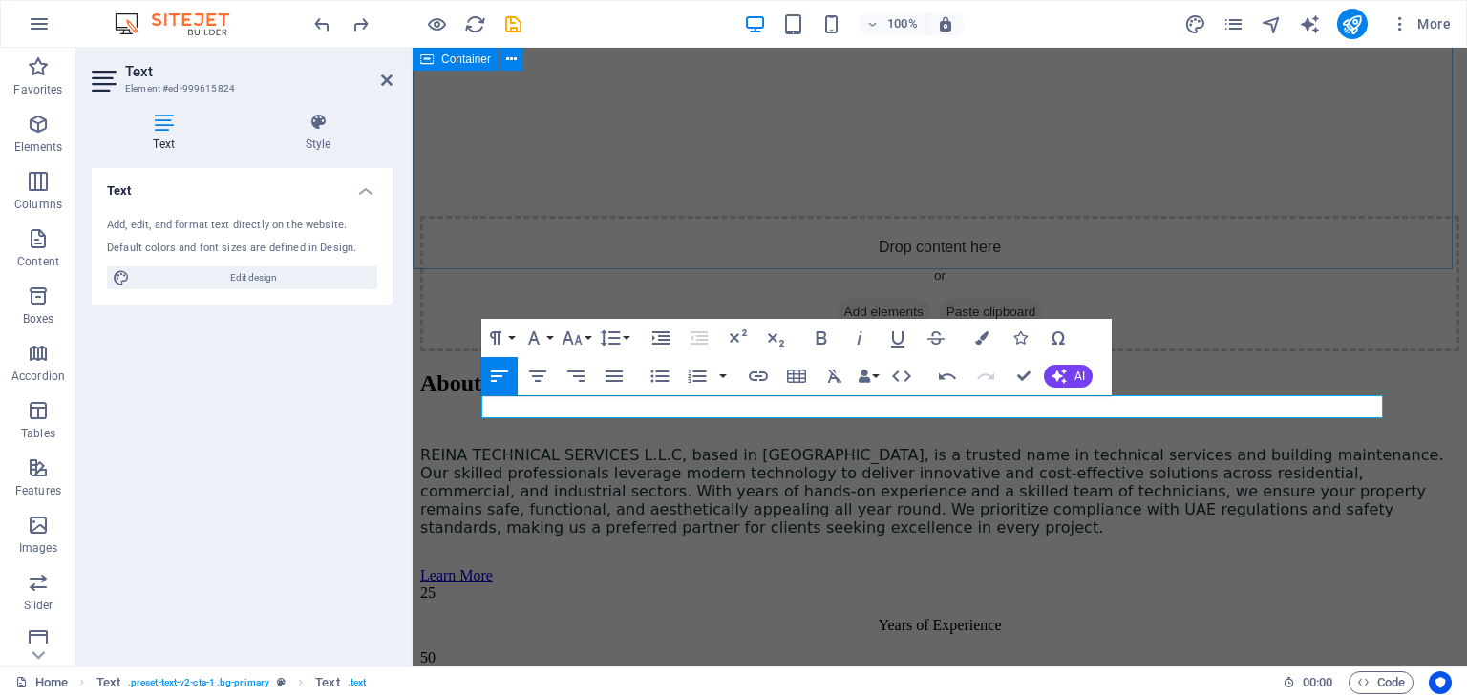
scroll to position [1860, 2]
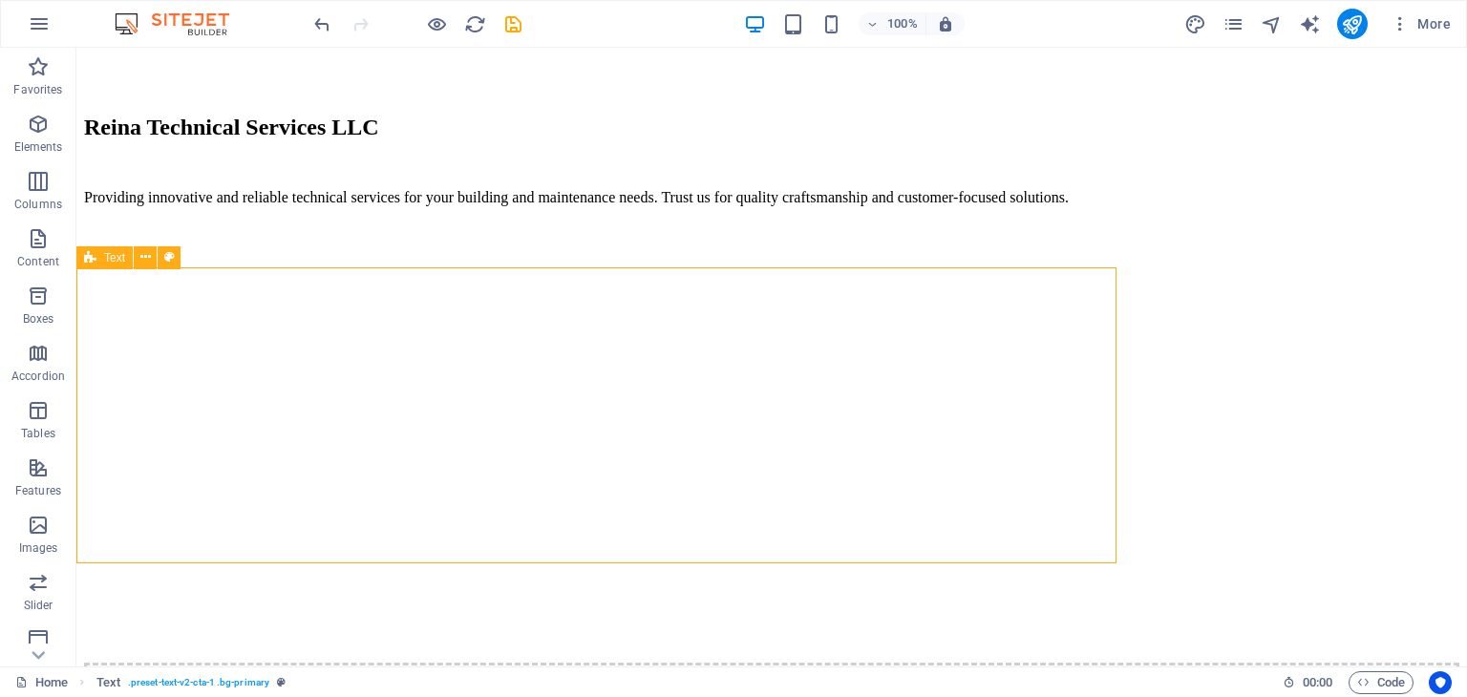
scroll to position [2578, 0]
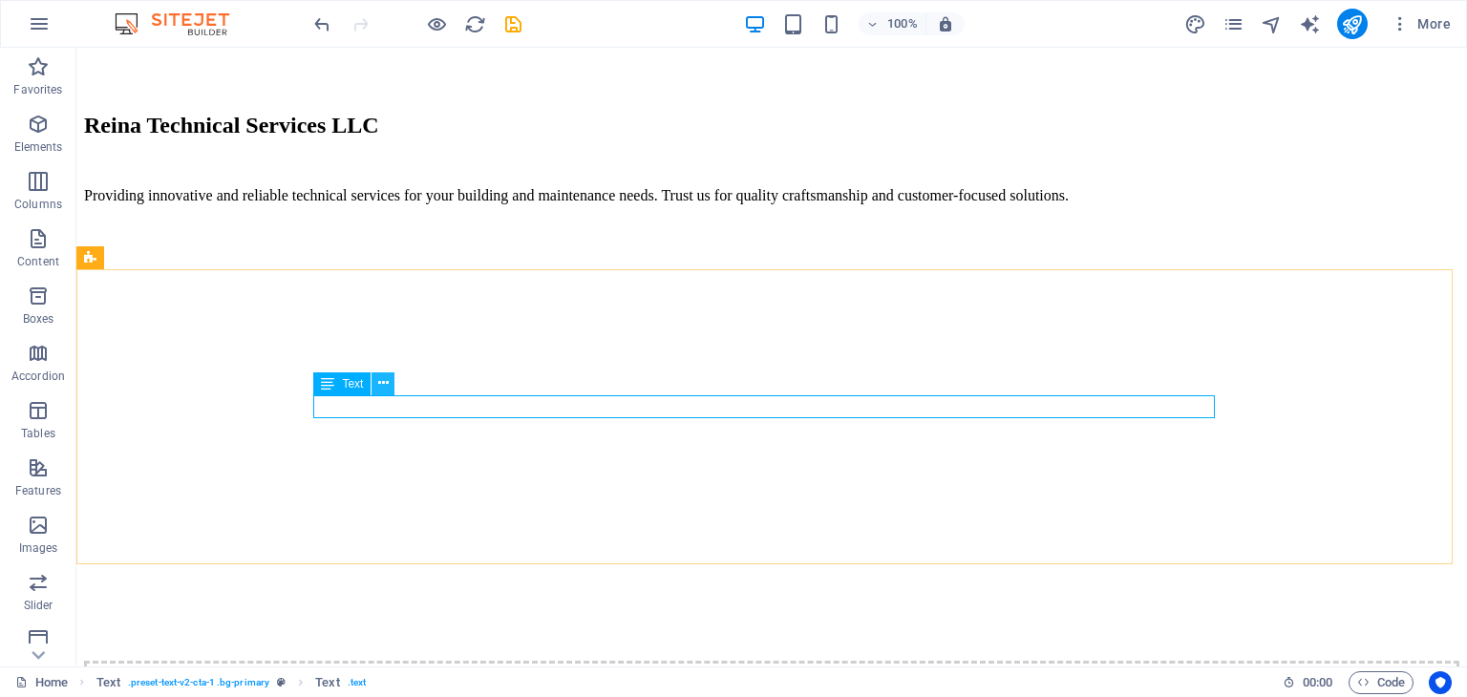
click at [378, 388] on icon at bounding box center [383, 383] width 11 height 20
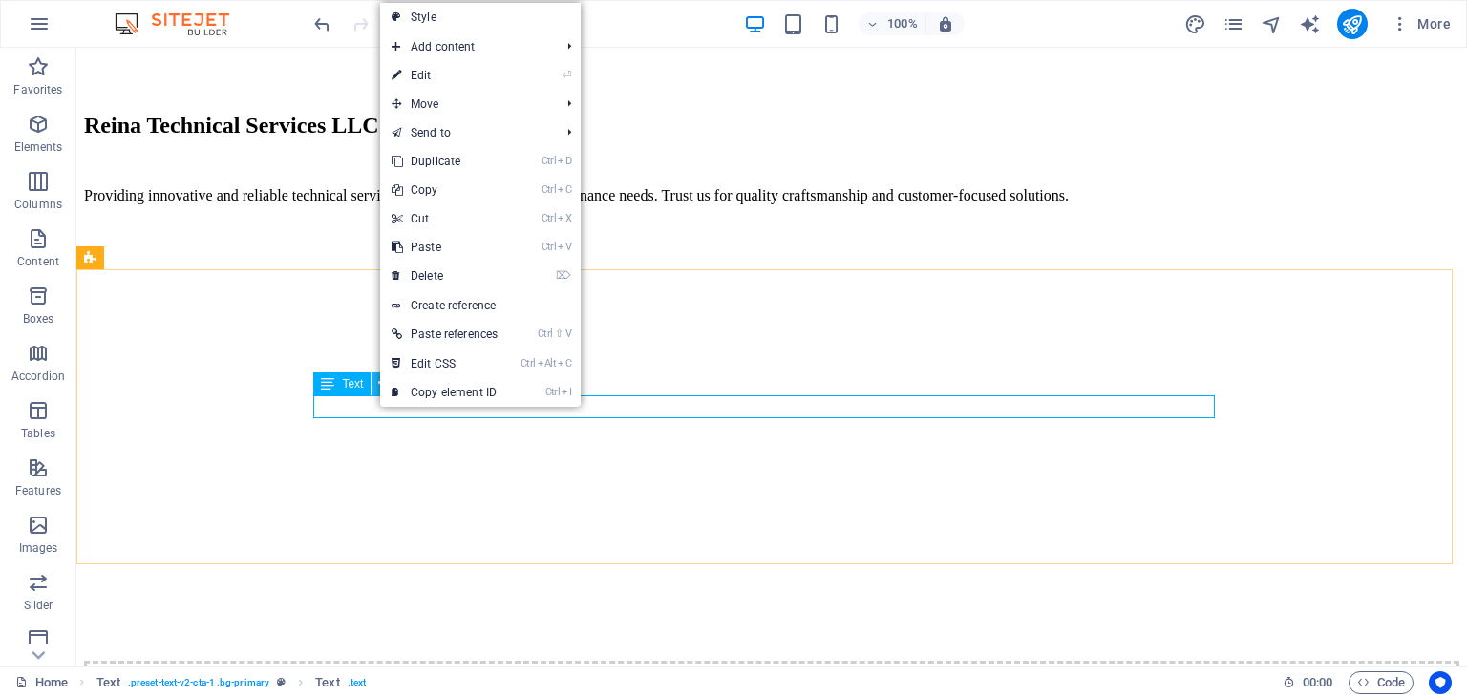
click at [378, 388] on icon at bounding box center [383, 383] width 11 height 20
click at [486, 70] on link "⏎ Edit" at bounding box center [444, 75] width 129 height 29
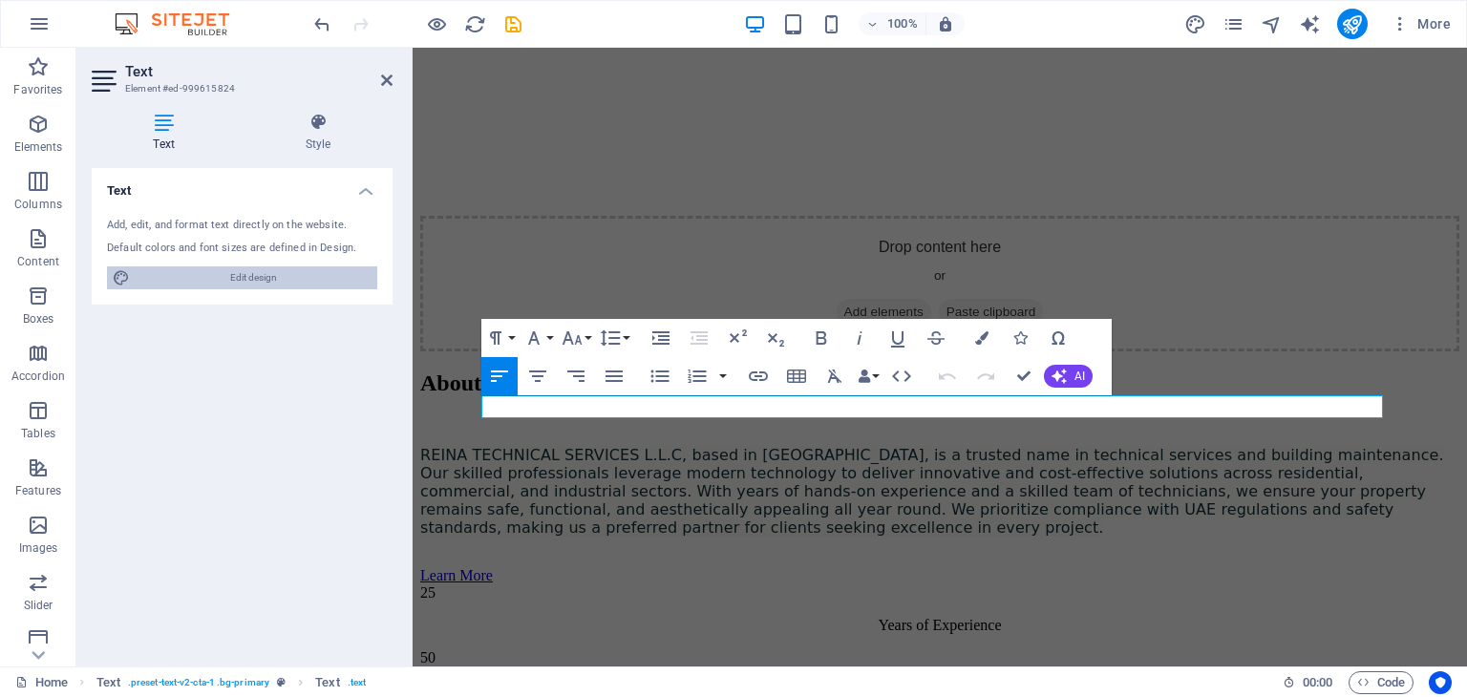
click at [303, 284] on span "Edit design" at bounding box center [254, 277] width 236 height 23
select select "px"
select select "800"
select select "px"
select select "rem"
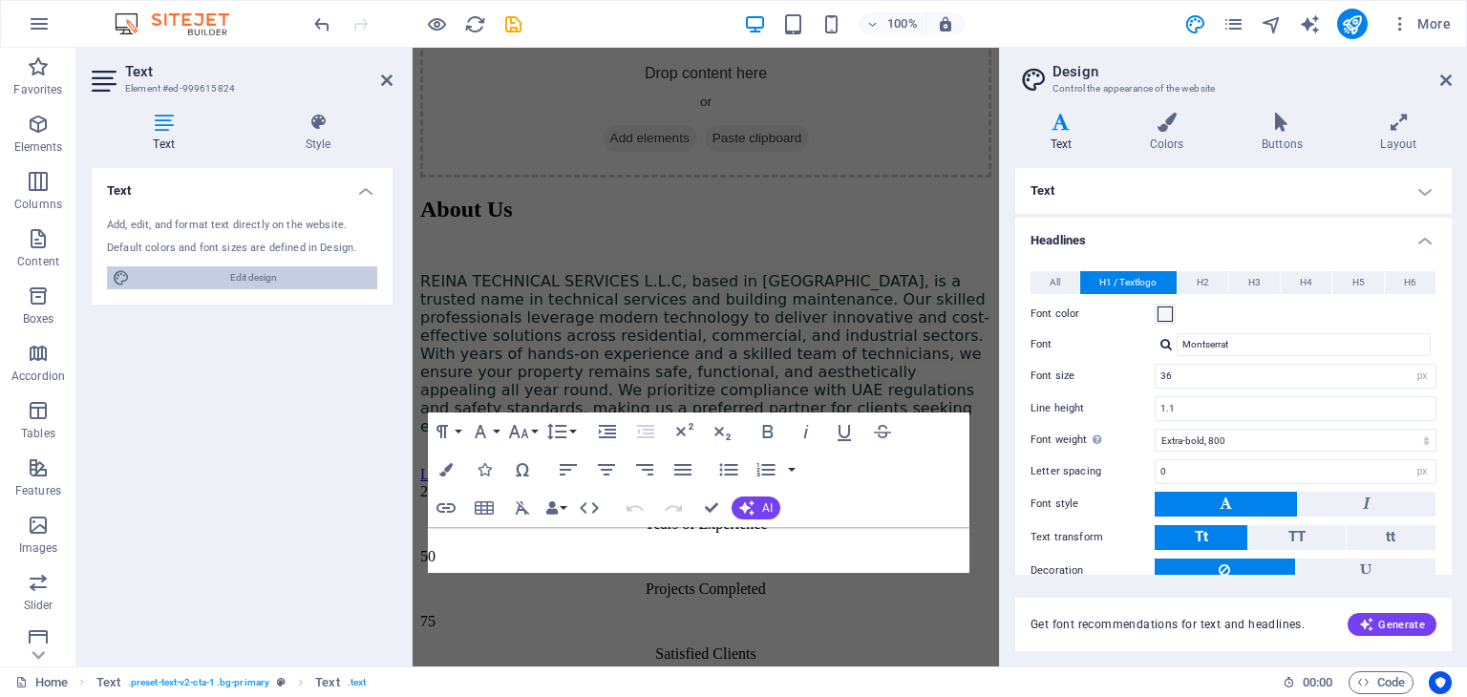
scroll to position [3208, 0]
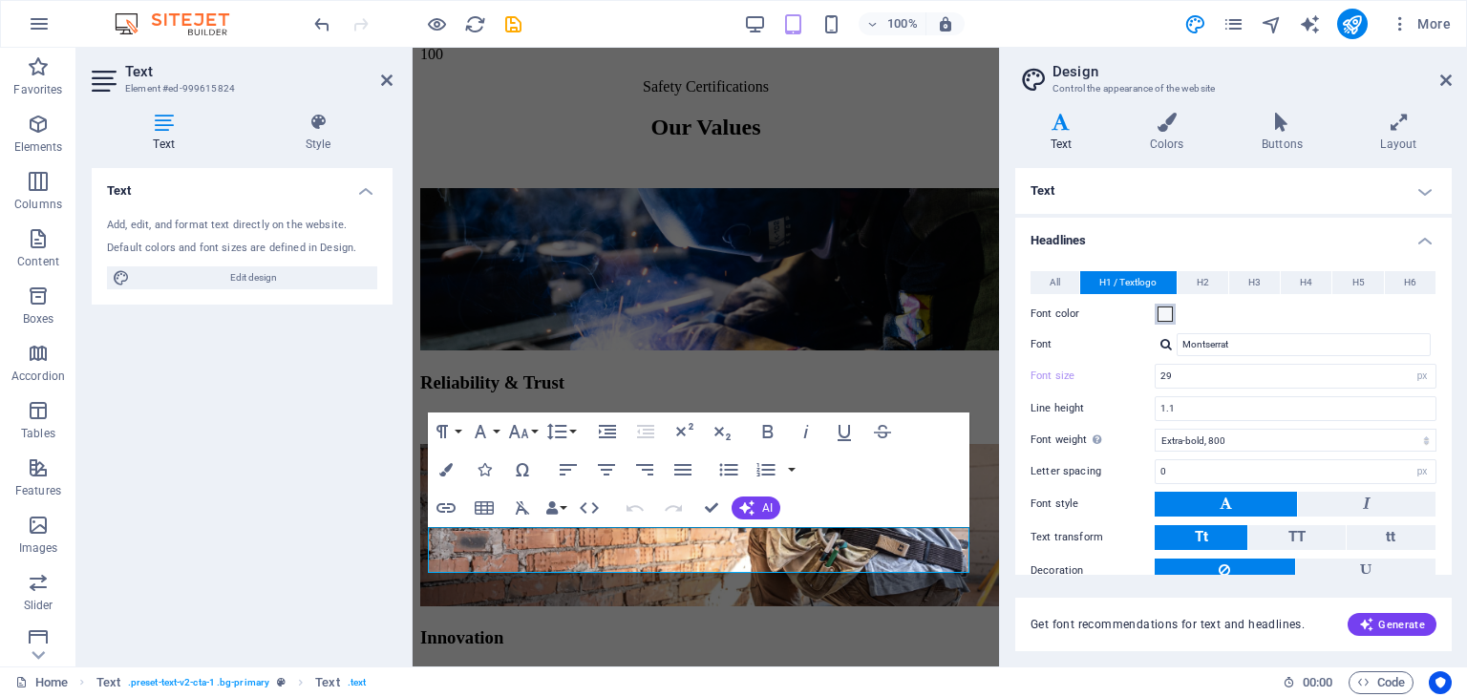
click at [1166, 314] on span at bounding box center [1164, 313] width 15 height 15
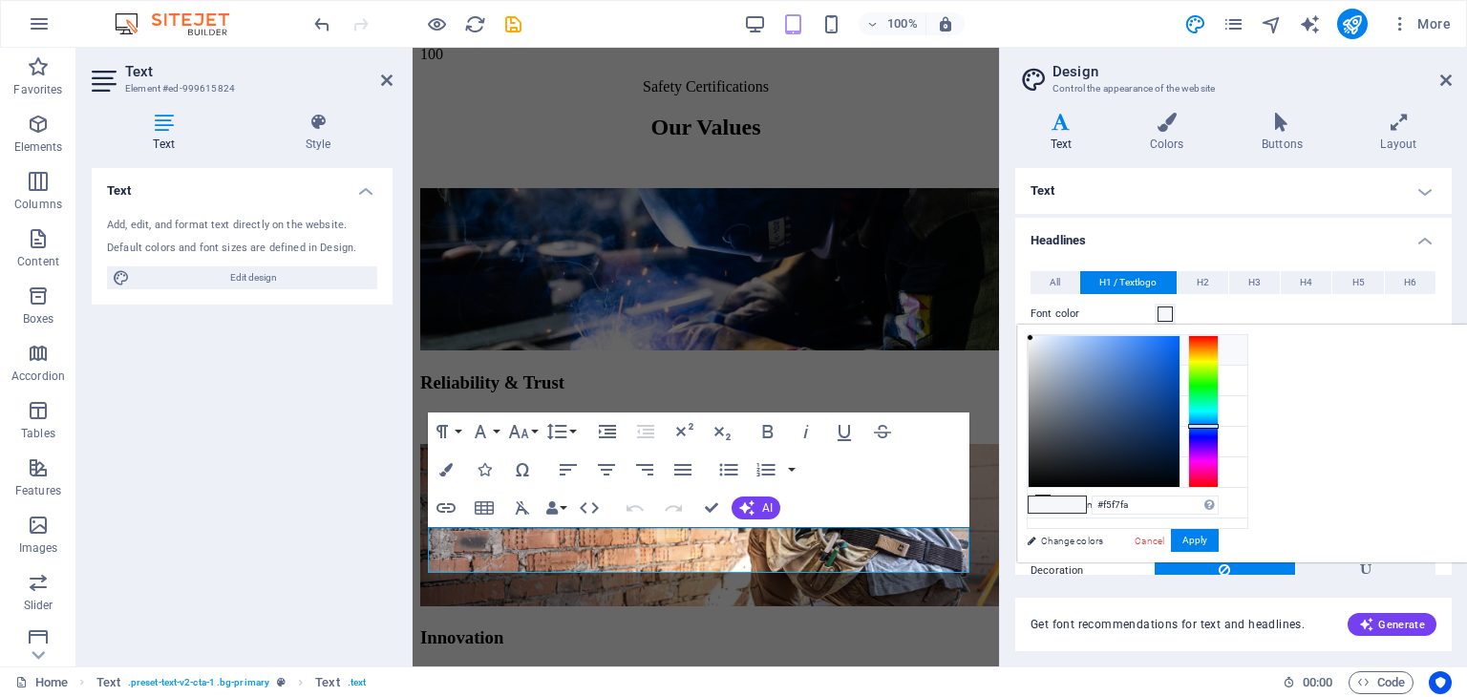
click at [1166, 314] on span at bounding box center [1164, 313] width 15 height 15
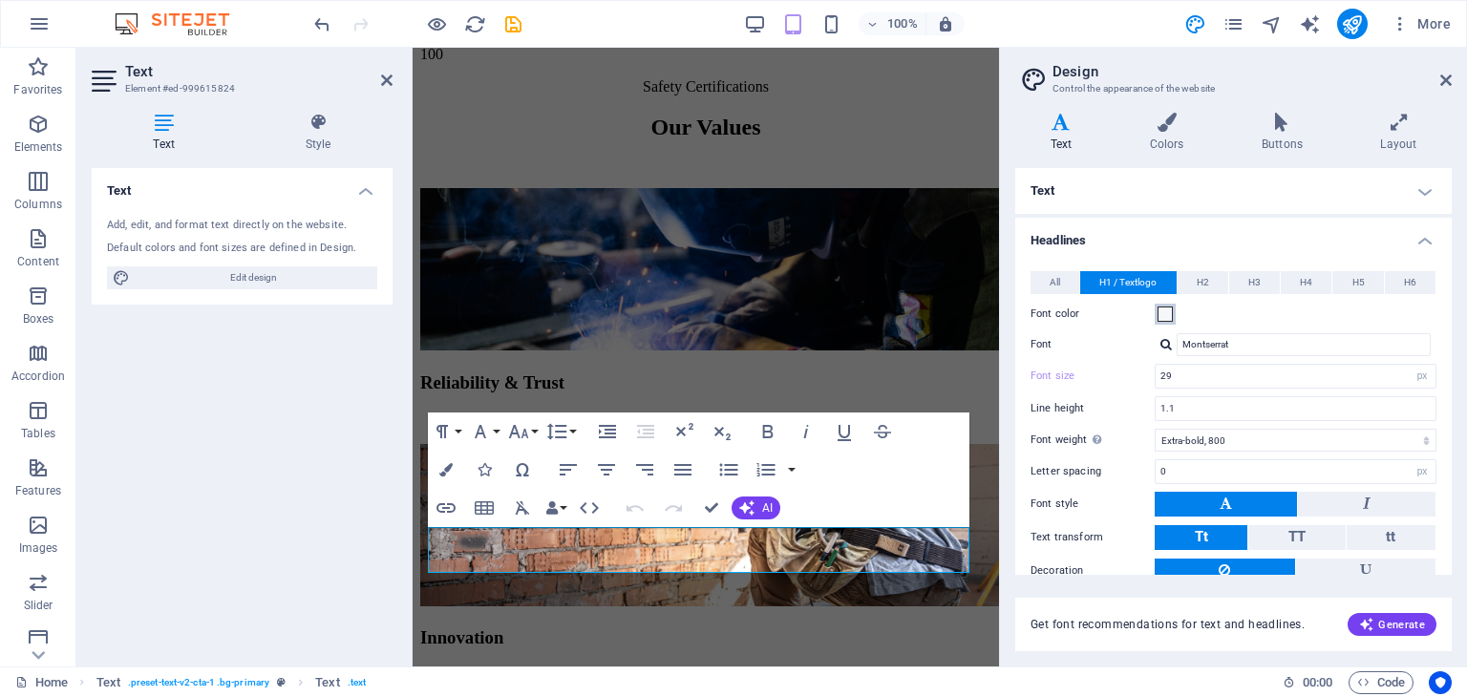
click at [1166, 314] on span at bounding box center [1164, 313] width 15 height 15
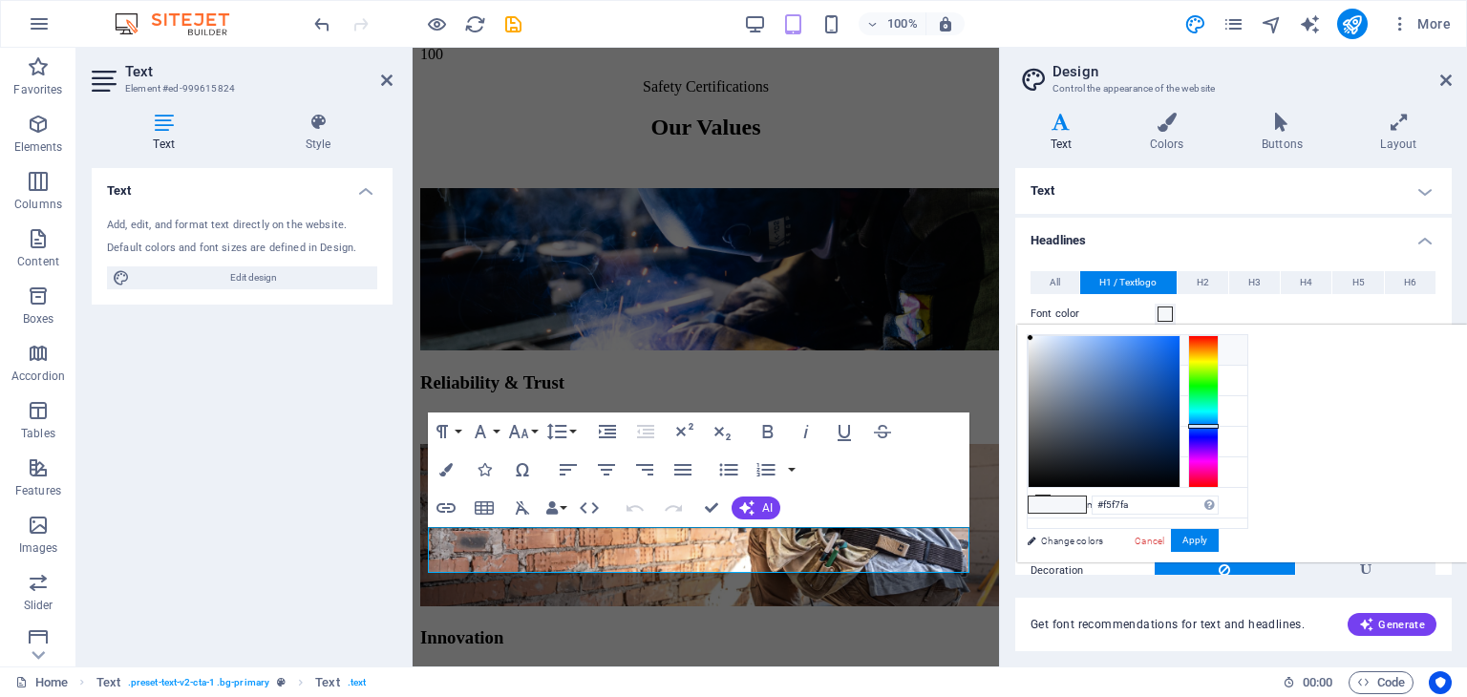
click at [1166, 314] on span at bounding box center [1164, 313] width 15 height 15
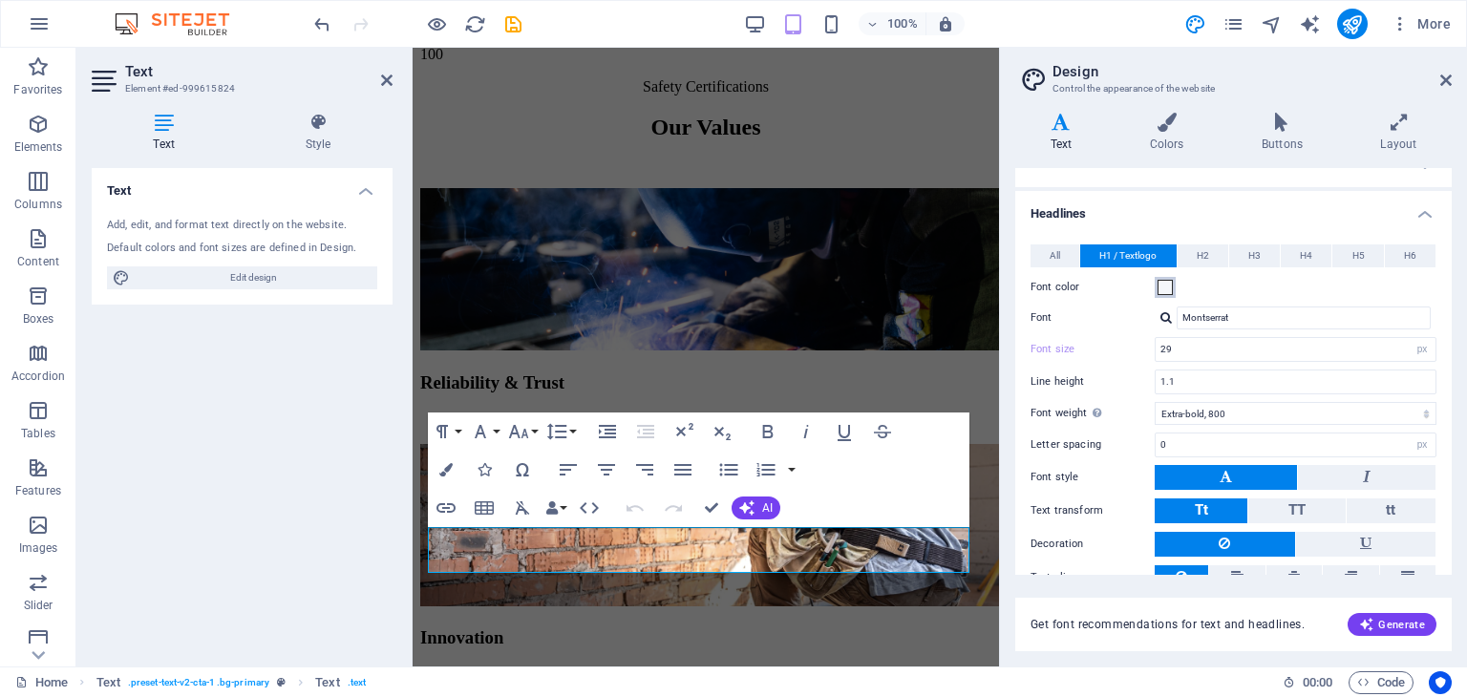
scroll to position [0, 0]
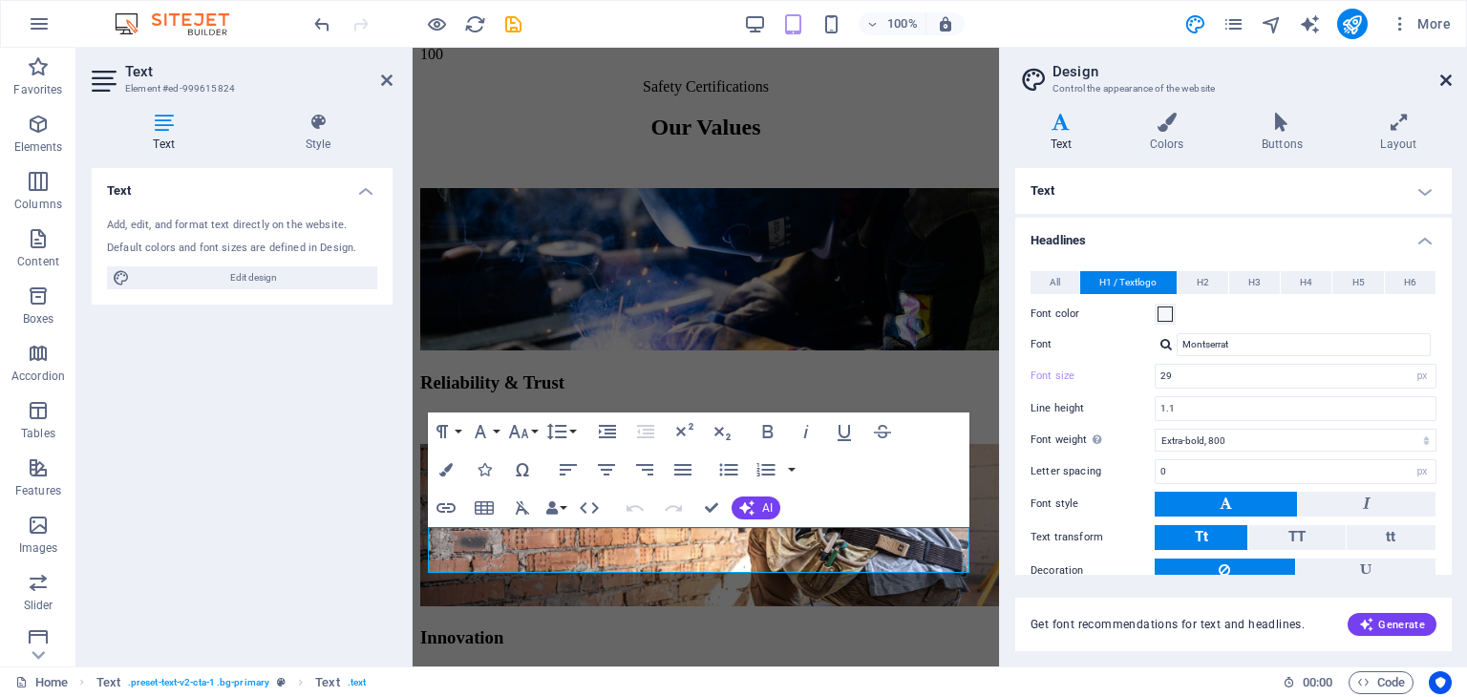
click at [1444, 84] on icon at bounding box center [1445, 80] width 11 height 15
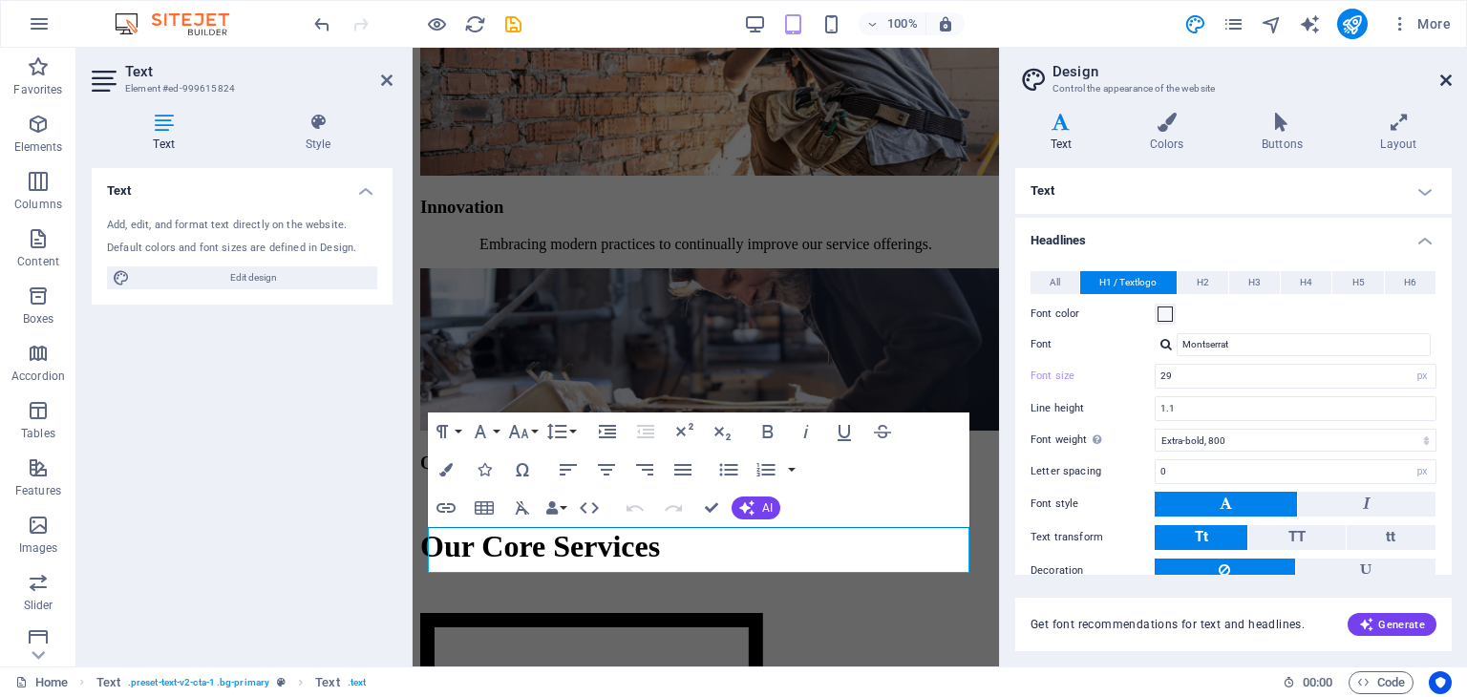
scroll to position [2576, 0]
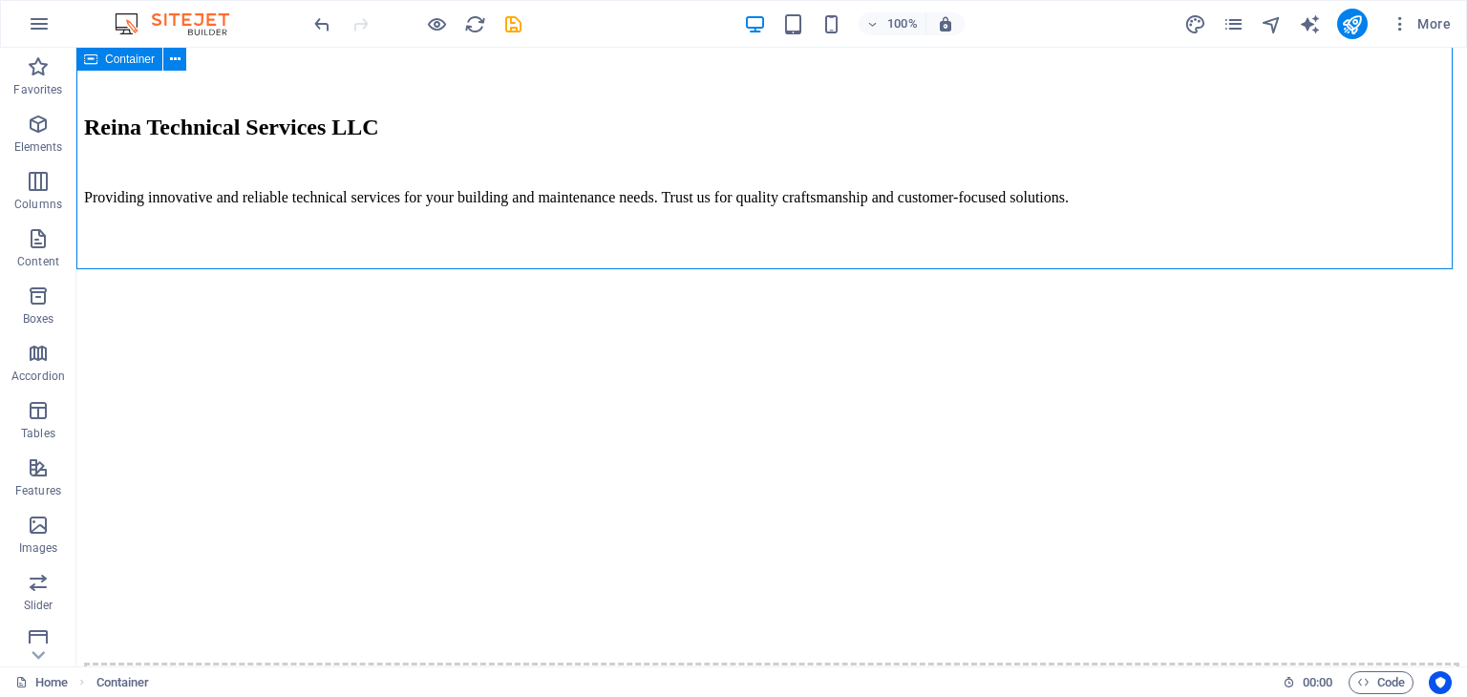
scroll to position [2578, 0]
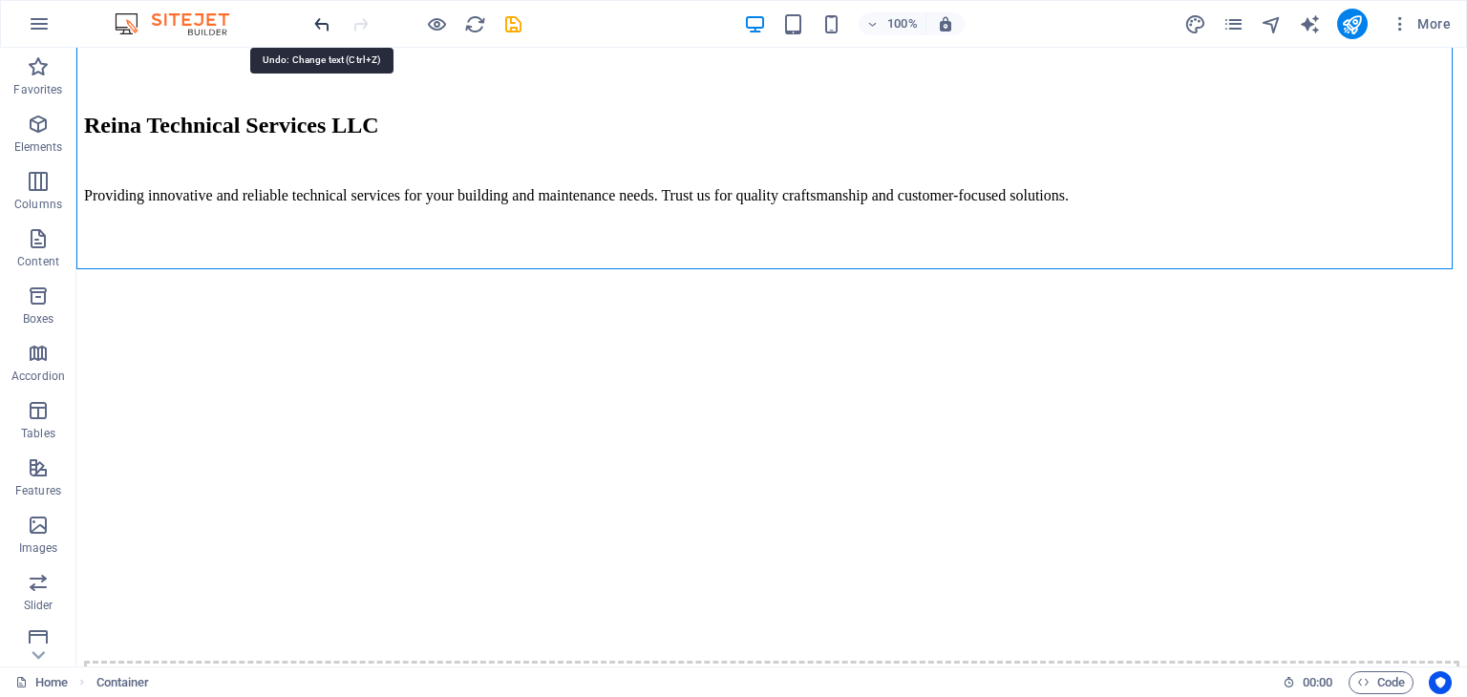
click at [325, 27] on icon "undo" at bounding box center [322, 24] width 22 height 22
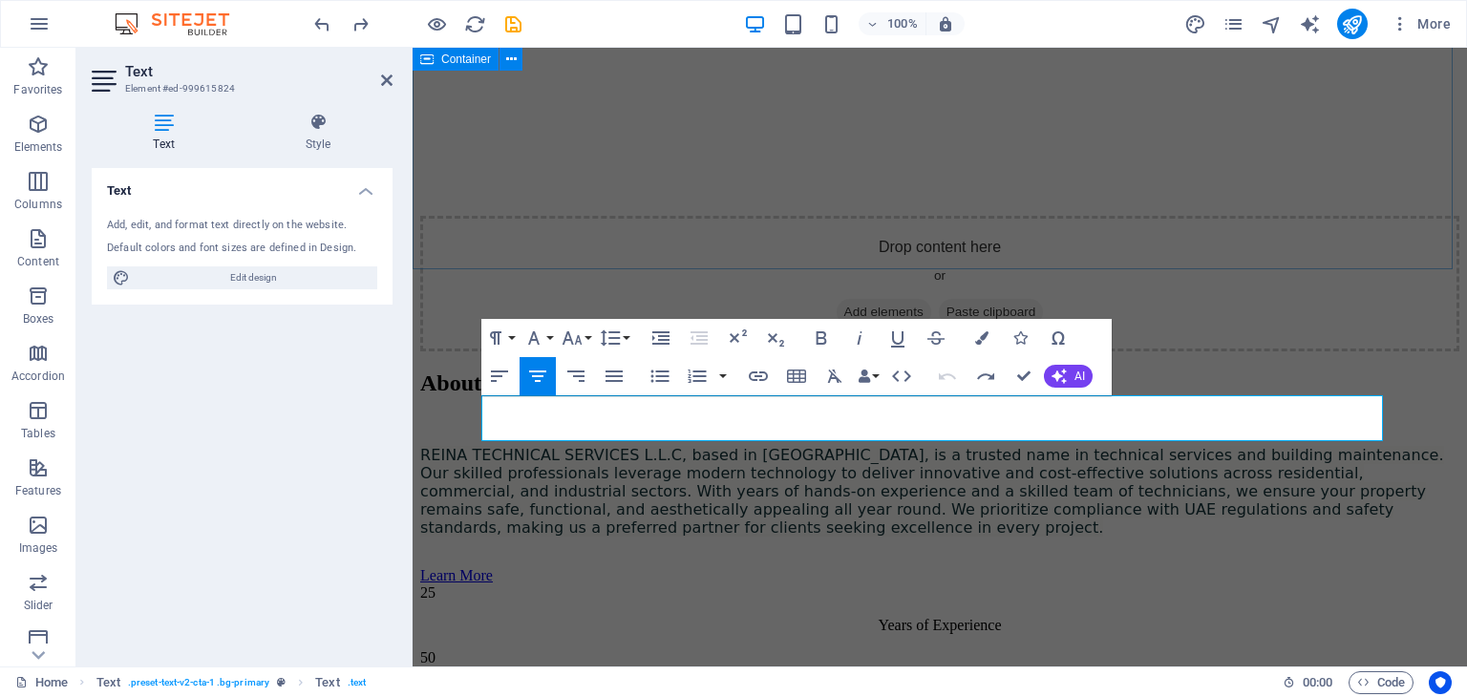
scroll to position [1860, 2]
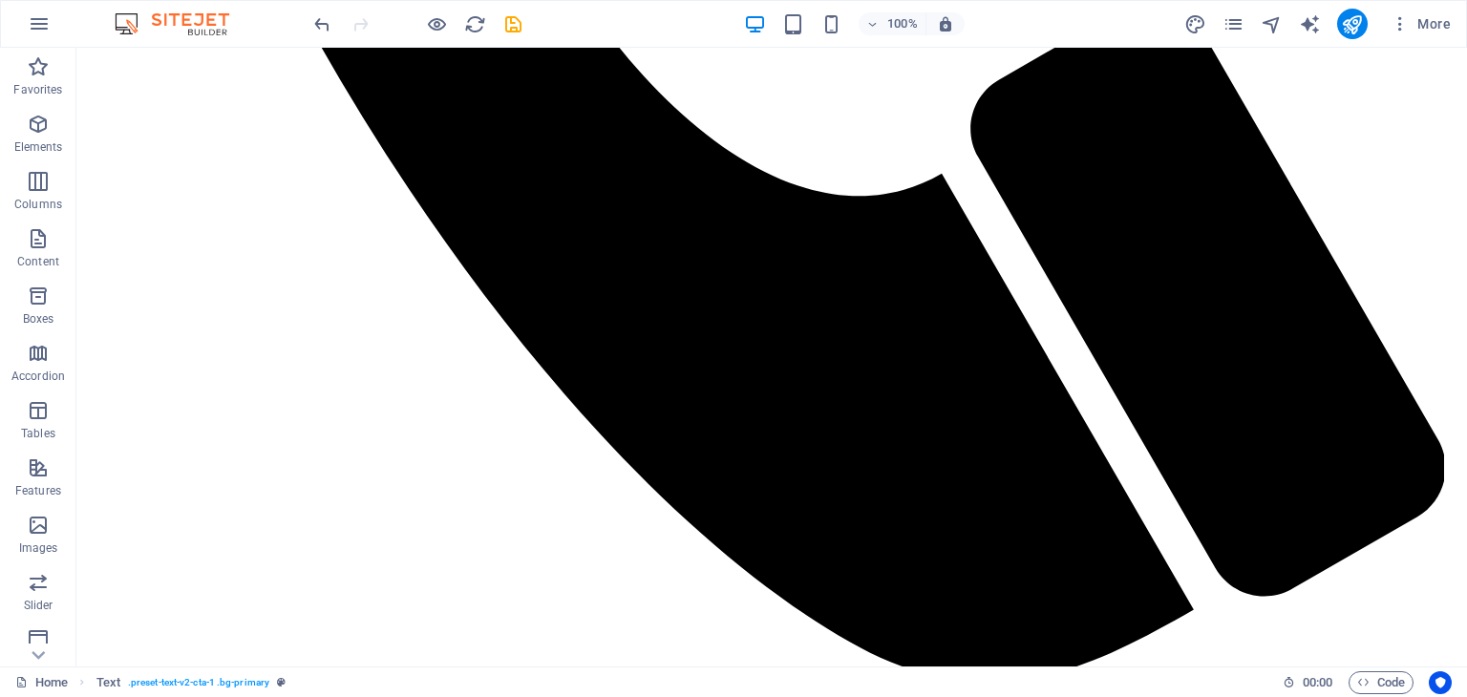
scroll to position [1337, 0]
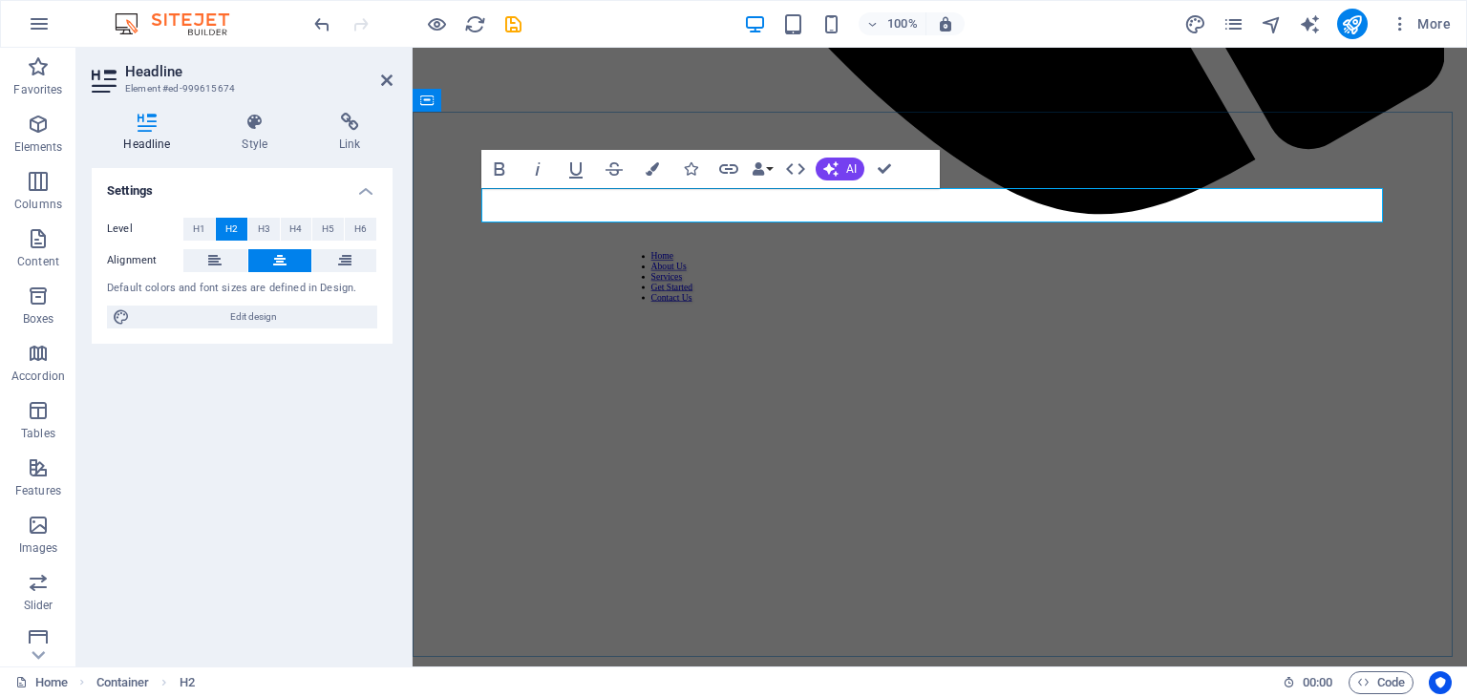
scroll to position [1335, 0]
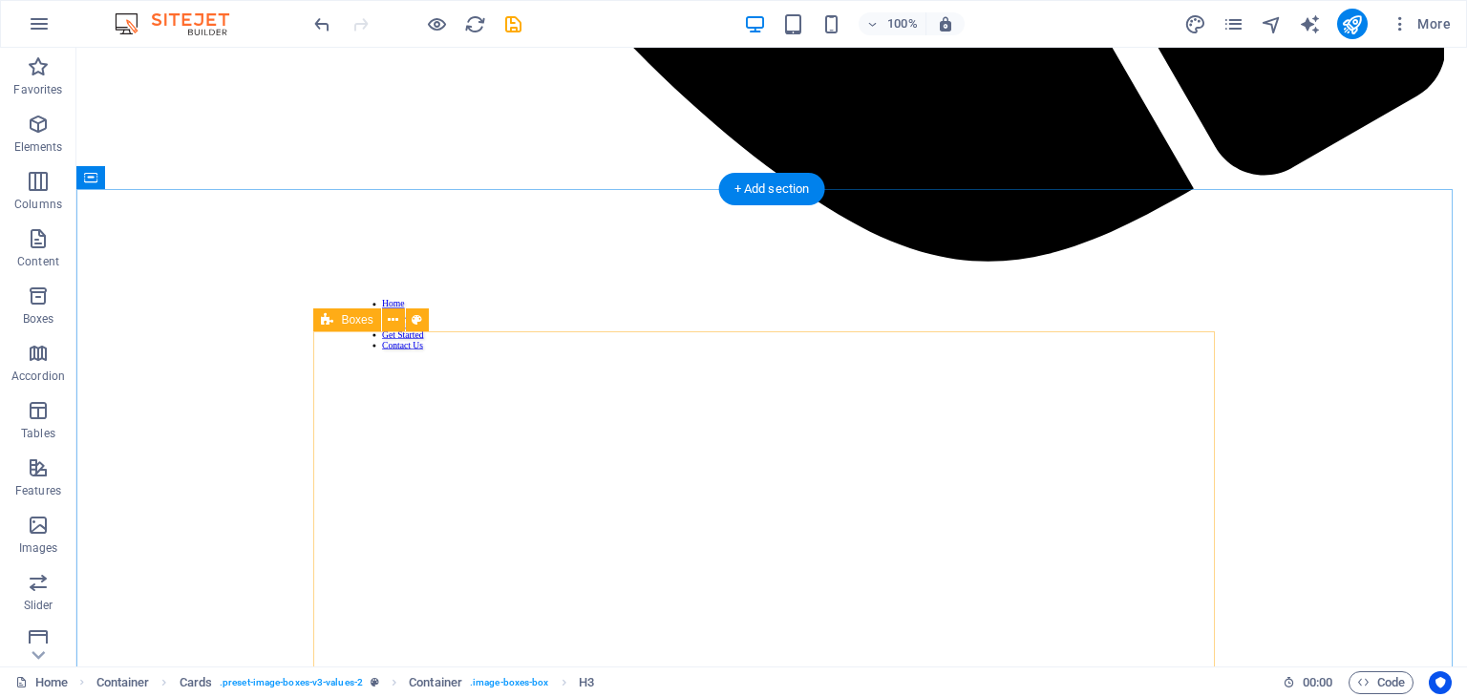
scroll to position [1719, 0]
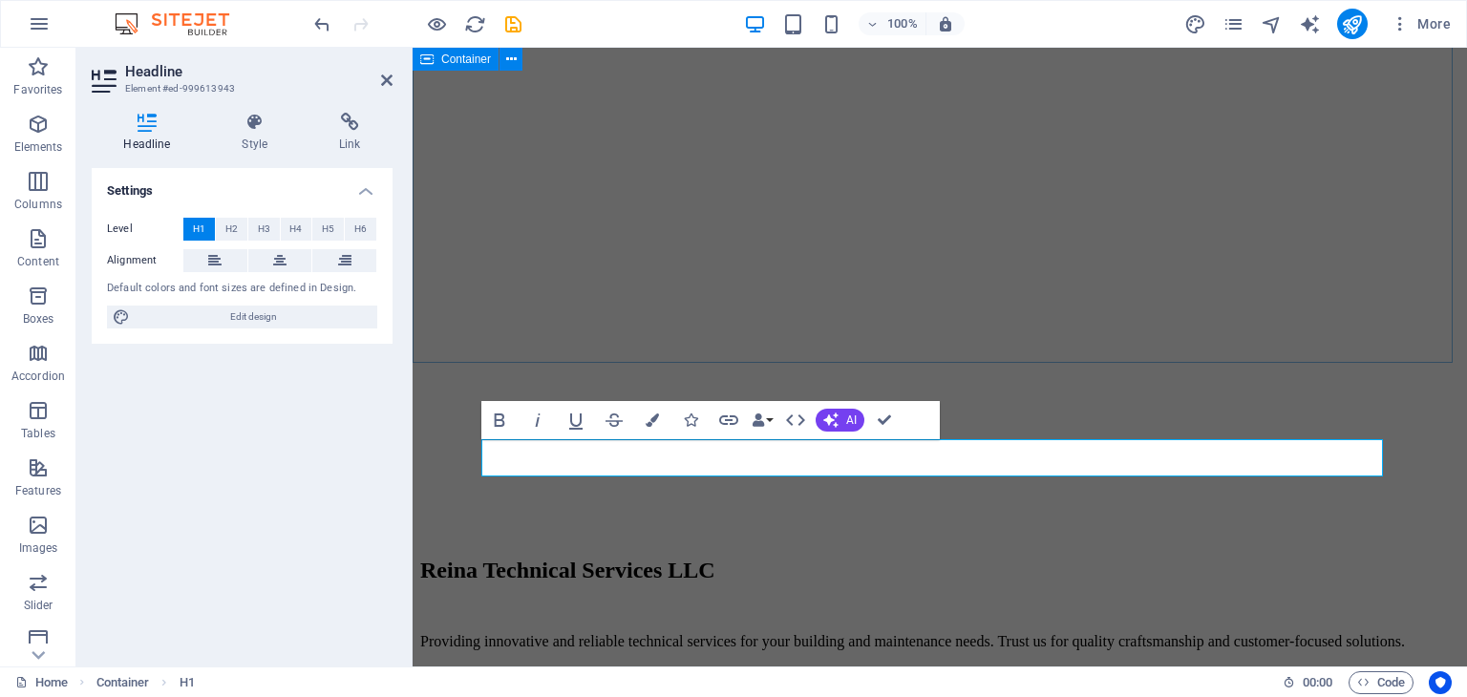
scroll to position [1717, 0]
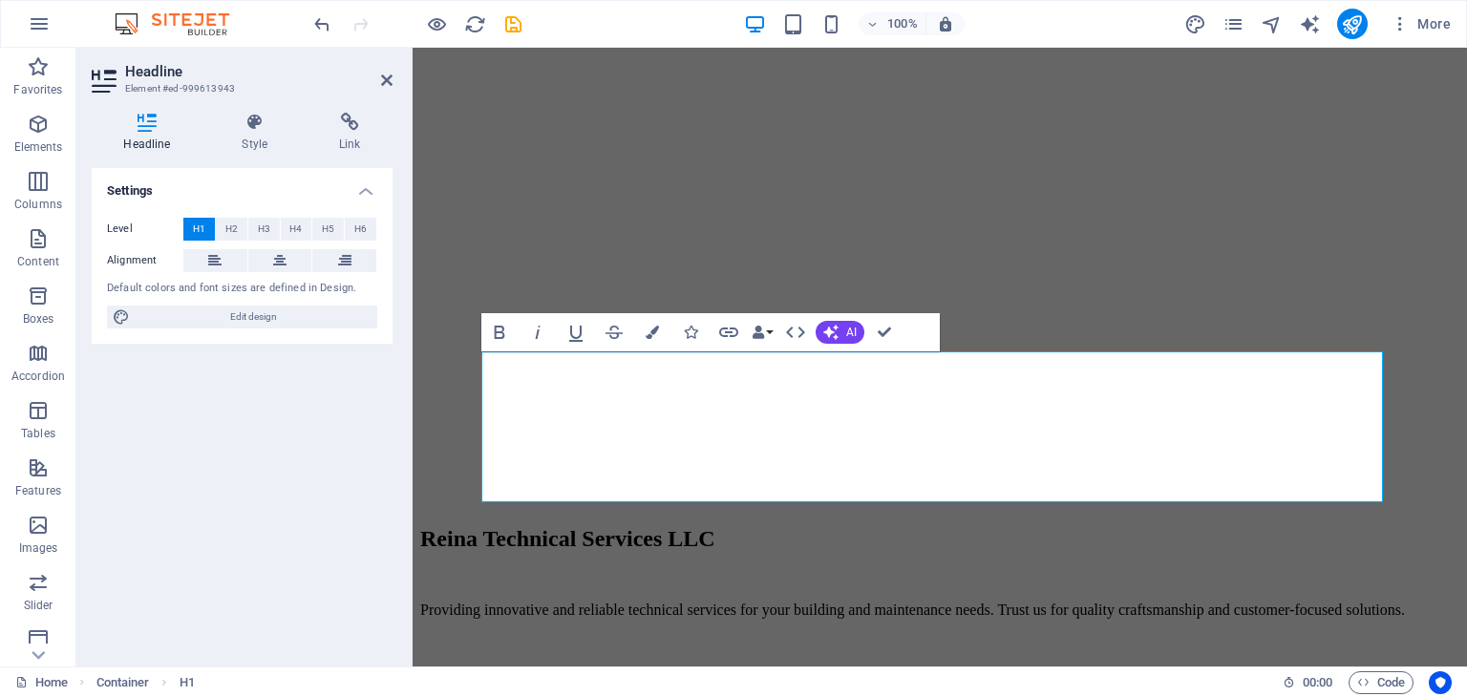
drag, startPoint x: 223, startPoint y: 230, endPoint x: 185, endPoint y: 235, distance: 38.5
click at [223, 229] on button "H2" at bounding box center [232, 229] width 32 height 23
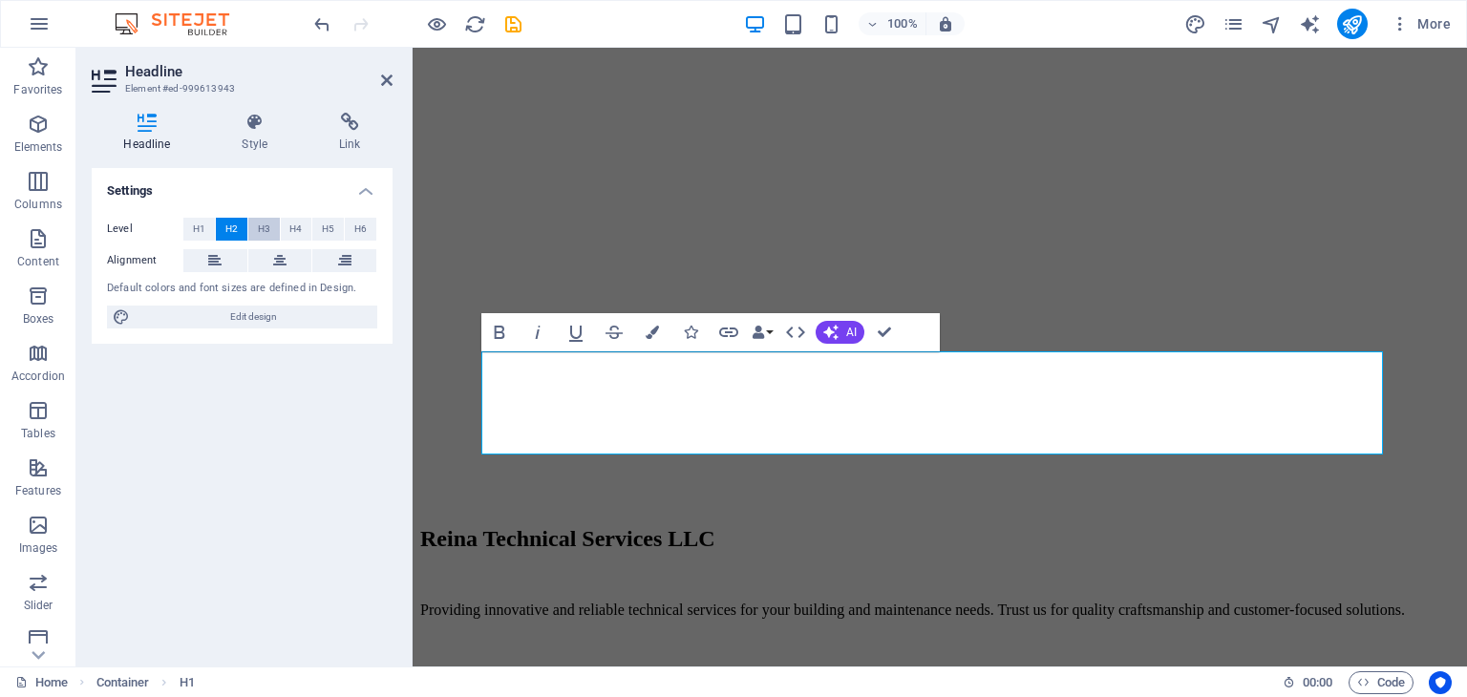
click at [264, 224] on span "H3" at bounding box center [264, 229] width 12 height 23
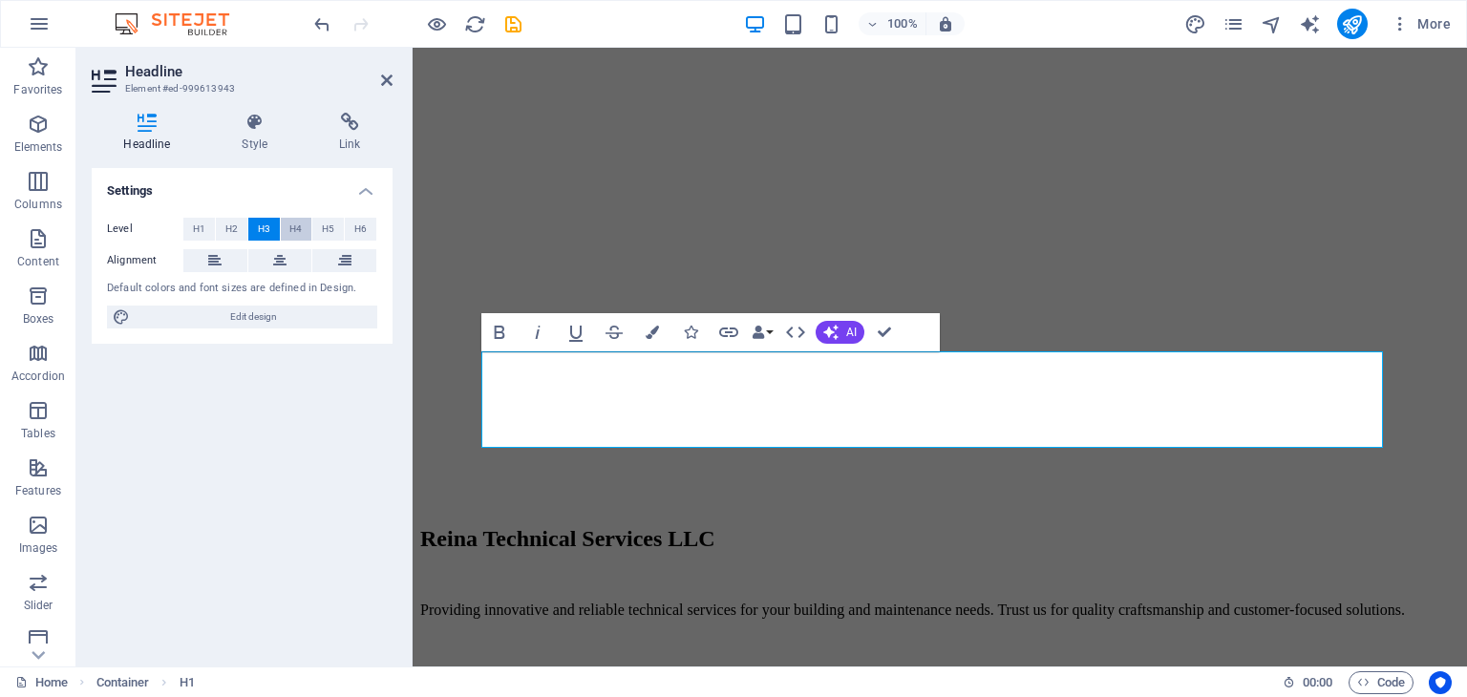
click at [293, 228] on span "H4" at bounding box center [295, 229] width 12 height 23
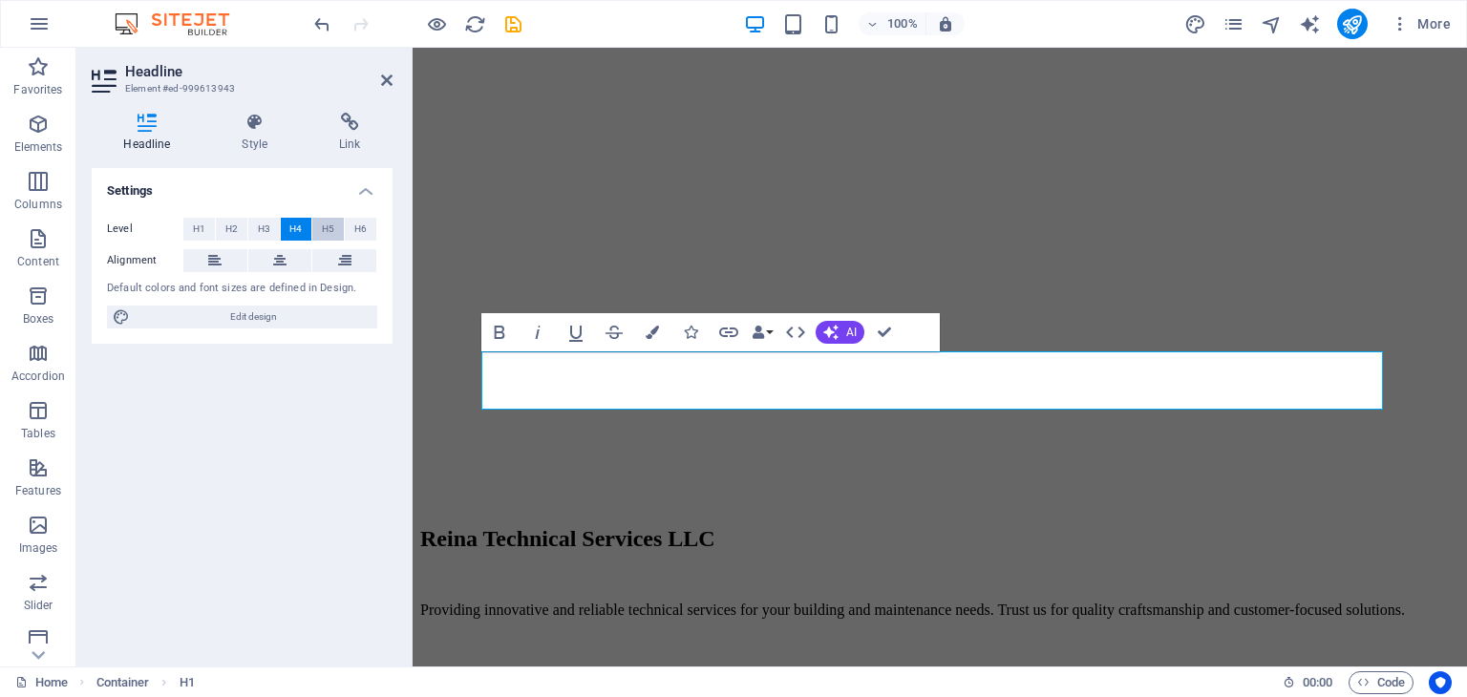
click at [325, 228] on span "H5" at bounding box center [328, 229] width 12 height 23
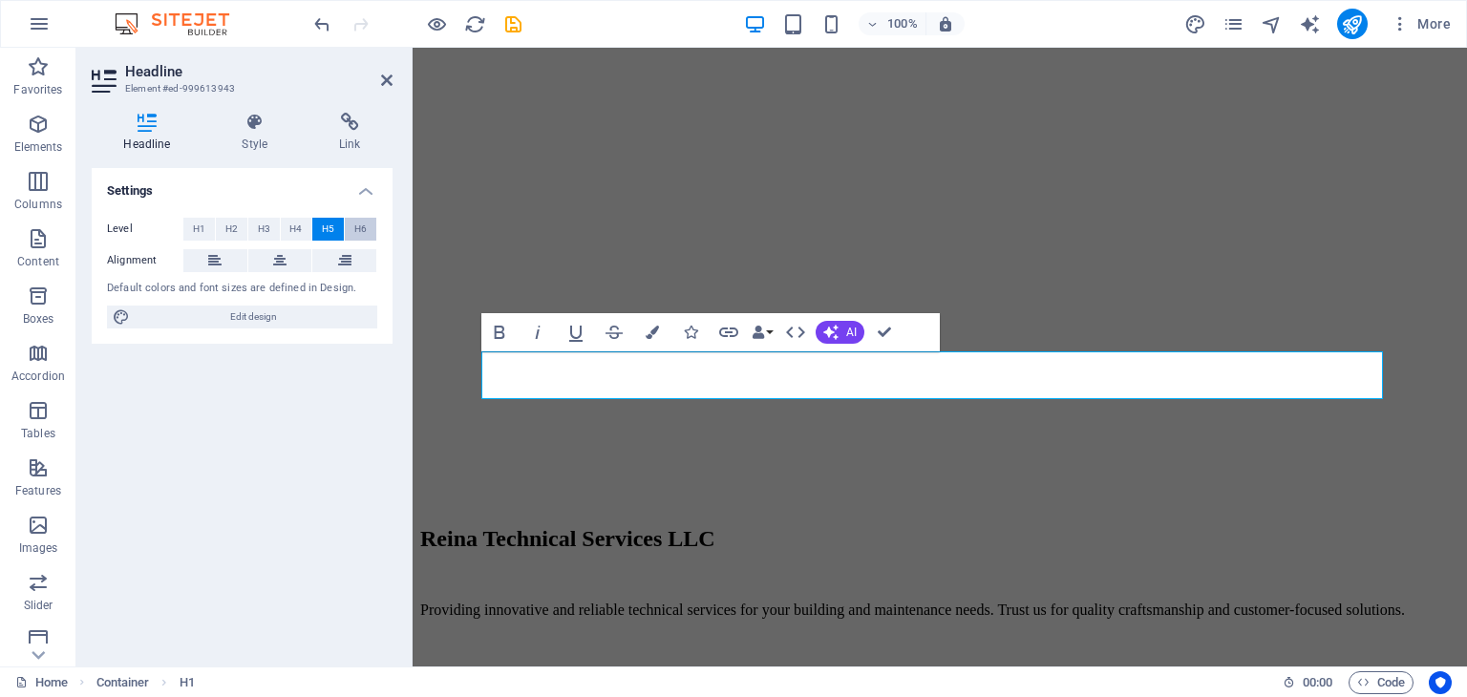
click at [352, 224] on button "H6" at bounding box center [361, 229] width 32 height 23
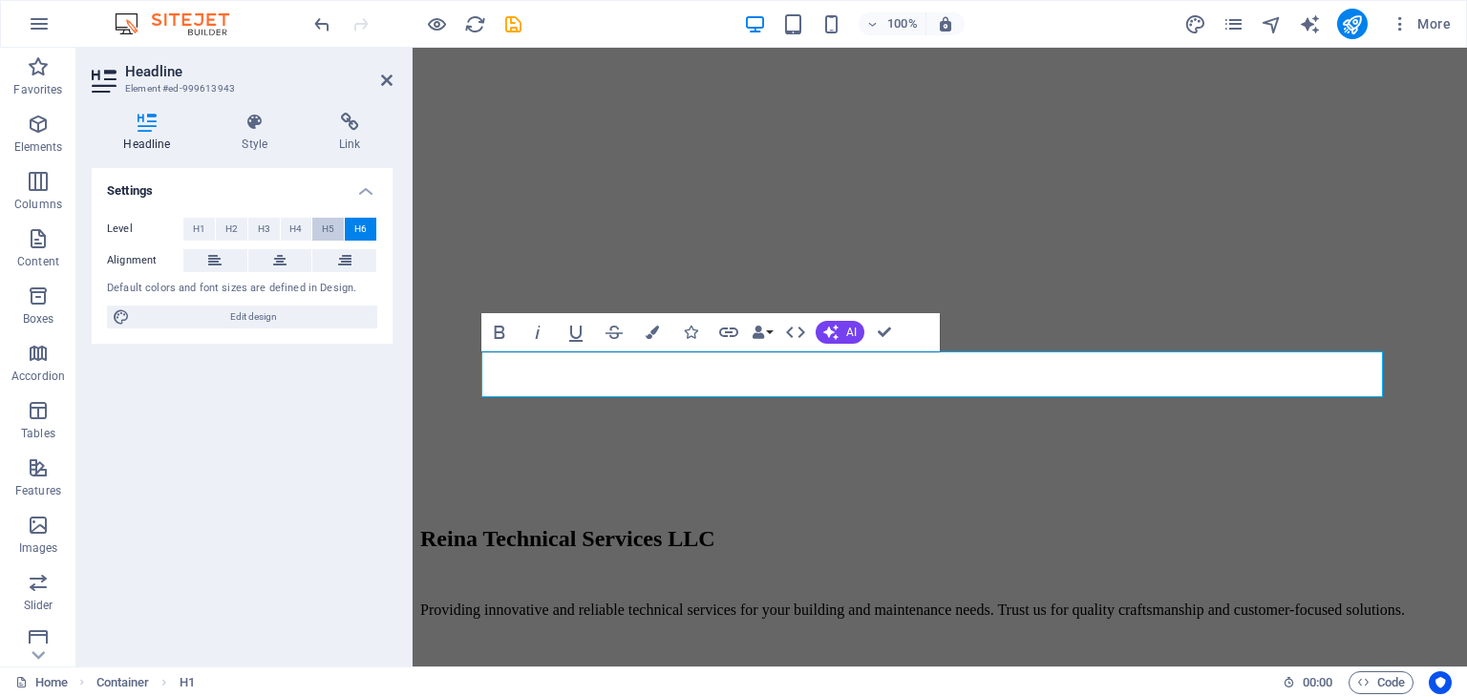
click at [334, 225] on button "H5" at bounding box center [328, 229] width 32 height 23
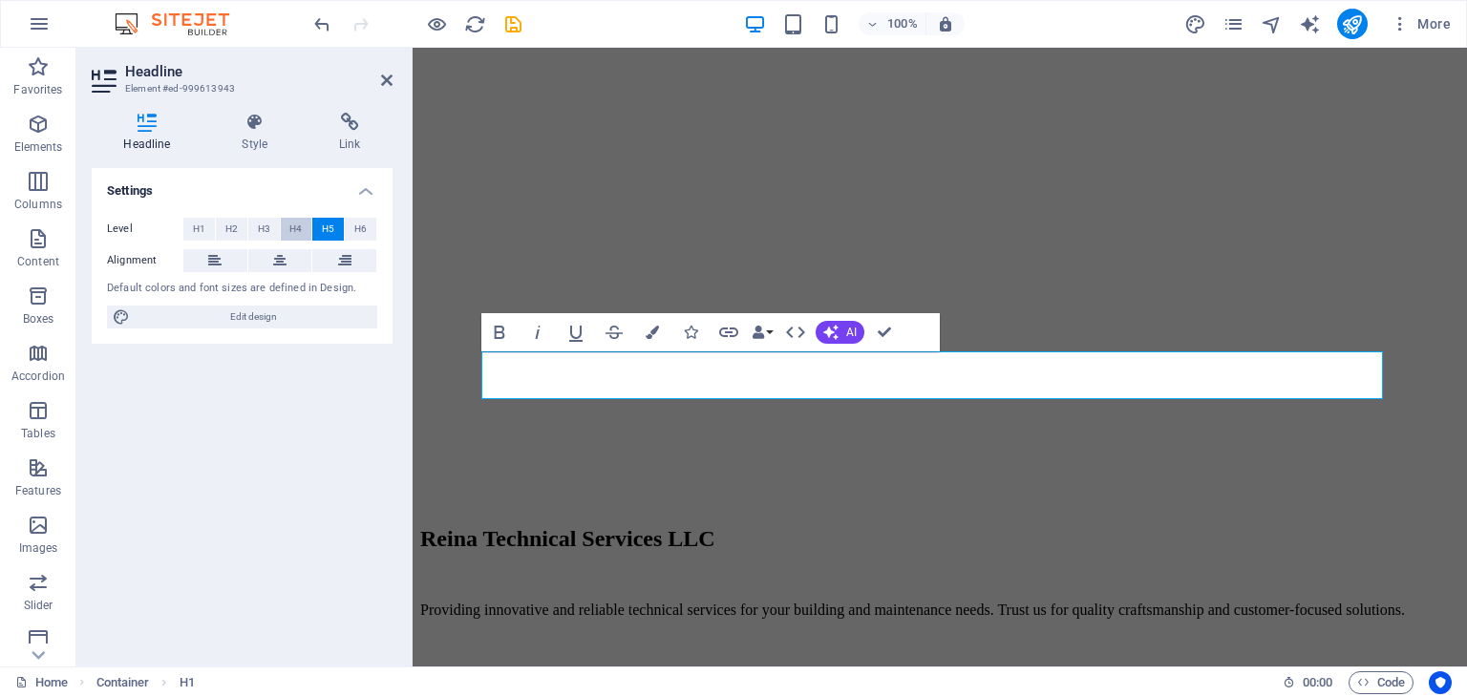
click at [303, 230] on button "H4" at bounding box center [297, 229] width 32 height 23
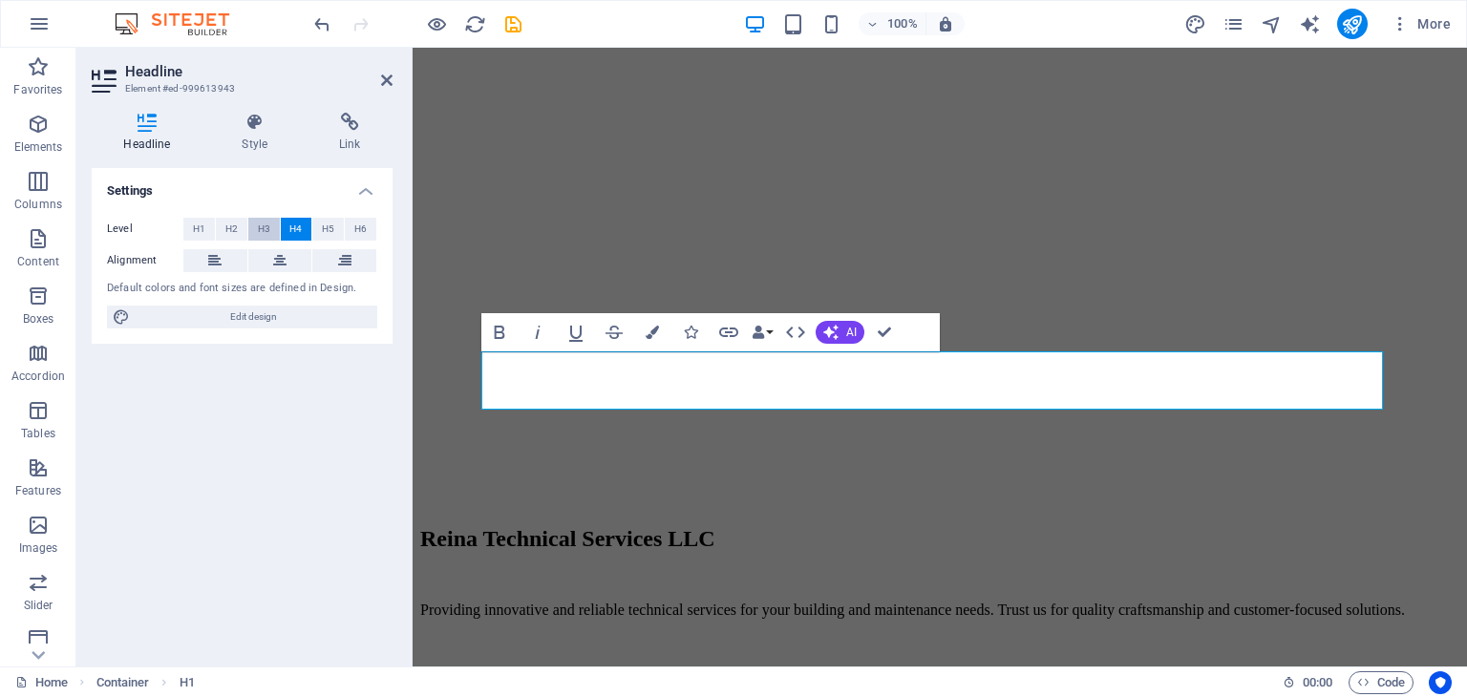
click at [268, 230] on span "H3" at bounding box center [264, 229] width 12 height 23
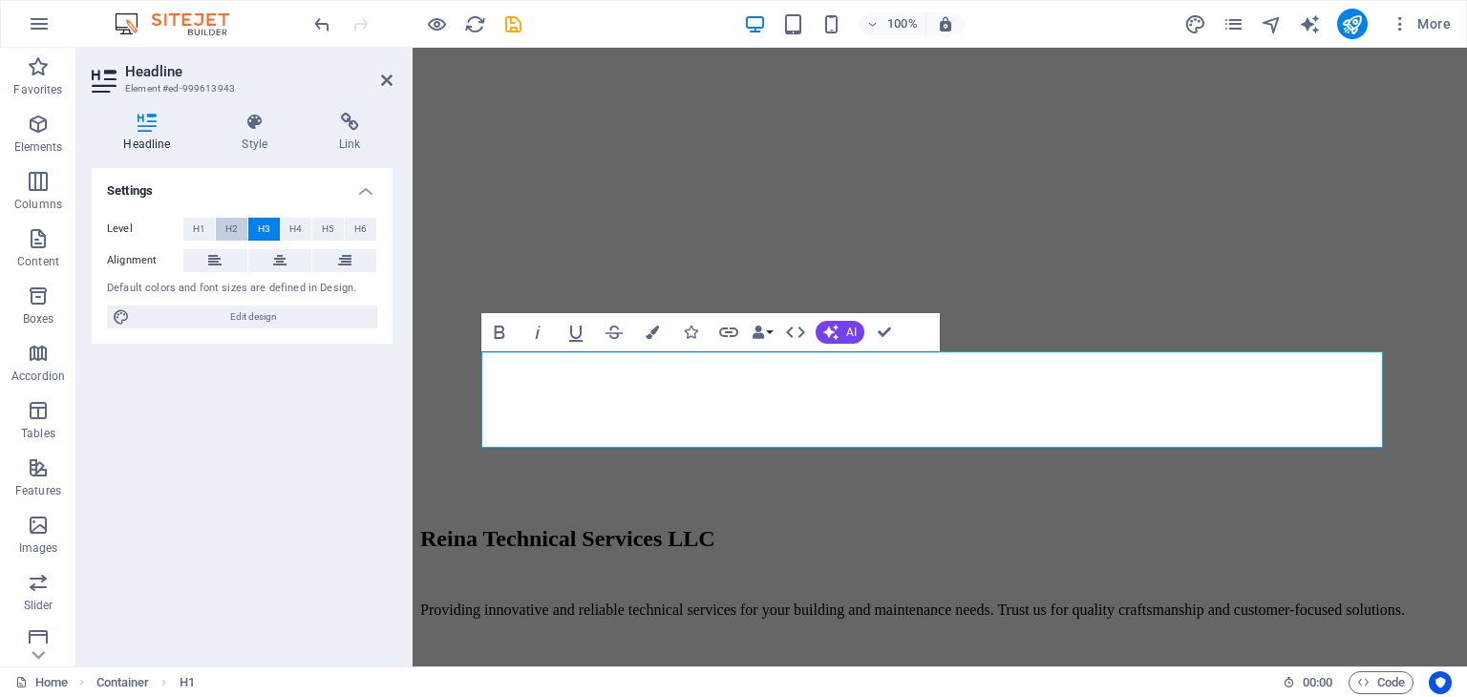
click at [241, 226] on button "H2" at bounding box center [232, 229] width 32 height 23
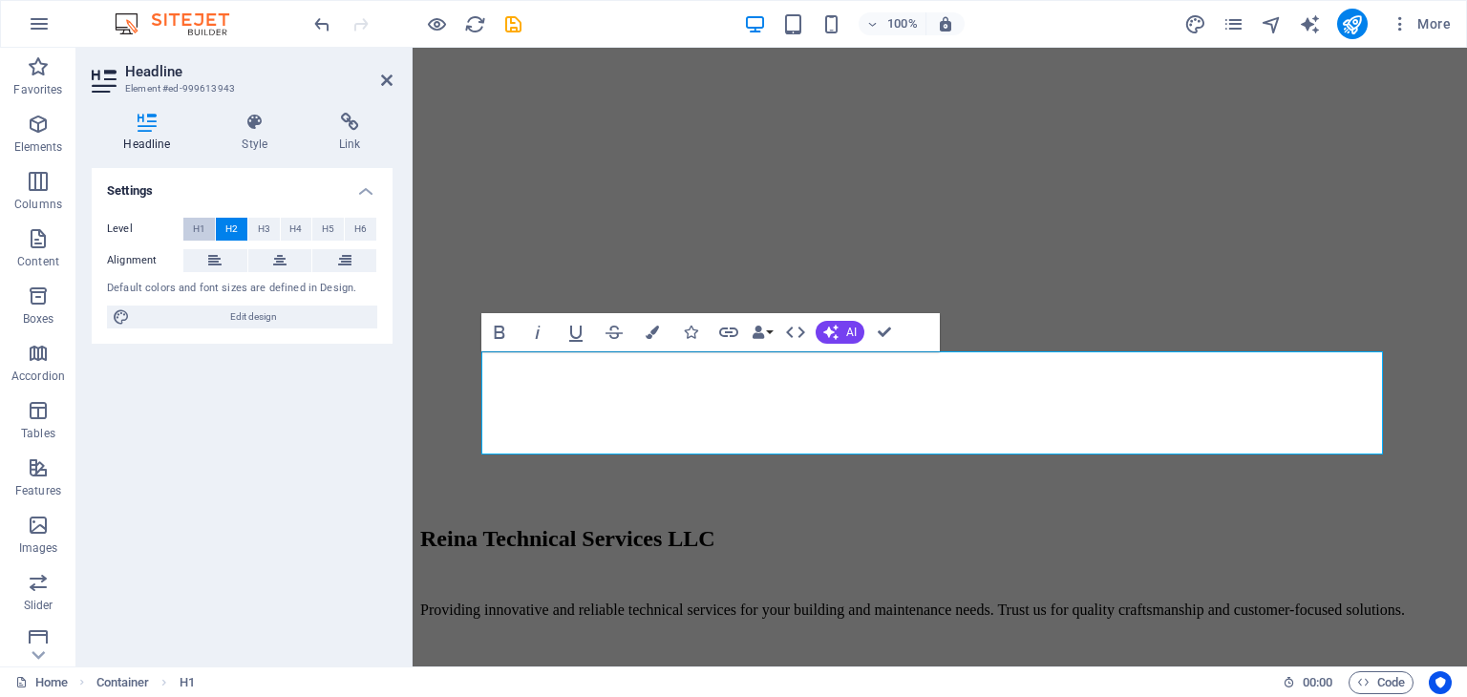
click at [196, 229] on span "H1" at bounding box center [199, 229] width 12 height 23
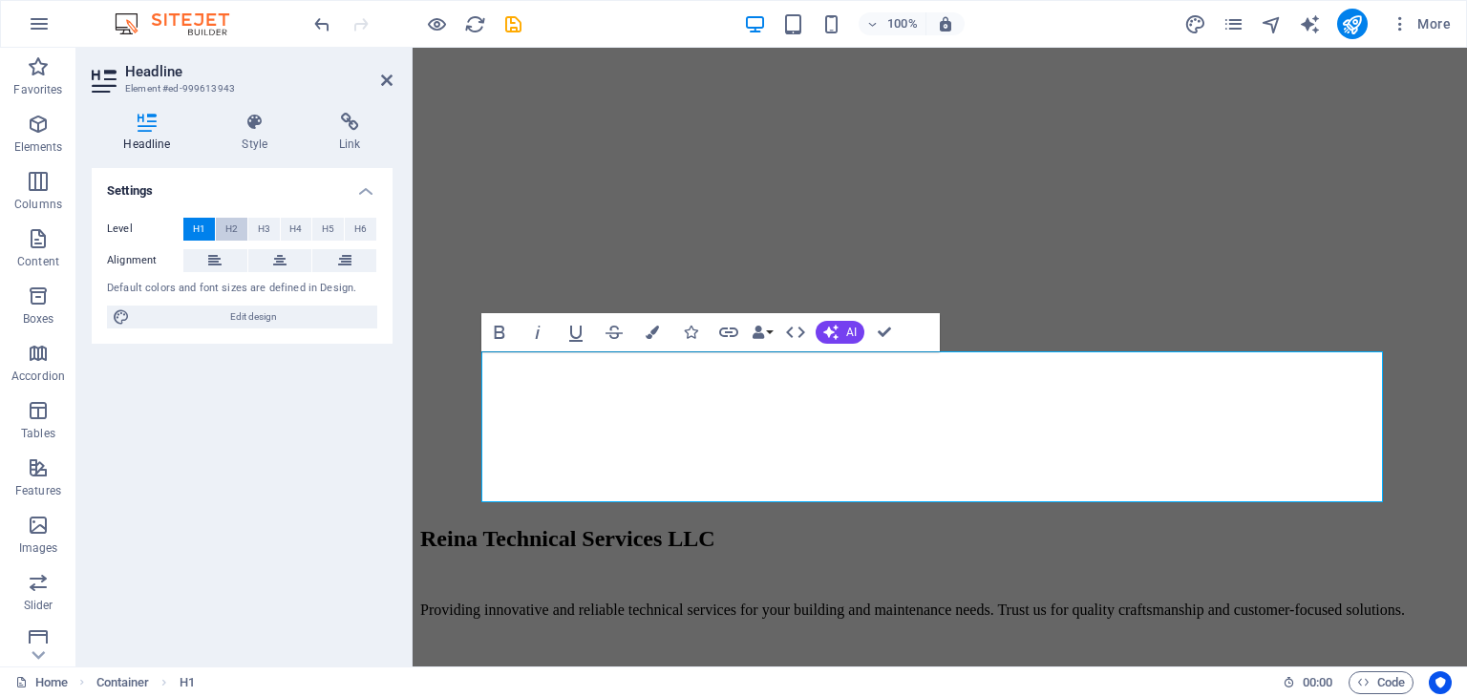
click at [233, 231] on span "H2" at bounding box center [231, 229] width 12 height 23
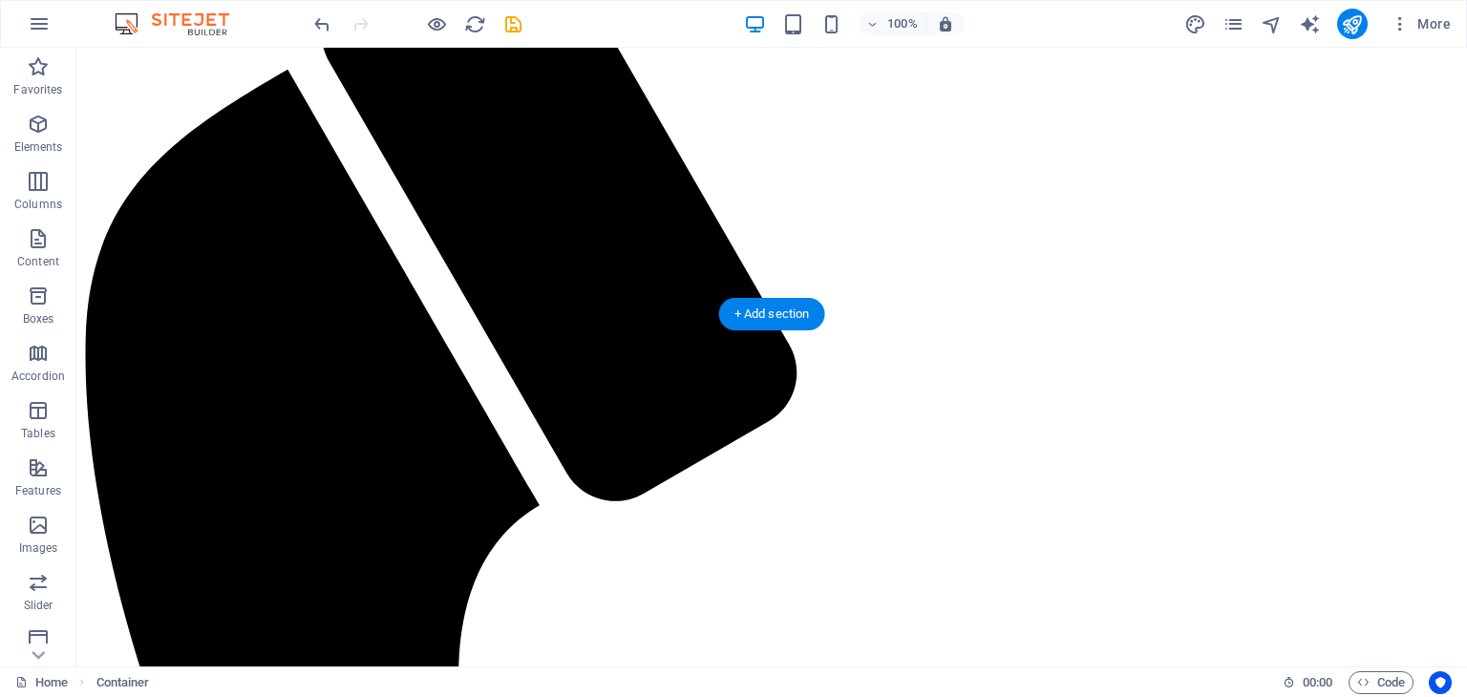
scroll to position [0, 0]
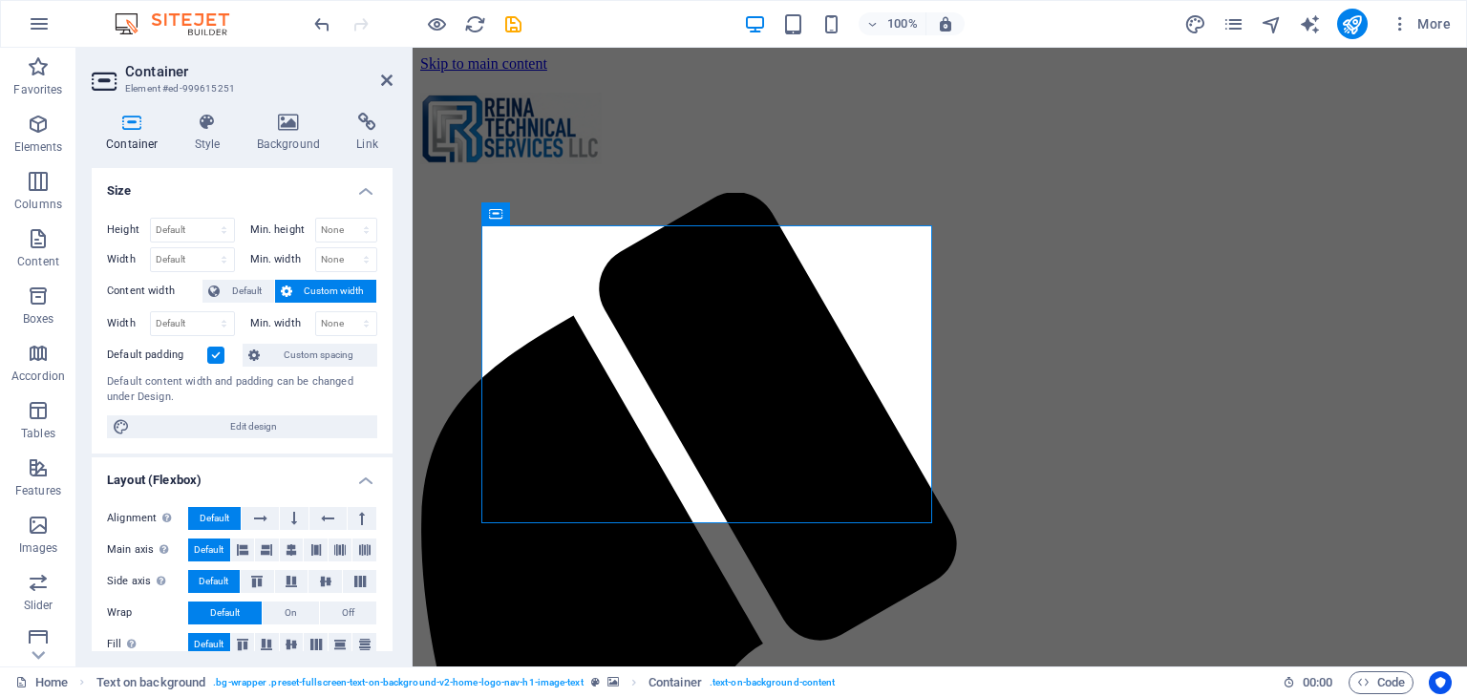
click at [312, 291] on span "Custom width" at bounding box center [335, 291] width 74 height 23
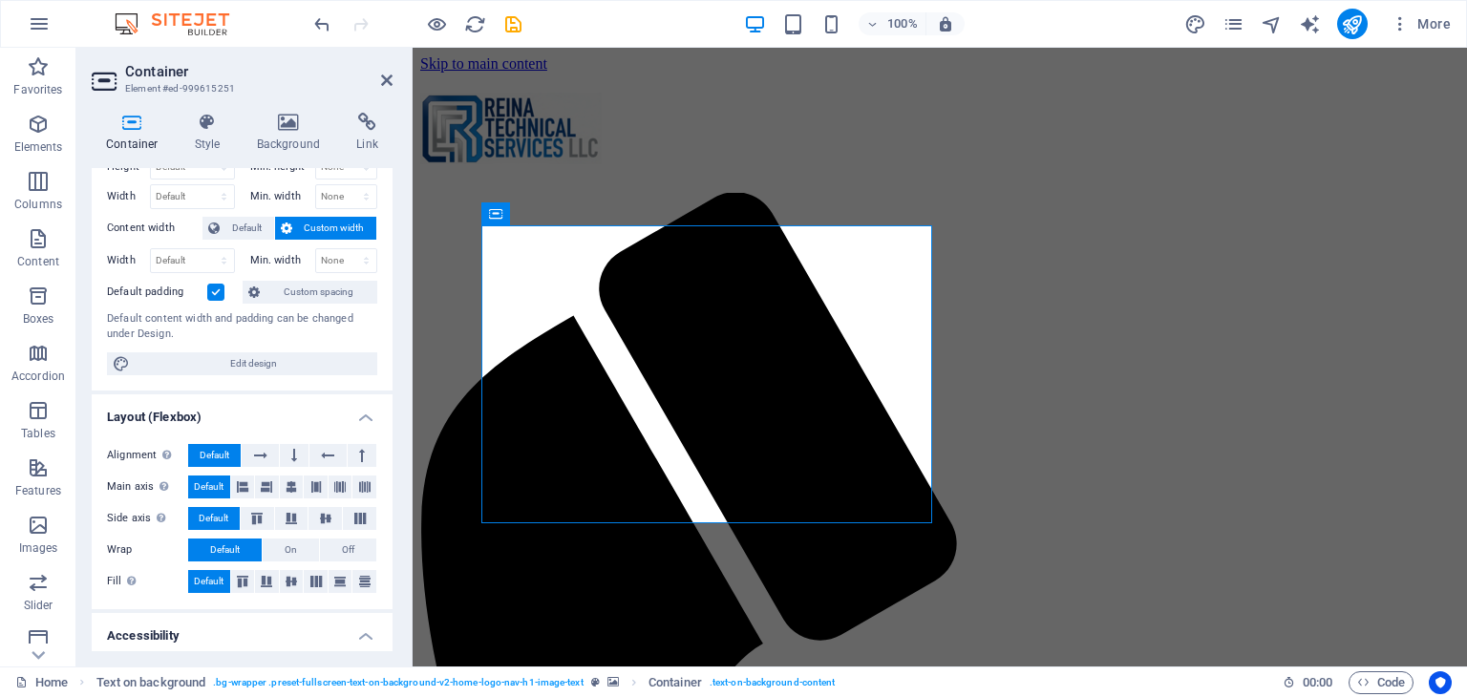
scroll to position [95, 0]
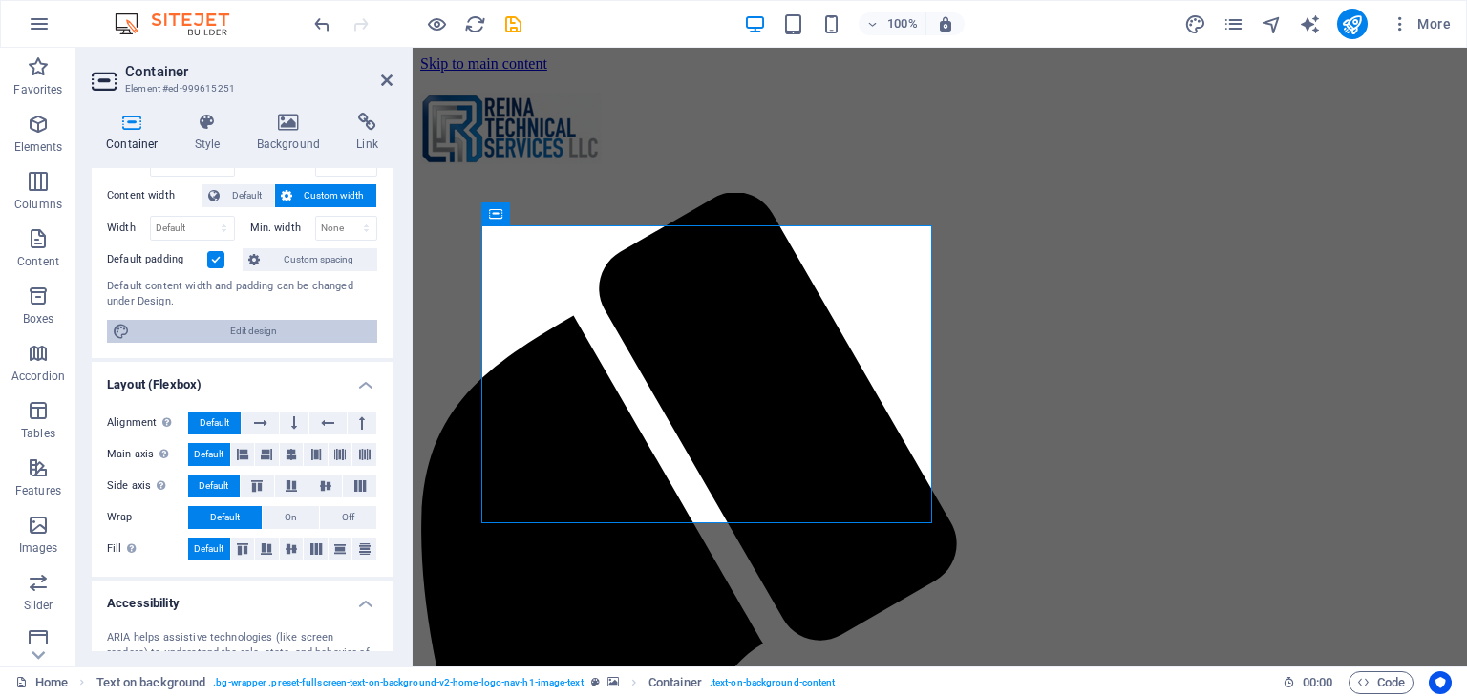
click at [279, 337] on span "Edit design" at bounding box center [254, 331] width 236 height 23
select select "rem"
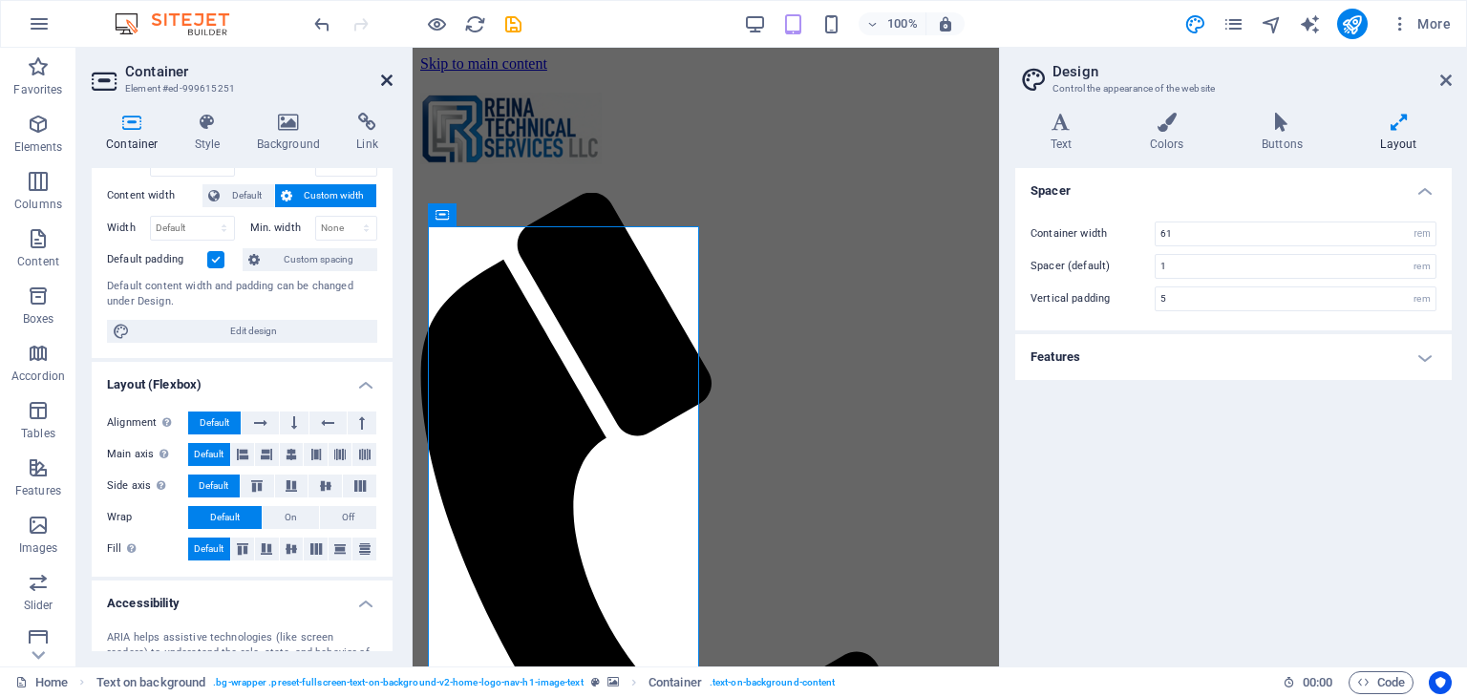
click at [390, 85] on icon at bounding box center [386, 80] width 11 height 15
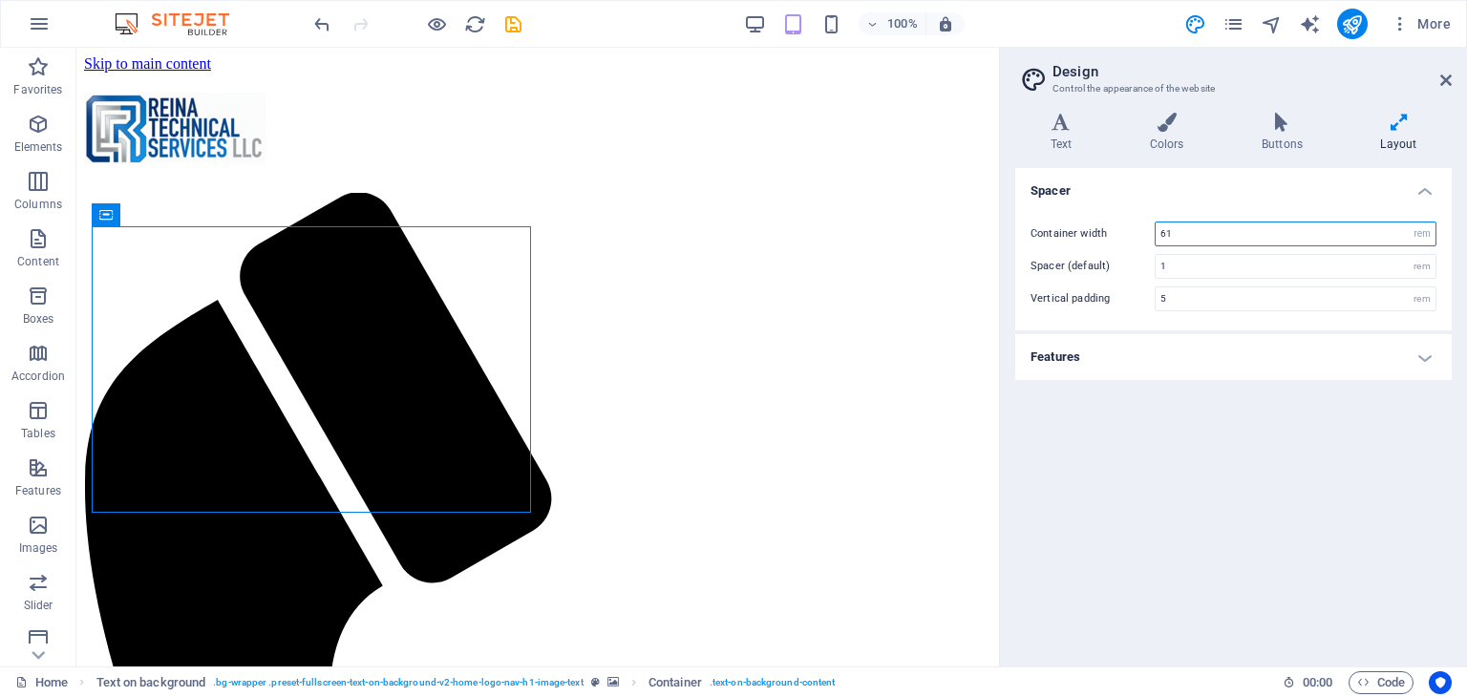
drag, startPoint x: 1327, startPoint y: 234, endPoint x: 1131, endPoint y: 241, distance: 195.8
click at [1131, 241] on div "Container width 61 rem px" at bounding box center [1233, 234] width 406 height 25
type input "80"
click at [1187, 394] on div "Spacer Container width 80 rem px Spacer (default) 1 rem Vertical padding 5 rem …" at bounding box center [1233, 409] width 436 height 483
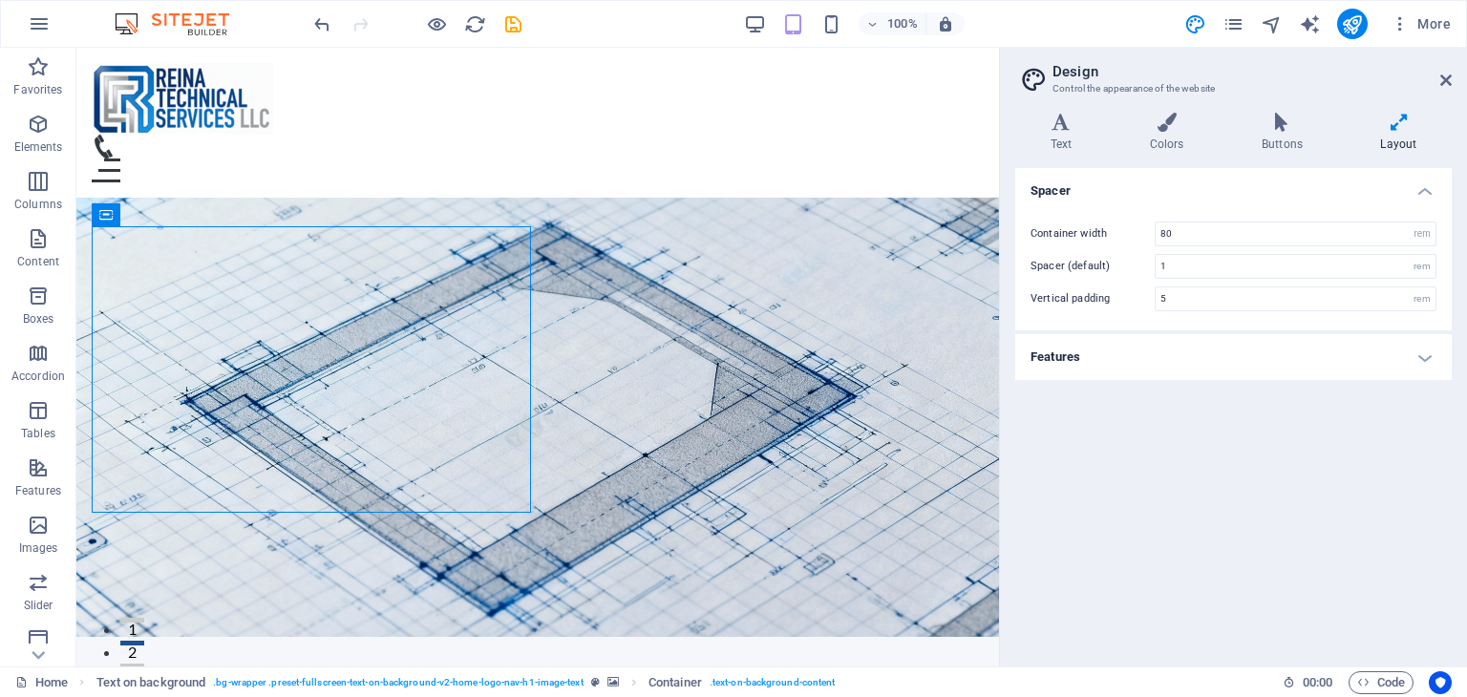
click at [1287, 382] on div "Spacer Container width 80 rem px Spacer (default) 1 rem Vertical padding 5 rem …" at bounding box center [1233, 409] width 436 height 483
click at [1283, 364] on h4 "Features" at bounding box center [1233, 357] width 436 height 46
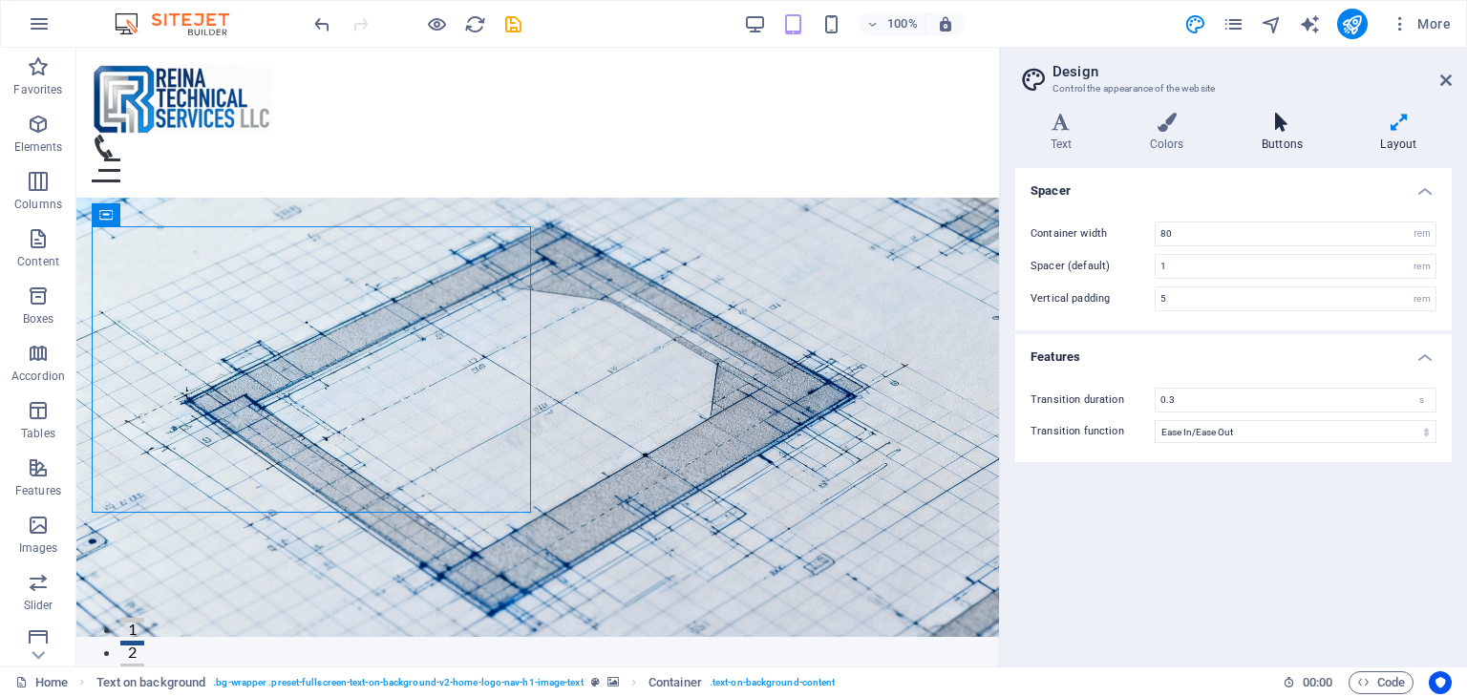
click at [1271, 140] on h4 "Buttons" at bounding box center [1285, 133] width 118 height 40
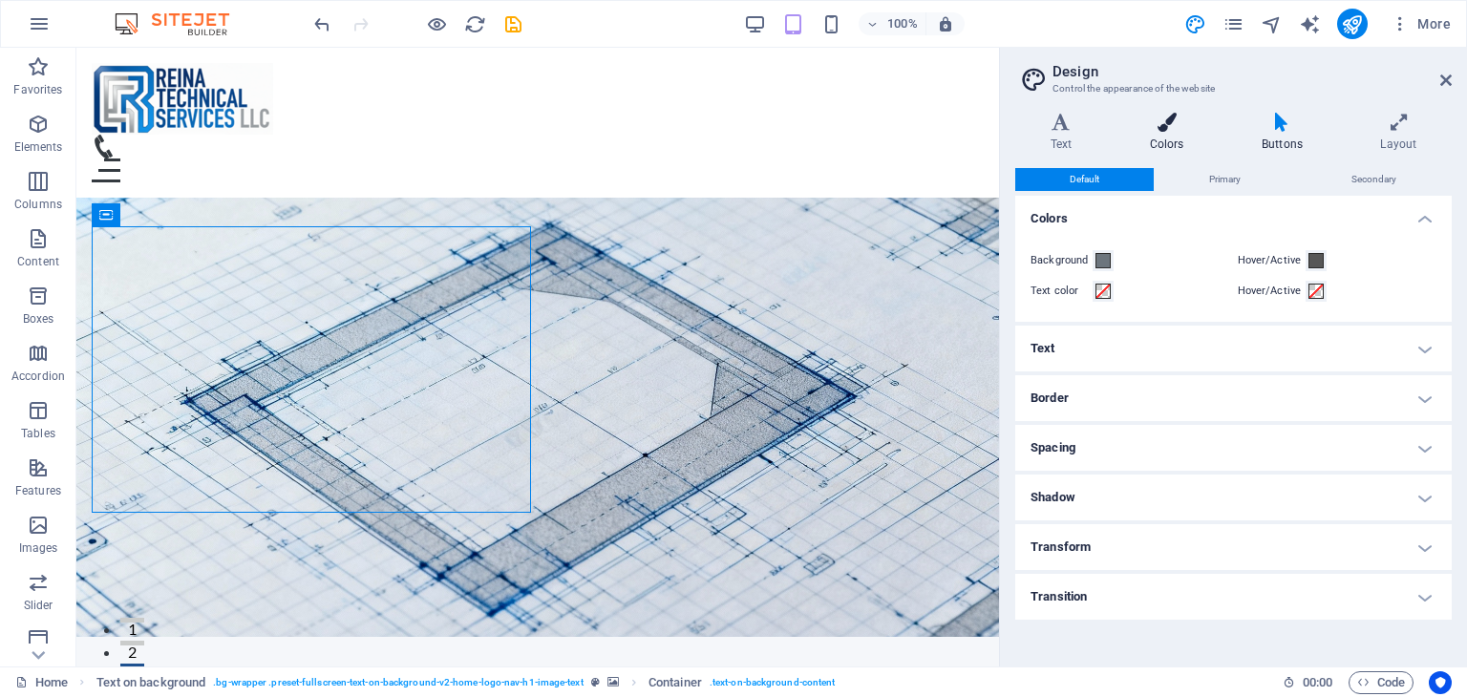
click at [1172, 127] on icon at bounding box center [1166, 122] width 104 height 19
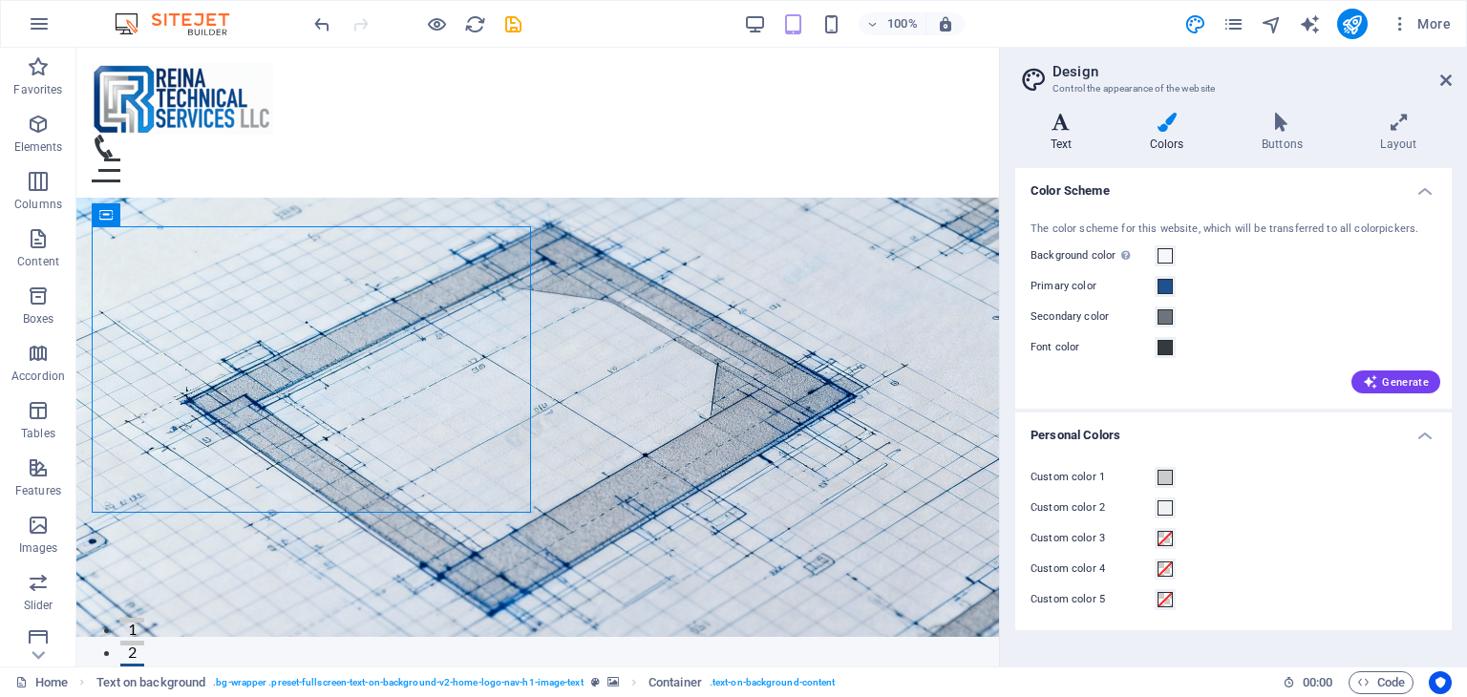
click at [1067, 125] on icon at bounding box center [1061, 122] width 92 height 19
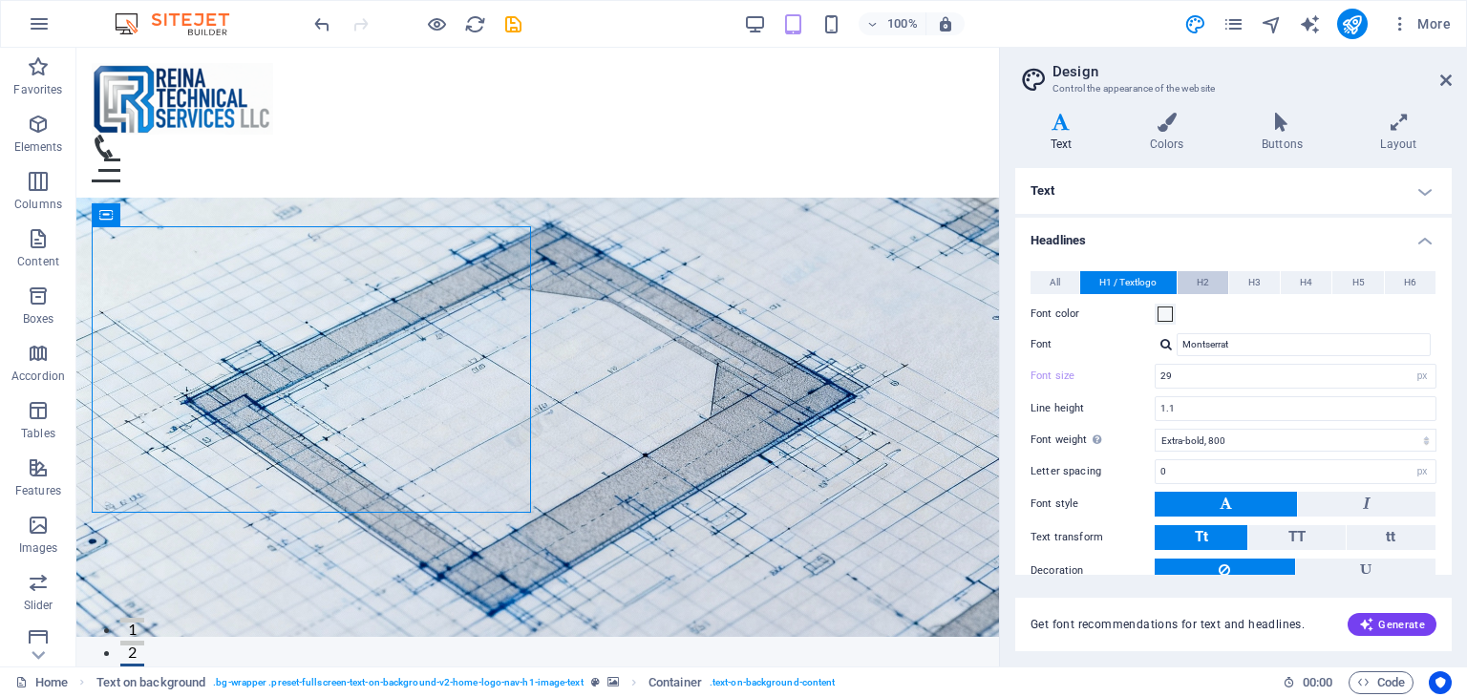
click at [1207, 280] on button "H2" at bounding box center [1202, 282] width 51 height 23
click at [1128, 282] on span "H1 / Textlogo" at bounding box center [1127, 282] width 57 height 23
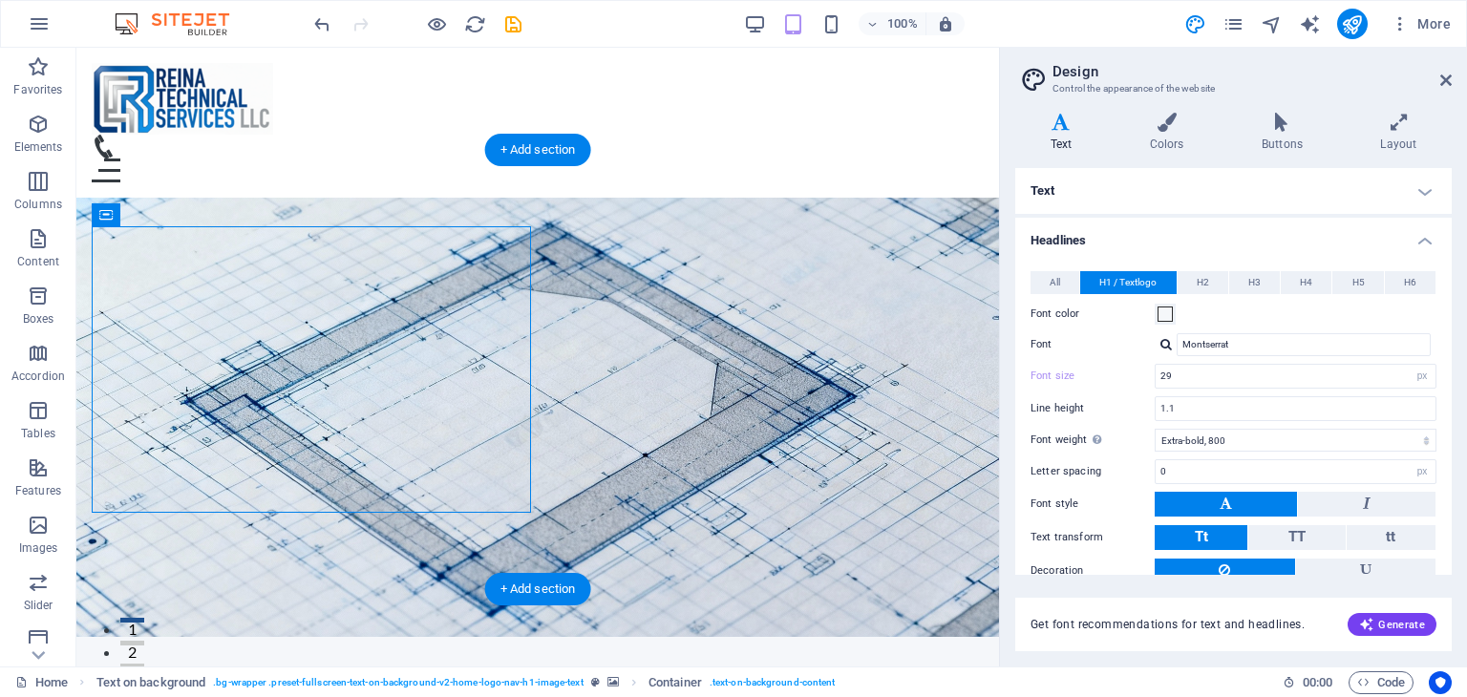
click at [792, 345] on figure at bounding box center [537, 417] width 922 height 439
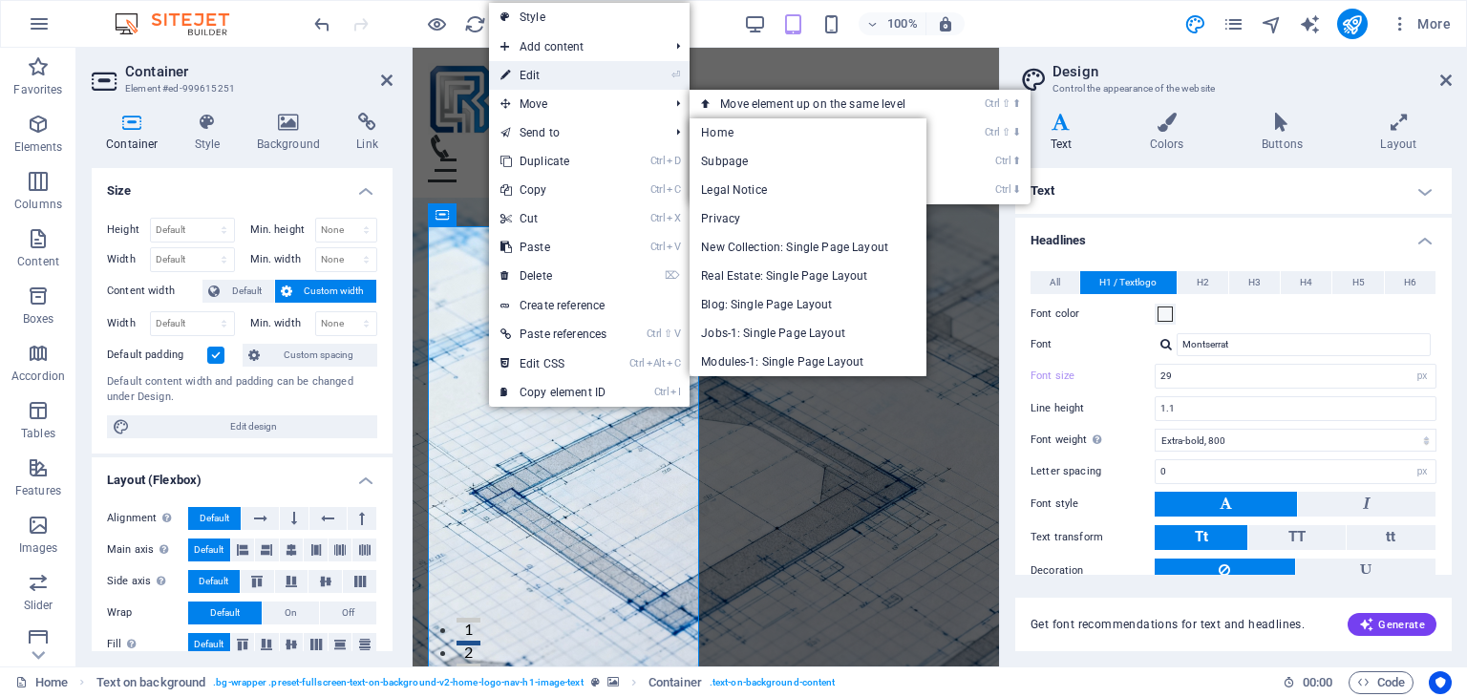
click at [565, 72] on link "⏎ Edit" at bounding box center [553, 75] width 129 height 29
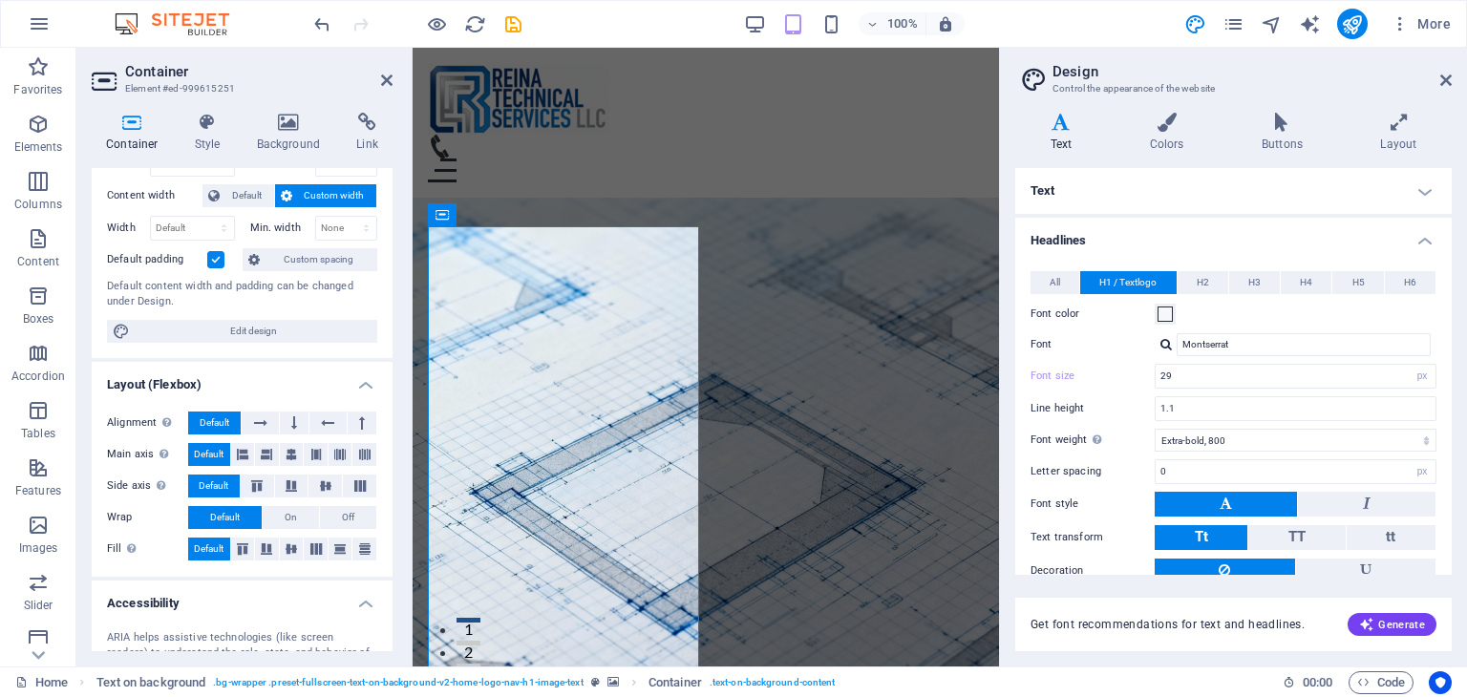
scroll to position [0, 0]
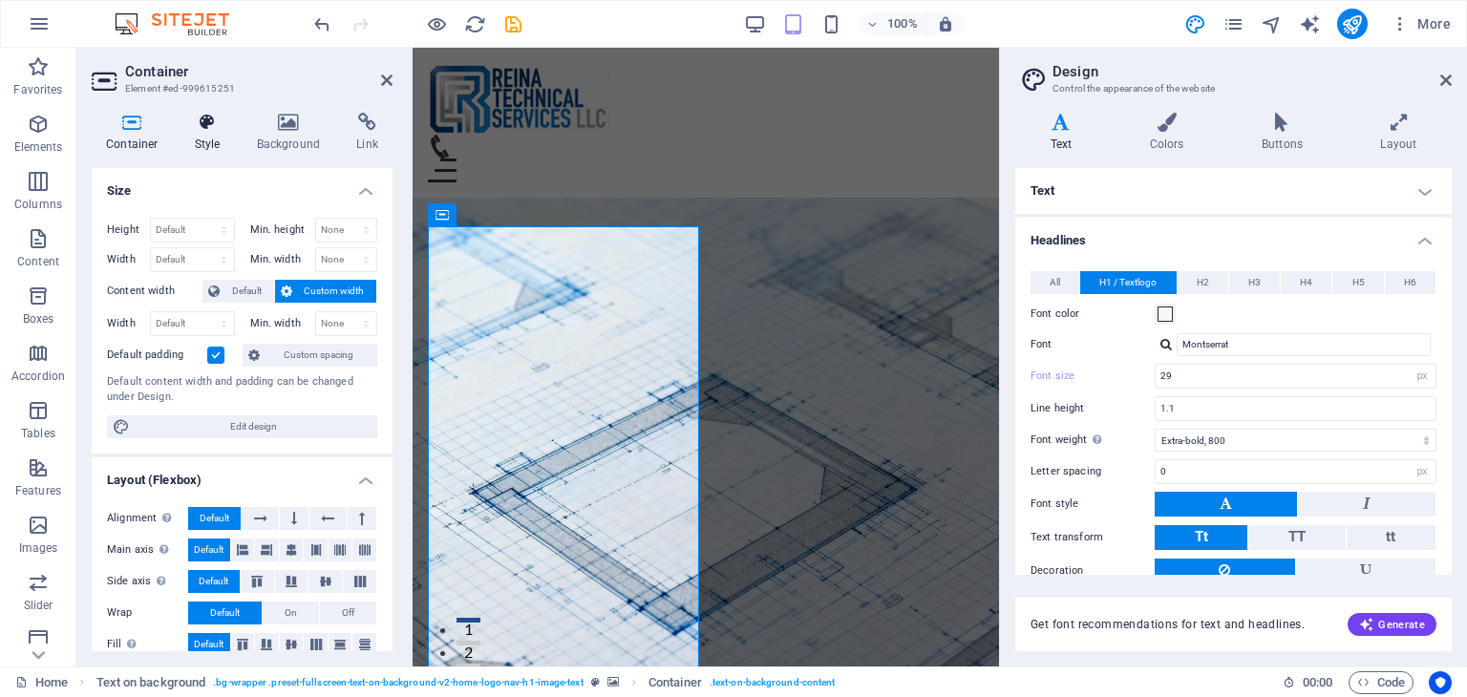
click at [215, 144] on h4 "Style" at bounding box center [211, 133] width 62 height 40
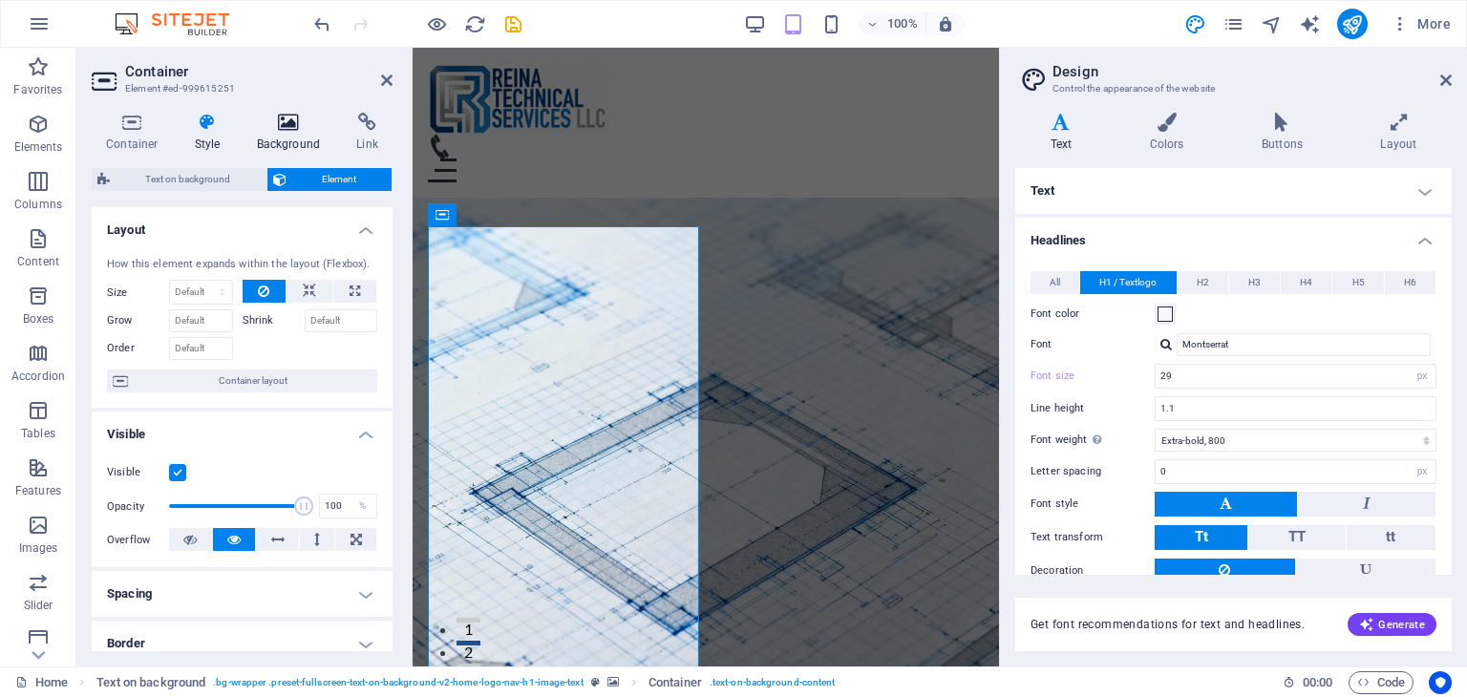
click at [286, 132] on h4 "Background" at bounding box center [293, 133] width 100 height 40
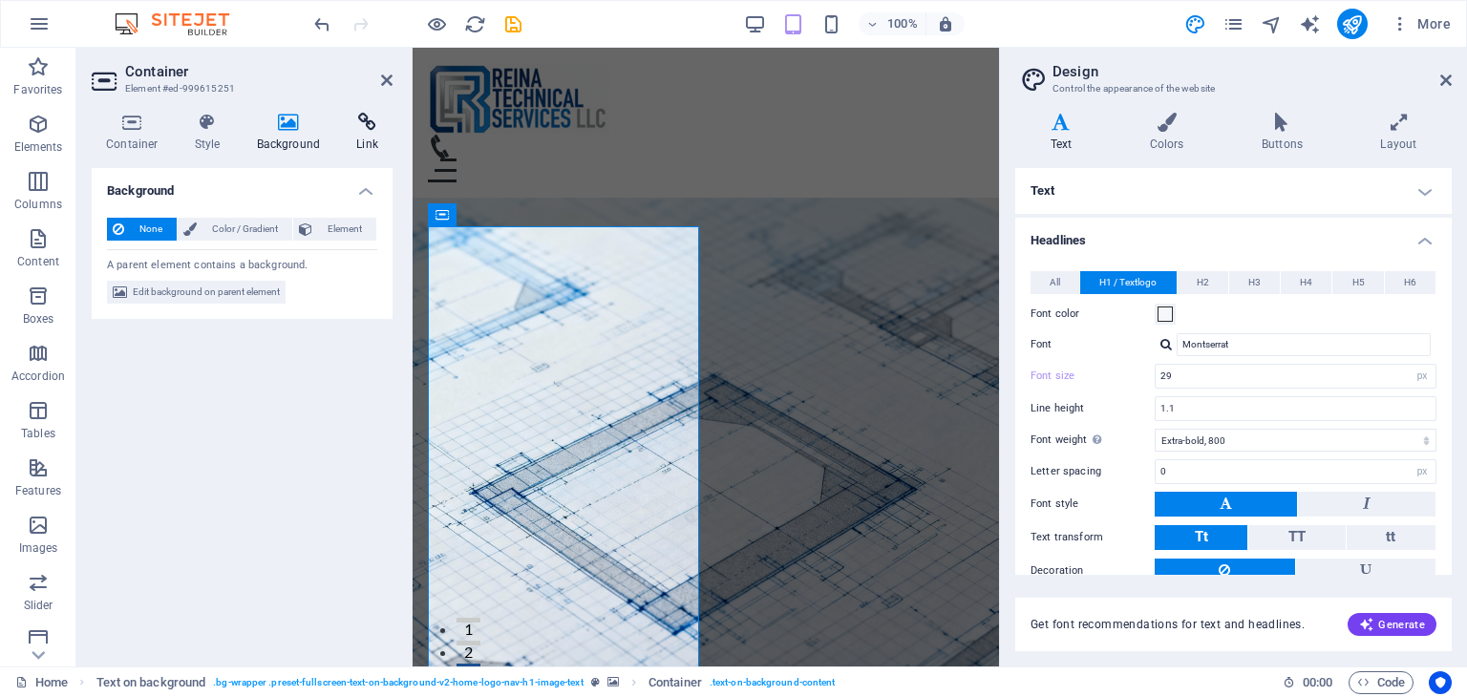
click at [361, 137] on h4 "Link" at bounding box center [367, 133] width 51 height 40
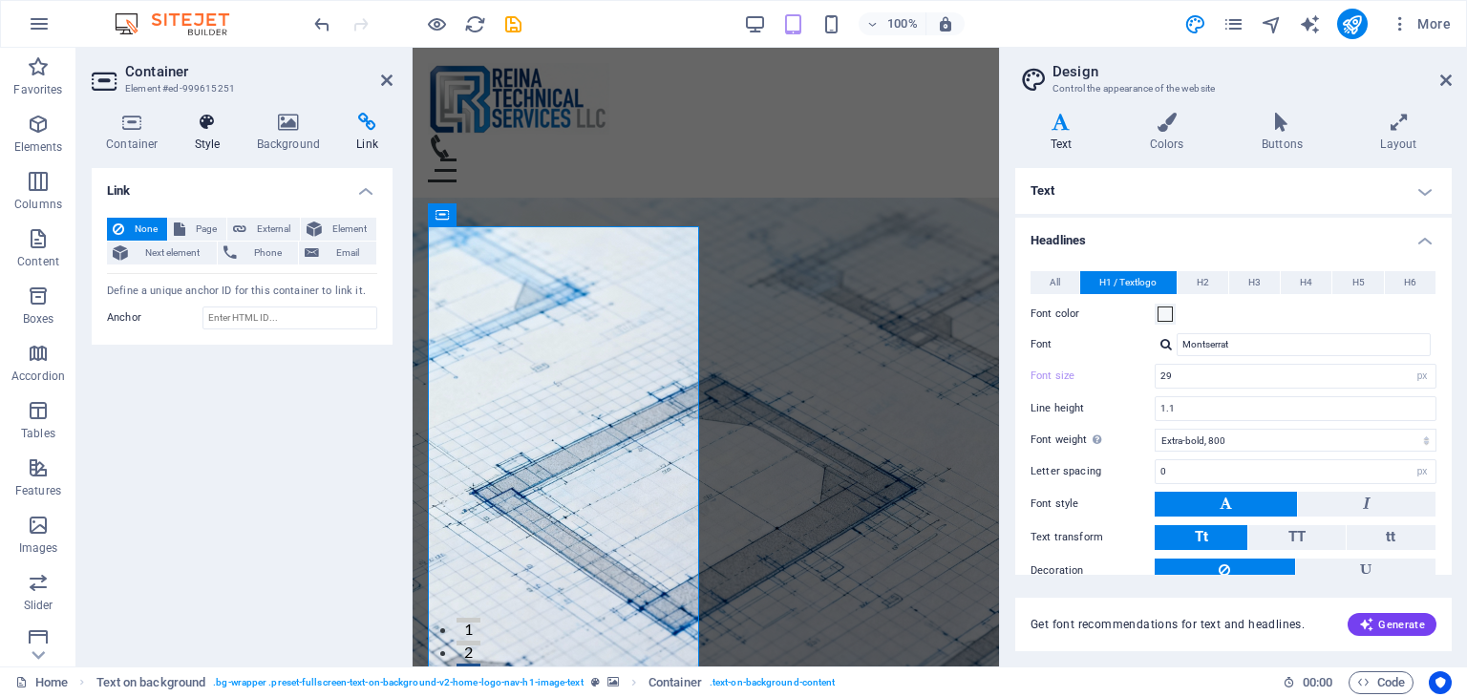
click at [215, 135] on h4 "Style" at bounding box center [211, 133] width 62 height 40
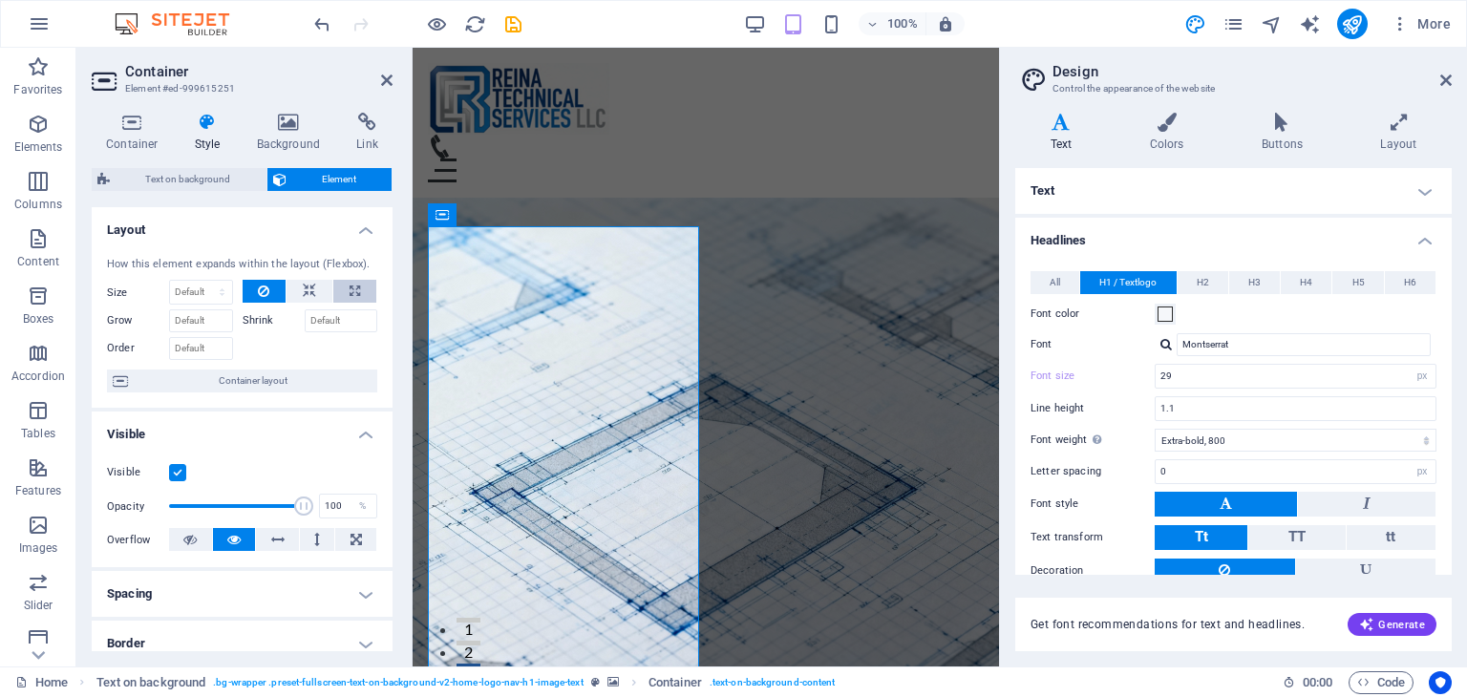
click at [351, 289] on icon at bounding box center [354, 291] width 11 height 23
type input "100"
select select "%"
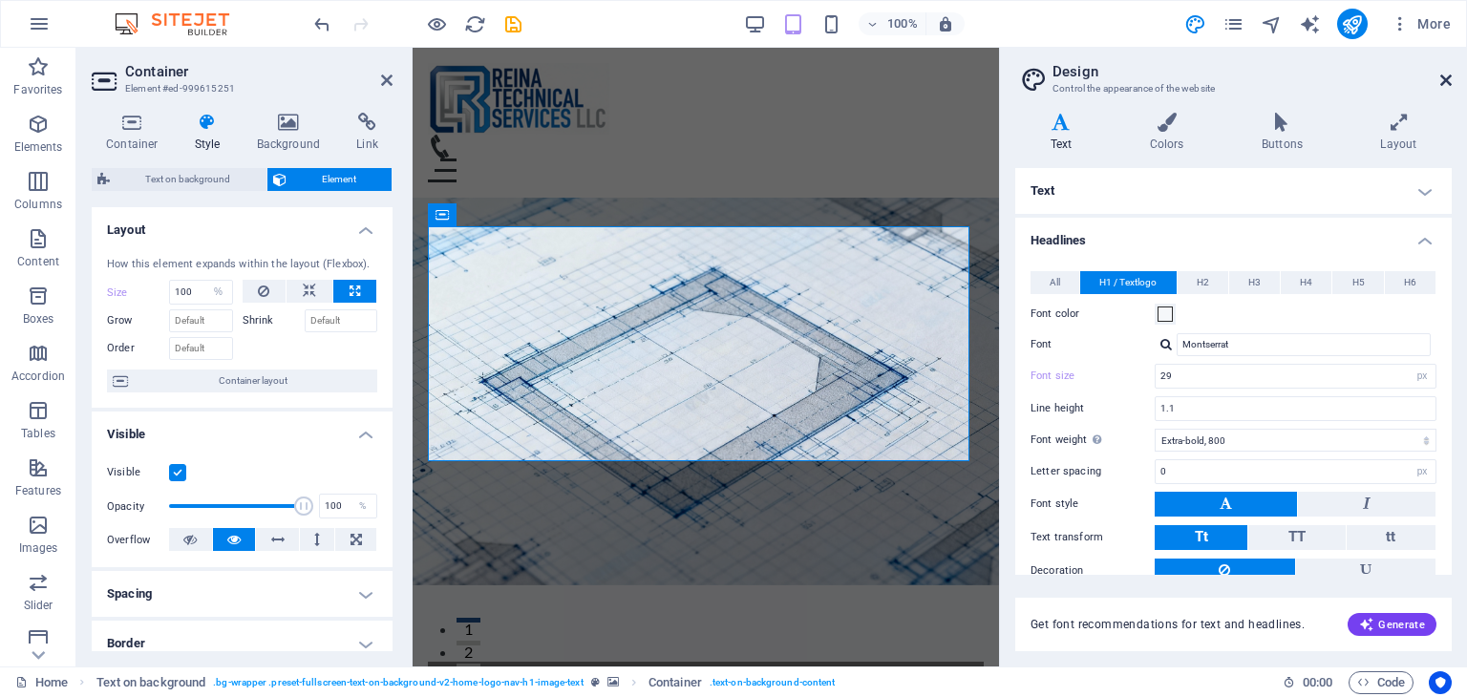
click at [1444, 77] on icon at bounding box center [1445, 80] width 11 height 15
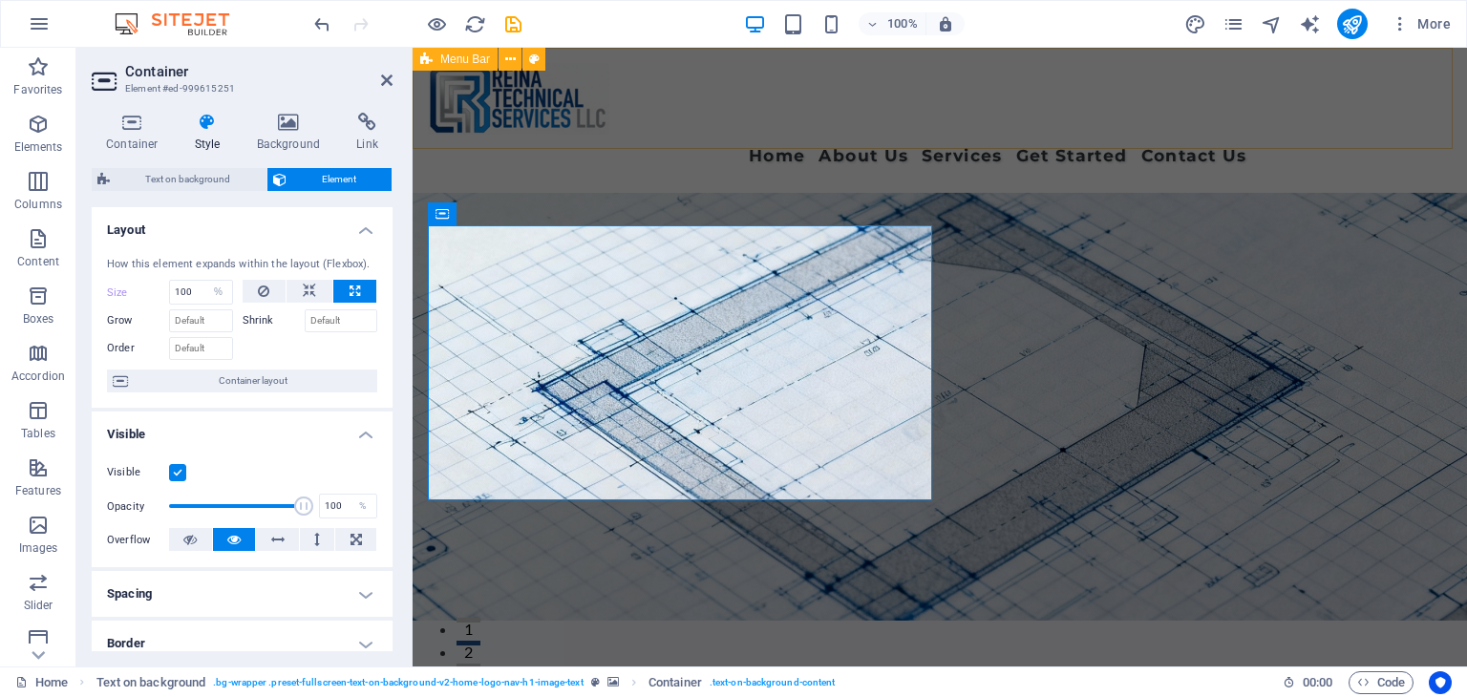
select select "DISABLED_OPTION_VALUE"
click at [339, 288] on button at bounding box center [354, 291] width 43 height 23
type input "100"
select select "%"
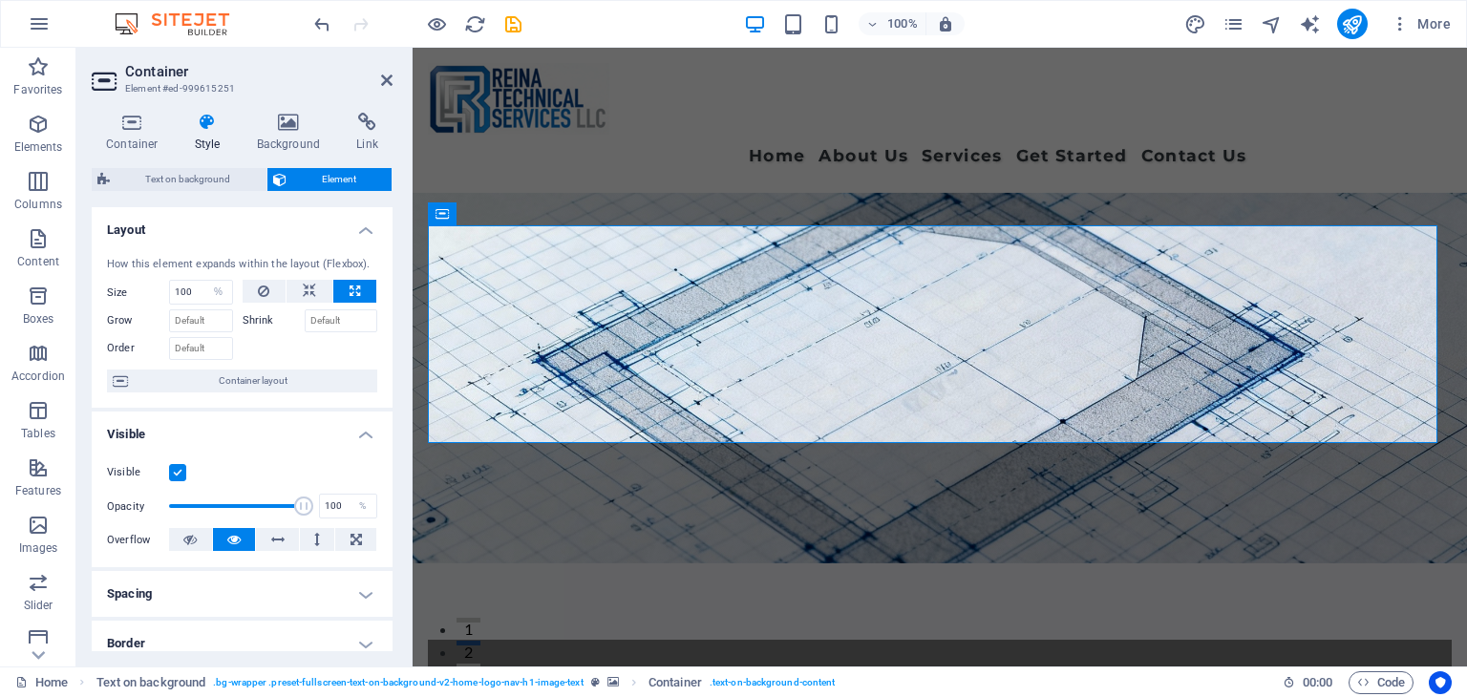
click at [363, 233] on h4 "Layout" at bounding box center [242, 224] width 301 height 34
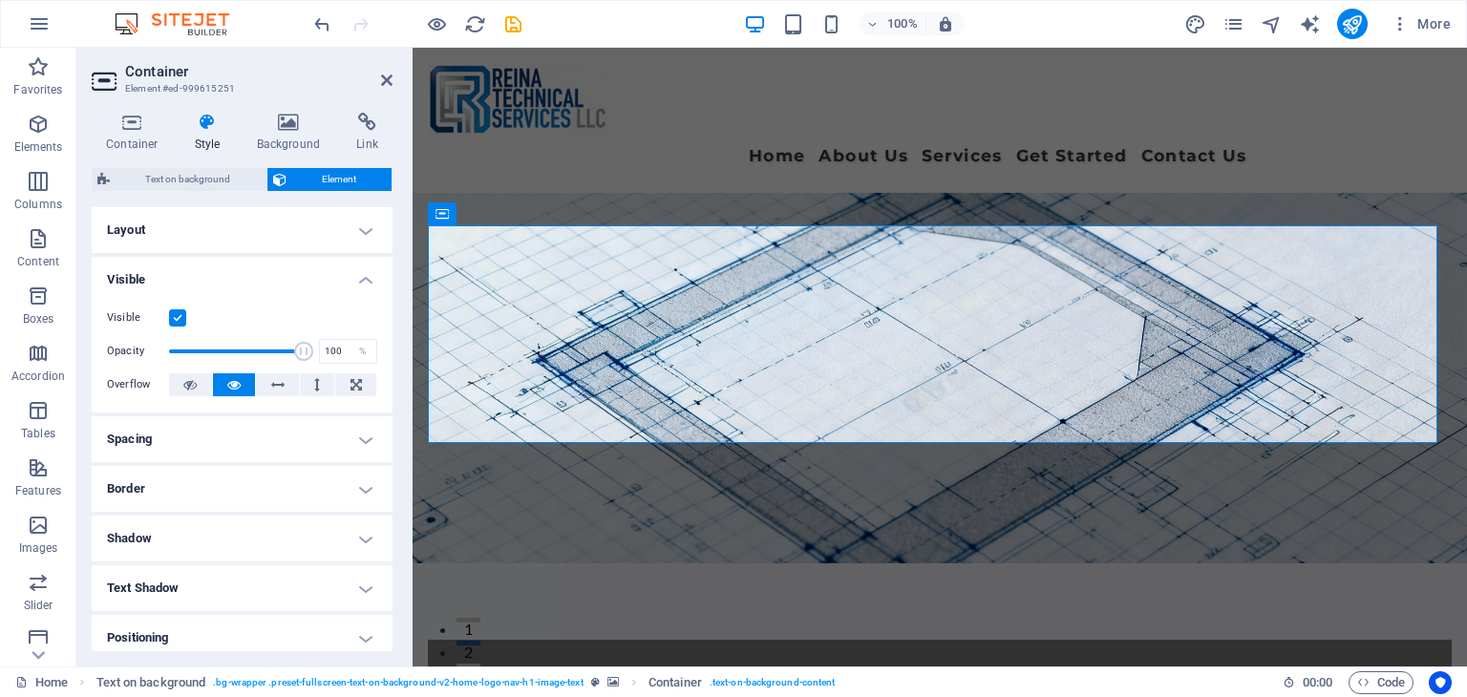
click at [363, 233] on h4 "Layout" at bounding box center [242, 230] width 301 height 46
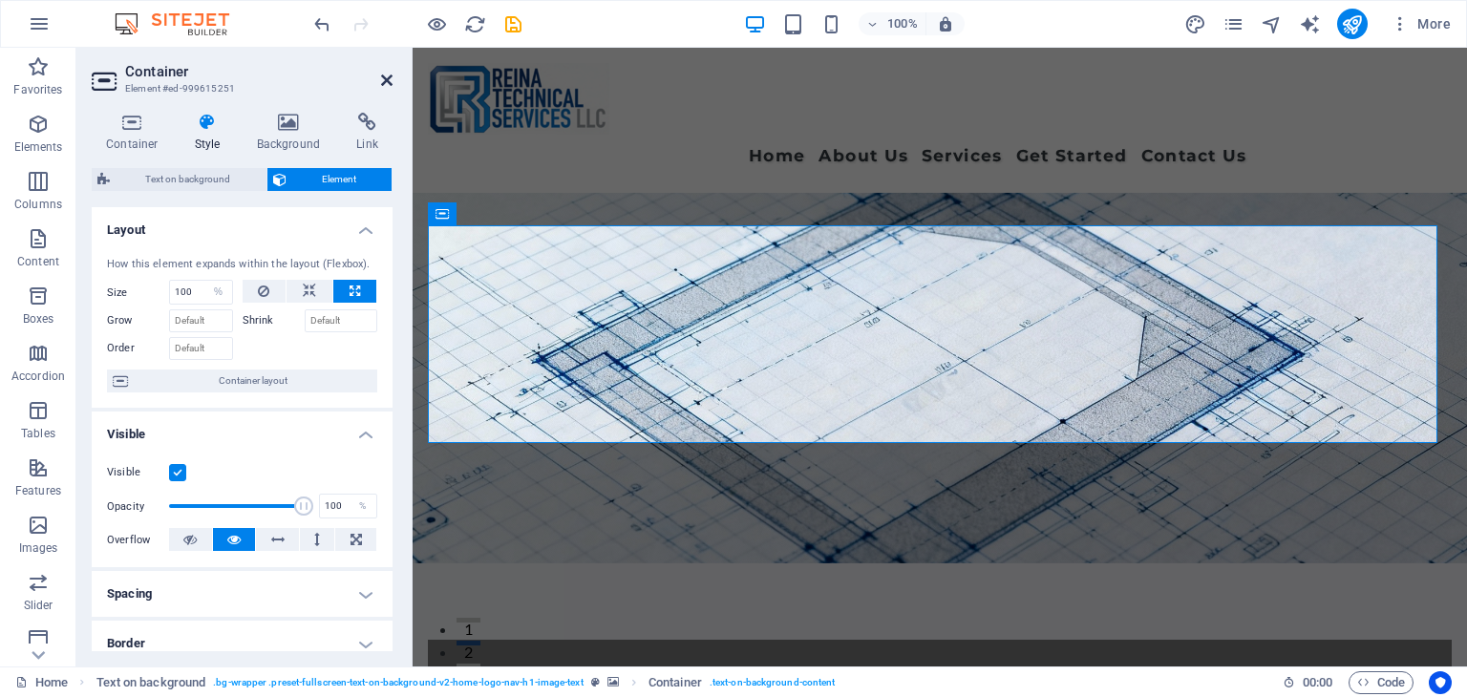
click at [391, 84] on icon at bounding box center [386, 80] width 11 height 15
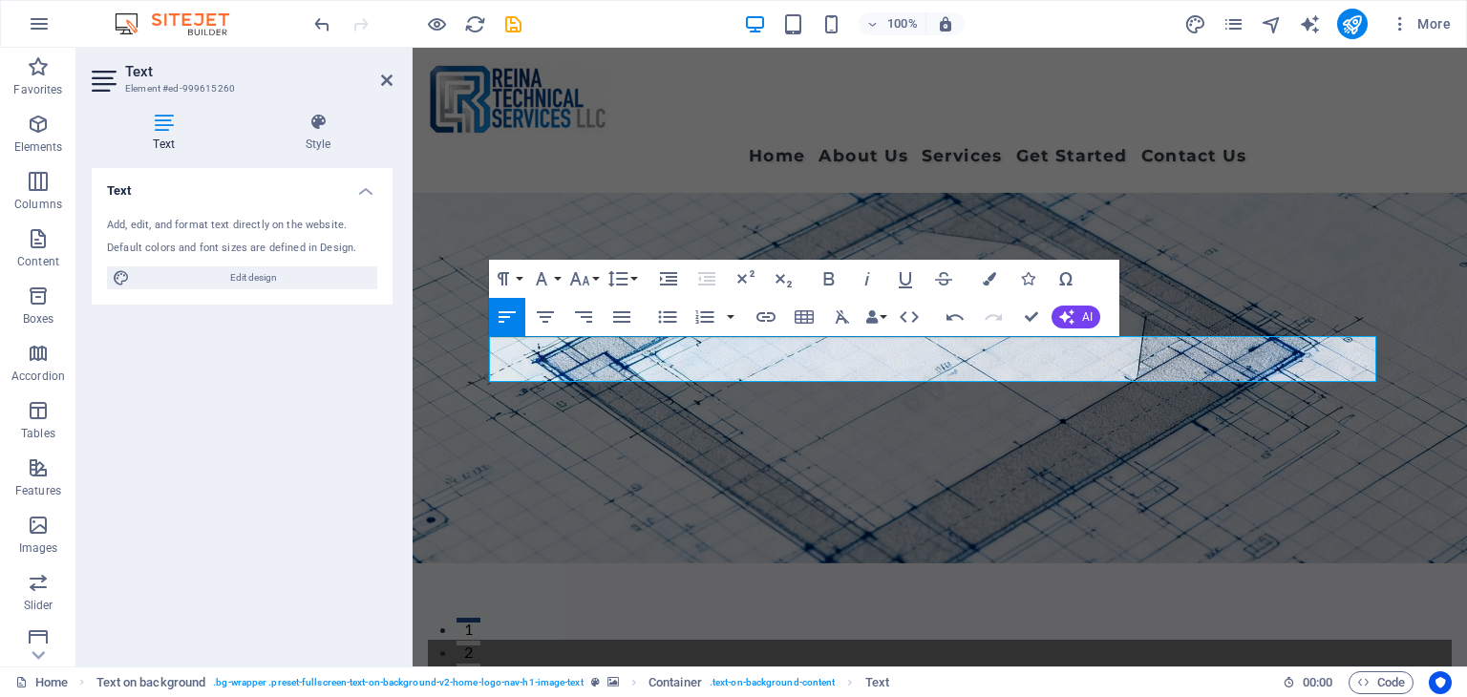
click at [1156, 464] on figure at bounding box center [939, 378] width 1054 height 370
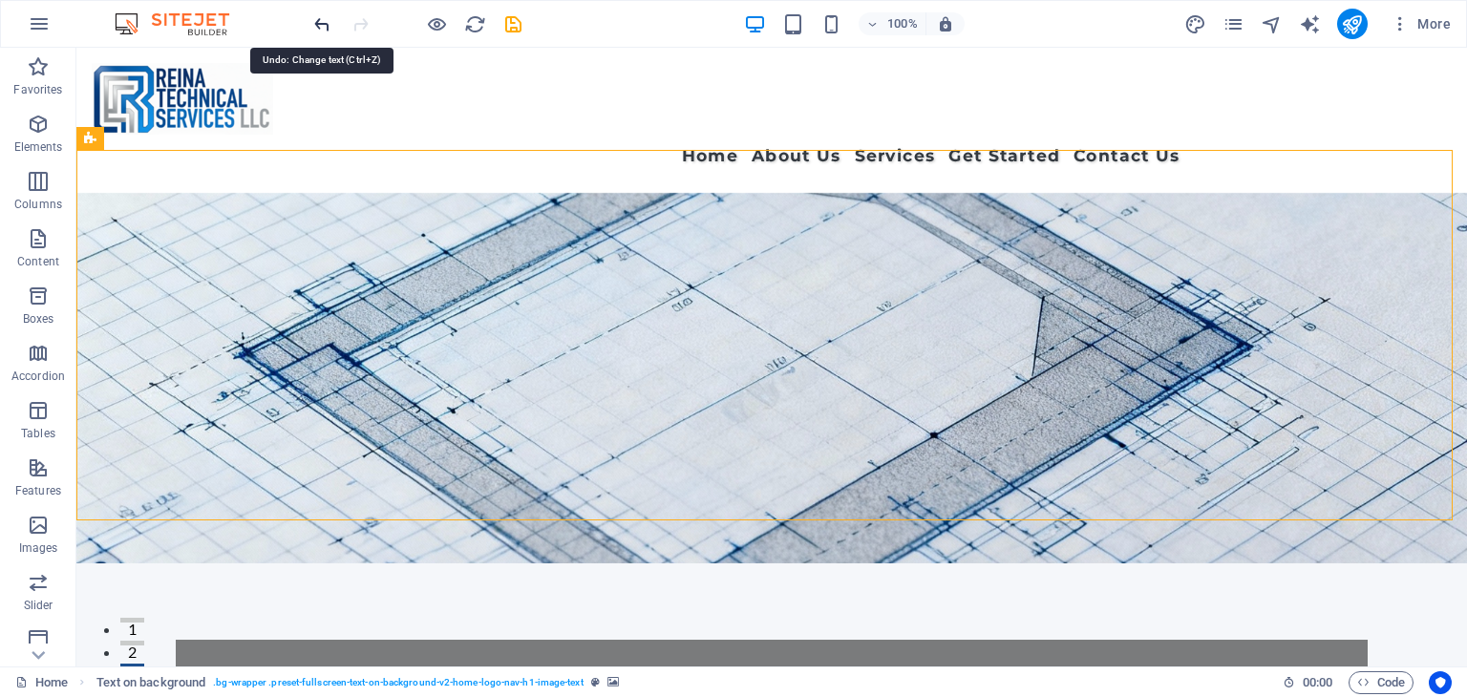
drag, startPoint x: 313, startPoint y: 31, endPoint x: 323, endPoint y: 30, distance: 9.6
click at [315, 31] on icon "undo" at bounding box center [322, 24] width 22 height 22
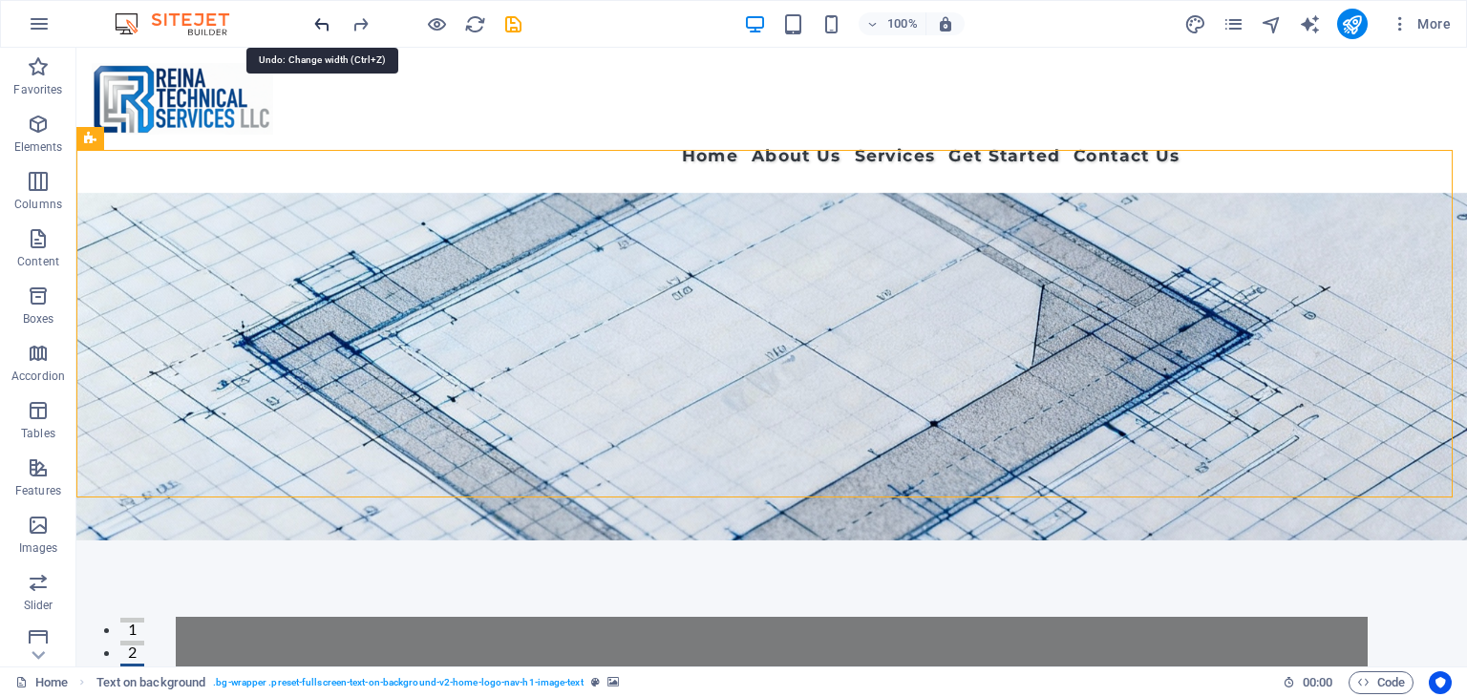
click at [326, 27] on icon "undo" at bounding box center [322, 24] width 22 height 22
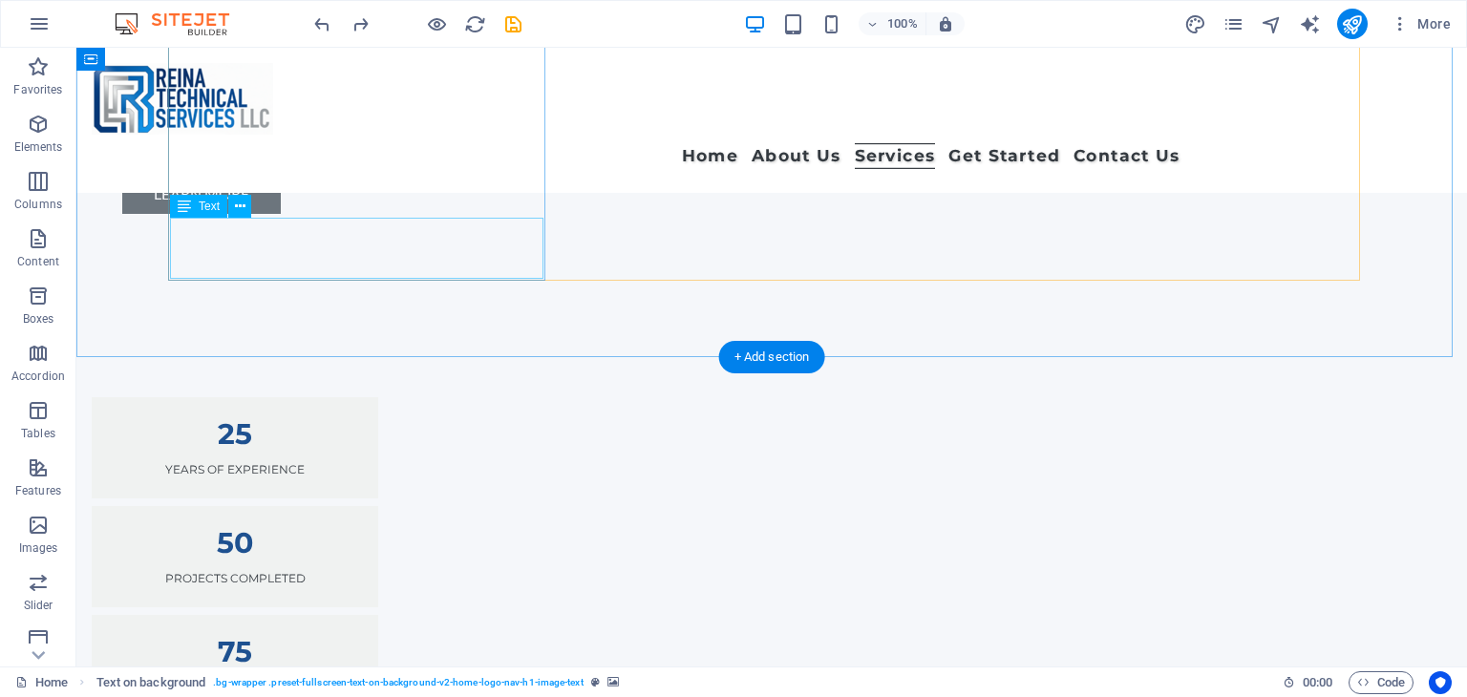
scroll to position [1528, 0]
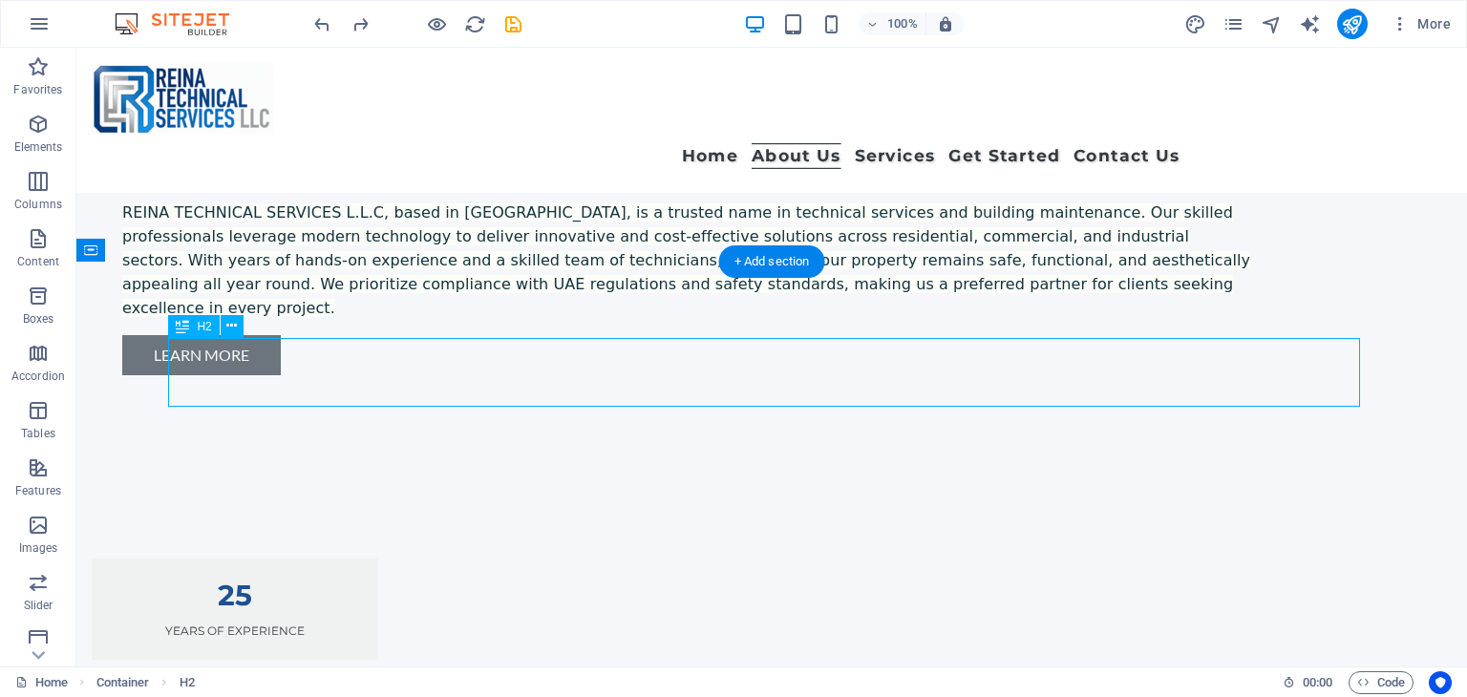
scroll to position [1526, 0]
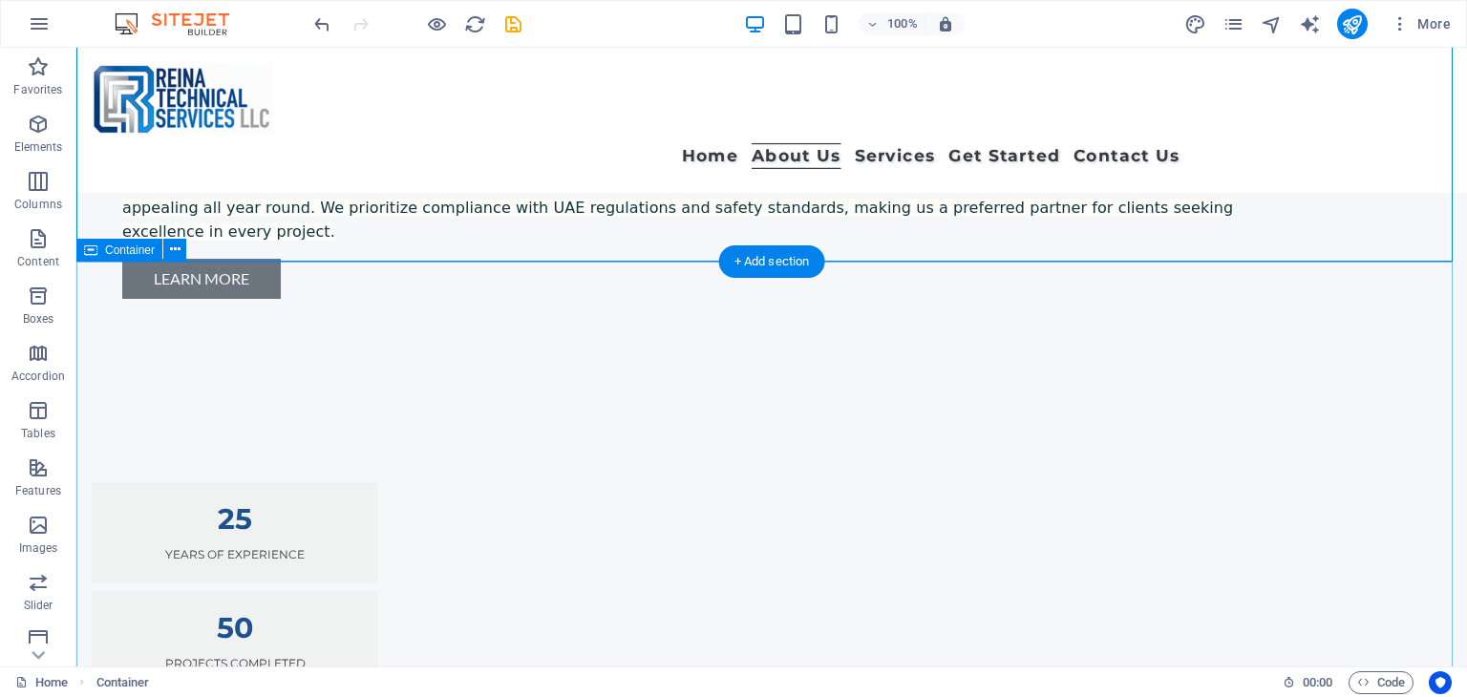
scroll to position [1528, 0]
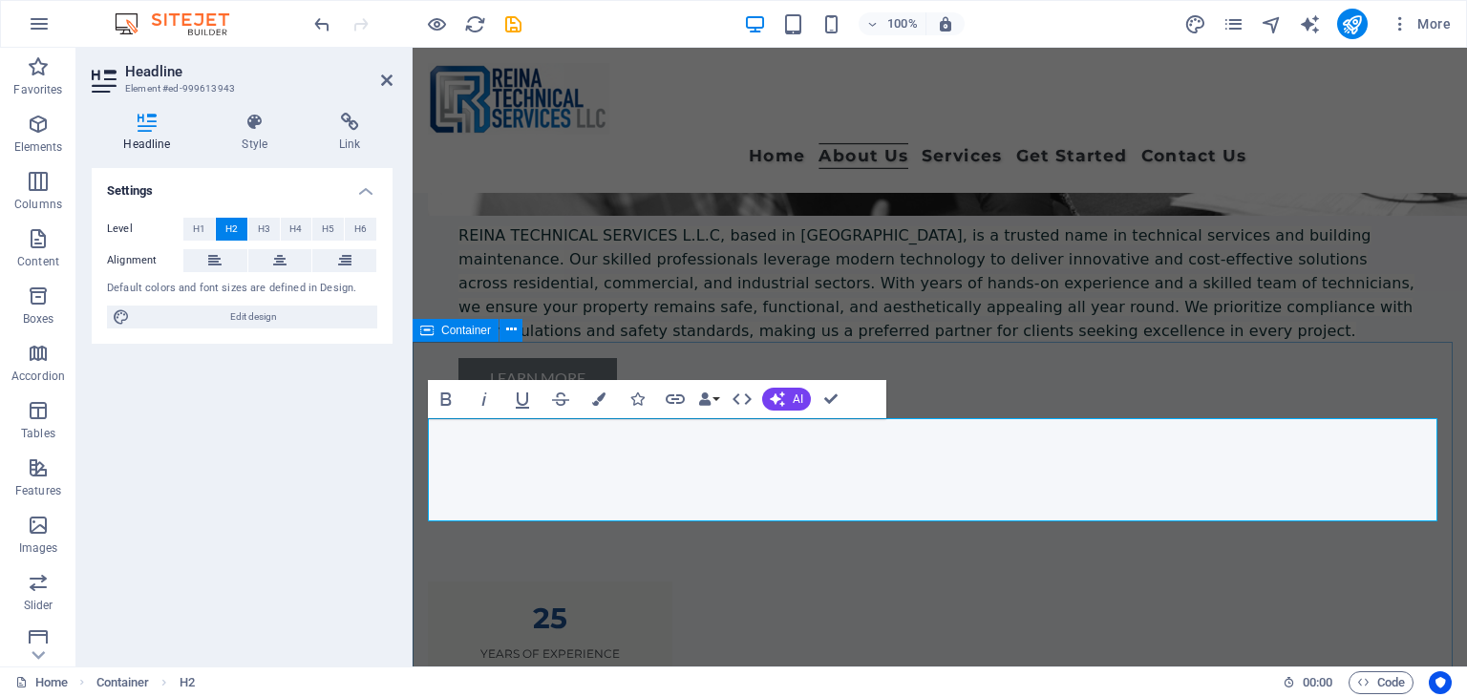
scroll to position [1526, 0]
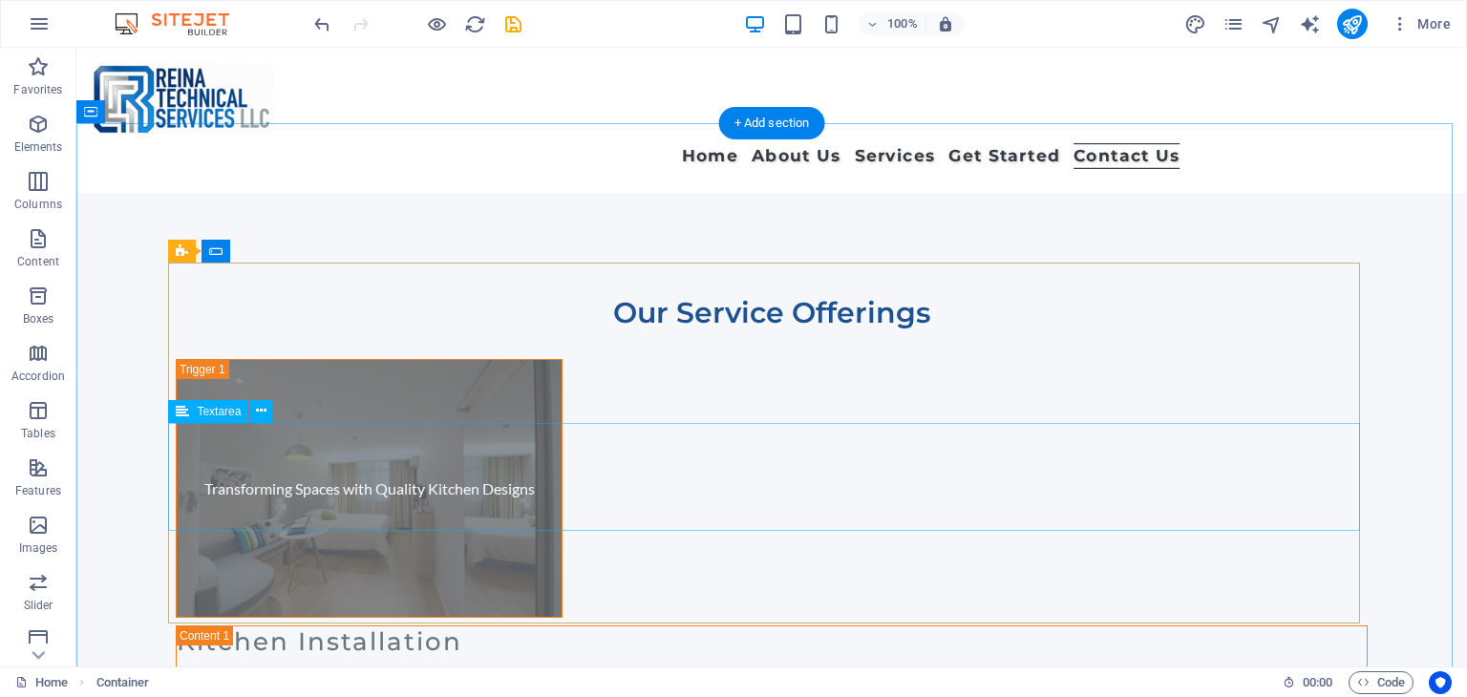
scroll to position [11662, 0]
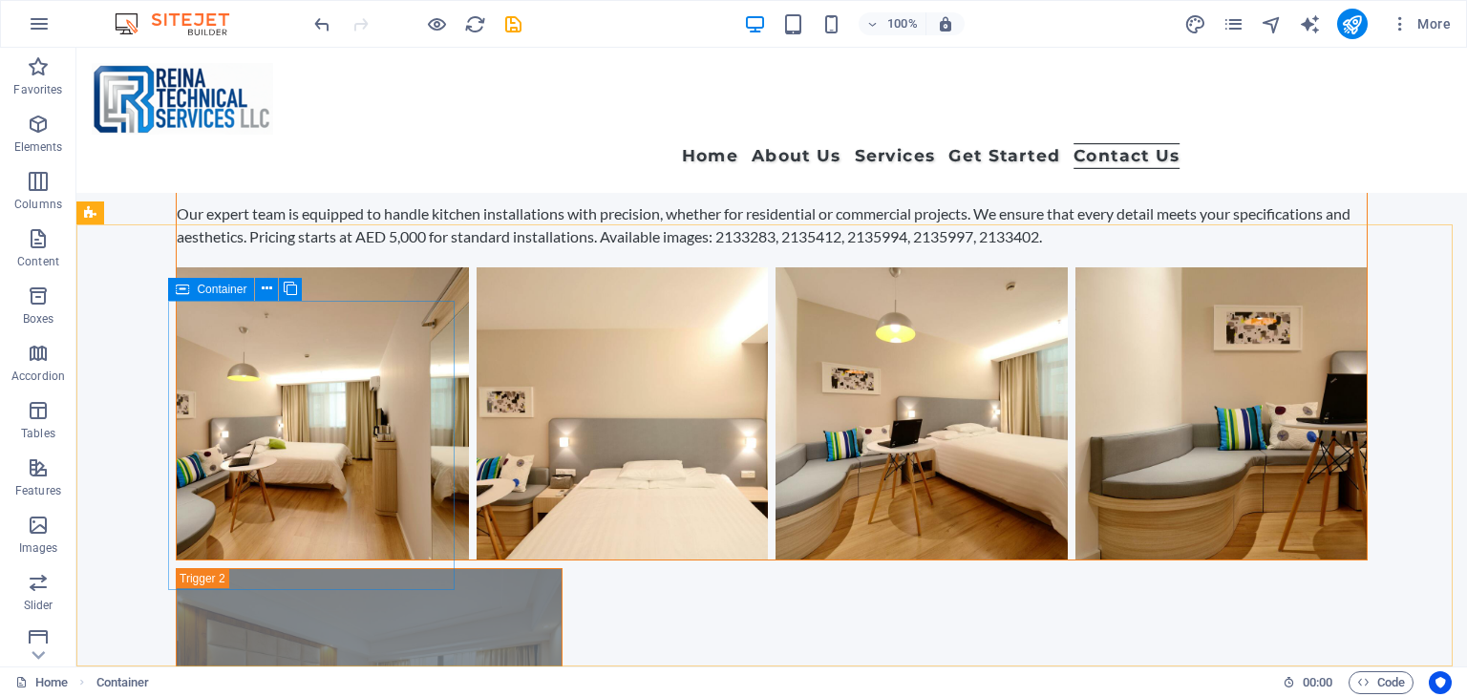
click at [188, 288] on icon at bounding box center [182, 289] width 13 height 23
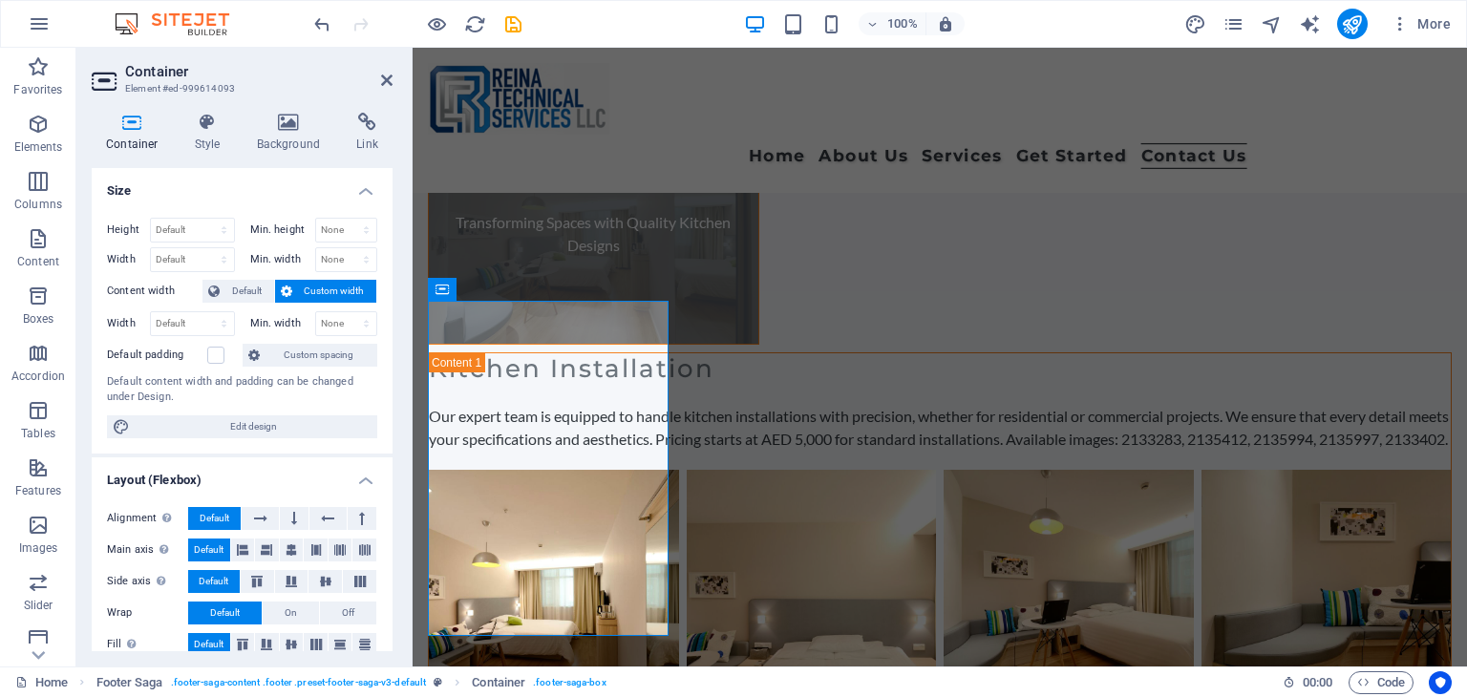
scroll to position [11559, 0]
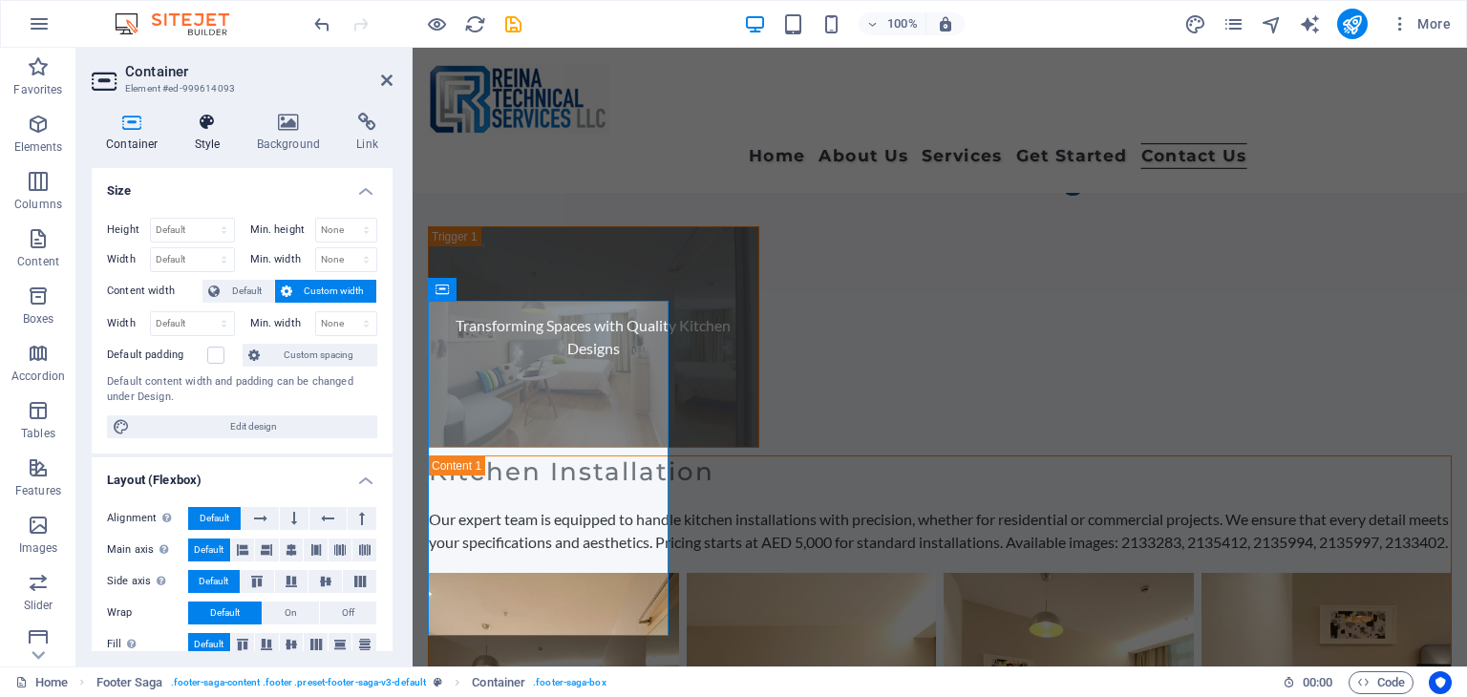
click at [215, 126] on icon at bounding box center [207, 122] width 54 height 19
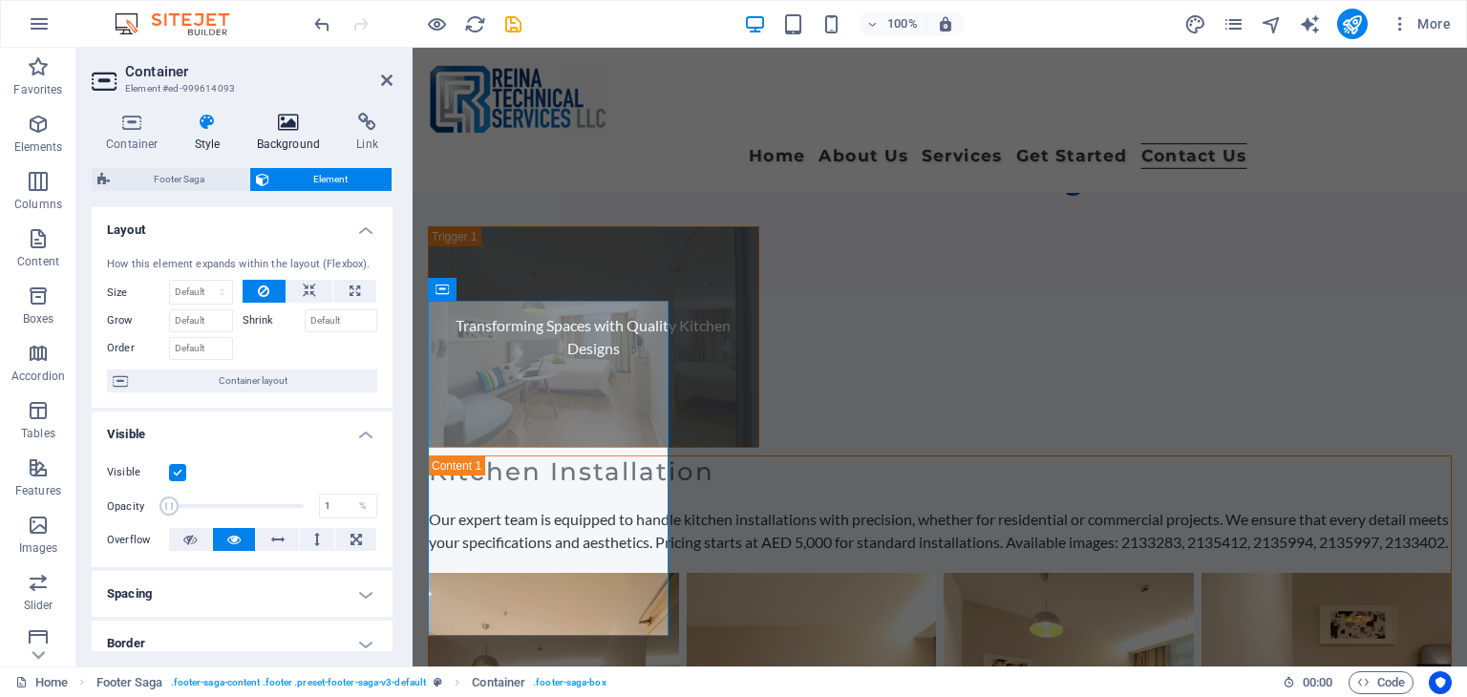
click at [279, 129] on icon at bounding box center [289, 122] width 93 height 19
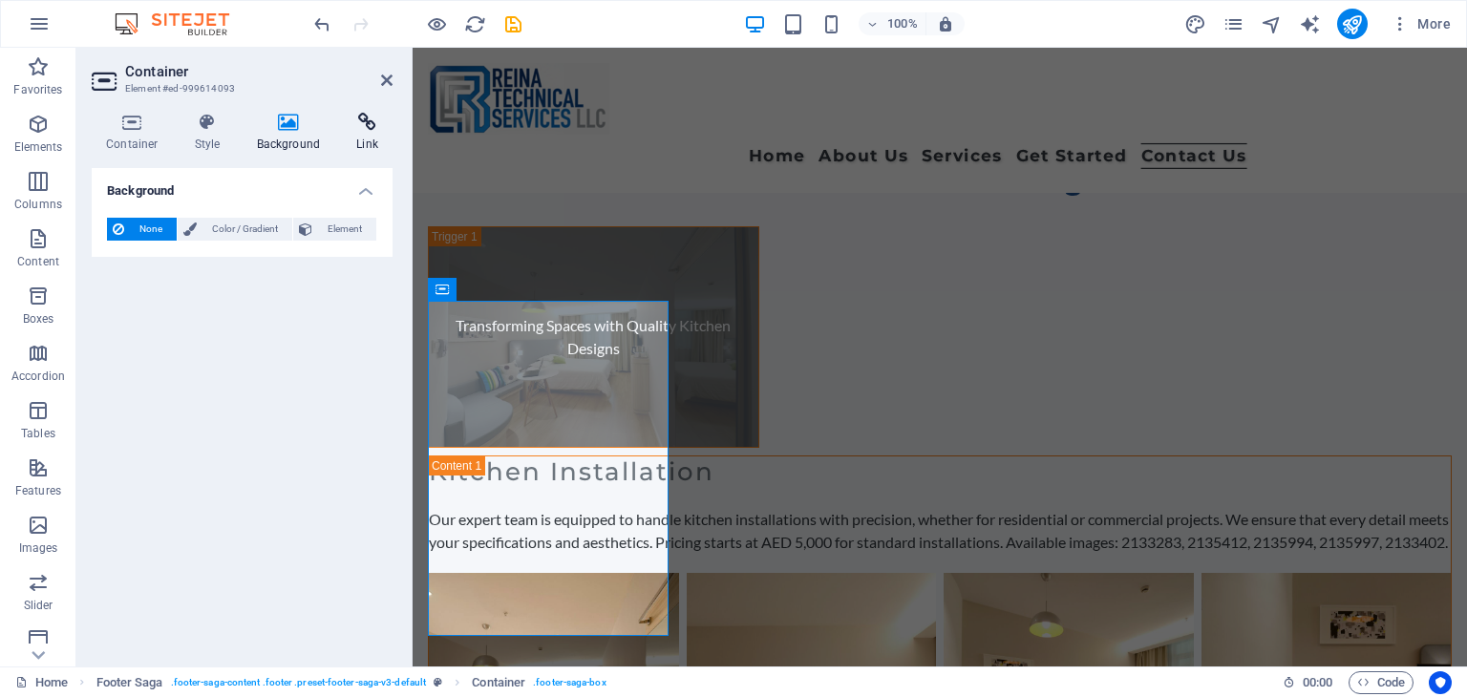
click at [353, 123] on icon at bounding box center [367, 122] width 51 height 19
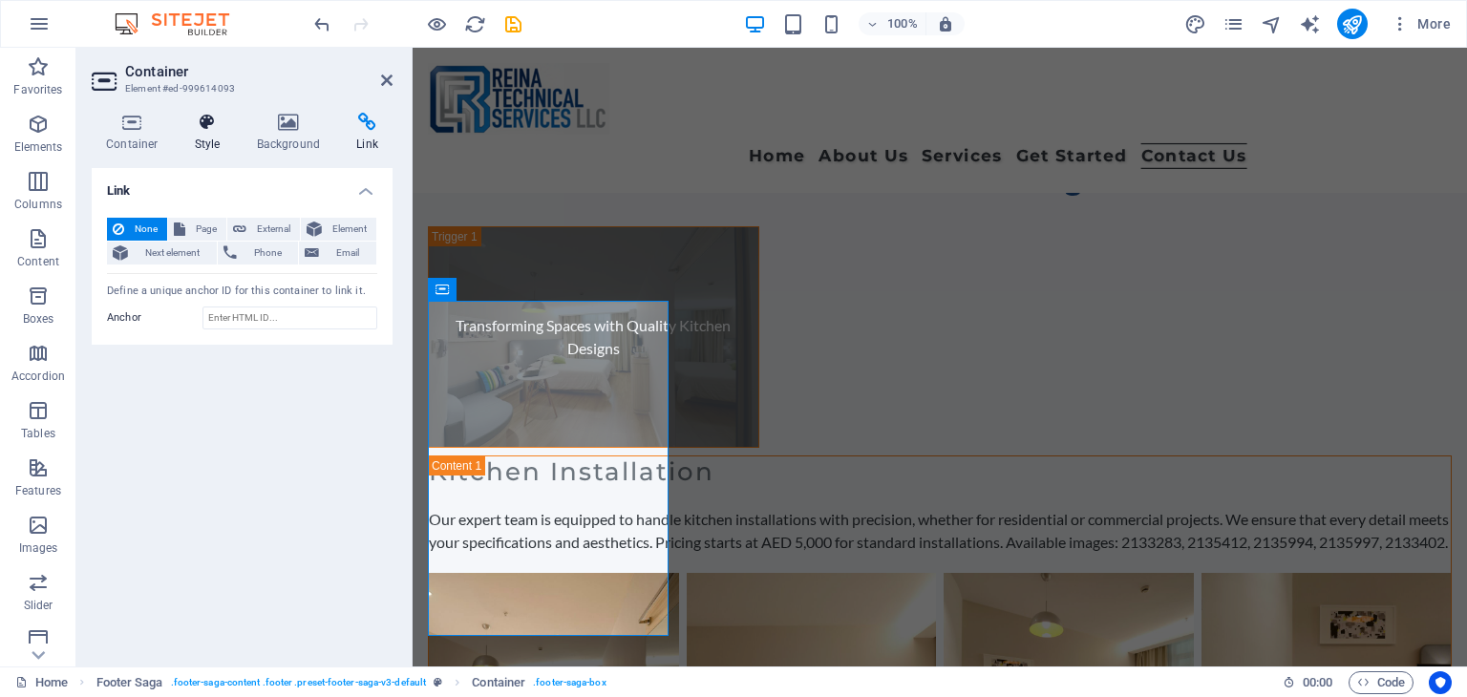
click at [198, 133] on h4 "Style" at bounding box center [211, 133] width 62 height 40
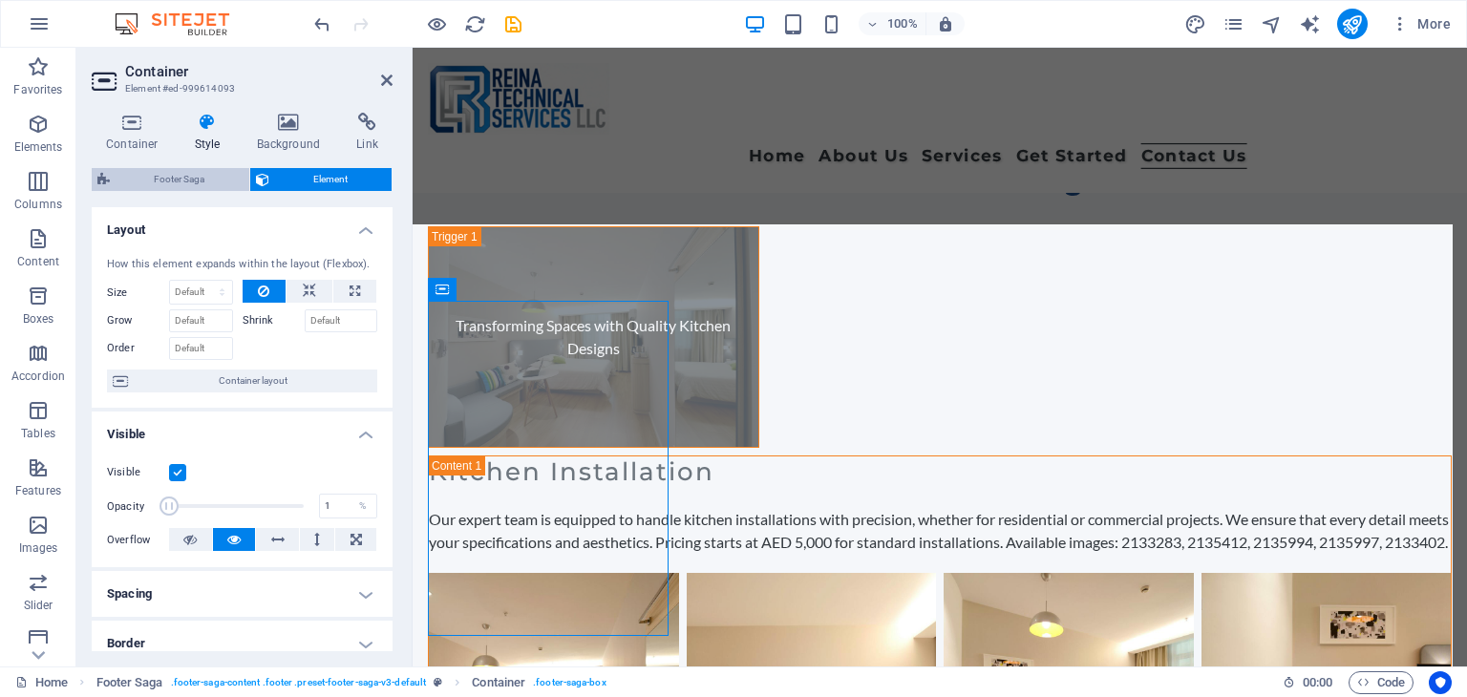
click at [198, 170] on span "Footer Saga" at bounding box center [180, 179] width 128 height 23
select select "rem"
select select "px"
select select "rem"
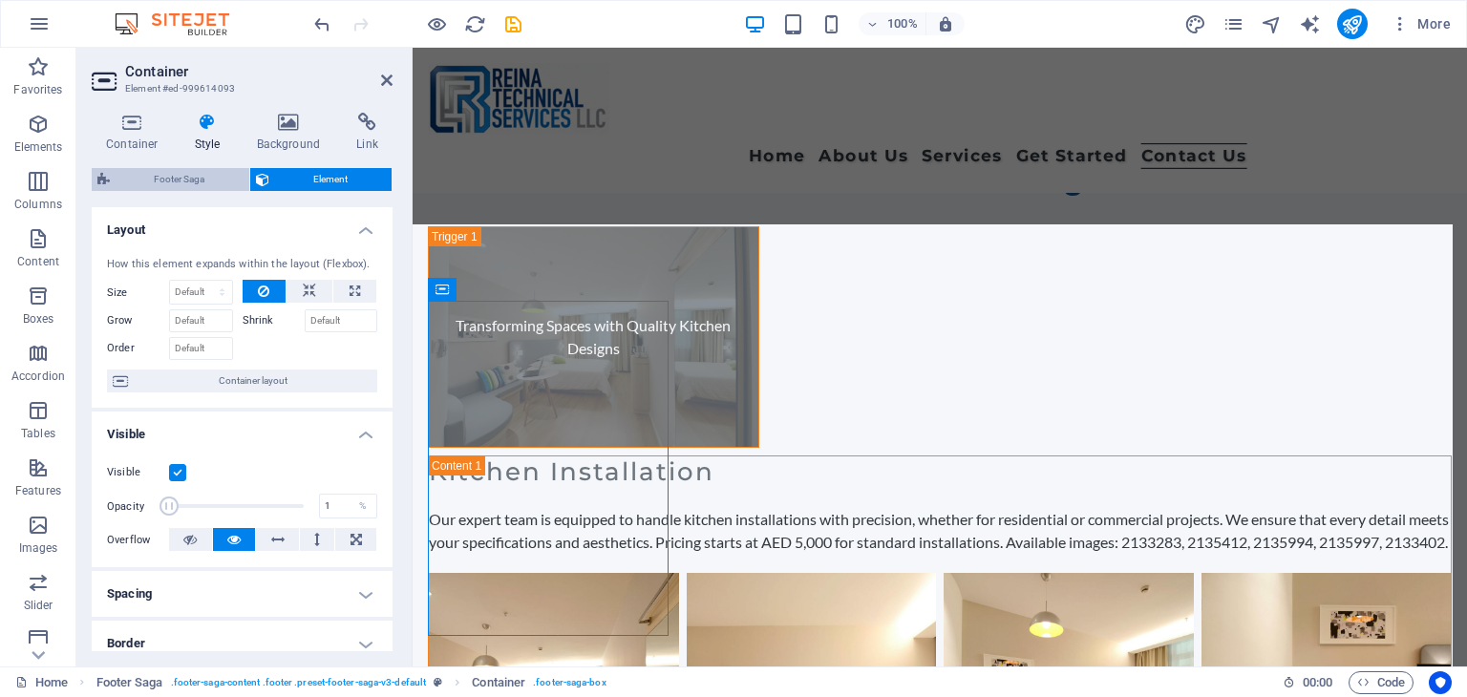
select select "rem"
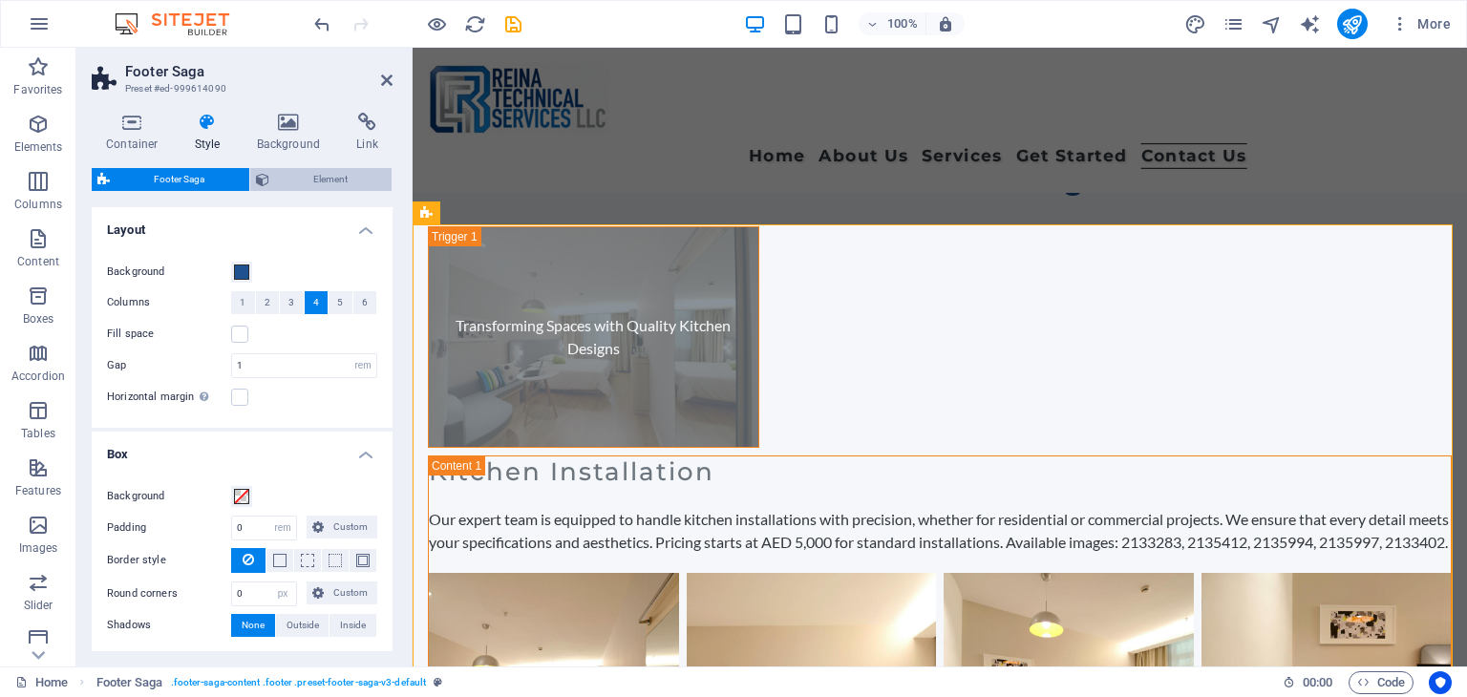
click at [295, 177] on span "Element" at bounding box center [331, 179] width 112 height 23
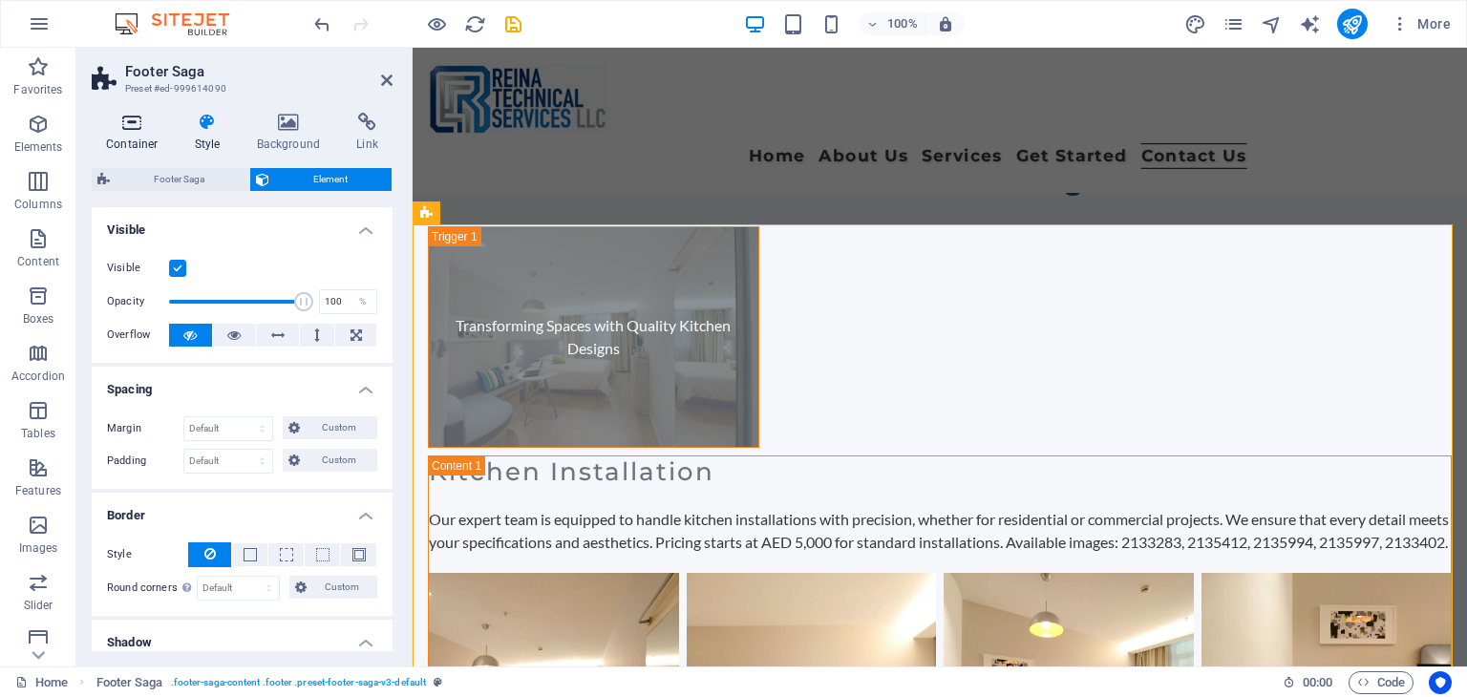
click at [139, 124] on icon at bounding box center [132, 122] width 81 height 19
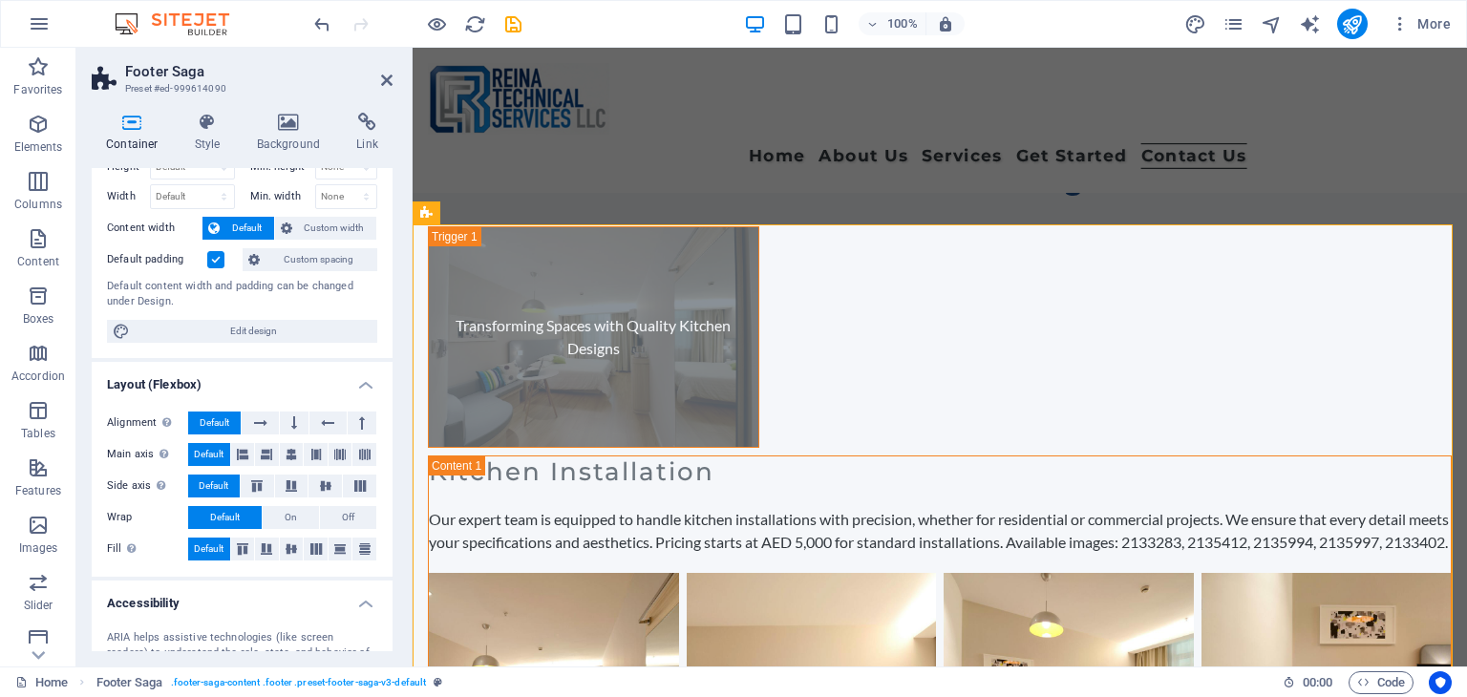
scroll to position [0, 0]
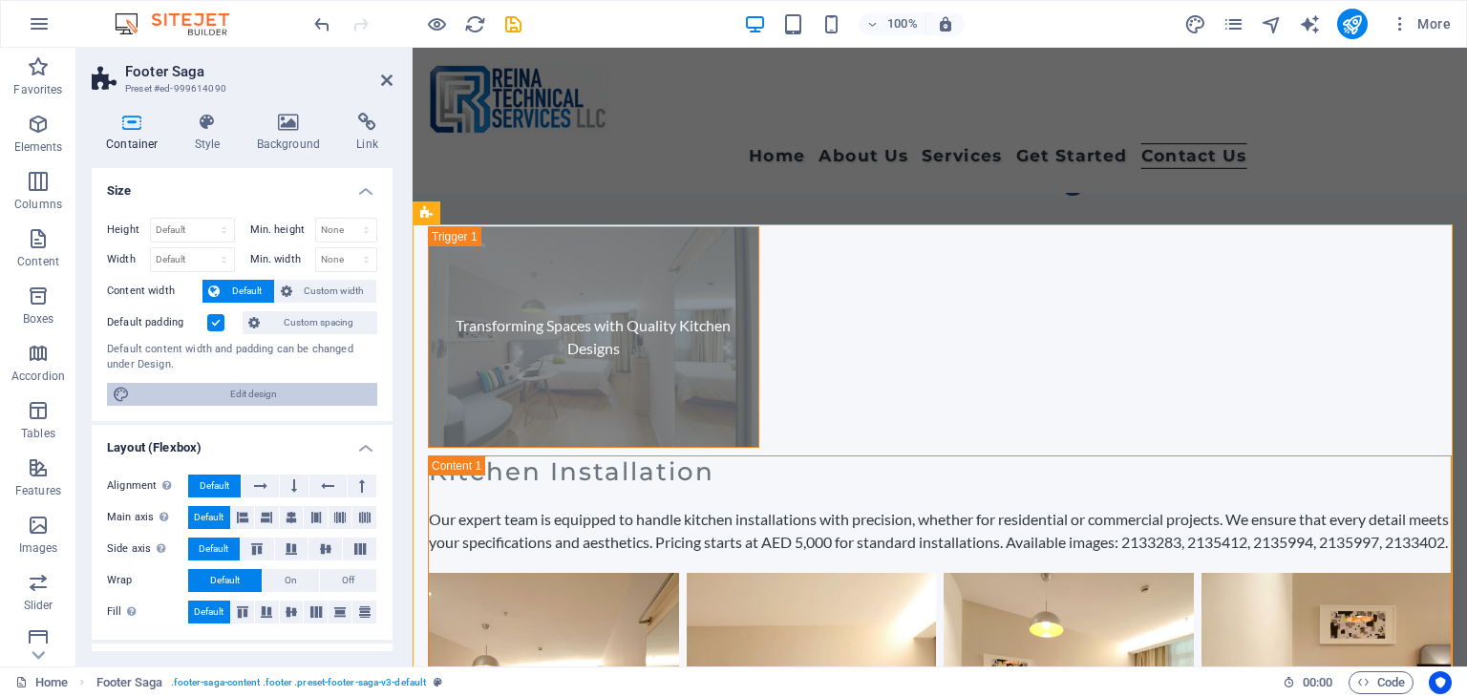
click at [250, 399] on span "Edit design" at bounding box center [254, 394] width 236 height 23
select select "rem"
select select "ease-in-out"
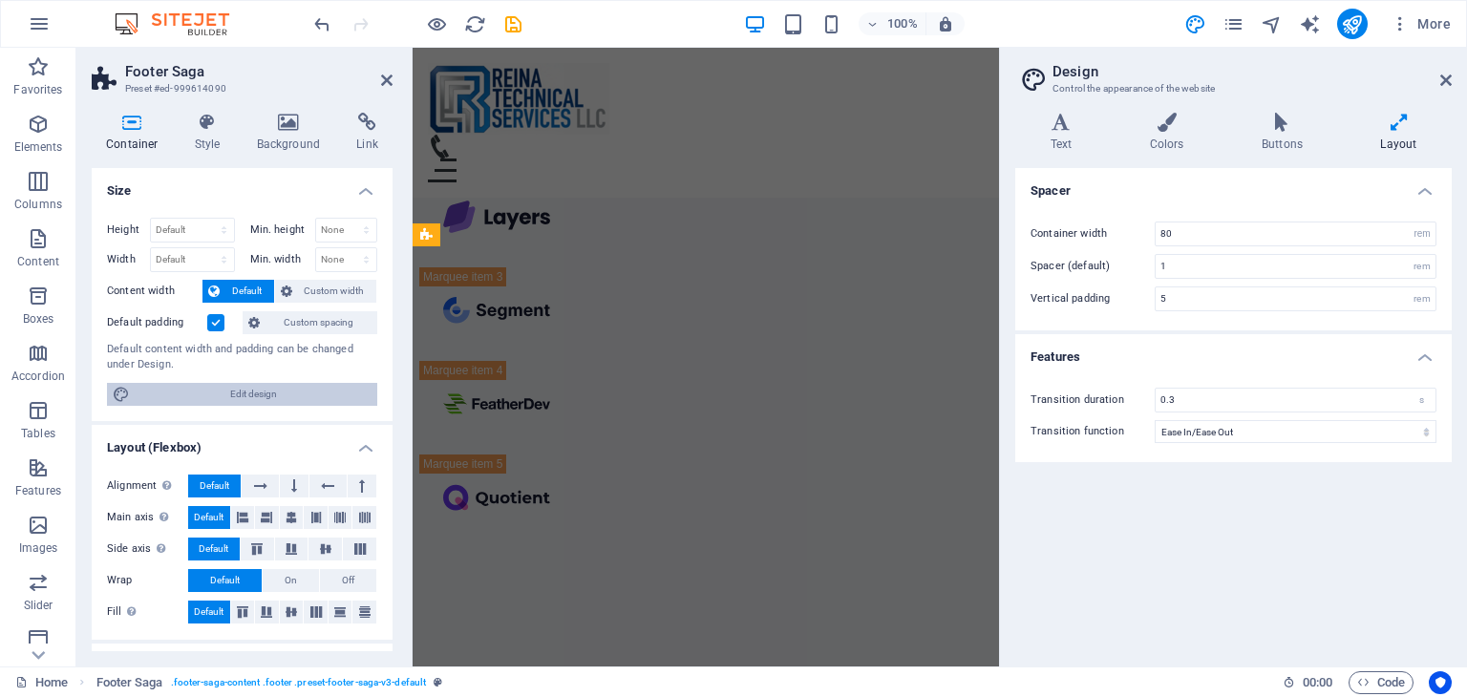
scroll to position [14647, 0]
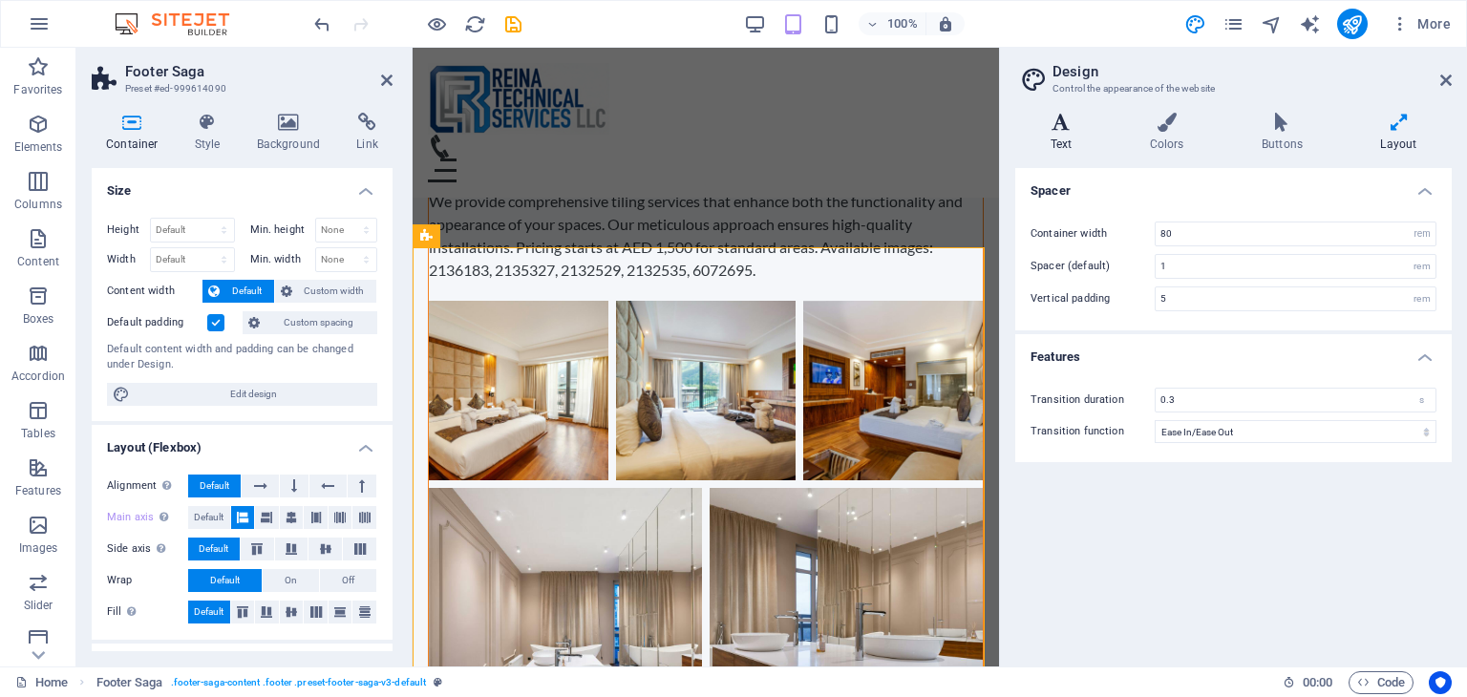
click at [1078, 133] on h4 "Text" at bounding box center [1064, 133] width 99 height 40
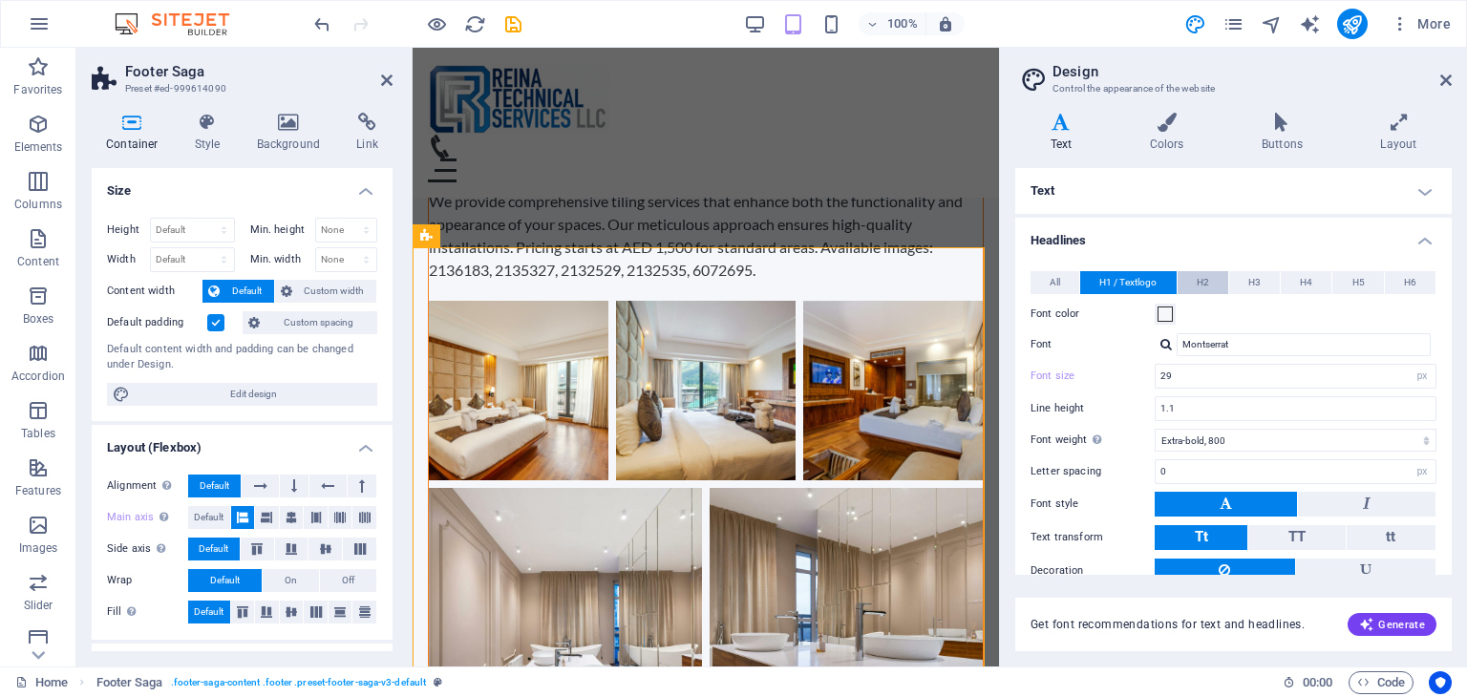
click at [1199, 283] on span "H2" at bounding box center [1202, 282] width 12 height 23
click at [1123, 285] on span "H1 / Textlogo" at bounding box center [1127, 282] width 57 height 23
click at [1058, 285] on span "All" at bounding box center [1054, 282] width 11 height 23
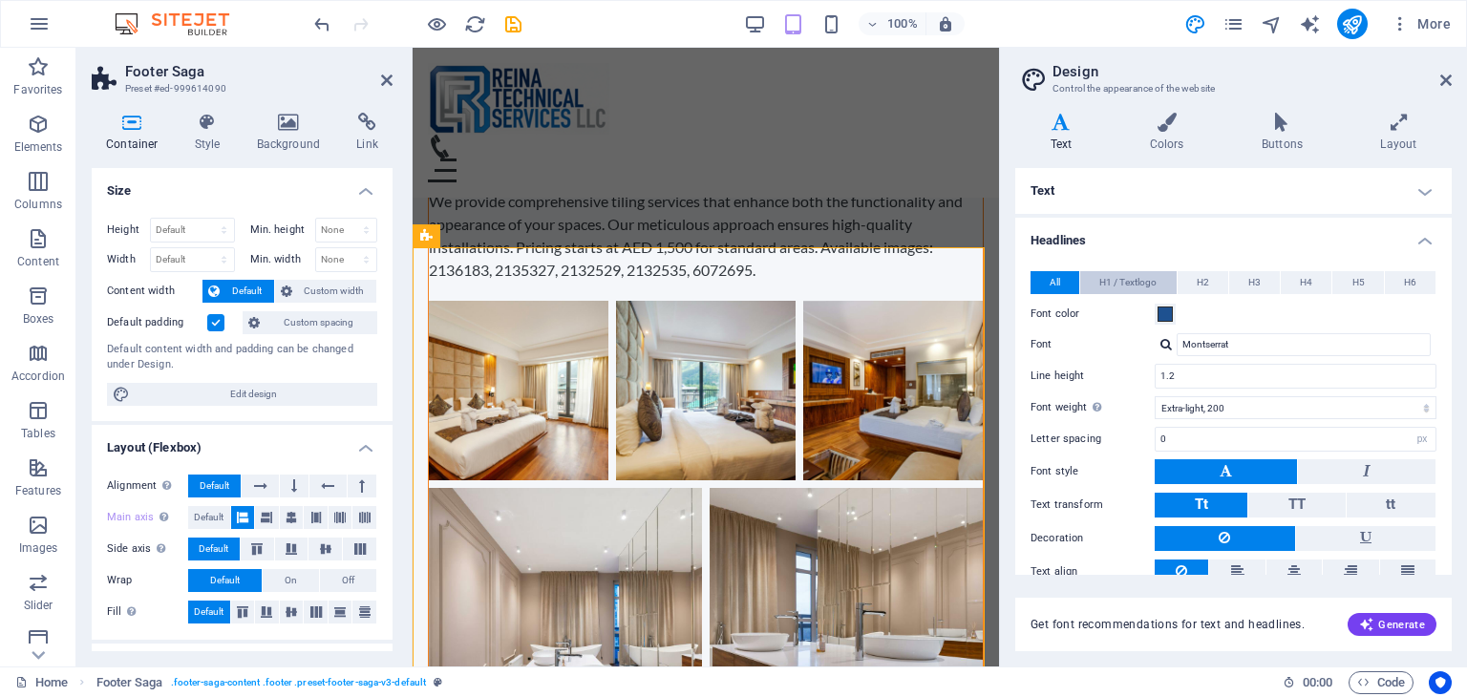
click at [1110, 282] on span "H1 / Textlogo" at bounding box center [1127, 282] width 57 height 23
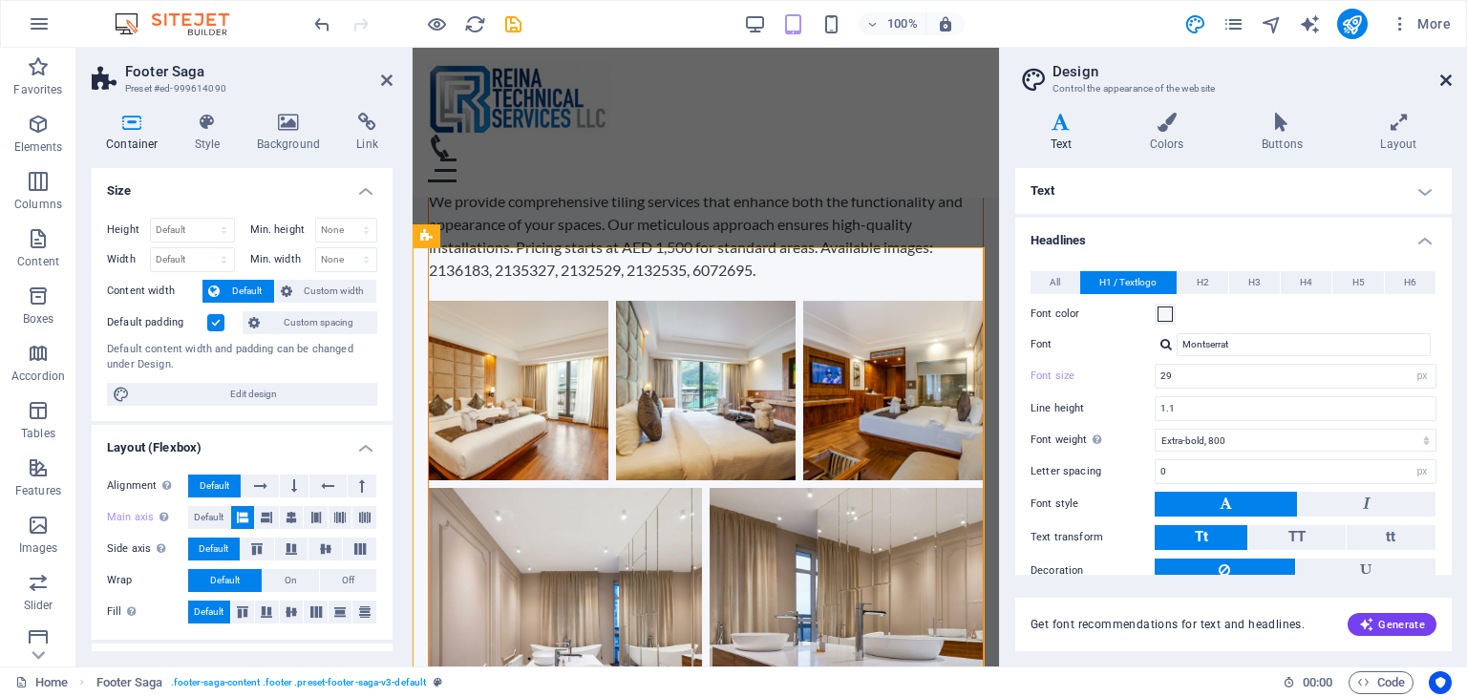
drag, startPoint x: 1439, startPoint y: 81, endPoint x: 1027, endPoint y: 33, distance: 414.3
click at [1440, 81] on icon at bounding box center [1445, 80] width 11 height 15
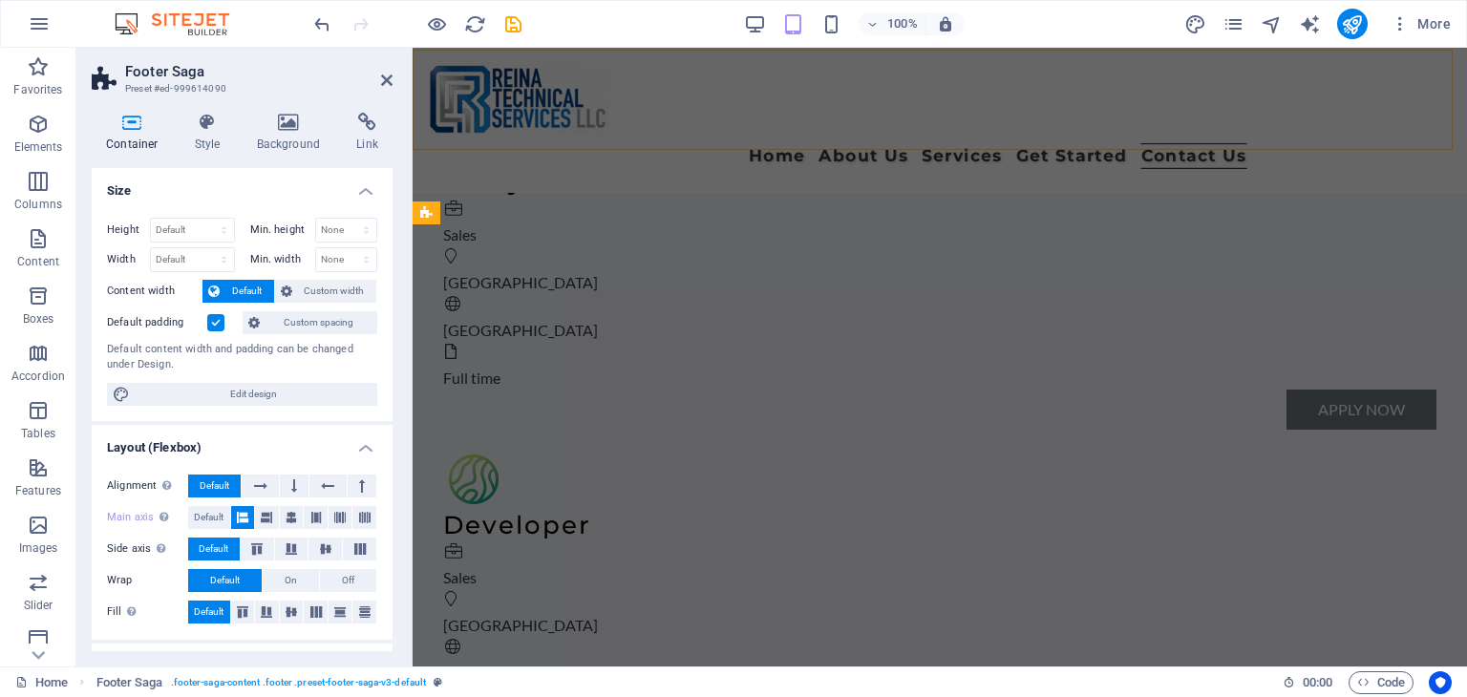
scroll to position [11559, 0]
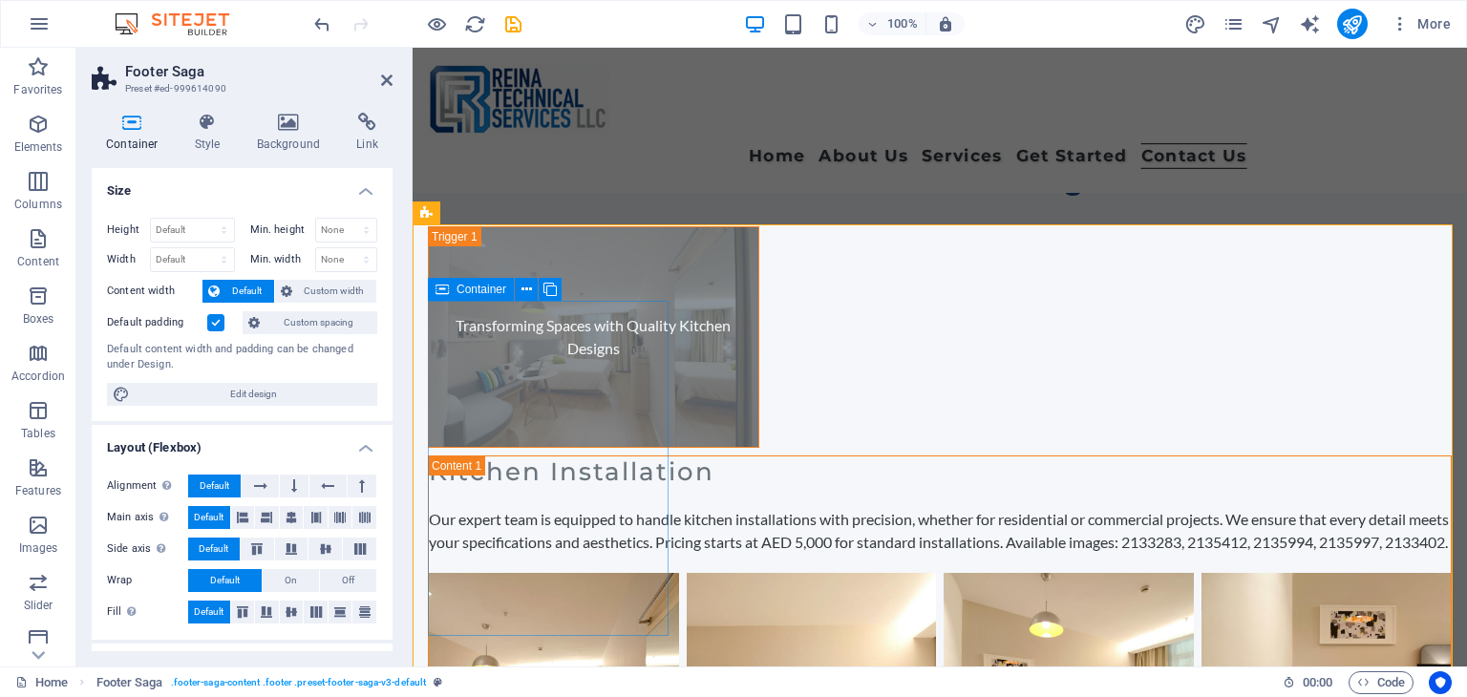
click at [449, 287] on div "Container" at bounding box center [471, 289] width 86 height 23
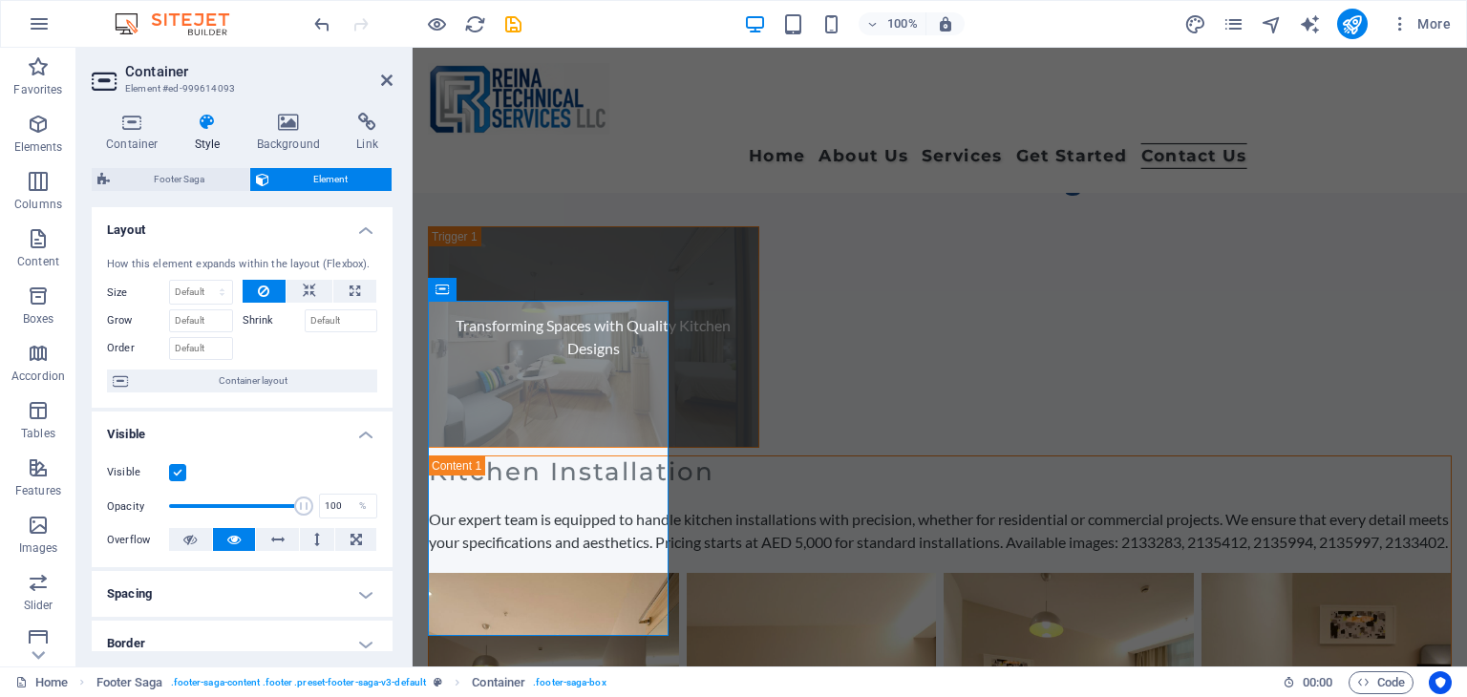
drag, startPoint x: 170, startPoint y: 509, endPoint x: 316, endPoint y: 524, distance: 146.9
click at [316, 524] on div "Visible Opacity 100 % Overflow" at bounding box center [242, 506] width 301 height 121
drag, startPoint x: 298, startPoint y: 507, endPoint x: 189, endPoint y: 513, distance: 109.0
click at [189, 513] on span at bounding box center [189, 505] width 19 height 19
type input "1"
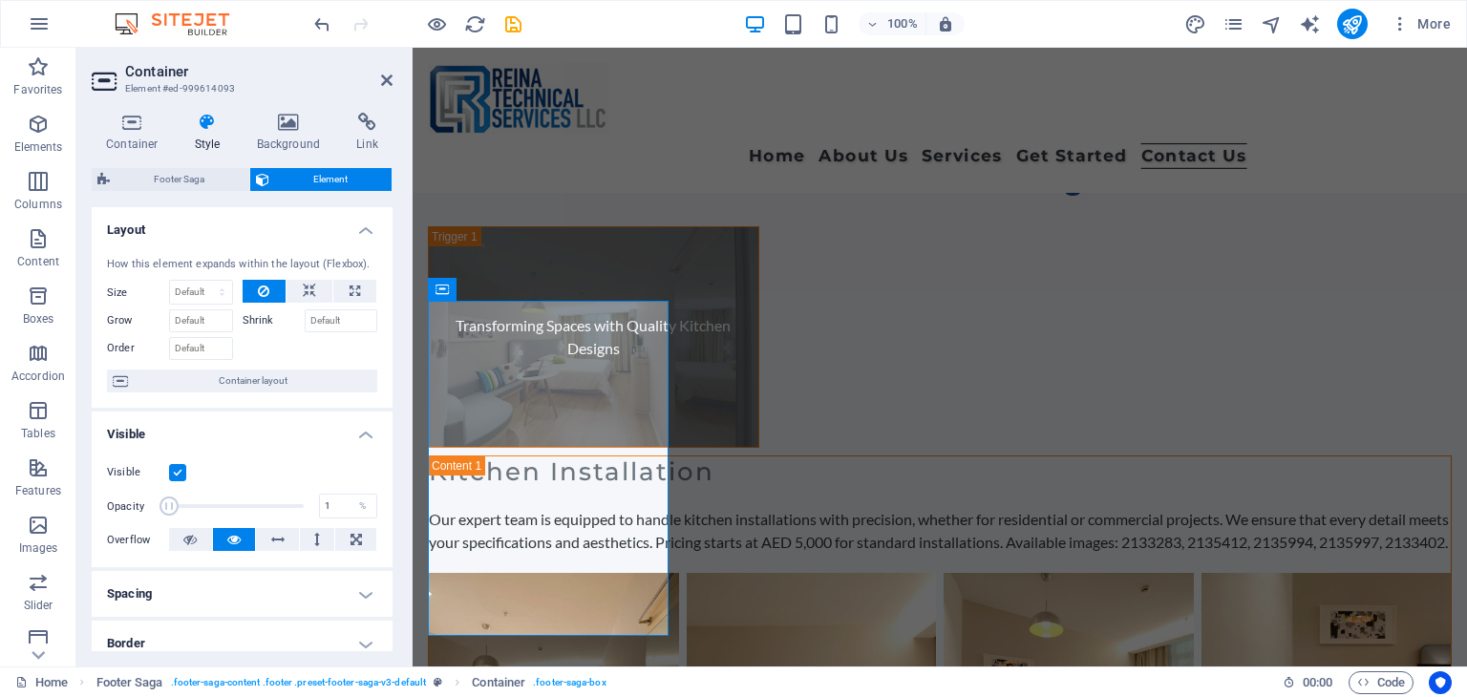
drag, startPoint x: 188, startPoint y: 513, endPoint x: 130, endPoint y: 507, distance: 58.5
click at [130, 507] on div "Opacity 1 %" at bounding box center [242, 506] width 270 height 29
click at [293, 380] on span "Container layout" at bounding box center [253, 381] width 238 height 23
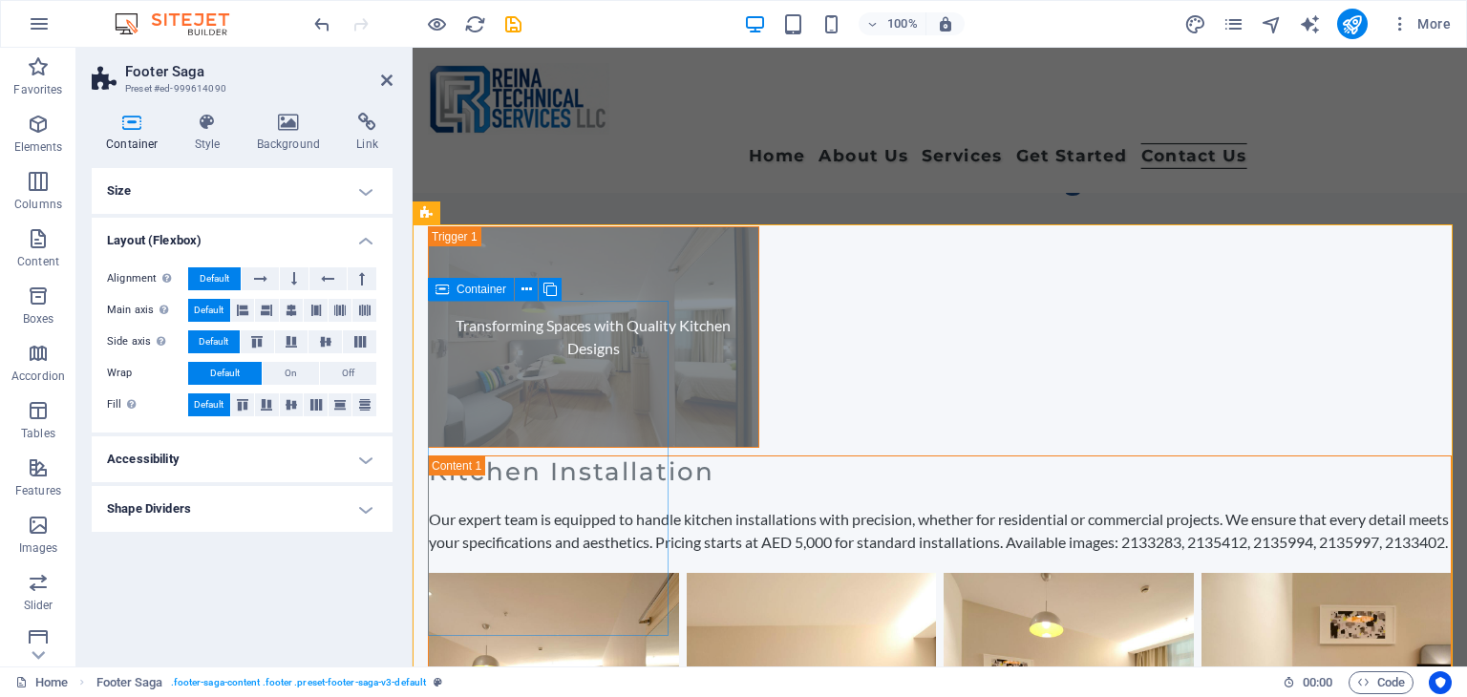
click at [483, 286] on span "Container" at bounding box center [481, 289] width 50 height 11
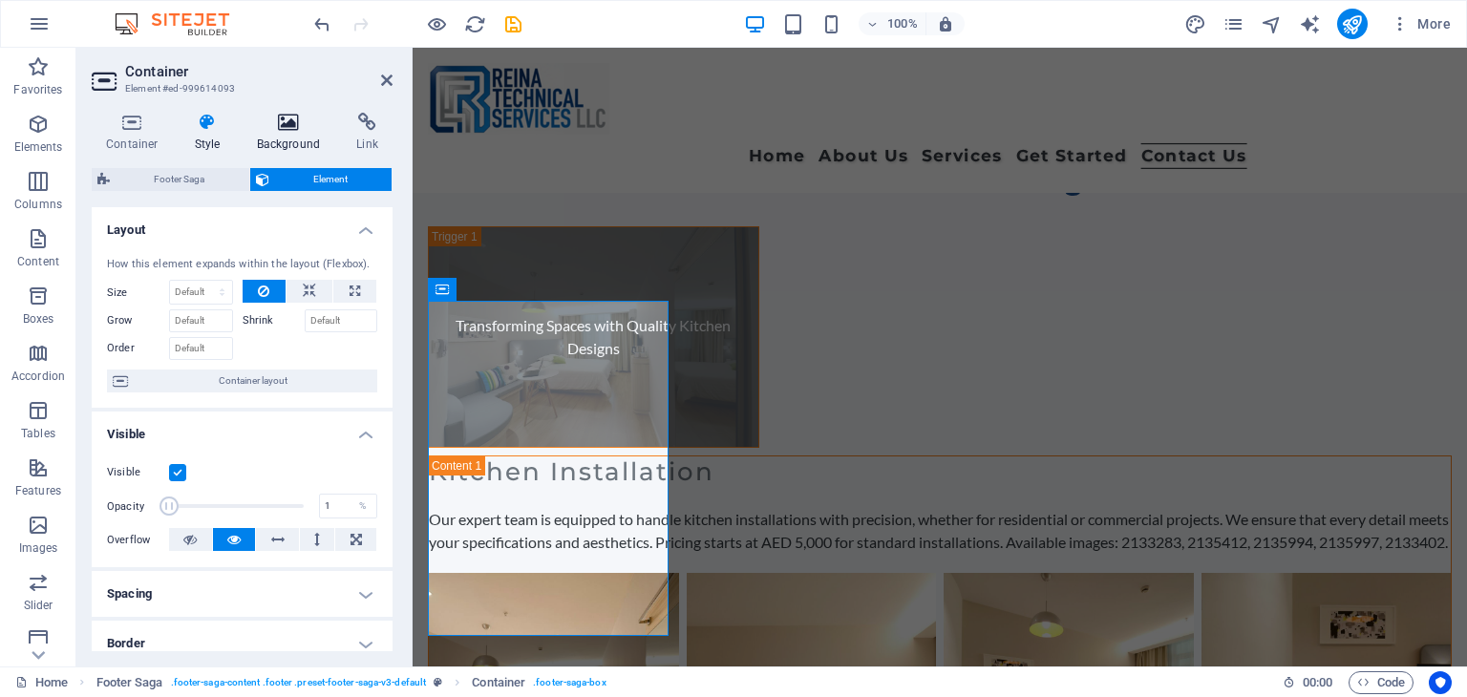
click at [271, 132] on h4 "Background" at bounding box center [293, 133] width 100 height 40
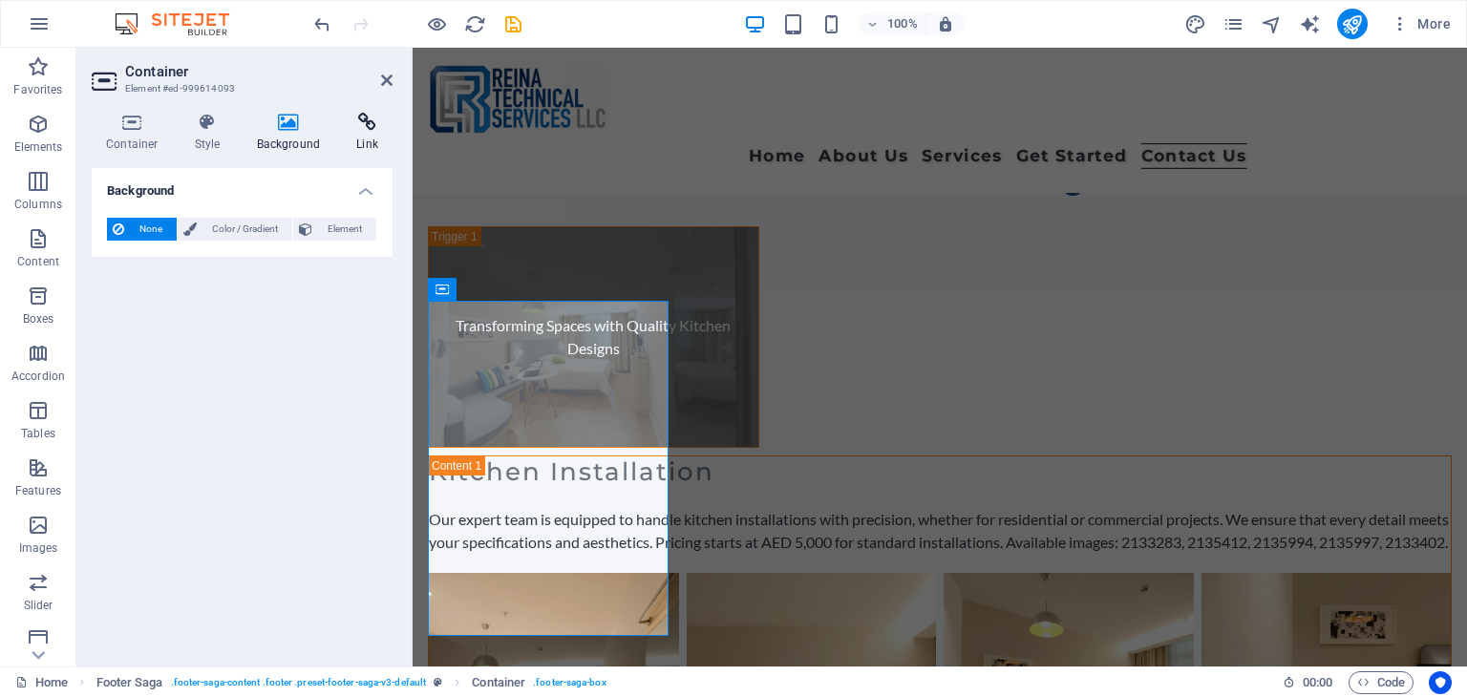
click at [349, 135] on h4 "Link" at bounding box center [367, 133] width 51 height 40
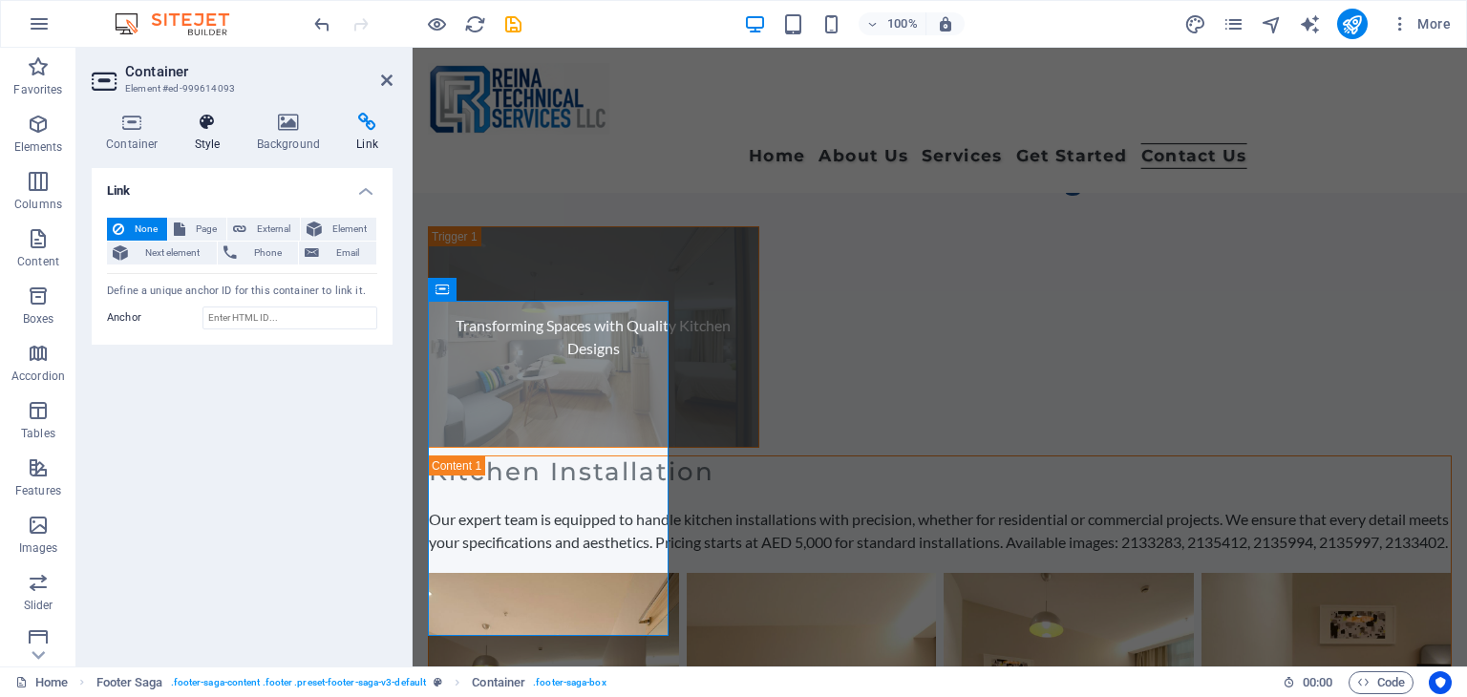
click at [213, 131] on icon at bounding box center [207, 122] width 54 height 19
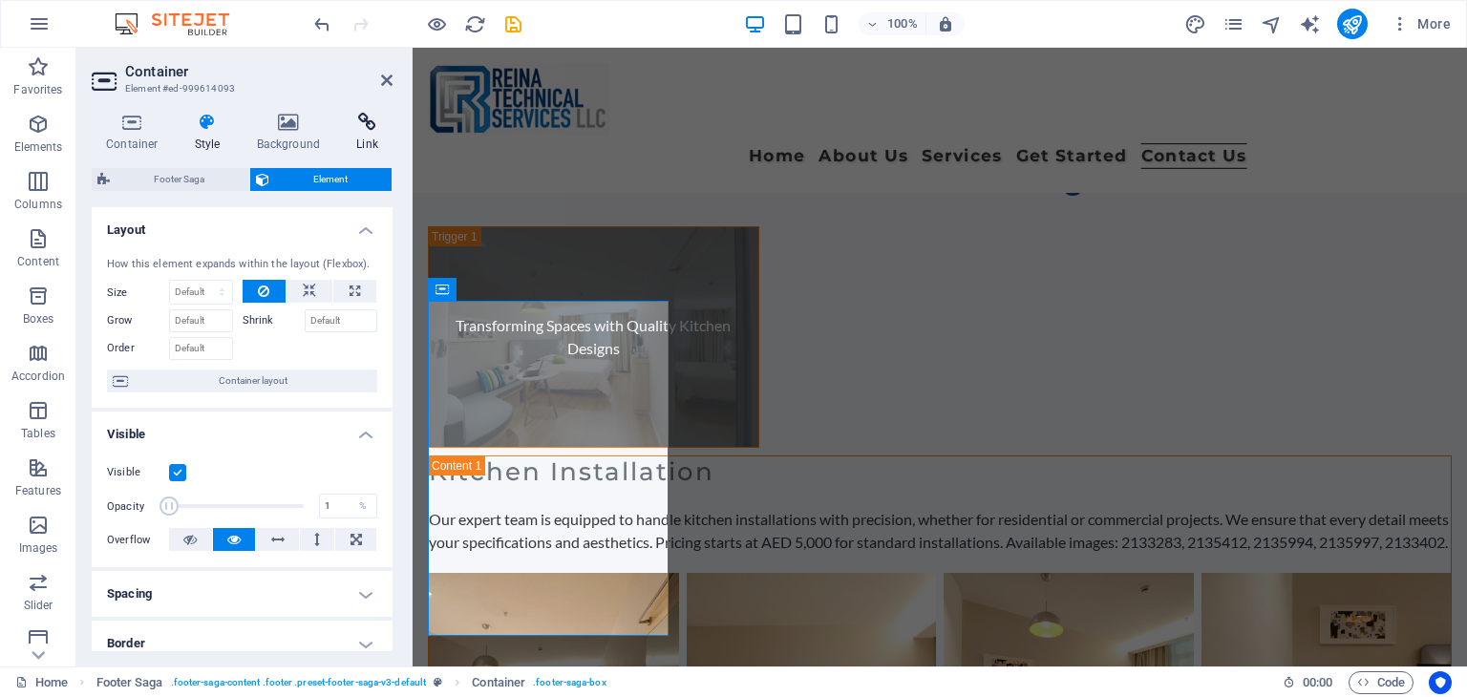
click at [385, 115] on icon at bounding box center [367, 122] width 51 height 19
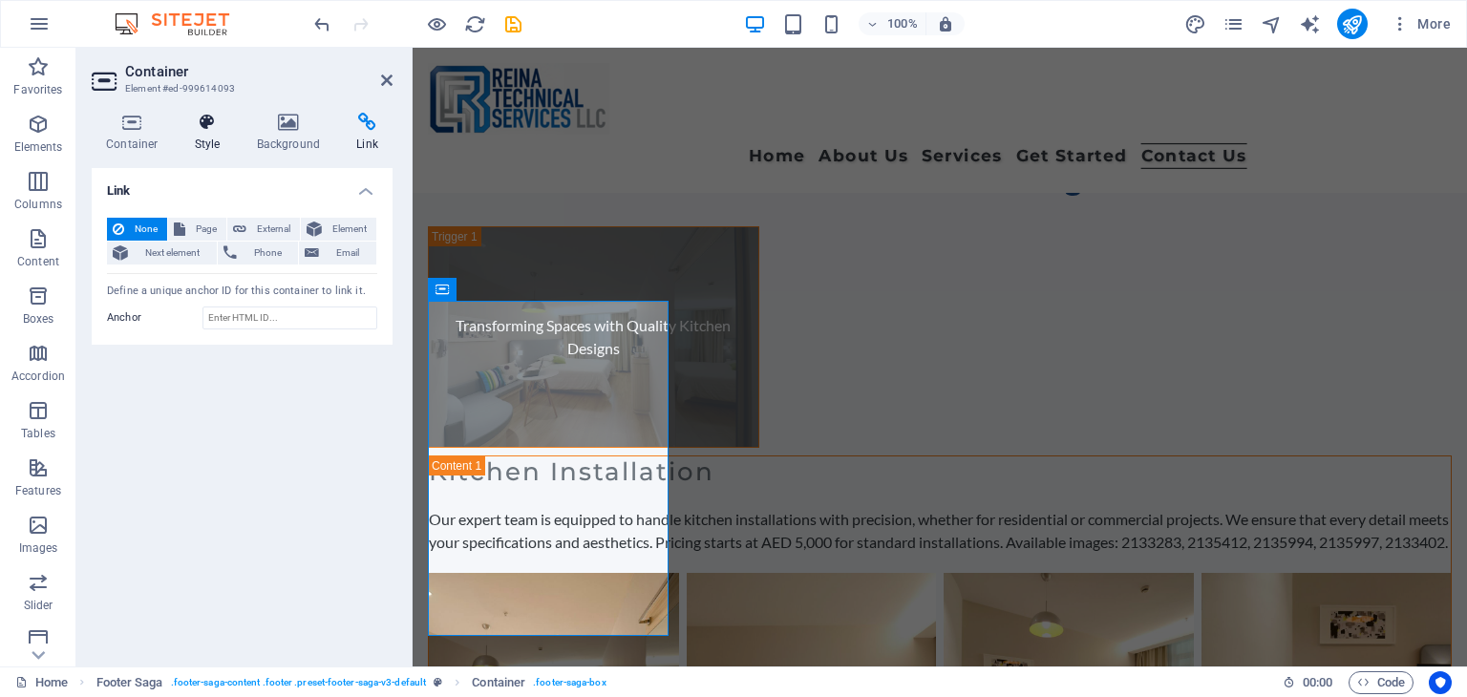
click at [206, 123] on icon at bounding box center [207, 122] width 54 height 19
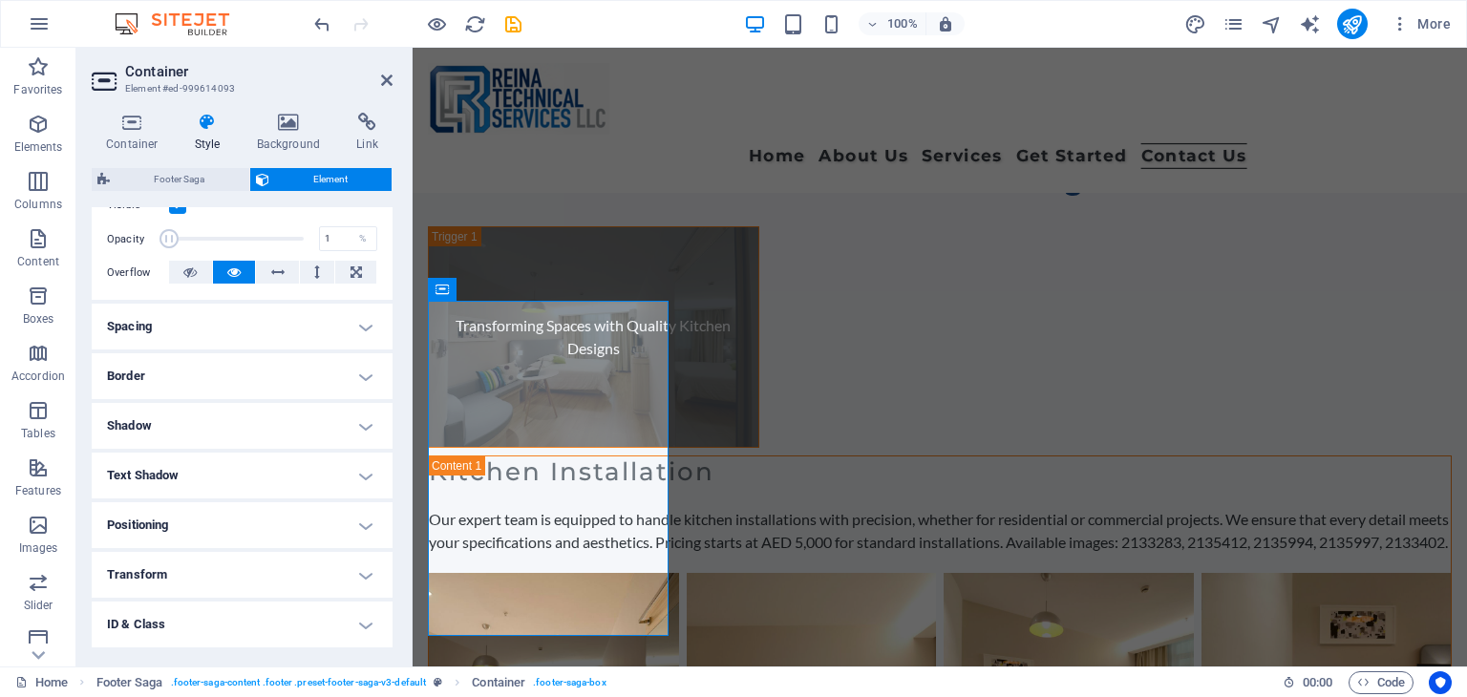
scroll to position [0, 0]
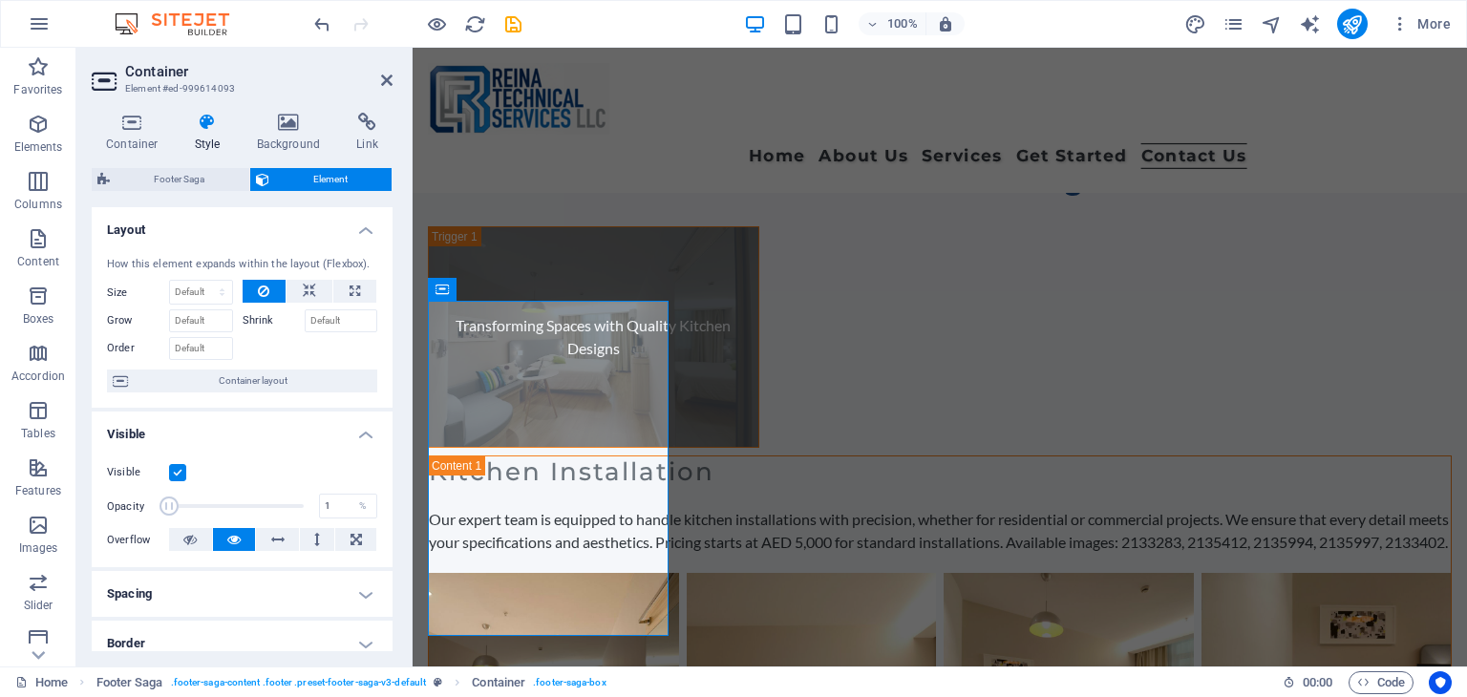
click at [178, 470] on label at bounding box center [177, 472] width 17 height 17
click at [0, 0] on input "Visible" at bounding box center [0, 0] width 0 height 0
click at [180, 468] on label at bounding box center [177, 472] width 17 height 17
click at [0, 0] on input "Visible" at bounding box center [0, 0] width 0 height 0
click at [178, 86] on h3 "Element #ed-999614093" at bounding box center [239, 88] width 229 height 17
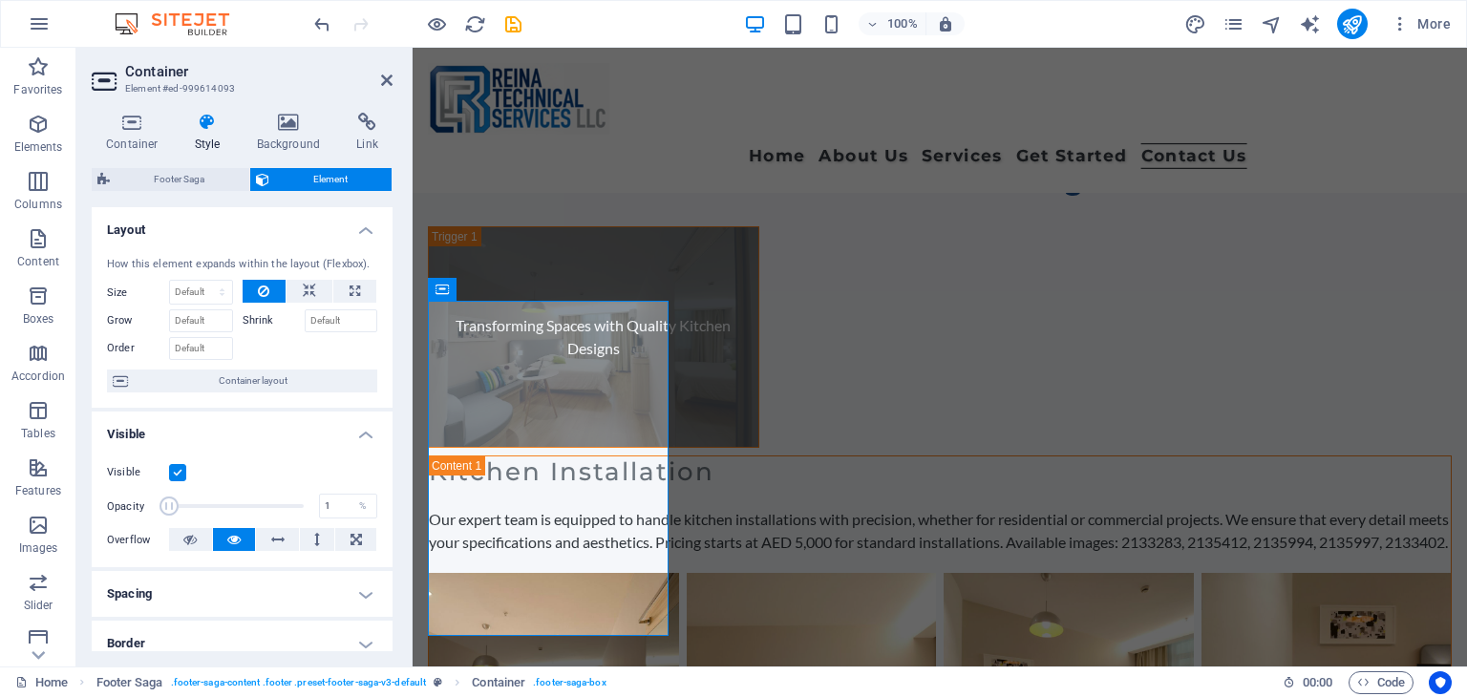
click at [178, 86] on h3 "Element #ed-999614093" at bounding box center [239, 88] width 229 height 17
click at [273, 130] on icon at bounding box center [289, 122] width 93 height 19
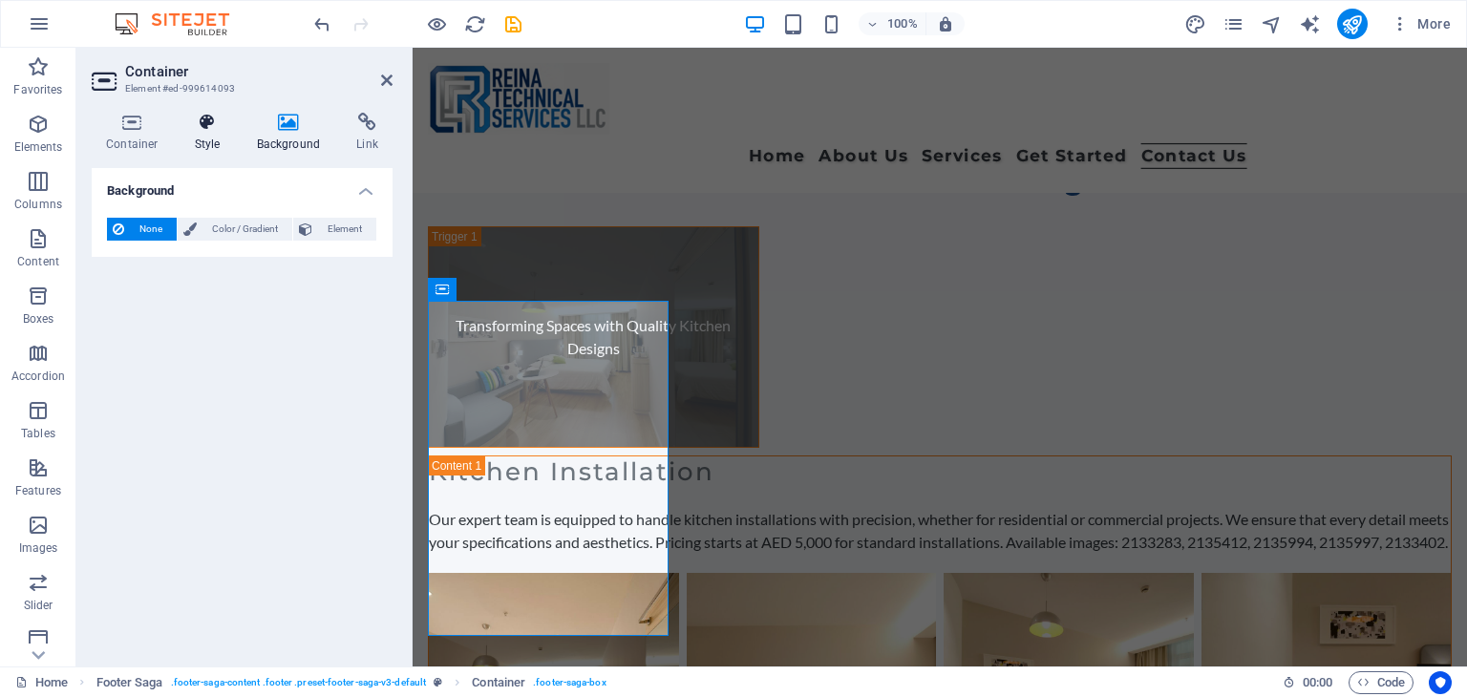
click at [191, 131] on icon at bounding box center [207, 122] width 54 height 19
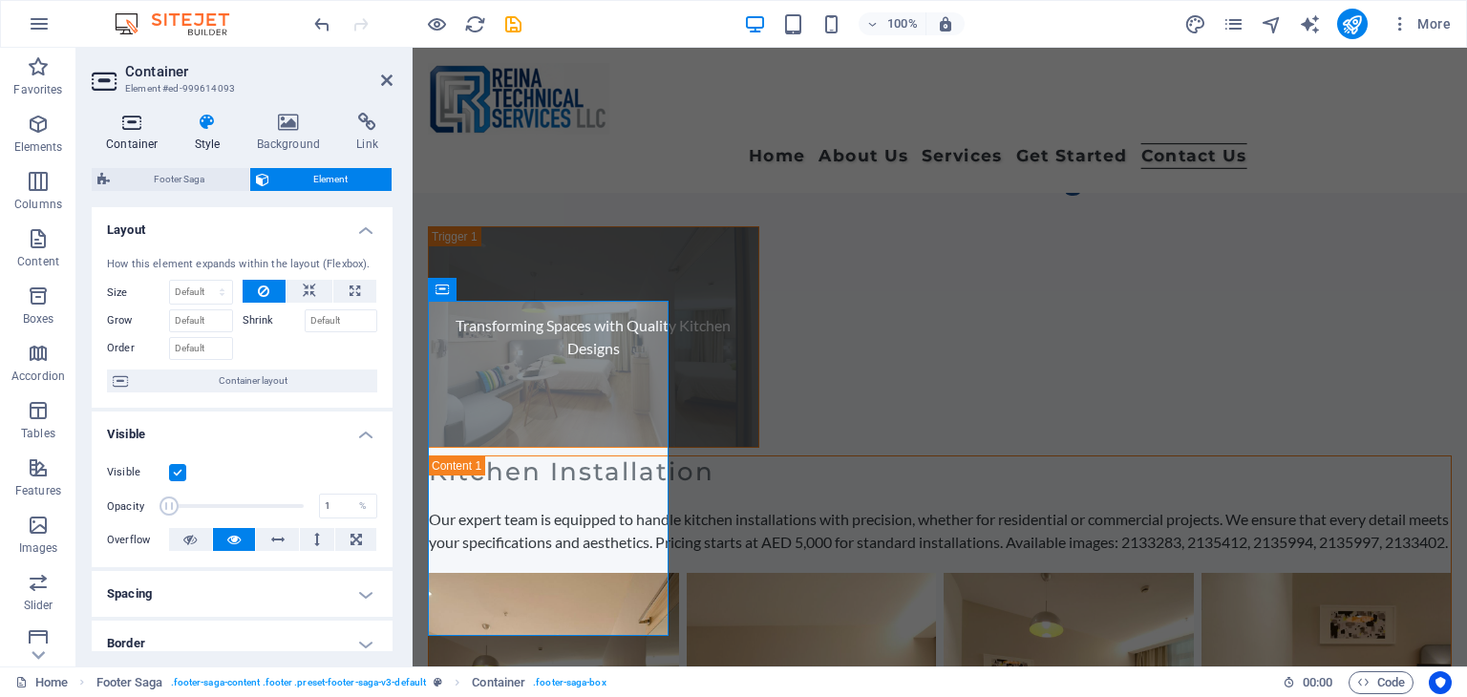
click at [136, 129] on icon at bounding box center [132, 122] width 81 height 19
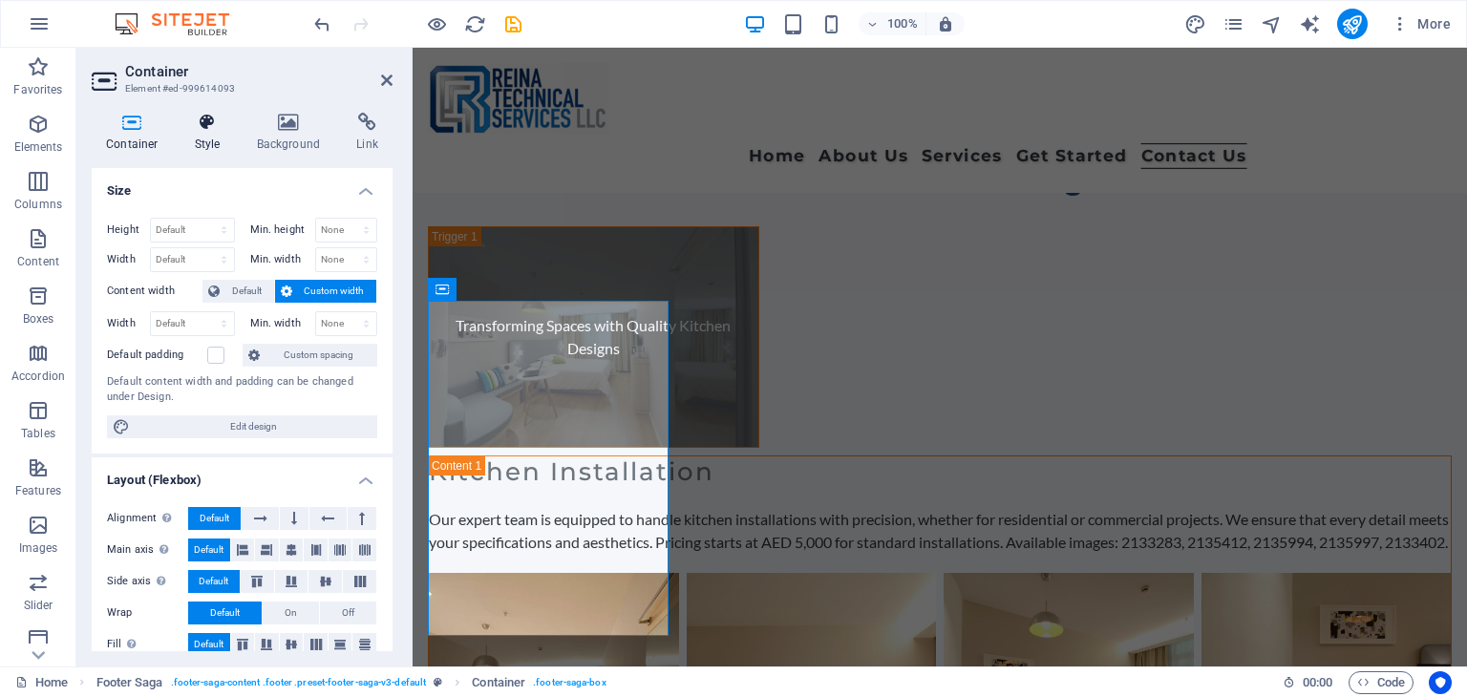
click at [221, 130] on icon at bounding box center [207, 122] width 54 height 19
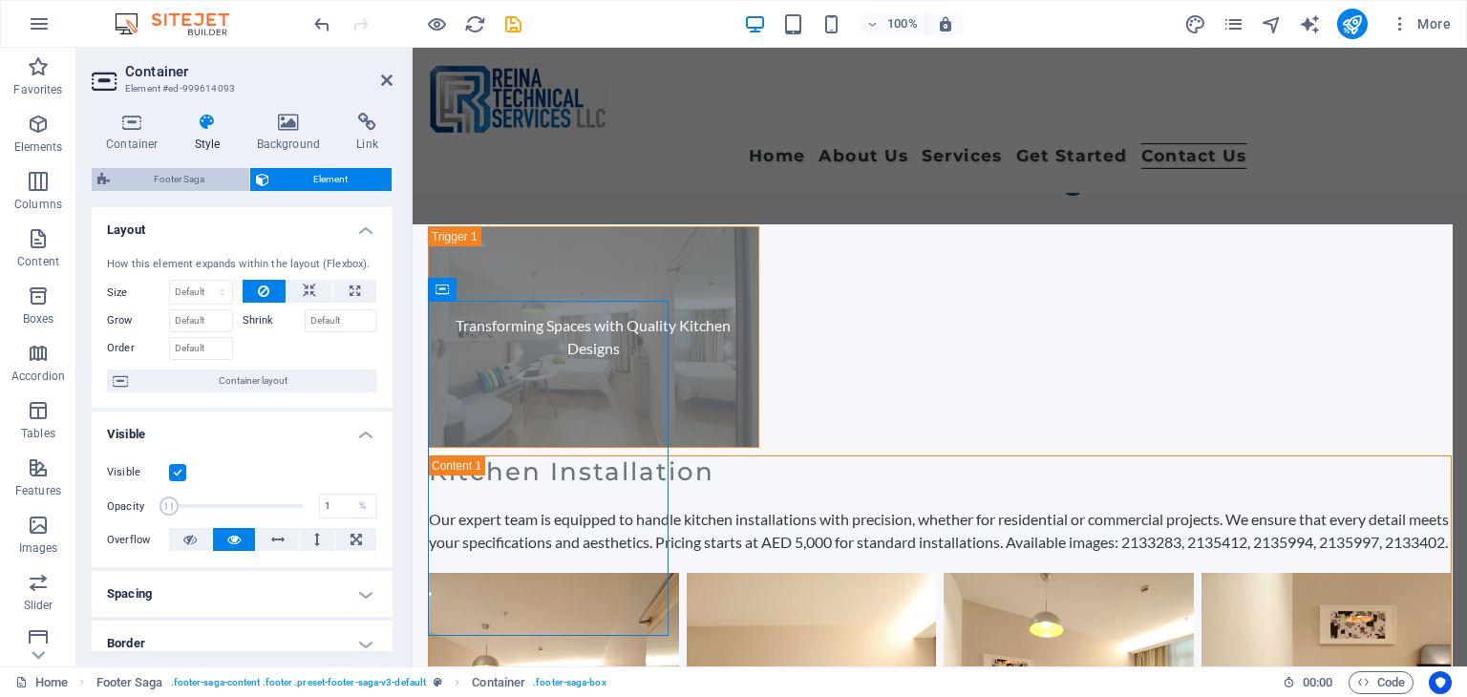
click at [190, 168] on span "Footer Saga" at bounding box center [180, 179] width 128 height 23
select select "rem"
select select "px"
select select "rem"
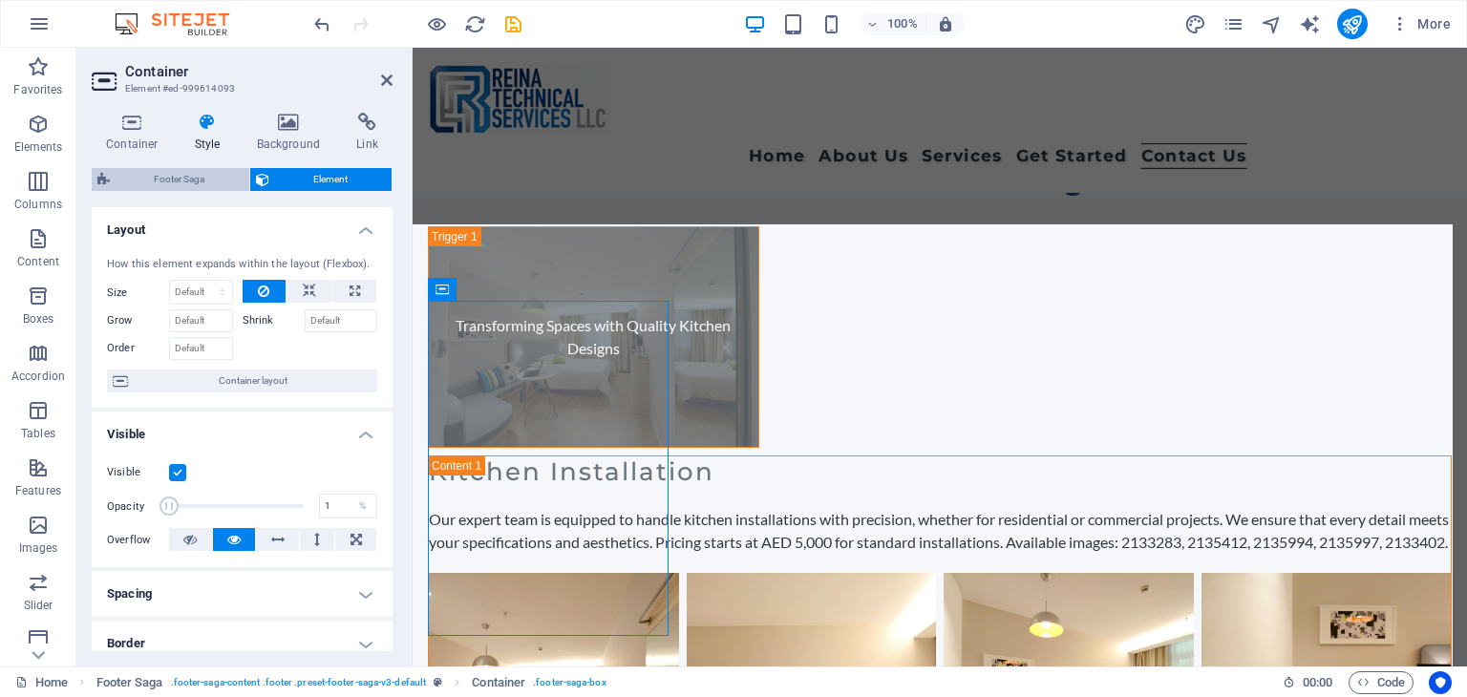
select select "rem"
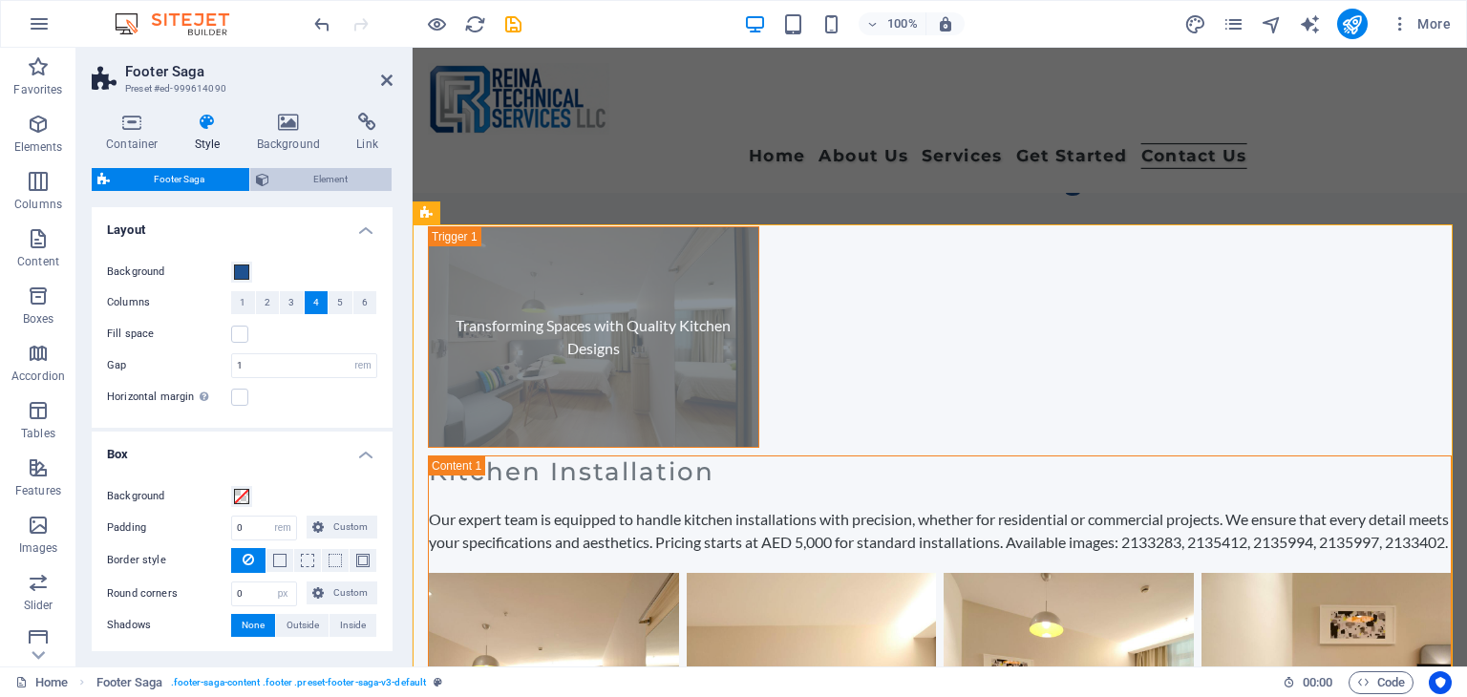
click at [267, 180] on icon at bounding box center [262, 179] width 13 height 23
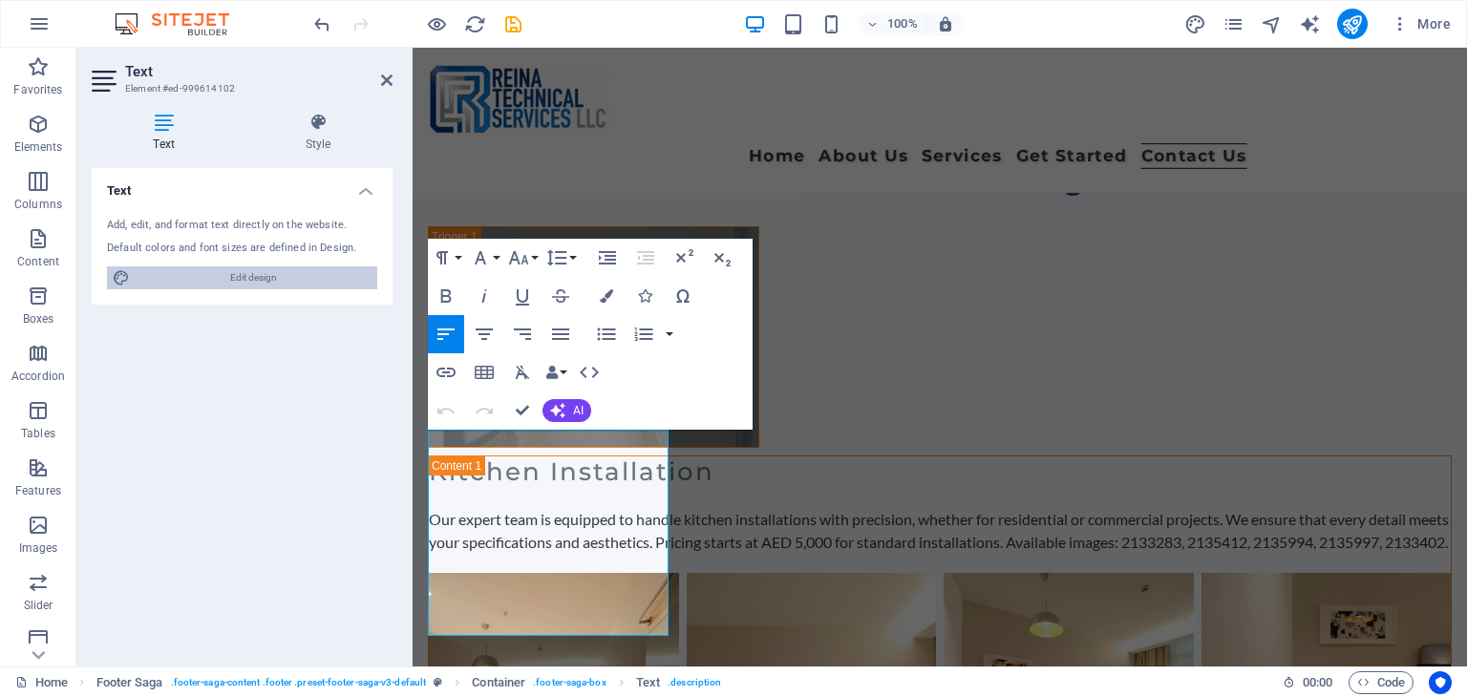
click at [256, 275] on span "Edit design" at bounding box center [254, 277] width 236 height 23
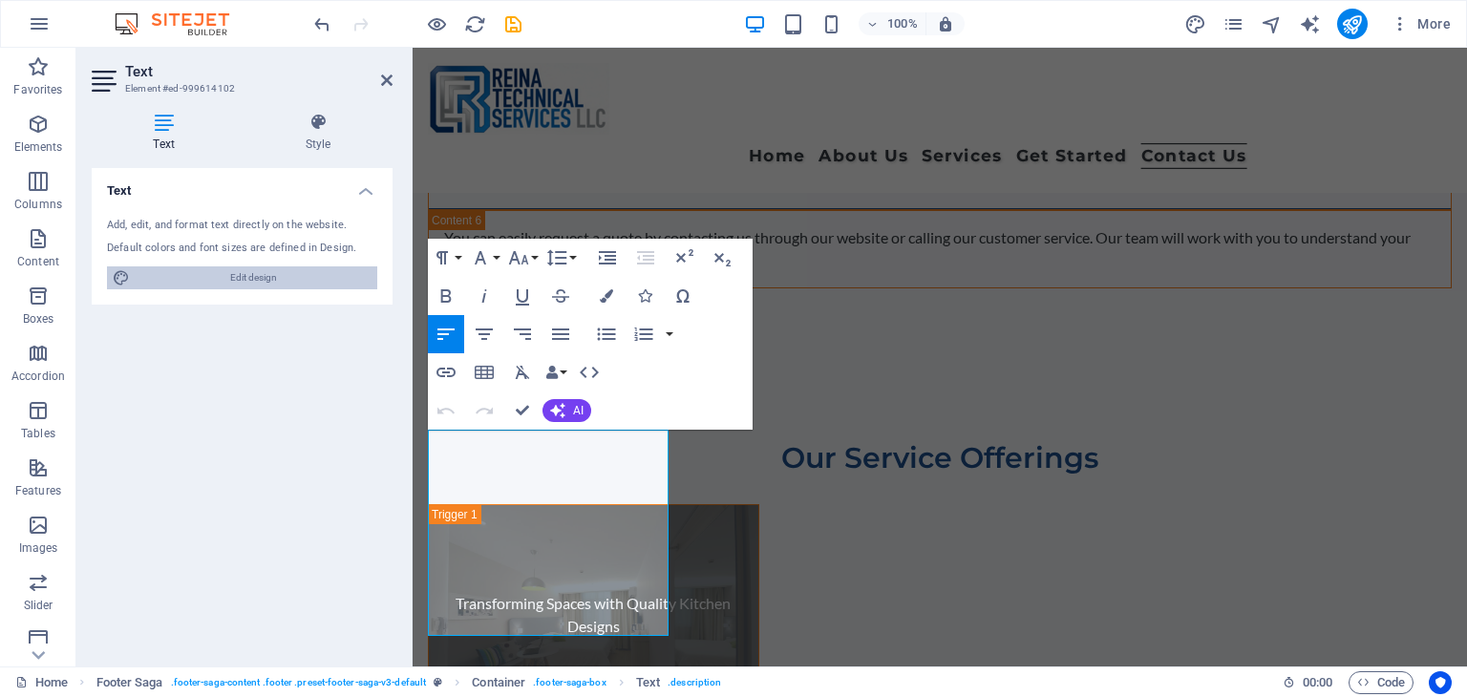
scroll to position [14647, 0]
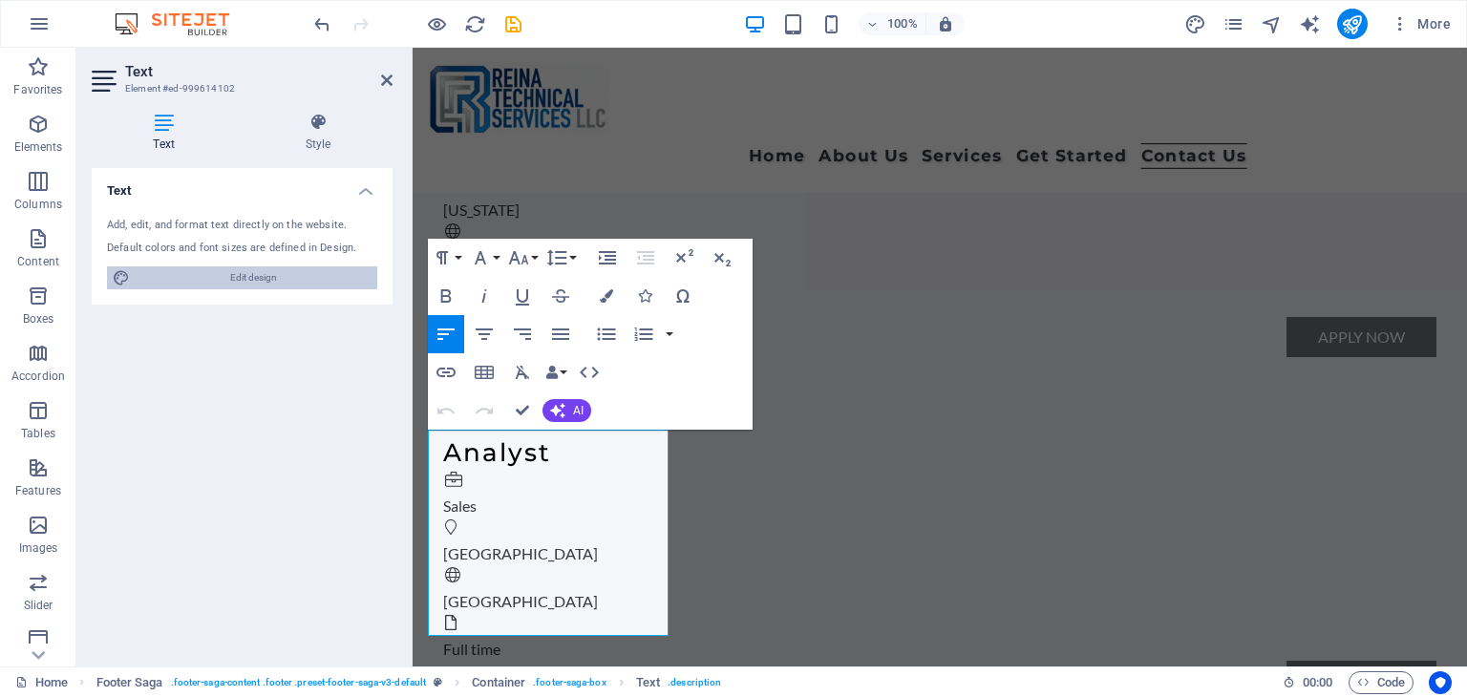
select select "px"
select select "800"
select select "px"
select select "rem"
select select "px"
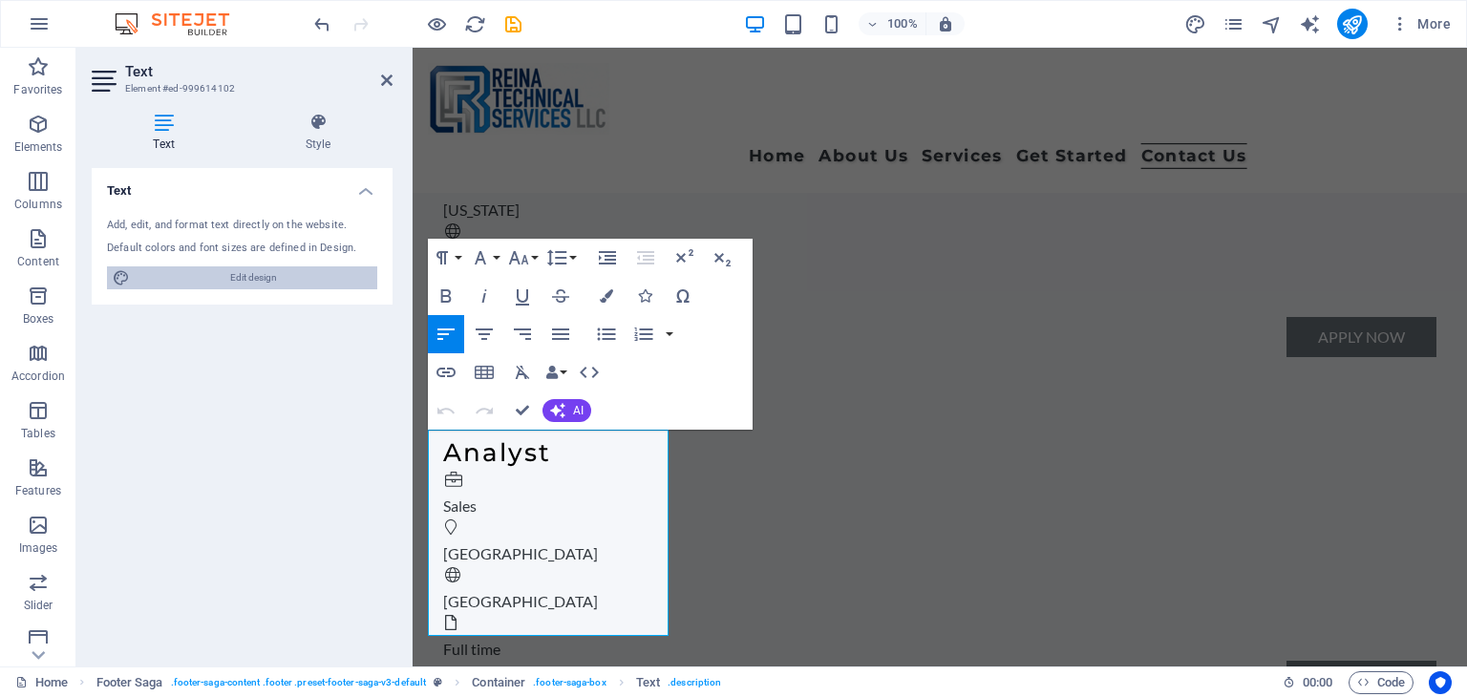
select select "500"
select select "px"
select select "rem"
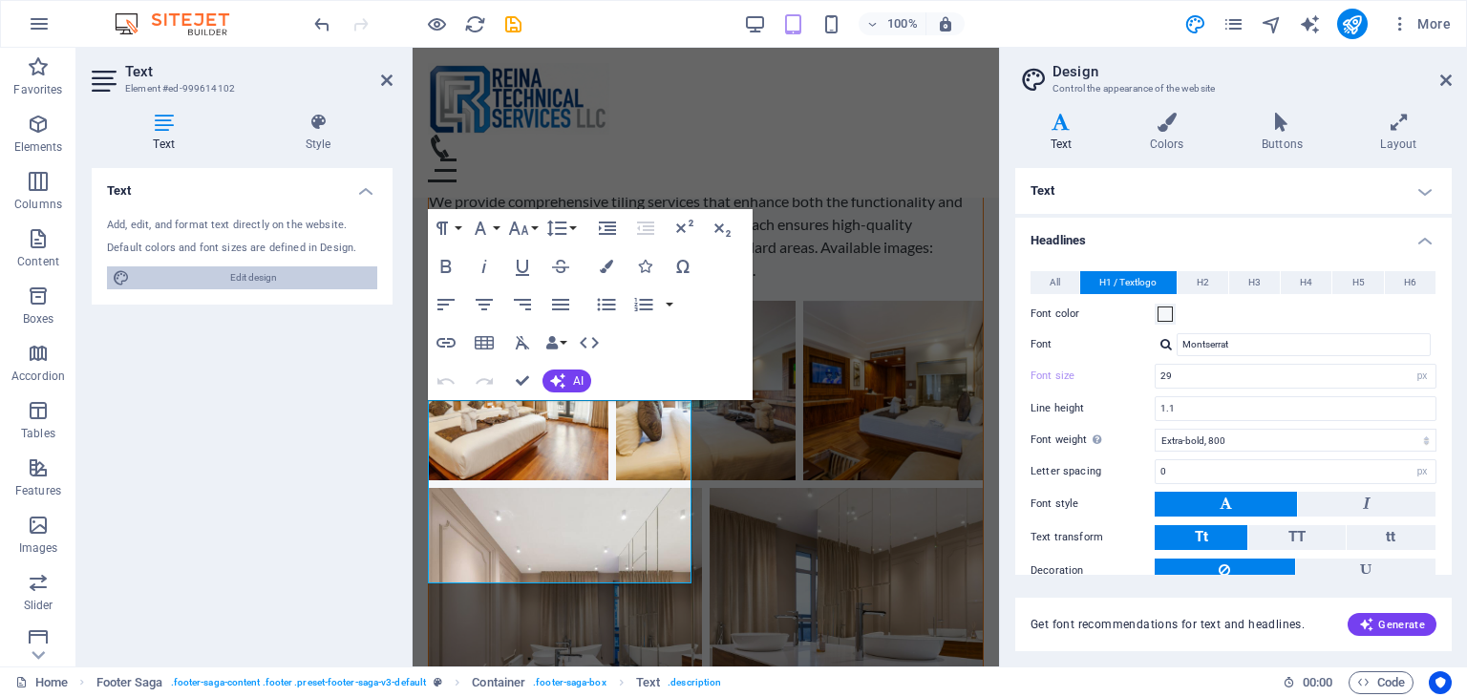
click at [257, 278] on span "Edit design" at bounding box center [254, 277] width 236 height 23
click at [1201, 290] on span "H2" at bounding box center [1202, 282] width 12 height 23
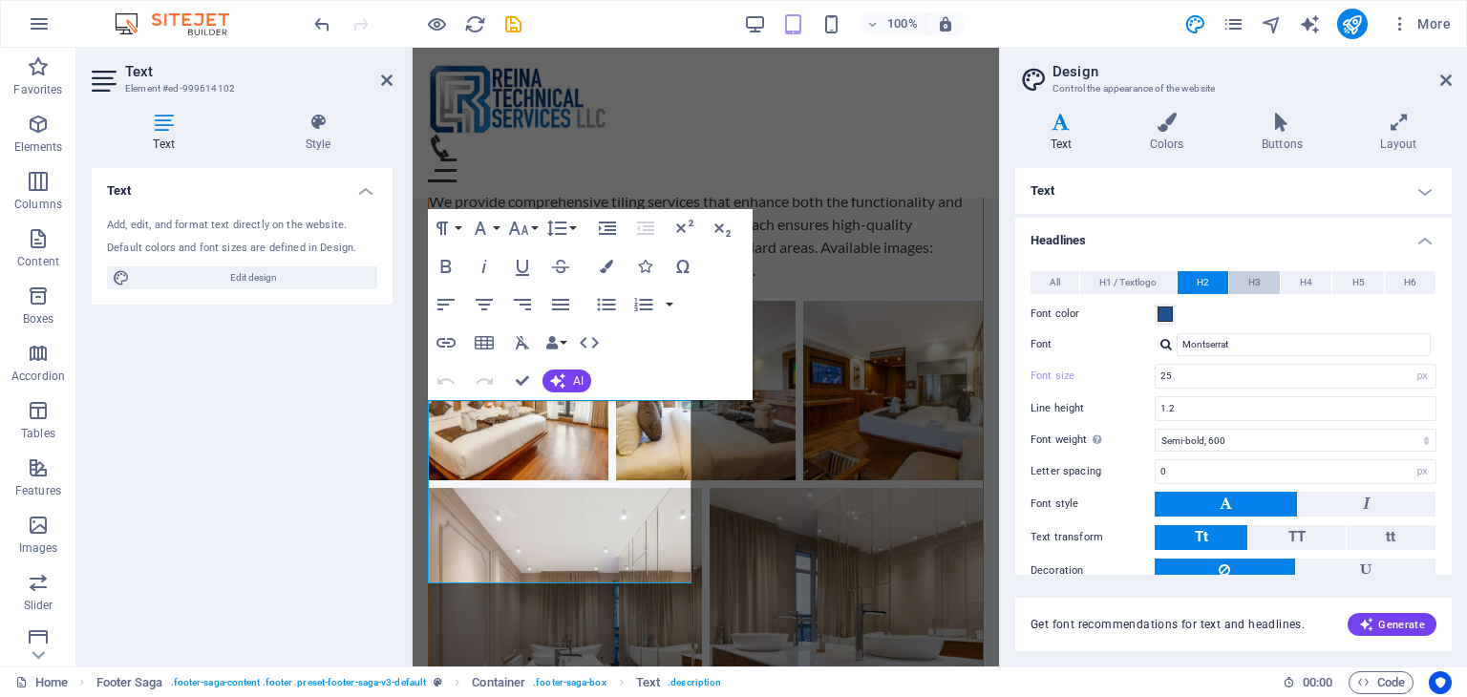
click at [1248, 281] on span "H3" at bounding box center [1254, 282] width 12 height 23
click at [1295, 285] on button "H4" at bounding box center [1305, 282] width 51 height 23
click at [1363, 292] on button "H5" at bounding box center [1357, 282] width 51 height 23
click at [1406, 289] on span "H6" at bounding box center [1410, 282] width 12 height 23
click at [1130, 276] on span "H1 / Textlogo" at bounding box center [1127, 282] width 57 height 23
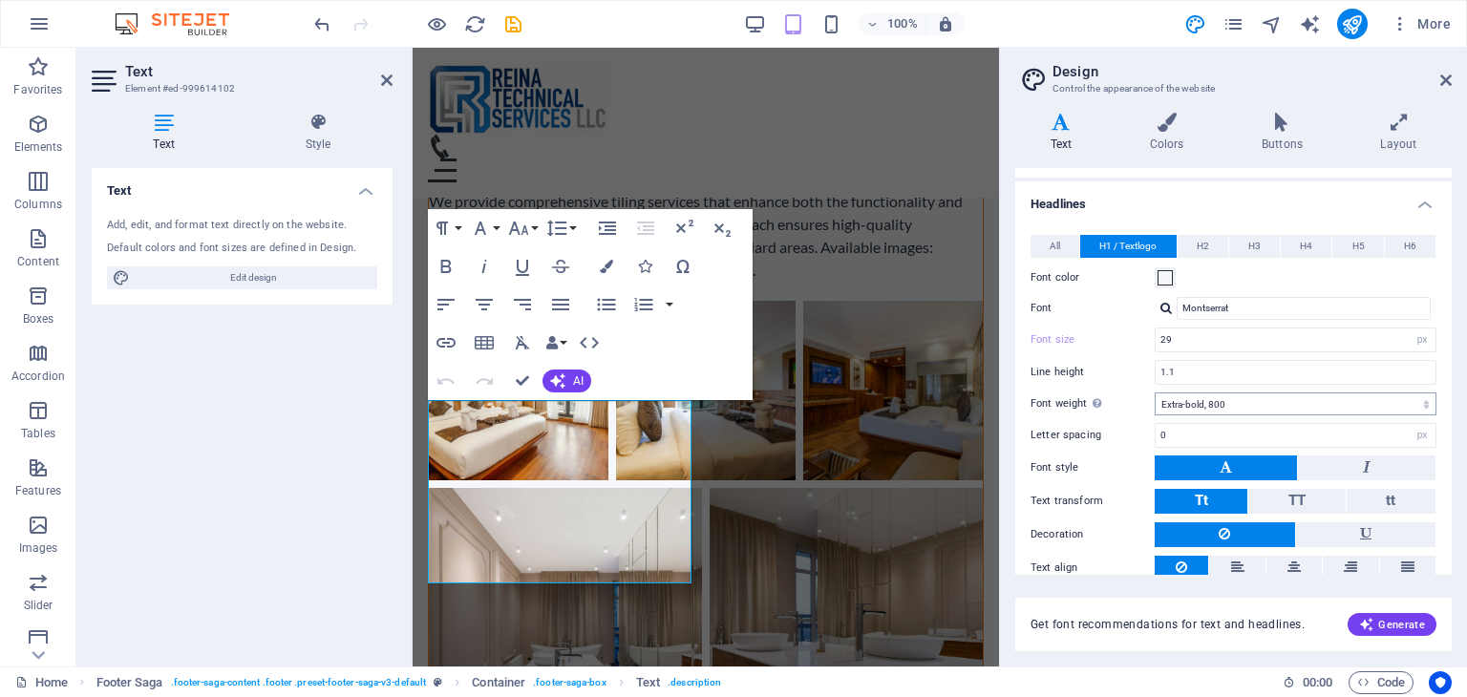
scroll to position [91, 0]
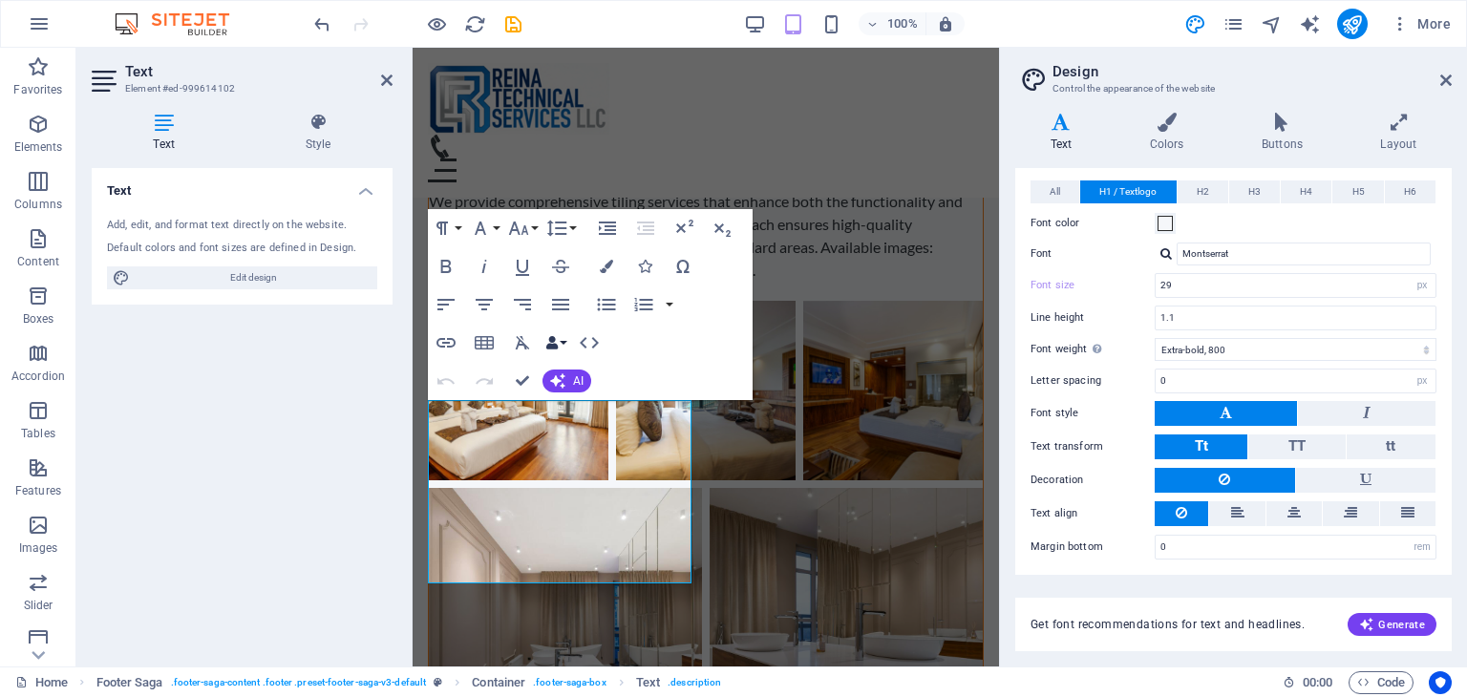
click at [561, 341] on button "Data Bindings" at bounding box center [555, 343] width 27 height 38
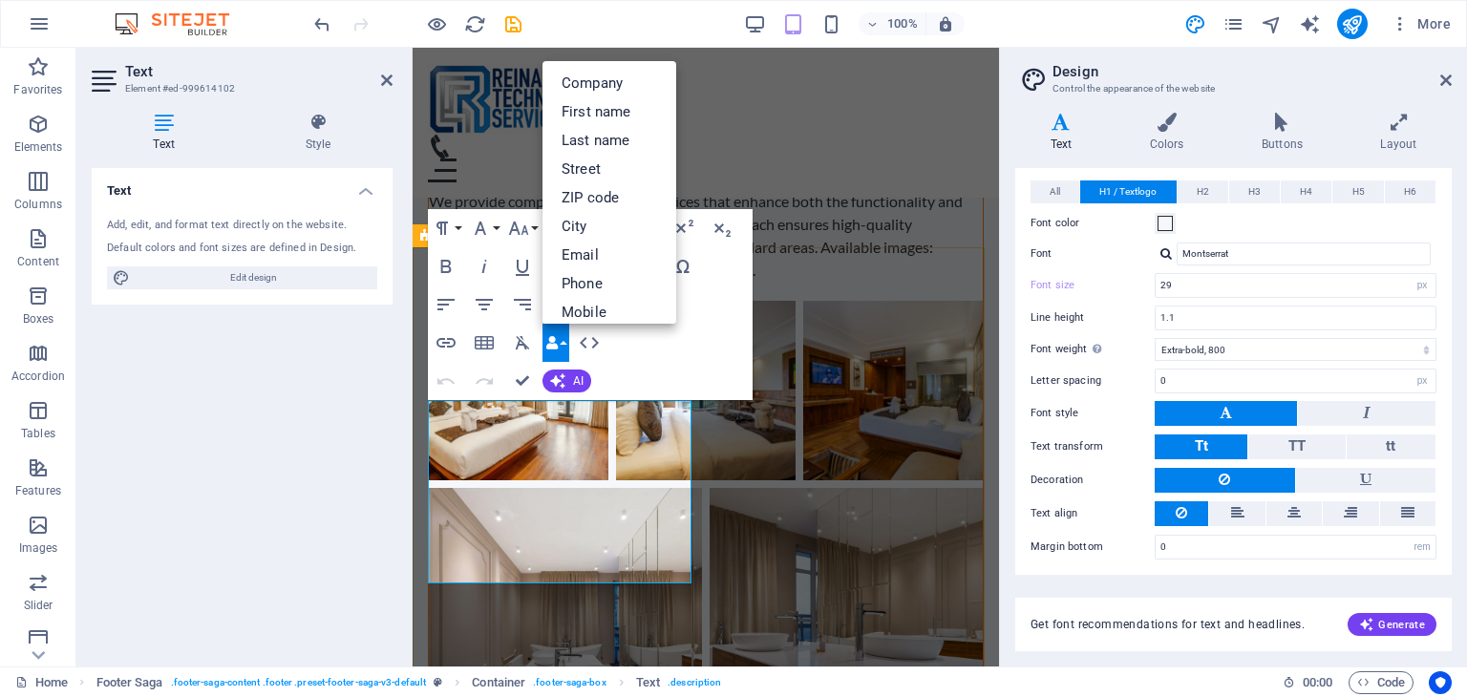
click at [200, 397] on div "Text Add, edit, and format text directly on the website. Default colors and fon…" at bounding box center [242, 409] width 301 height 483
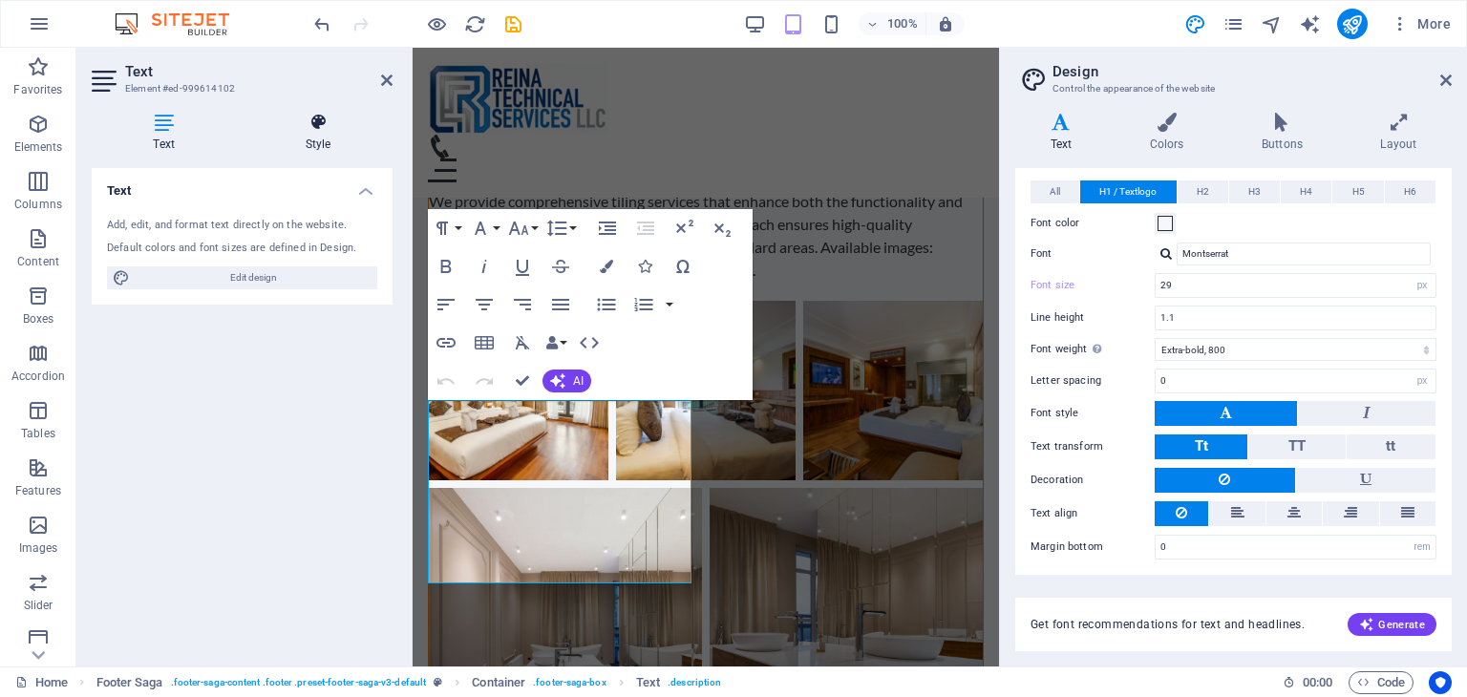
click at [312, 133] on h4 "Style" at bounding box center [317, 133] width 149 height 40
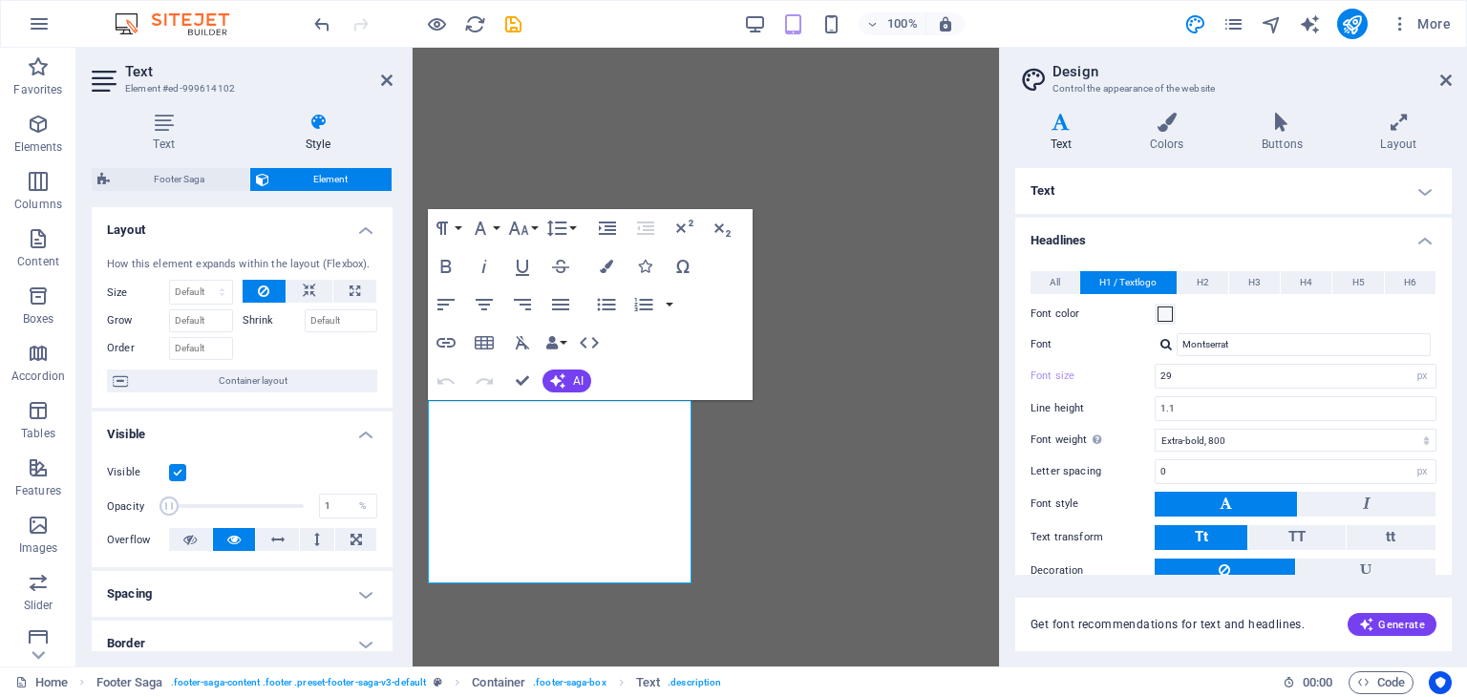
select select "px"
select select "800"
select select "px"
select select "rem"
click at [172, 142] on h4 "Text" at bounding box center [168, 133] width 152 height 40
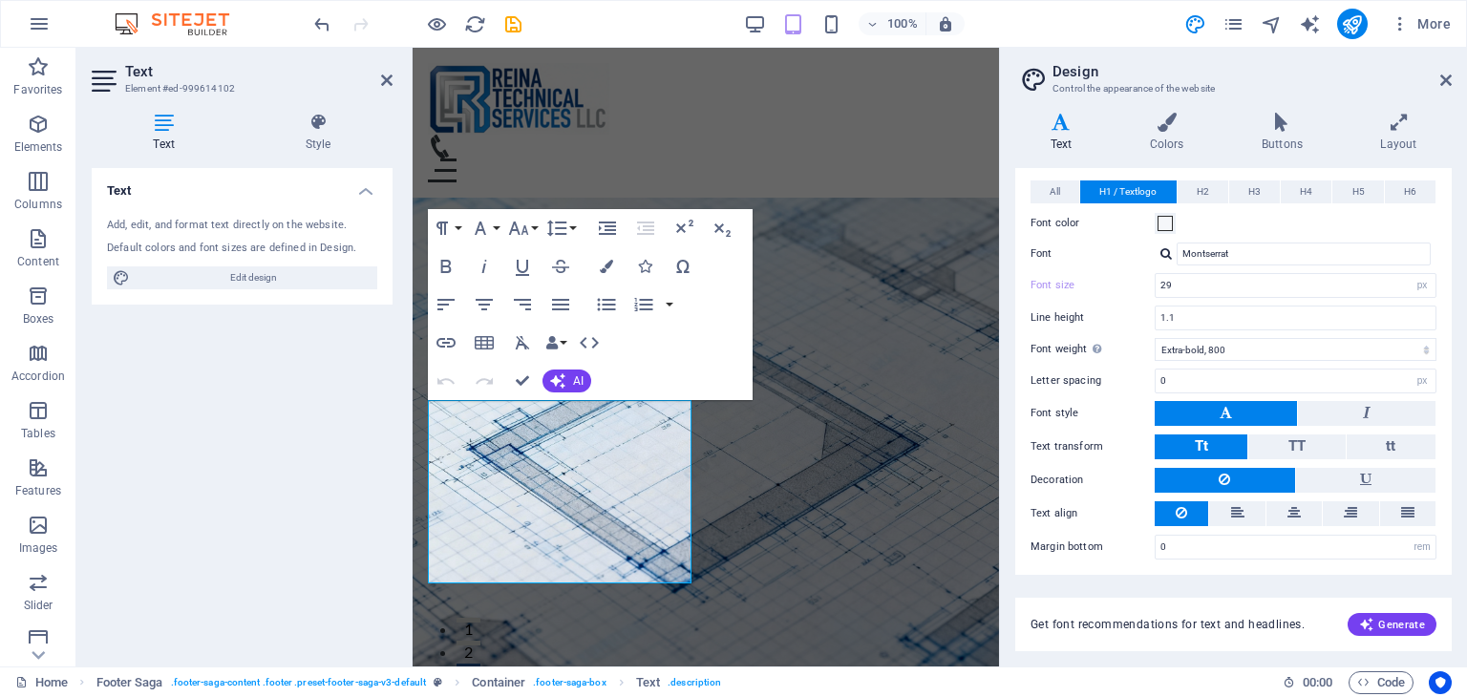
scroll to position [14647, 0]
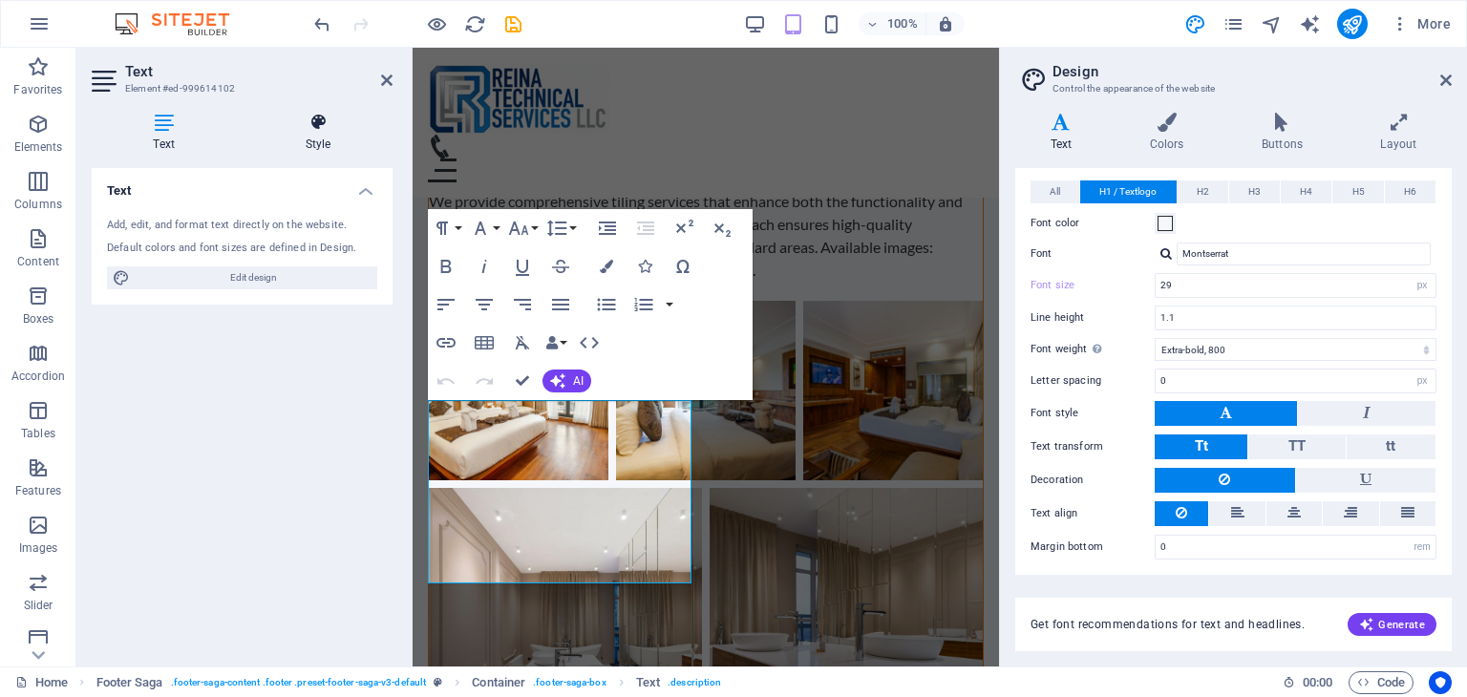
click at [321, 118] on icon at bounding box center [317, 122] width 149 height 19
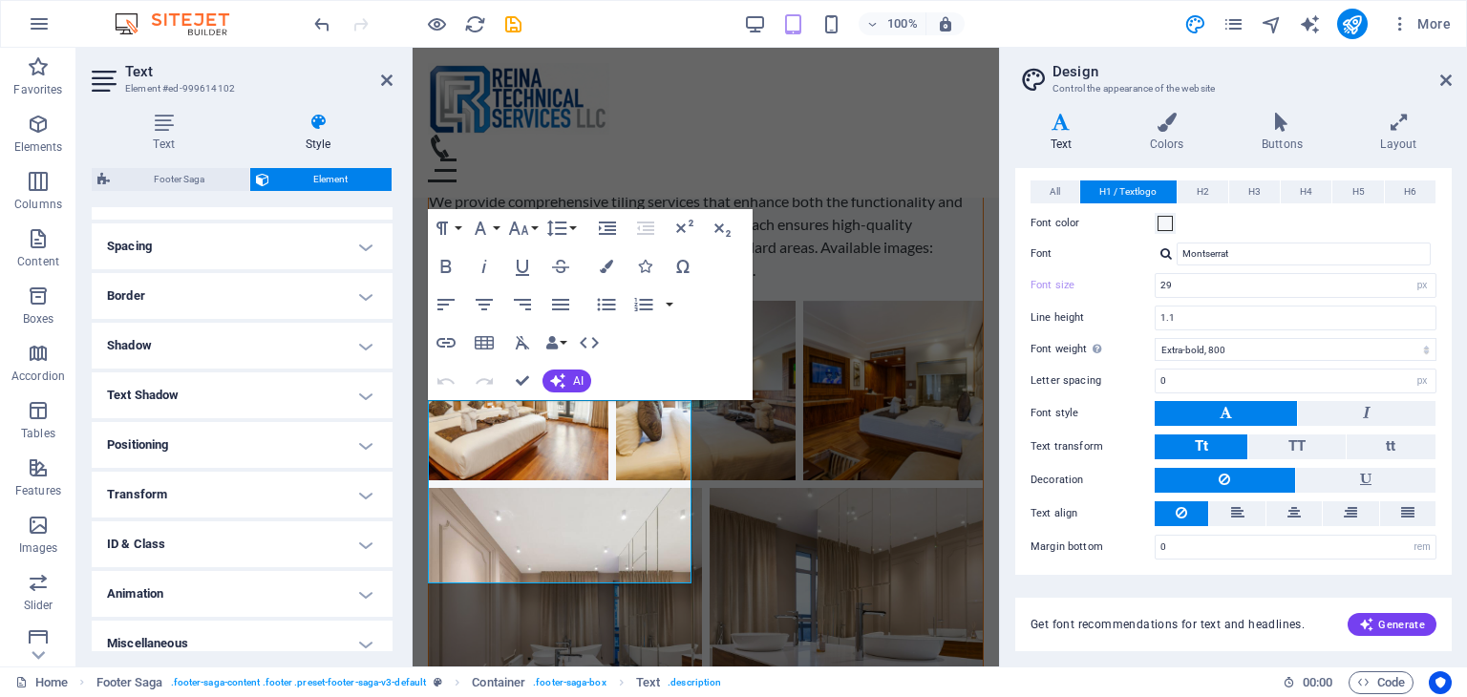
scroll to position [363, 0]
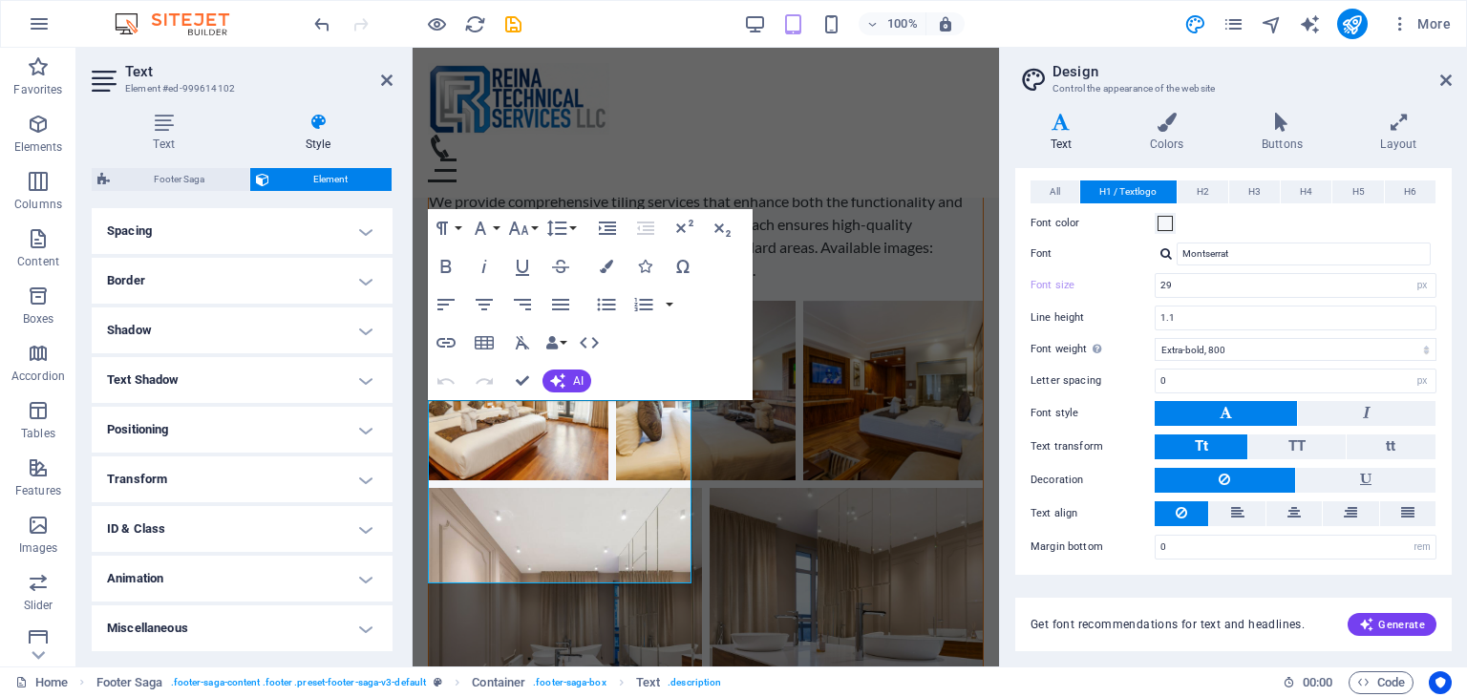
click at [237, 391] on h4 "Text Shadow" at bounding box center [242, 380] width 301 height 46
click at [237, 391] on div "Default None Outside Color X offset 0 px rem vh vw Y offset 0 px rem vh vw Blur…" at bounding box center [242, 418] width 301 height 54
click at [333, 379] on h4 "Text Shadow" at bounding box center [242, 374] width 301 height 34
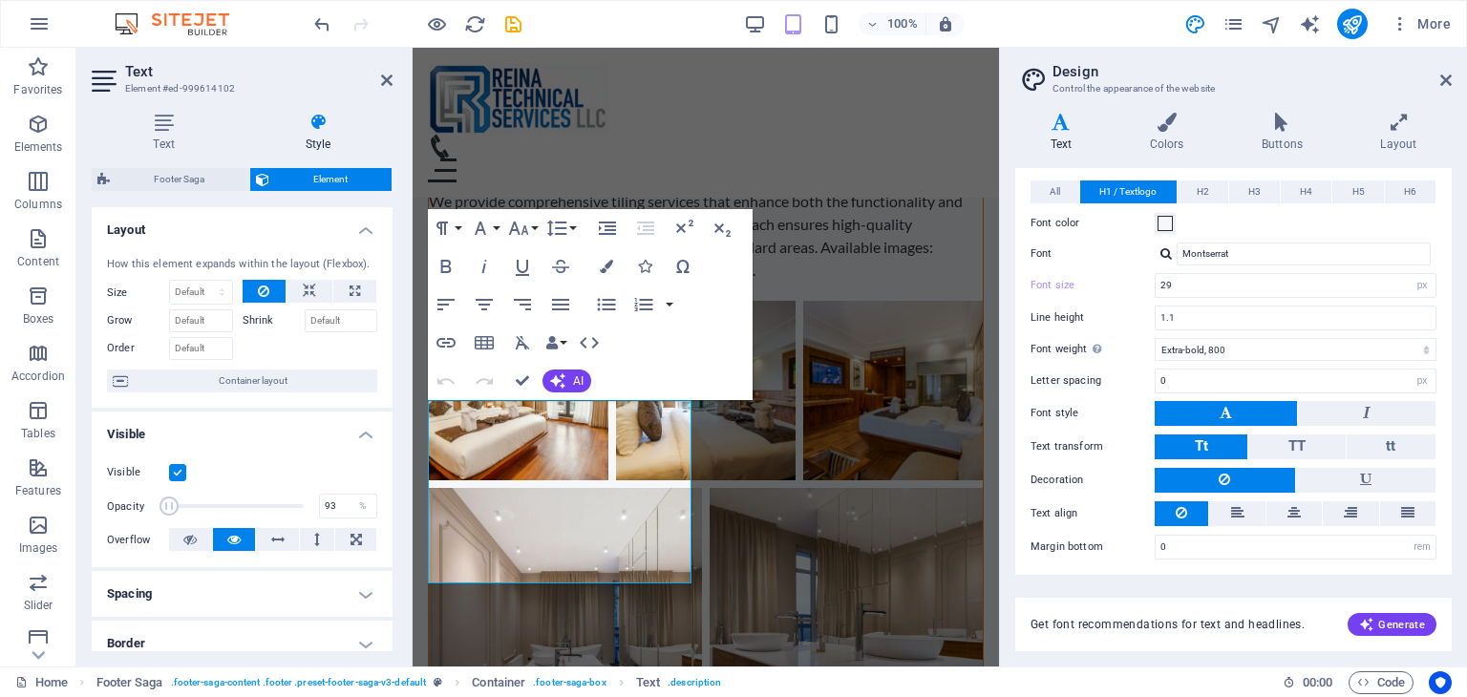
type input "100"
drag, startPoint x: 290, startPoint y: 505, endPoint x: 404, endPoint y: 500, distance: 113.7
click at [404, 500] on div "Text Style Text Add, edit, and format text directly on the website. Default col…" at bounding box center [241, 381] width 331 height 569
click at [287, 598] on h4 "Spacing" at bounding box center [242, 594] width 301 height 46
click at [308, 471] on div "Visible" at bounding box center [242, 472] width 270 height 23
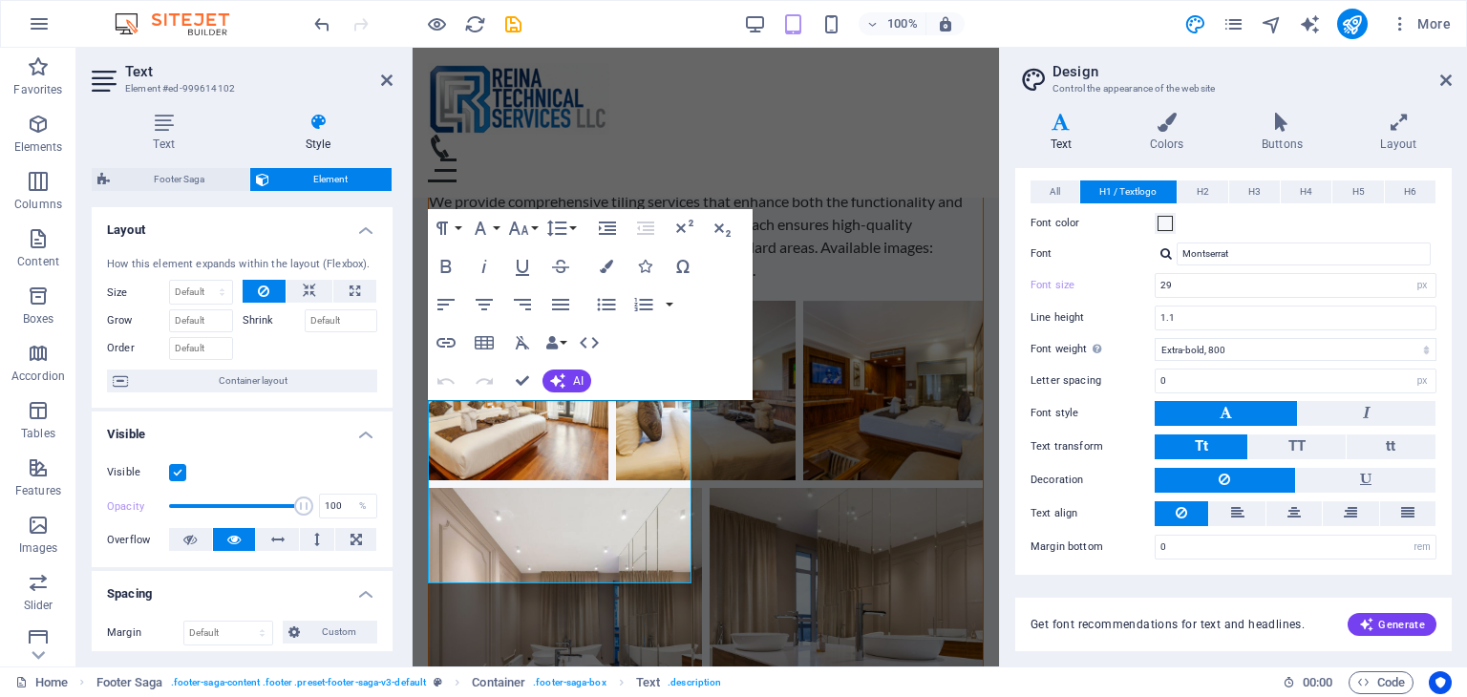
click at [346, 433] on h4 "Visible" at bounding box center [242, 429] width 301 height 34
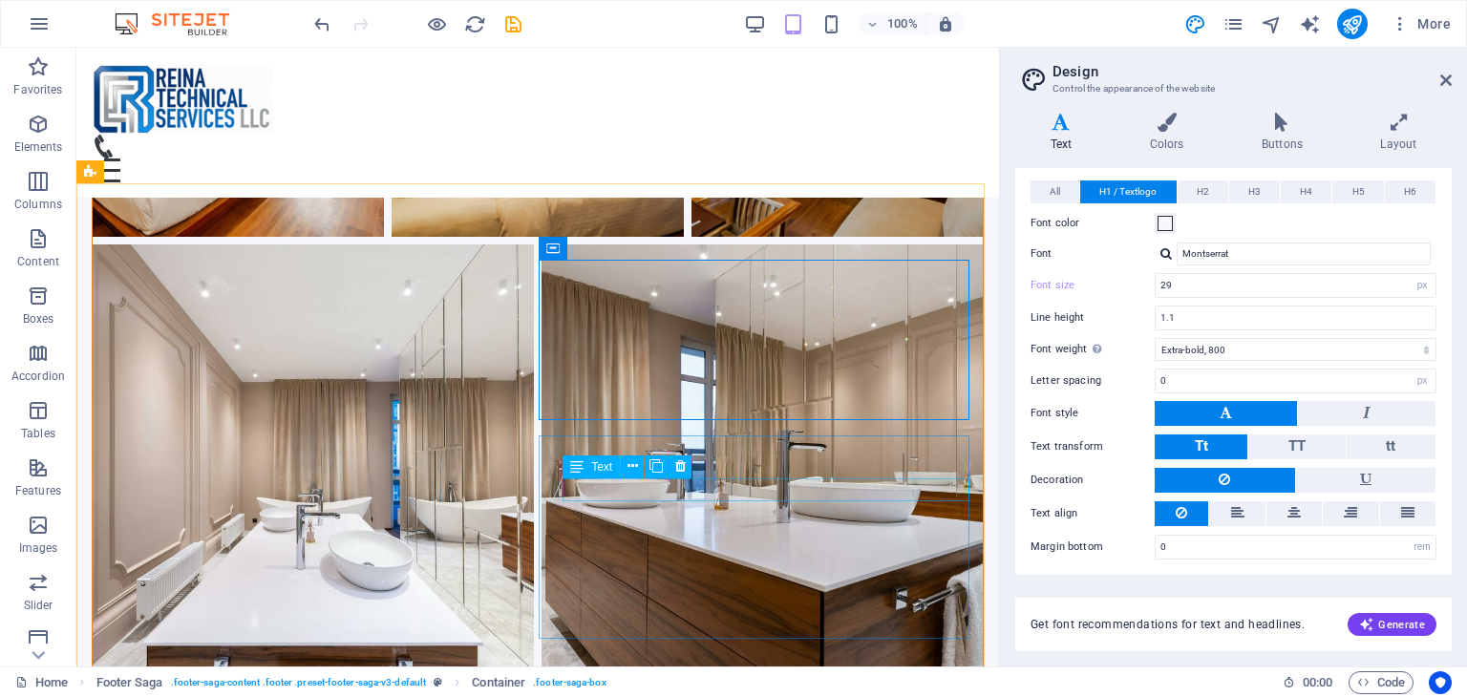
scroll to position [14351, 0]
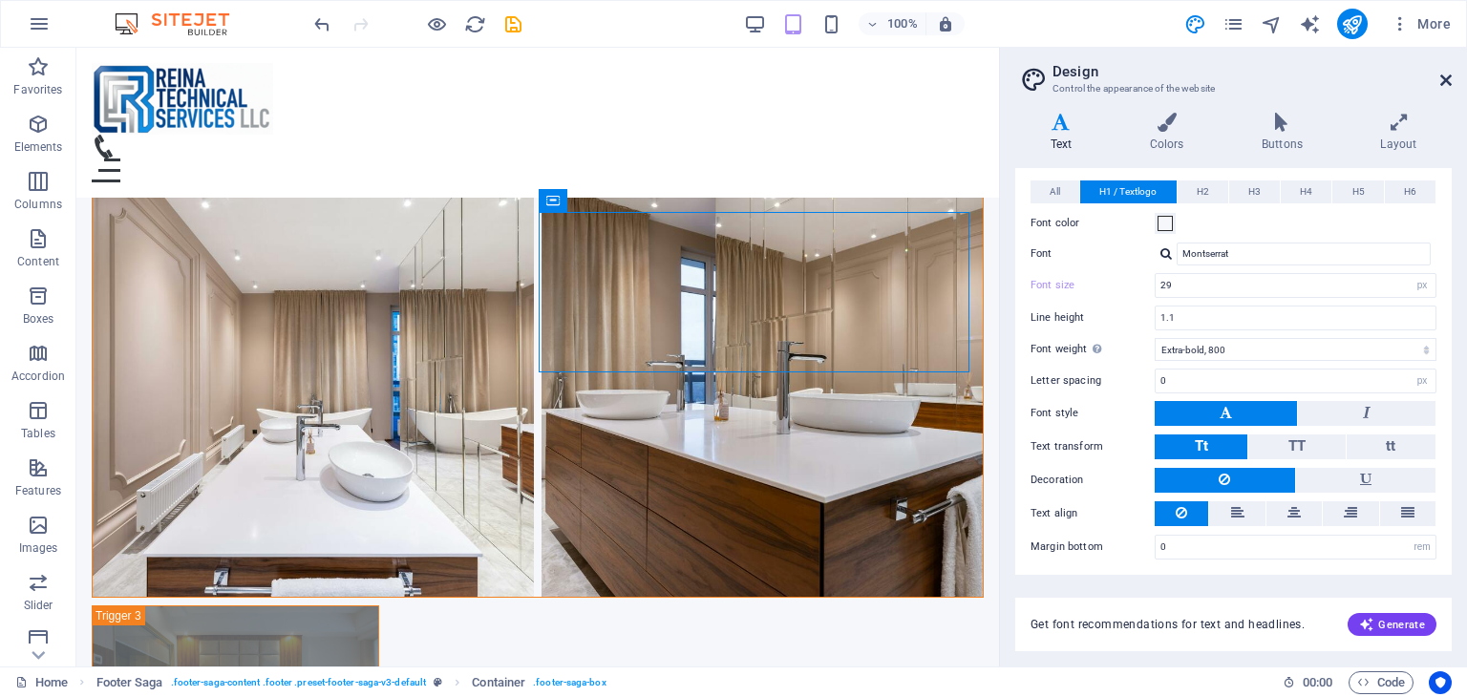
click at [1448, 78] on icon at bounding box center [1445, 80] width 11 height 15
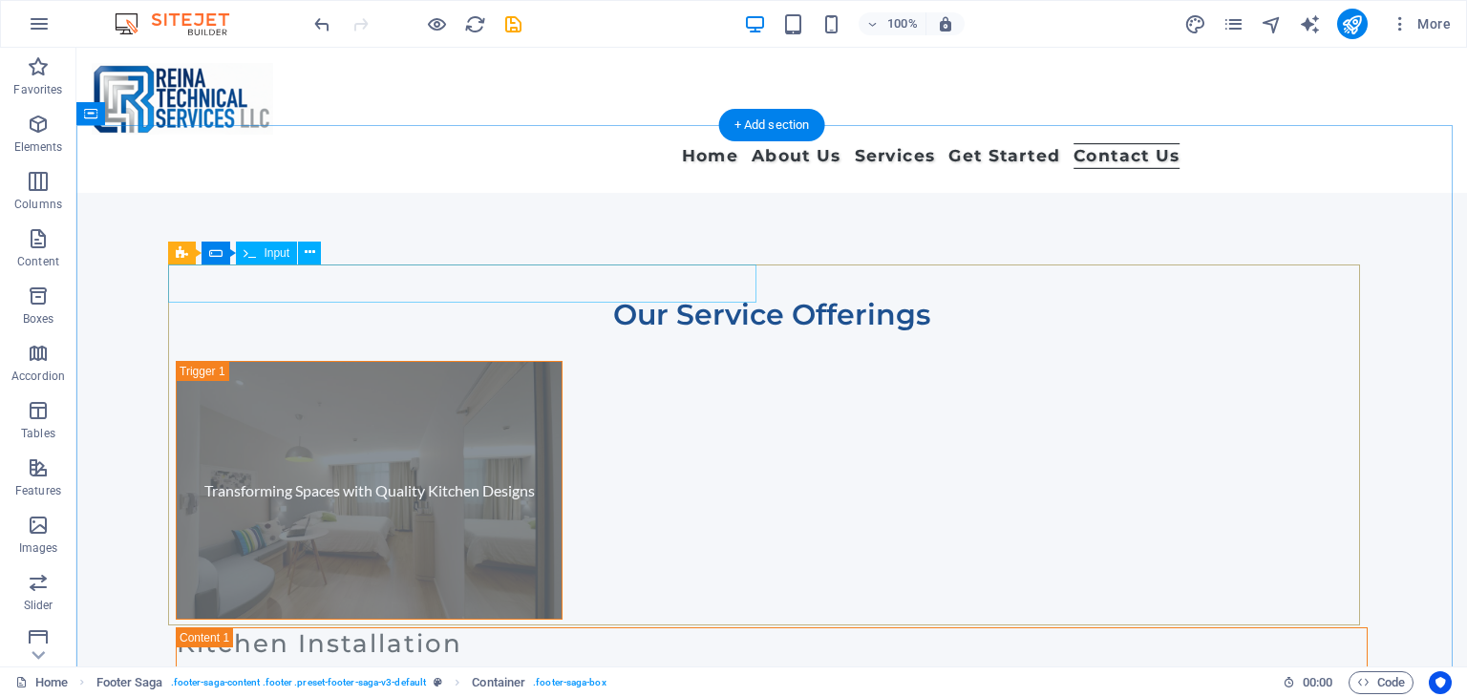
scroll to position [11662, 0]
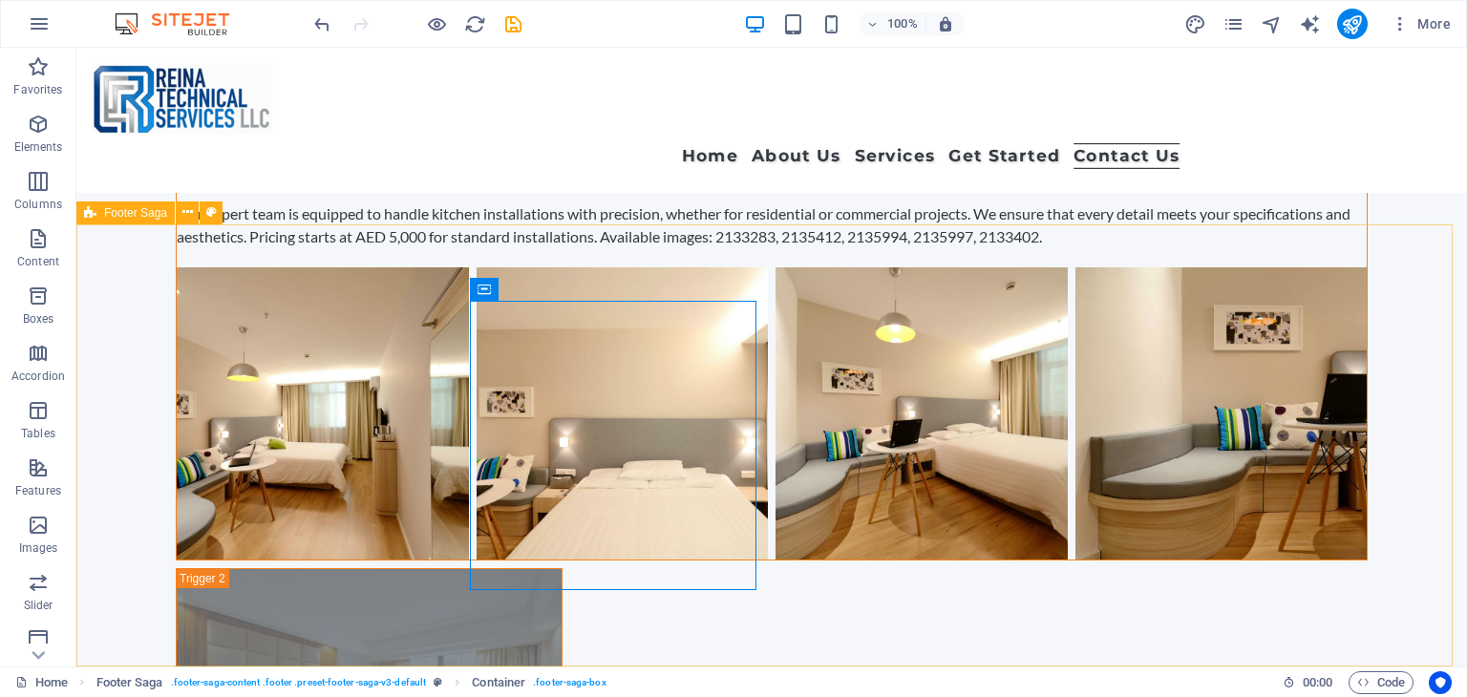
click at [120, 213] on span "Footer Saga" at bounding box center [135, 212] width 63 height 11
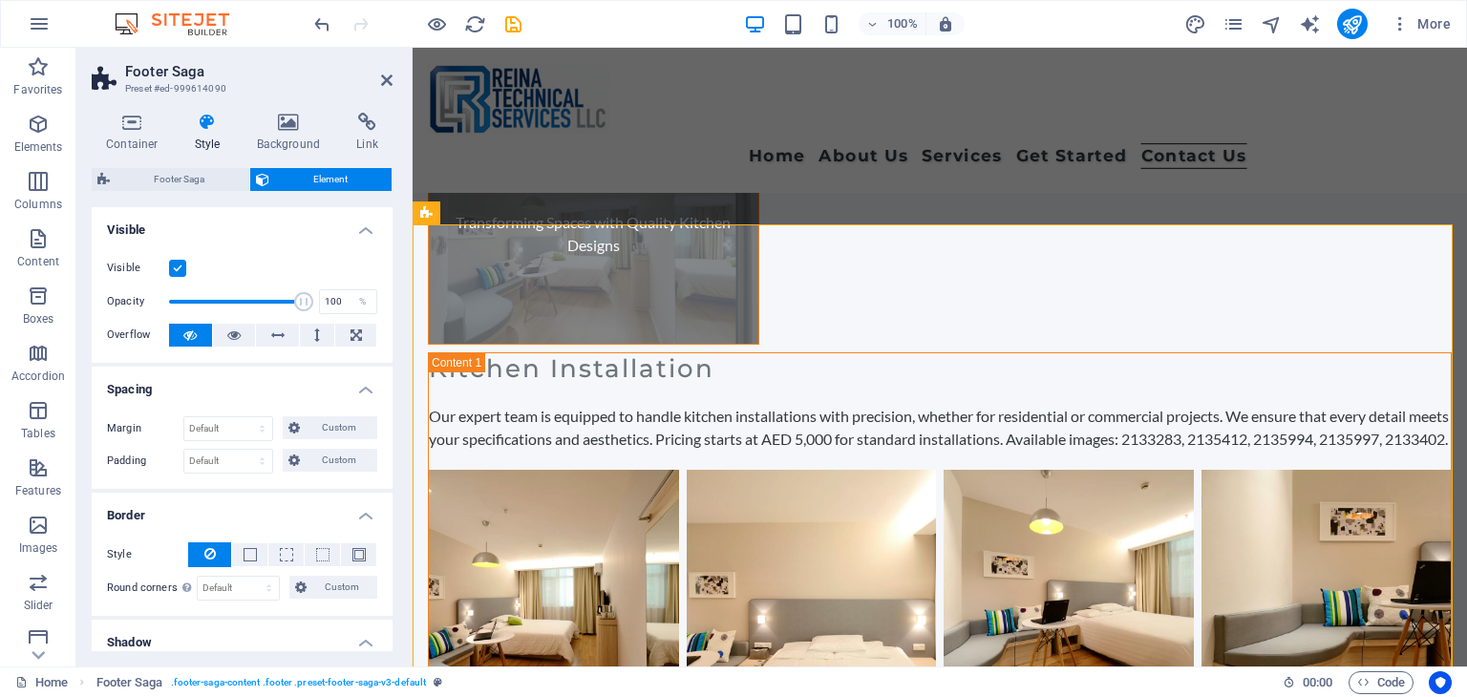
scroll to position [11559, 0]
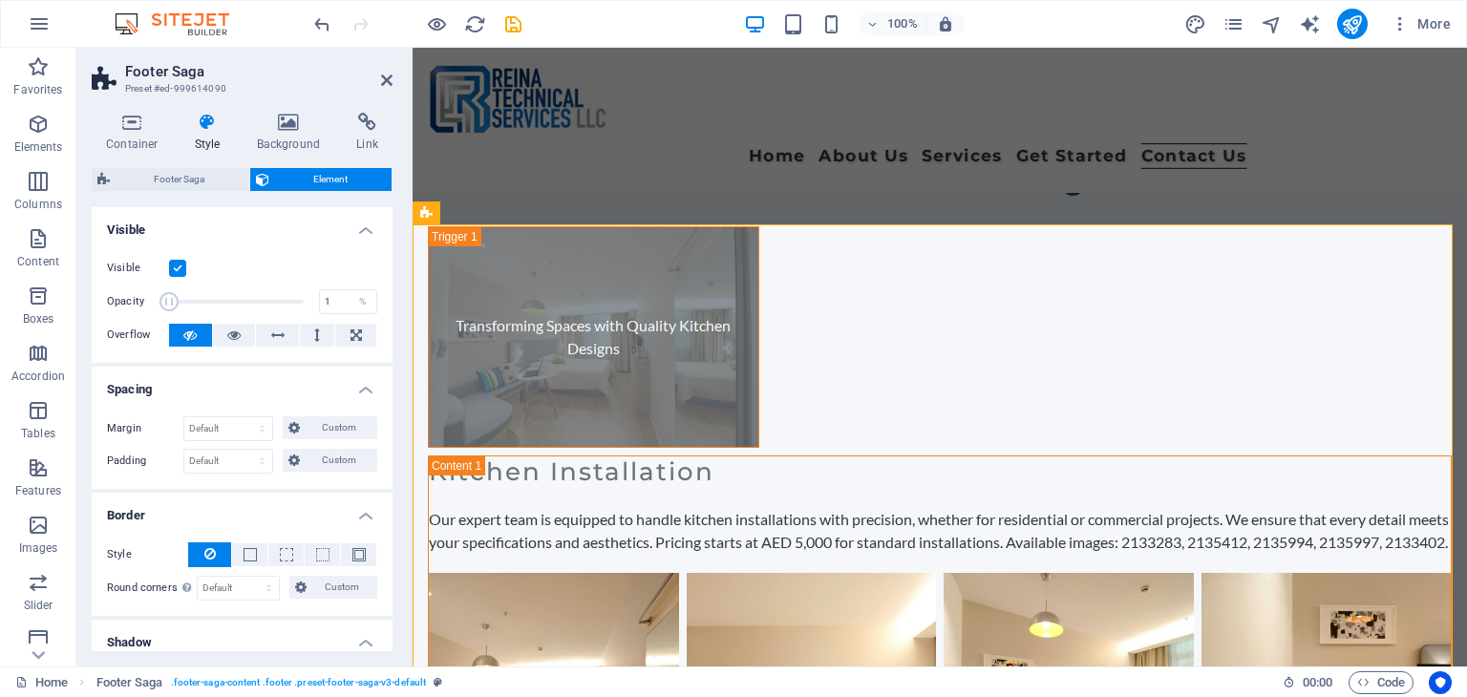
drag, startPoint x: 294, startPoint y: 306, endPoint x: 162, endPoint y: 308, distance: 131.8
click at [162, 308] on span at bounding box center [168, 301] width 19 height 19
type input "100"
drag, startPoint x: 165, startPoint y: 302, endPoint x: 317, endPoint y: 310, distance: 152.1
click at [317, 310] on div "Opacity 100 %" at bounding box center [242, 301] width 270 height 29
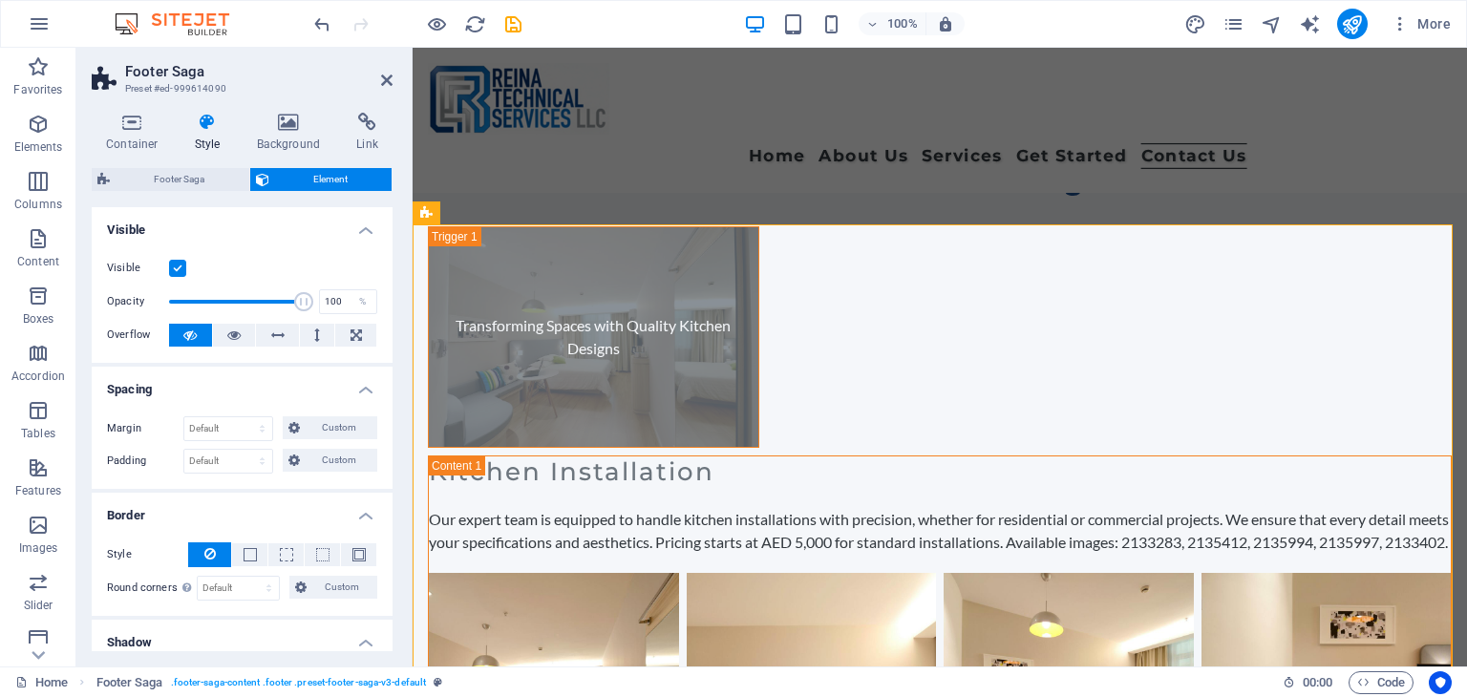
click at [167, 267] on label "Visible" at bounding box center [138, 268] width 62 height 23
click at [0, 0] on input "Visible" at bounding box center [0, 0] width 0 height 0
click at [177, 267] on label at bounding box center [177, 268] width 17 height 17
click at [0, 0] on input "Visible" at bounding box center [0, 0] width 0 height 0
click at [178, 267] on label at bounding box center [177, 268] width 17 height 17
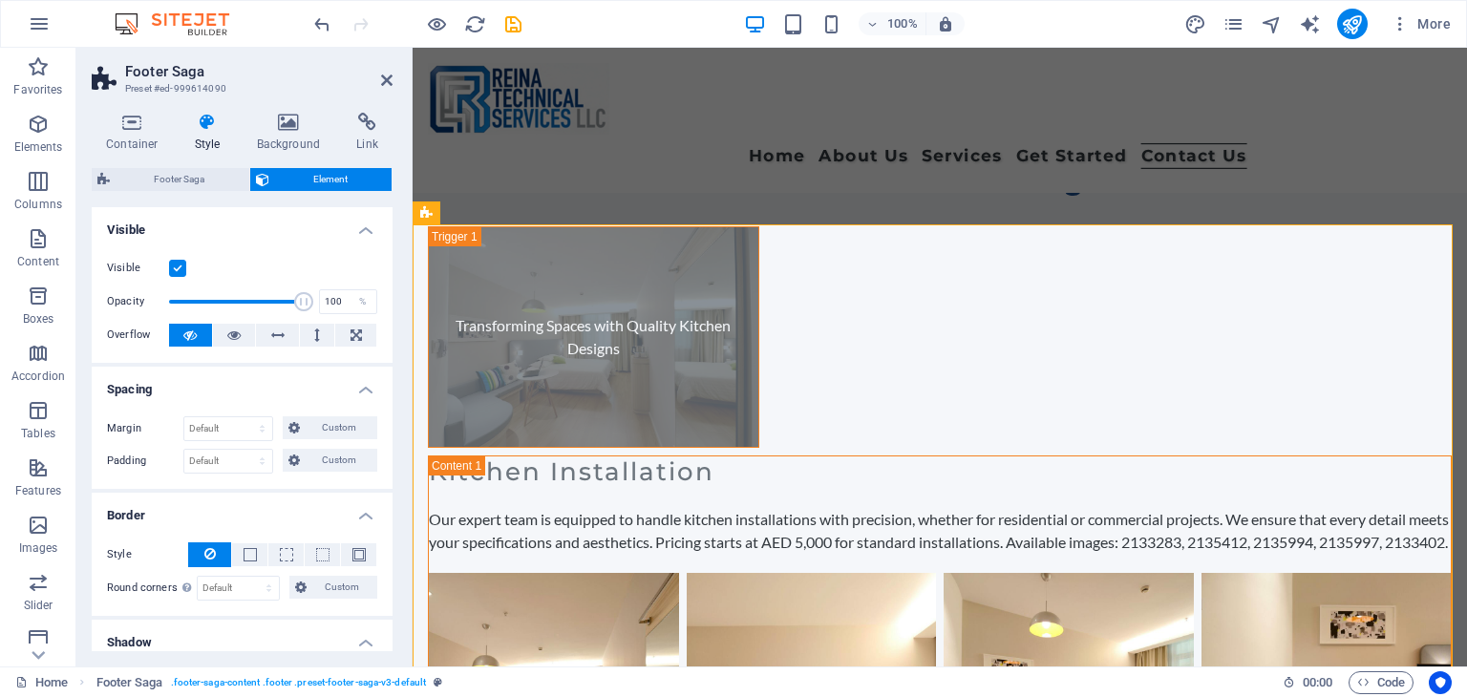
click at [0, 0] on input "Visible" at bounding box center [0, 0] width 0 height 0
click at [178, 267] on label at bounding box center [177, 268] width 17 height 17
click at [0, 0] on input "Visible" at bounding box center [0, 0] width 0 height 0
click at [246, 342] on button at bounding box center [234, 335] width 43 height 23
click at [243, 338] on button at bounding box center [234, 335] width 43 height 23
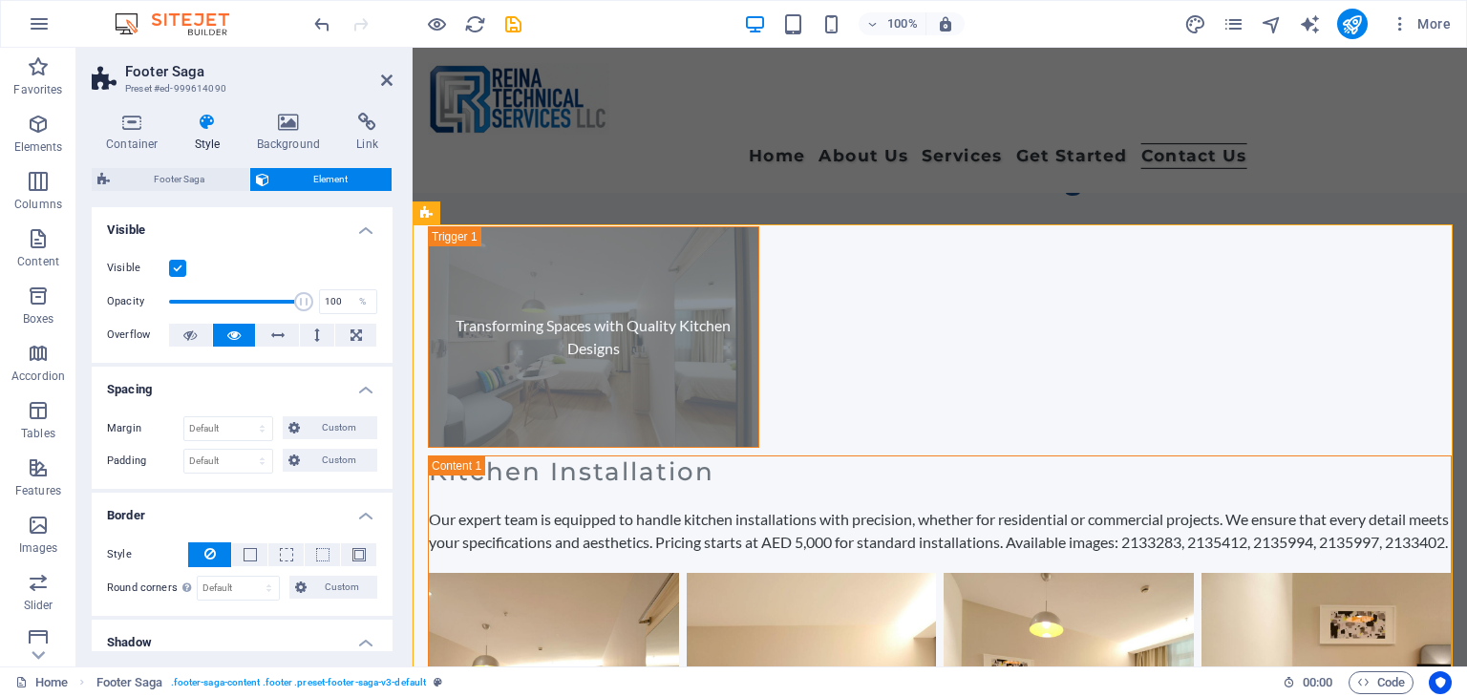
click at [243, 338] on button at bounding box center [234, 335] width 43 height 23
click at [187, 337] on icon at bounding box center [189, 335] width 13 height 23
click at [222, 337] on button at bounding box center [234, 335] width 43 height 23
click at [190, 340] on icon at bounding box center [189, 335] width 13 height 23
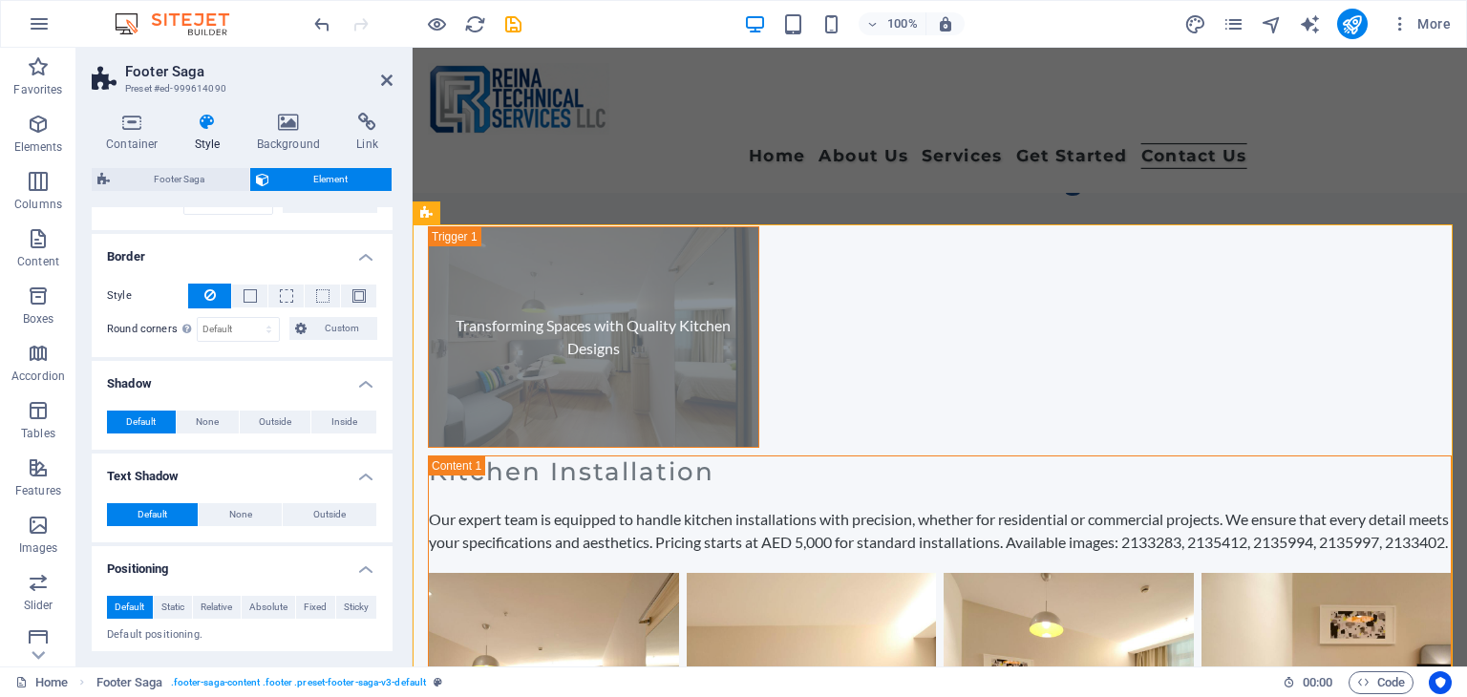
scroll to position [18, 0]
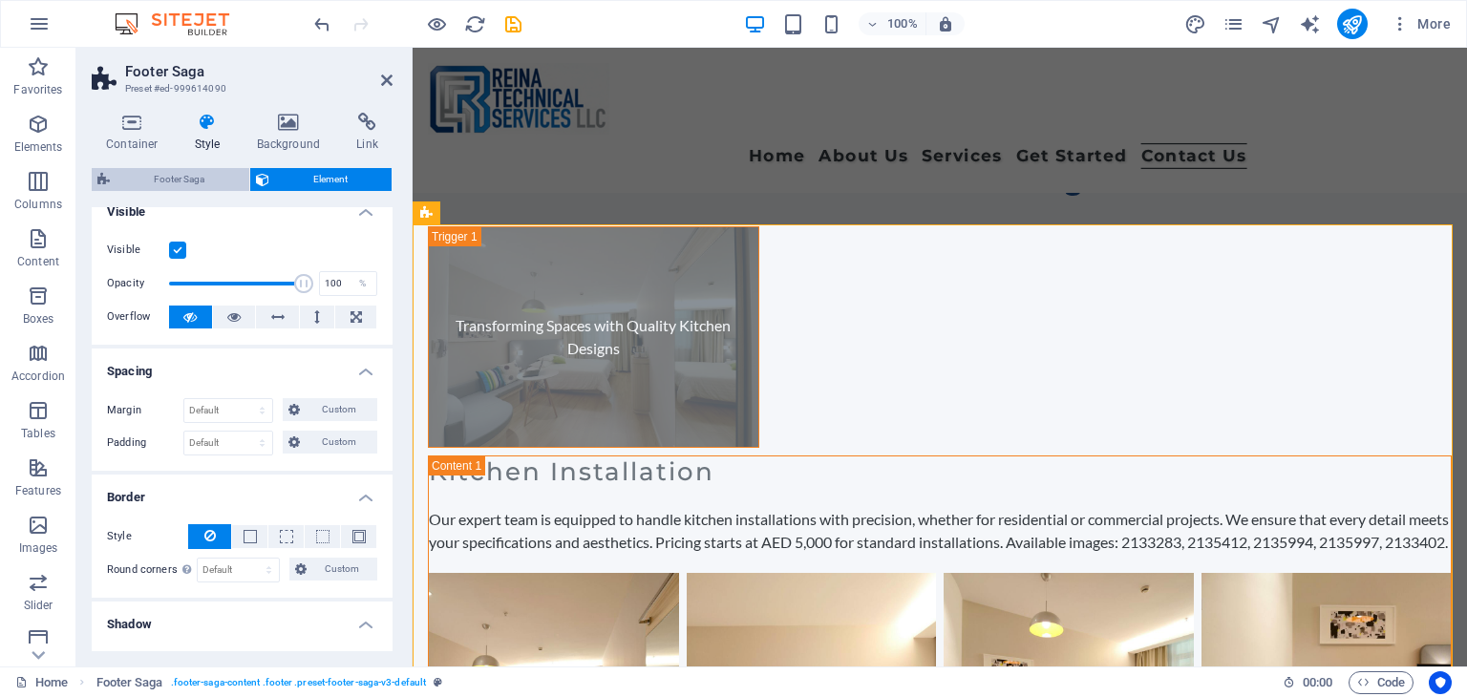
click at [191, 186] on span "Footer Saga" at bounding box center [180, 179] width 128 height 23
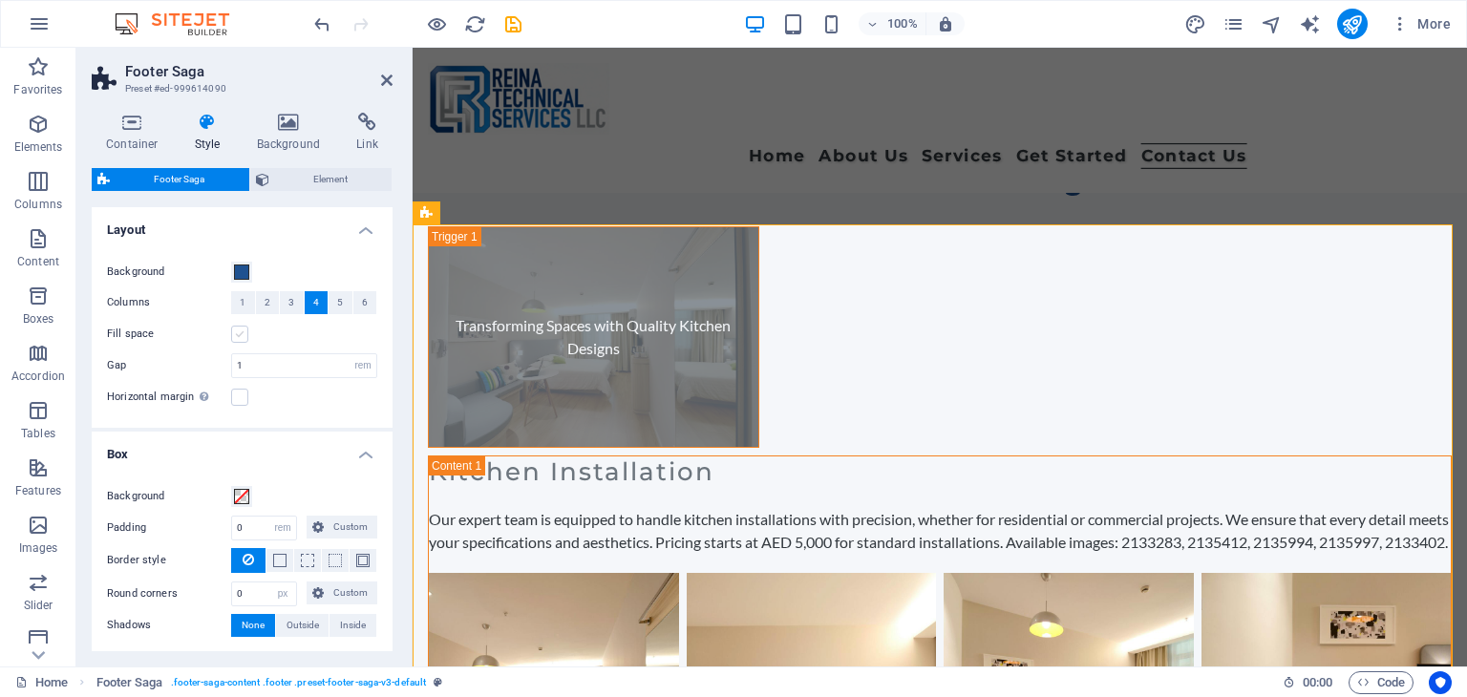
click at [243, 337] on label at bounding box center [239, 334] width 17 height 17
click at [0, 0] on input "Fill space" at bounding box center [0, 0] width 0 height 0
click at [244, 337] on label at bounding box center [239, 334] width 17 height 17
click at [0, 0] on input "Fill space" at bounding box center [0, 0] width 0 height 0
click at [234, 395] on label at bounding box center [239, 397] width 17 height 17
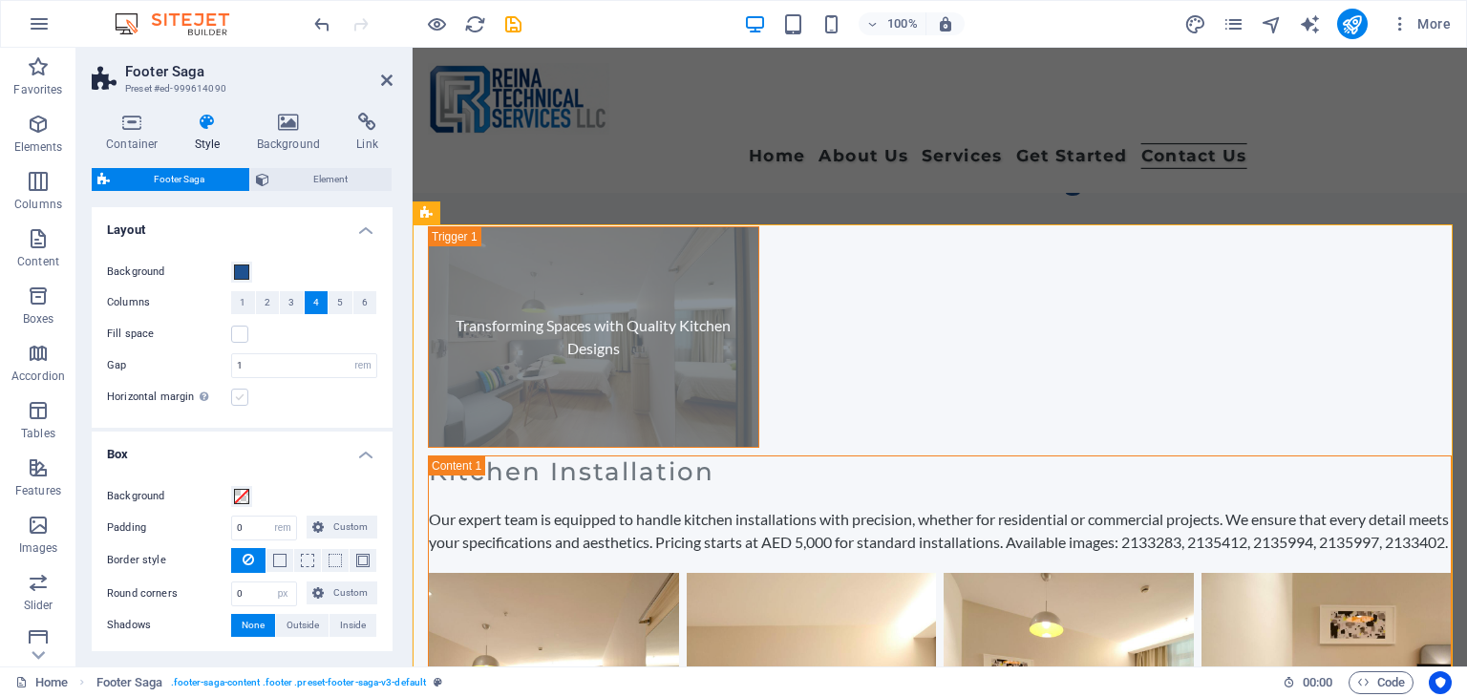
click at [0, 0] on input "Horizontal margin Only if the containers "Content width" is not set to "Default"" at bounding box center [0, 0] width 0 height 0
click at [235, 398] on label at bounding box center [239, 397] width 17 height 17
click at [0, 0] on input "Horizontal margin Only if the containers "Content width" is not set to "Default"" at bounding box center [0, 0] width 0 height 0
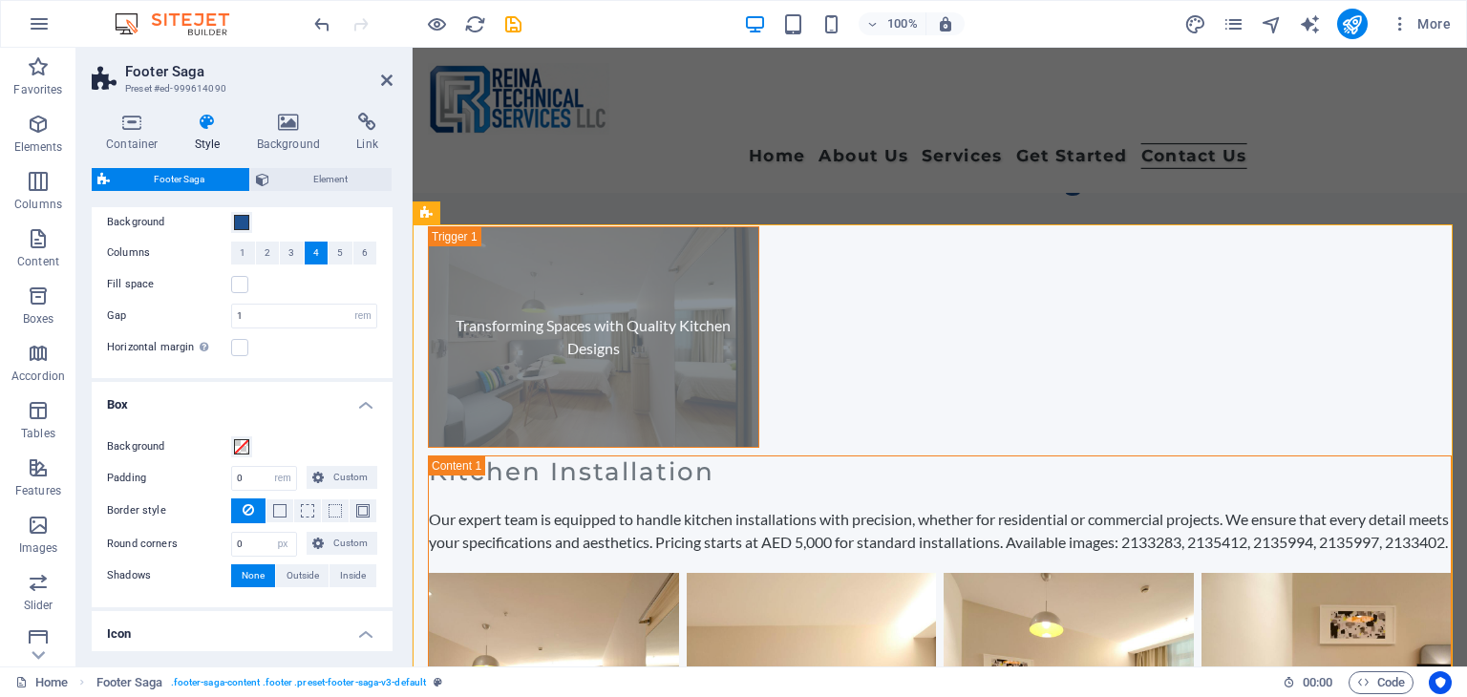
scroll to position [0, 0]
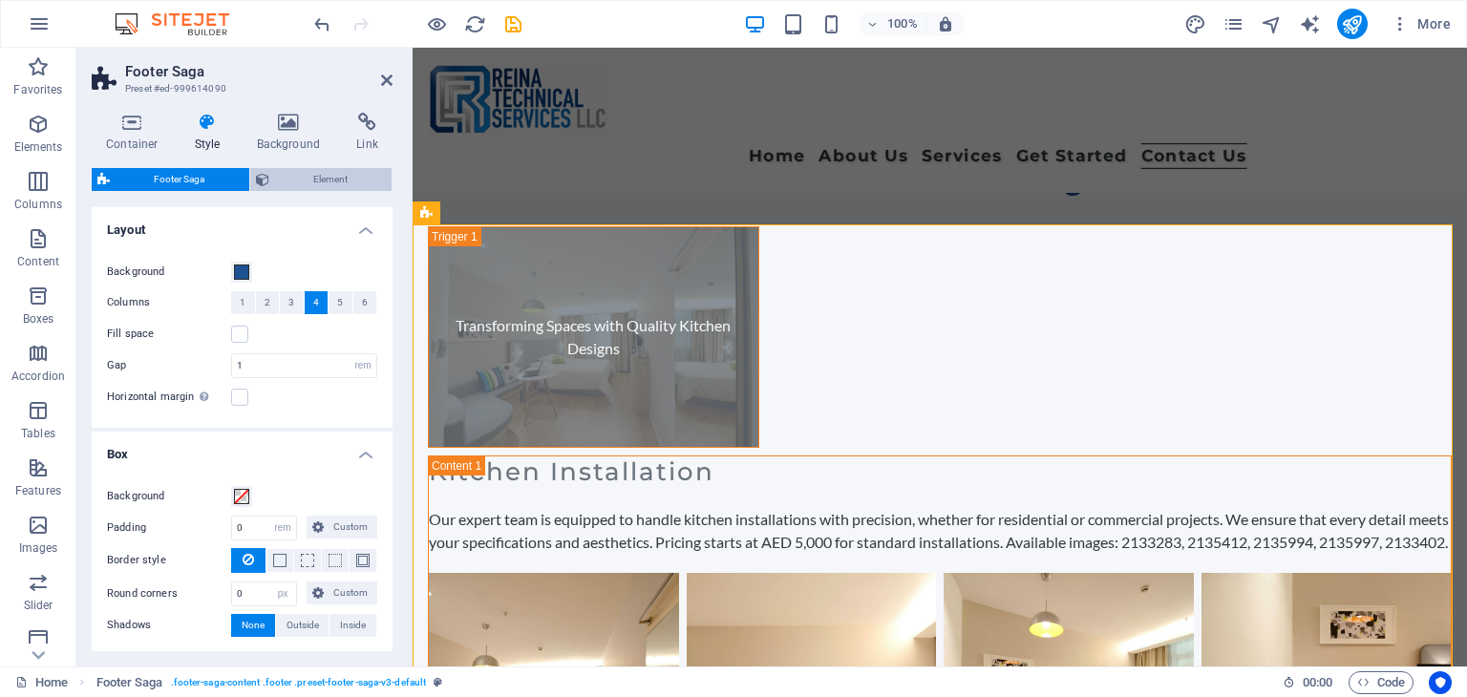
click at [301, 173] on span "Element" at bounding box center [331, 179] width 112 height 23
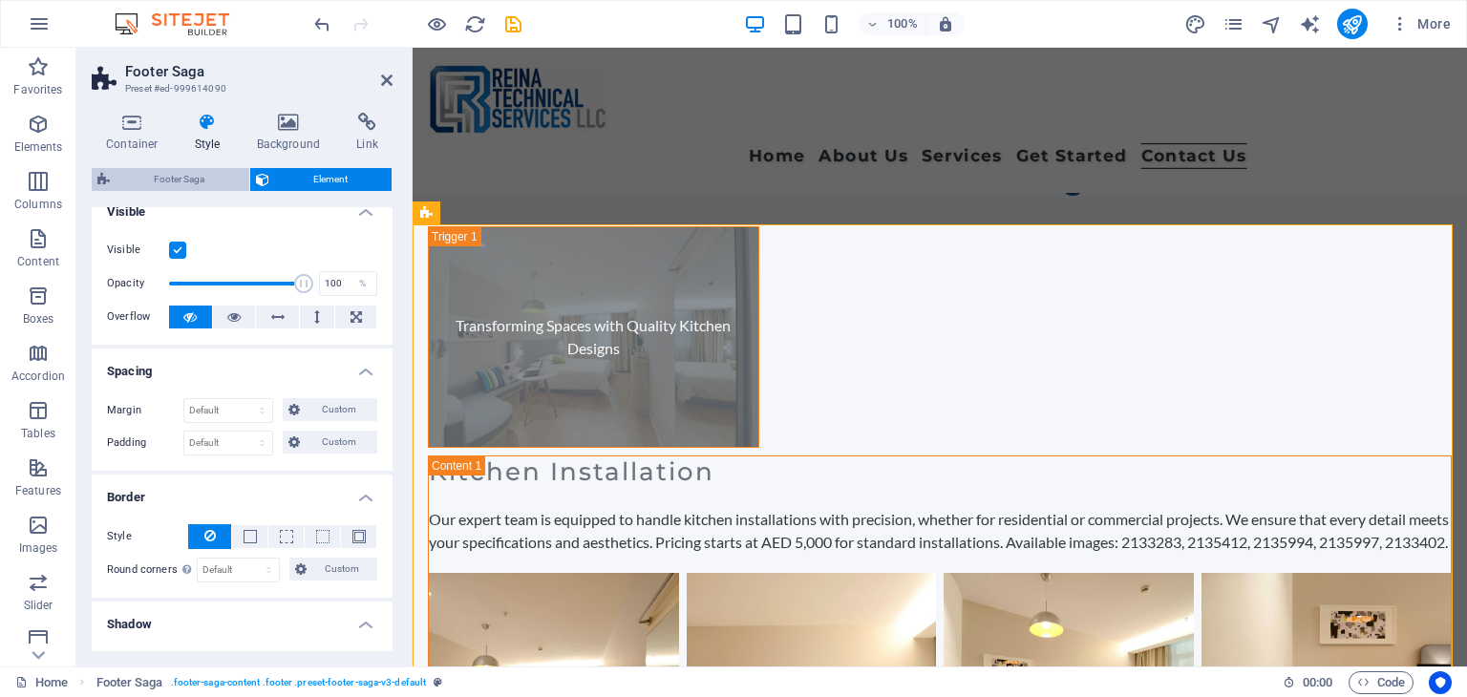
click at [229, 181] on span "Footer Saga" at bounding box center [180, 179] width 128 height 23
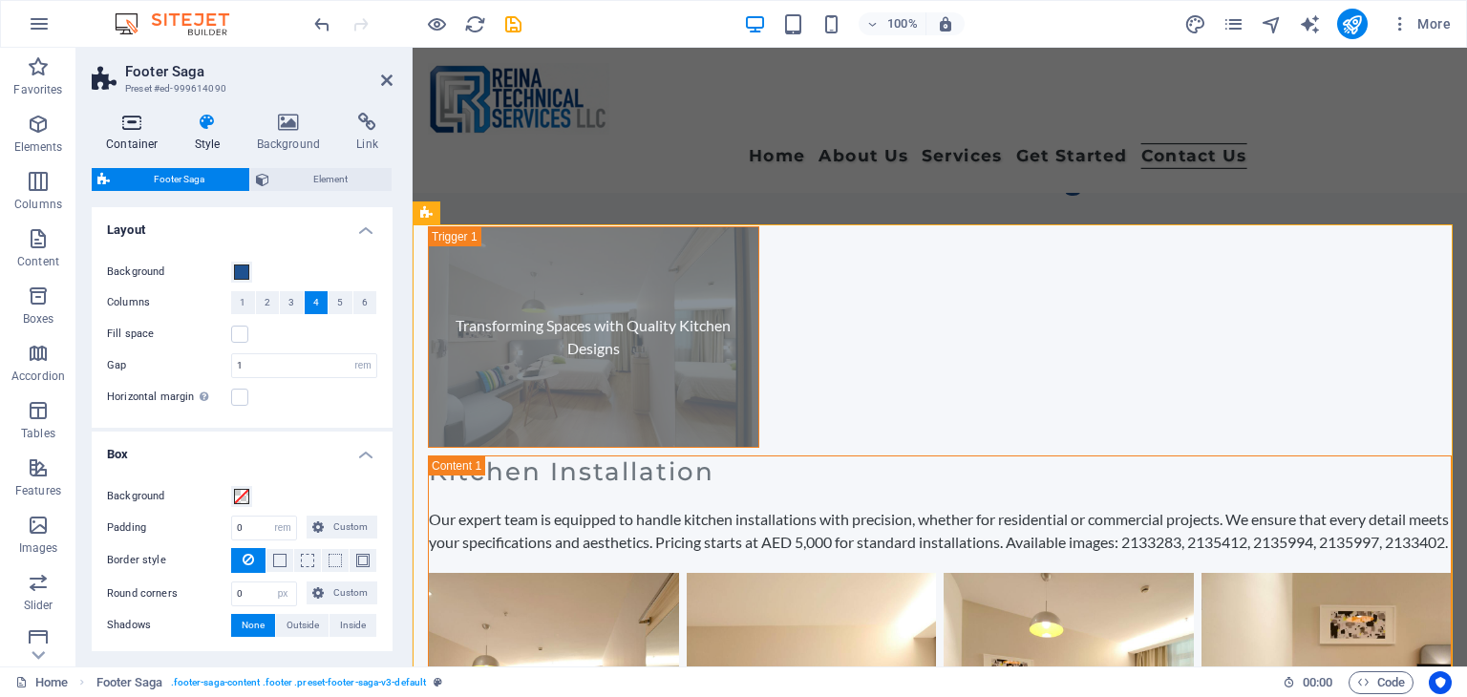
click at [137, 135] on h4 "Container" at bounding box center [136, 133] width 89 height 40
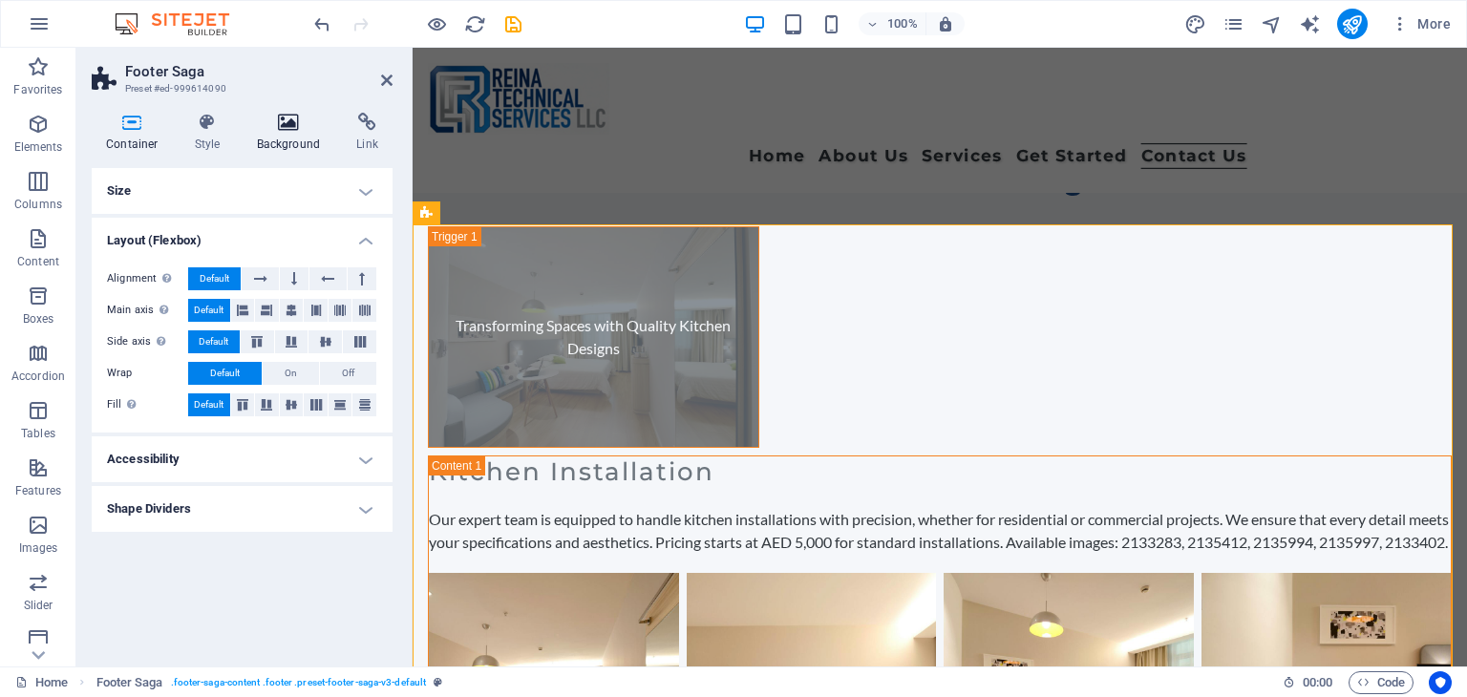
click at [277, 124] on icon at bounding box center [289, 122] width 93 height 19
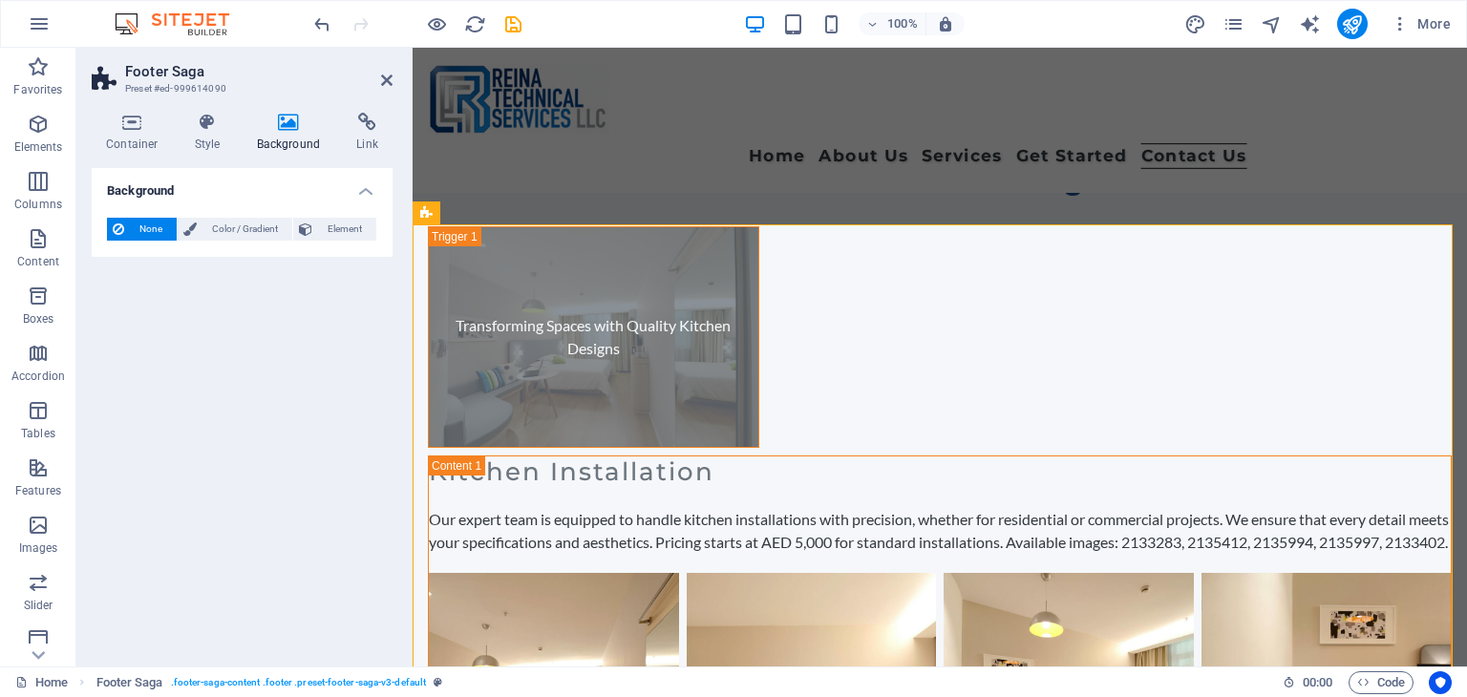
click at [395, 81] on aside "Footer Saga Preset #ed-999614090 Container Style Background Link Size Height De…" at bounding box center [244, 357] width 336 height 619
click at [386, 78] on icon at bounding box center [386, 80] width 11 height 15
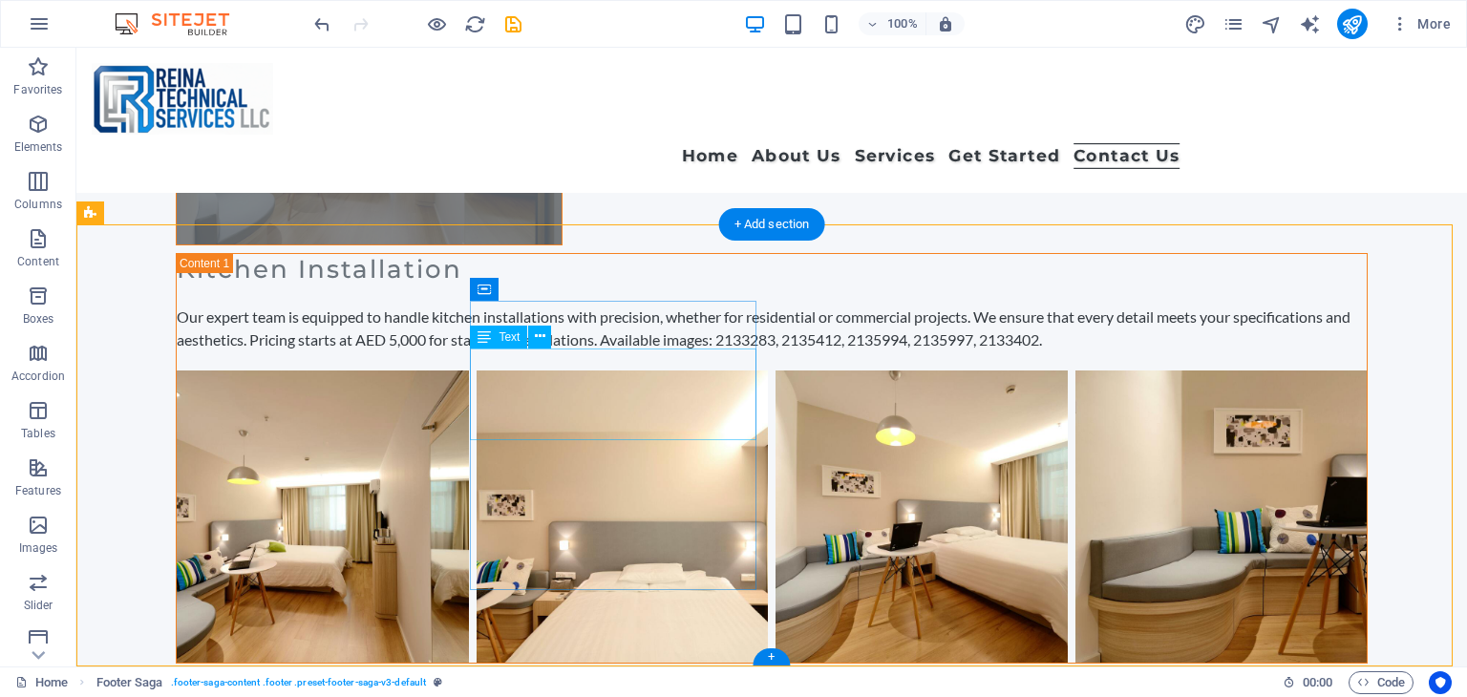
scroll to position [11662, 0]
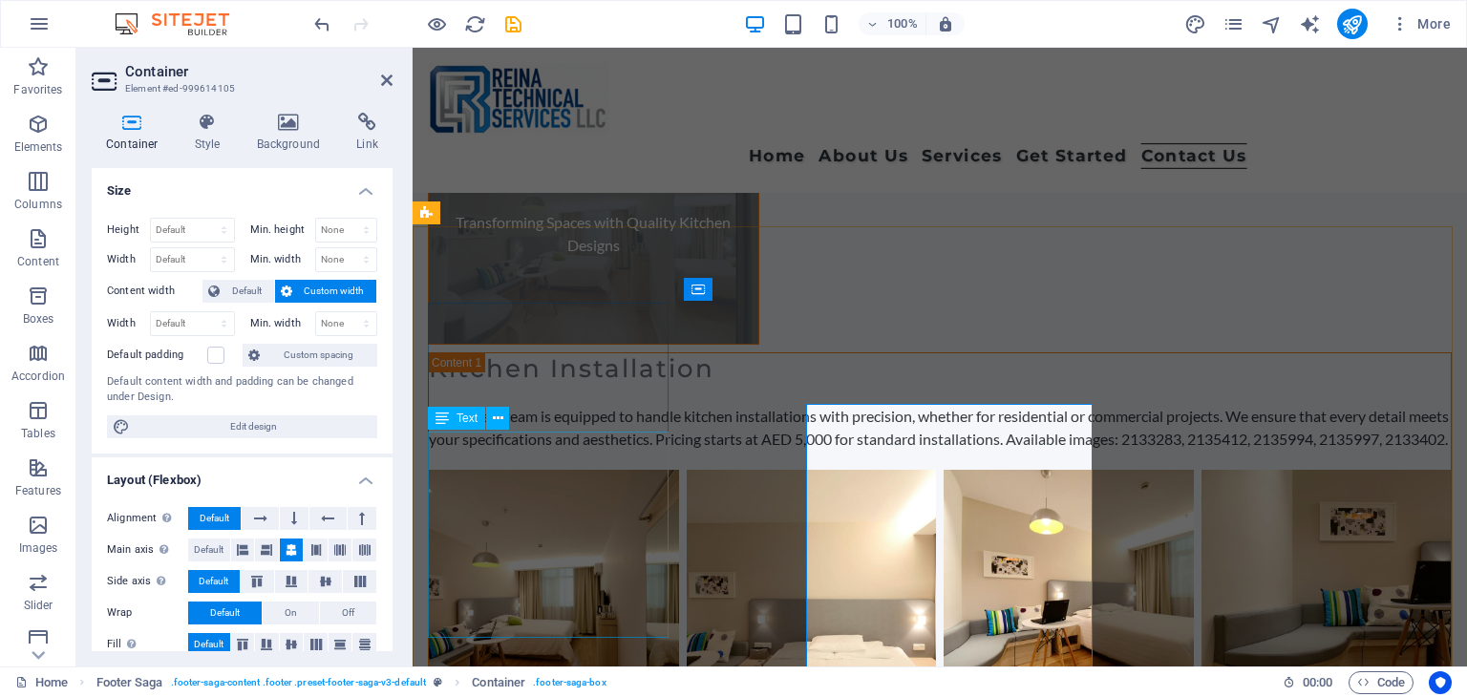
scroll to position [11559, 0]
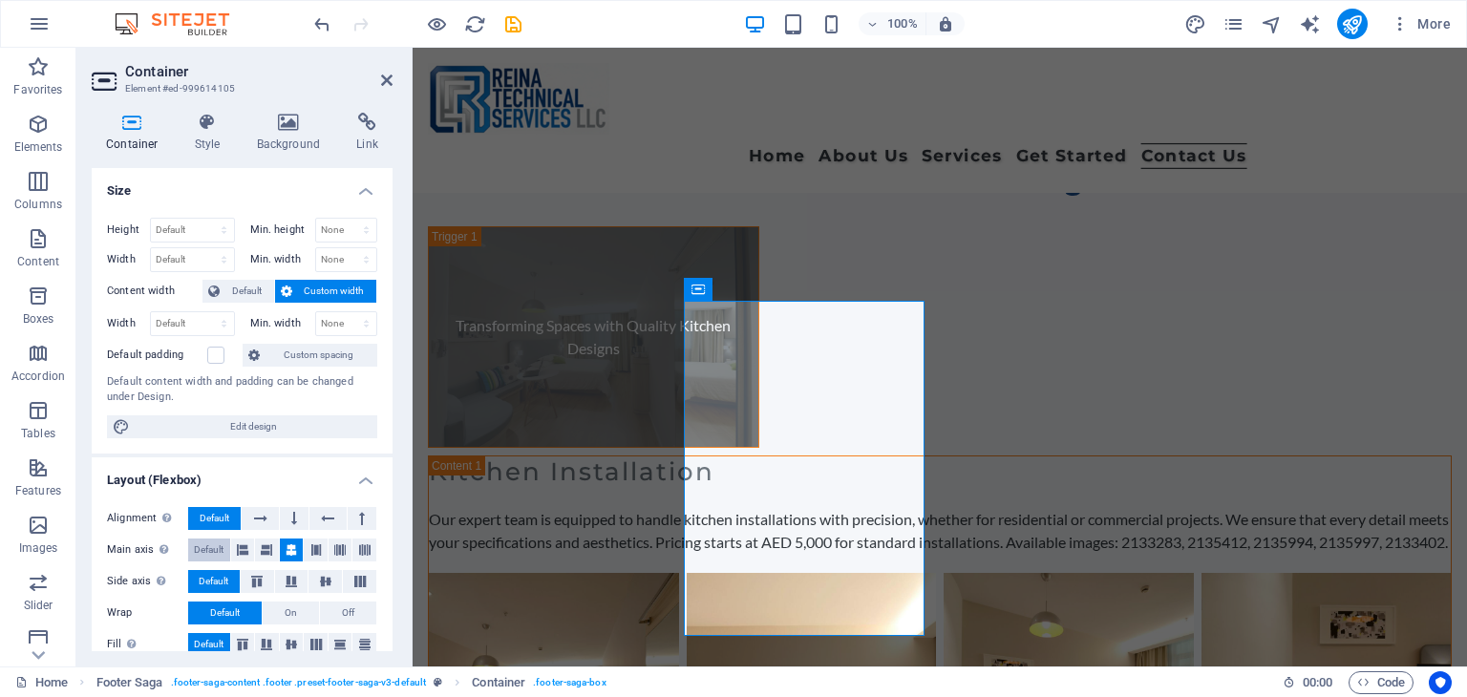
click at [213, 552] on span "Default" at bounding box center [209, 550] width 30 height 23
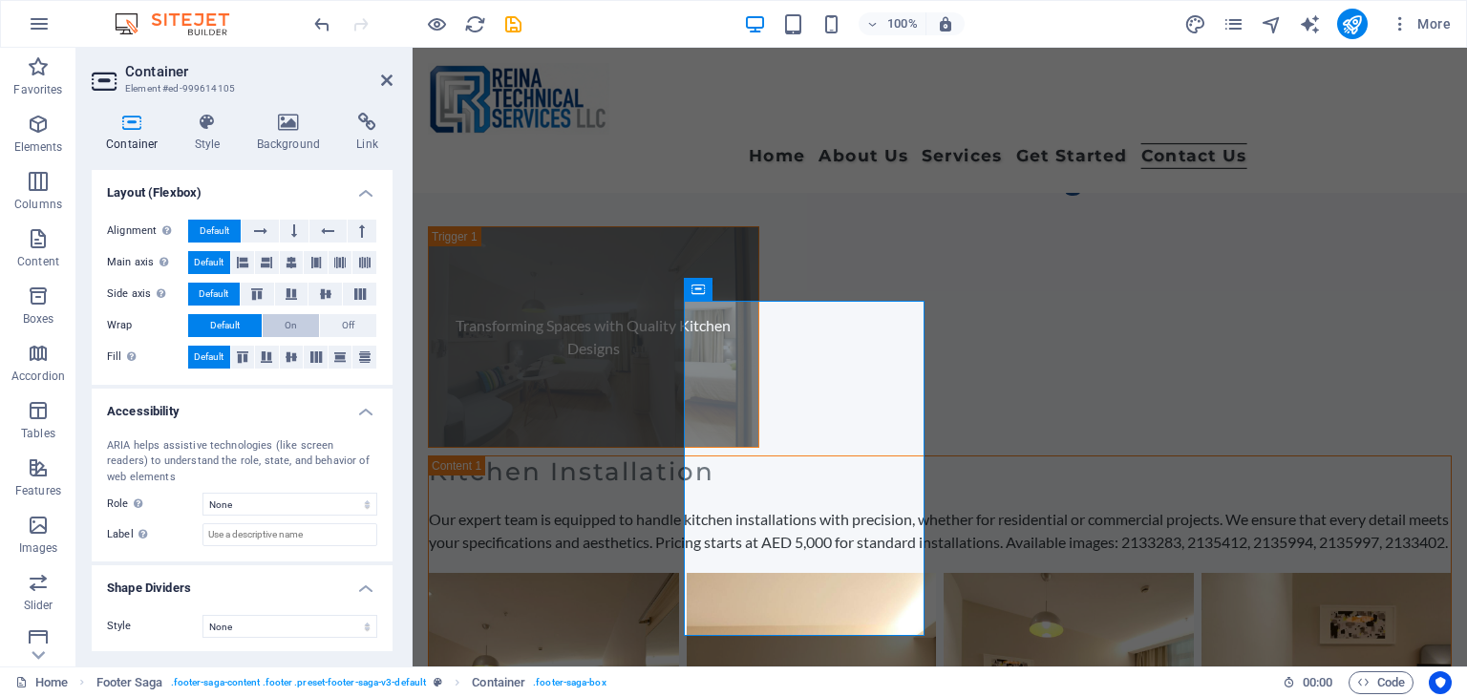
scroll to position [0, 0]
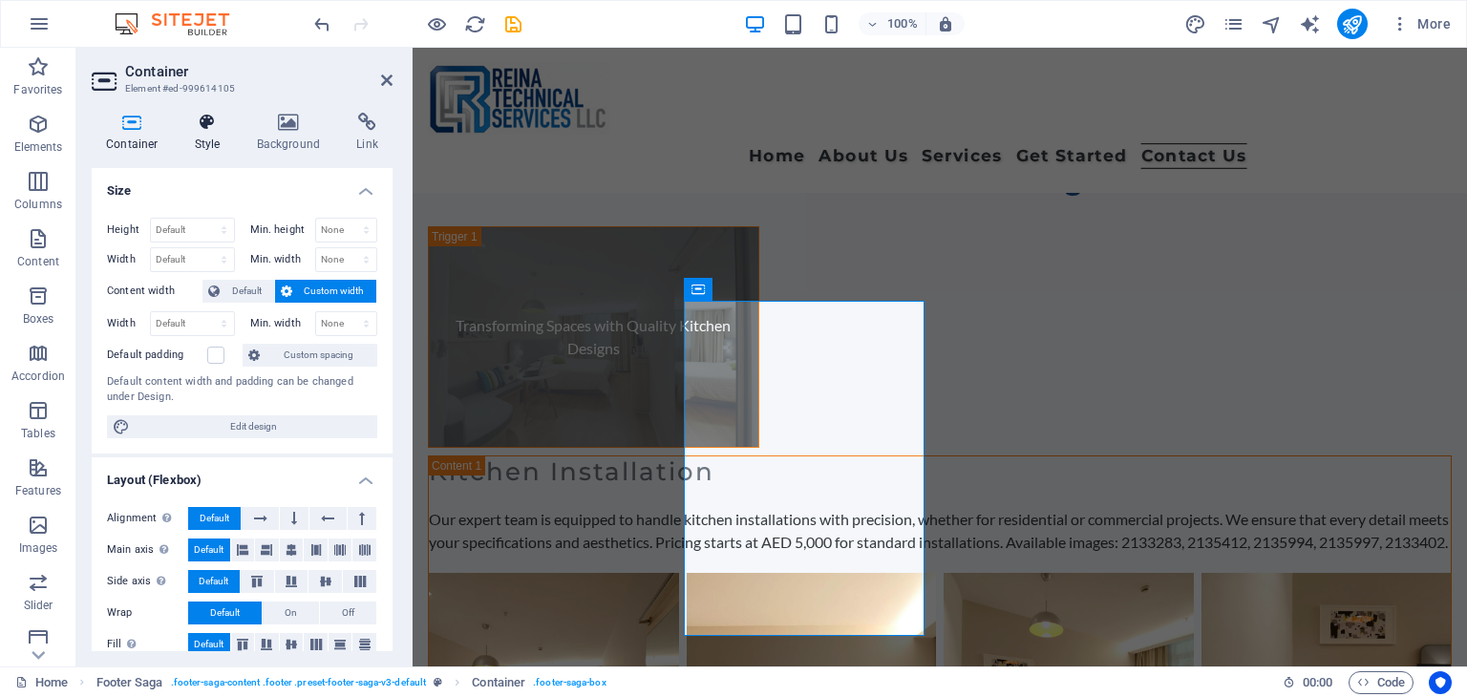
click at [211, 138] on h4 "Style" at bounding box center [211, 133] width 62 height 40
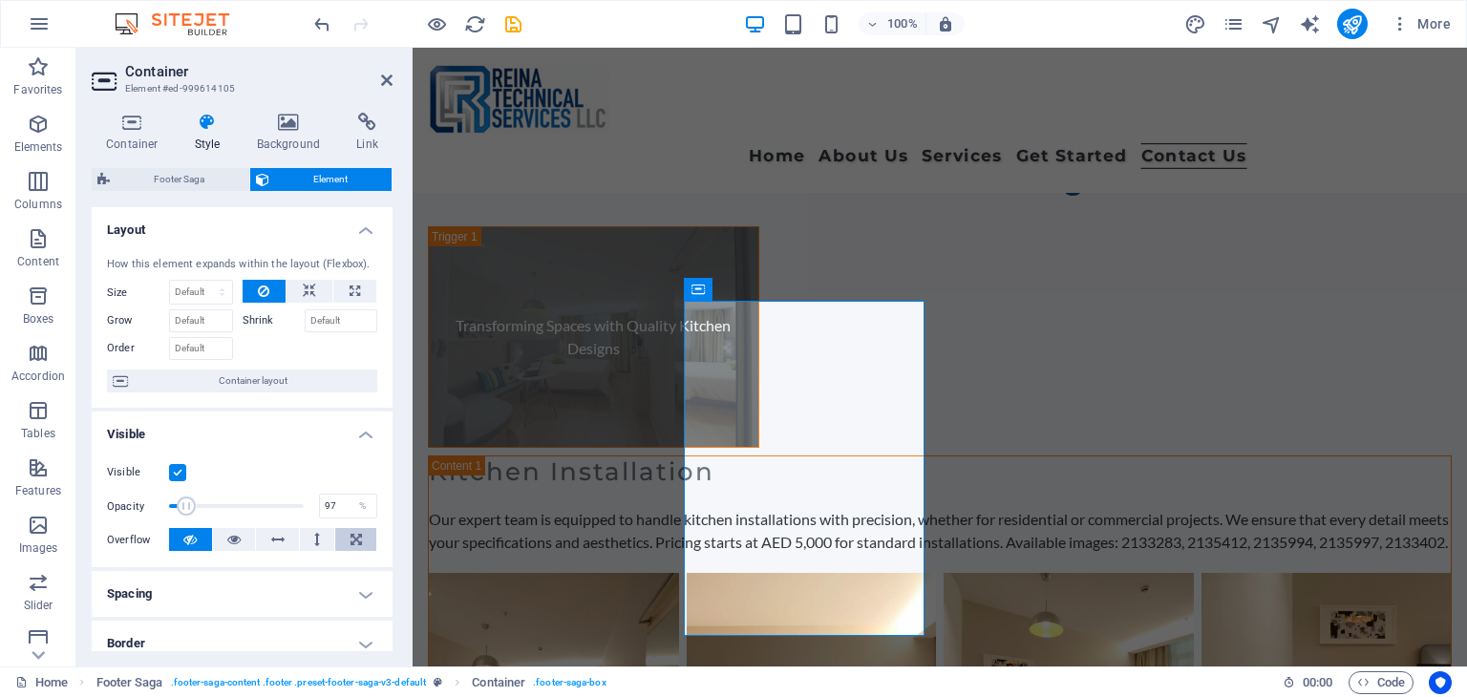
type input "100"
drag, startPoint x: 179, startPoint y: 503, endPoint x: 344, endPoint y: 506, distance: 165.2
click at [369, 525] on div "Visible Opacity 100 % Overflow" at bounding box center [242, 506] width 301 height 121
click at [286, 139] on h4 "Background" at bounding box center [293, 133] width 100 height 40
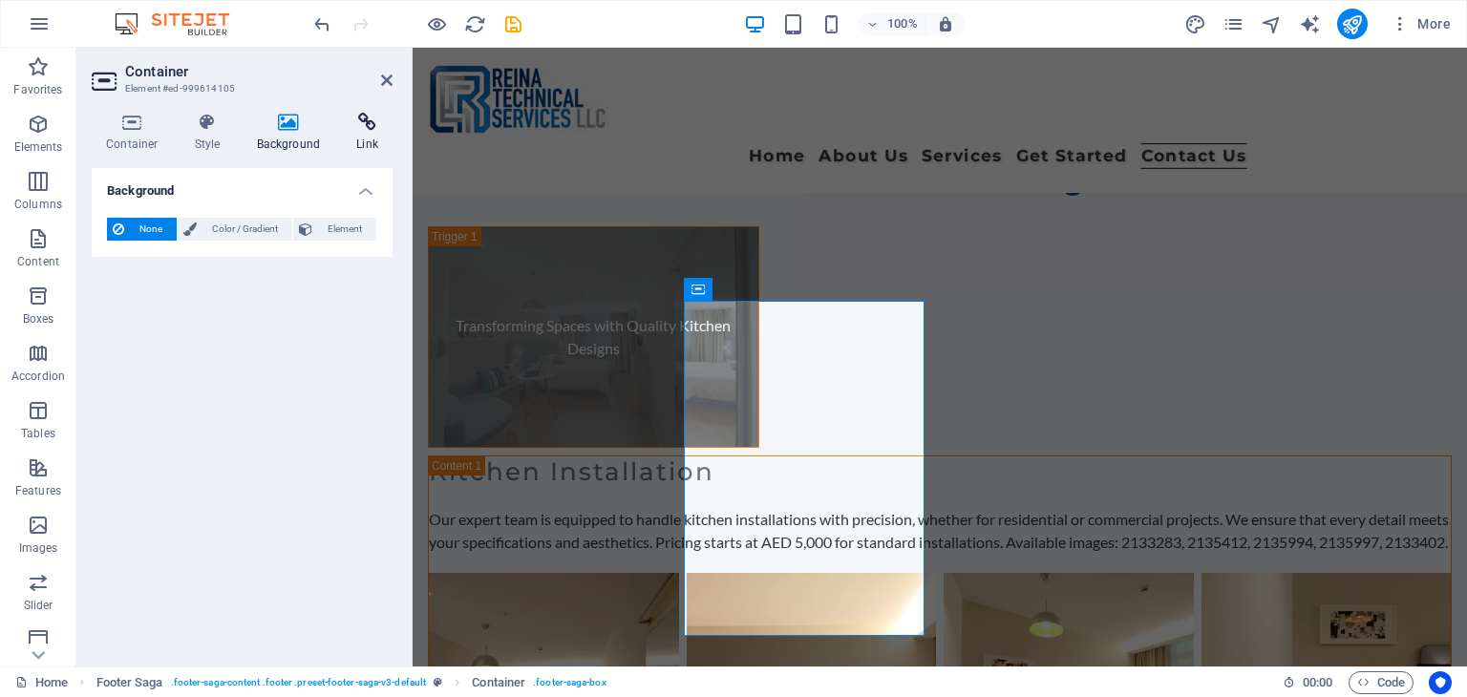
click at [370, 133] on h4 "Link" at bounding box center [367, 133] width 51 height 40
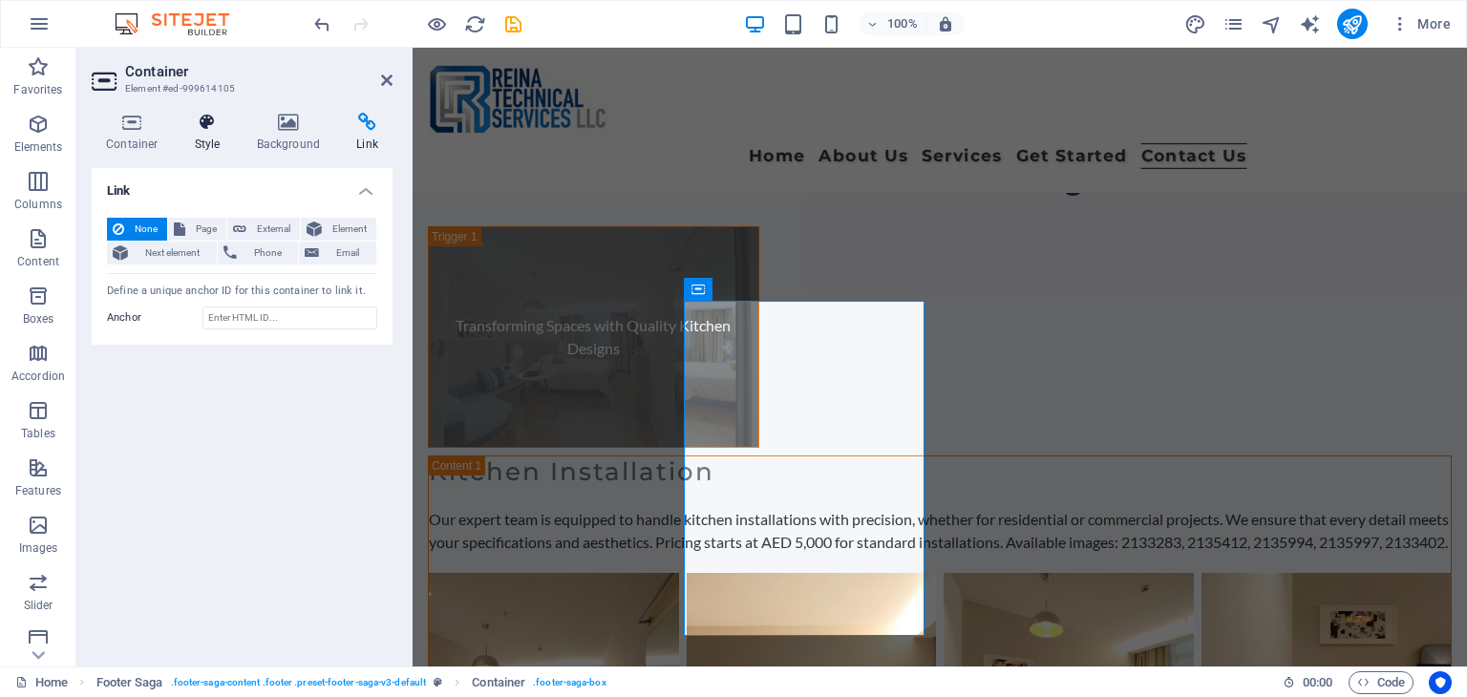
click at [205, 142] on h4 "Style" at bounding box center [211, 133] width 62 height 40
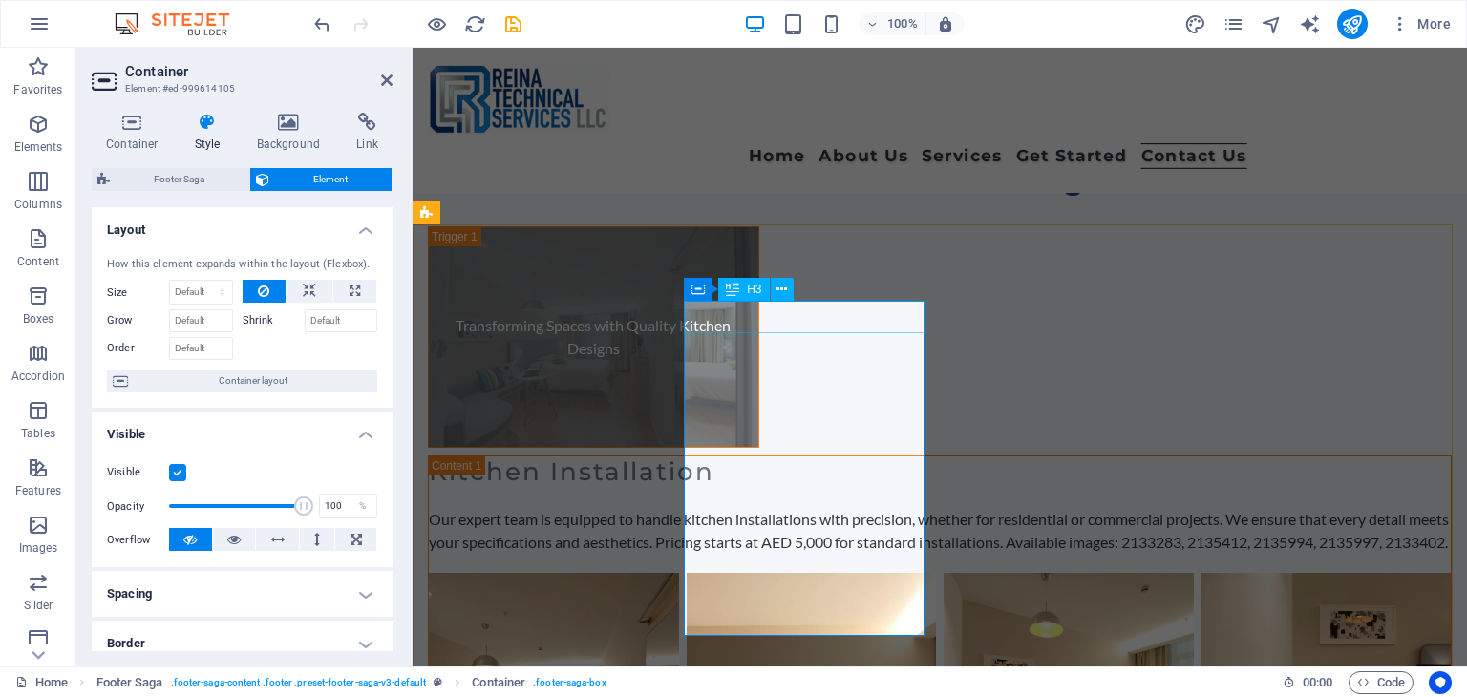
click at [757, 291] on span "H3" at bounding box center [754, 289] width 14 height 11
click at [760, 290] on span "H3" at bounding box center [754, 289] width 14 height 11
click at [786, 287] on icon at bounding box center [781, 290] width 11 height 20
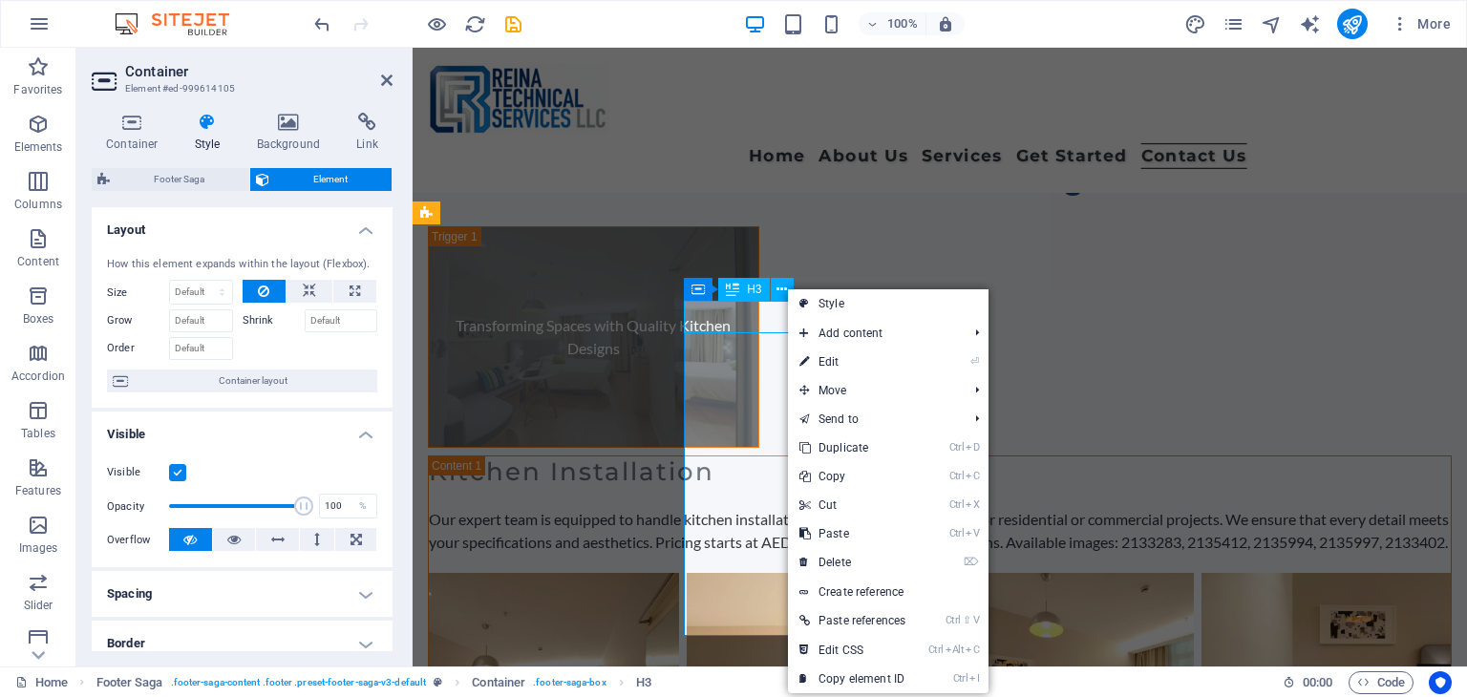
click at [753, 288] on span "H3" at bounding box center [754, 289] width 14 height 11
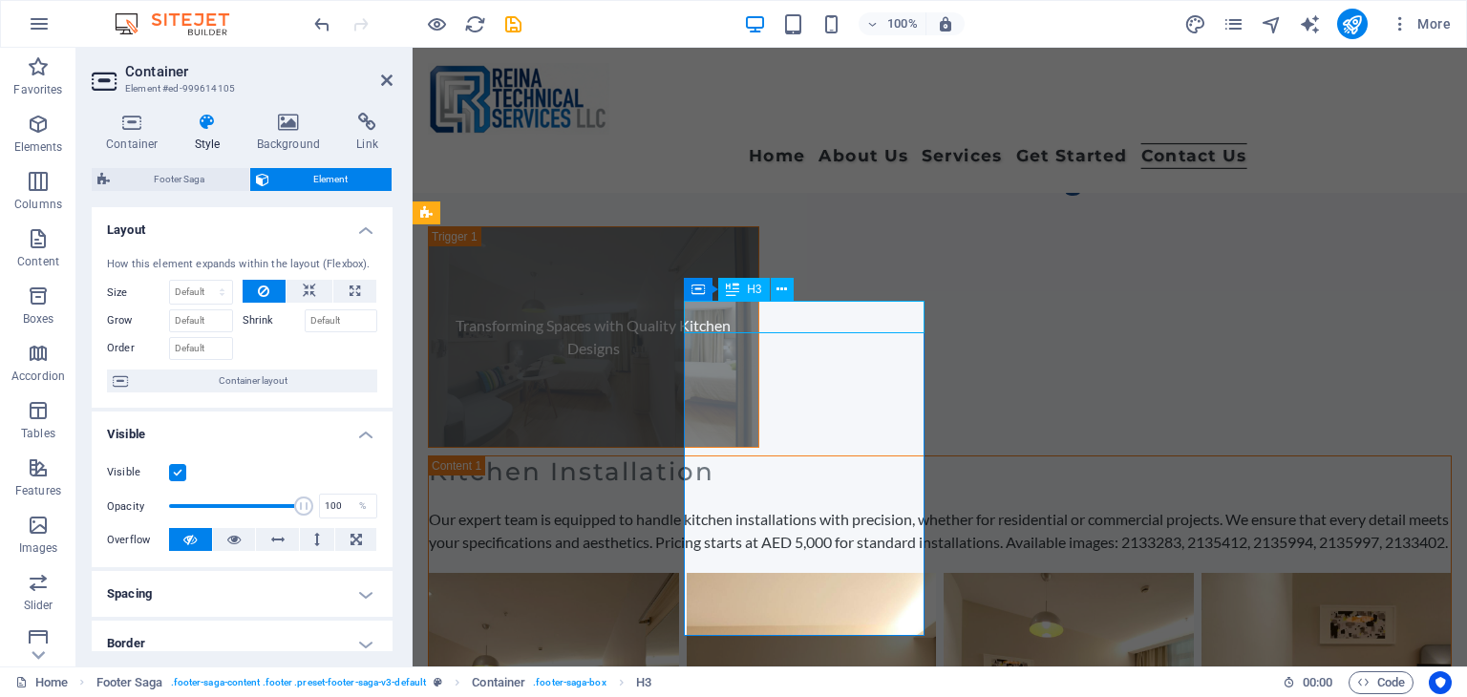
click at [753, 289] on span "H3" at bounding box center [754, 289] width 14 height 11
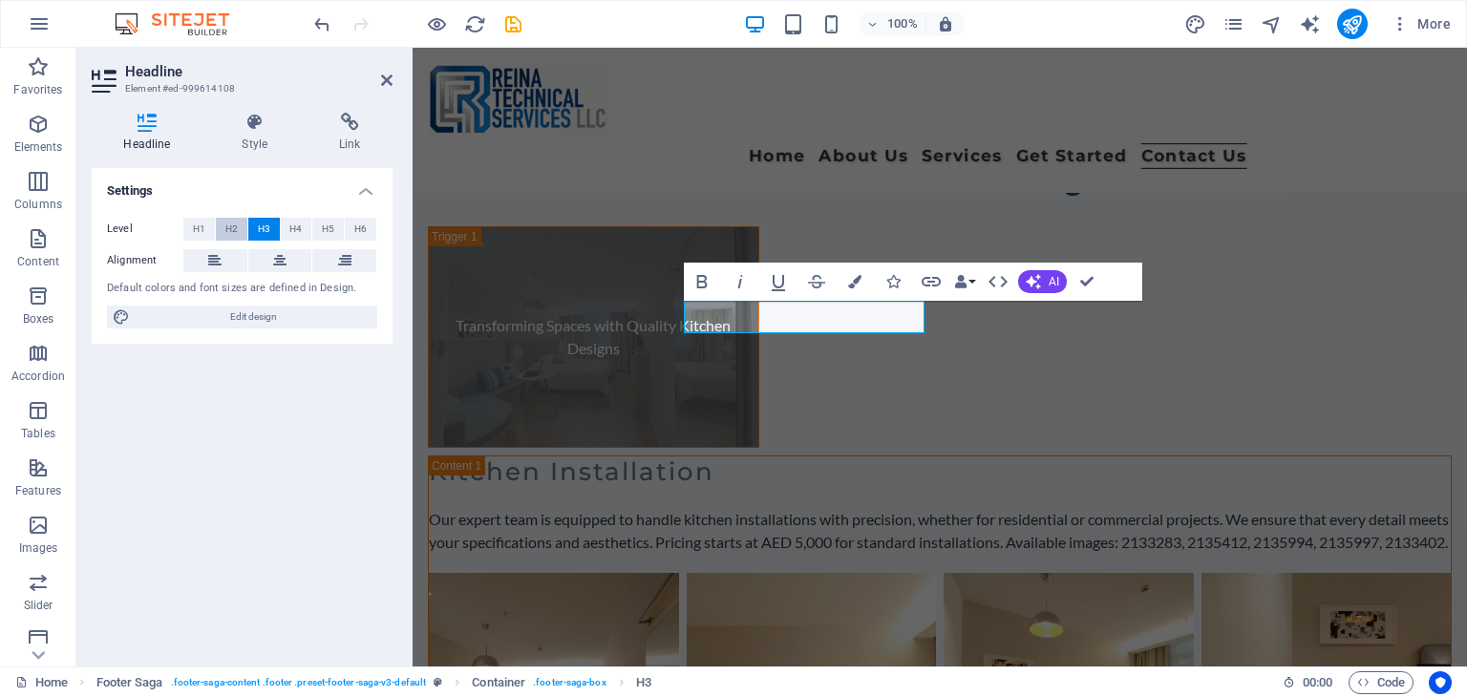
click at [231, 231] on span "H2" at bounding box center [231, 229] width 12 height 23
click at [202, 229] on span "H1" at bounding box center [199, 229] width 12 height 23
click at [237, 223] on button "H2" at bounding box center [232, 229] width 32 height 23
click at [269, 226] on span "H3" at bounding box center [264, 229] width 12 height 23
click at [300, 228] on span "H4" at bounding box center [295, 229] width 12 height 23
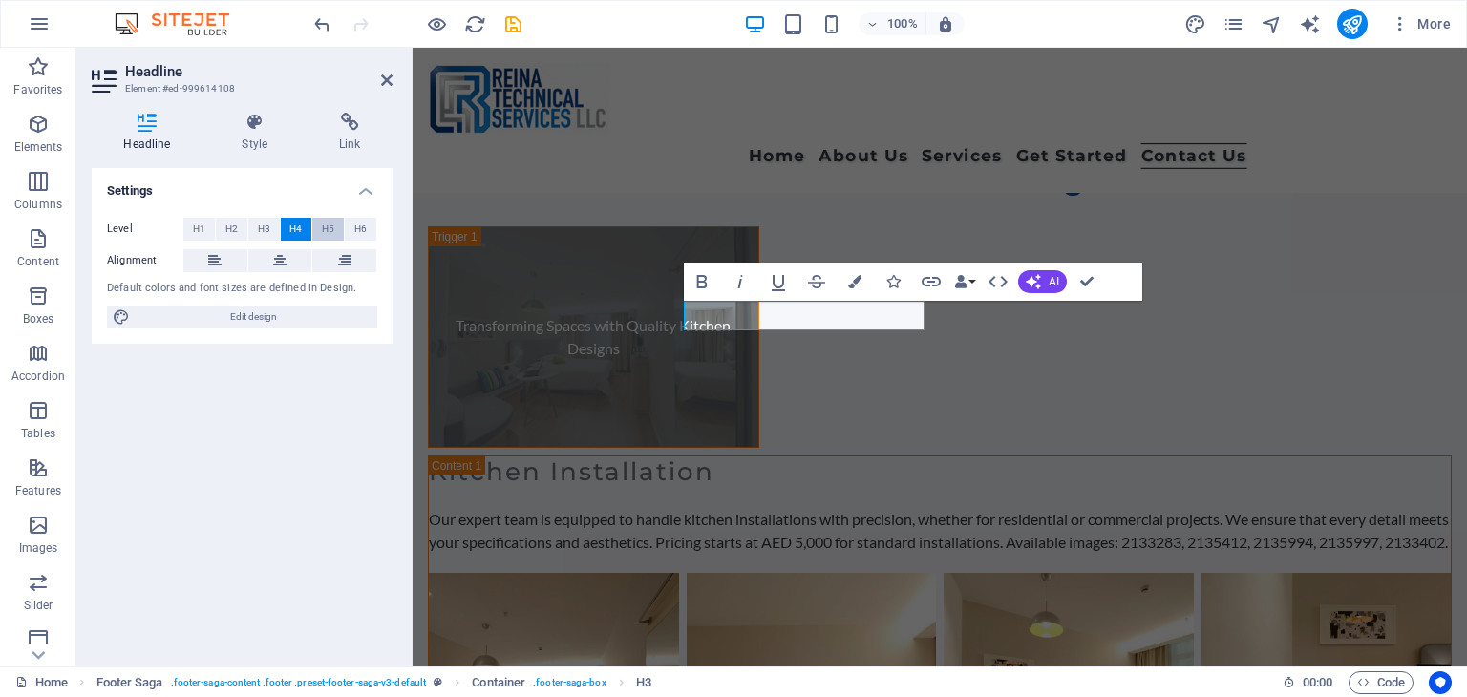
click at [333, 230] on span "H5" at bounding box center [328, 229] width 12 height 23
click at [364, 231] on span "H6" at bounding box center [360, 229] width 12 height 23
click at [244, 236] on button "H2" at bounding box center [232, 229] width 32 height 23
click at [279, 233] on div "Level H1 H2 H3 H4 H5 H6" at bounding box center [242, 230] width 270 height 24
click at [254, 230] on button "H3" at bounding box center [264, 229] width 32 height 23
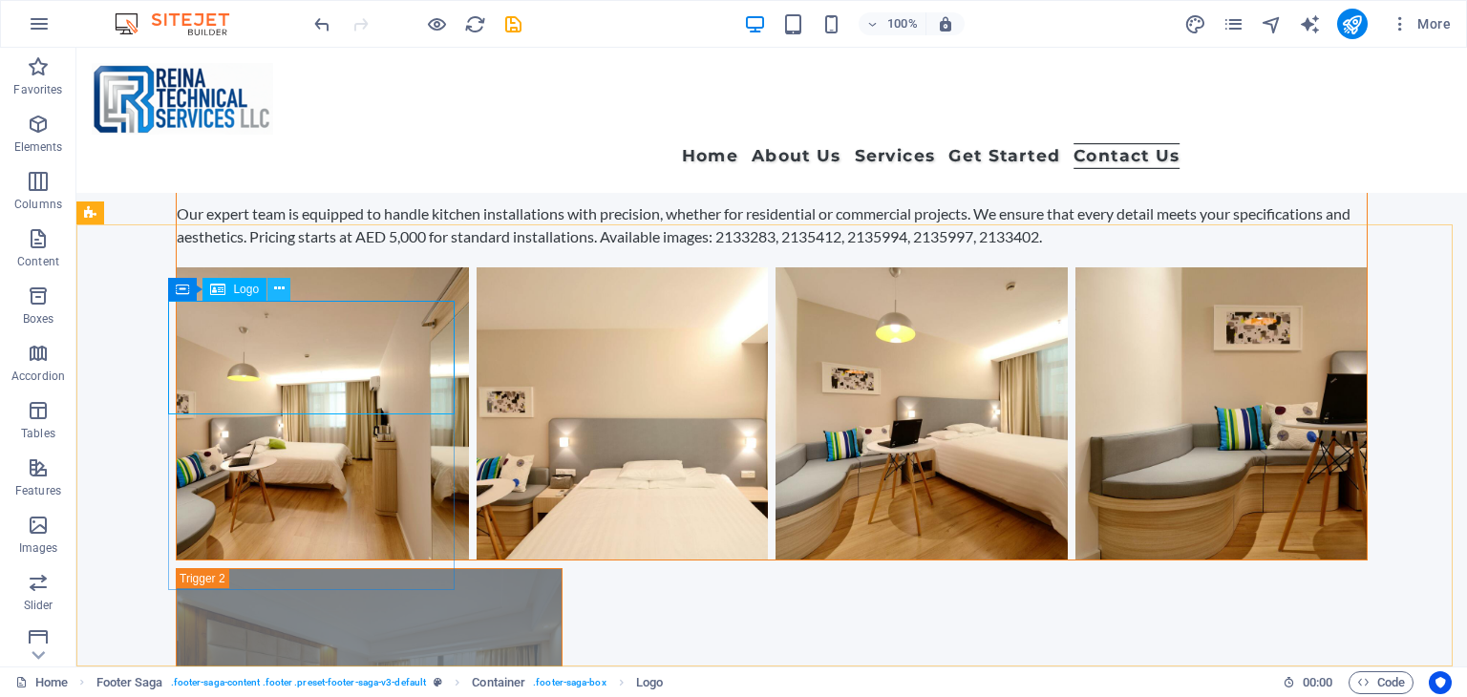
click at [280, 290] on icon at bounding box center [279, 289] width 11 height 20
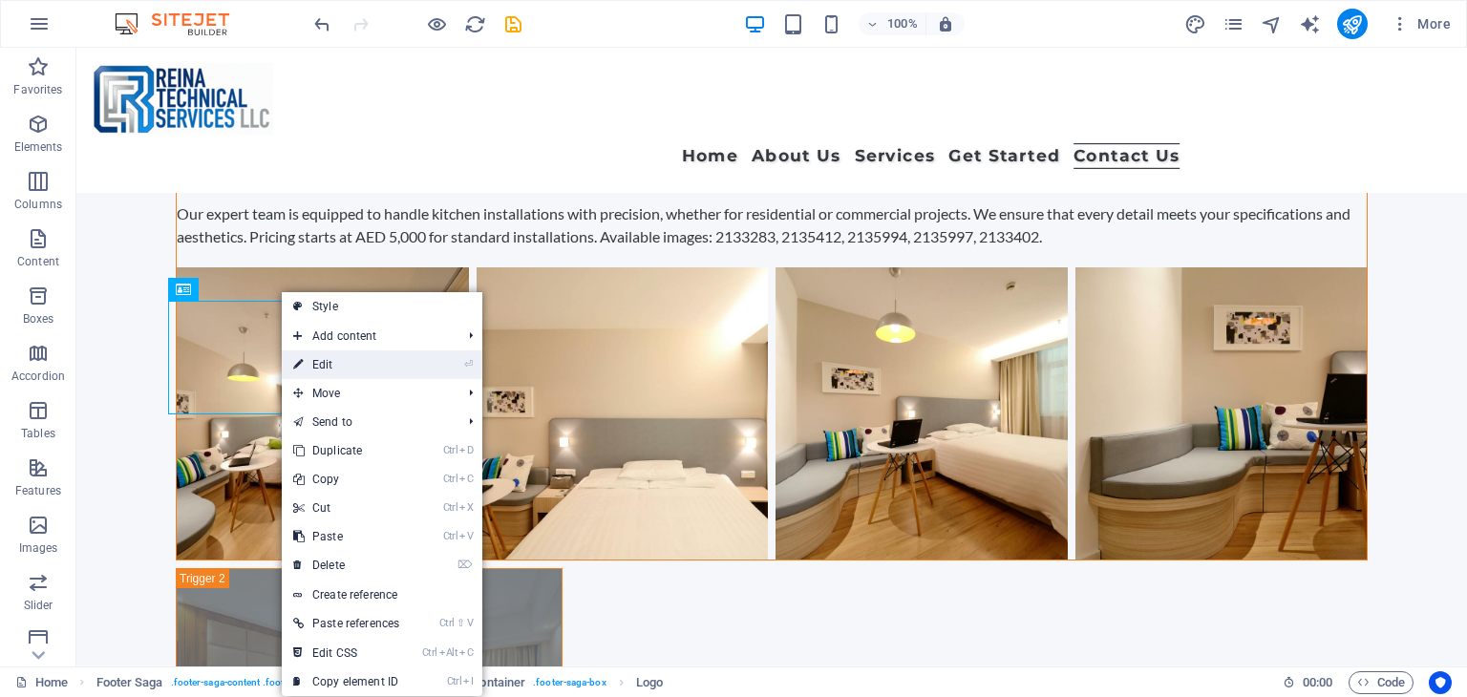
click at [351, 364] on link "⏎ Edit" at bounding box center [346, 364] width 129 height 29
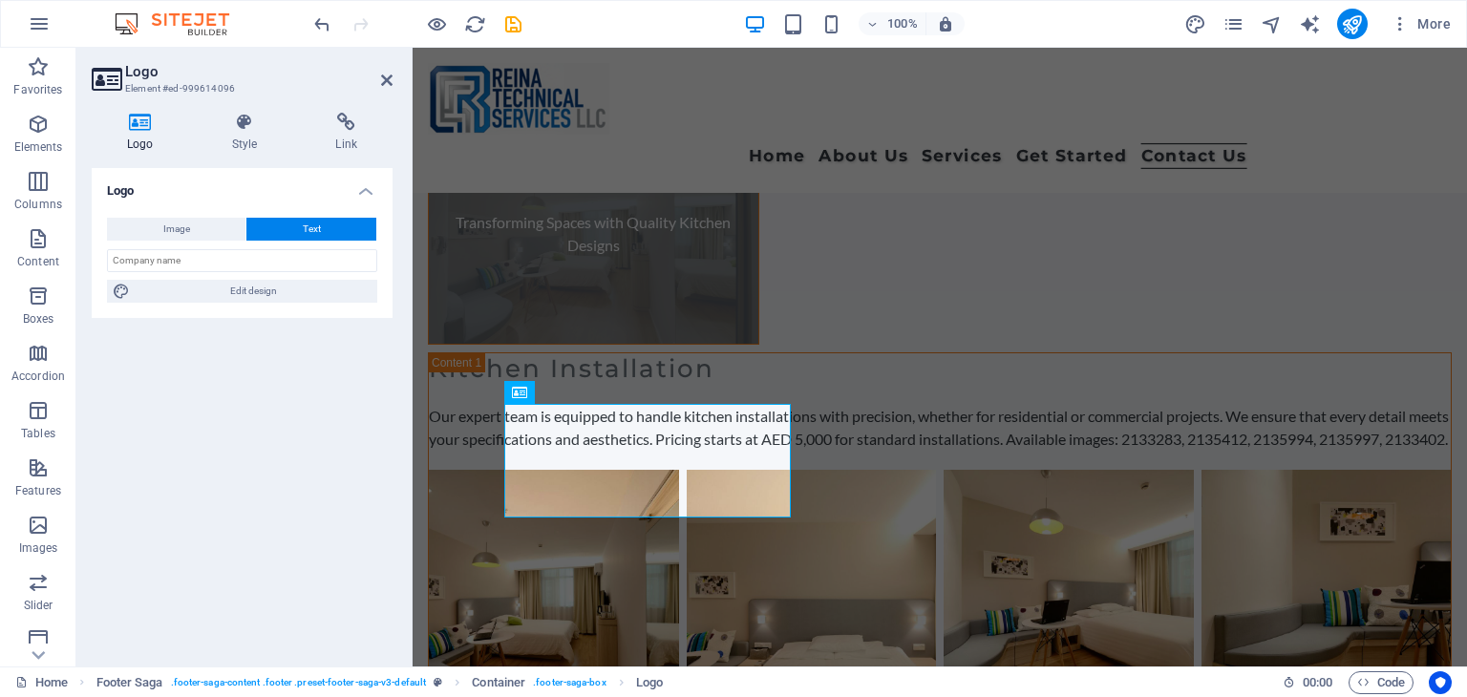
click at [351, 364] on div "Logo Image Text Drag files here, click to choose files or select files from Fil…" at bounding box center [242, 409] width 301 height 483
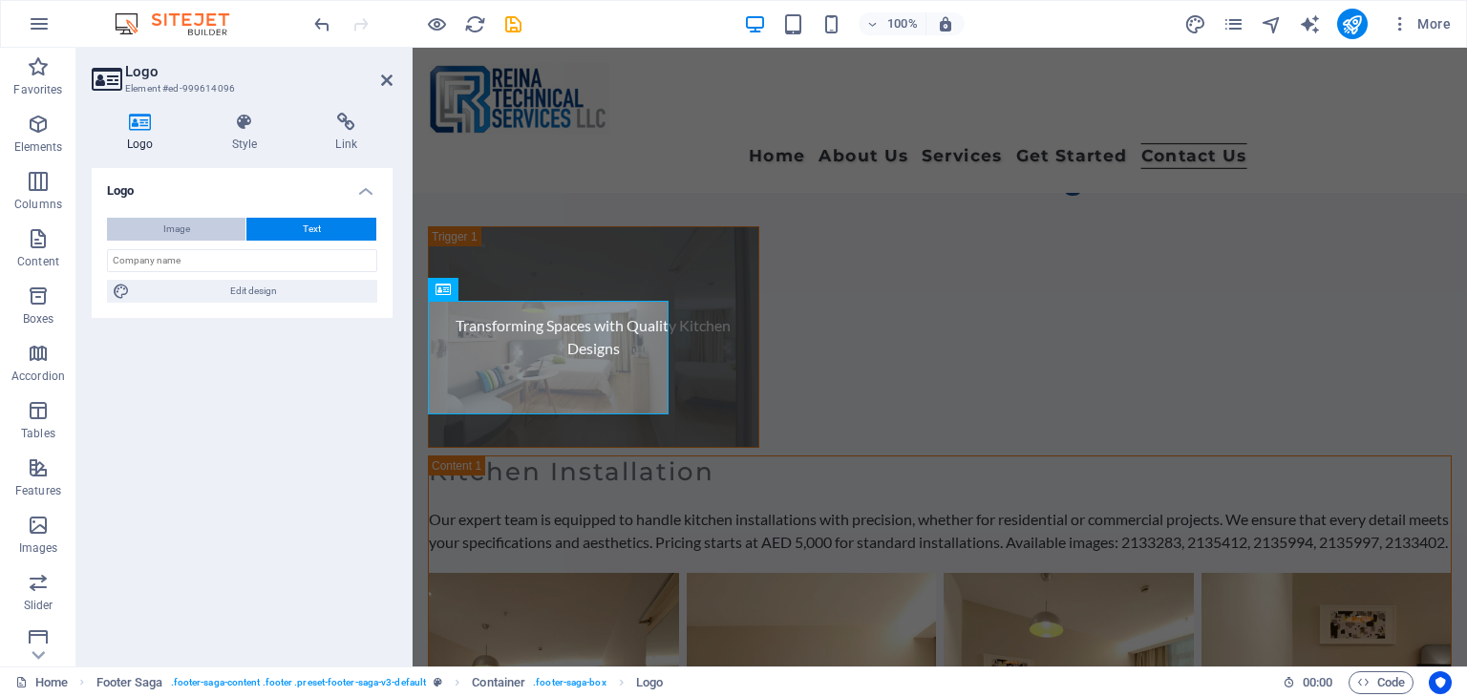
click at [190, 234] on button "Image" at bounding box center [176, 229] width 138 height 23
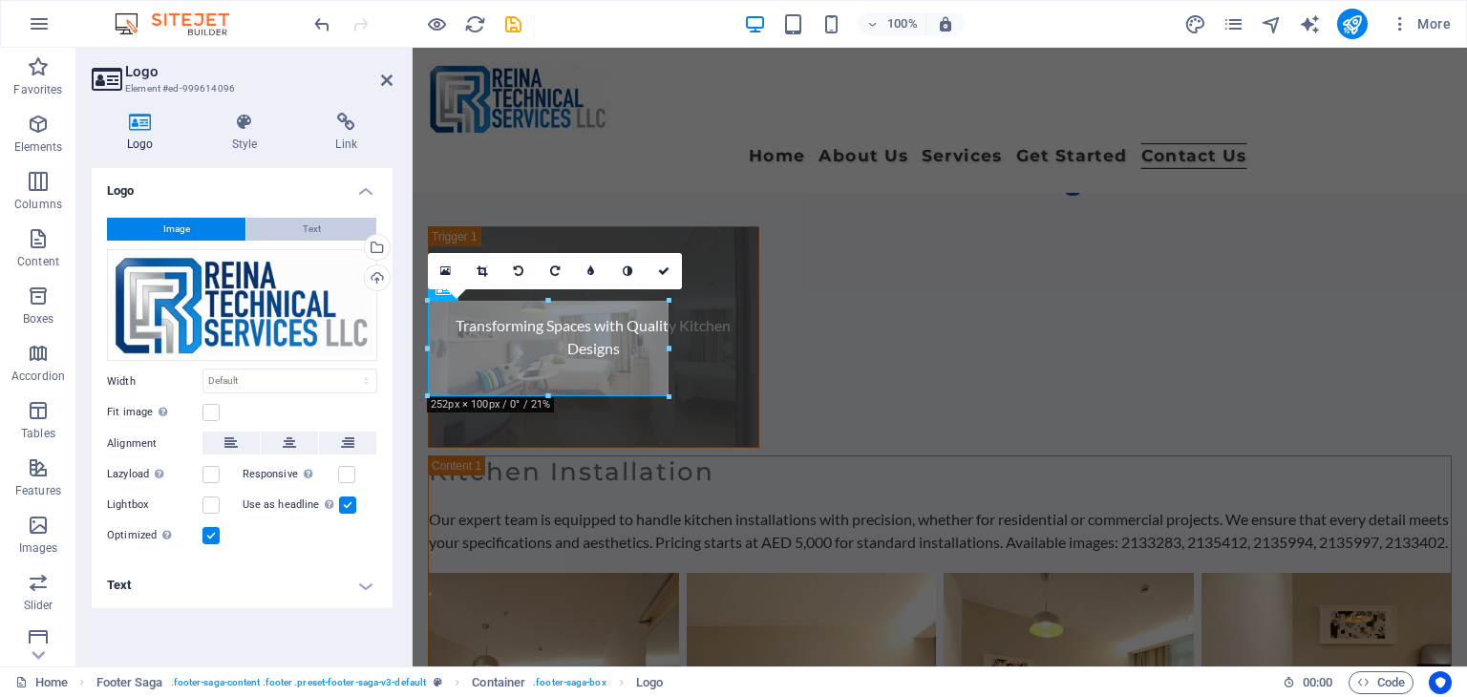
click at [285, 230] on button "Text" at bounding box center [311, 229] width 130 height 23
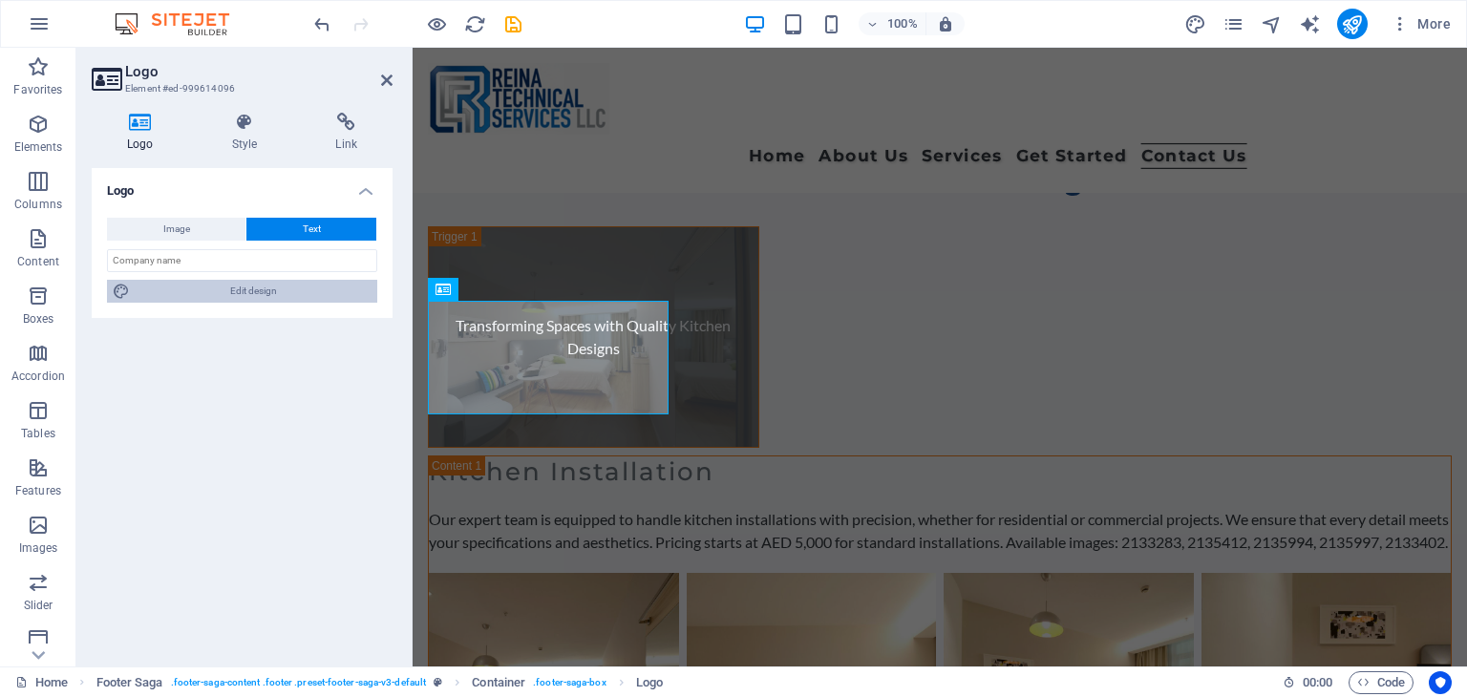
click at [273, 299] on span "Edit design" at bounding box center [254, 291] width 236 height 23
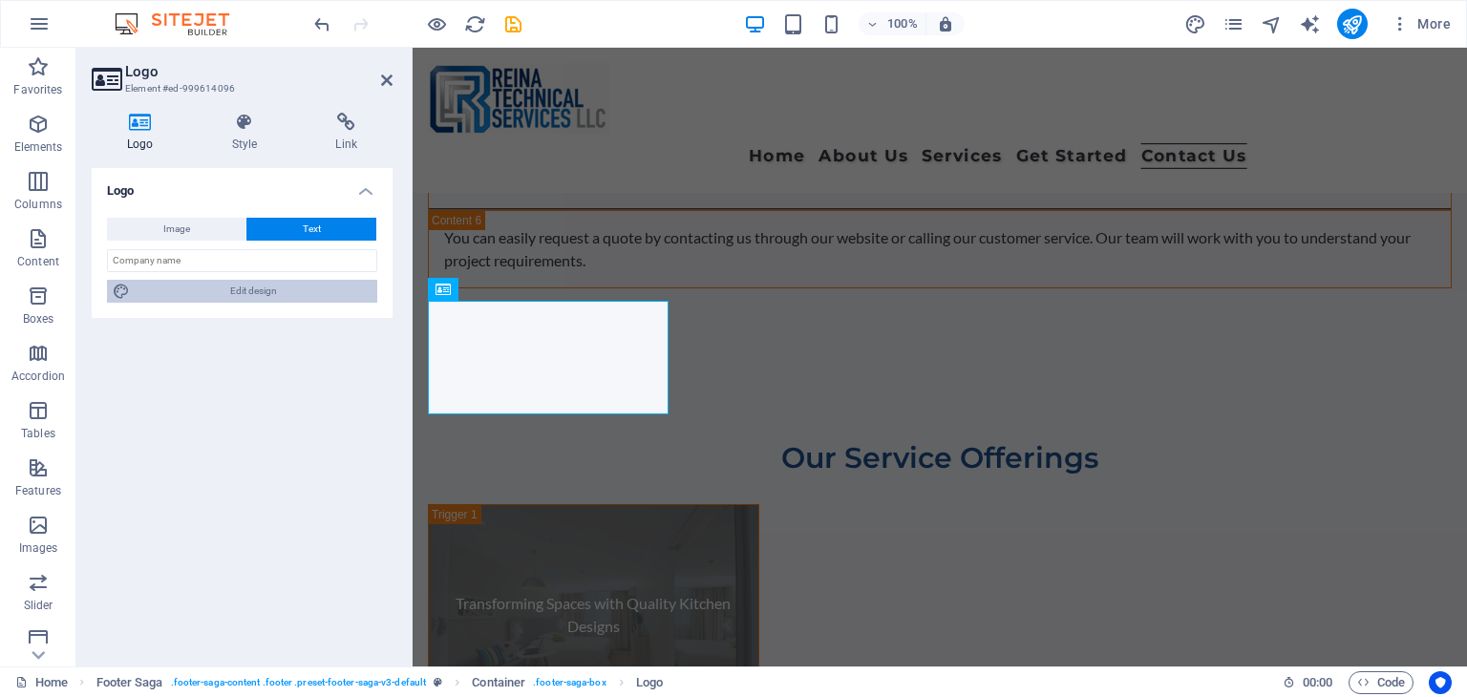
select select "px"
select select "800"
select select "px"
select select "rem"
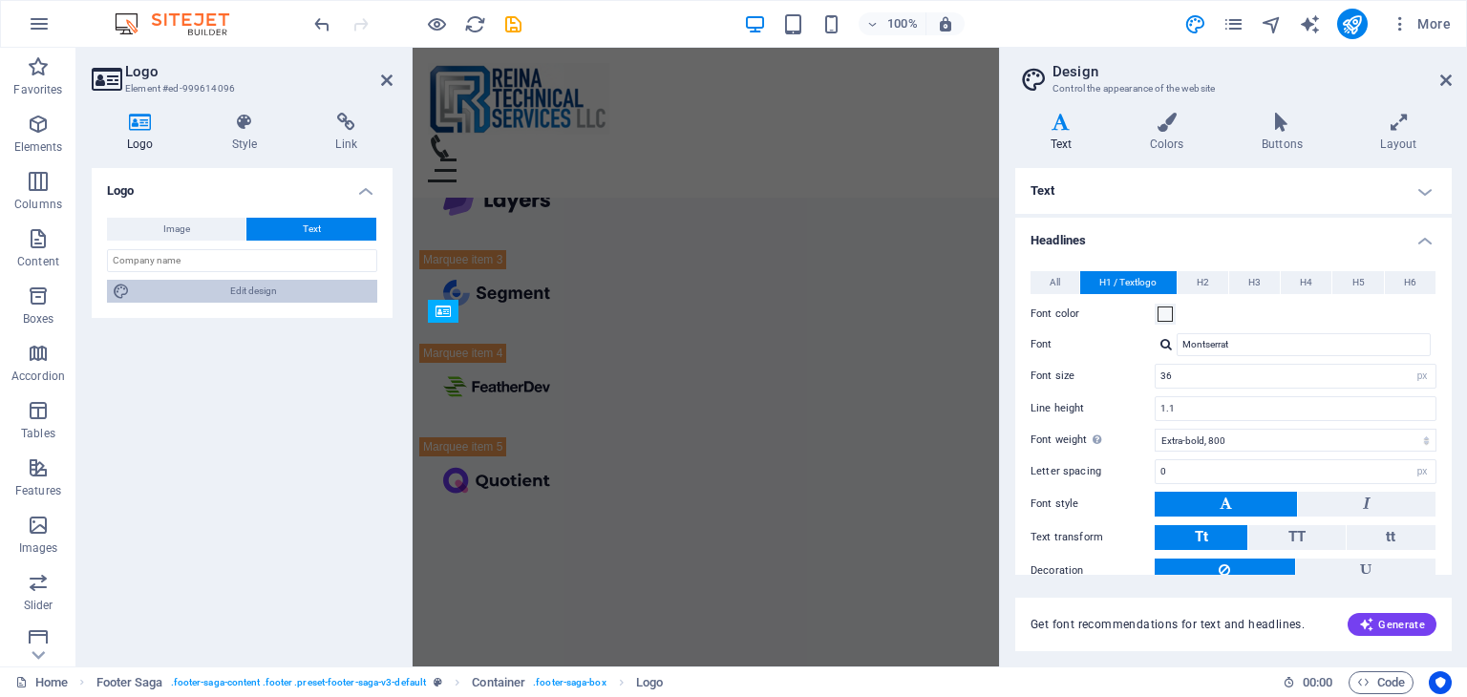
scroll to position [14647, 0]
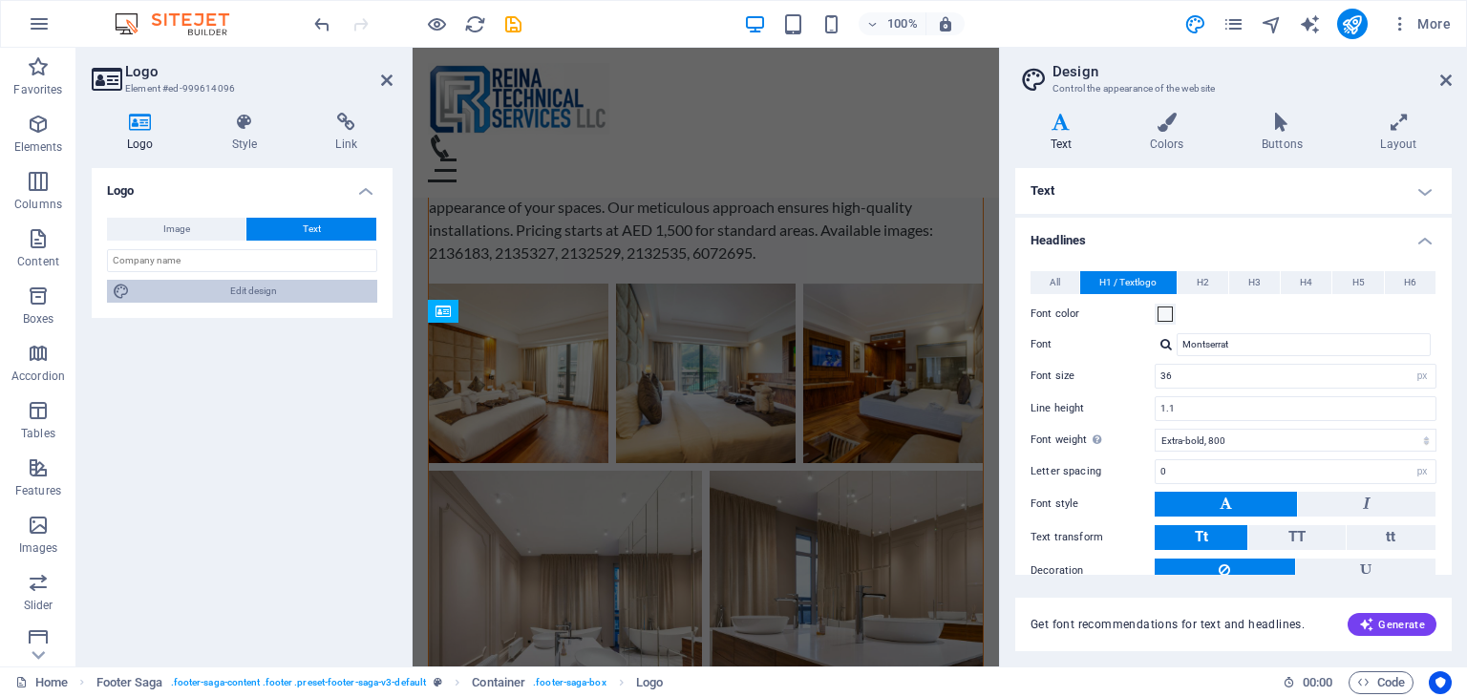
type input "29"
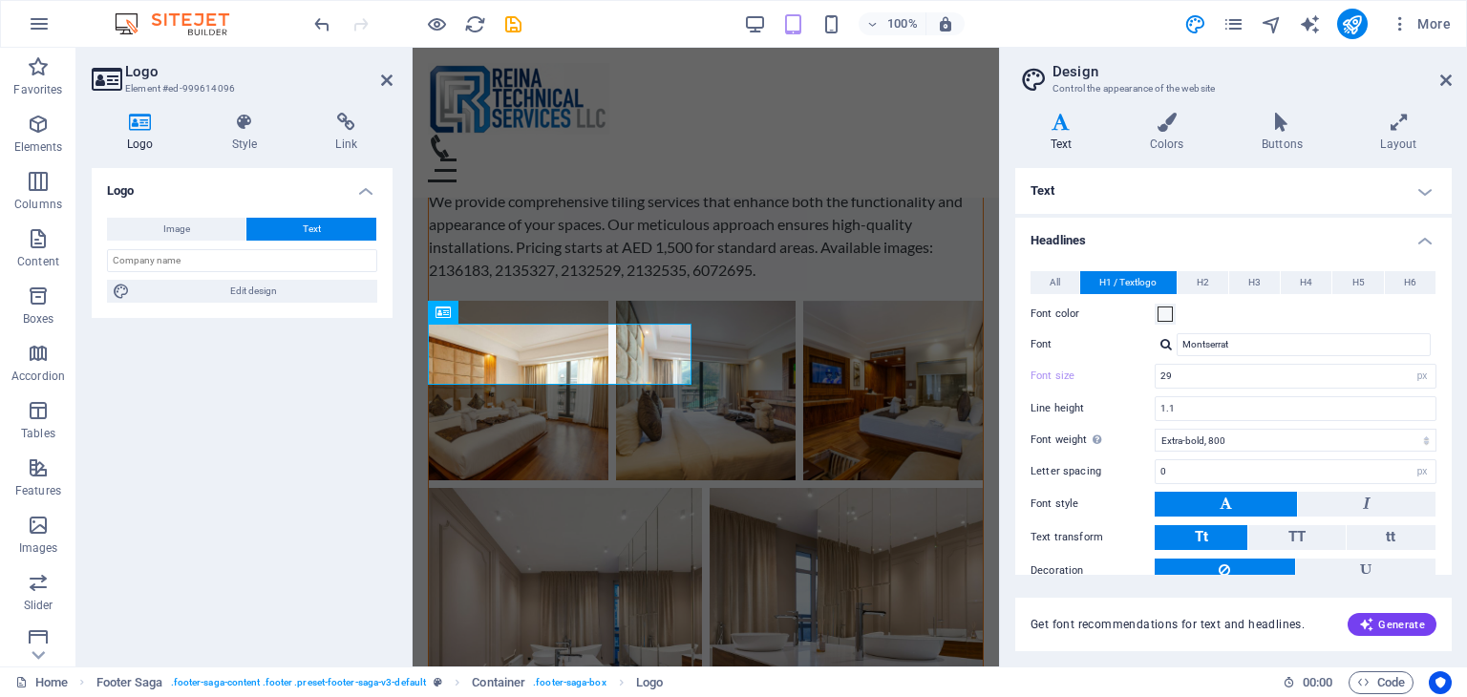
click at [1024, 282] on div "All H1 / Textlogo H2 H3 H4 H5 H6 Font color Font Montserrat Line height 1.2 Fon…" at bounding box center [1233, 460] width 444 height 417
click at [1043, 284] on button "All" at bounding box center [1054, 282] width 49 height 23
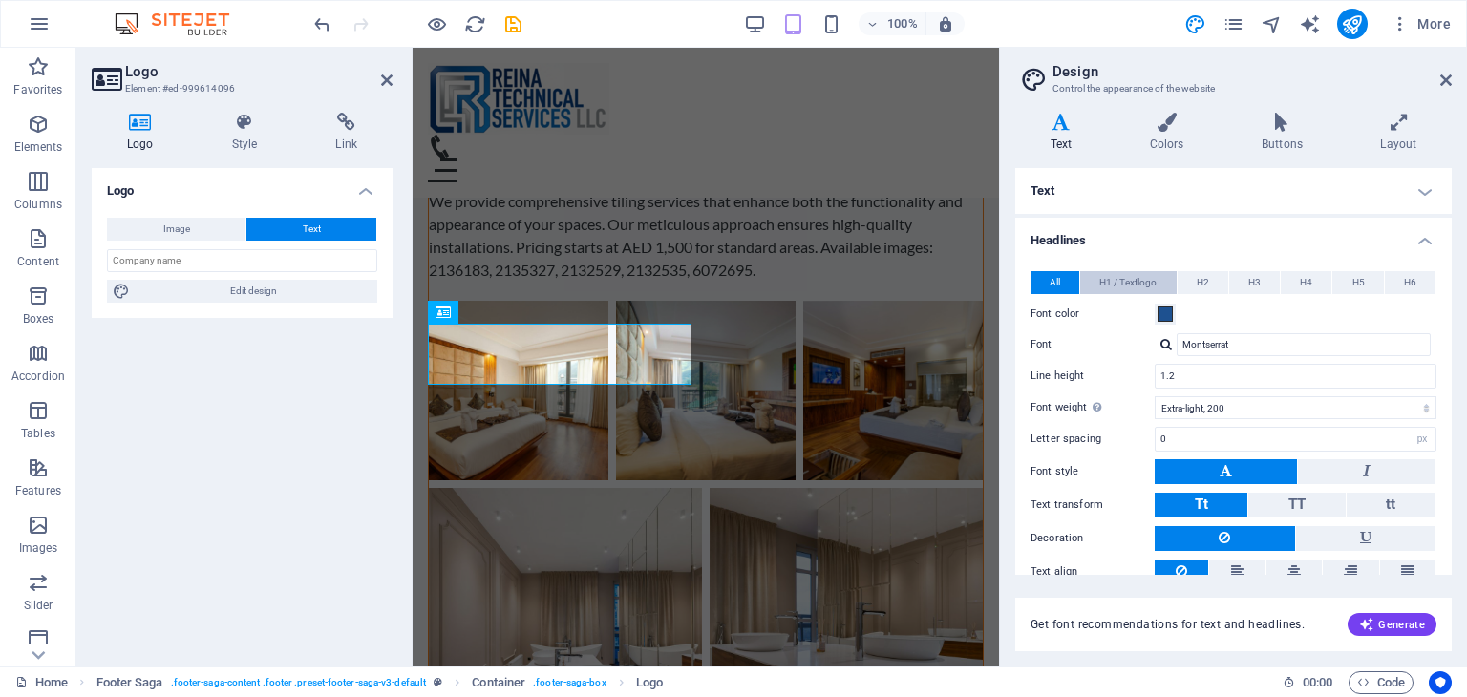
click at [1123, 284] on span "H1 / Textlogo" at bounding box center [1127, 282] width 57 height 23
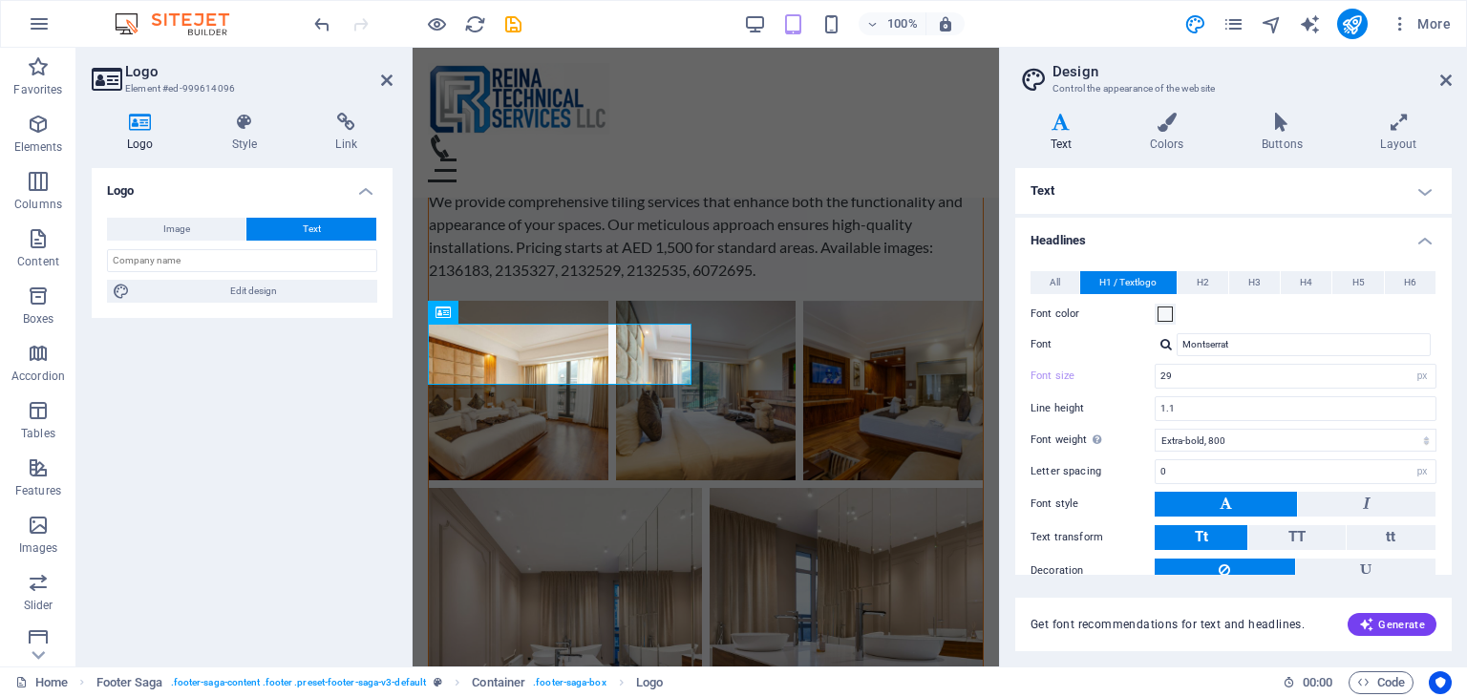
click at [1132, 280] on span "H1 / Textlogo" at bounding box center [1127, 282] width 57 height 23
click at [1133, 280] on span "H1 / Textlogo" at bounding box center [1127, 282] width 57 height 23
click at [539, 313] on icon at bounding box center [538, 312] width 11 height 20
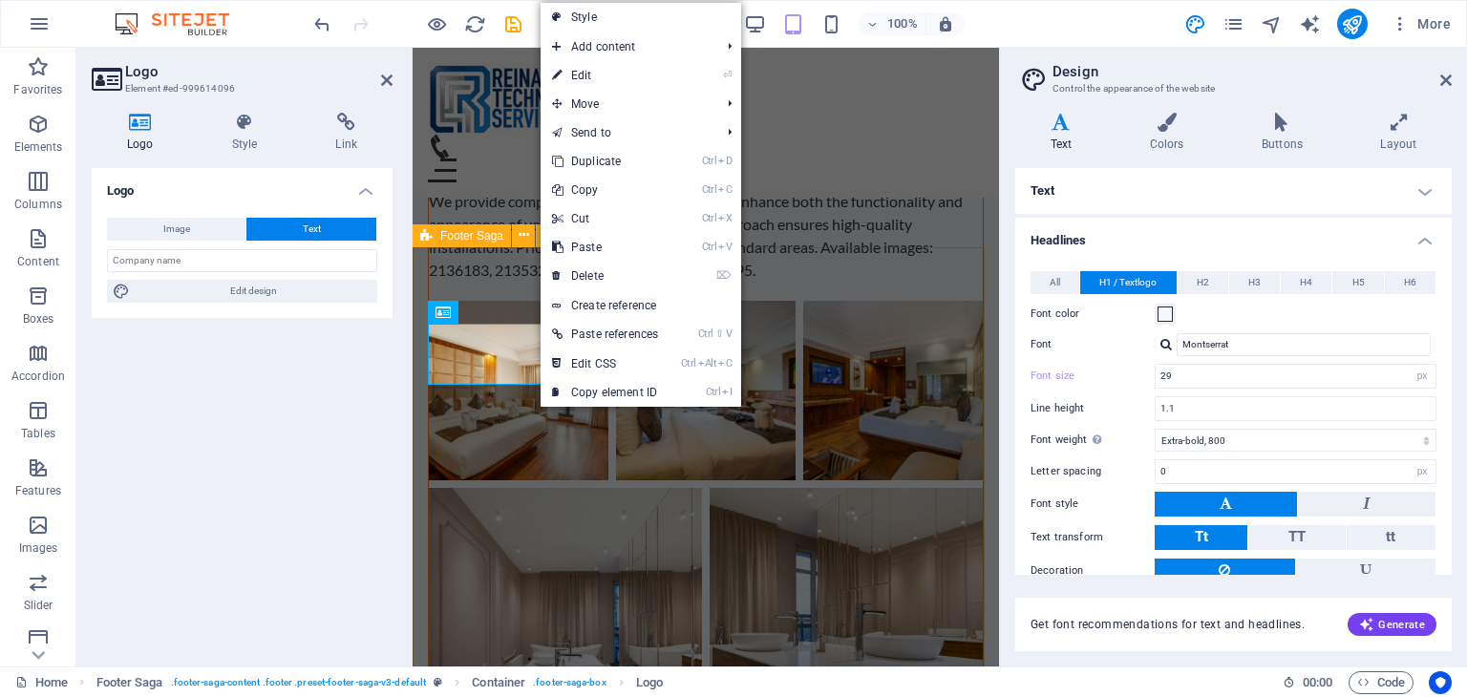
drag, startPoint x: 425, startPoint y: 361, endPoint x: 820, endPoint y: 341, distance: 395.8
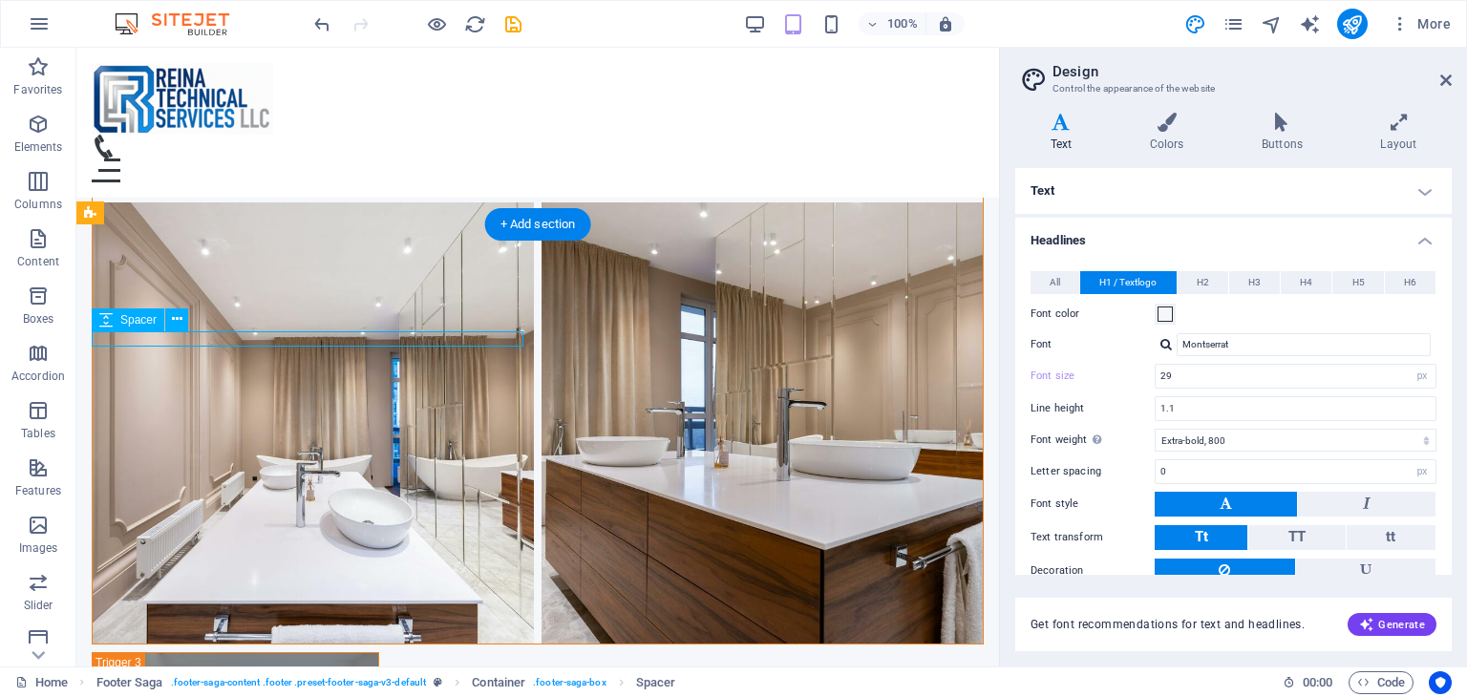
select select "px"
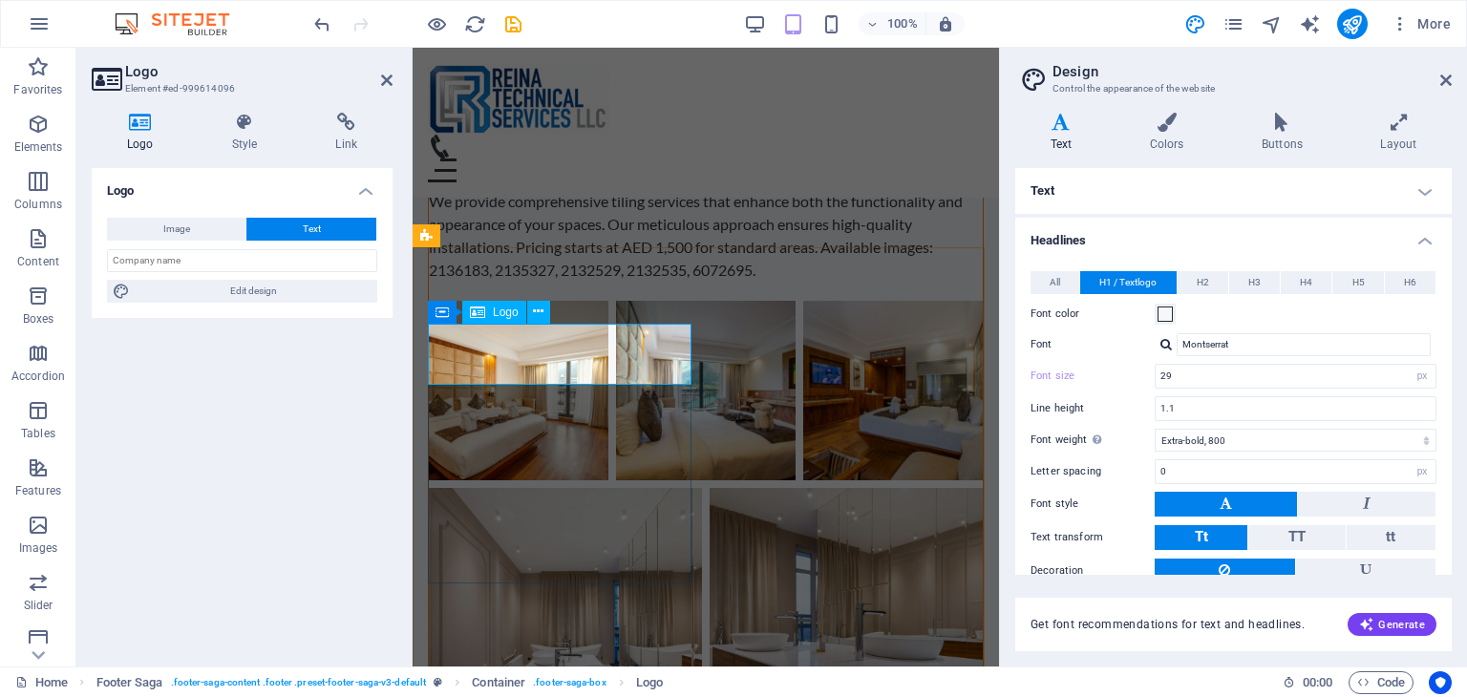
click at [237, 134] on h4 "Style" at bounding box center [249, 133] width 104 height 40
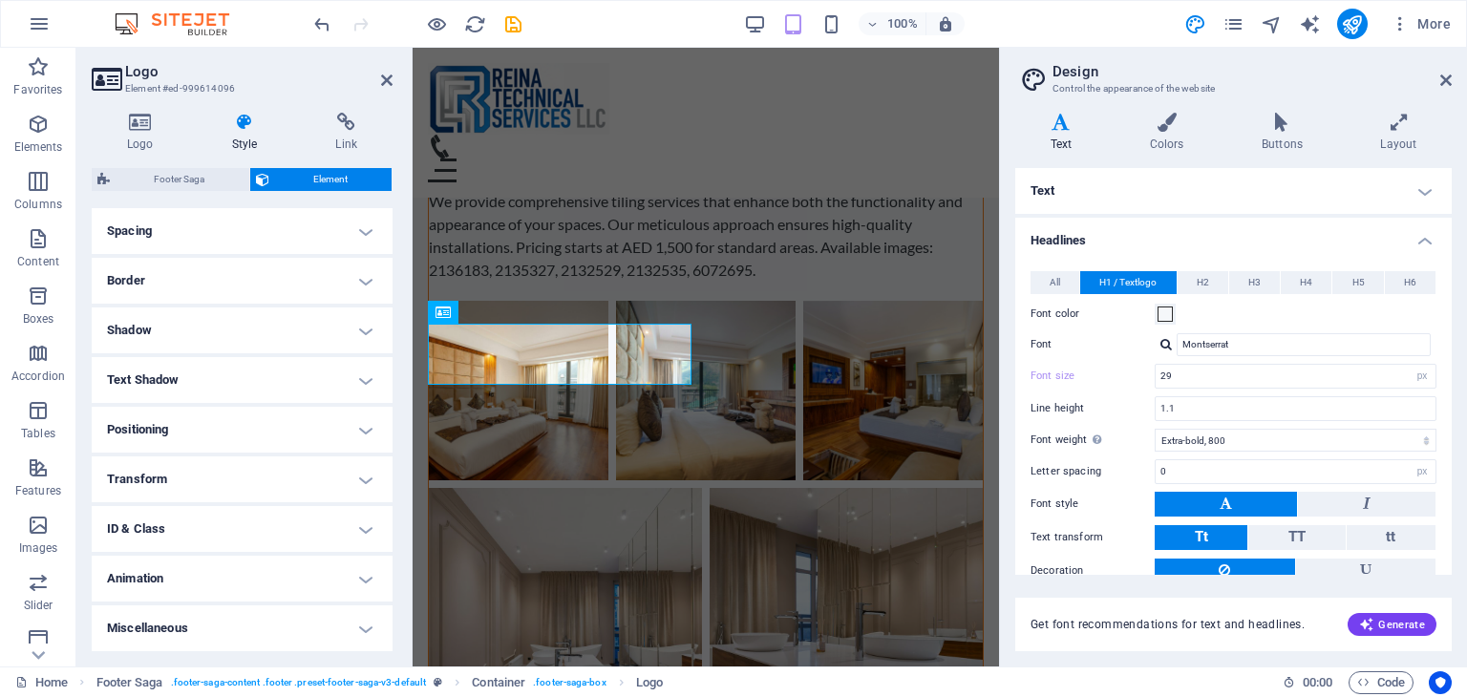
scroll to position [0, 0]
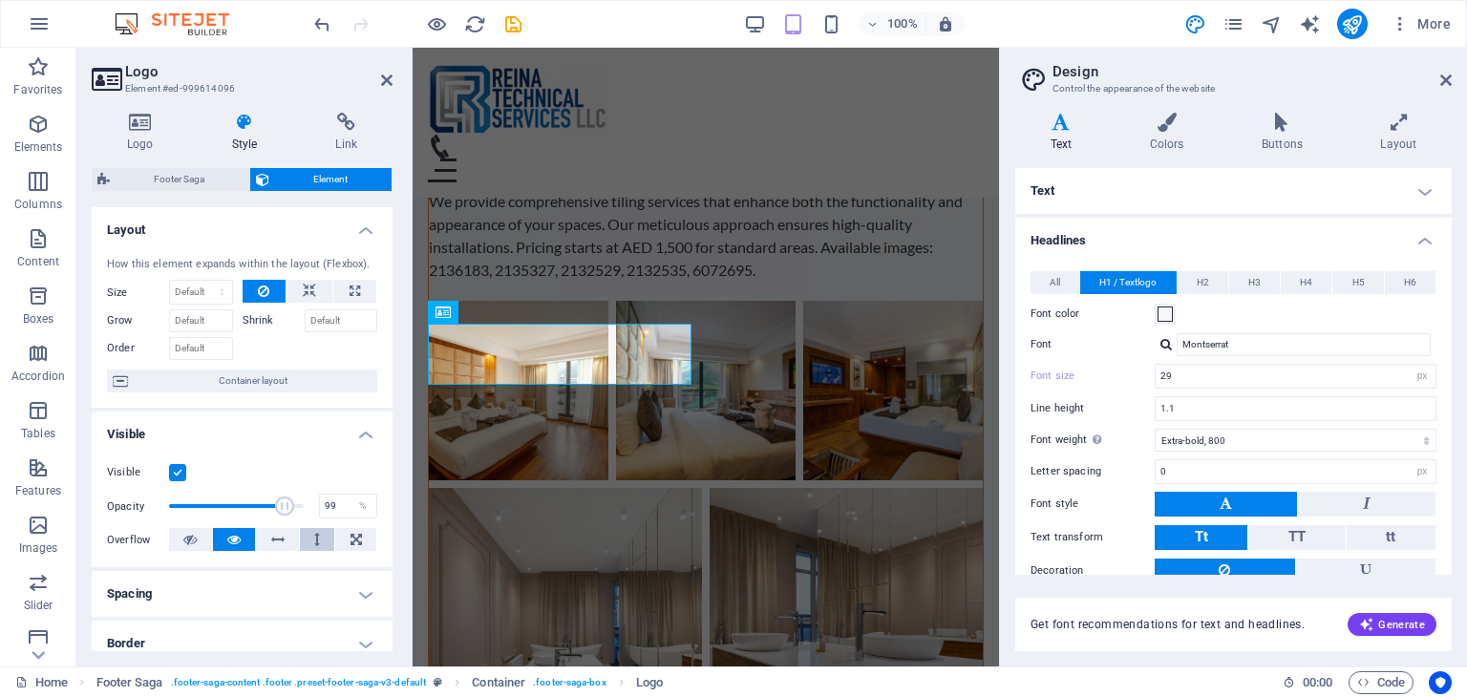
type input "100"
drag, startPoint x: 204, startPoint y: 514, endPoint x: 311, endPoint y: 536, distance: 109.2
click at [311, 536] on div "Visible Opacity 100 % Overflow" at bounding box center [242, 506] width 301 height 121
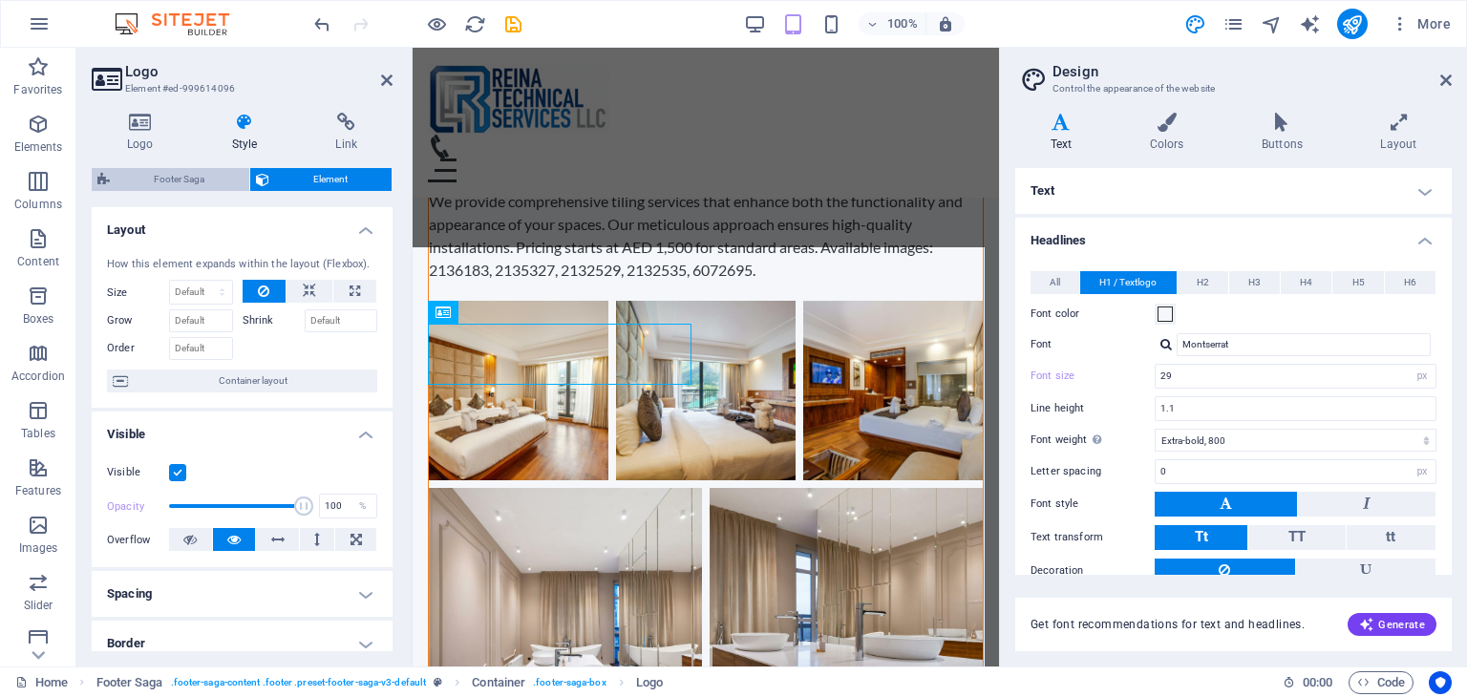
click at [157, 180] on span "Footer Saga" at bounding box center [180, 179] width 128 height 23
select select "rem"
select select "px"
select select "rem"
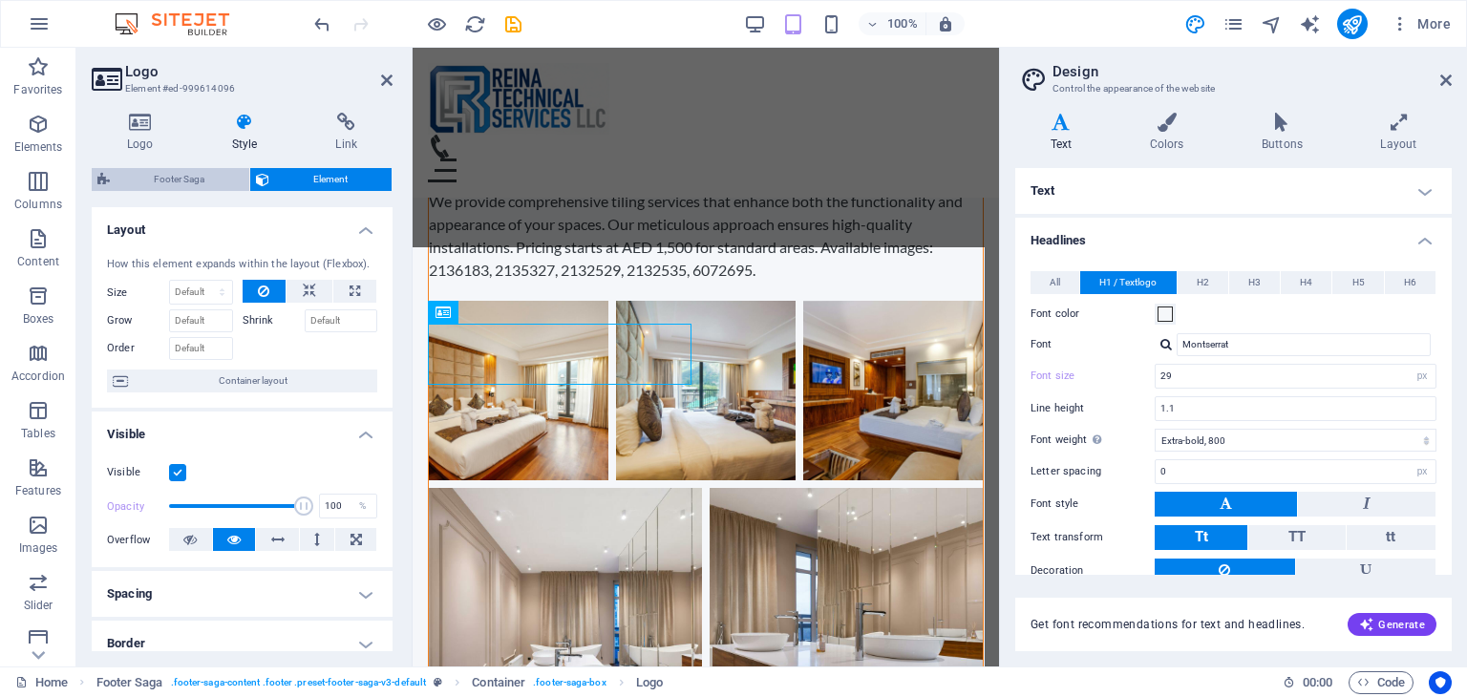
select select "rem"
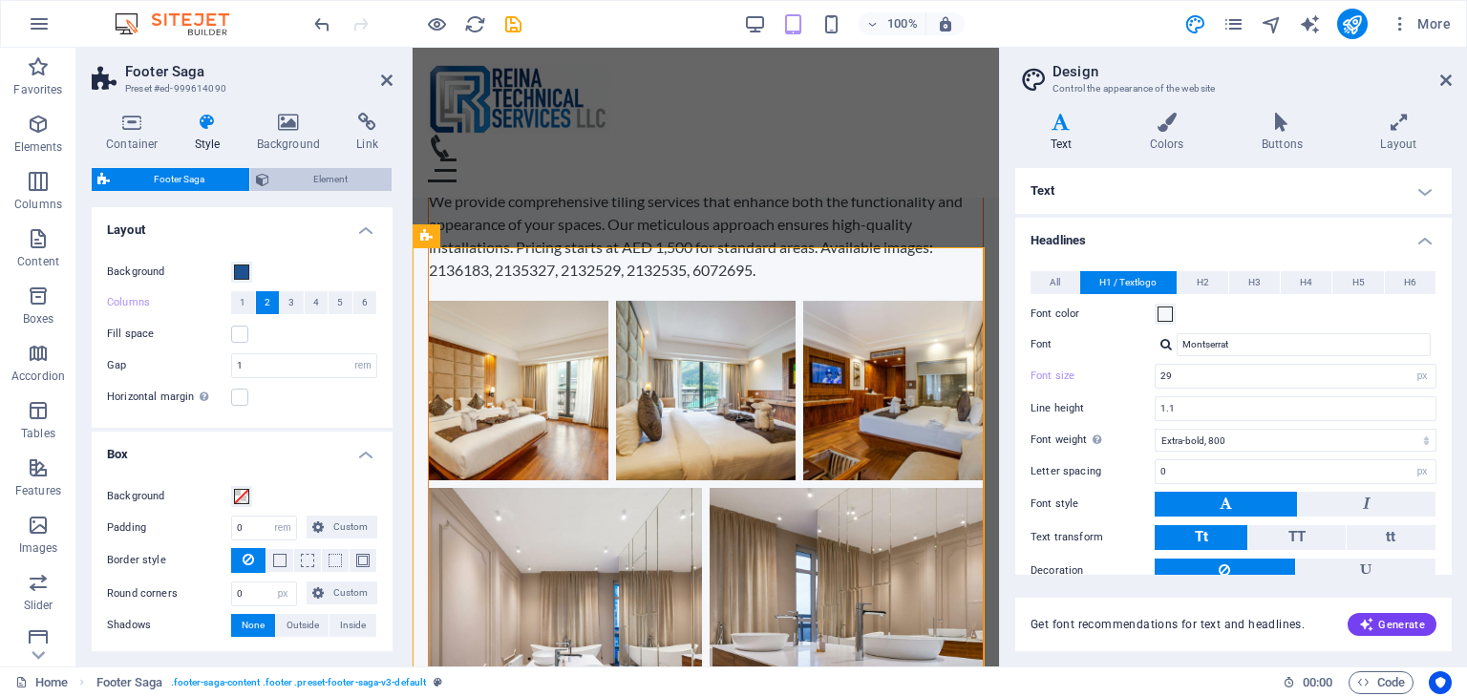
click at [325, 177] on span "Element" at bounding box center [331, 179] width 112 height 23
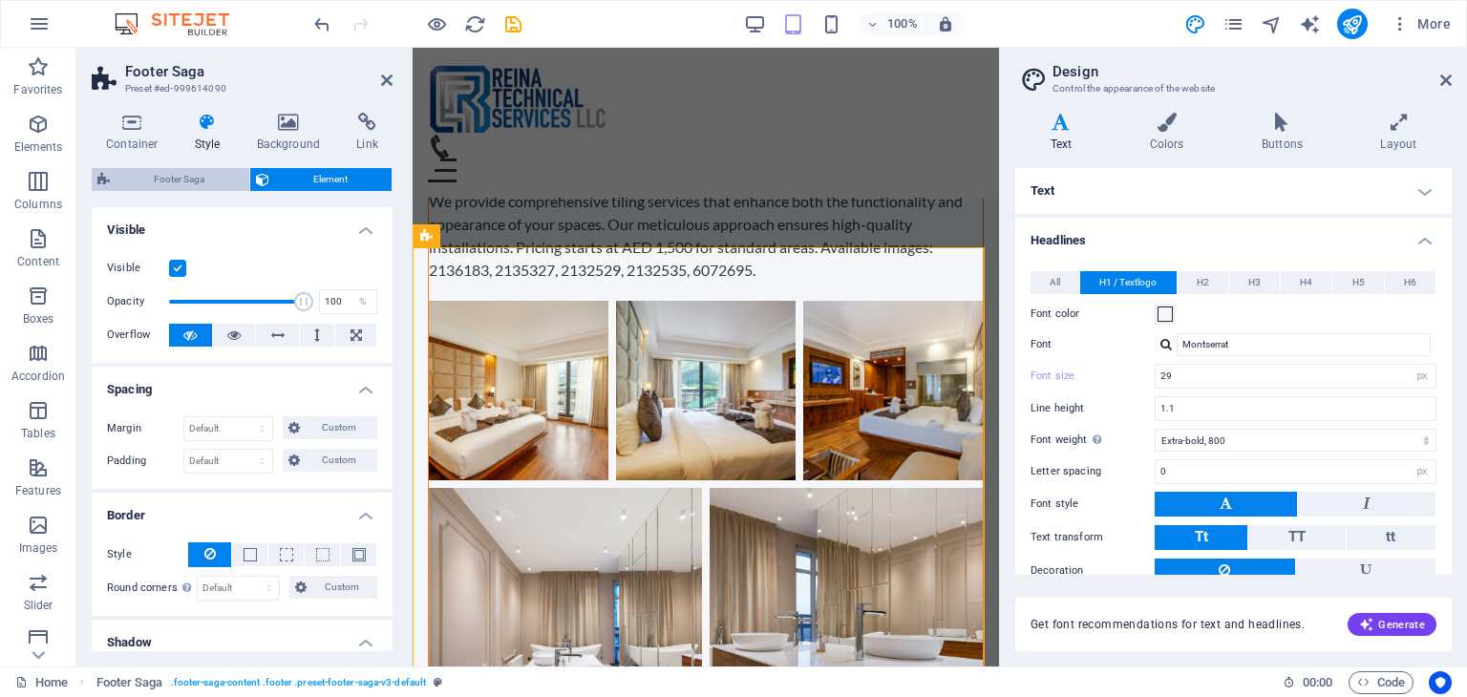
click at [191, 177] on span "Footer Saga" at bounding box center [180, 179] width 128 height 23
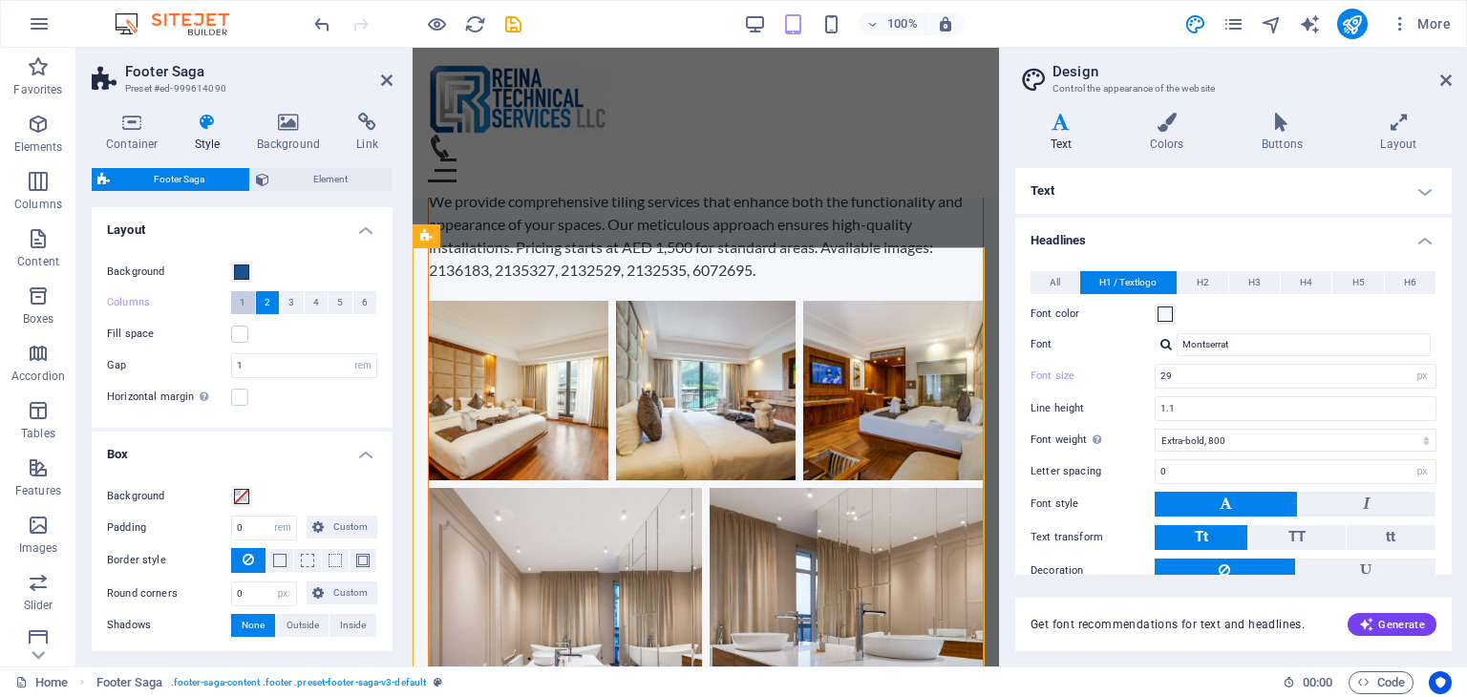
click at [234, 303] on button "1" at bounding box center [243, 302] width 24 height 23
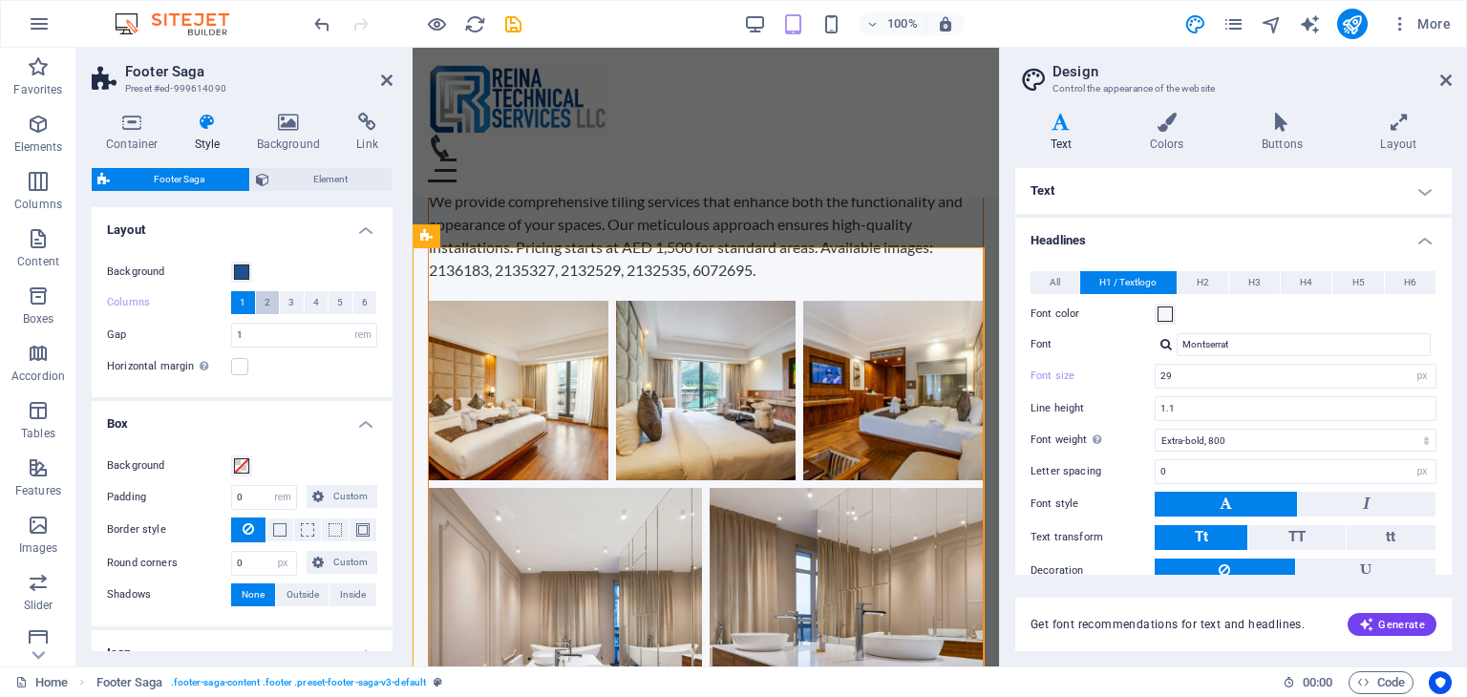
click at [264, 304] on span "2" at bounding box center [267, 302] width 6 height 23
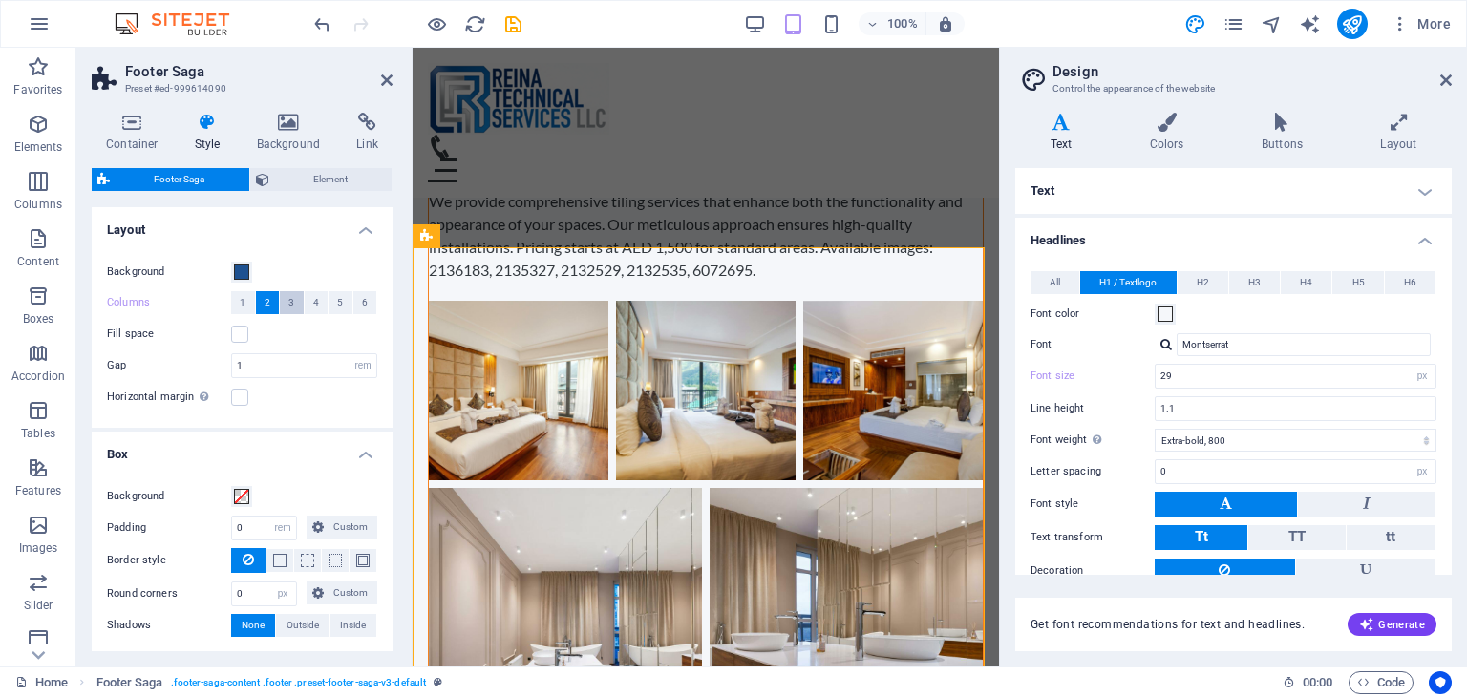
click at [293, 308] on button "3" at bounding box center [292, 302] width 24 height 23
click at [316, 310] on span "4" at bounding box center [316, 302] width 6 height 23
click at [381, 84] on icon at bounding box center [386, 80] width 11 height 15
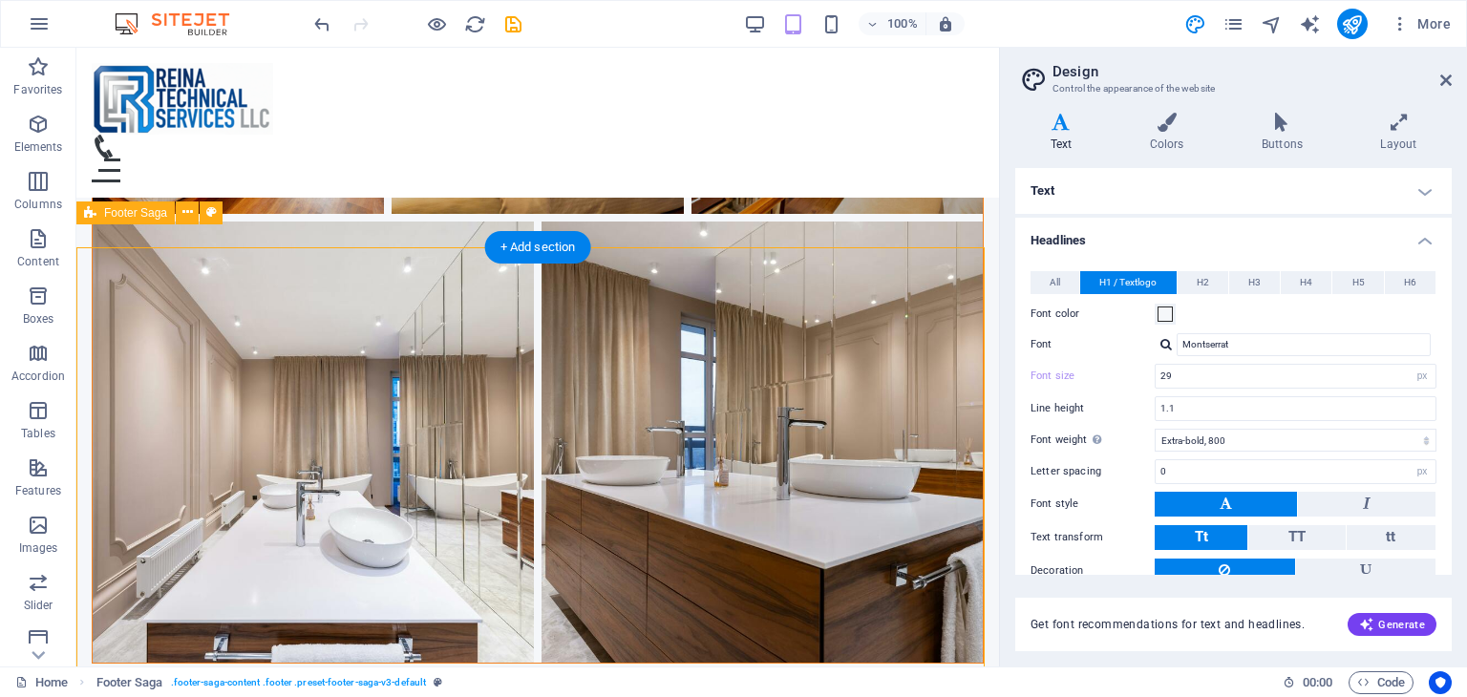
scroll to position [14262, 0]
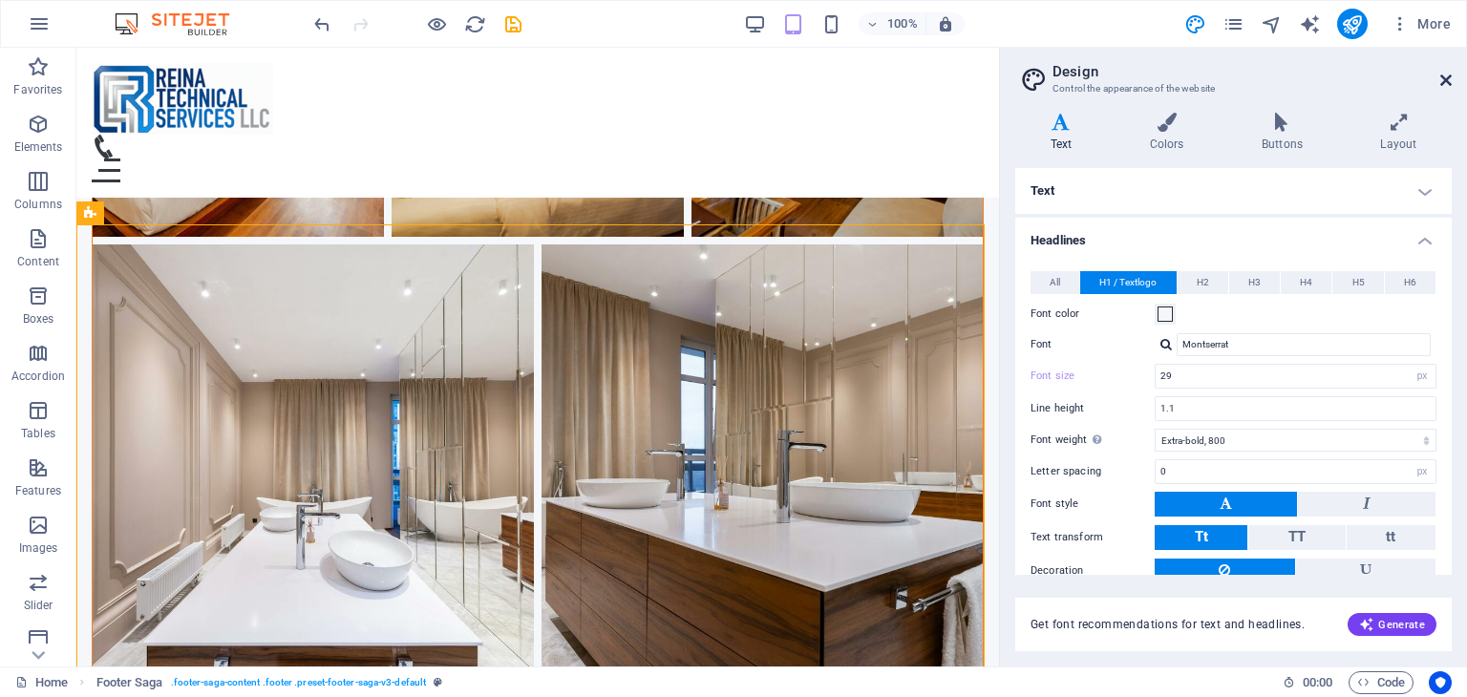
click at [1448, 77] on icon at bounding box center [1445, 80] width 11 height 15
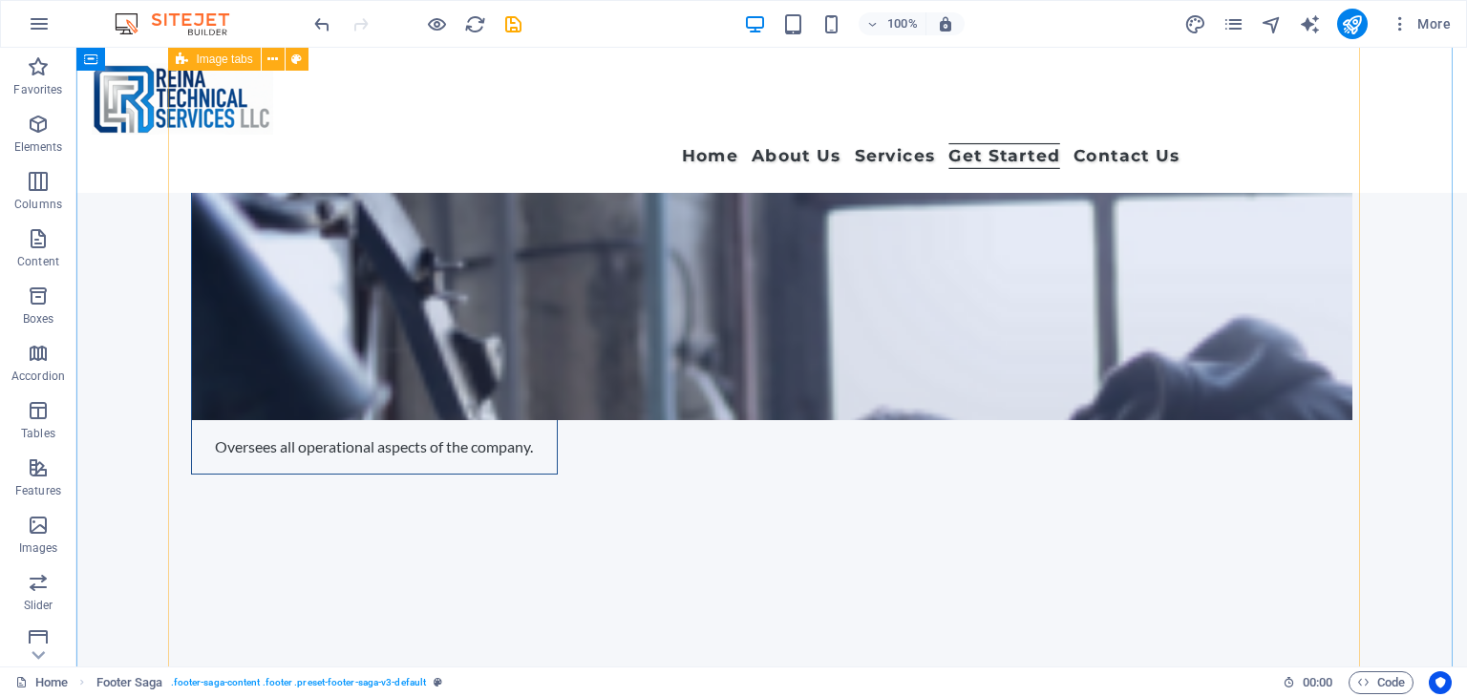
scroll to position [7556, 0]
